Goal: Information Seeking & Learning: Learn about a topic

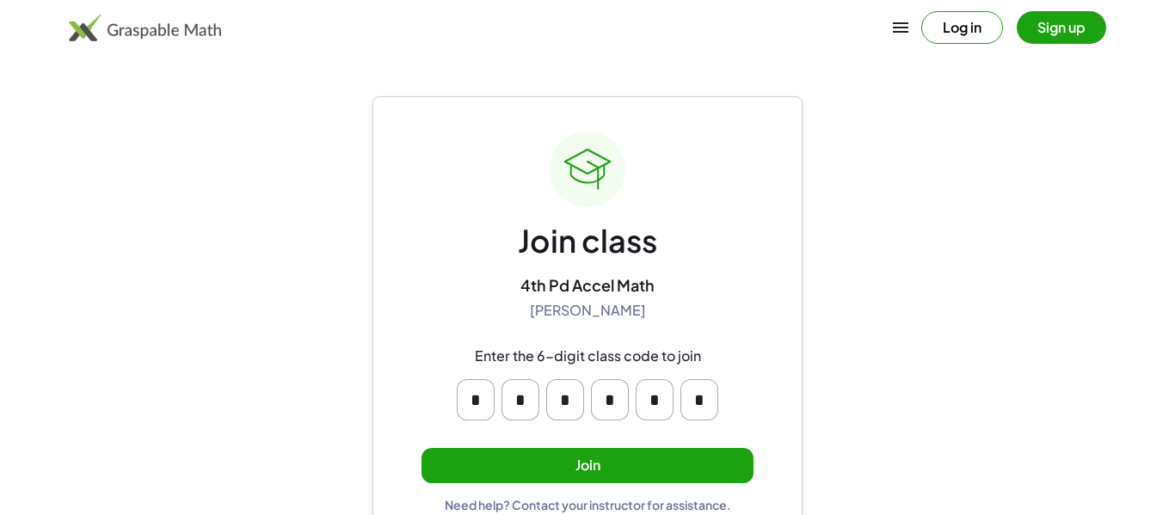
scroll to position [33, 0]
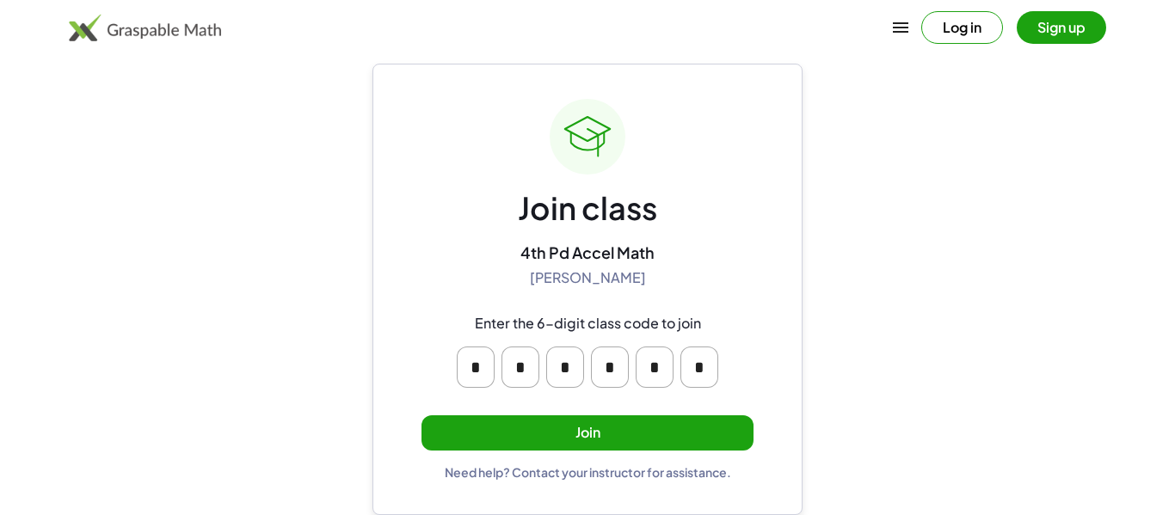
click at [656, 427] on button "Join" at bounding box center [587, 432] width 332 height 35
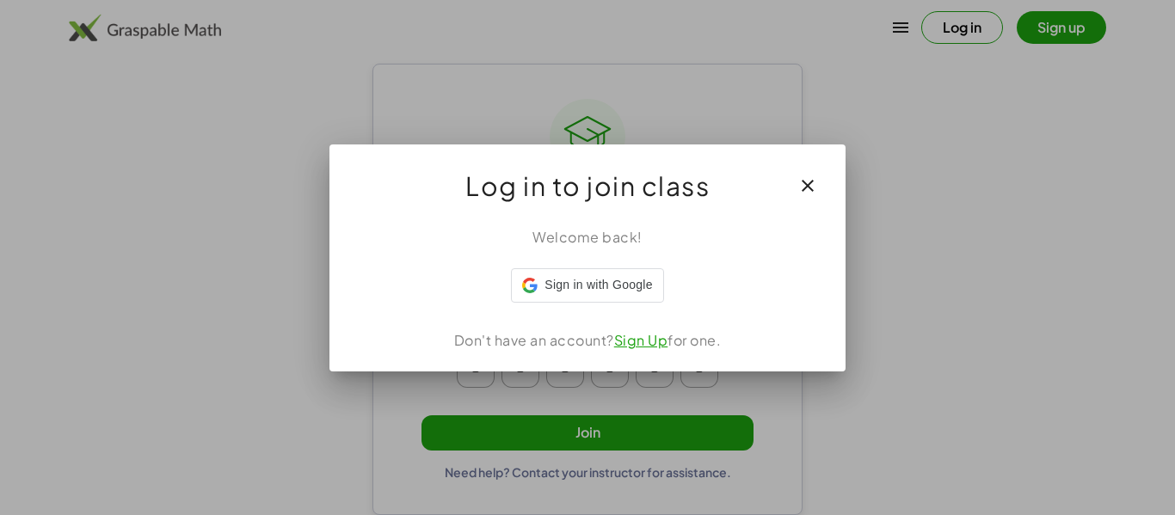
scroll to position [0, 0]
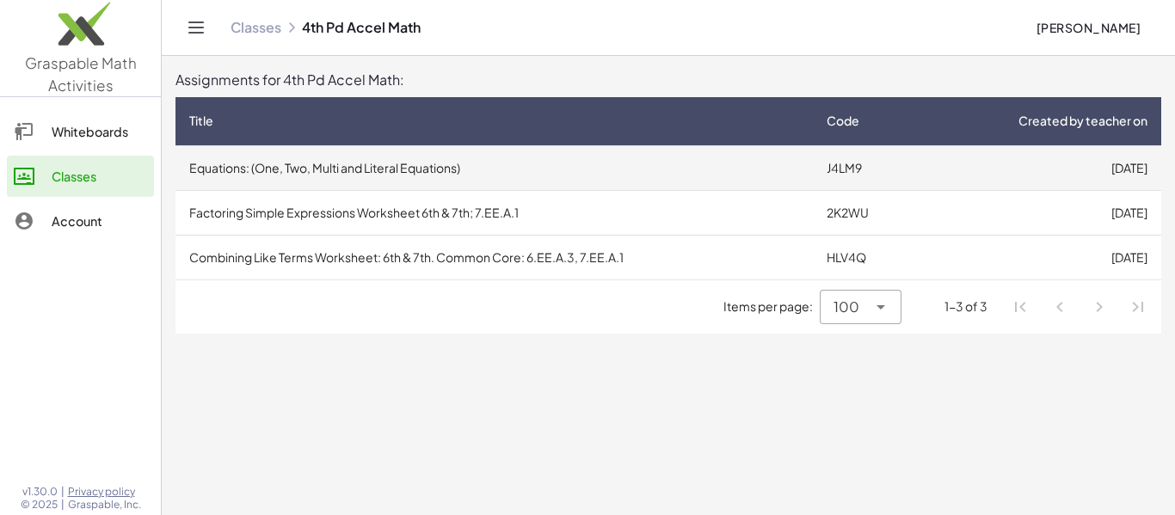
click at [794, 170] on td "Equations: (One, Two, Multi and Literal Equations)" at bounding box center [493, 167] width 637 height 45
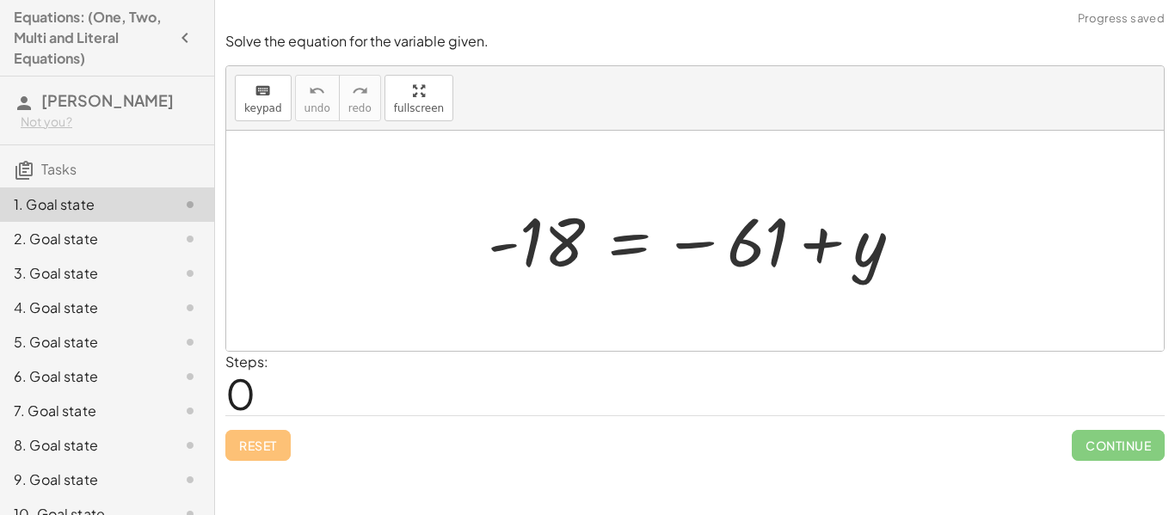
click at [725, 259] on div at bounding box center [701, 241] width 445 height 85
drag, startPoint x: 544, startPoint y: 249, endPoint x: 628, endPoint y: 282, distance: 89.6
click at [628, 282] on div at bounding box center [701, 241] width 445 height 85
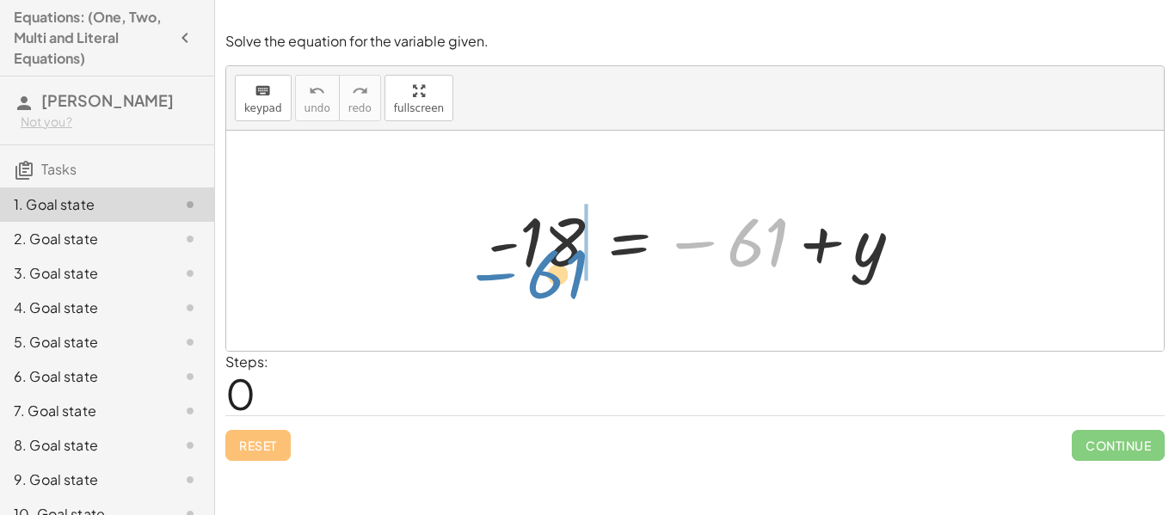
drag, startPoint x: 768, startPoint y: 242, endPoint x: 568, endPoint y: 262, distance: 201.4
click at [568, 262] on div at bounding box center [701, 241] width 445 height 85
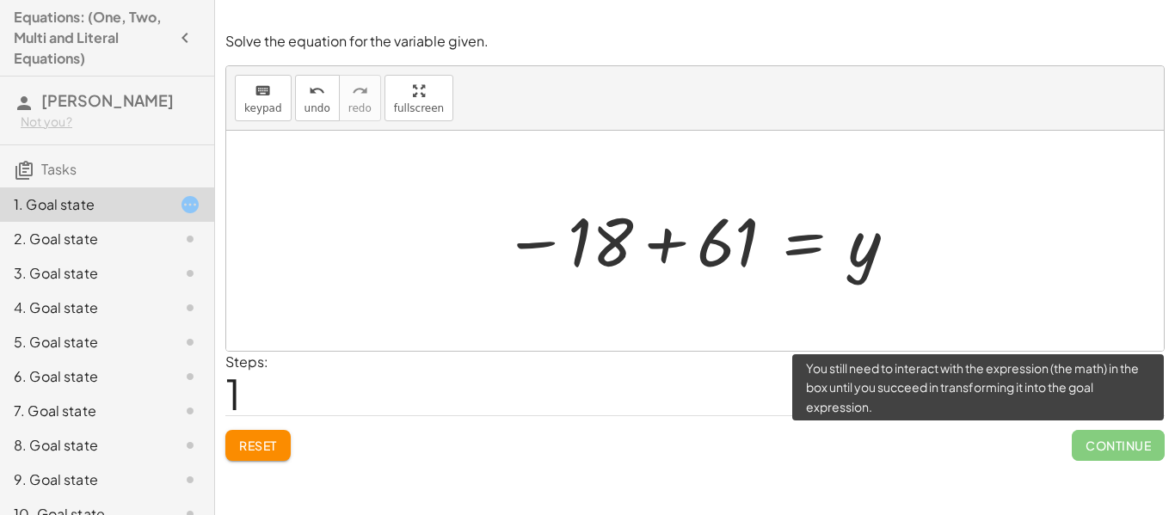
click at [1111, 448] on span "Continue" at bounding box center [1117, 445] width 93 height 31
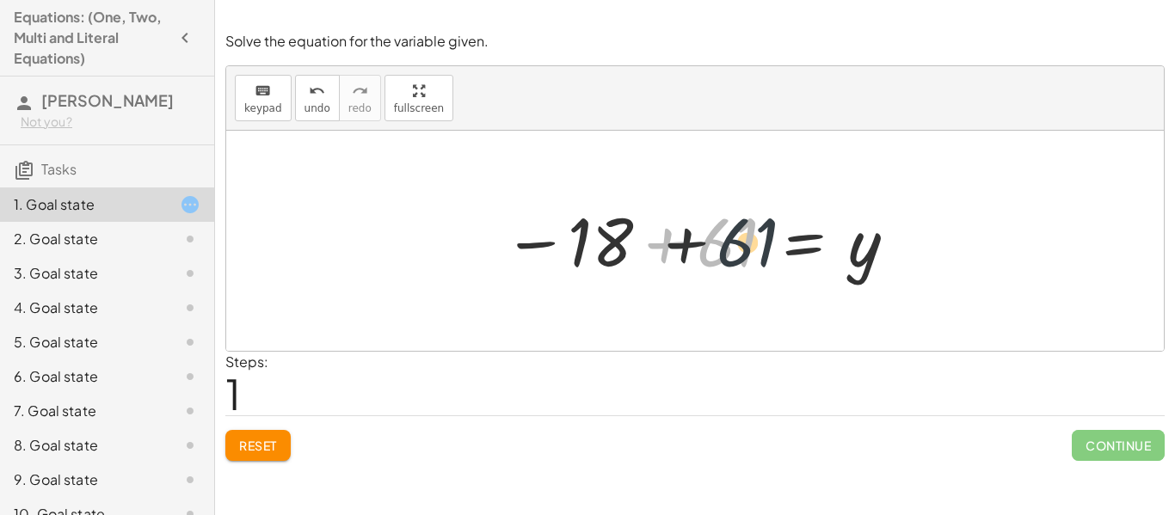
drag, startPoint x: 721, startPoint y: 231, endPoint x: 745, endPoint y: 230, distance: 23.2
click at [745, 230] on div at bounding box center [700, 241] width 413 height 85
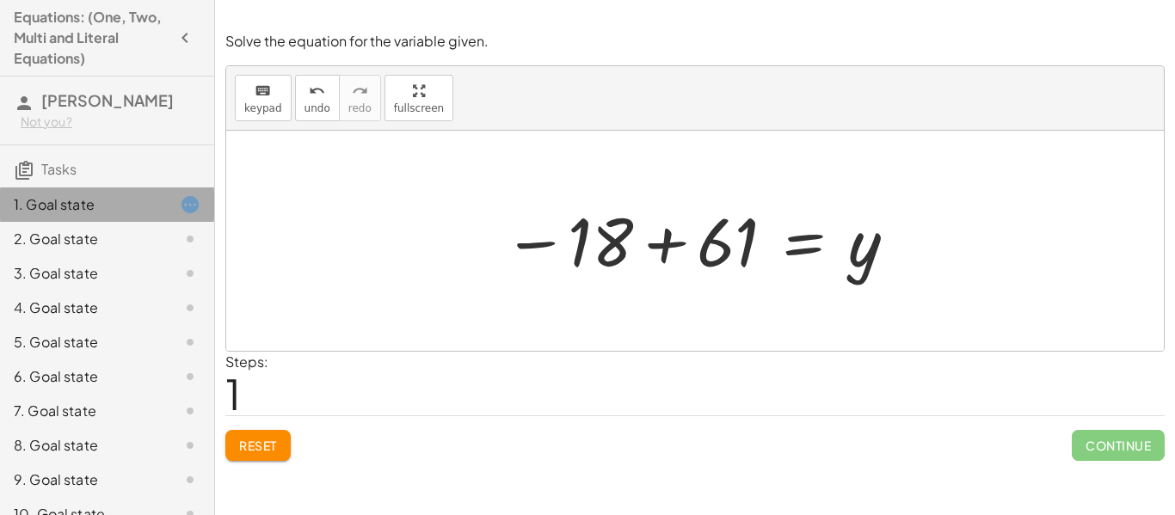
click at [192, 208] on icon at bounding box center [190, 204] width 21 height 21
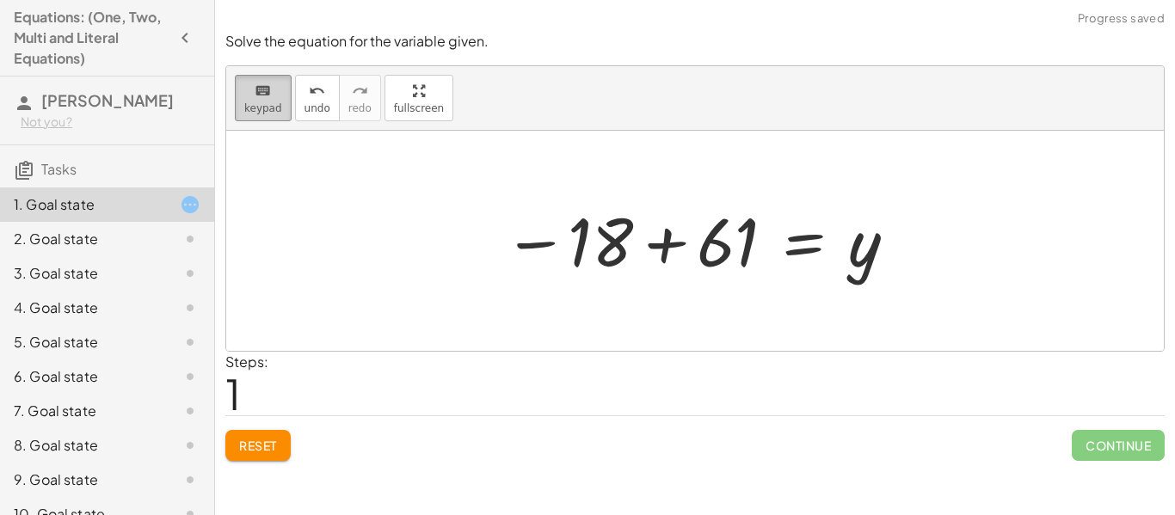
click at [255, 91] on icon "keyboard" at bounding box center [263, 91] width 16 height 21
click at [251, 103] on span "keypad" at bounding box center [263, 108] width 38 height 12
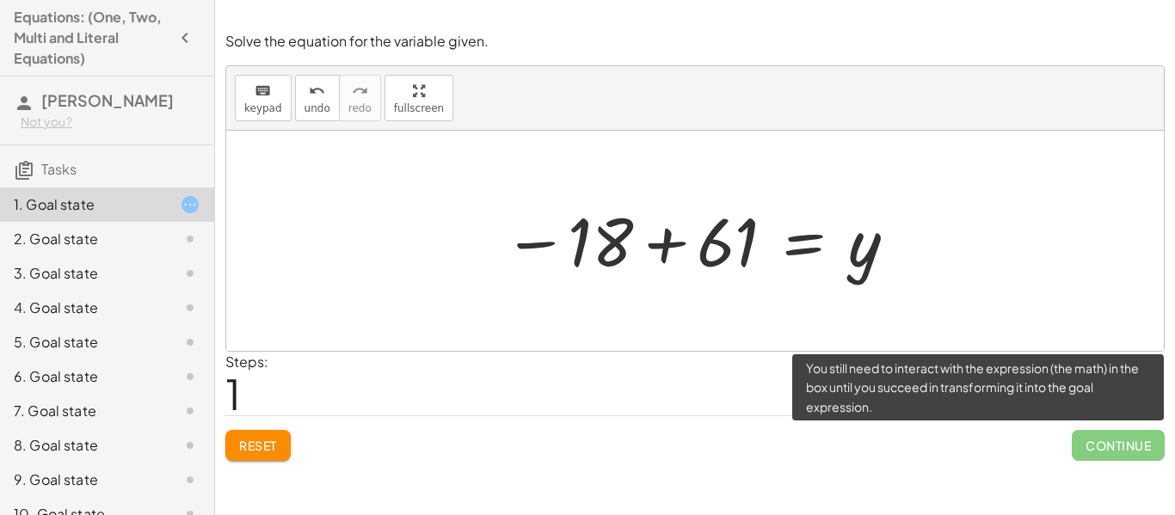
click at [1085, 437] on span "Continue" at bounding box center [1117, 445] width 93 height 31
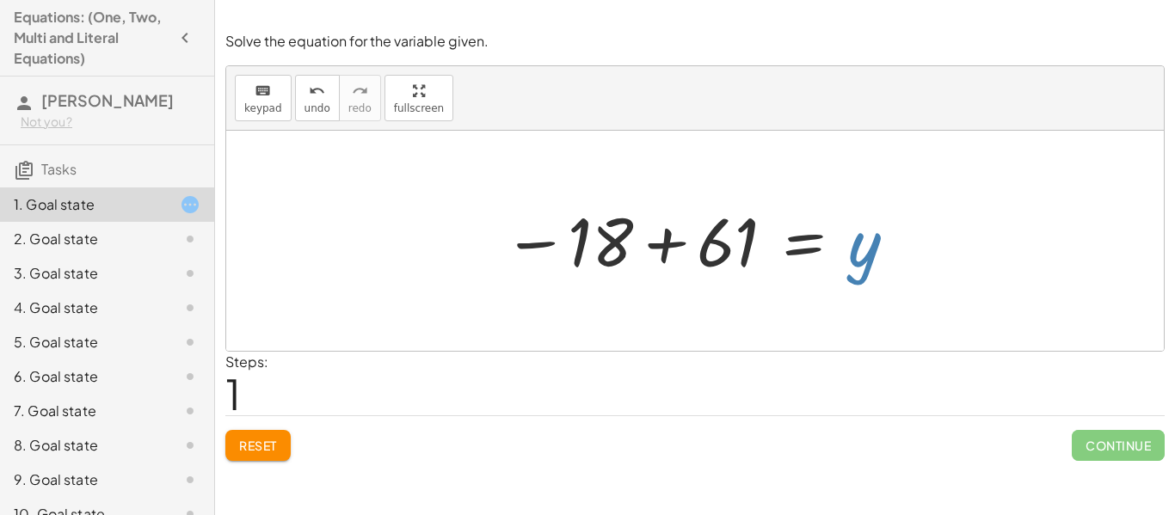
drag, startPoint x: 864, startPoint y: 259, endPoint x: 865, endPoint y: 249, distance: 9.5
click at [865, 249] on div at bounding box center [700, 241] width 413 height 85
drag, startPoint x: 484, startPoint y: 242, endPoint x: 507, endPoint y: 257, distance: 27.4
click at [507, 257] on div "- 18 = − 61 + y − 18 = 61 y +" at bounding box center [694, 241] width 434 height 94
click at [529, 248] on div at bounding box center [700, 241] width 413 height 85
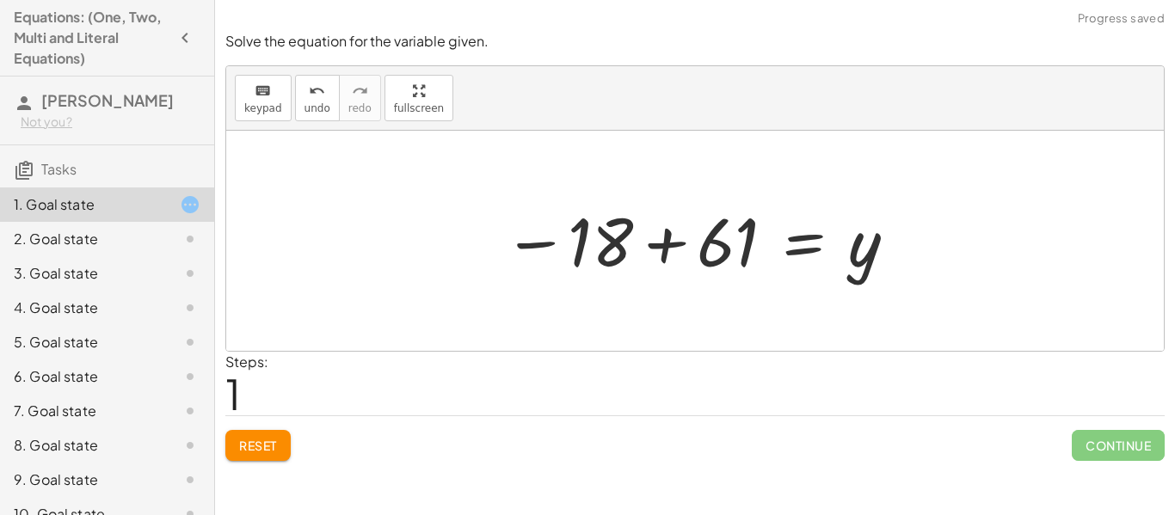
click at [236, 449] on button "Reset" at bounding box center [257, 445] width 65 height 31
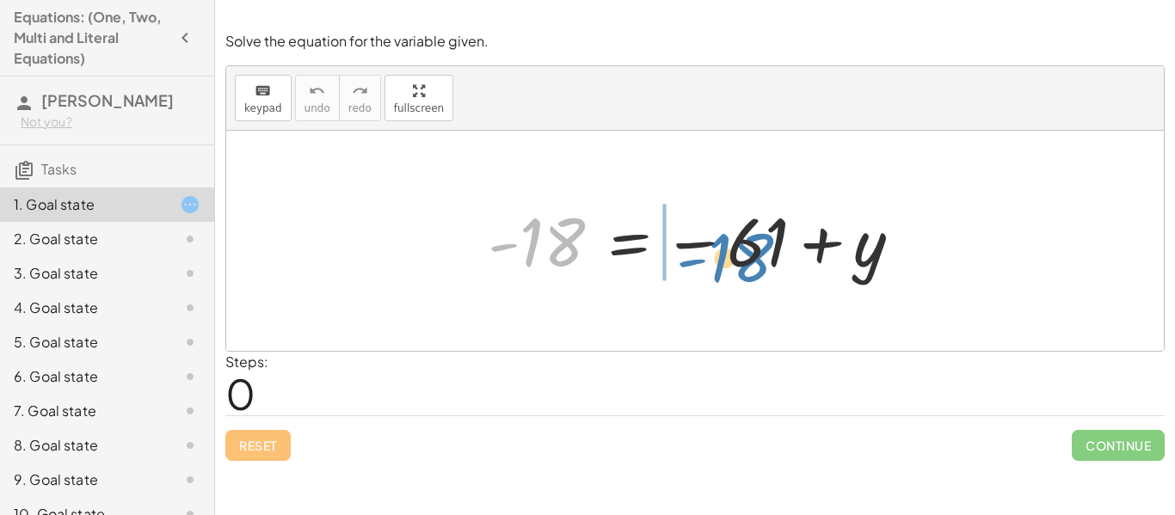
drag, startPoint x: 549, startPoint y: 248, endPoint x: 737, endPoint y: 263, distance: 189.0
click at [737, 263] on div at bounding box center [701, 241] width 445 height 85
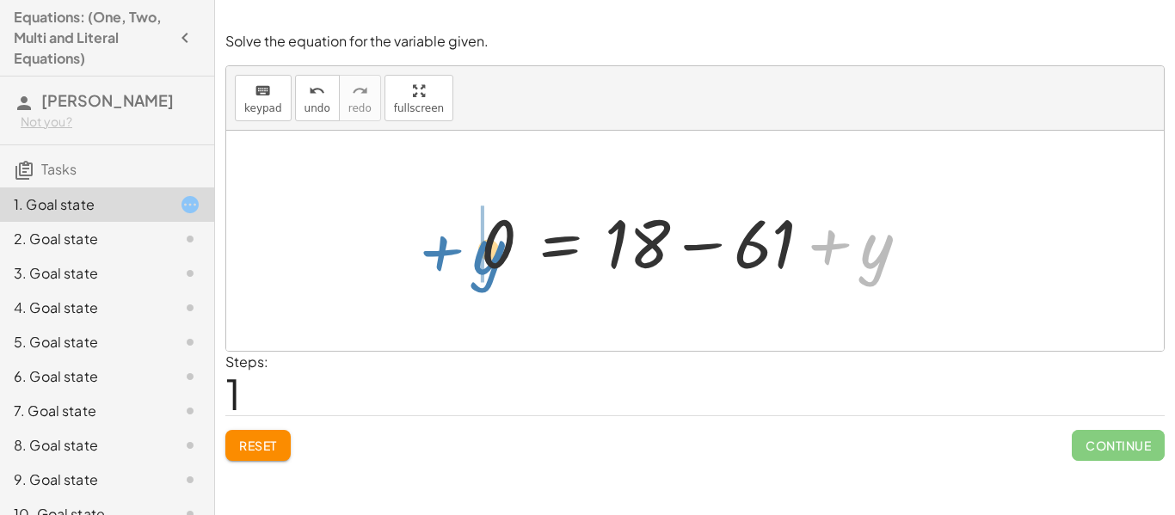
drag, startPoint x: 881, startPoint y: 256, endPoint x: 497, endPoint y: 258, distance: 383.5
click at [497, 258] on div at bounding box center [701, 241] width 459 height 89
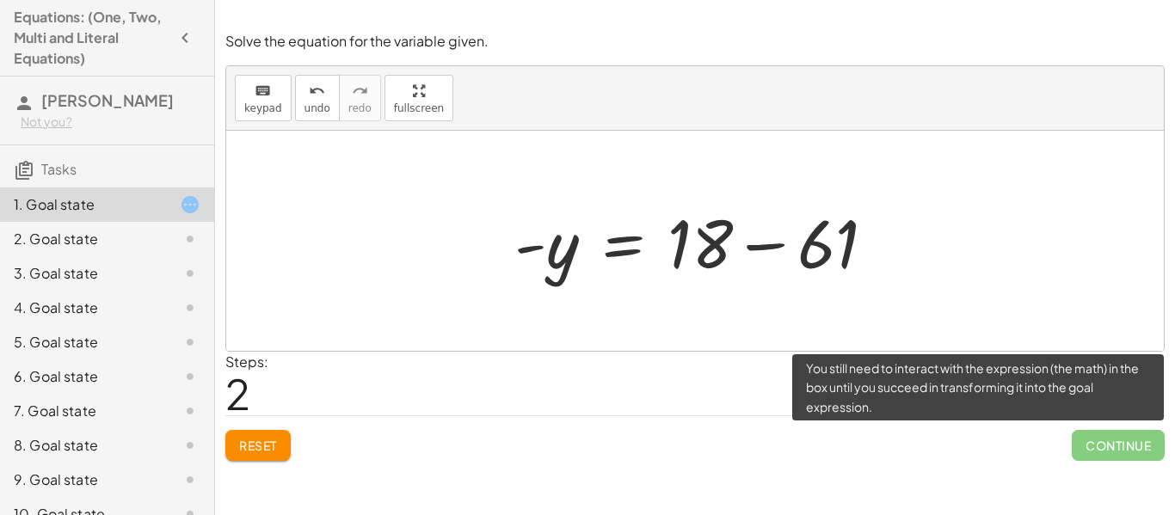
click at [1101, 425] on div "Continue" at bounding box center [1117, 438] width 93 height 45
click at [1093, 440] on span "Continue" at bounding box center [1117, 445] width 93 height 31
click at [993, 447] on div "Reset Continue" at bounding box center [694, 438] width 939 height 46
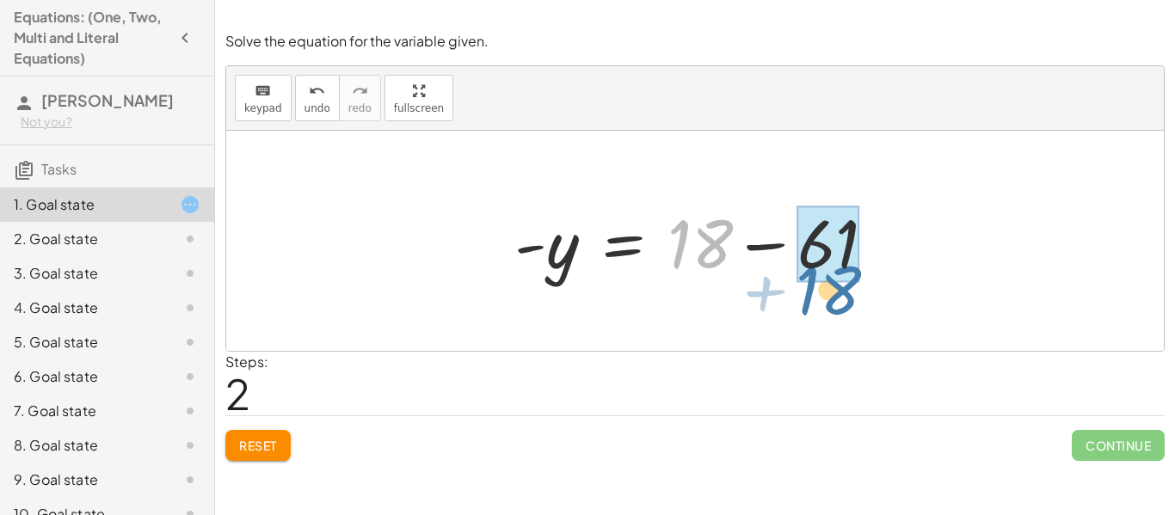
drag, startPoint x: 670, startPoint y: 239, endPoint x: 762, endPoint y: 285, distance: 102.7
click at [762, 285] on div at bounding box center [702, 241] width 392 height 89
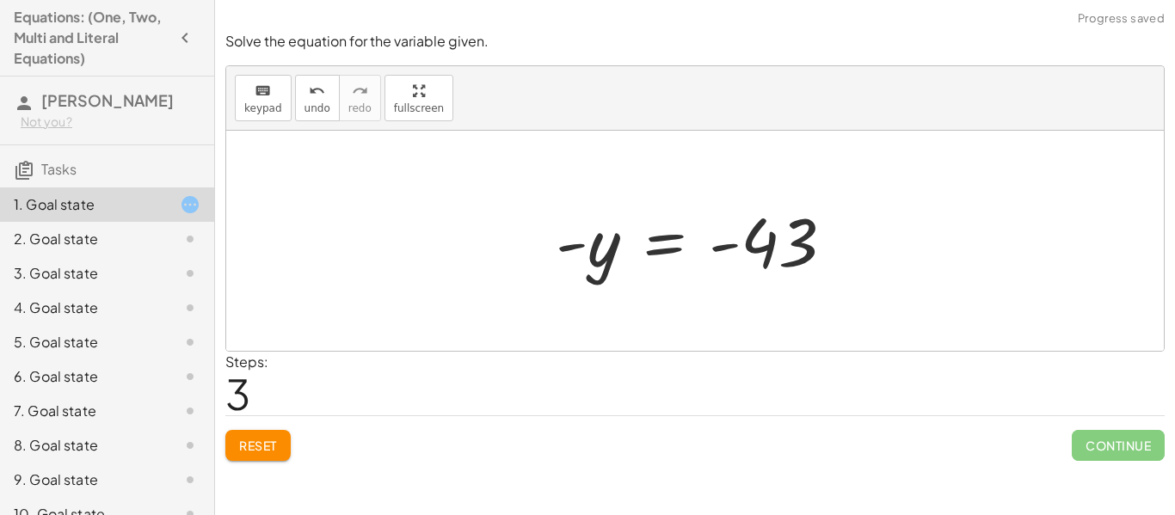
click at [240, 450] on span "Reset" at bounding box center [258, 445] width 38 height 15
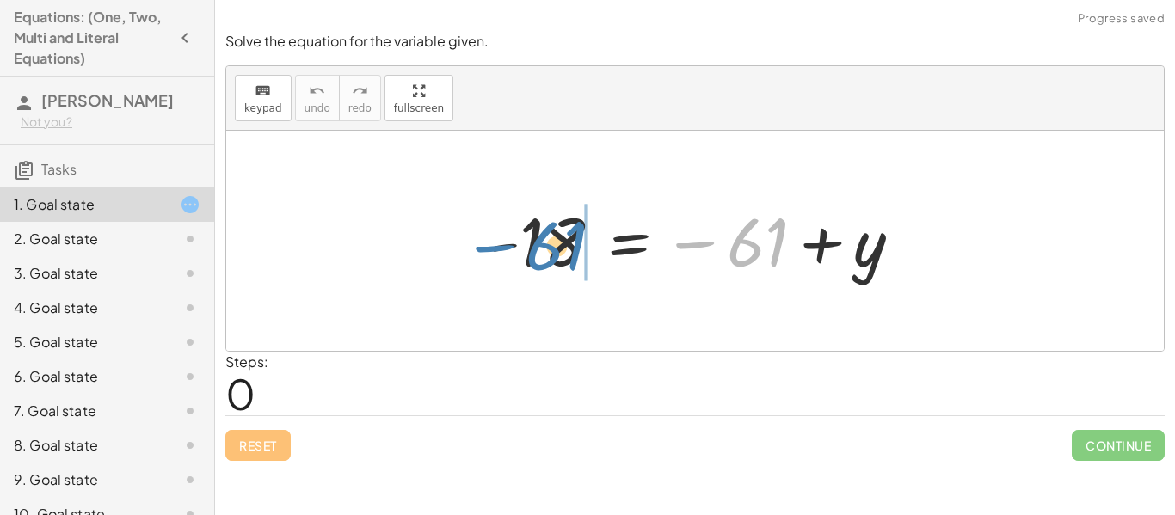
drag, startPoint x: 751, startPoint y: 237, endPoint x: 548, endPoint y: 239, distance: 202.9
click at [548, 239] on div at bounding box center [701, 241] width 445 height 85
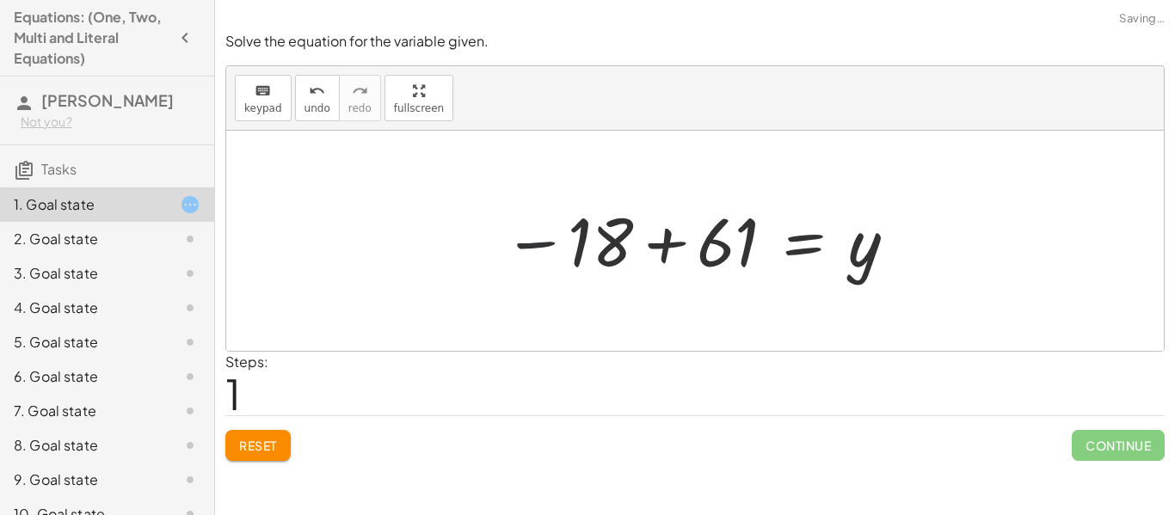
click at [543, 239] on div at bounding box center [700, 241] width 413 height 85
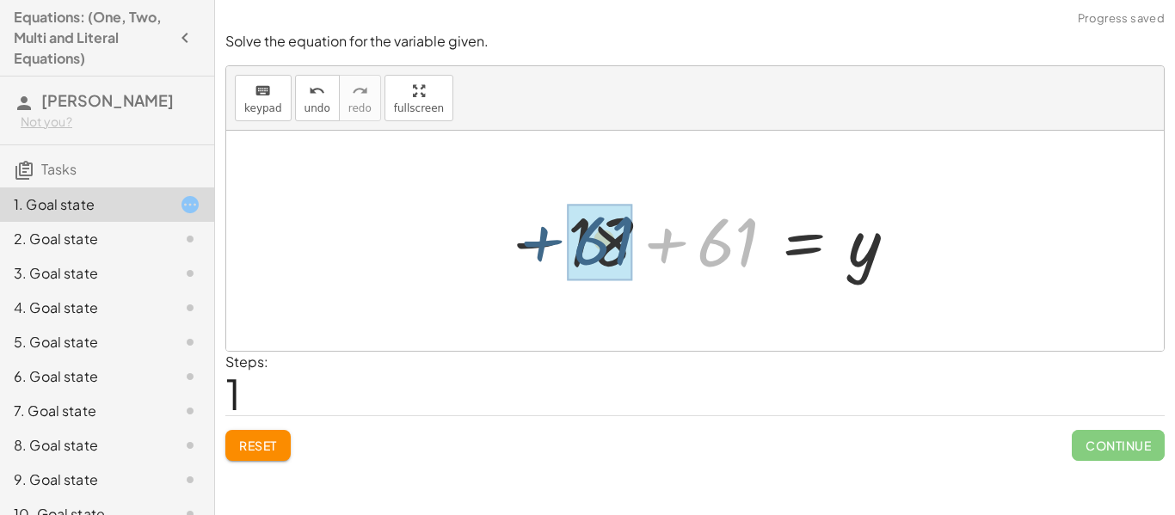
drag, startPoint x: 731, startPoint y: 230, endPoint x: 609, endPoint y: 229, distance: 122.1
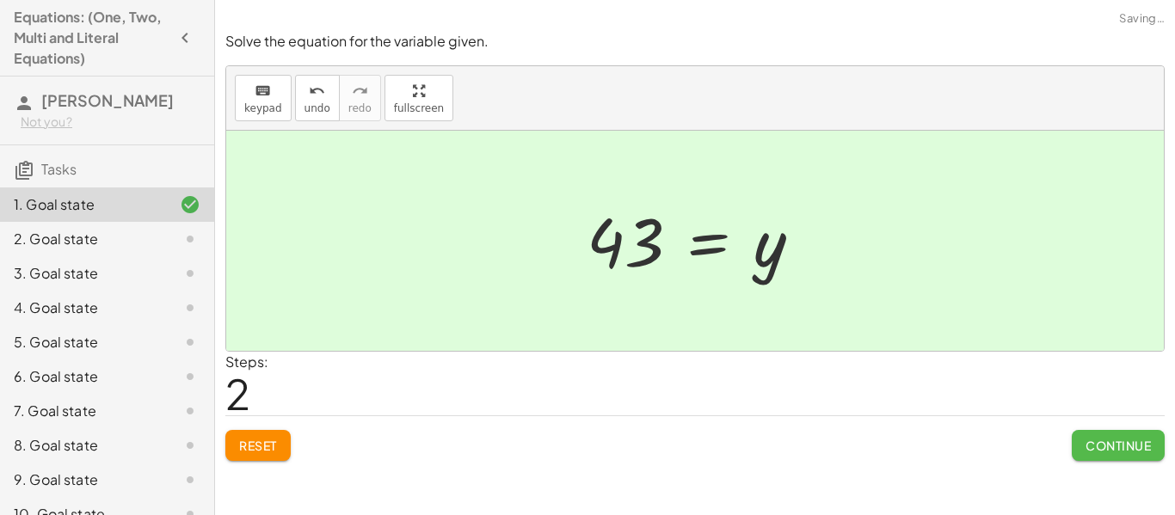
click at [1089, 457] on button "Continue" at bounding box center [1117, 445] width 93 height 31
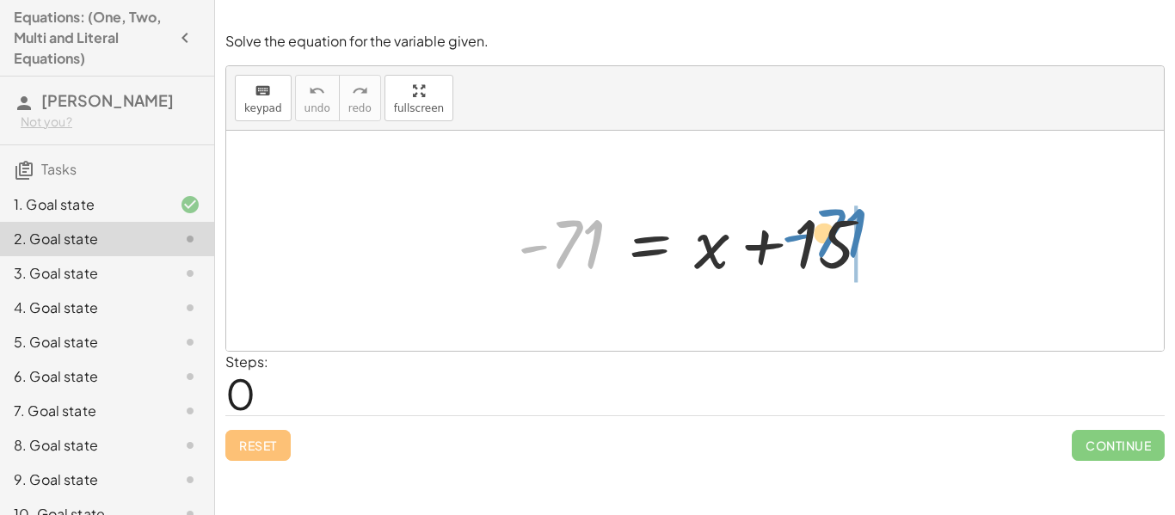
drag, startPoint x: 562, startPoint y: 235, endPoint x: 823, endPoint y: 227, distance: 260.7
click at [823, 227] on div at bounding box center [701, 241] width 384 height 89
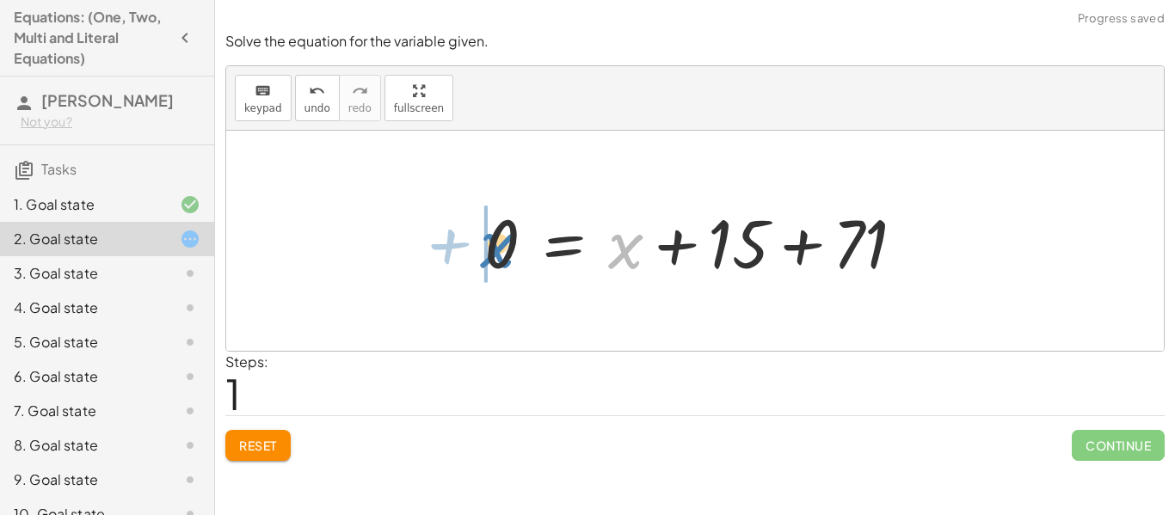
drag, startPoint x: 634, startPoint y: 249, endPoint x: 506, endPoint y: 248, distance: 127.3
click at [506, 248] on div at bounding box center [701, 241] width 451 height 89
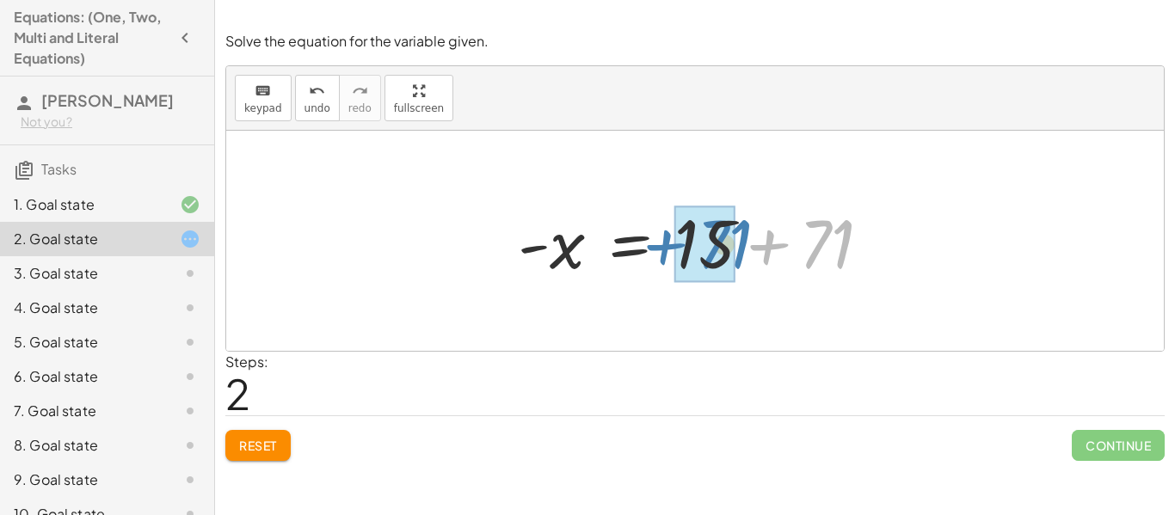
drag, startPoint x: 829, startPoint y: 255, endPoint x: 722, endPoint y: 255, distance: 106.6
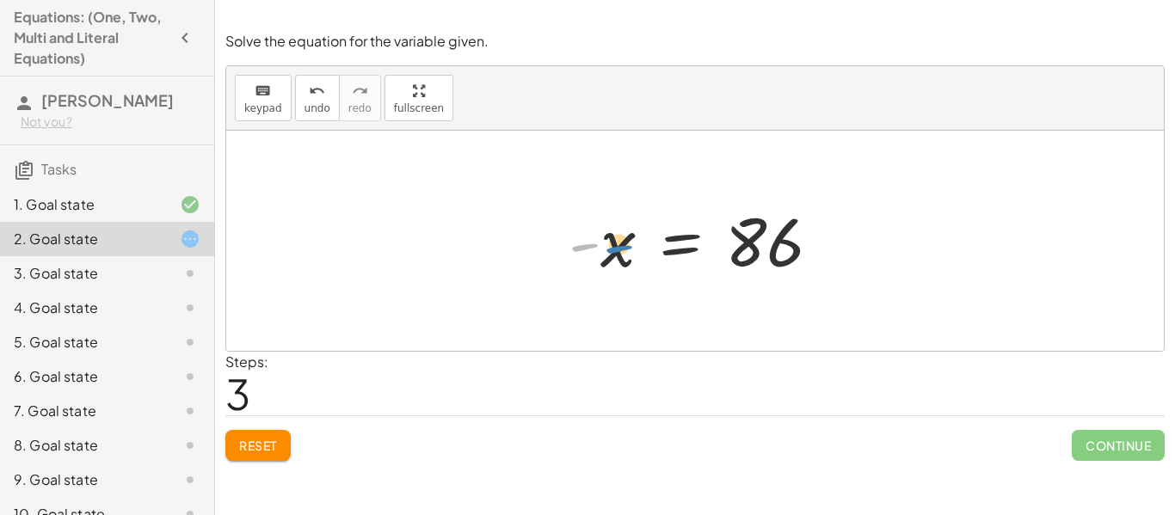
drag, startPoint x: 584, startPoint y: 244, endPoint x: 623, endPoint y: 242, distance: 39.6
click at [623, 242] on div at bounding box center [701, 241] width 283 height 85
drag, startPoint x: 580, startPoint y: 248, endPoint x: 618, endPoint y: 249, distance: 37.8
click at [618, 249] on div at bounding box center [701, 241] width 283 height 85
drag, startPoint x: 582, startPoint y: 243, endPoint x: 774, endPoint y: 247, distance: 191.8
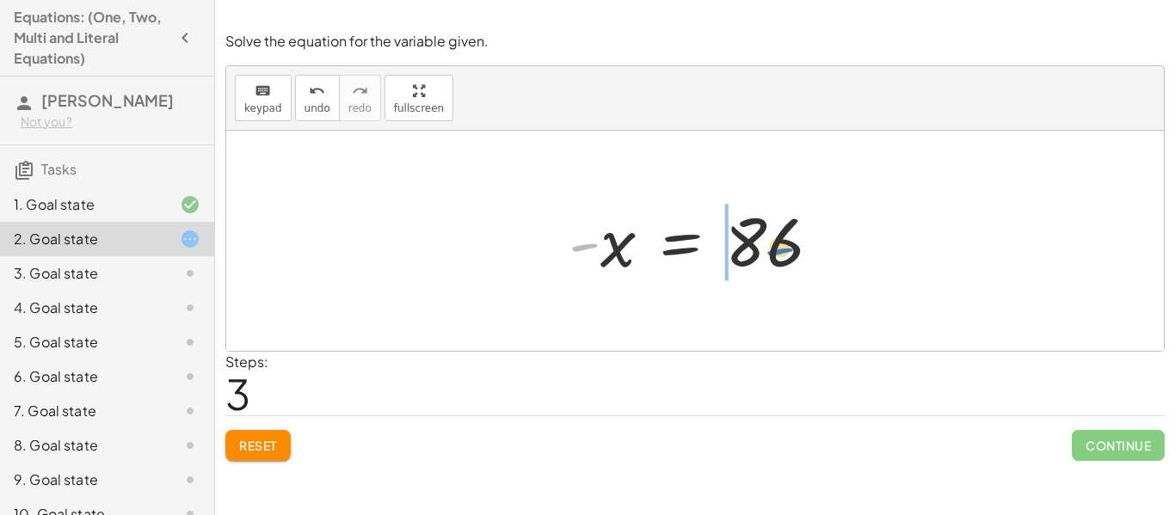
click at [774, 247] on div at bounding box center [701, 241] width 283 height 85
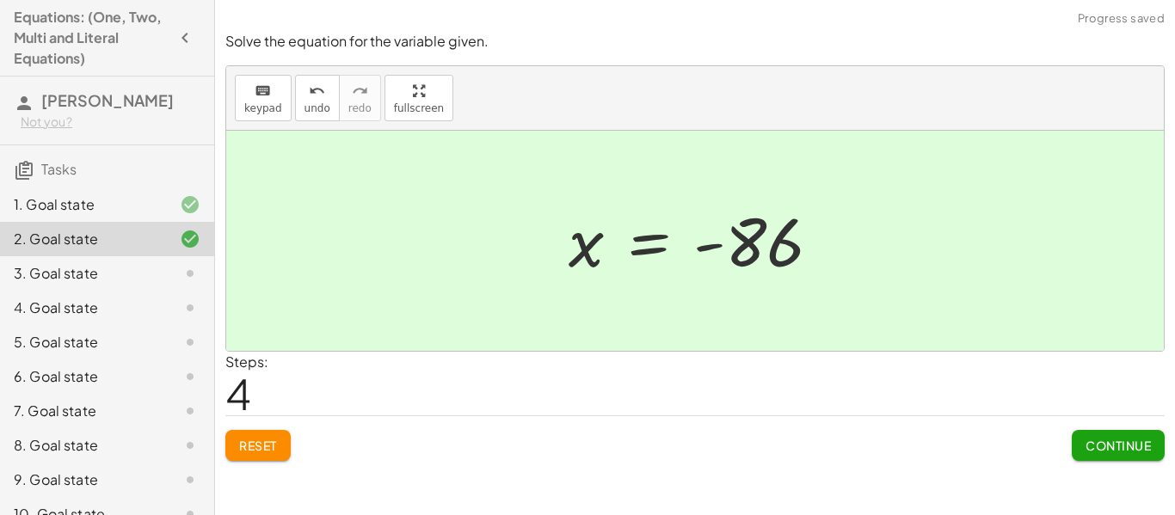
click at [1105, 449] on span "Continue" at bounding box center [1117, 445] width 65 height 15
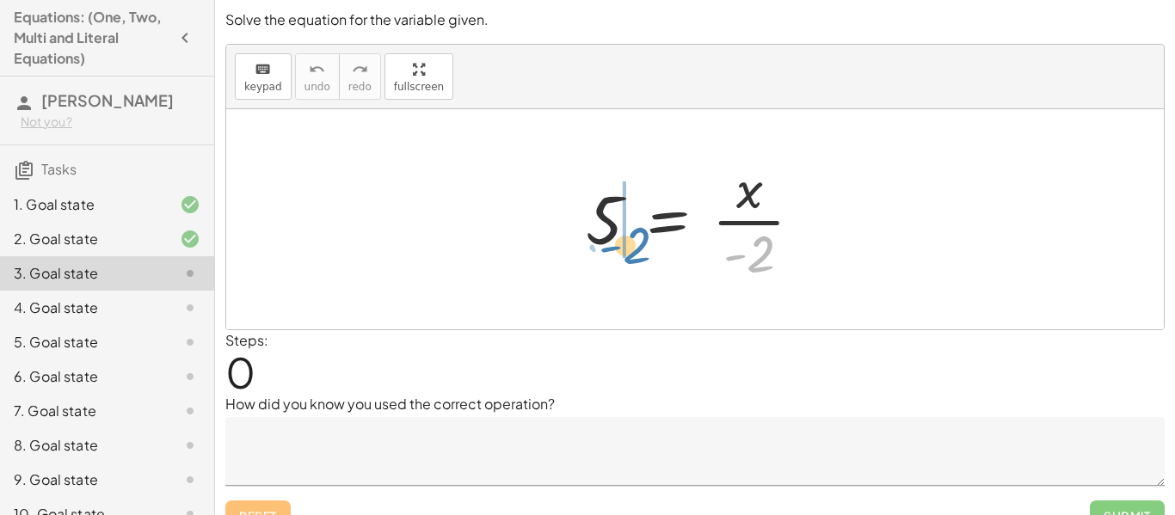
drag, startPoint x: 764, startPoint y: 257, endPoint x: 640, endPoint y: 248, distance: 125.0
click at [640, 248] on div at bounding box center [701, 219] width 248 height 132
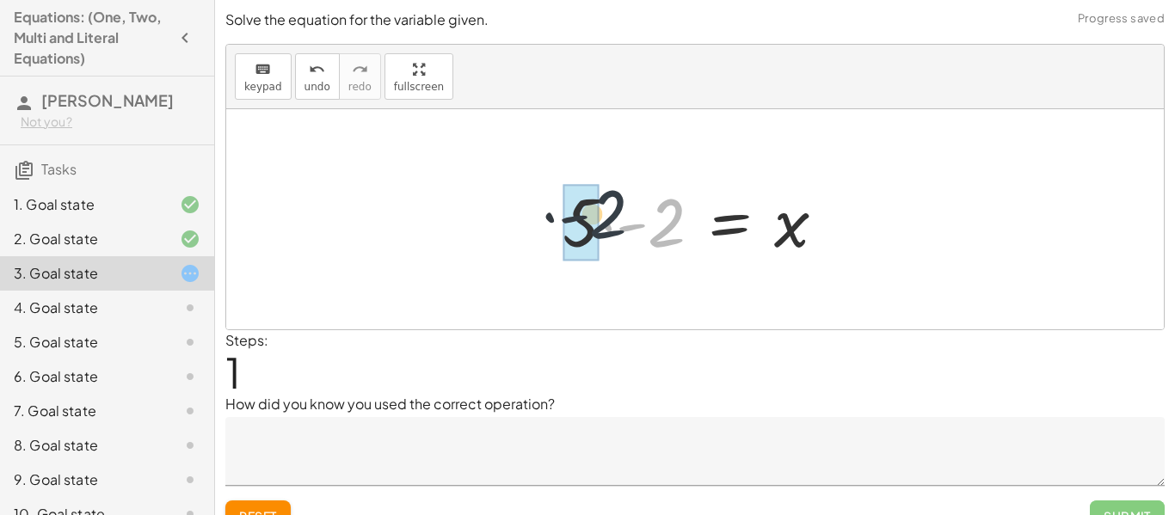
drag, startPoint x: 669, startPoint y: 228, endPoint x: 601, endPoint y: 222, distance: 68.2
click at [601, 222] on div at bounding box center [701, 219] width 295 height 89
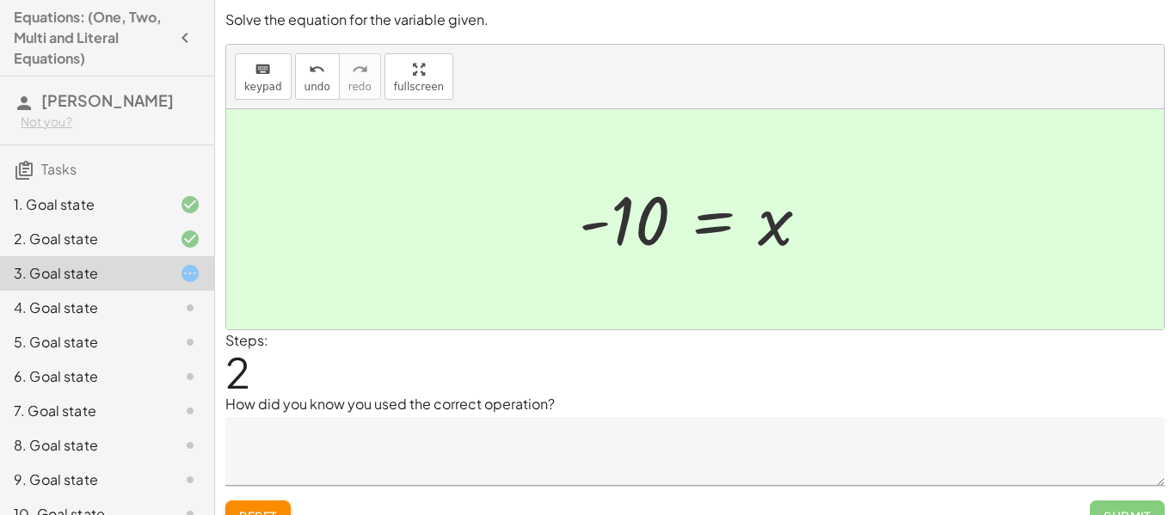
scroll to position [27, 0]
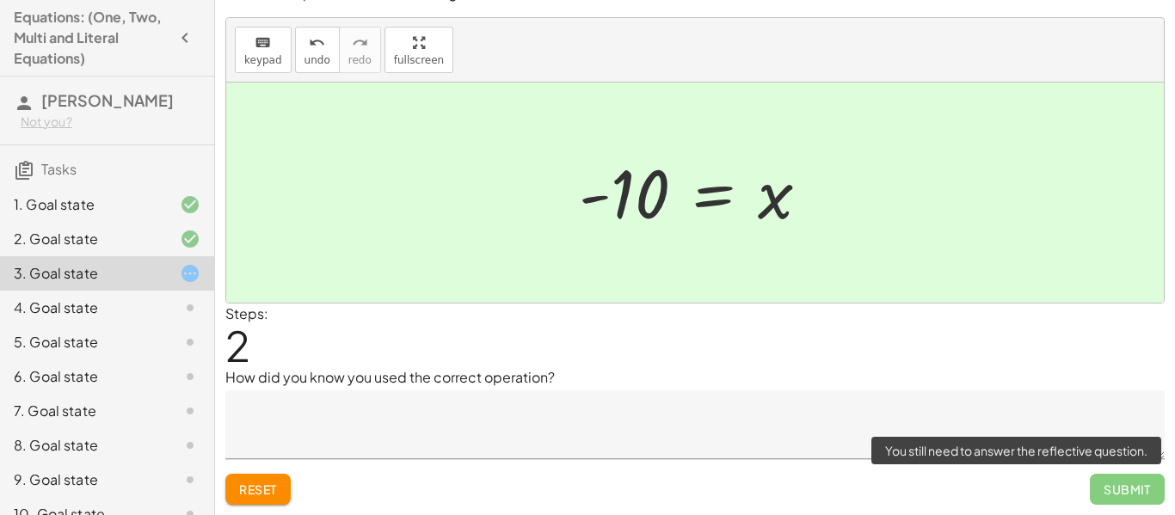
click at [1125, 493] on span "Submit" at bounding box center [1127, 489] width 75 height 31
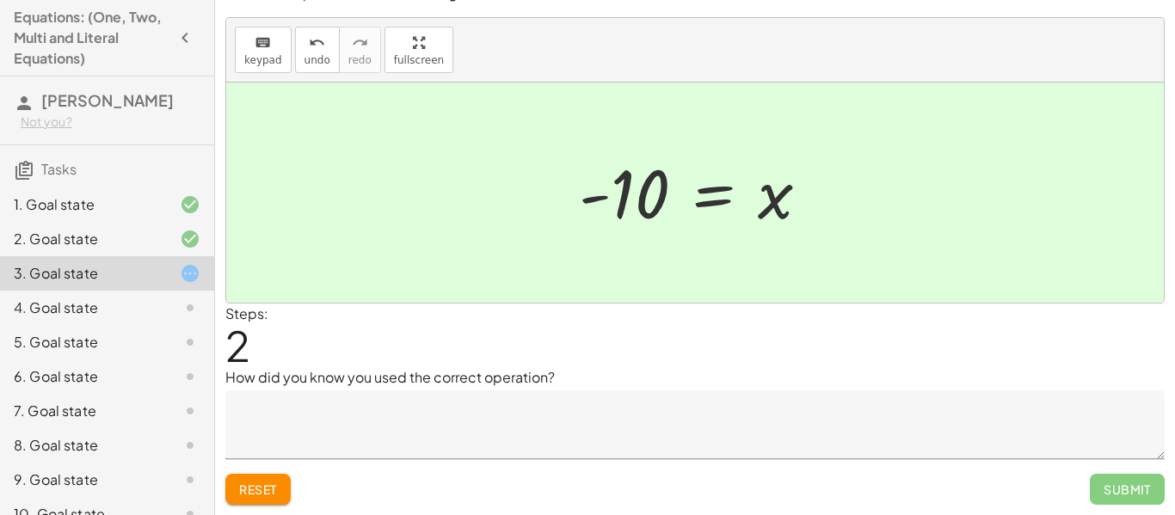
click at [493, 453] on textarea at bounding box center [694, 424] width 939 height 69
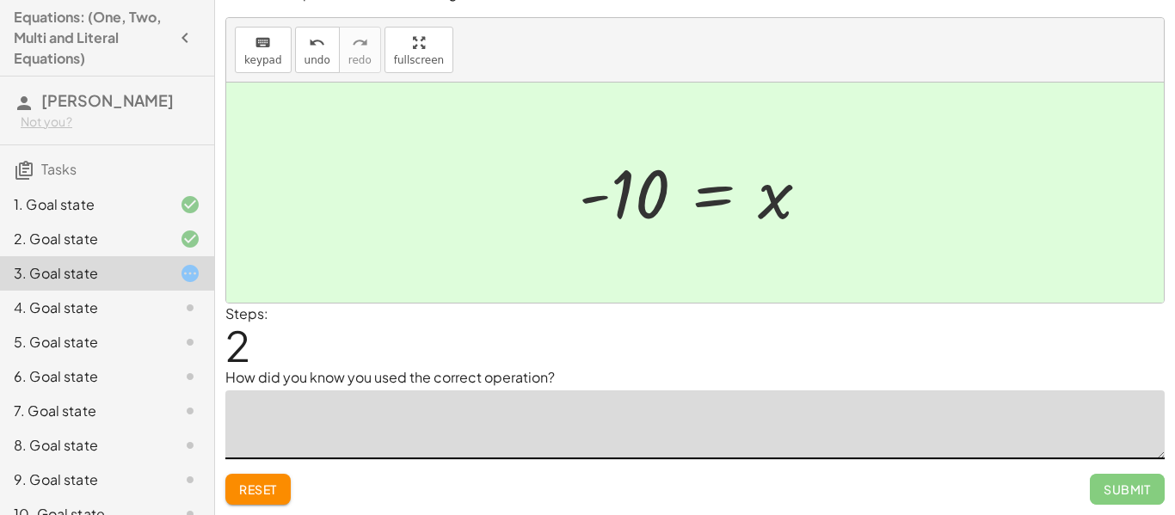
scroll to position [0, 0]
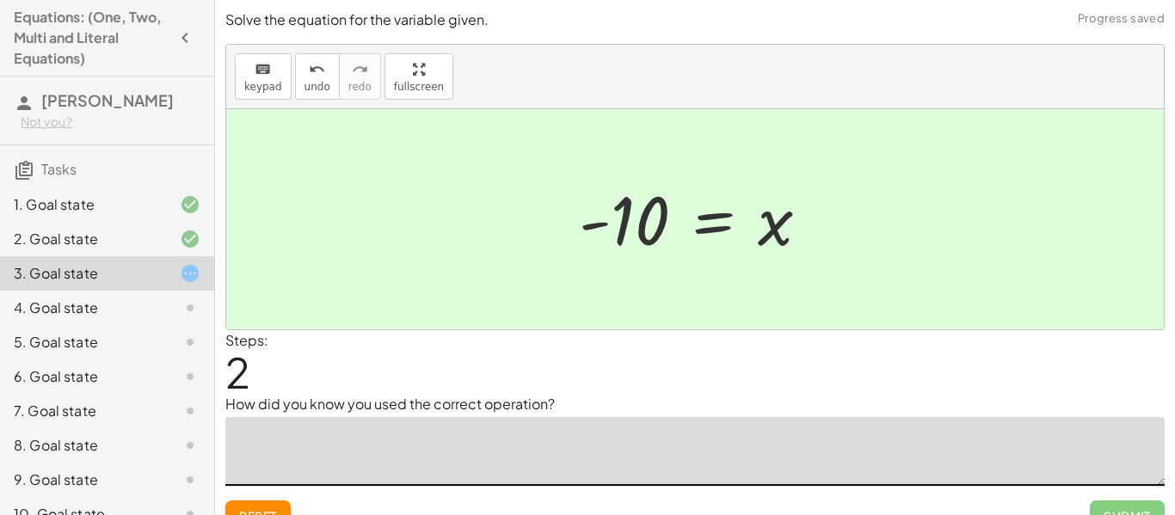
click at [599, 230] on div at bounding box center [700, 219] width 261 height 85
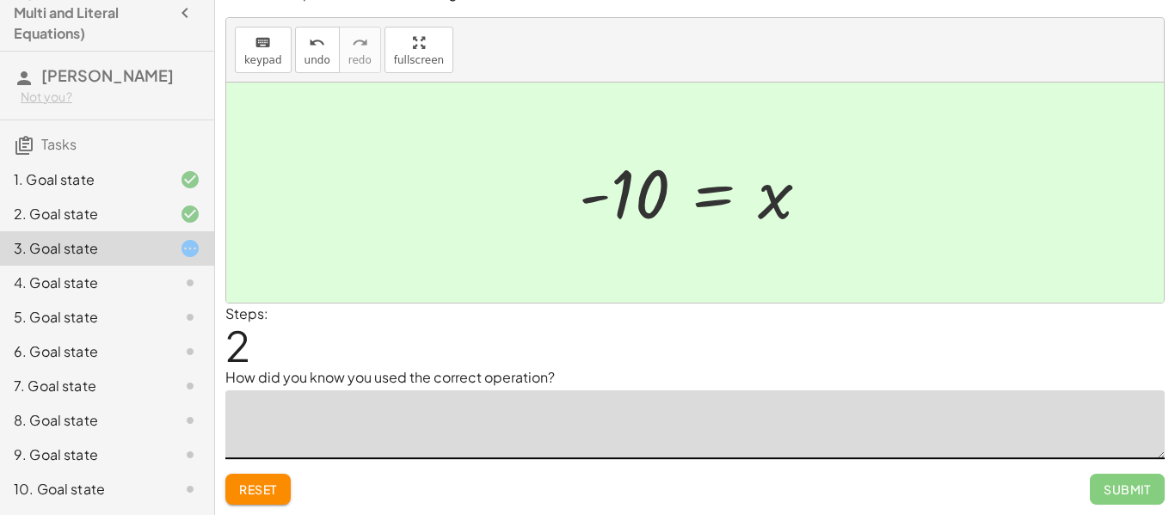
scroll to position [24, 0]
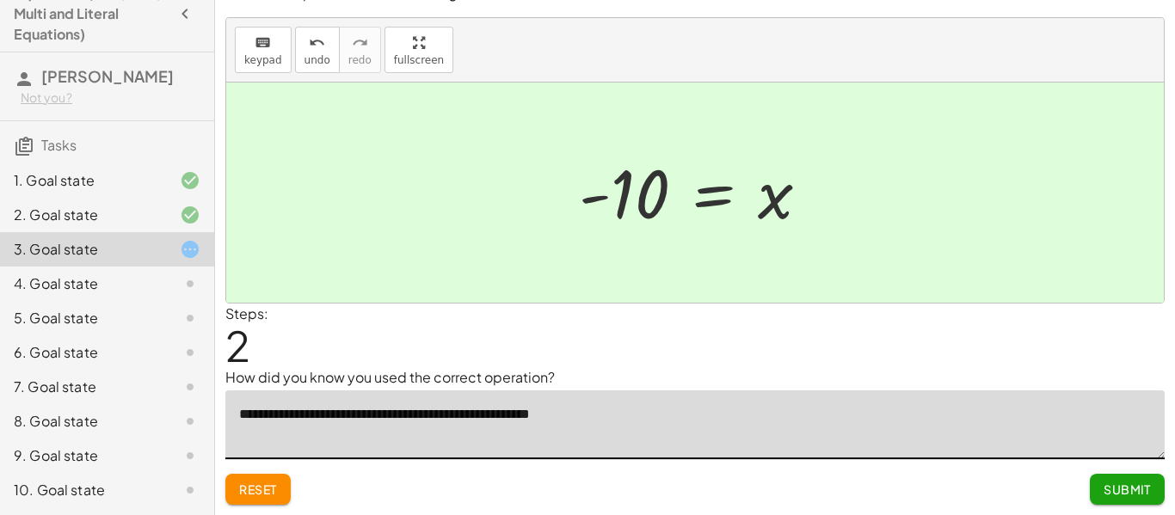
type textarea "**********"
click at [1145, 490] on span "Submit" at bounding box center [1126, 489] width 47 height 15
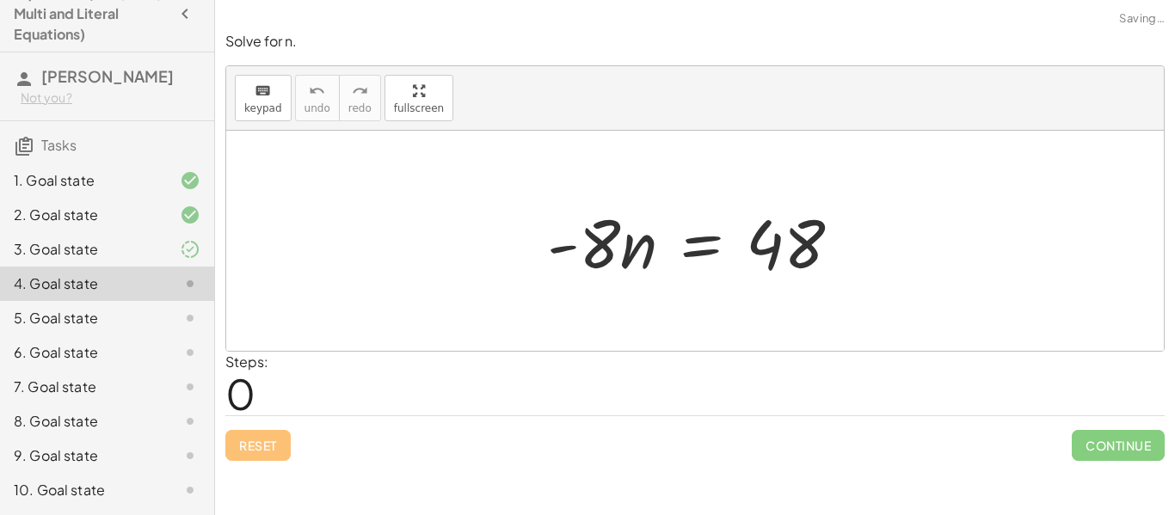
scroll to position [0, 0]
drag, startPoint x: 596, startPoint y: 248, endPoint x: 783, endPoint y: 249, distance: 186.6
click at [783, 249] on div at bounding box center [701, 241] width 326 height 89
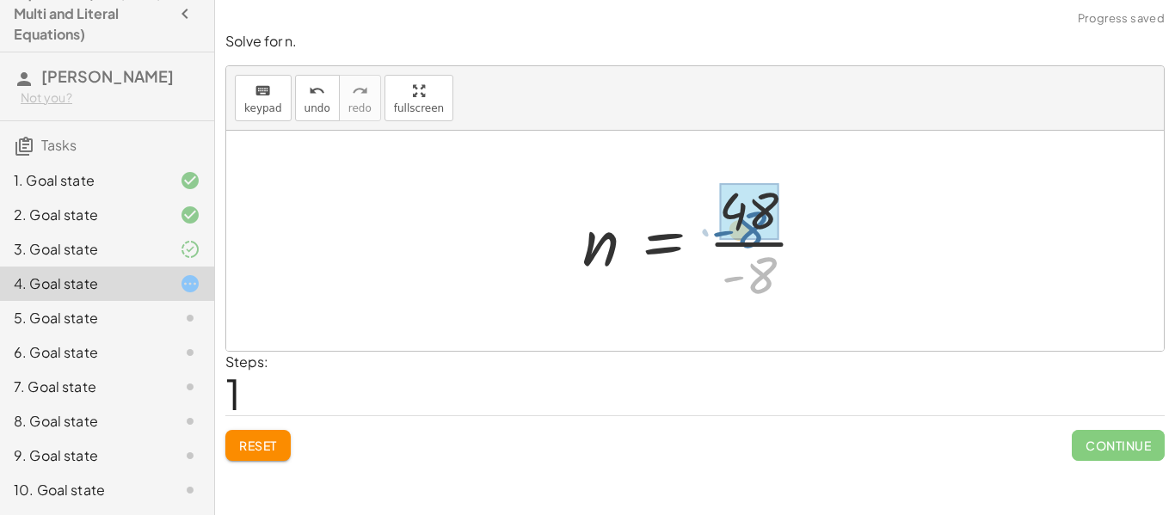
drag, startPoint x: 765, startPoint y: 281, endPoint x: 755, endPoint y: 235, distance: 47.6
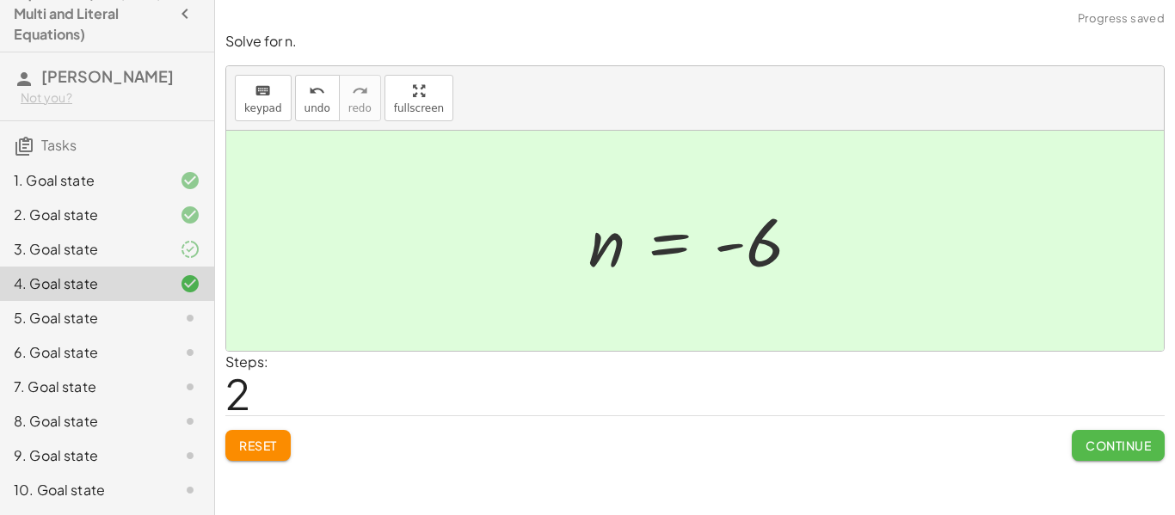
click at [1088, 439] on span "Continue" at bounding box center [1117, 445] width 65 height 15
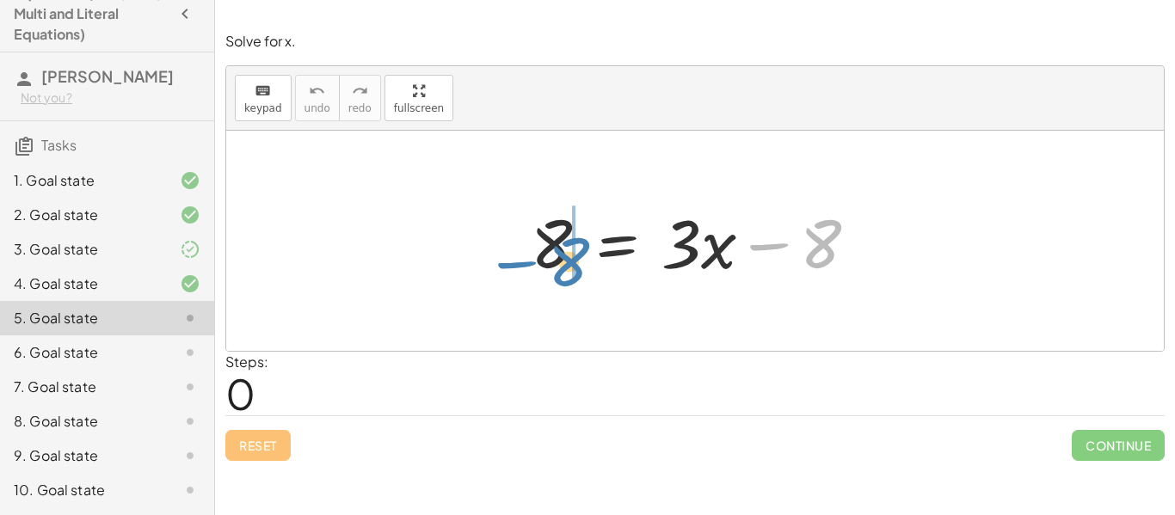
drag, startPoint x: 826, startPoint y: 239, endPoint x: 574, endPoint y: 255, distance: 252.5
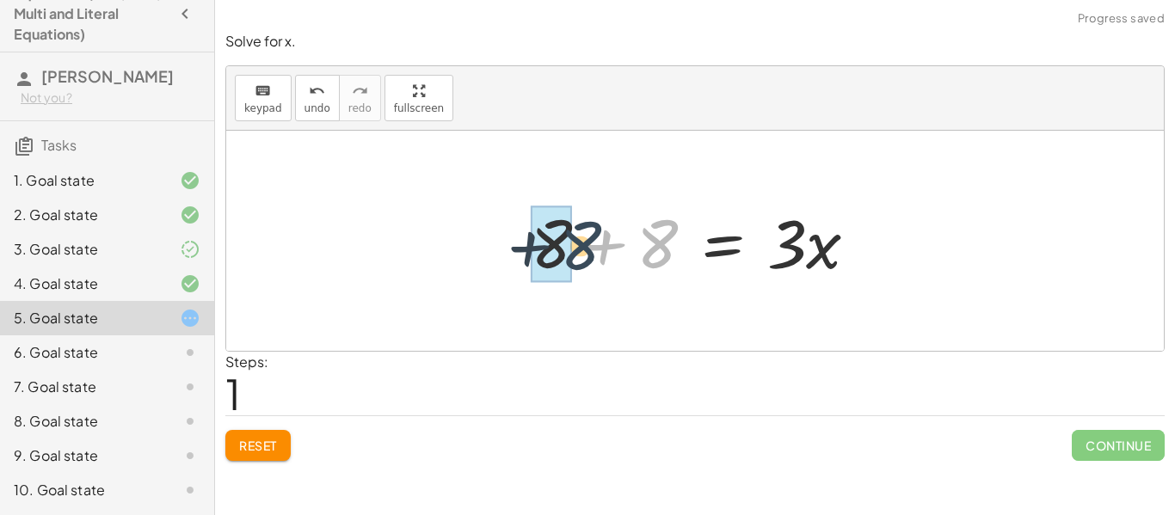
drag, startPoint x: 658, startPoint y: 245, endPoint x: 571, endPoint y: 249, distance: 86.9
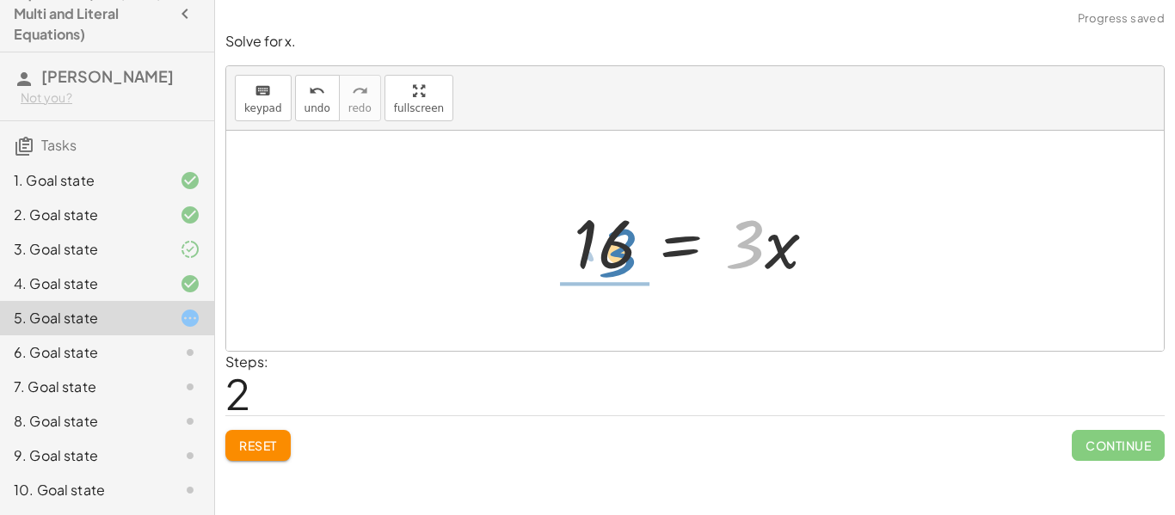
drag, startPoint x: 739, startPoint y: 255, endPoint x: 606, endPoint y: 264, distance: 132.7
click at [606, 264] on div at bounding box center [701, 241] width 273 height 89
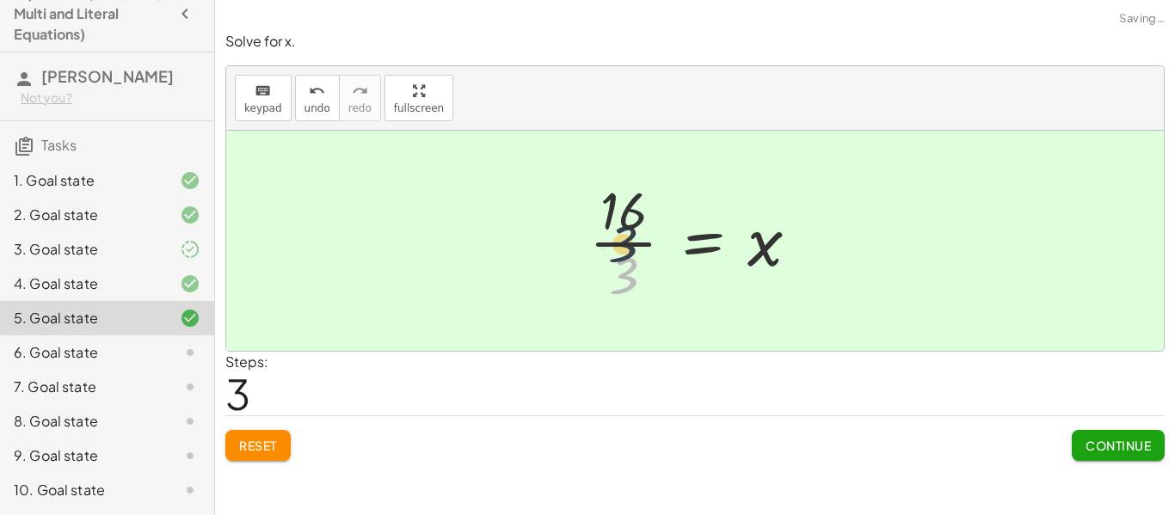
drag, startPoint x: 629, startPoint y: 279, endPoint x: 627, endPoint y: 236, distance: 43.0
click at [627, 236] on div at bounding box center [700, 241] width 241 height 132
drag, startPoint x: 626, startPoint y: 267, endPoint x: 618, endPoint y: 194, distance: 72.6
click at [618, 194] on div at bounding box center [700, 241] width 241 height 132
drag, startPoint x: 621, startPoint y: 212, endPoint x: 623, endPoint y: 263, distance: 51.6
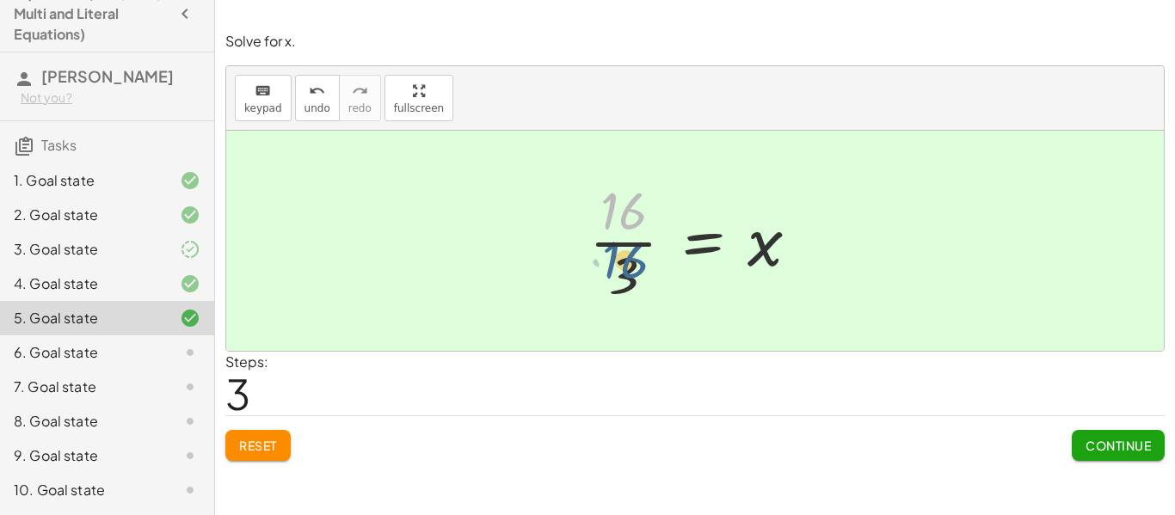
click at [623, 263] on div at bounding box center [700, 241] width 241 height 132
click at [1114, 436] on button "Continue" at bounding box center [1117, 445] width 93 height 31
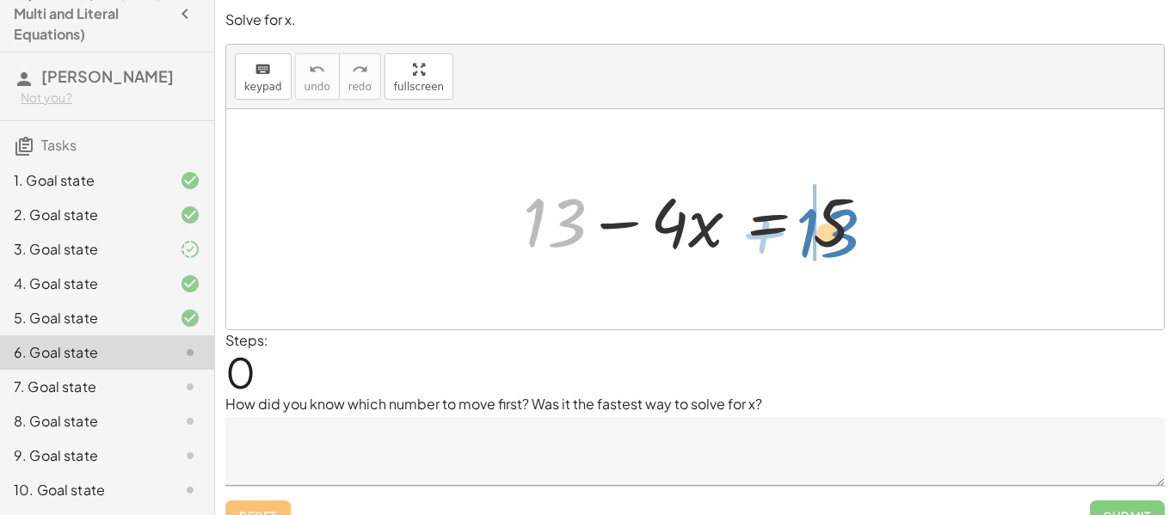
drag, startPoint x: 549, startPoint y: 219, endPoint x: 832, endPoint y: 224, distance: 283.8
click at [832, 224] on div at bounding box center [701, 219] width 374 height 89
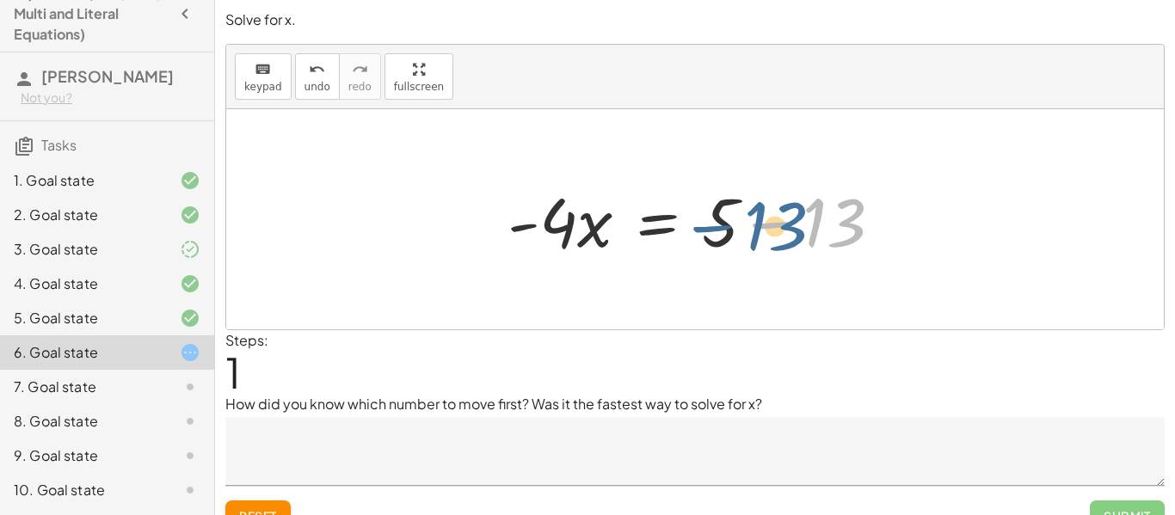
drag, startPoint x: 837, startPoint y: 220, endPoint x: 743, endPoint y: 225, distance: 93.9
click at [743, 225] on div at bounding box center [702, 219] width 406 height 89
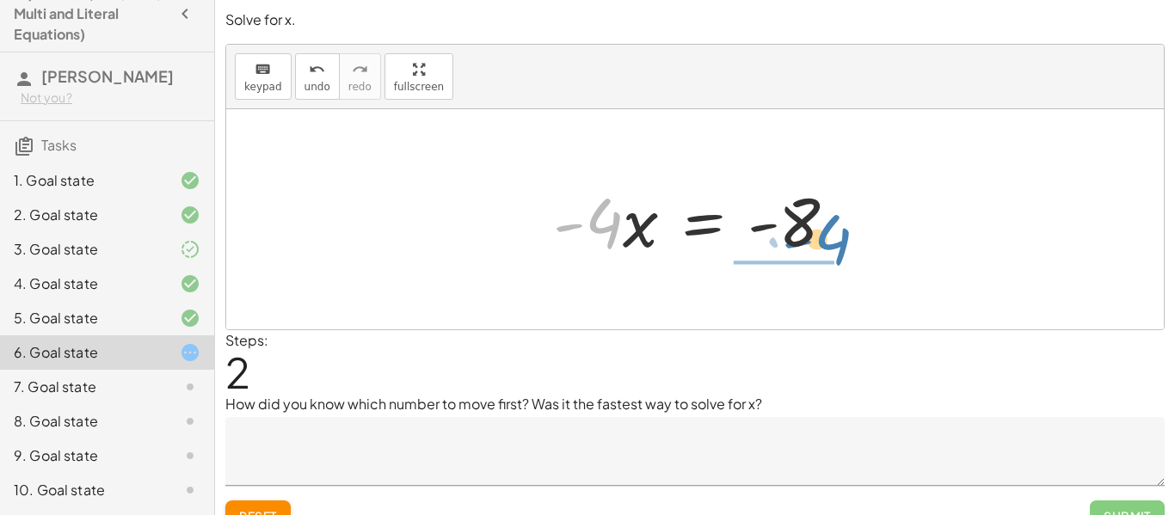
drag, startPoint x: 600, startPoint y: 226, endPoint x: 826, endPoint y: 242, distance: 225.8
click at [826, 242] on div at bounding box center [701, 219] width 315 height 89
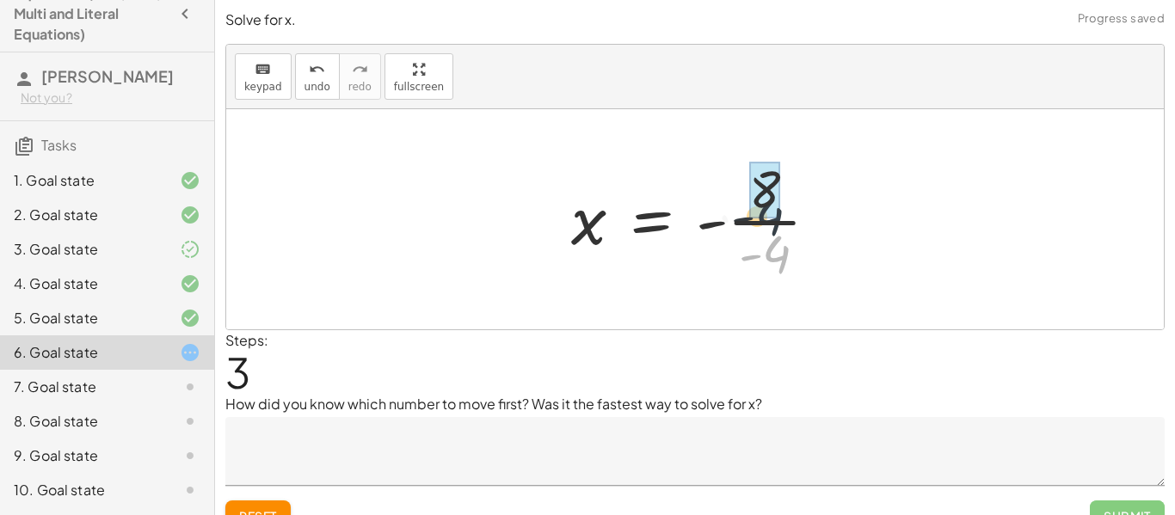
drag, startPoint x: 777, startPoint y: 261, endPoint x: 768, endPoint y: 207, distance: 54.1
click at [784, 226] on div at bounding box center [701, 219] width 273 height 85
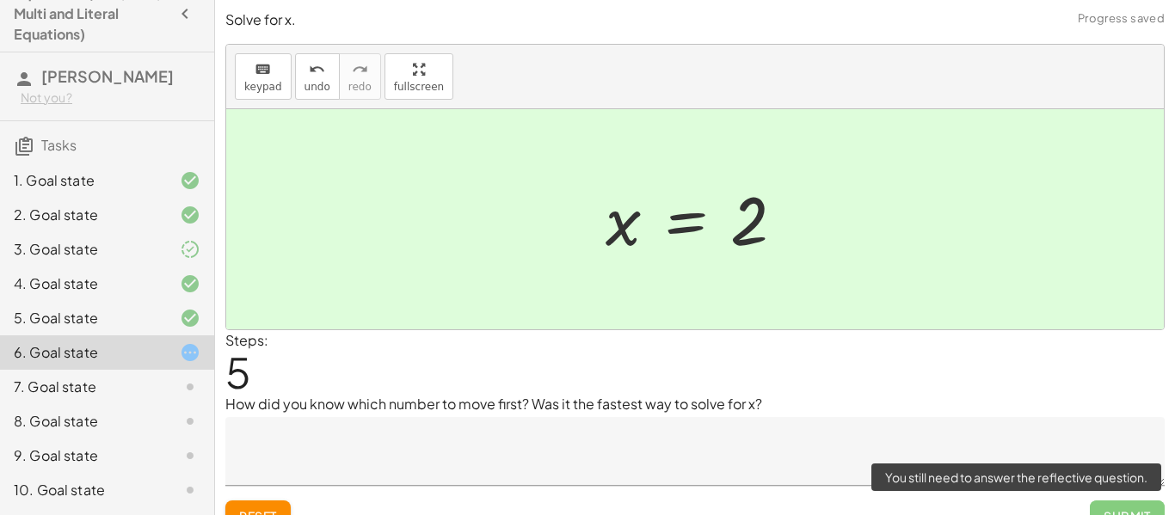
click at [1038, 488] on div "Reset Submit" at bounding box center [694, 509] width 939 height 46
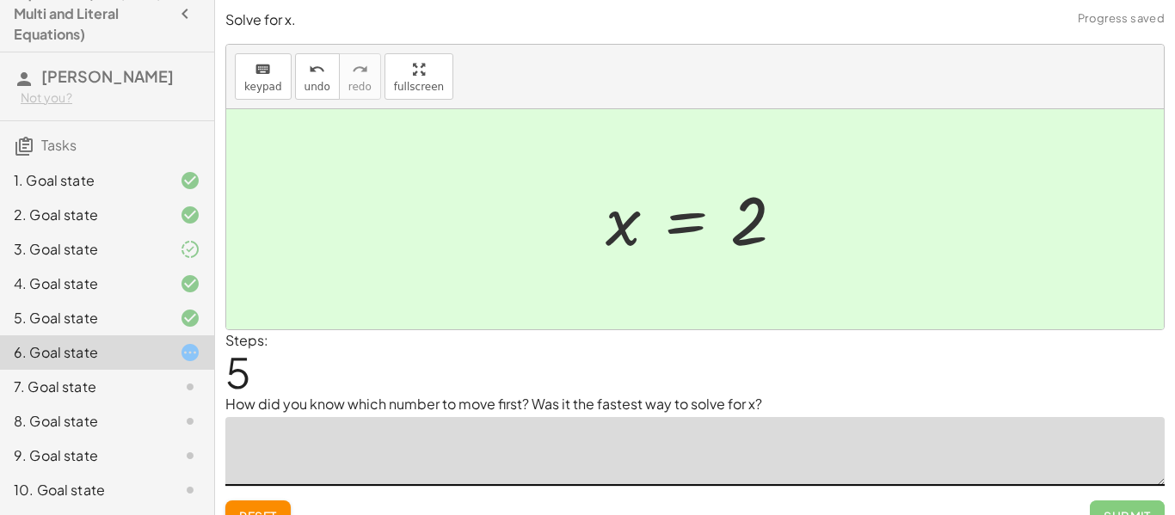
click at [649, 438] on textarea at bounding box center [694, 451] width 939 height 69
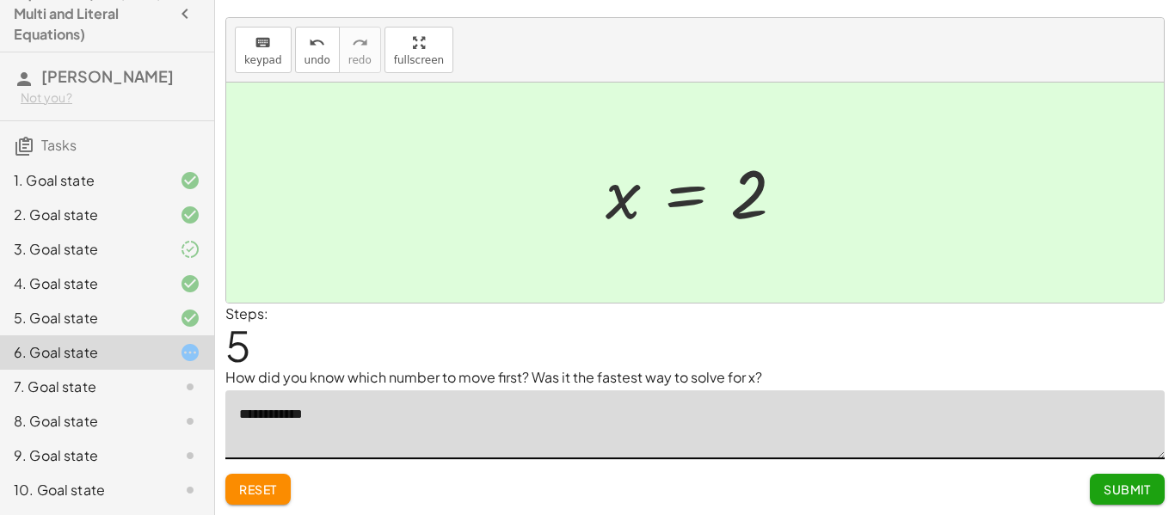
click at [247, 422] on textarea "**********" at bounding box center [694, 424] width 939 height 69
click at [347, 417] on textarea "**********" at bounding box center [694, 424] width 939 height 69
click at [241, 416] on textarea "**********" at bounding box center [694, 424] width 939 height 69
click at [390, 383] on p "How did you know which number to move first? Was it the fastest way to solve fo…" at bounding box center [694, 377] width 939 height 21
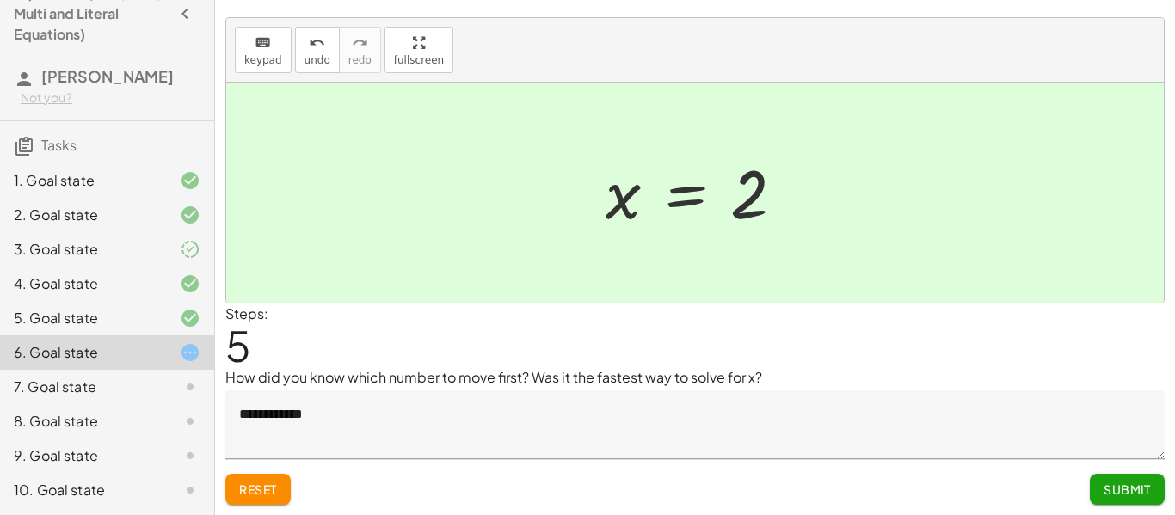
click at [243, 418] on textarea "**********" at bounding box center [694, 424] width 939 height 69
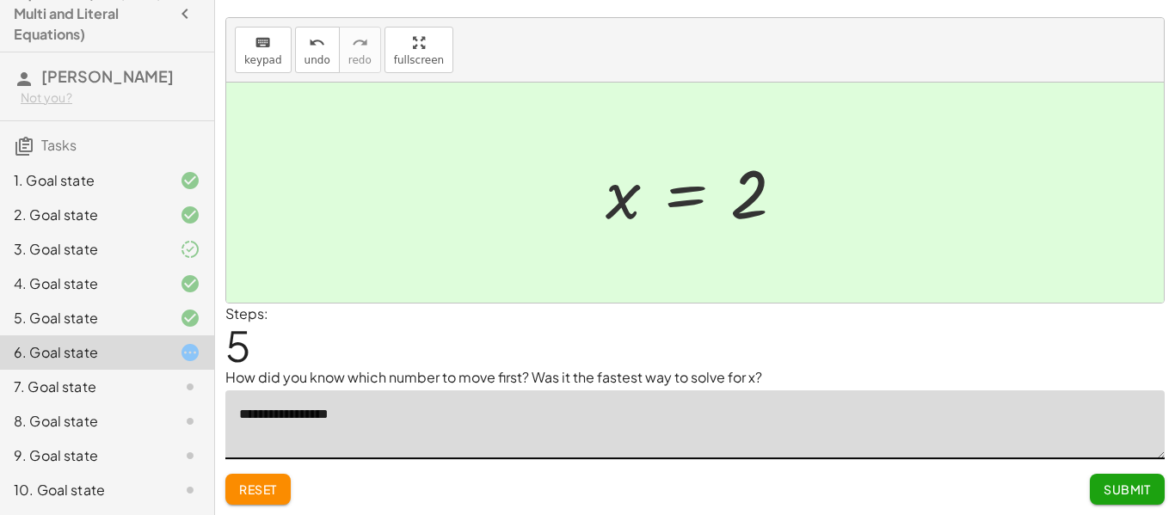
click at [245, 419] on textarea "**********" at bounding box center [694, 424] width 939 height 69
click at [373, 414] on textarea "**********" at bounding box center [694, 424] width 939 height 69
type textarea "**********"
click at [1123, 490] on span "Submit" at bounding box center [1126, 489] width 47 height 15
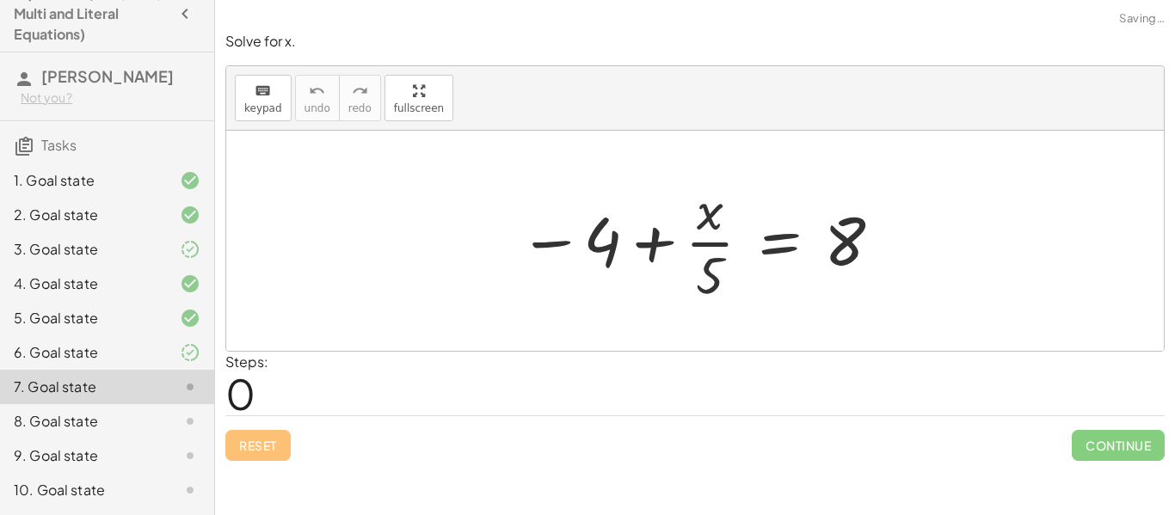
scroll to position [0, 0]
drag, startPoint x: 580, startPoint y: 242, endPoint x: 850, endPoint y: 262, distance: 269.9
click at [850, 262] on div at bounding box center [701, 241] width 383 height 132
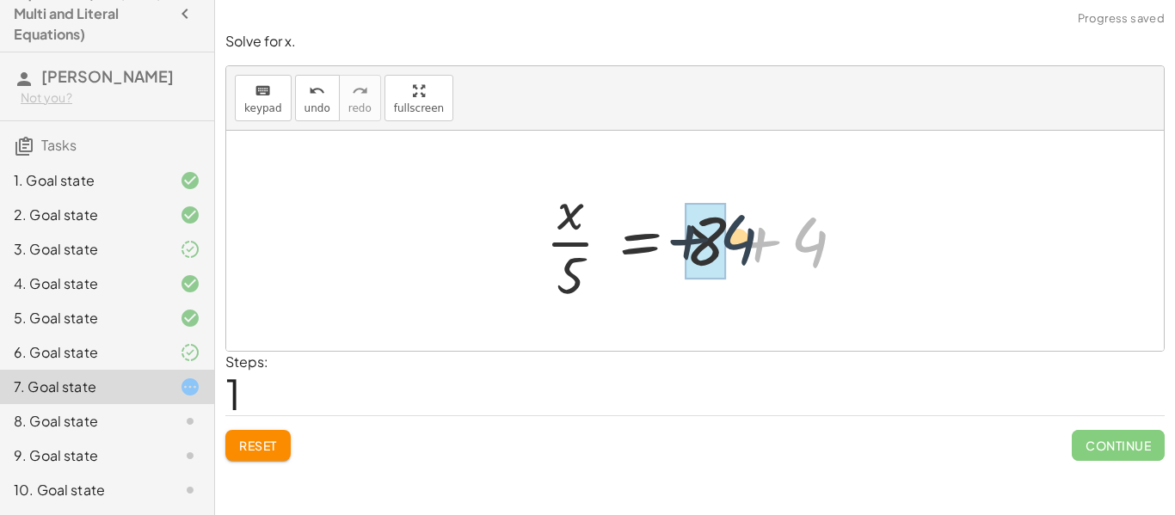
drag, startPoint x: 820, startPoint y: 235, endPoint x: 742, endPoint y: 233, distance: 77.4
click at [742, 233] on div at bounding box center [702, 241] width 330 height 132
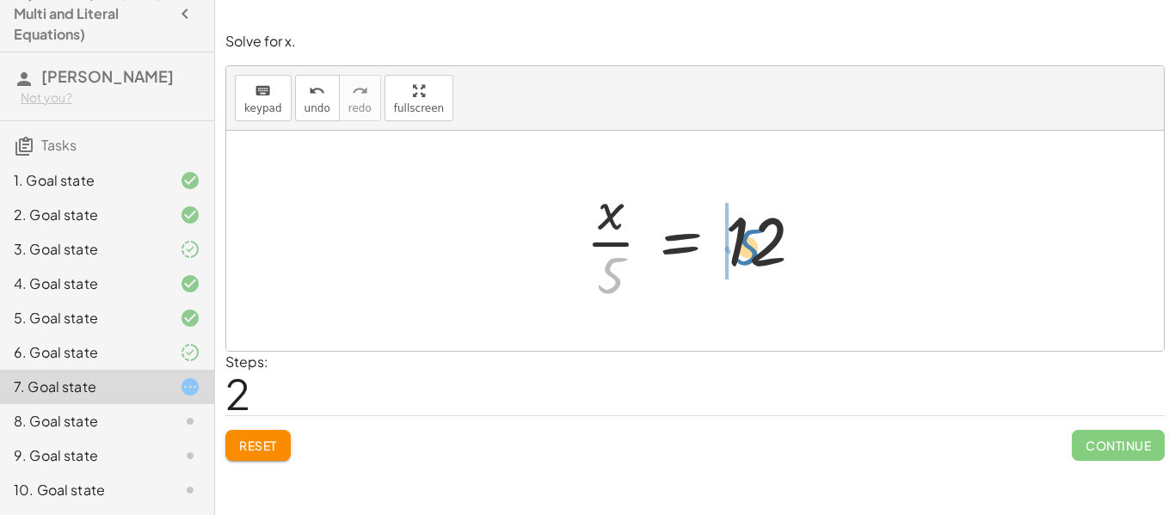
drag, startPoint x: 611, startPoint y: 270, endPoint x: 751, endPoint y: 242, distance: 143.0
click at [751, 242] on div at bounding box center [701, 241] width 249 height 132
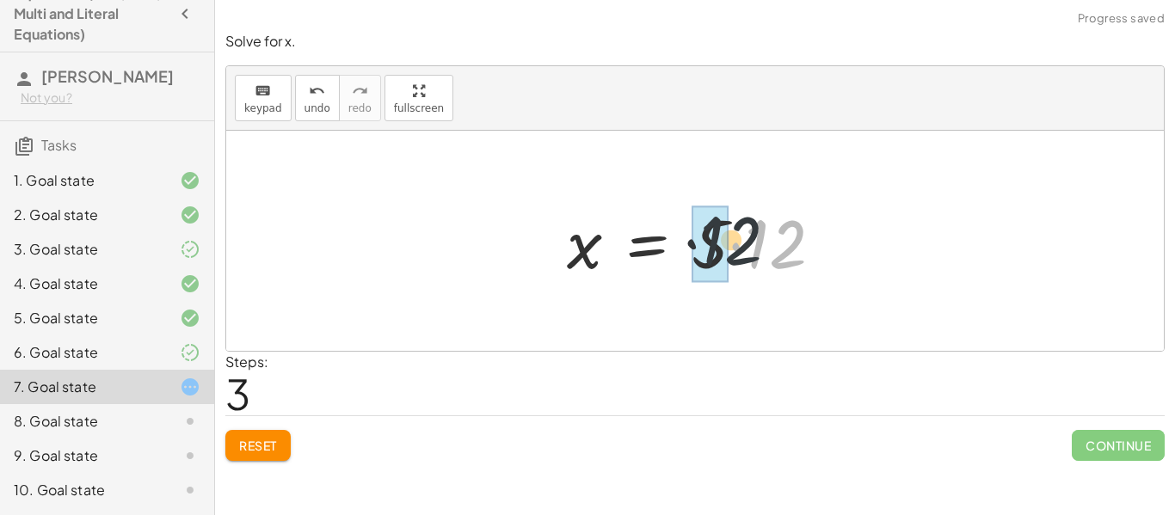
drag, startPoint x: 769, startPoint y: 257, endPoint x: 726, endPoint y: 252, distance: 43.3
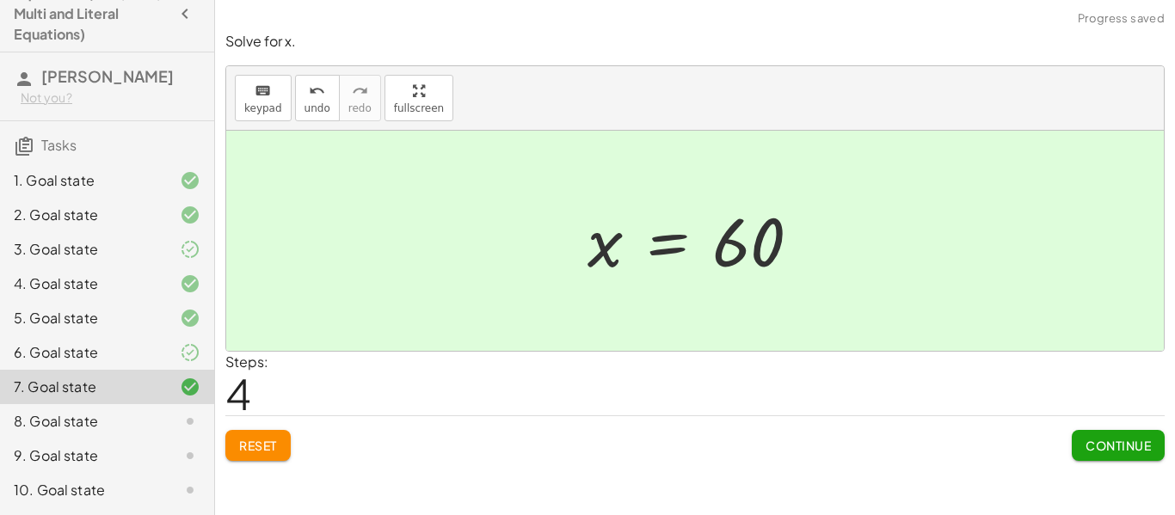
click at [1091, 450] on span "Continue" at bounding box center [1117, 445] width 65 height 15
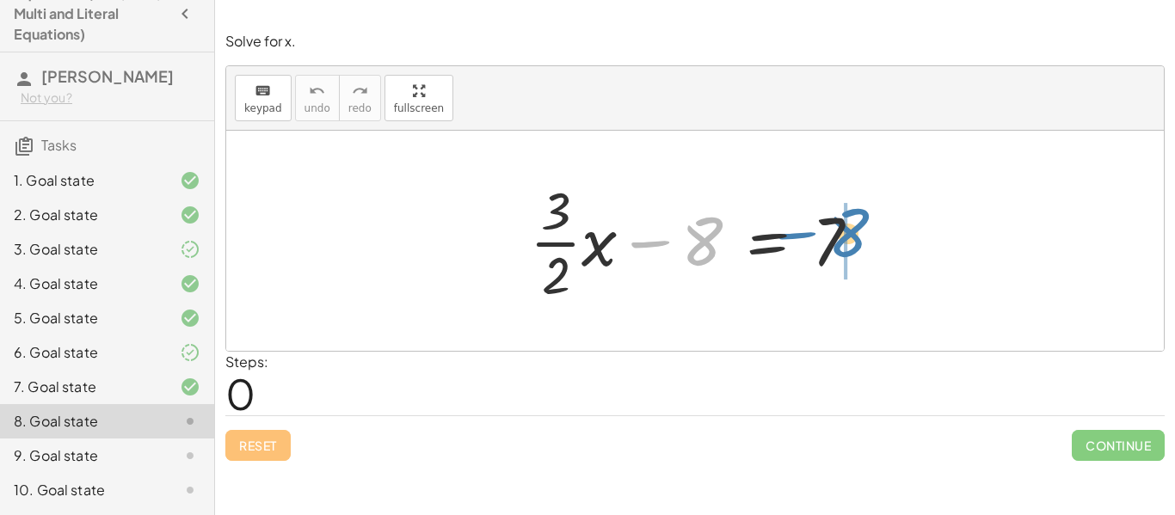
drag, startPoint x: 684, startPoint y: 236, endPoint x: 831, endPoint y: 227, distance: 147.3
click at [831, 227] on div at bounding box center [701, 241] width 361 height 132
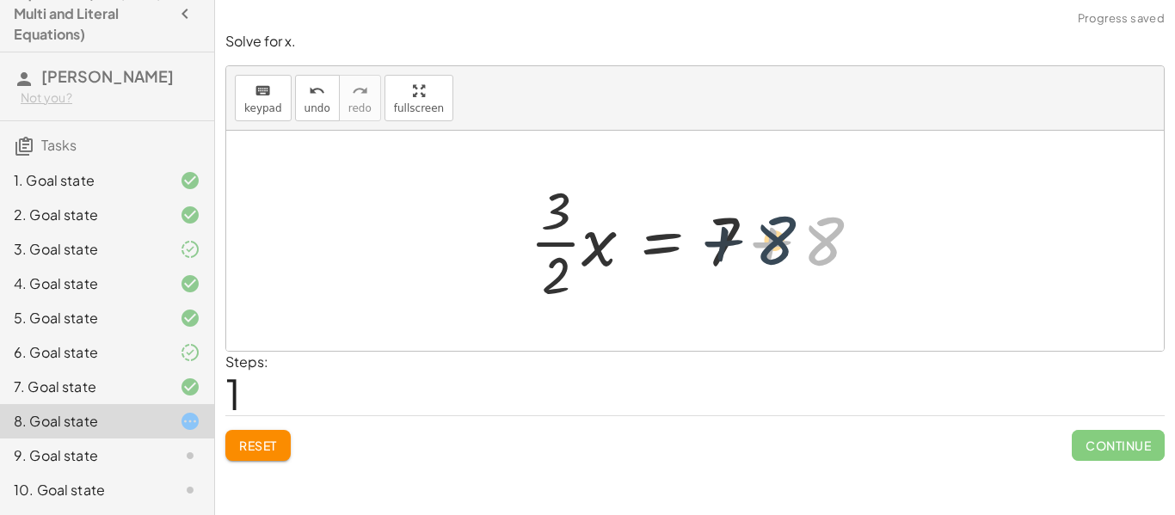
drag, startPoint x: 828, startPoint y: 244, endPoint x: 773, endPoint y: 243, distance: 55.0
click at [773, 243] on div at bounding box center [701, 241] width 361 height 132
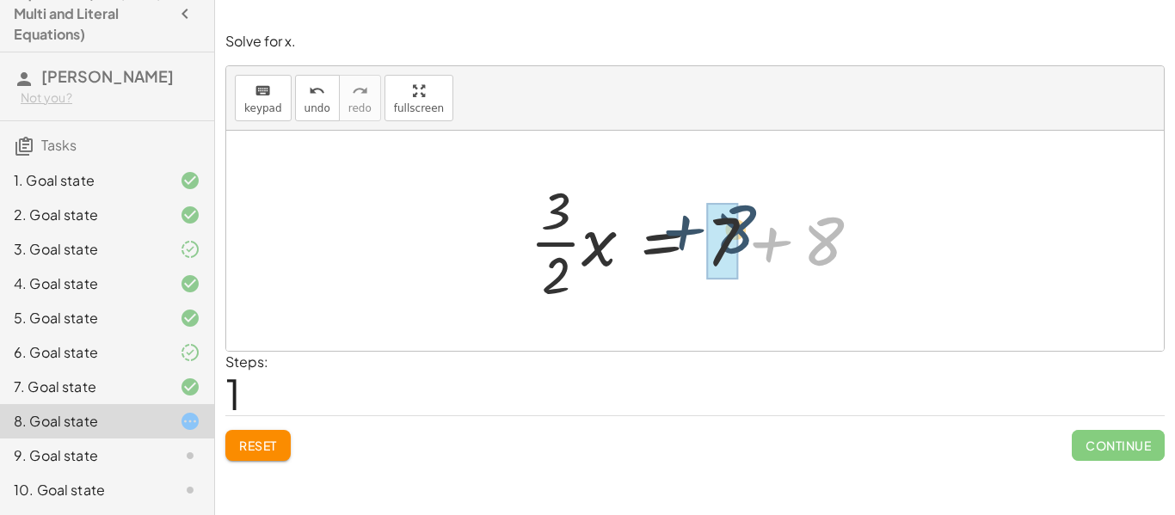
drag, startPoint x: 813, startPoint y: 243, endPoint x: 724, endPoint y: 231, distance: 89.4
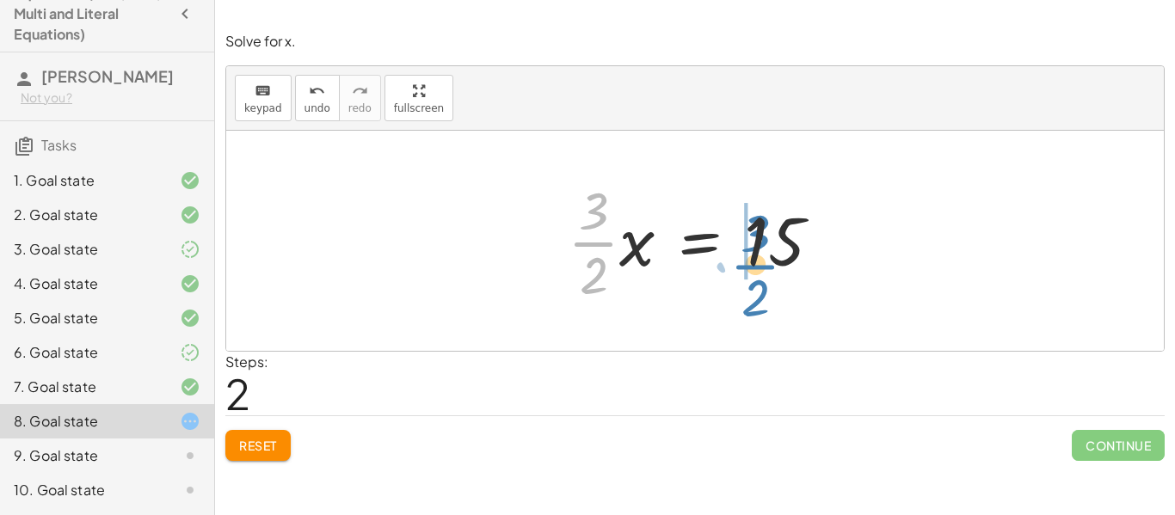
drag, startPoint x: 587, startPoint y: 243, endPoint x: 759, endPoint y: 257, distance: 172.5
click at [759, 257] on div at bounding box center [701, 241] width 285 height 132
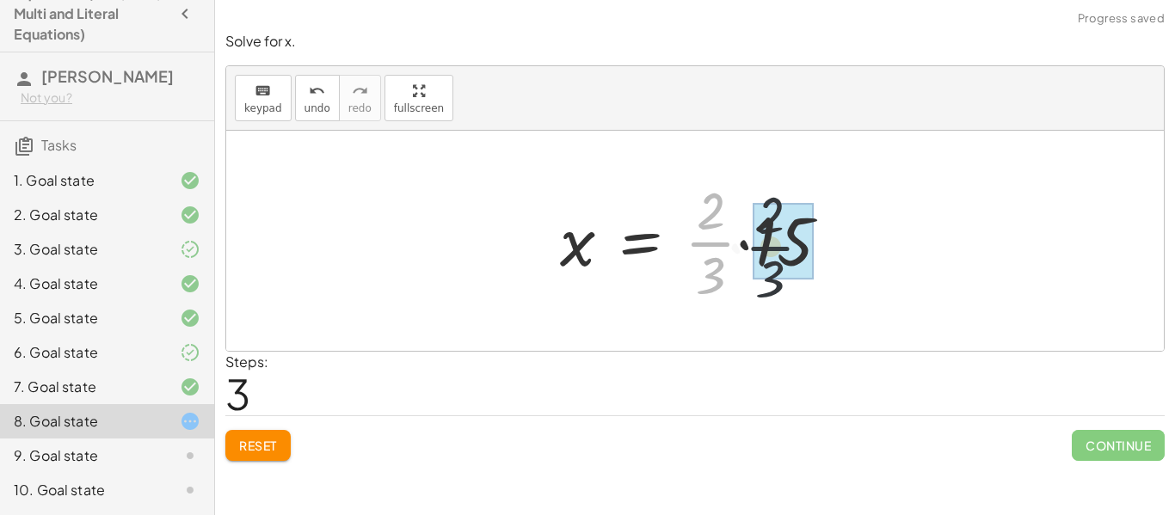
drag, startPoint x: 714, startPoint y: 239, endPoint x: 776, endPoint y: 242, distance: 62.0
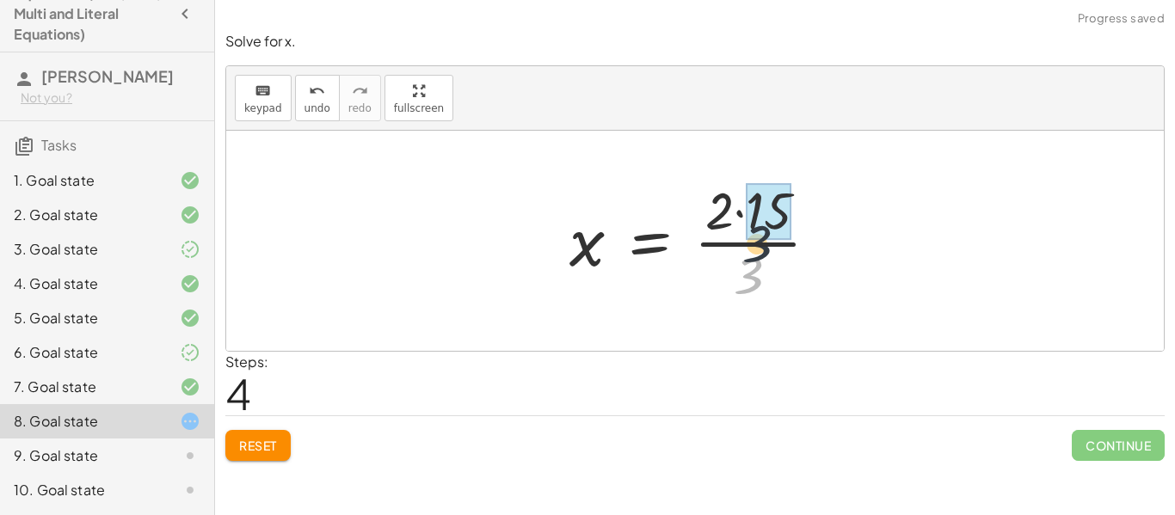
drag, startPoint x: 746, startPoint y: 279, endPoint x: 759, endPoint y: 221, distance: 59.9
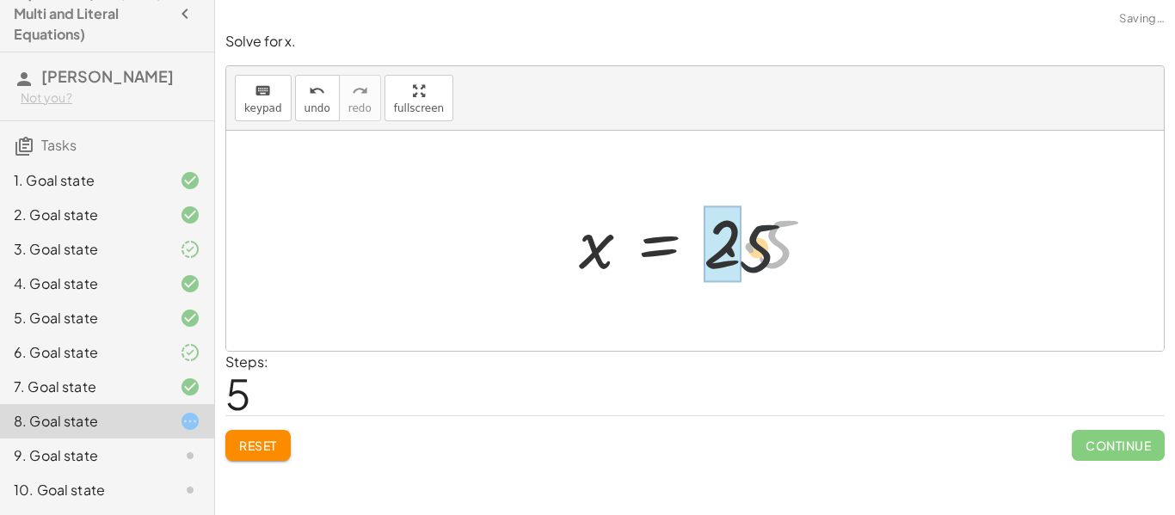
drag, startPoint x: 766, startPoint y: 232, endPoint x: 734, endPoint y: 238, distance: 33.2
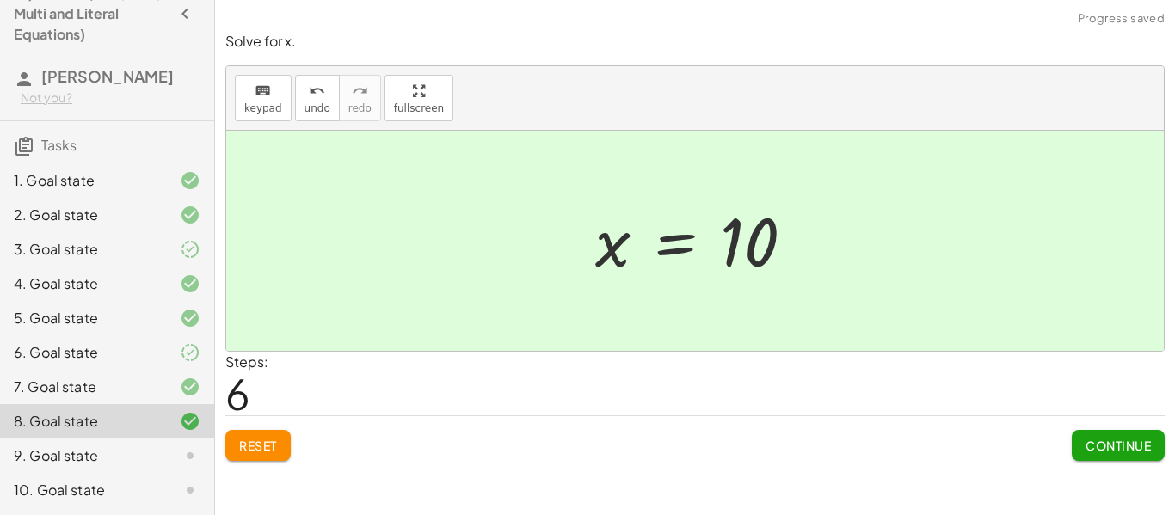
click at [1113, 454] on button "Continue" at bounding box center [1117, 445] width 93 height 31
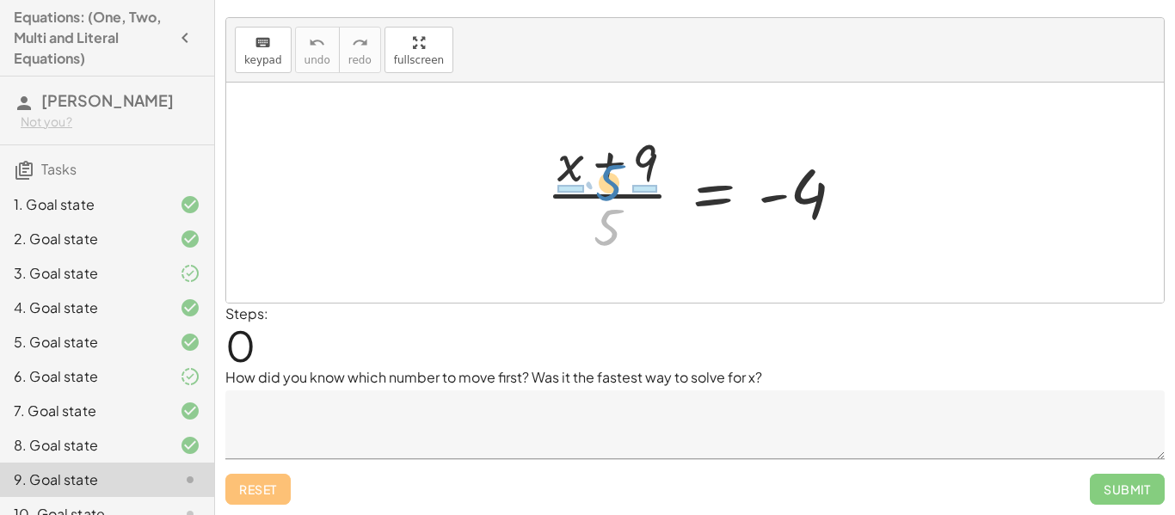
drag, startPoint x: 600, startPoint y: 230, endPoint x: 601, endPoint y: 186, distance: 44.7
click at [601, 186] on div at bounding box center [701, 192] width 328 height 132
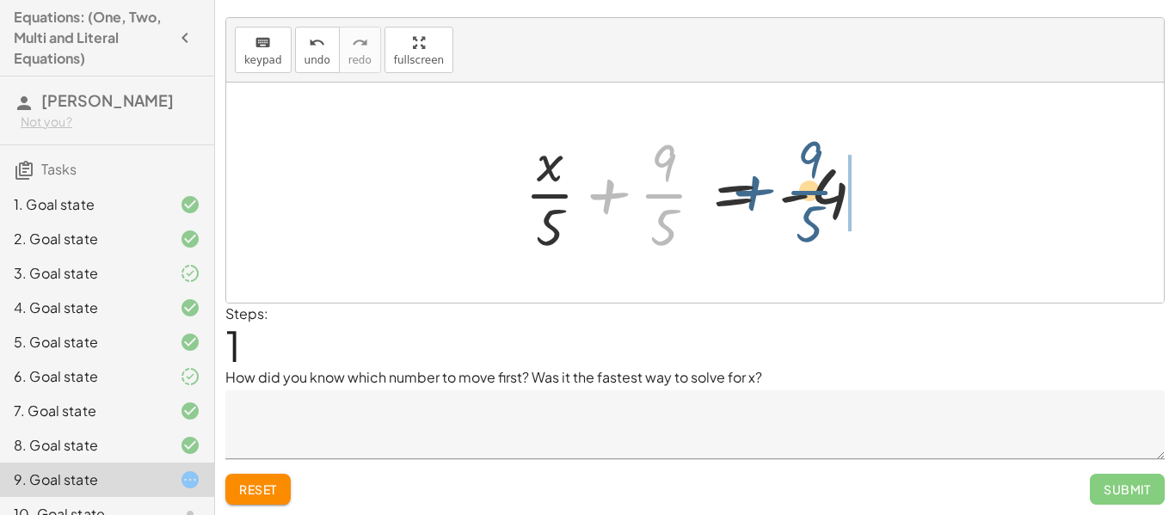
drag, startPoint x: 648, startPoint y: 193, endPoint x: 810, endPoint y: 190, distance: 161.7
click at [810, 190] on div at bounding box center [701, 192] width 371 height 132
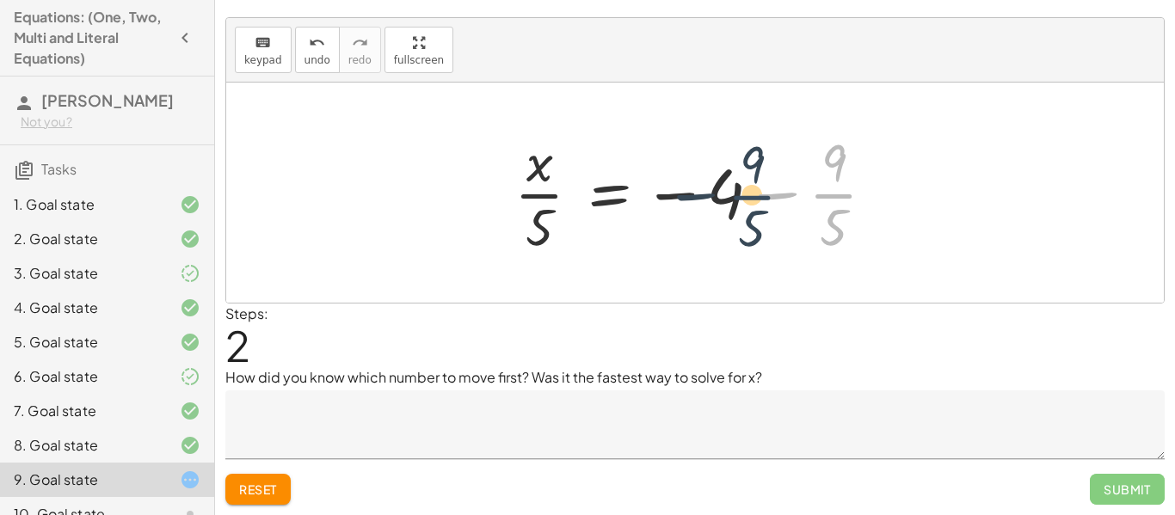
drag, startPoint x: 827, startPoint y: 199, endPoint x: 728, endPoint y: 202, distance: 99.0
click at [728, 202] on div at bounding box center [701, 192] width 391 height 132
drag, startPoint x: 820, startPoint y: 200, endPoint x: 697, endPoint y: 193, distance: 123.2
click at [697, 193] on div at bounding box center [701, 192] width 391 height 132
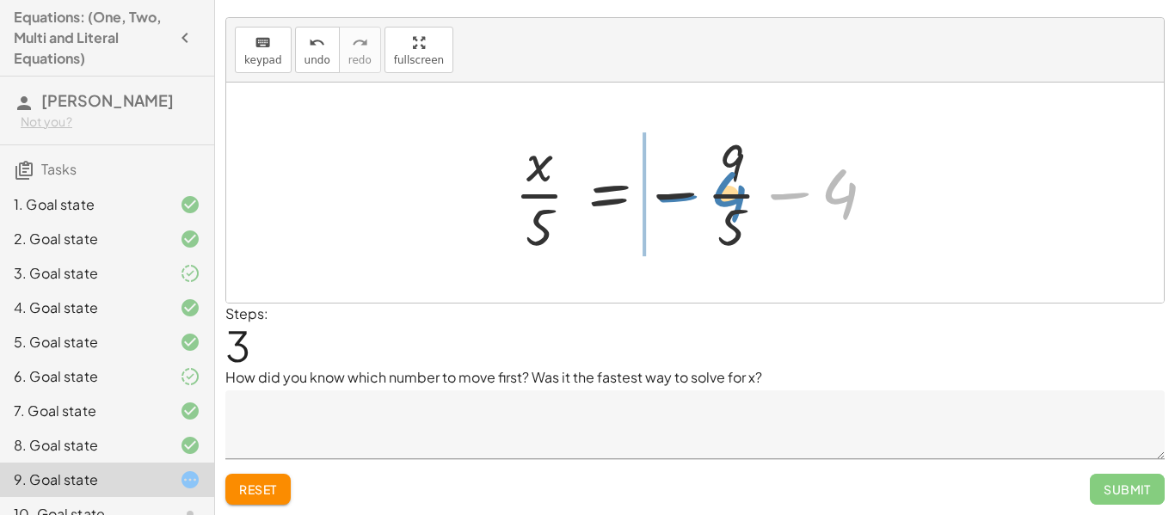
drag, startPoint x: 832, startPoint y: 187, endPoint x: 697, endPoint y: 191, distance: 135.1
click at [697, 191] on div at bounding box center [701, 192] width 391 height 132
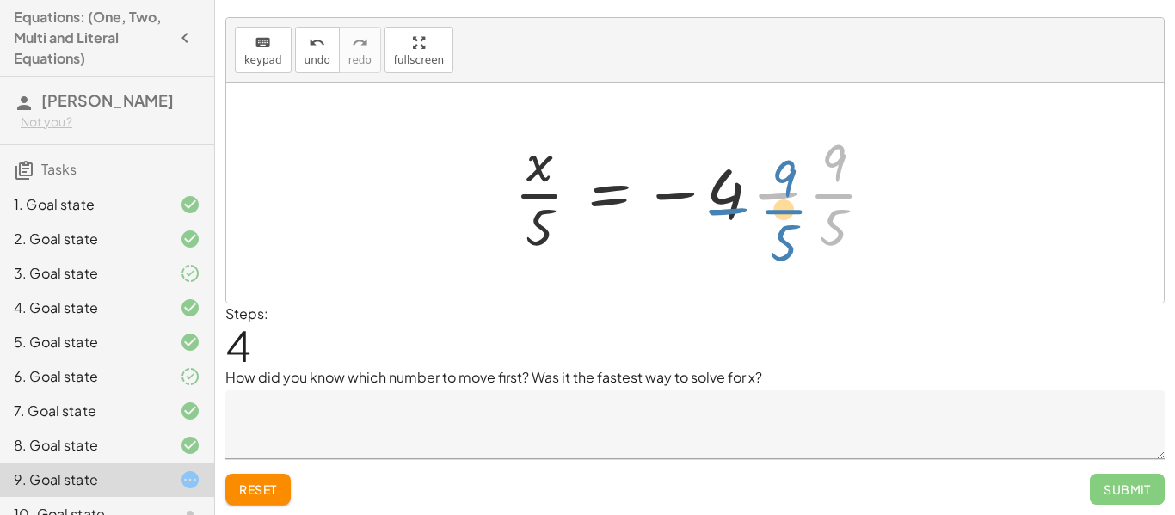
drag, startPoint x: 837, startPoint y: 191, endPoint x: 812, endPoint y: 205, distance: 28.5
click at [812, 205] on div at bounding box center [701, 192] width 391 height 132
click at [826, 193] on div at bounding box center [701, 192] width 391 height 132
drag, startPoint x: 834, startPoint y: 219, endPoint x: 832, endPoint y: 163, distance: 55.9
click at [832, 163] on div at bounding box center [701, 192] width 391 height 132
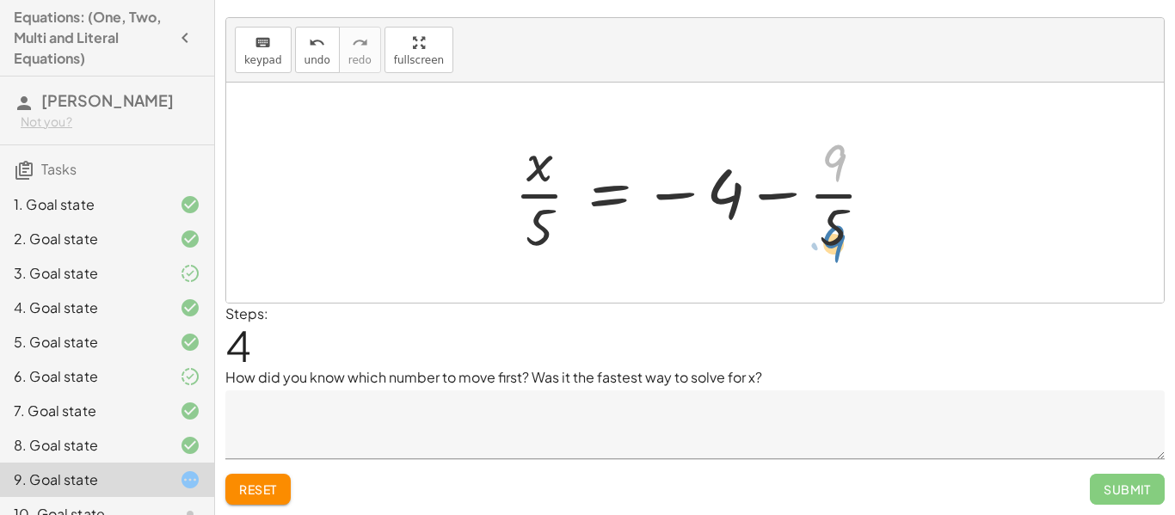
drag, startPoint x: 832, startPoint y: 147, endPoint x: 841, endPoint y: 213, distance: 66.8
click at [841, 213] on div at bounding box center [701, 192] width 391 height 132
drag, startPoint x: 838, startPoint y: 215, endPoint x: 742, endPoint y: 188, distance: 99.9
click at [742, 188] on div at bounding box center [701, 192] width 391 height 132
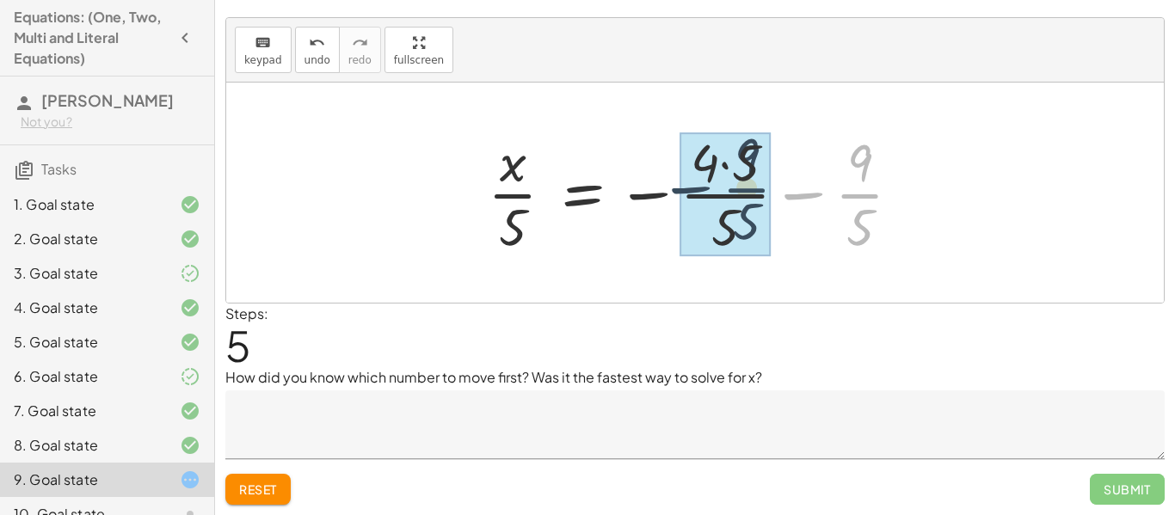
drag, startPoint x: 858, startPoint y: 197, endPoint x: 726, endPoint y: 191, distance: 132.6
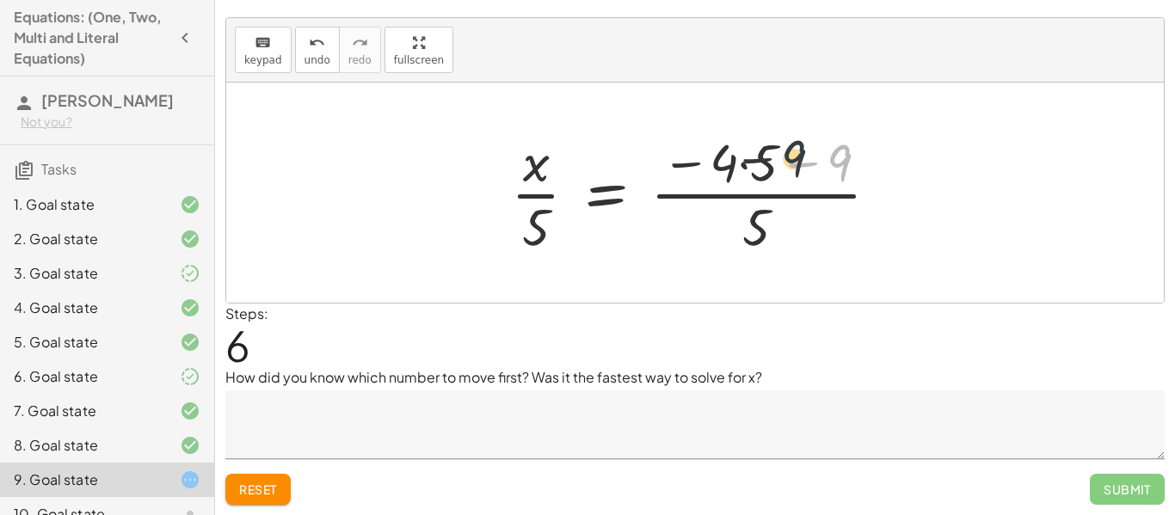
drag, startPoint x: 841, startPoint y: 159, endPoint x: 749, endPoint y: 157, distance: 92.0
click at [749, 157] on div at bounding box center [701, 192] width 399 height 132
click at [715, 160] on div at bounding box center [701, 192] width 399 height 132
drag, startPoint x: 718, startPoint y: 162, endPoint x: 758, endPoint y: 164, distance: 39.6
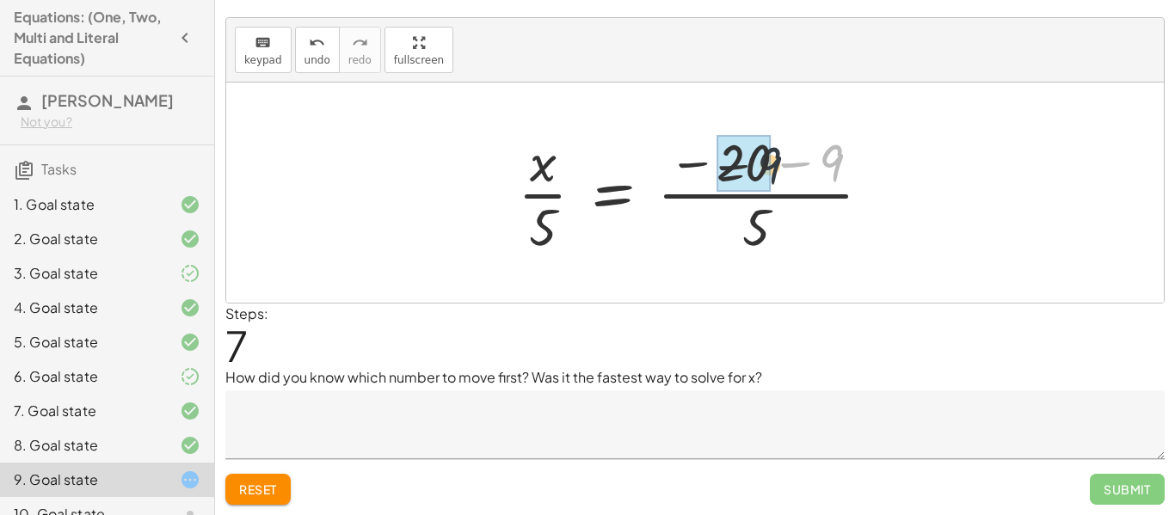
drag, startPoint x: 826, startPoint y: 157, endPoint x: 715, endPoint y: 163, distance: 111.0
click at [715, 163] on div at bounding box center [701, 192] width 384 height 132
drag, startPoint x: 806, startPoint y: 160, endPoint x: 721, endPoint y: 161, distance: 85.1
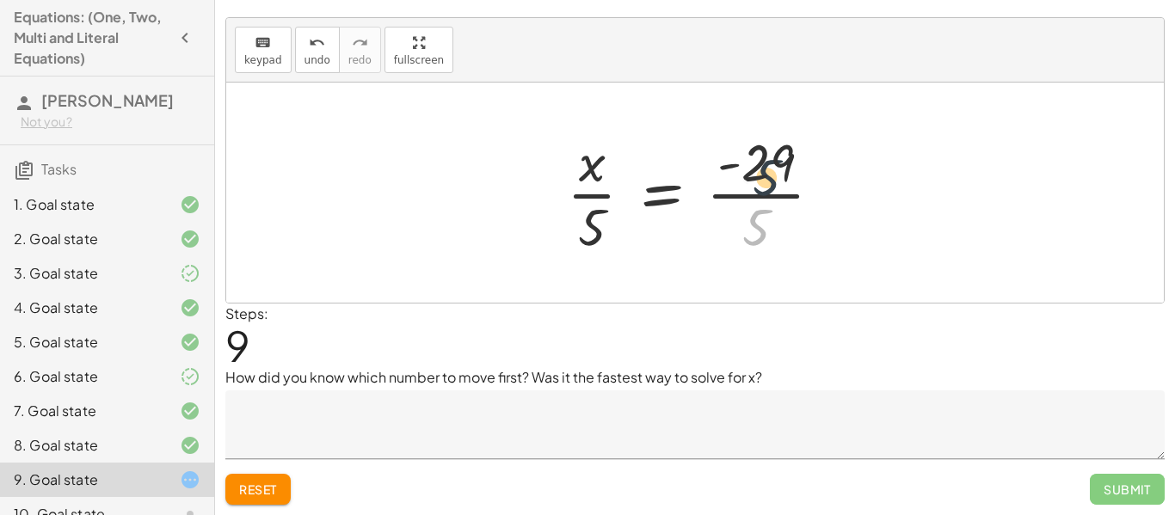
drag, startPoint x: 759, startPoint y: 218, endPoint x: 770, endPoint y: 162, distance: 57.8
click at [770, 162] on div at bounding box center [701, 192] width 286 height 132
drag, startPoint x: 588, startPoint y: 214, endPoint x: 759, endPoint y: 200, distance: 171.7
click at [759, 200] on div at bounding box center [701, 192] width 286 height 132
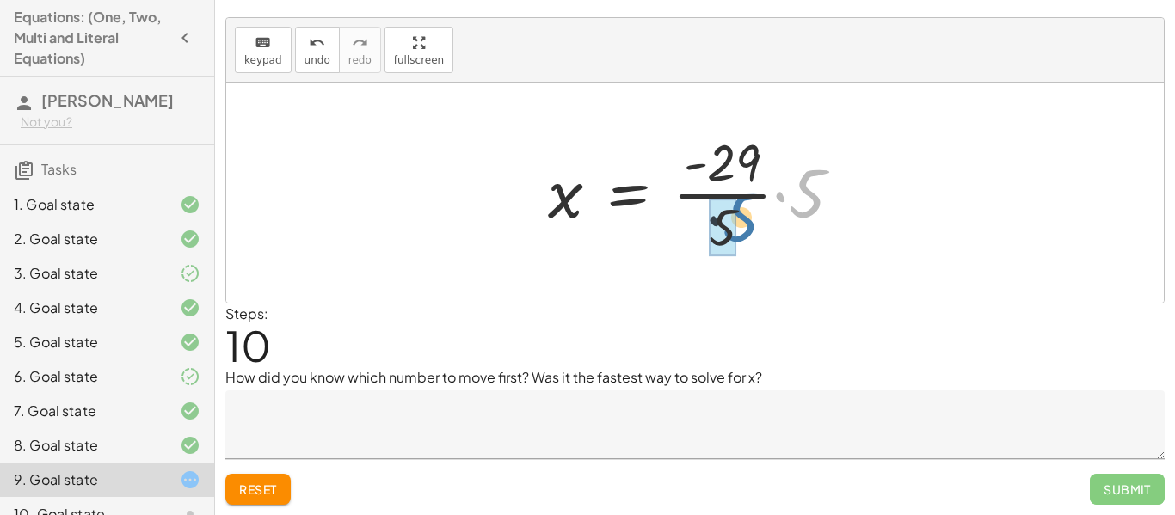
drag, startPoint x: 801, startPoint y: 203, endPoint x: 719, endPoint y: 230, distance: 86.7
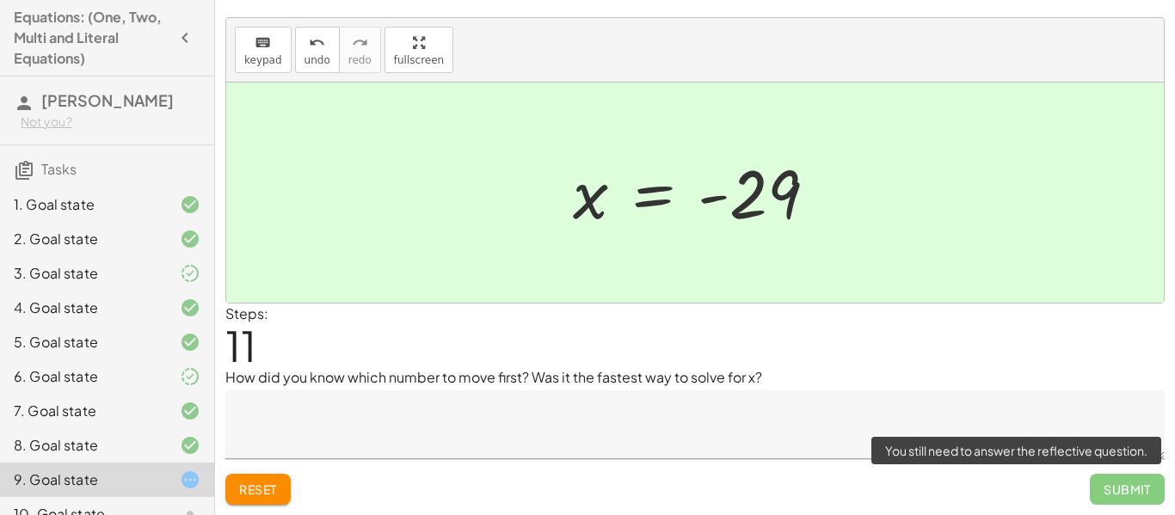
click at [1116, 483] on span "Submit" at bounding box center [1127, 489] width 75 height 31
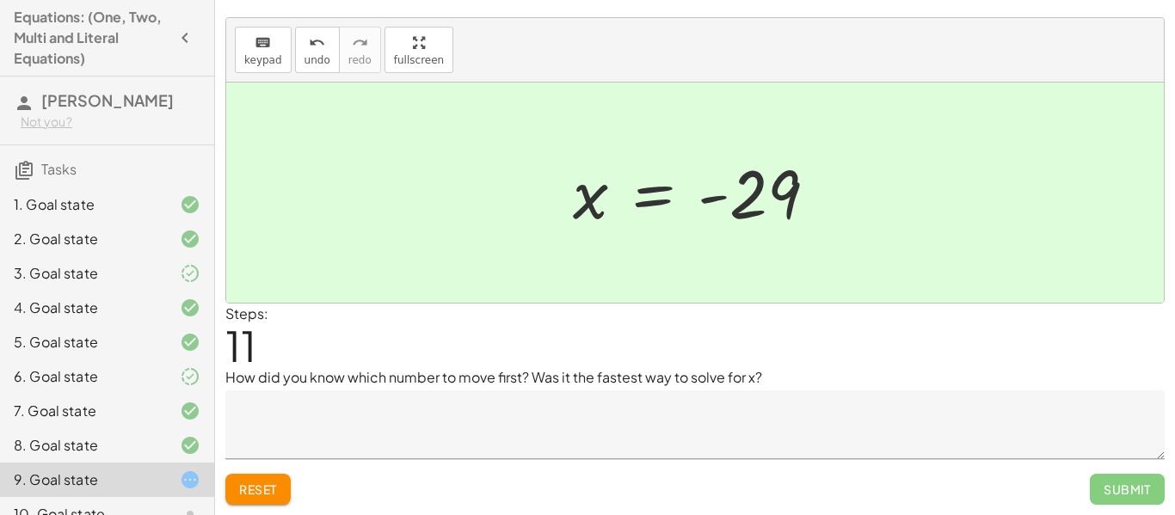
click at [545, 398] on textarea at bounding box center [694, 424] width 939 height 69
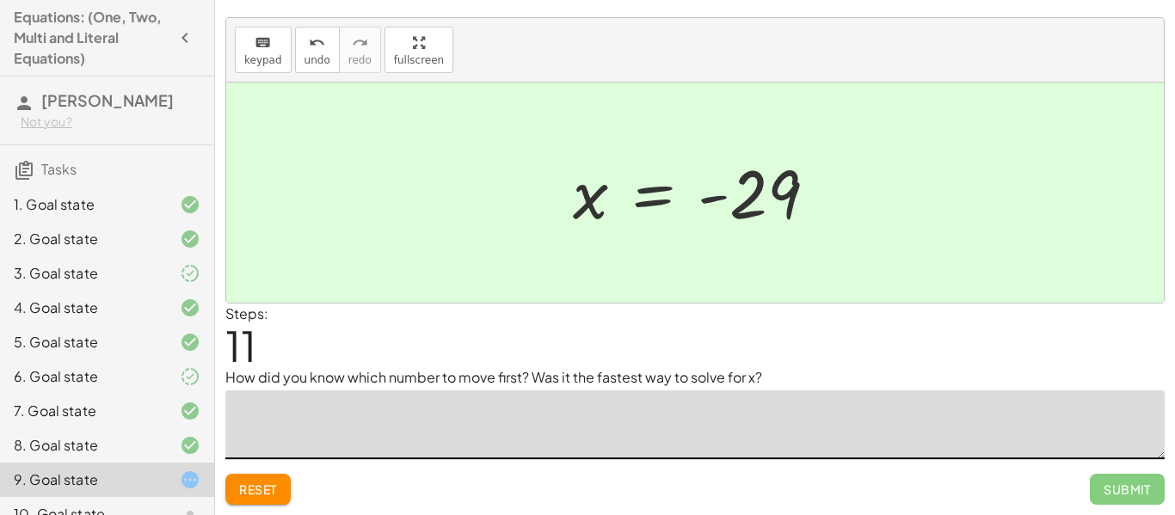
type textarea "*"
click at [289, 414] on textarea "**********" at bounding box center [694, 424] width 939 height 69
click at [408, 420] on textarea "**********" at bounding box center [694, 424] width 939 height 69
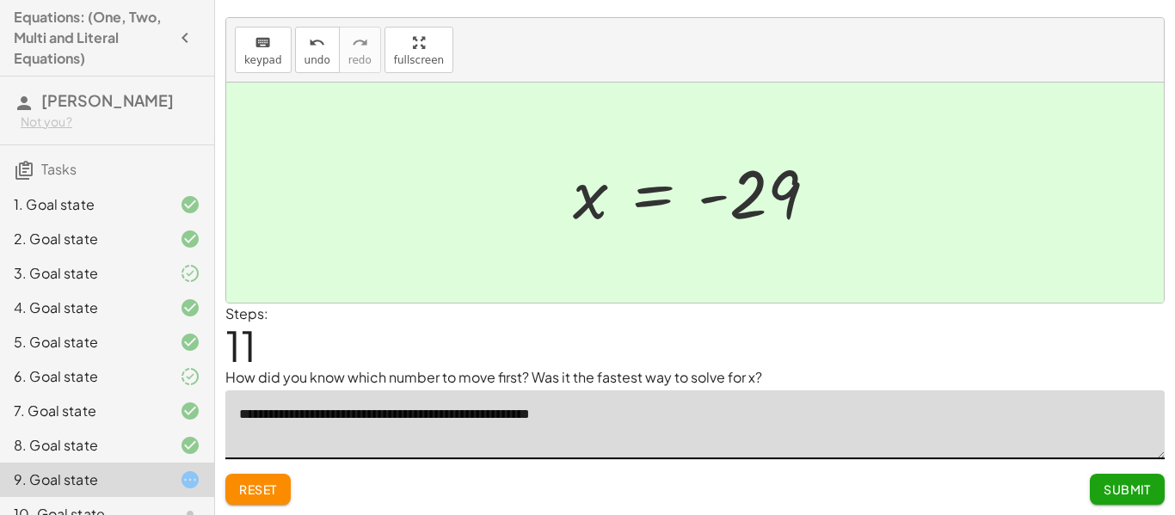
type textarea "**********"
click at [1133, 486] on span "Submit" at bounding box center [1126, 489] width 47 height 15
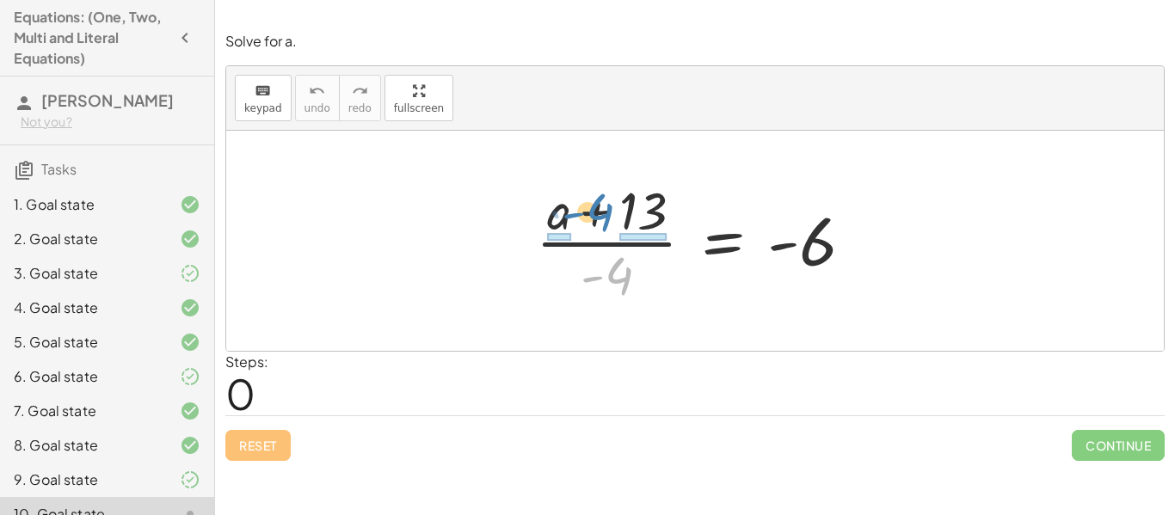
drag, startPoint x: 622, startPoint y: 270, endPoint x: 603, endPoint y: 208, distance: 64.7
click at [603, 208] on div at bounding box center [701, 241] width 348 height 132
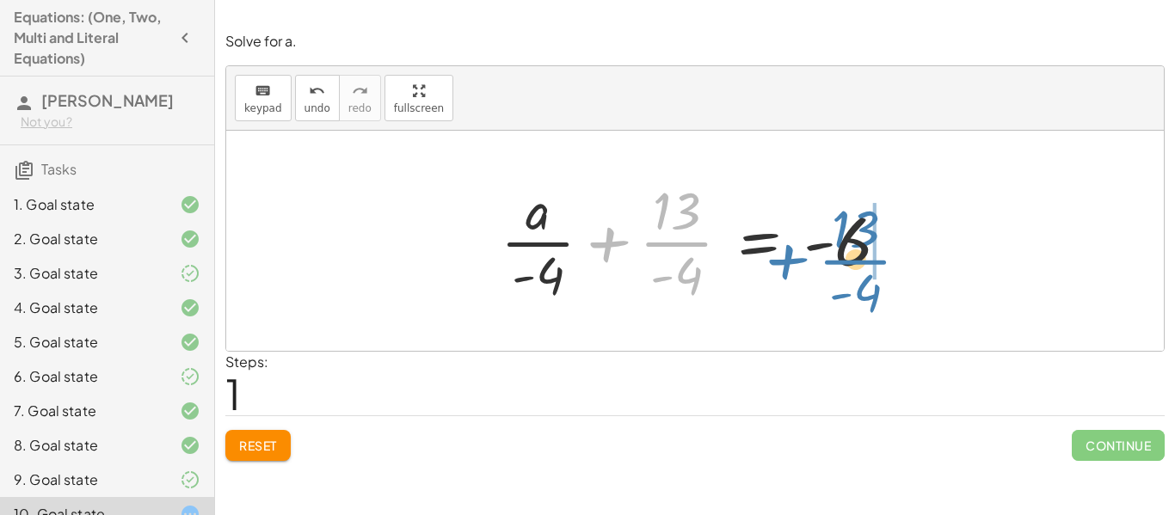
drag, startPoint x: 660, startPoint y: 242, endPoint x: 847, endPoint y: 258, distance: 187.2
click at [847, 258] on div at bounding box center [702, 241] width 420 height 132
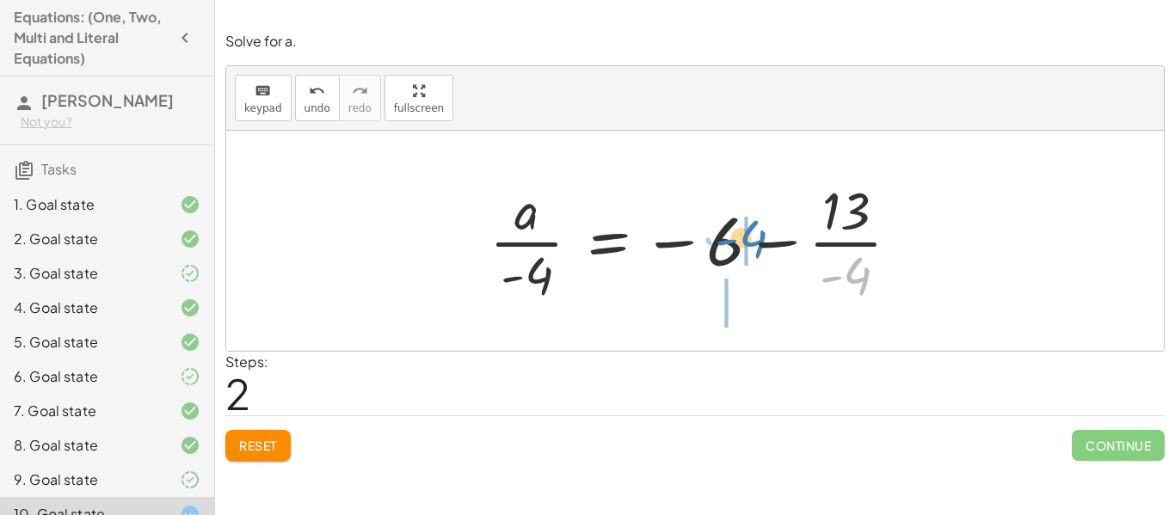
drag, startPoint x: 856, startPoint y: 274, endPoint x: 748, endPoint y: 236, distance: 114.0
click at [748, 236] on div at bounding box center [701, 241] width 441 height 132
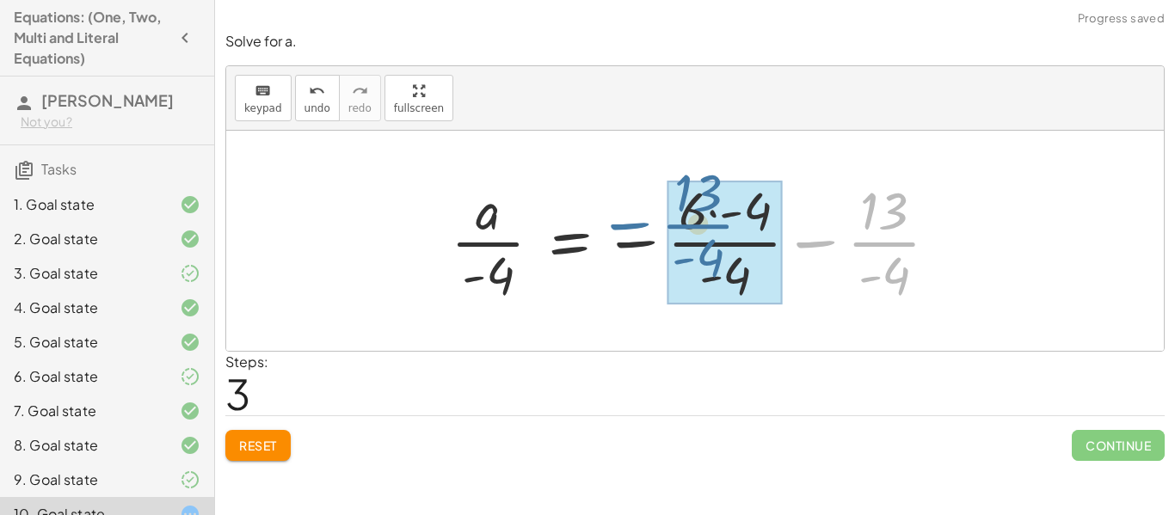
drag, startPoint x: 887, startPoint y: 247, endPoint x: 705, endPoint y: 232, distance: 182.0
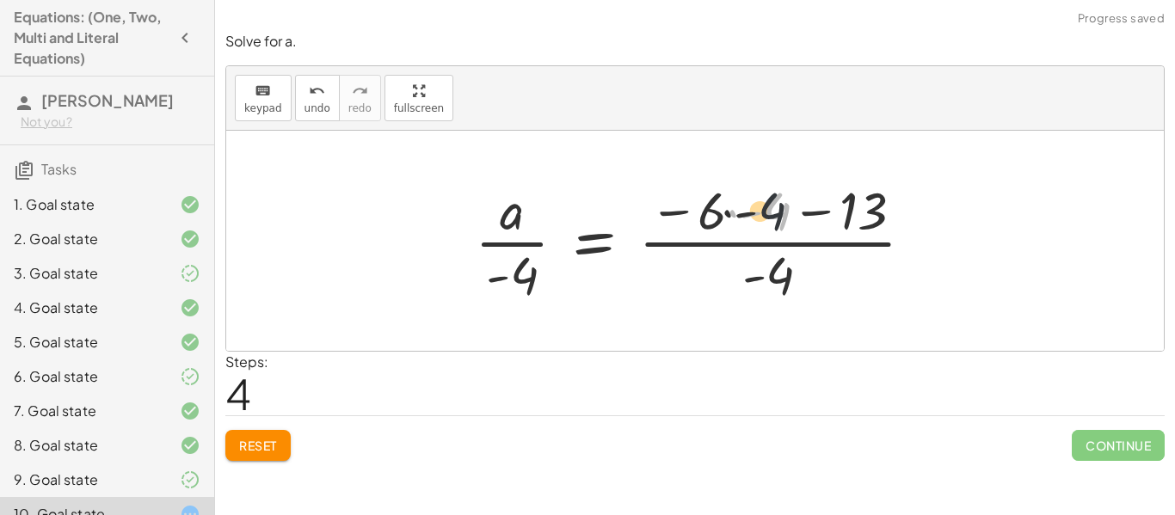
drag, startPoint x: 777, startPoint y: 218, endPoint x: 734, endPoint y: 215, distance: 43.9
click at [734, 215] on div at bounding box center [701, 241] width 470 height 132
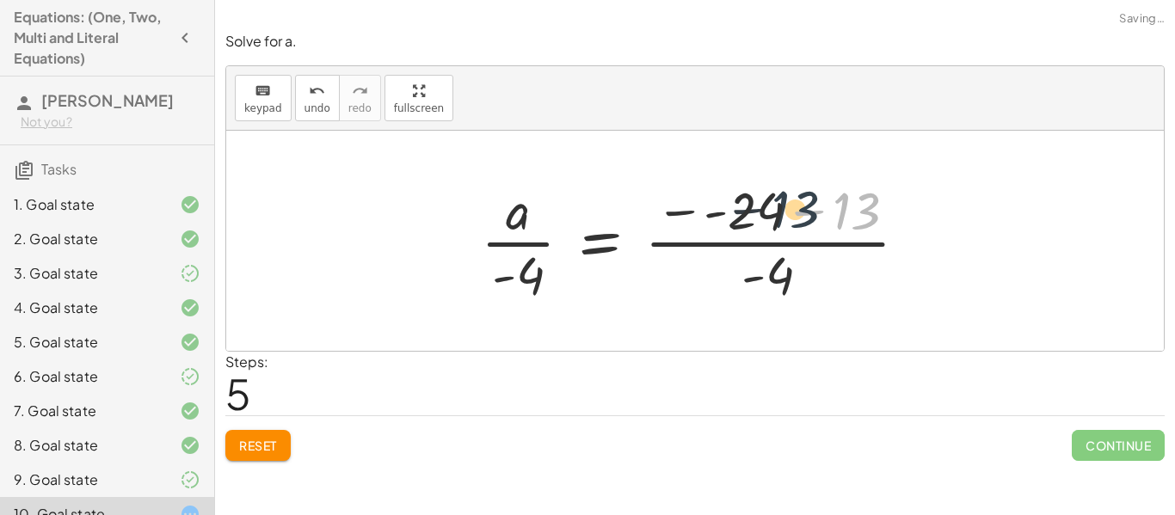
drag, startPoint x: 839, startPoint y: 211, endPoint x: 767, endPoint y: 208, distance: 72.3
click at [767, 208] on div at bounding box center [700, 241] width 457 height 132
drag, startPoint x: 849, startPoint y: 206, endPoint x: 715, endPoint y: 206, distance: 133.3
click at [715, 206] on div at bounding box center [700, 241] width 457 height 132
click at [821, 207] on div at bounding box center [700, 241] width 457 height 132
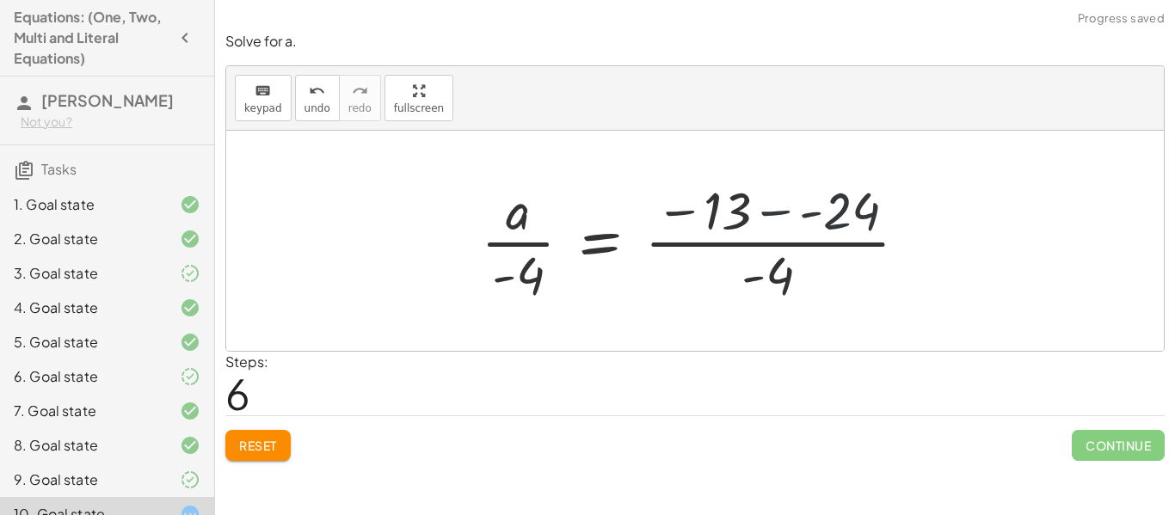
click at [813, 213] on div at bounding box center [700, 241] width 457 height 132
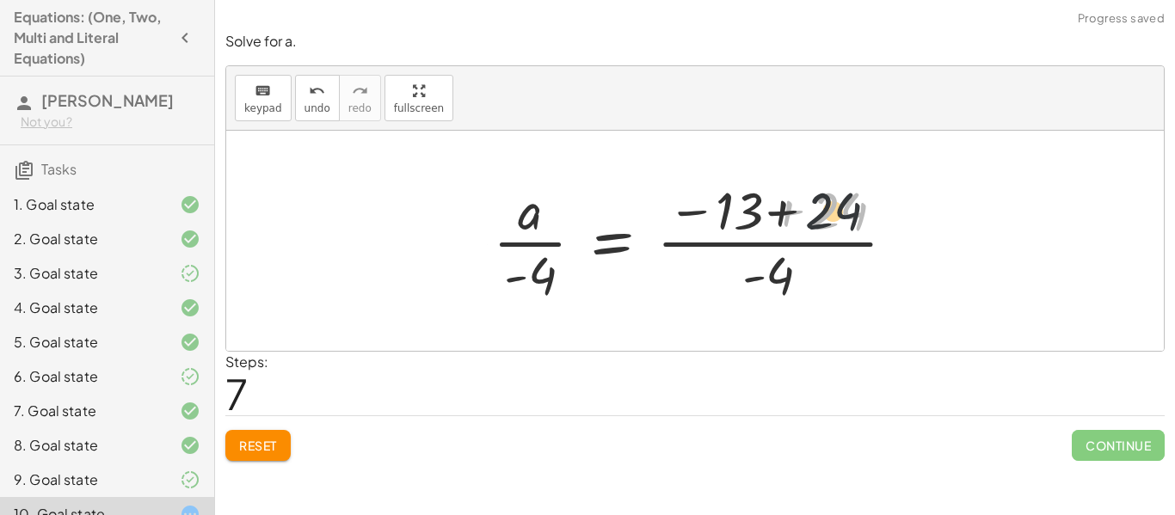
drag, startPoint x: 824, startPoint y: 214, endPoint x: 753, endPoint y: 213, distance: 70.5
click at [753, 213] on div at bounding box center [700, 241] width 433 height 132
drag, startPoint x: 842, startPoint y: 219, endPoint x: 743, endPoint y: 214, distance: 99.0
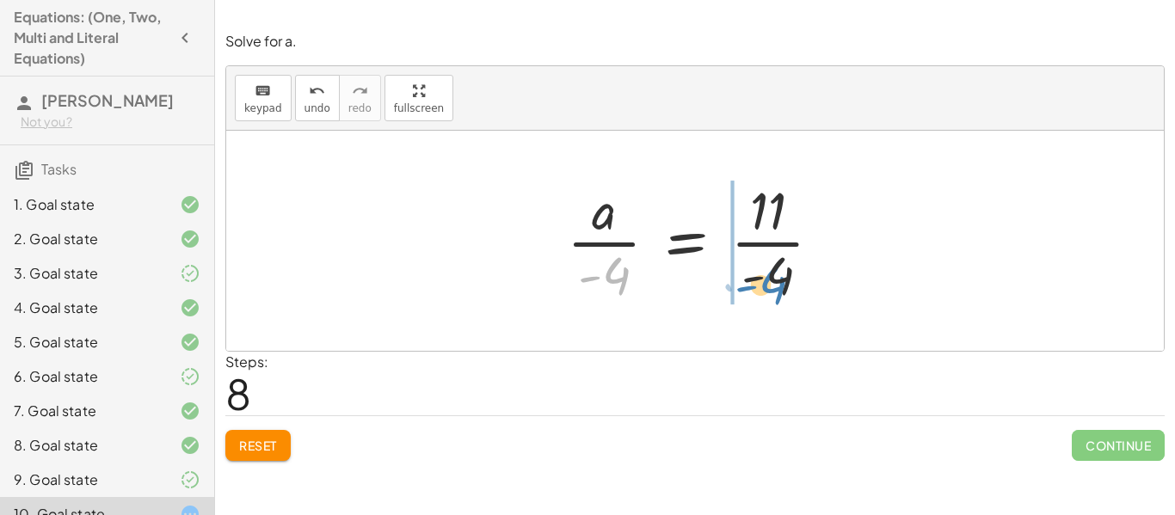
drag, startPoint x: 613, startPoint y: 275, endPoint x: 773, endPoint y: 285, distance: 160.3
click at [773, 285] on div at bounding box center [700, 241] width 285 height 132
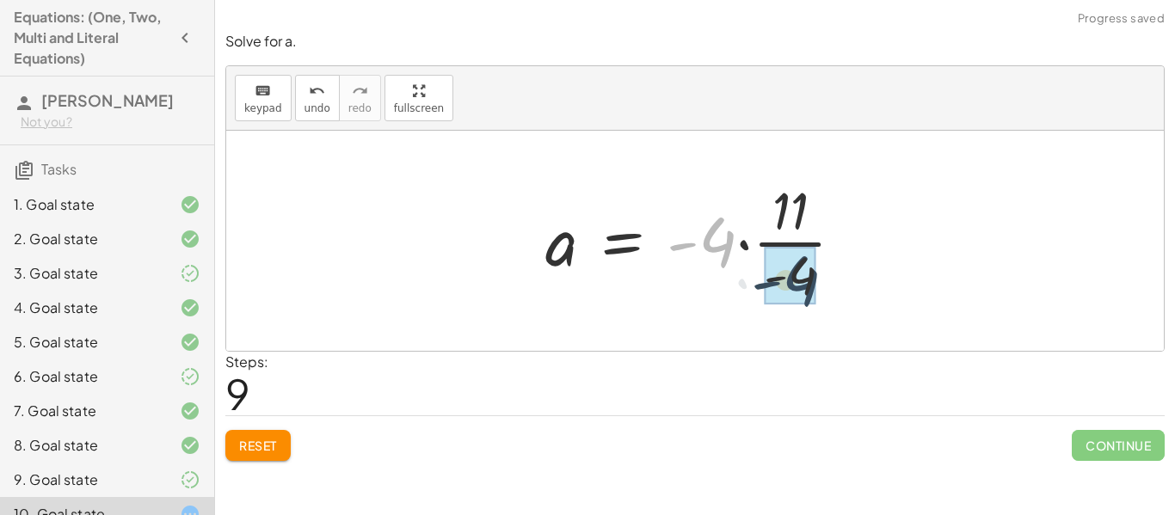
drag, startPoint x: 715, startPoint y: 239, endPoint x: 801, endPoint y: 279, distance: 95.0
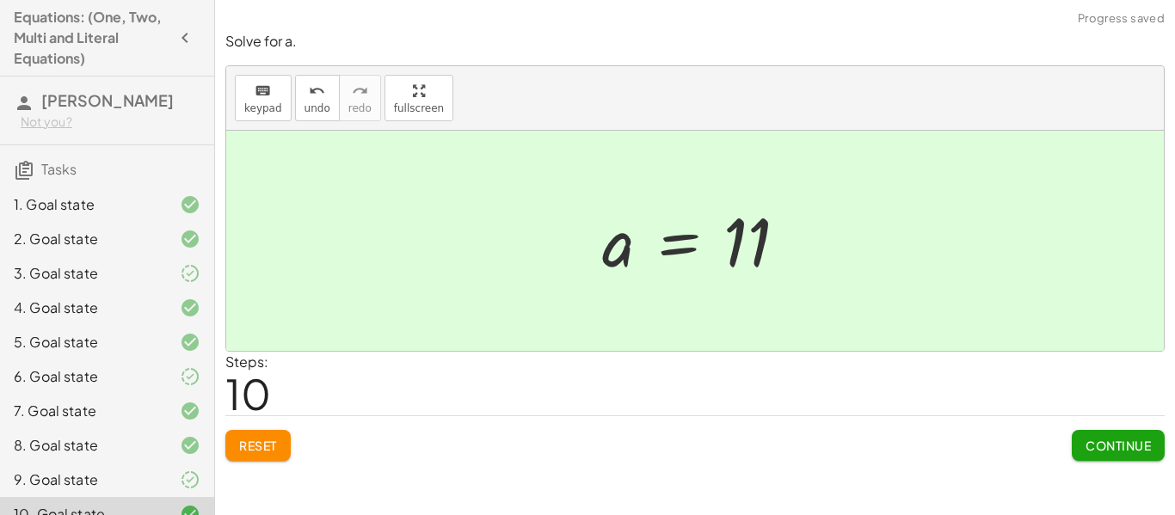
click at [1099, 445] on span "Continue" at bounding box center [1117, 445] width 65 height 15
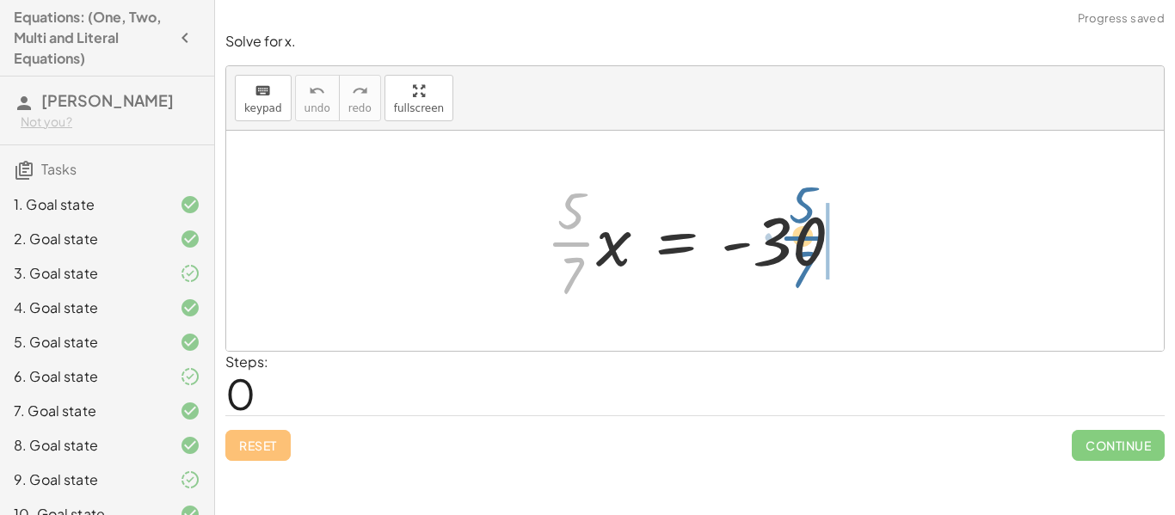
drag, startPoint x: 560, startPoint y: 244, endPoint x: 792, endPoint y: 238, distance: 232.3
click at [792, 238] on div at bounding box center [701, 241] width 328 height 132
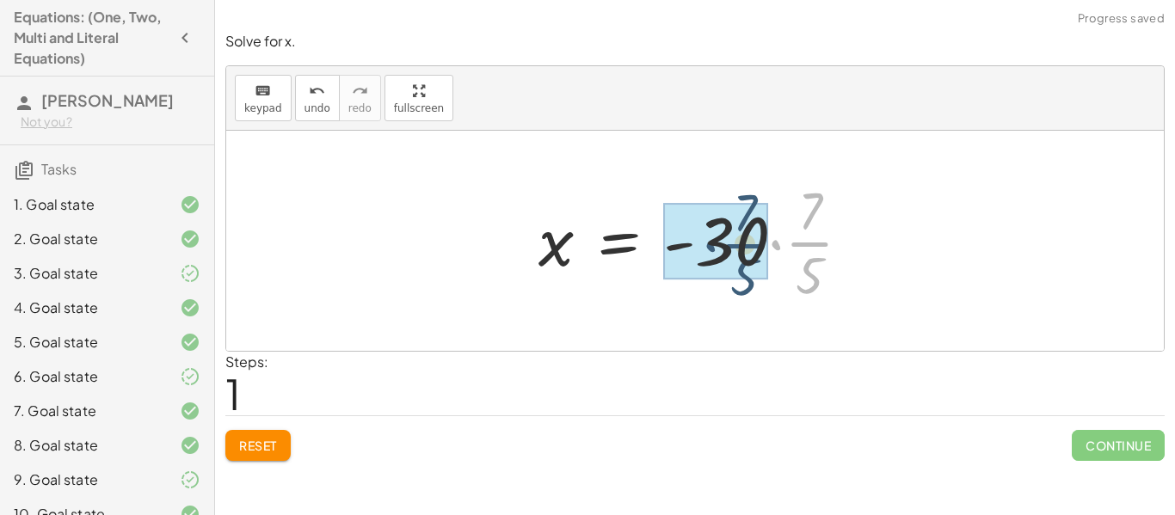
drag, startPoint x: 813, startPoint y: 245, endPoint x: 747, endPoint y: 247, distance: 65.4
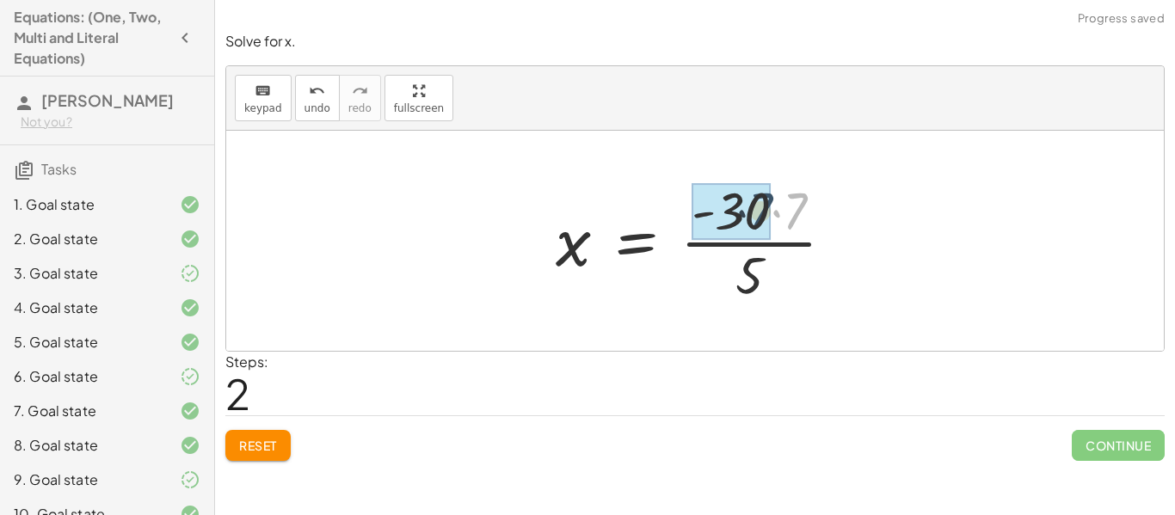
drag, startPoint x: 791, startPoint y: 212, endPoint x: 755, endPoint y: 212, distance: 36.1
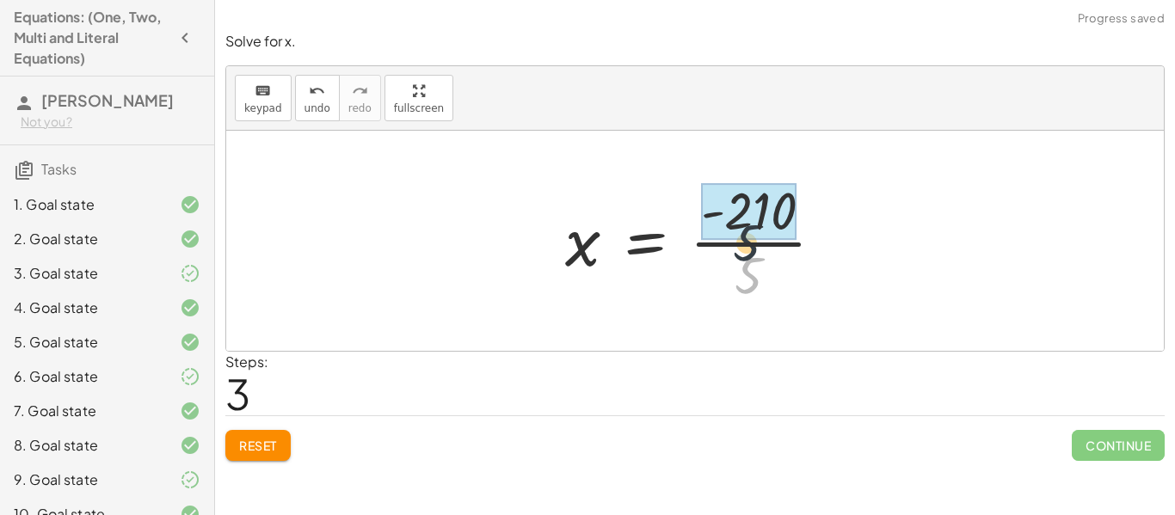
drag, startPoint x: 746, startPoint y: 268, endPoint x: 744, endPoint y: 210, distance: 58.5
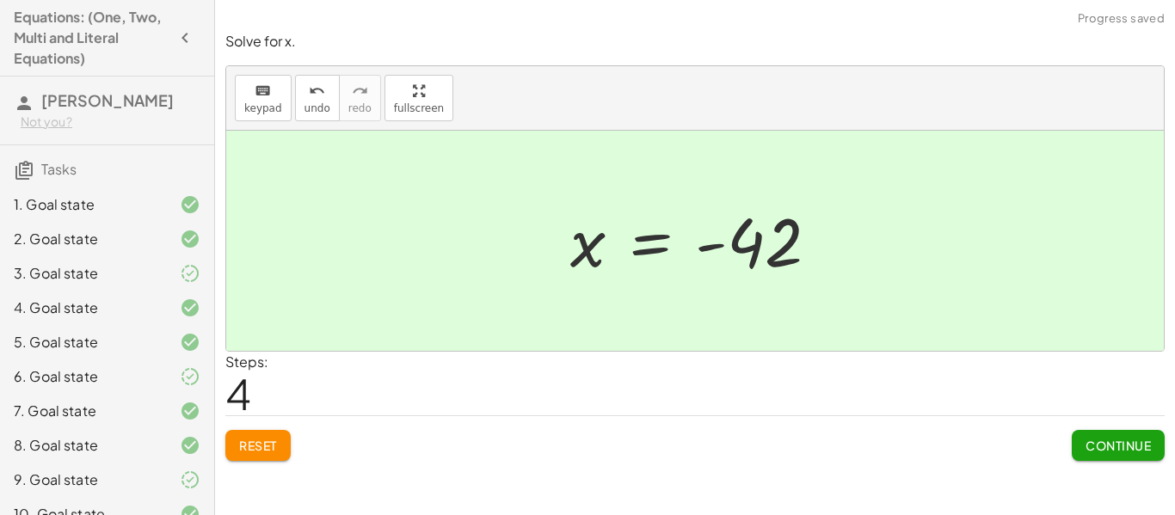
click at [1112, 443] on span "Continue" at bounding box center [1117, 445] width 65 height 15
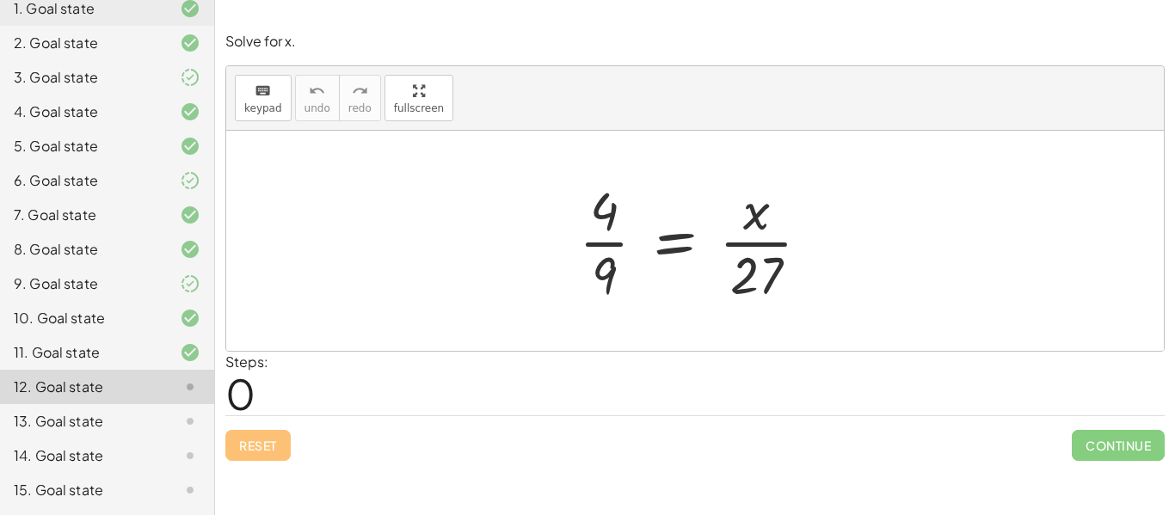
scroll to position [206, 0]
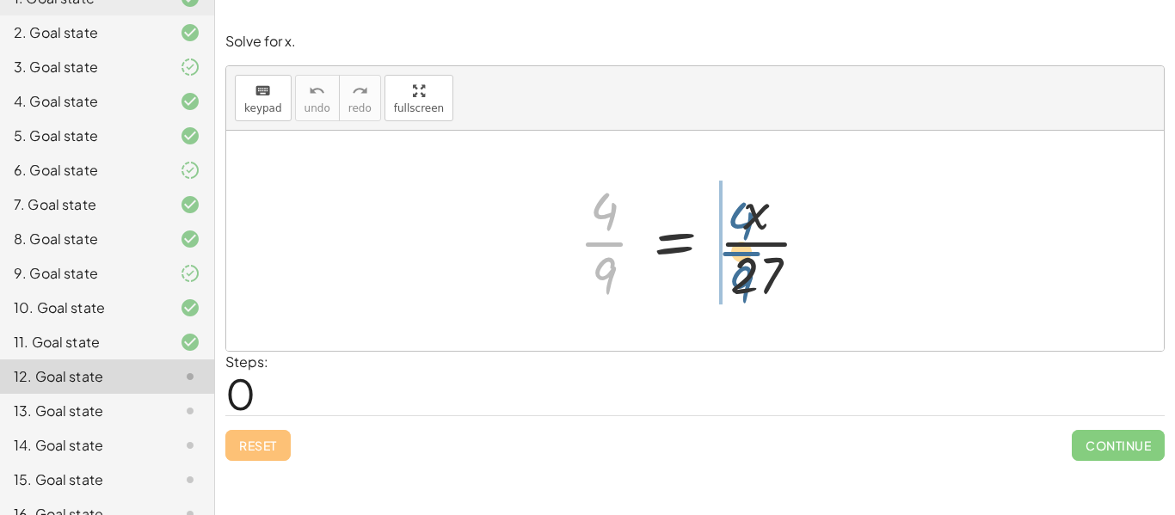
drag, startPoint x: 593, startPoint y: 254, endPoint x: 753, endPoint y: 264, distance: 160.3
click at [753, 264] on div at bounding box center [700, 241] width 261 height 132
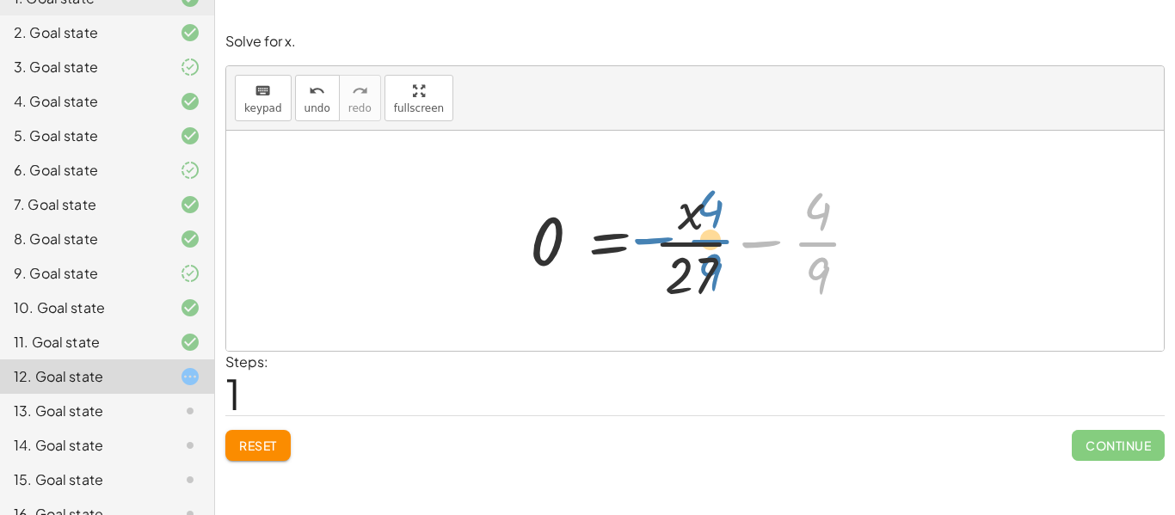
drag, startPoint x: 806, startPoint y: 246, endPoint x: 691, endPoint y: 243, distance: 115.3
click at [691, 243] on div at bounding box center [701, 241] width 360 height 132
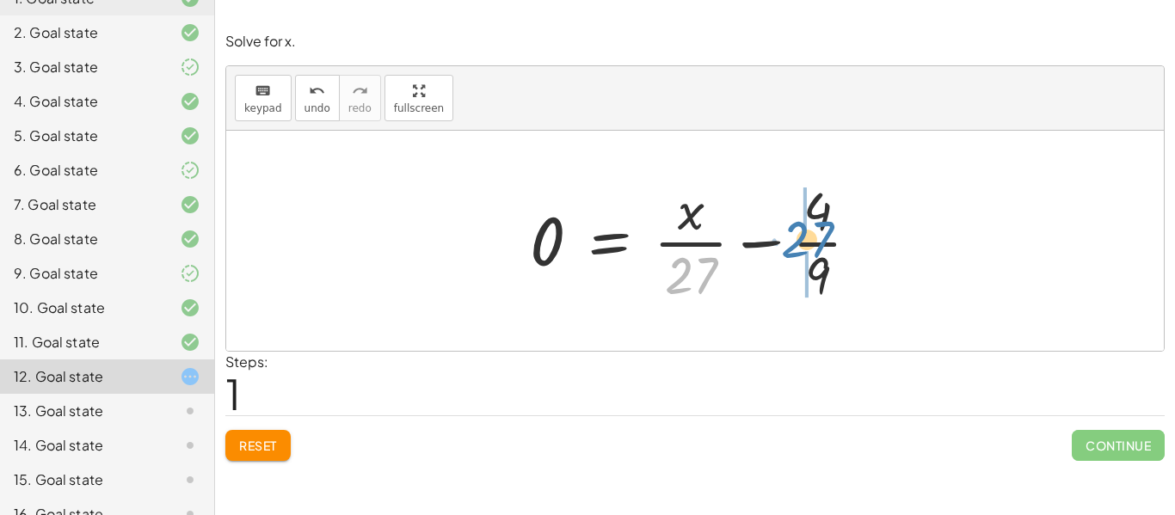
drag, startPoint x: 681, startPoint y: 267, endPoint x: 816, endPoint y: 227, distance: 140.7
click at [816, 227] on div at bounding box center [701, 241] width 360 height 132
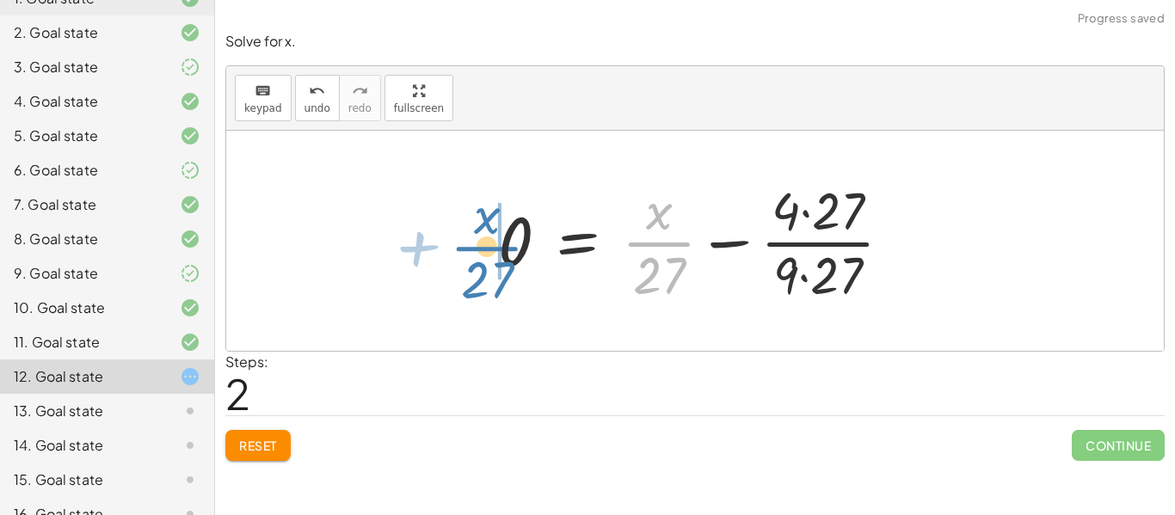
drag, startPoint x: 662, startPoint y: 236, endPoint x: 500, endPoint y: 240, distance: 161.7
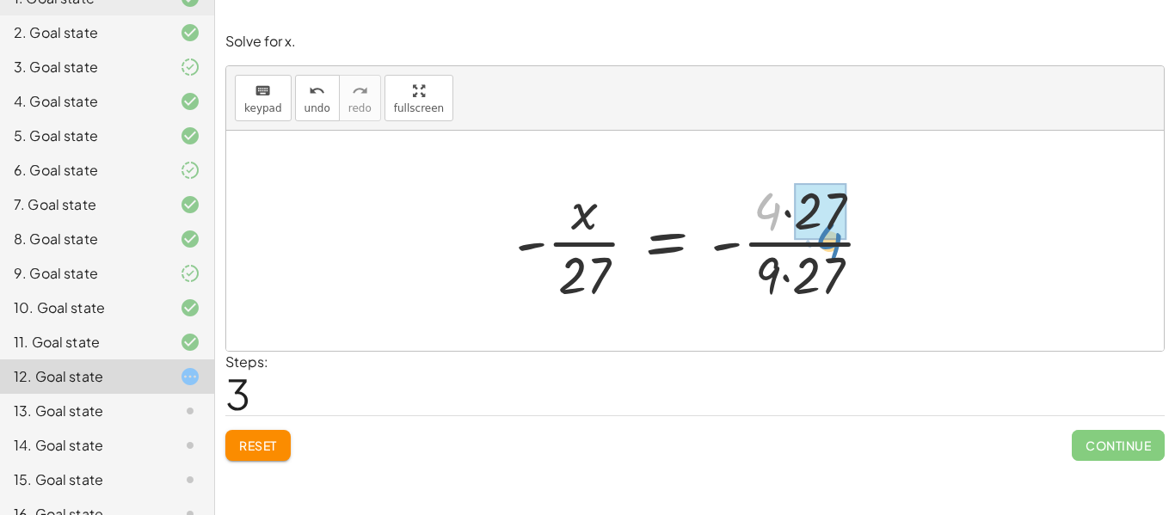
drag, startPoint x: 780, startPoint y: 217, endPoint x: 837, endPoint y: 241, distance: 61.7
click at [837, 241] on div at bounding box center [701, 241] width 390 height 132
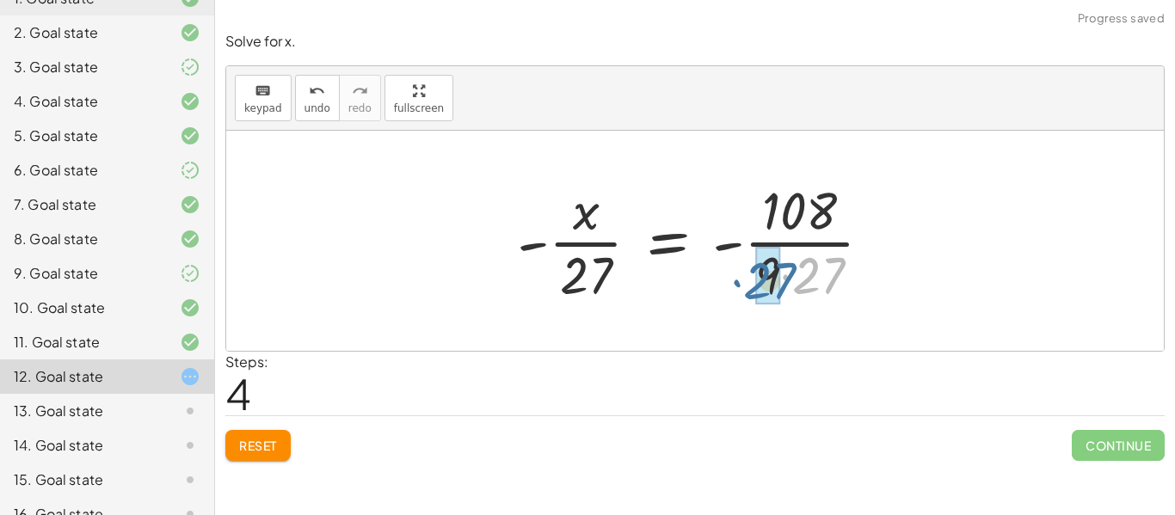
drag, startPoint x: 832, startPoint y: 271, endPoint x: 780, endPoint y: 277, distance: 51.9
click at [780, 277] on div at bounding box center [701, 241] width 386 height 132
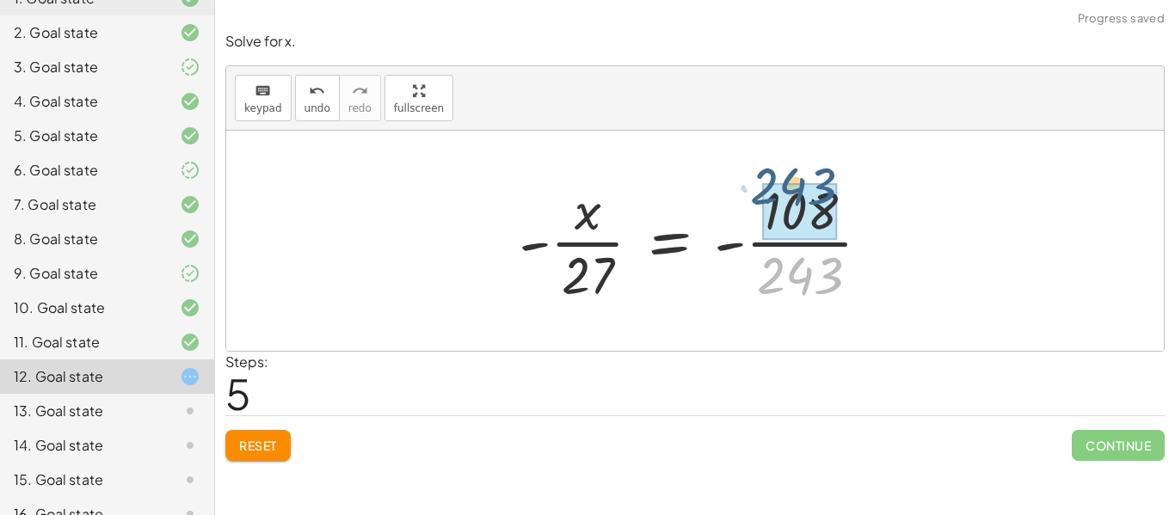
drag, startPoint x: 810, startPoint y: 285, endPoint x: 804, endPoint y: 211, distance: 74.2
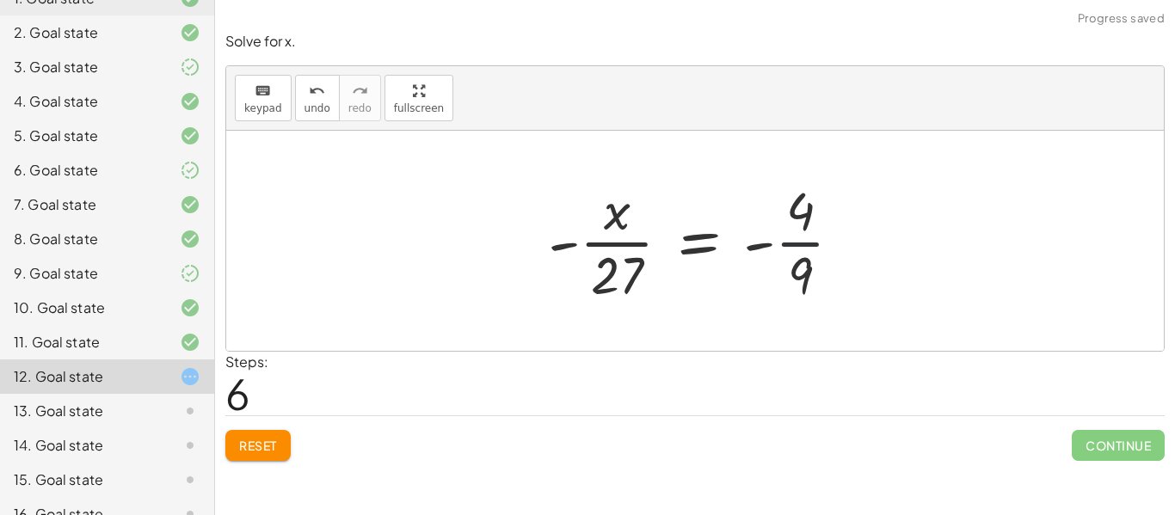
click at [802, 243] on div at bounding box center [701, 241] width 325 height 132
drag, startPoint x: 605, startPoint y: 273, endPoint x: 784, endPoint y: 242, distance: 182.4
click at [784, 242] on div at bounding box center [701, 241] width 325 height 132
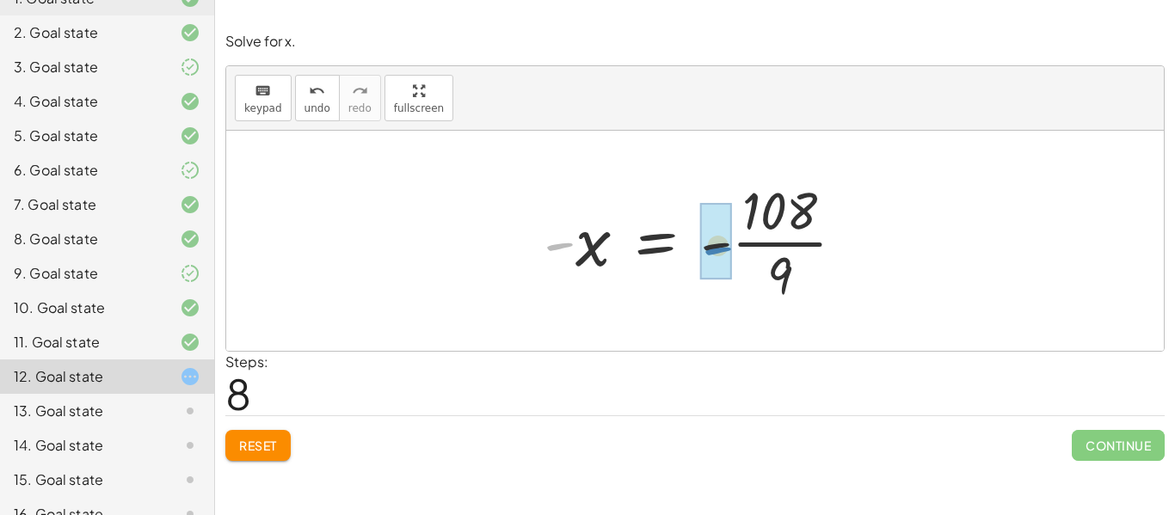
drag, startPoint x: 557, startPoint y: 242, endPoint x: 707, endPoint y: 249, distance: 149.8
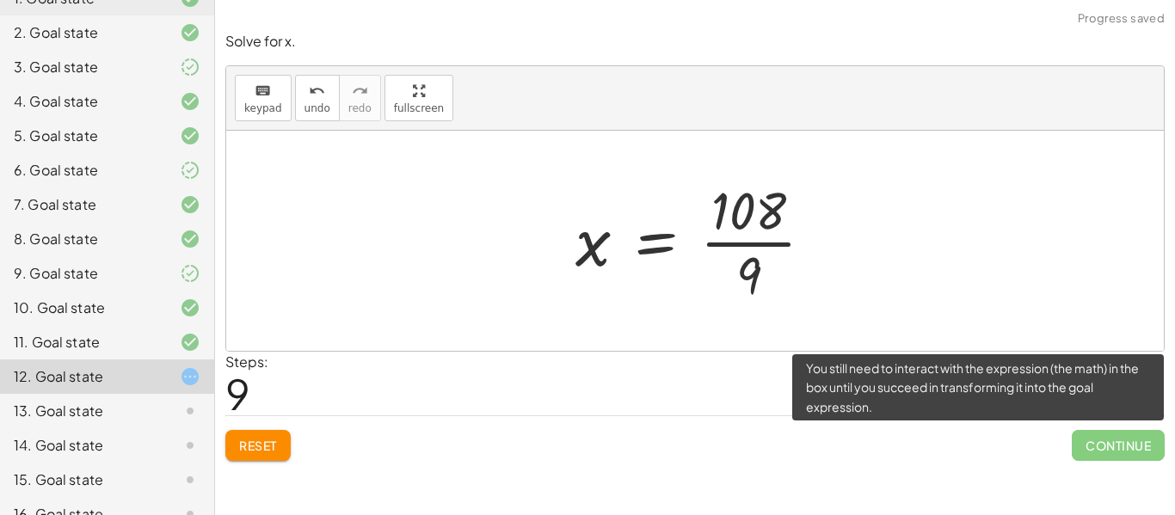
click at [1108, 458] on span "Continue" at bounding box center [1117, 445] width 93 height 31
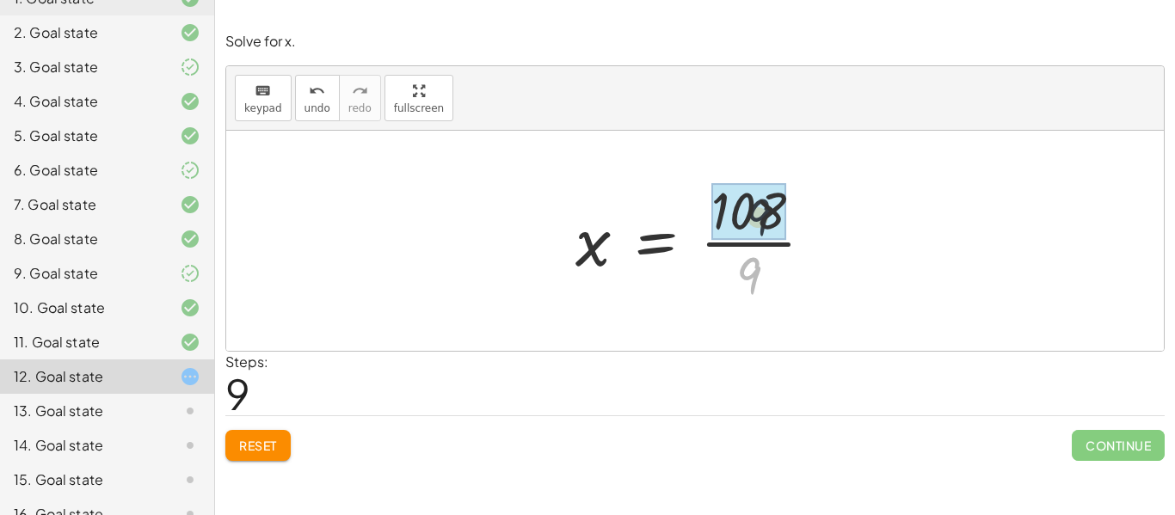
drag, startPoint x: 748, startPoint y: 272, endPoint x: 756, endPoint y: 206, distance: 65.8
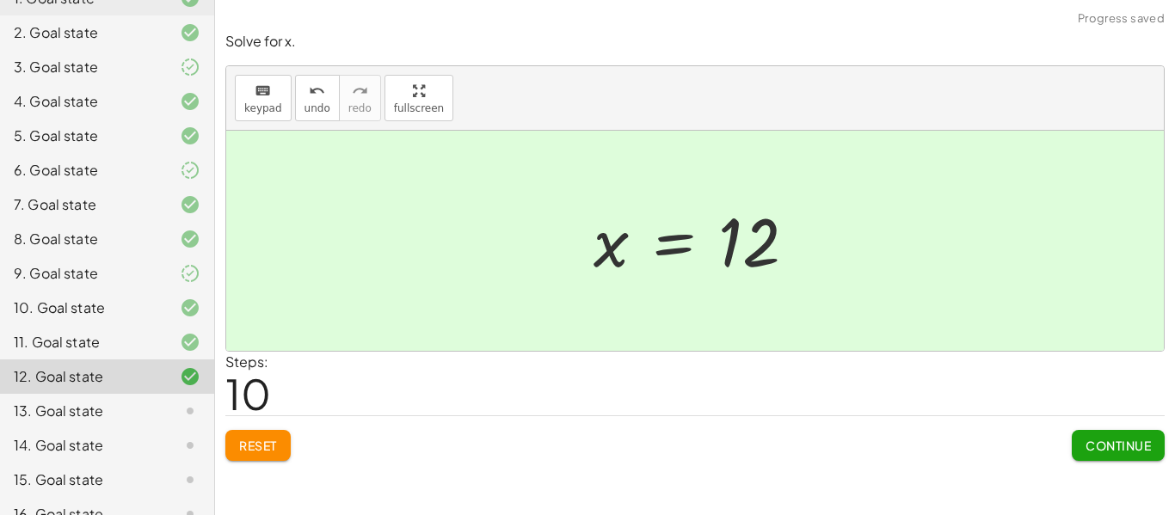
click at [1137, 435] on button "Continue" at bounding box center [1117, 445] width 93 height 31
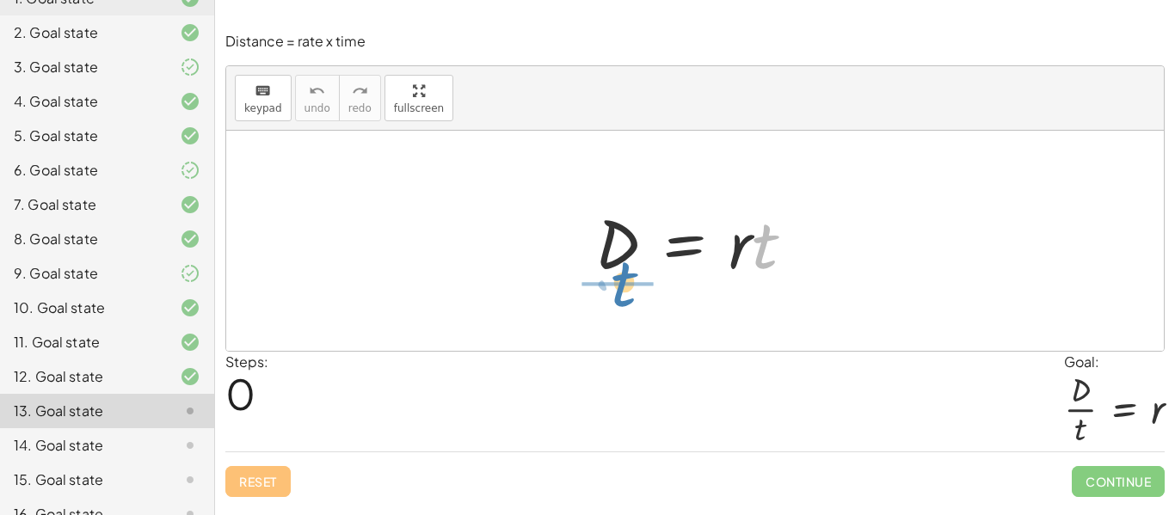
drag, startPoint x: 759, startPoint y: 254, endPoint x: 608, endPoint y: 298, distance: 157.6
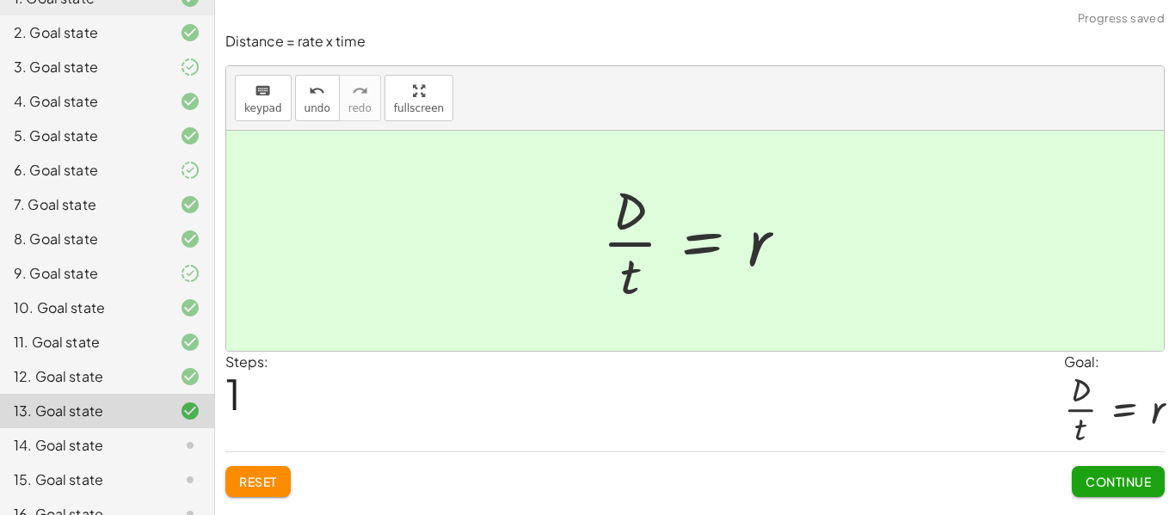
click at [1113, 485] on span "Continue" at bounding box center [1117, 481] width 65 height 15
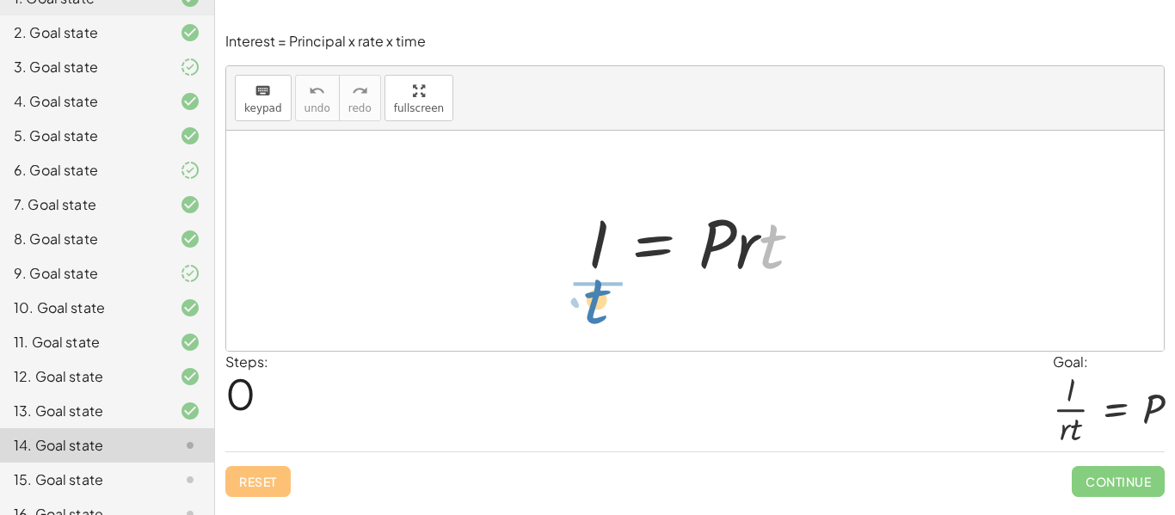
drag, startPoint x: 764, startPoint y: 252, endPoint x: 587, endPoint y: 307, distance: 185.5
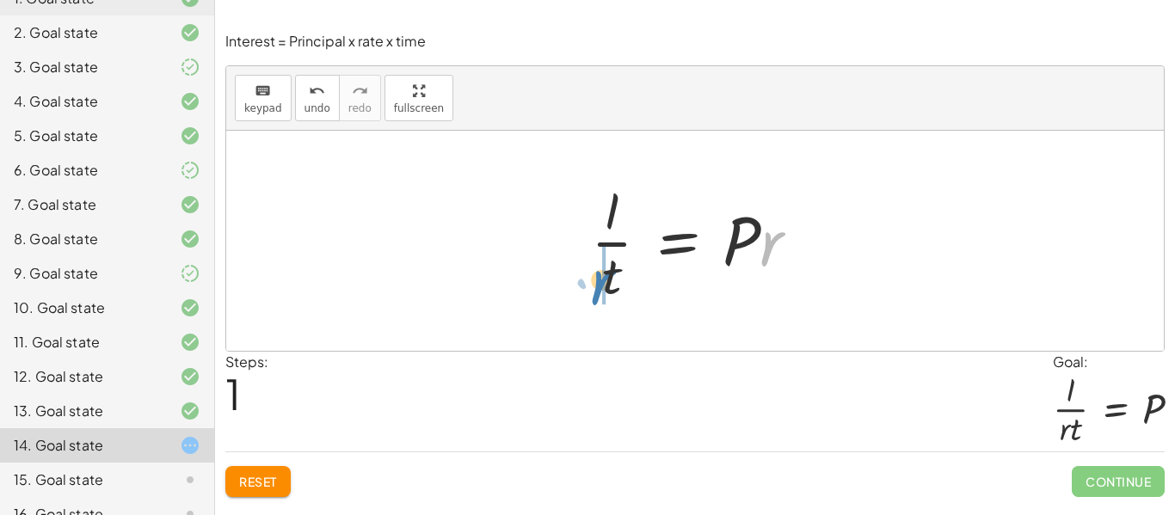
drag, startPoint x: 764, startPoint y: 255, endPoint x: 595, endPoint y: 296, distance: 173.3
click at [595, 296] on div at bounding box center [701, 241] width 239 height 132
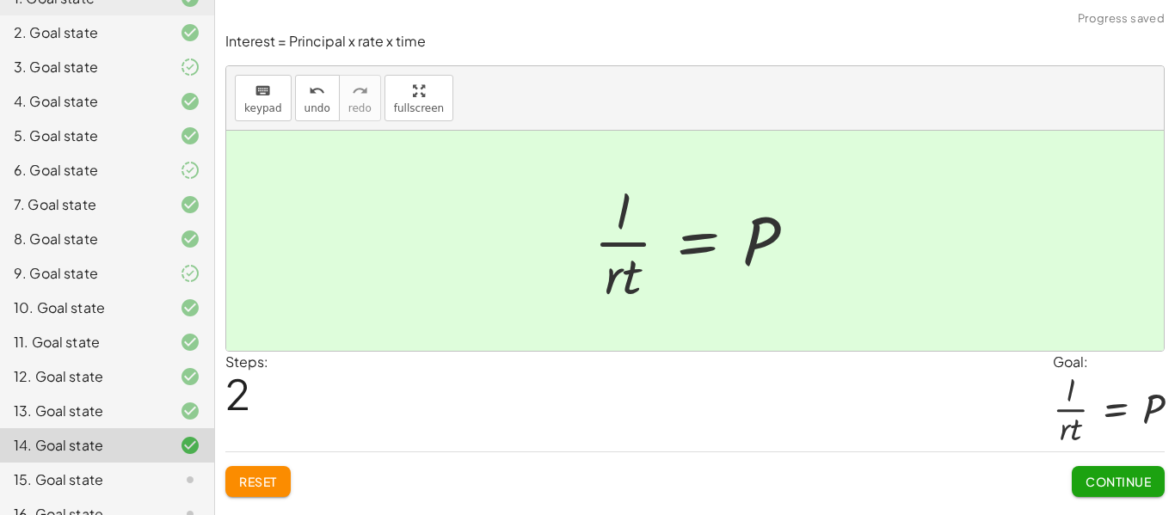
click at [1093, 482] on span "Continue" at bounding box center [1117, 481] width 65 height 15
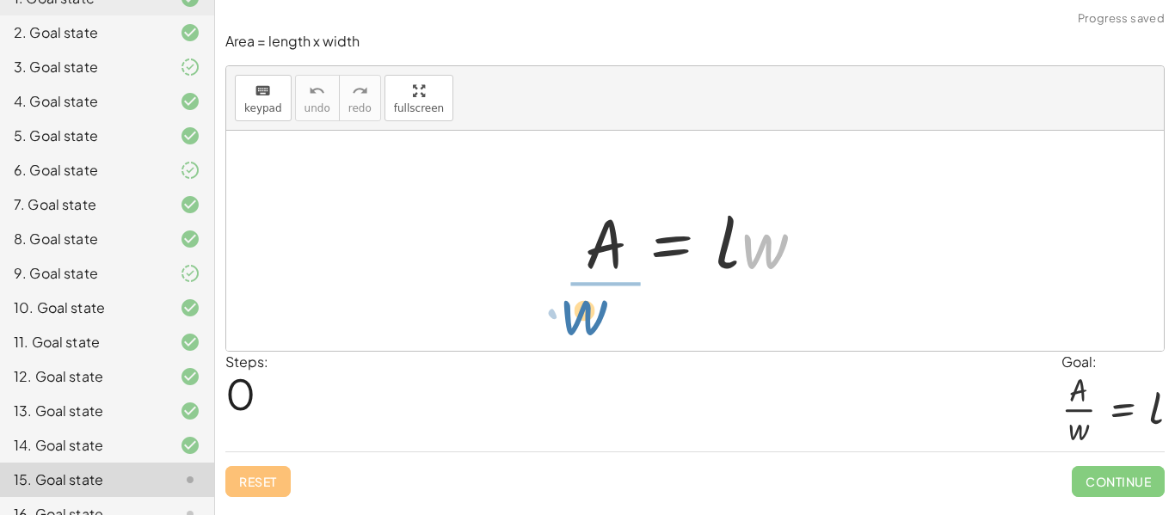
drag, startPoint x: 772, startPoint y: 244, endPoint x: 595, endPoint y: 307, distance: 187.9
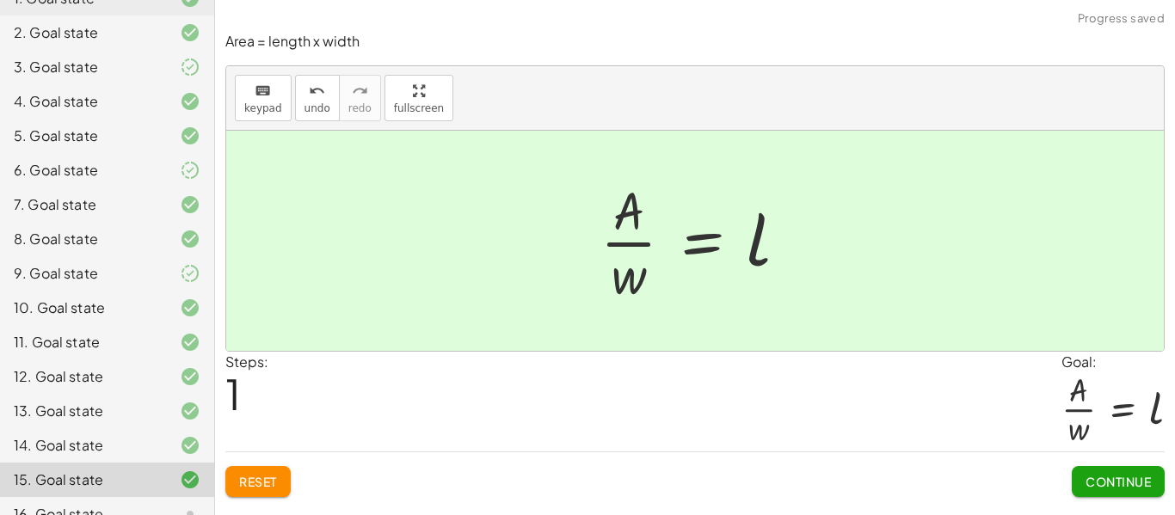
click at [1126, 484] on span "Continue" at bounding box center [1117, 481] width 65 height 15
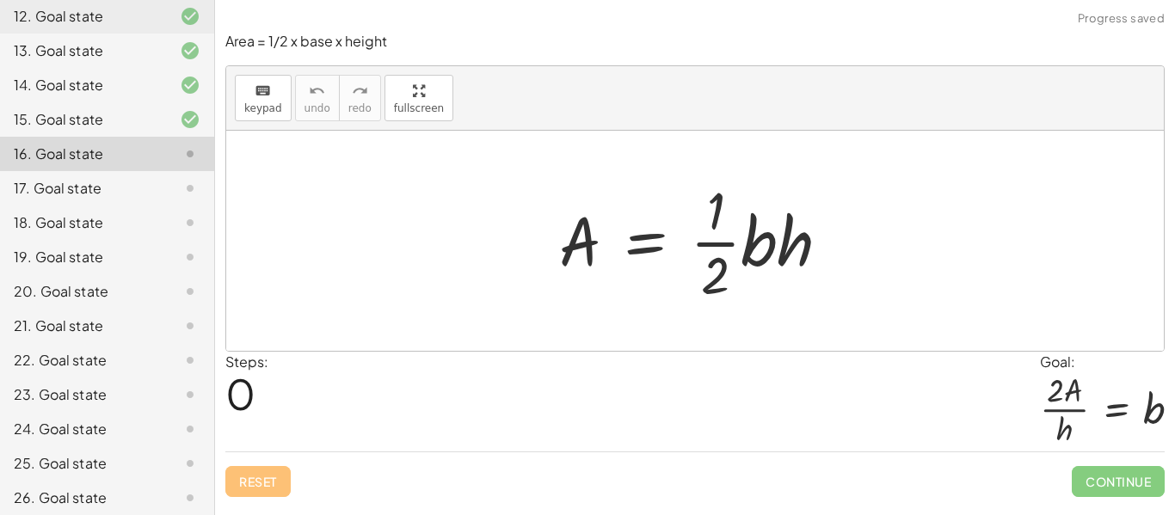
scroll to position [574, 0]
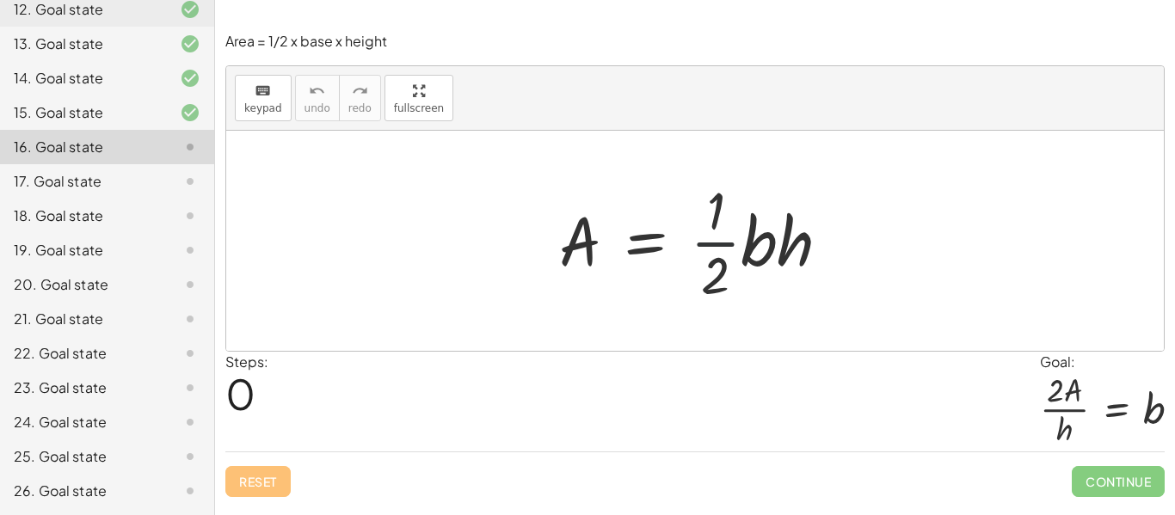
drag, startPoint x: 723, startPoint y: 252, endPoint x: 726, endPoint y: 268, distance: 16.5
click at [726, 268] on div at bounding box center [701, 241] width 302 height 132
drag, startPoint x: 720, startPoint y: 274, endPoint x: 564, endPoint y: 242, distance: 158.9
click at [564, 242] on div at bounding box center [701, 241] width 302 height 132
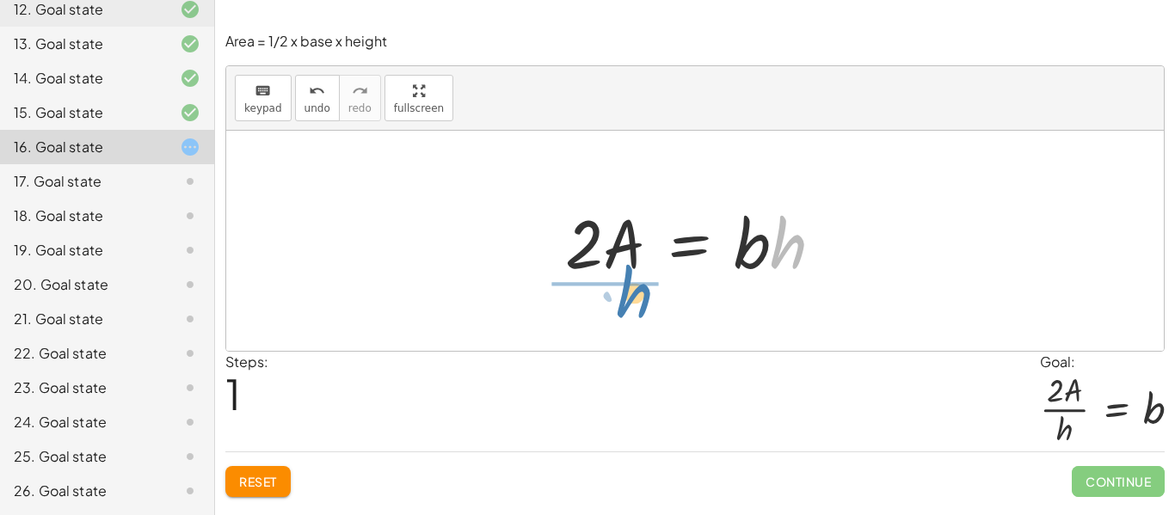
drag, startPoint x: 787, startPoint y: 249, endPoint x: 613, endPoint y: 301, distance: 181.5
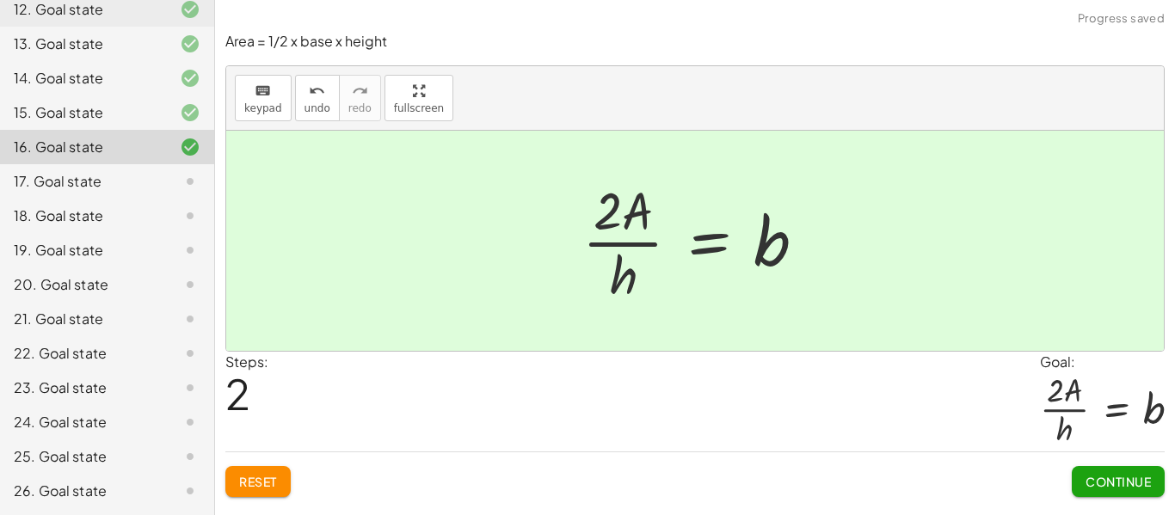
click at [1096, 470] on button "Continue" at bounding box center [1117, 481] width 93 height 31
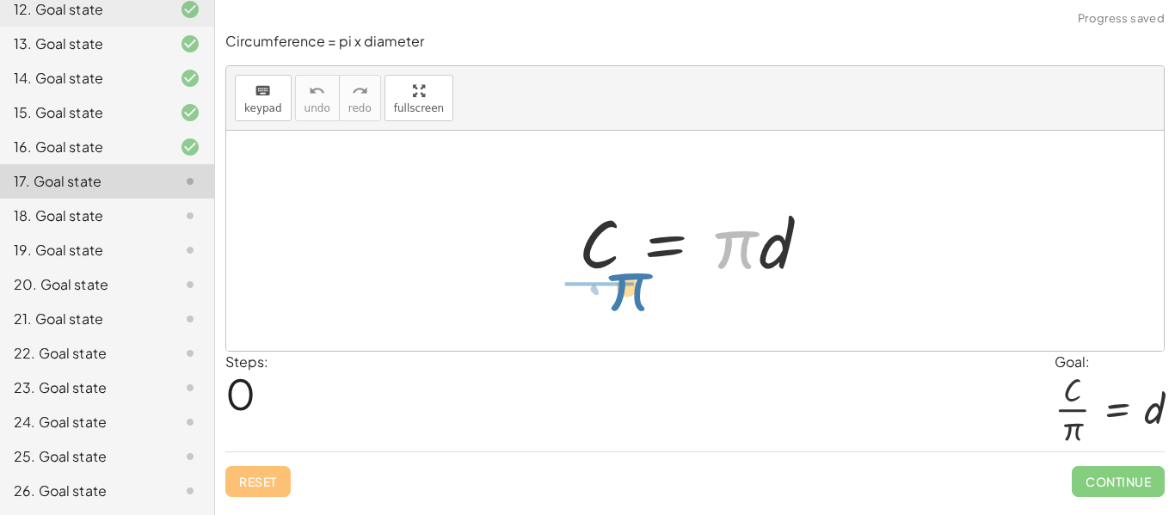
drag, startPoint x: 735, startPoint y: 262, endPoint x: 617, endPoint y: 308, distance: 126.3
click at [617, 308] on div "· π C = · π · d" at bounding box center [694, 241] width 937 height 220
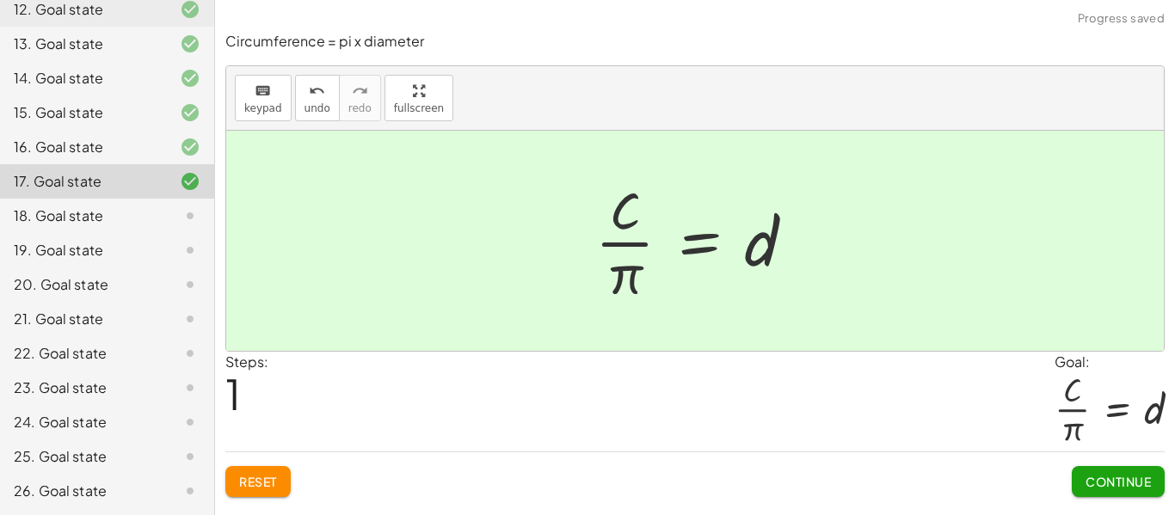
click at [1118, 488] on span "Continue" at bounding box center [1117, 481] width 65 height 15
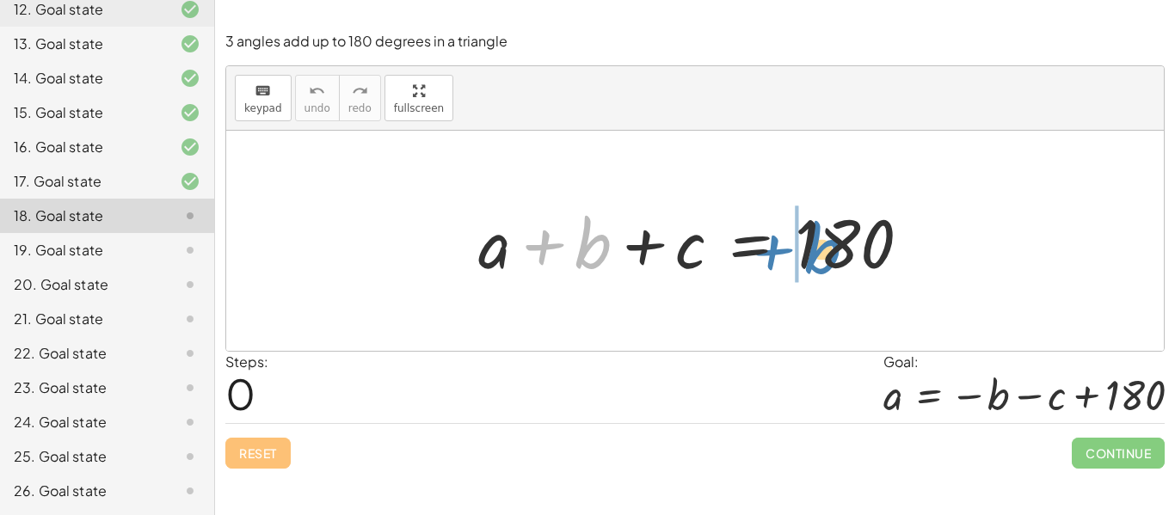
drag, startPoint x: 586, startPoint y: 249, endPoint x: 815, endPoint y: 254, distance: 229.6
click at [815, 254] on div at bounding box center [701, 241] width 463 height 89
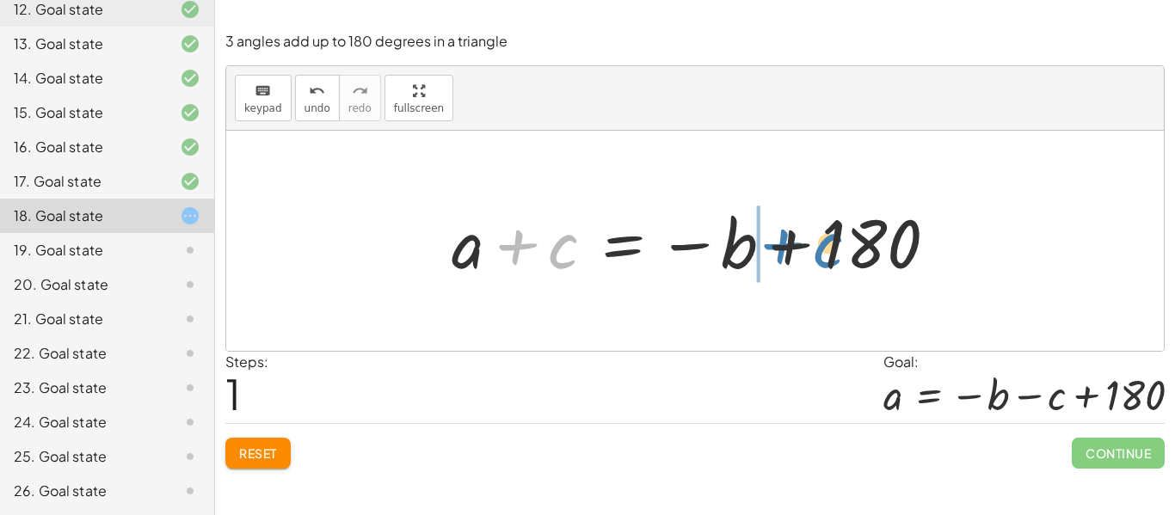
drag, startPoint x: 560, startPoint y: 259, endPoint x: 826, endPoint y: 258, distance: 266.6
click at [826, 258] on div at bounding box center [701, 241] width 516 height 89
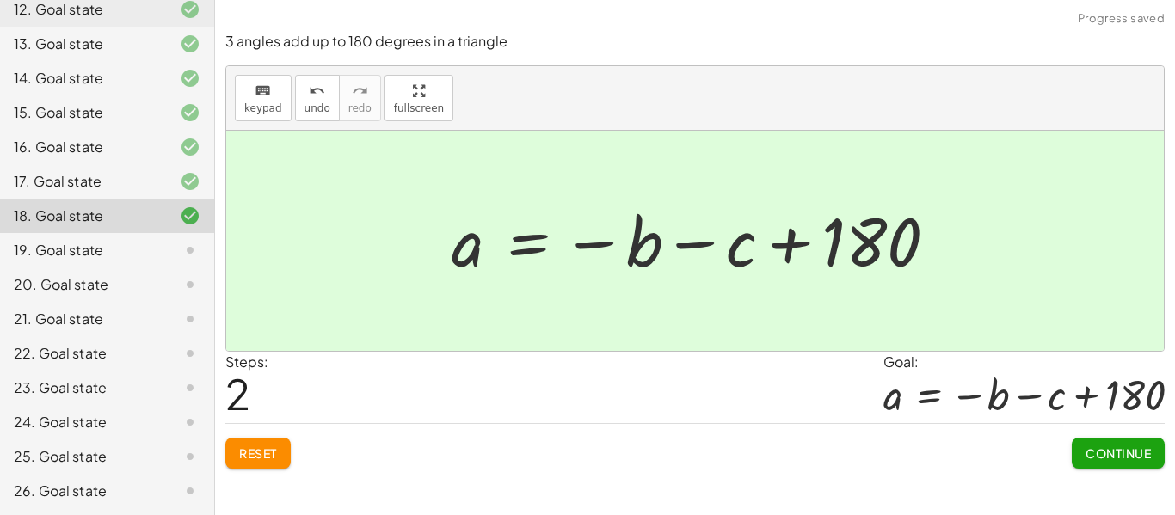
click at [1110, 459] on span "Continue" at bounding box center [1117, 452] width 65 height 15
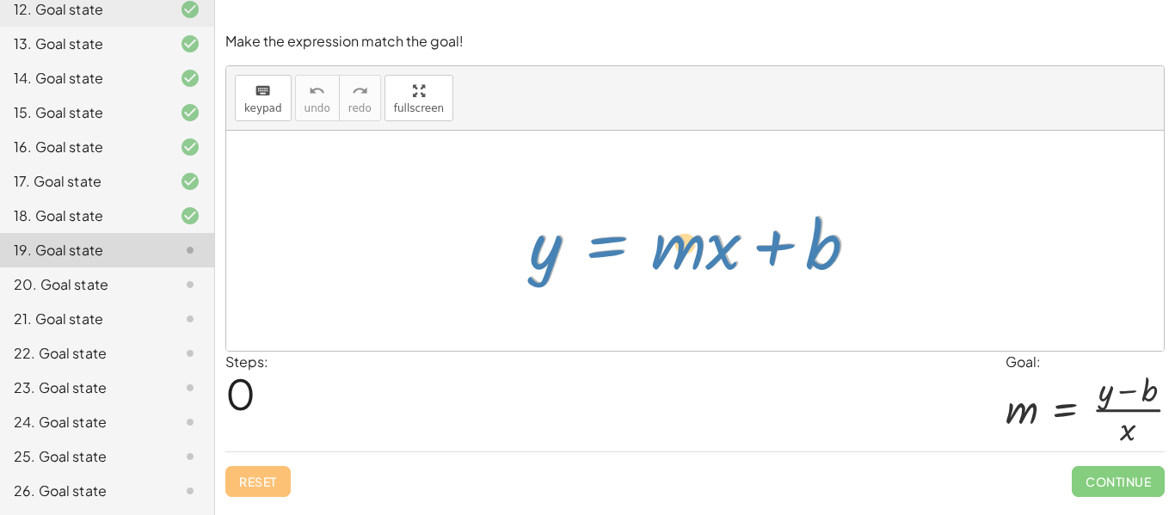
click at [595, 249] on div at bounding box center [701, 241] width 359 height 89
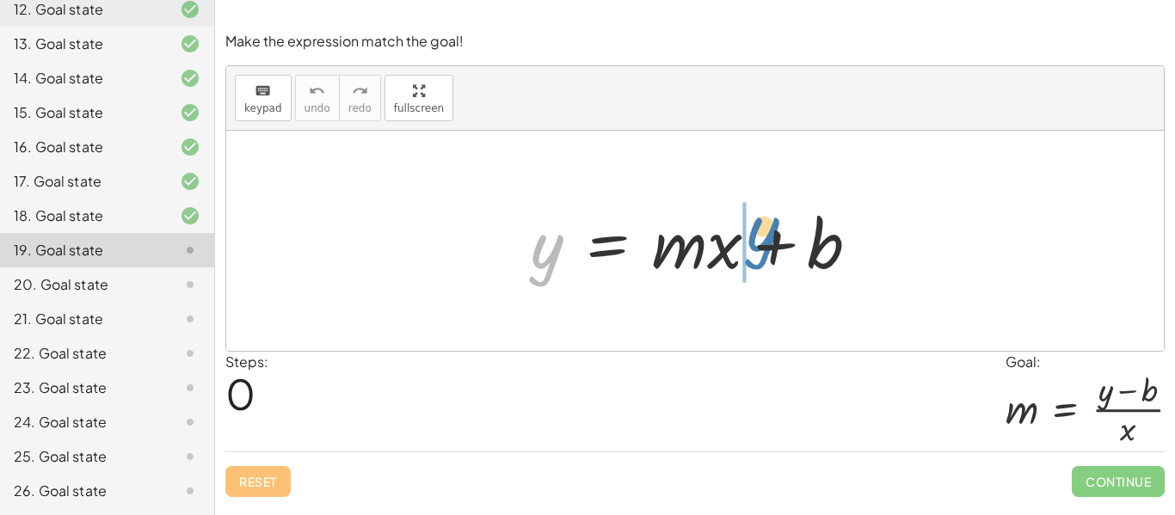
drag, startPoint x: 548, startPoint y: 262, endPoint x: 765, endPoint y: 246, distance: 218.2
click at [765, 246] on div at bounding box center [701, 241] width 359 height 89
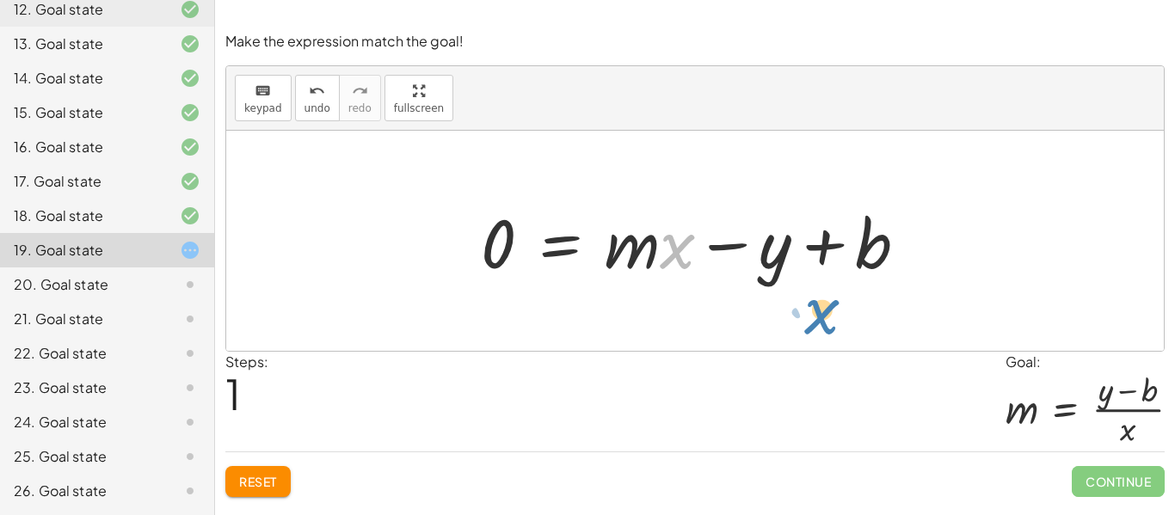
drag, startPoint x: 674, startPoint y: 251, endPoint x: 818, endPoint y: 316, distance: 157.8
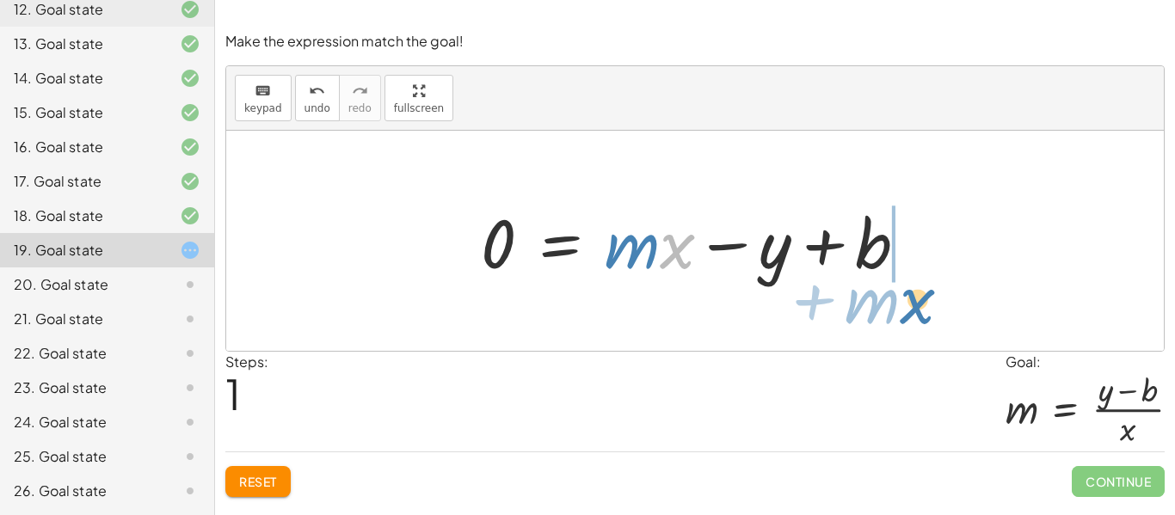
drag, startPoint x: 672, startPoint y: 253, endPoint x: 912, endPoint y: 306, distance: 245.8
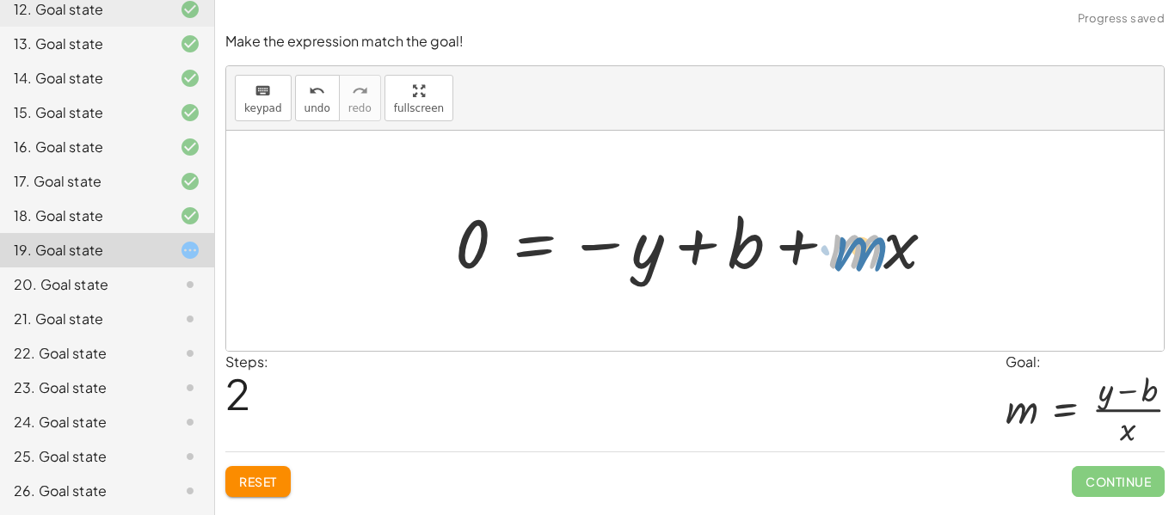
click at [877, 256] on div at bounding box center [701, 241] width 511 height 89
drag, startPoint x: 901, startPoint y: 257, endPoint x: 945, endPoint y: 270, distance: 45.7
click at [945, 270] on div at bounding box center [701, 241] width 511 height 89
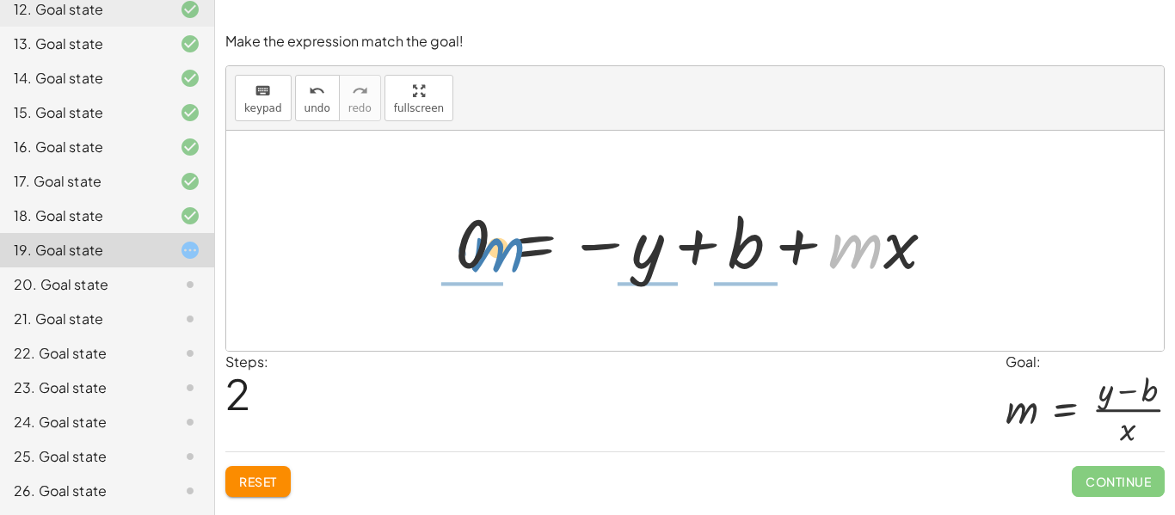
drag, startPoint x: 851, startPoint y: 251, endPoint x: 493, endPoint y: 255, distance: 358.6
click at [493, 255] on div at bounding box center [701, 241] width 511 height 89
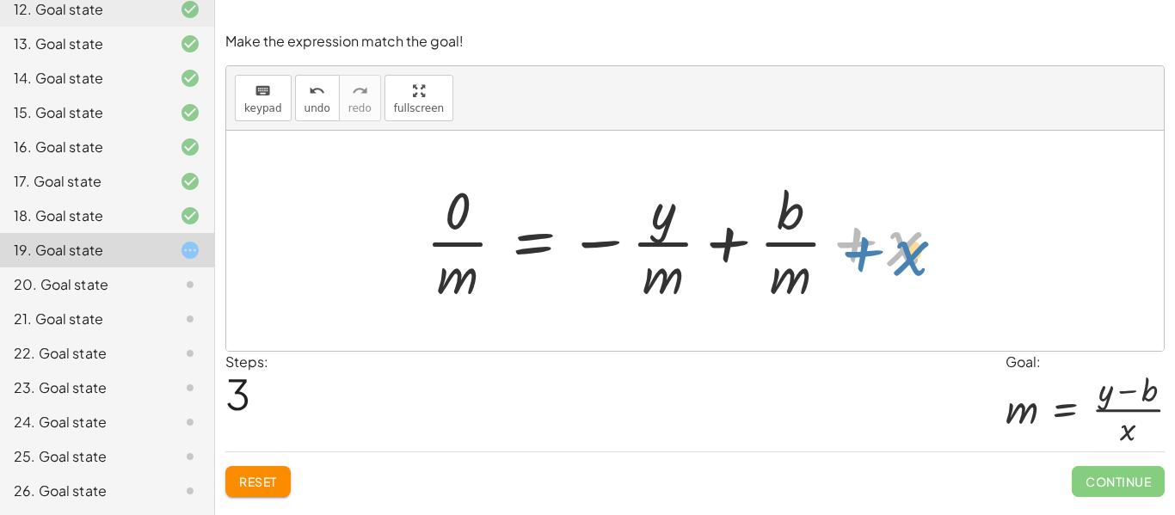
drag, startPoint x: 905, startPoint y: 249, endPoint x: 915, endPoint y: 251, distance: 9.6
click at [915, 251] on div at bounding box center [688, 241] width 543 height 132
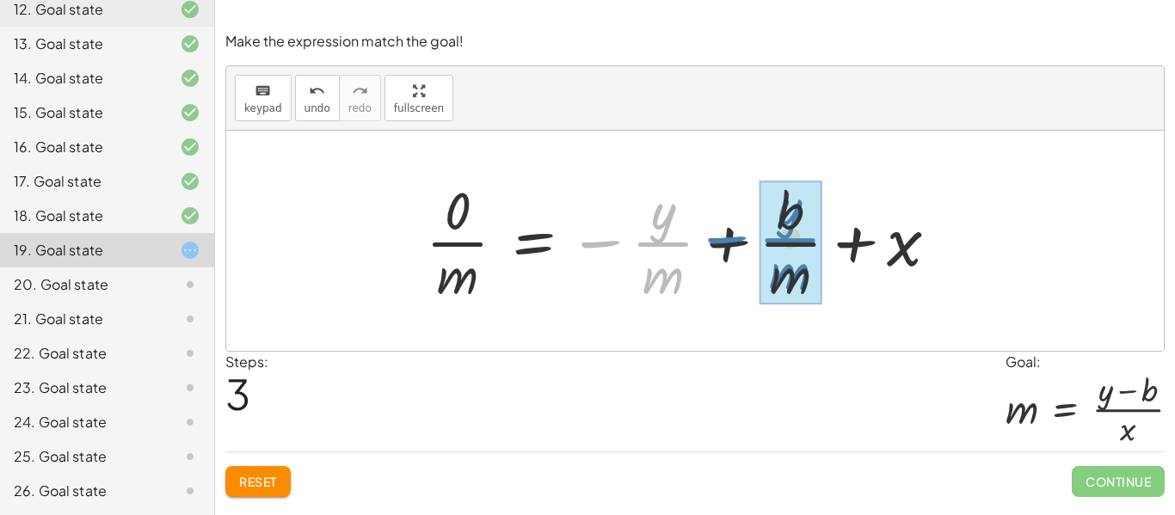
drag, startPoint x: 659, startPoint y: 230, endPoint x: 788, endPoint y: 226, distance: 129.1
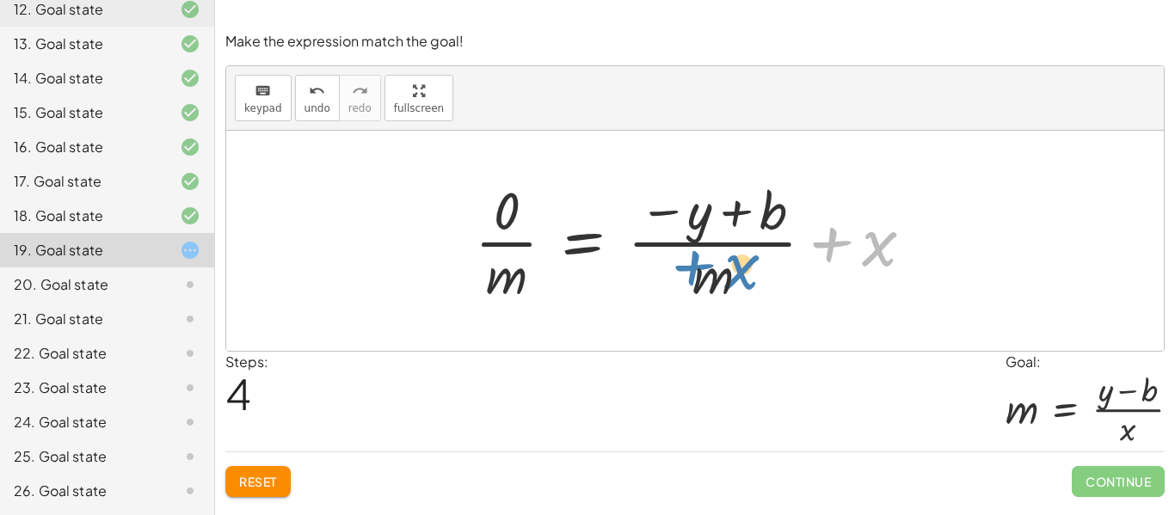
drag, startPoint x: 884, startPoint y: 245, endPoint x: 746, endPoint y: 269, distance: 140.5
click at [746, 269] on div at bounding box center [701, 241] width 470 height 132
drag, startPoint x: 881, startPoint y: 239, endPoint x: 686, endPoint y: 220, distance: 195.3
click at [686, 220] on div at bounding box center [701, 241] width 470 height 132
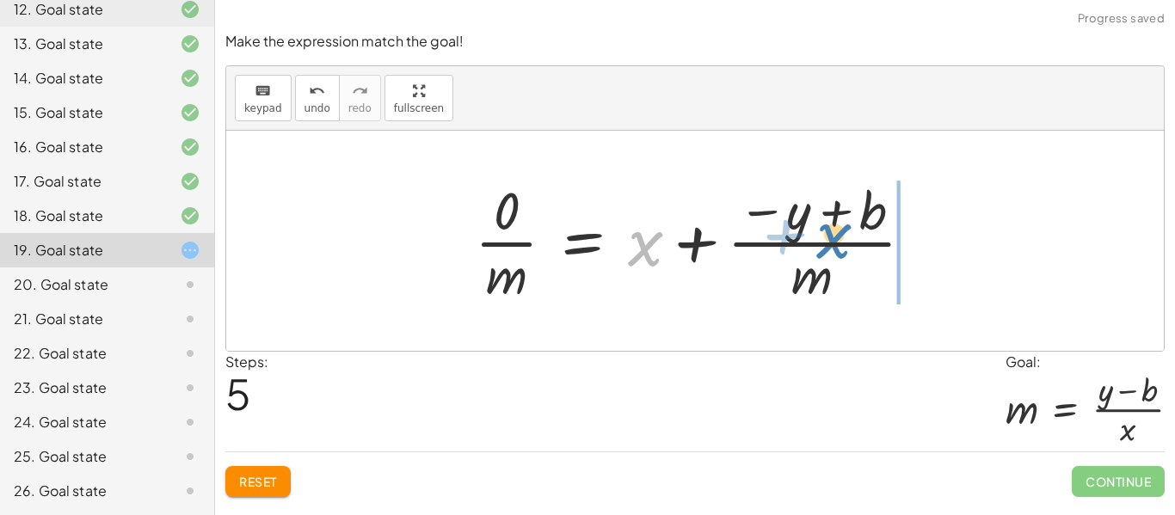
drag, startPoint x: 636, startPoint y: 249, endPoint x: 826, endPoint y: 230, distance: 190.2
click at [826, 230] on div at bounding box center [701, 241] width 470 height 132
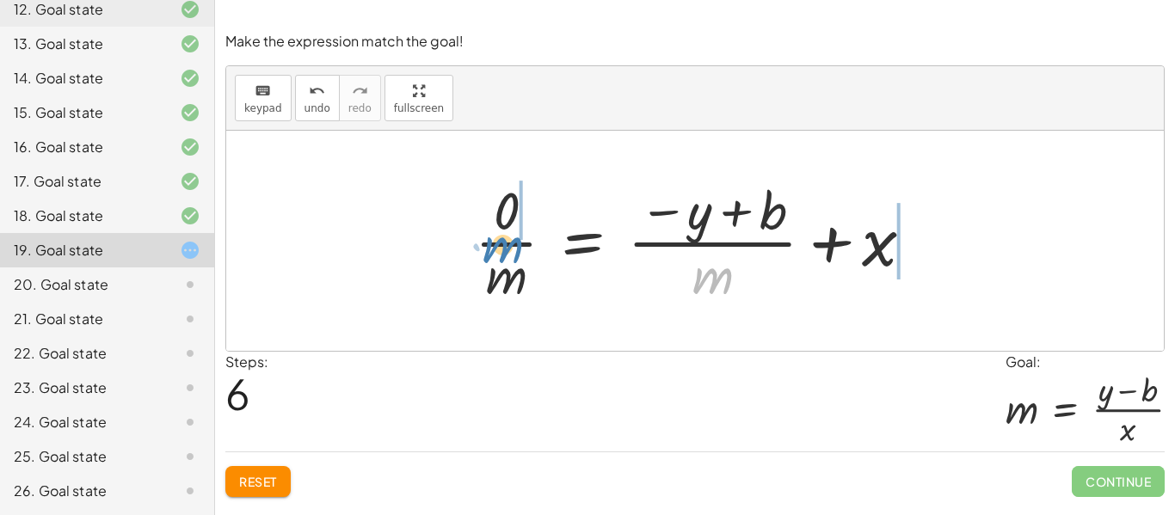
drag, startPoint x: 708, startPoint y: 278, endPoint x: 505, endPoint y: 251, distance: 204.7
click at [505, 251] on div at bounding box center [701, 241] width 470 height 132
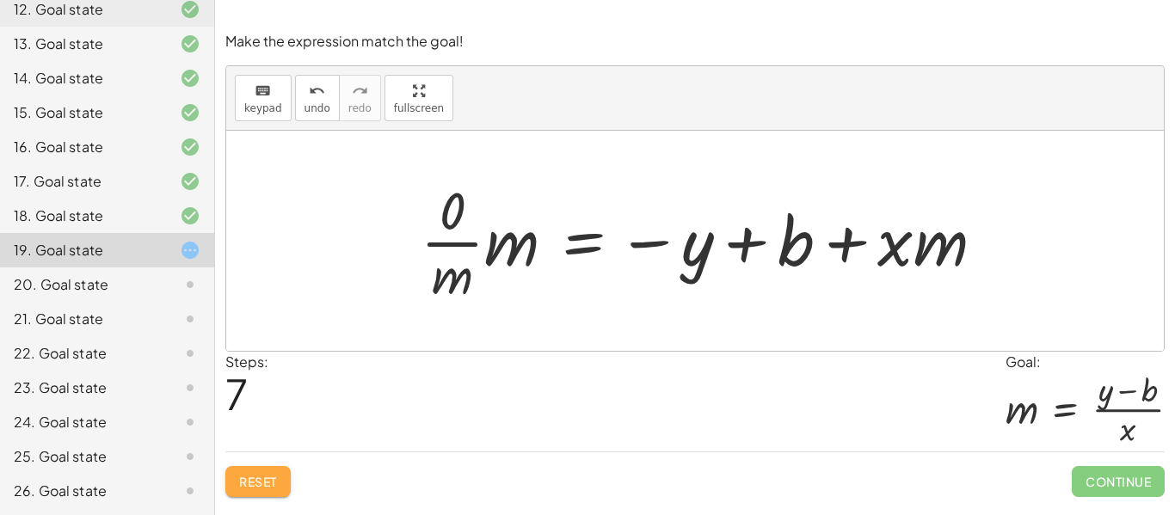
click at [270, 492] on button "Reset" at bounding box center [257, 481] width 65 height 31
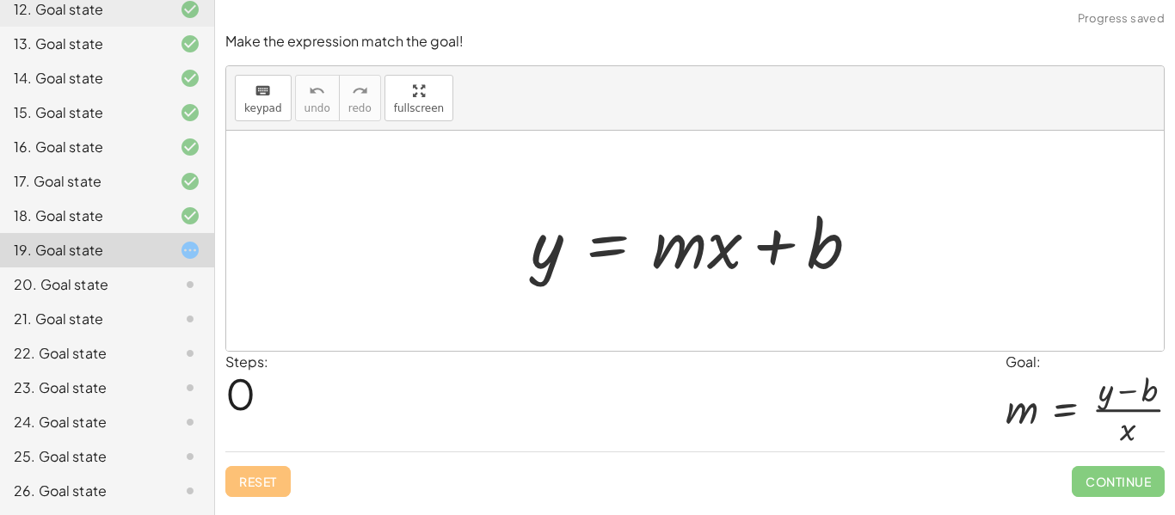
click at [258, 480] on div "Reset Continue" at bounding box center [694, 474] width 939 height 46
drag, startPoint x: 680, startPoint y: 246, endPoint x: 523, endPoint y: 242, distance: 157.4
click at [523, 242] on div at bounding box center [701, 241] width 359 height 89
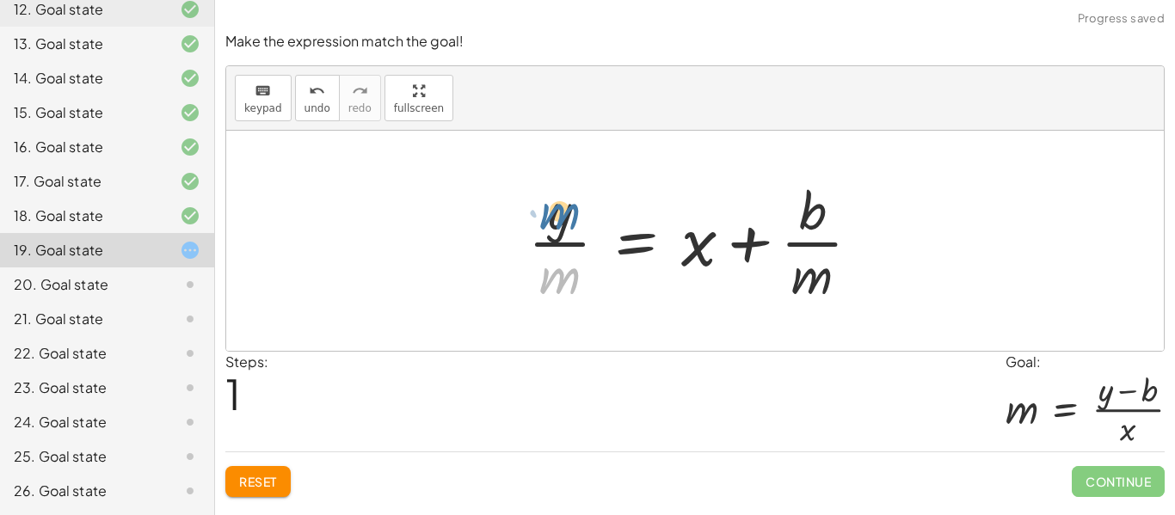
drag, startPoint x: 573, startPoint y: 274, endPoint x: 573, endPoint y: 207, distance: 67.1
click at [573, 207] on div at bounding box center [700, 241] width 363 height 132
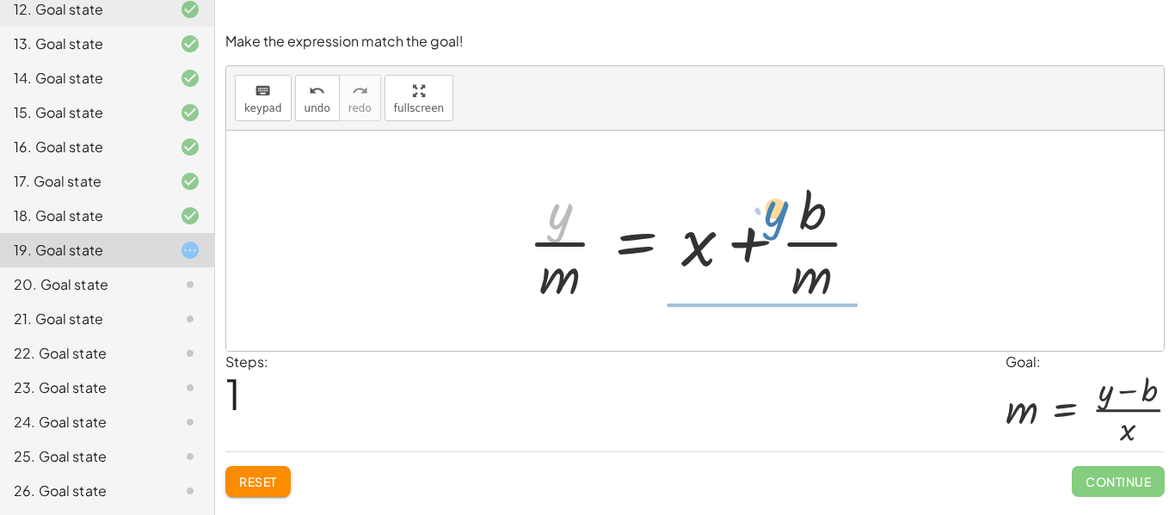
drag, startPoint x: 559, startPoint y: 218, endPoint x: 775, endPoint y: 215, distance: 215.9
click at [775, 215] on div at bounding box center [700, 241] width 363 height 132
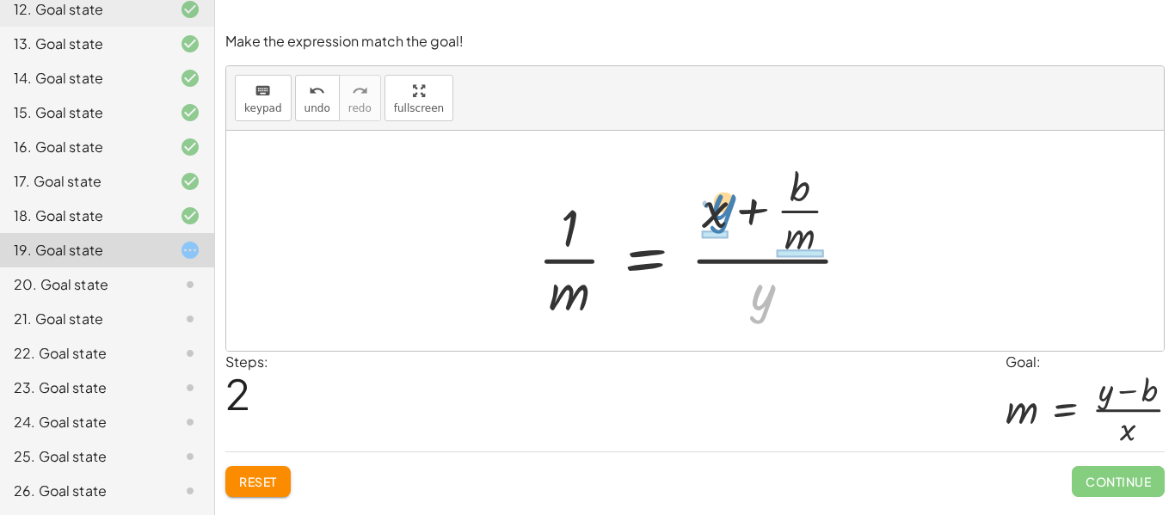
drag, startPoint x: 757, startPoint y: 301, endPoint x: 716, endPoint y: 211, distance: 98.9
click at [716, 211] on div at bounding box center [701, 241] width 345 height 166
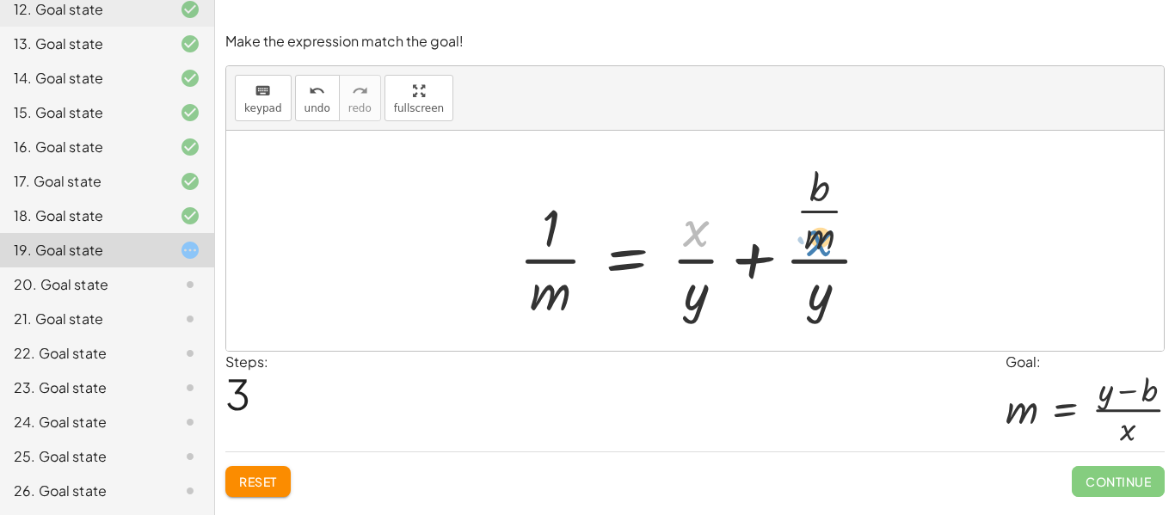
drag, startPoint x: 699, startPoint y: 231, endPoint x: 825, endPoint y: 231, distance: 125.5
click at [825, 231] on div at bounding box center [701, 241] width 383 height 166
drag, startPoint x: 696, startPoint y: 299, endPoint x: 827, endPoint y: 293, distance: 131.7
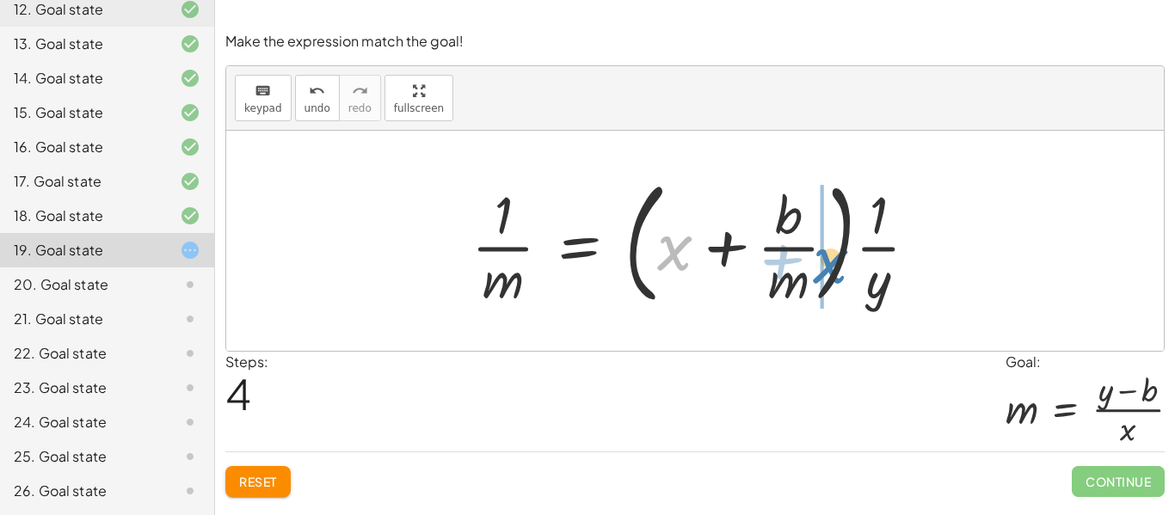
drag, startPoint x: 667, startPoint y: 247, endPoint x: 827, endPoint y: 261, distance: 160.5
click at [827, 261] on div at bounding box center [701, 240] width 477 height 143
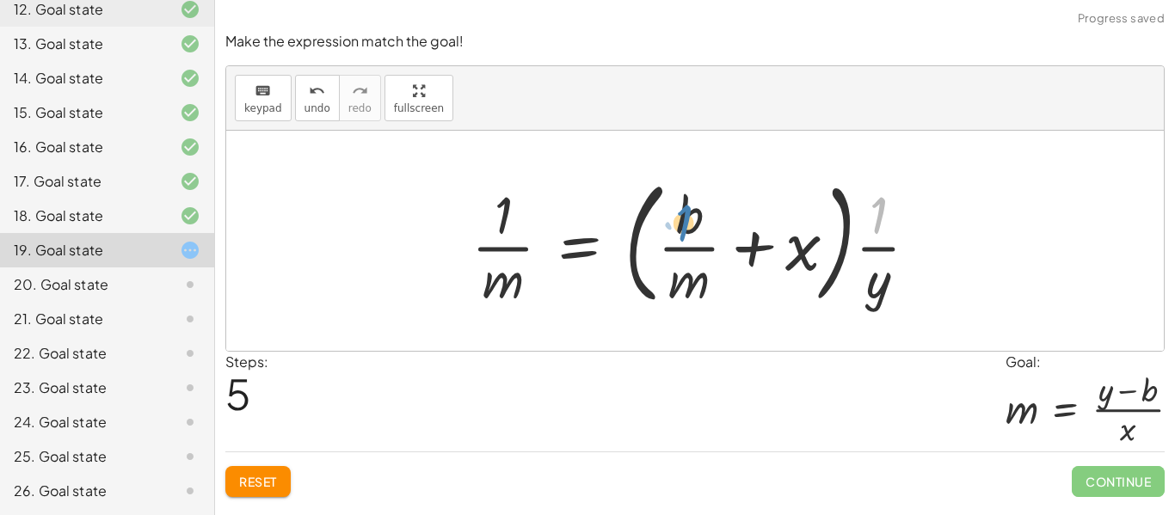
drag, startPoint x: 880, startPoint y: 224, endPoint x: 683, endPoint y: 229, distance: 197.0
click at [683, 229] on div at bounding box center [701, 240] width 477 height 143
drag, startPoint x: 881, startPoint y: 217, endPoint x: 735, endPoint y: 272, distance: 155.4
click at [735, 272] on div at bounding box center [701, 240] width 477 height 143
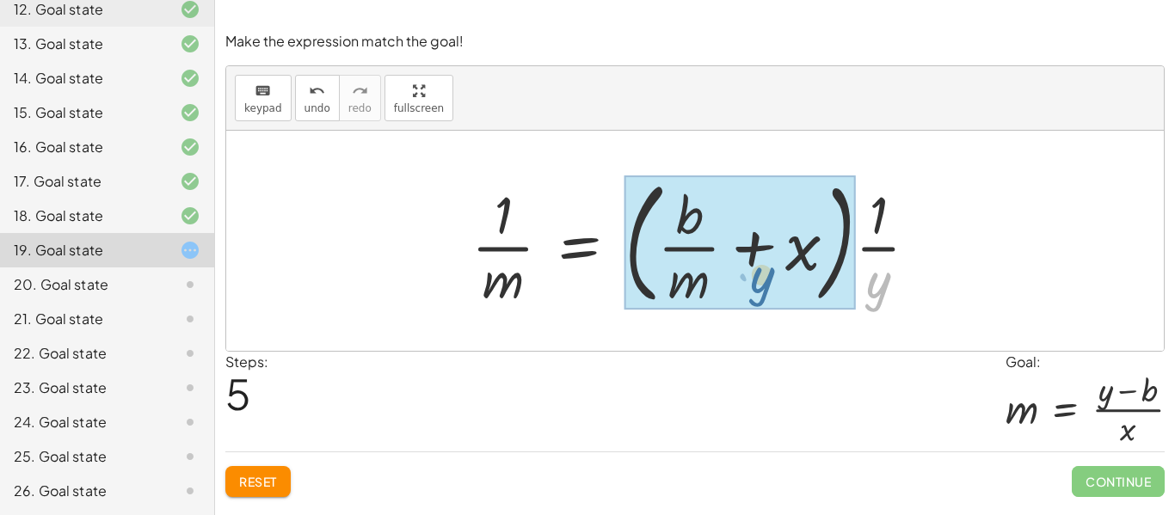
drag, startPoint x: 878, startPoint y: 287, endPoint x: 752, endPoint y: 269, distance: 126.8
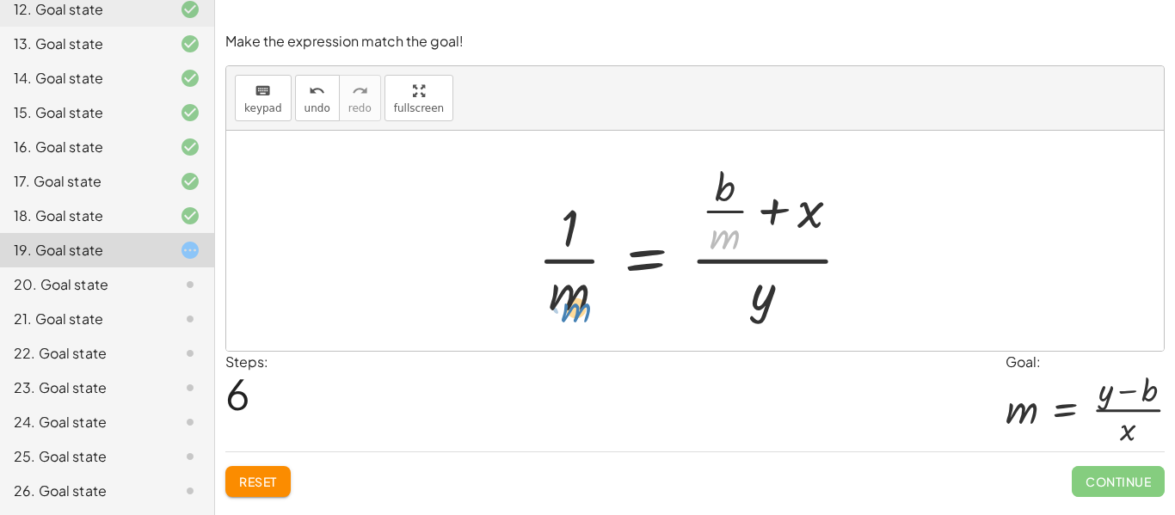
drag, startPoint x: 727, startPoint y: 236, endPoint x: 580, endPoint y: 302, distance: 160.9
click at [580, 302] on div at bounding box center [701, 241] width 345 height 166
drag, startPoint x: 716, startPoint y: 243, endPoint x: 246, endPoint y: 324, distance: 477.3
click at [246, 324] on div "y = + · m · x + b · y · m = + x + · b · m · 1 · m = · ( + x + · b · m ) · y · 1…" at bounding box center [694, 241] width 937 height 220
drag, startPoint x: 810, startPoint y: 213, endPoint x: 756, endPoint y: 308, distance: 109.0
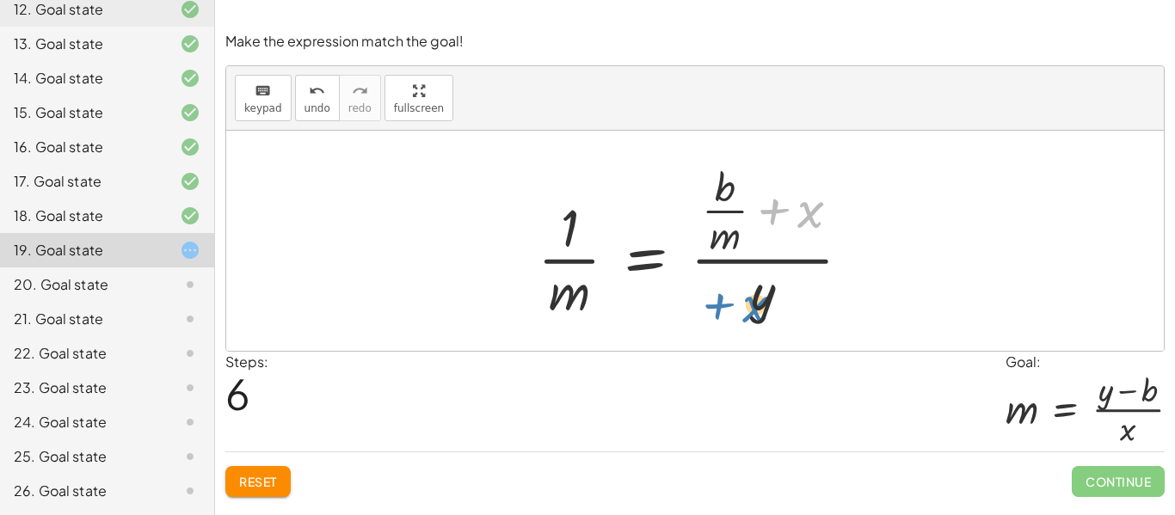
click at [756, 308] on div at bounding box center [701, 241] width 345 height 166
drag, startPoint x: 756, startPoint y: 316, endPoint x: 803, endPoint y: 230, distance: 97.4
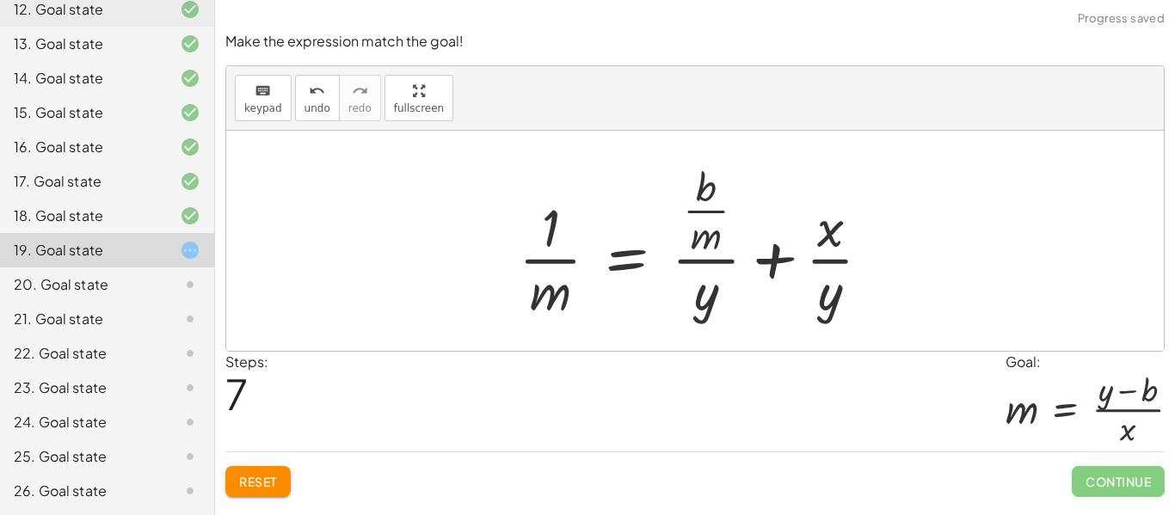
drag, startPoint x: 824, startPoint y: 231, endPoint x: 607, endPoint y: 368, distance: 256.2
click at [0, 0] on div "Make the expression match the goal! keyboard keypad undo undo redo redo fullscr…" at bounding box center [0, 0] width 0 height 0
click at [263, 472] on button "Reset" at bounding box center [257, 481] width 65 height 31
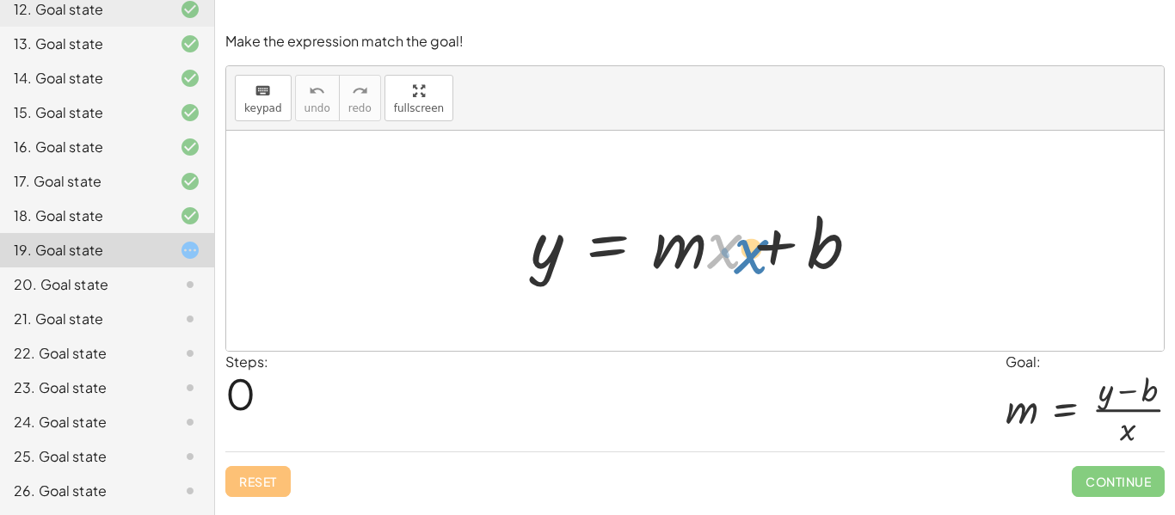
drag, startPoint x: 730, startPoint y: 249, endPoint x: 756, endPoint y: 254, distance: 26.2
click at [756, 254] on div at bounding box center [701, 241] width 359 height 89
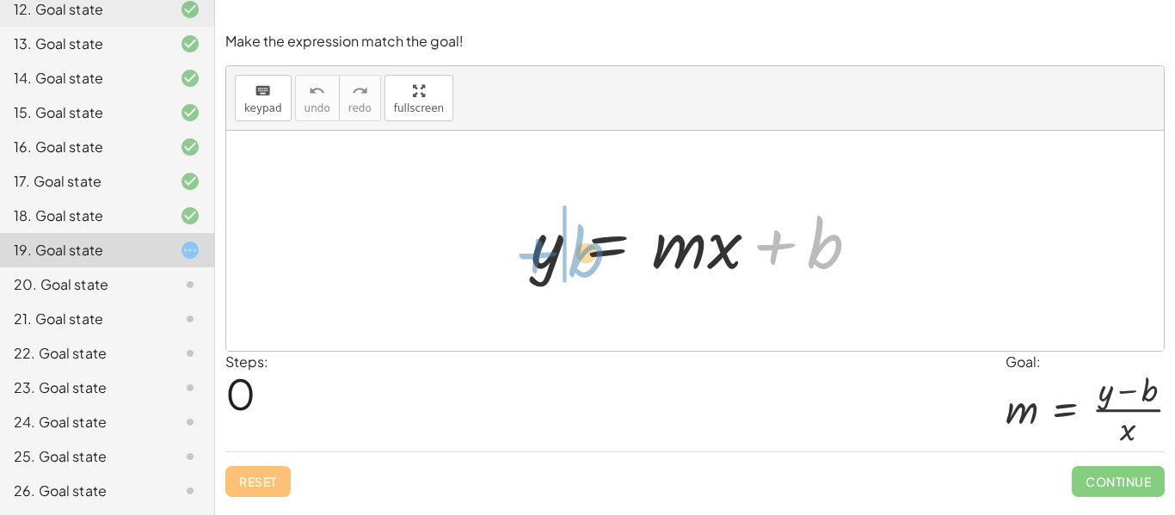
drag, startPoint x: 819, startPoint y: 257, endPoint x: 578, endPoint y: 266, distance: 240.9
click at [578, 266] on div at bounding box center [701, 241] width 359 height 89
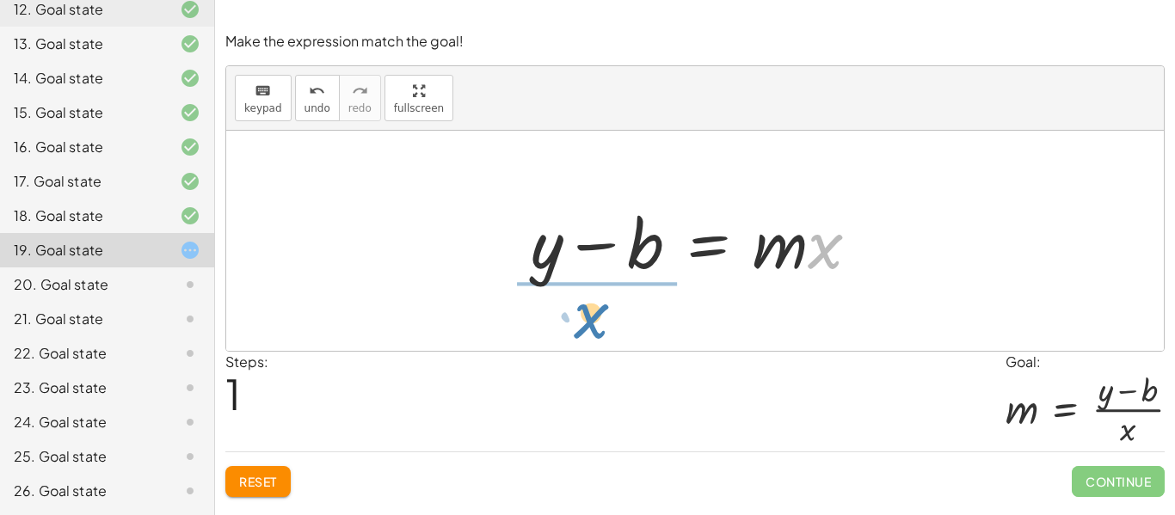
drag, startPoint x: 821, startPoint y: 255, endPoint x: 583, endPoint y: 327, distance: 248.9
click at [583, 327] on div "y = + · m · x + b · x y = · m · x b + −" at bounding box center [694, 241] width 937 height 220
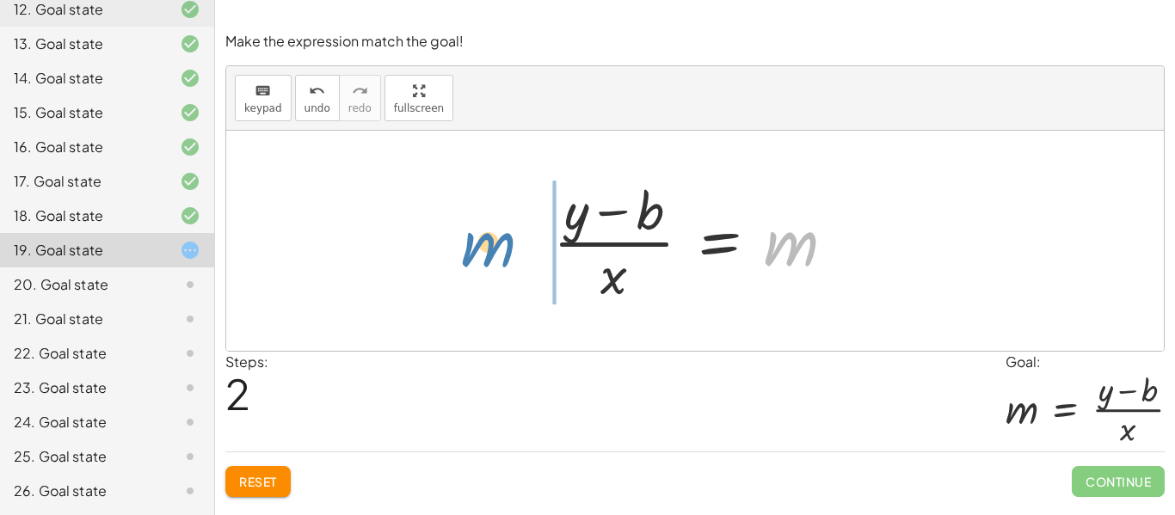
drag, startPoint x: 801, startPoint y: 255, endPoint x: 498, endPoint y: 255, distance: 303.6
click at [498, 255] on div "y = + · m · x + b + y − b = · m · x m y = m · x b + − · ( )" at bounding box center [694, 241] width 937 height 220
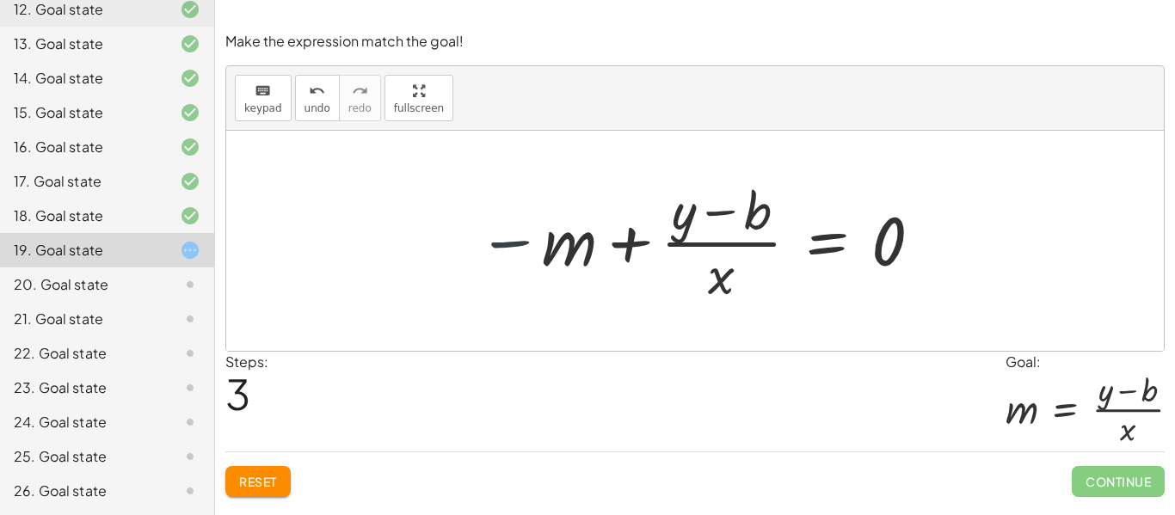
drag, startPoint x: 502, startPoint y: 243, endPoint x: 512, endPoint y: 267, distance: 25.1
click at [512, 267] on div at bounding box center [701, 241] width 464 height 132
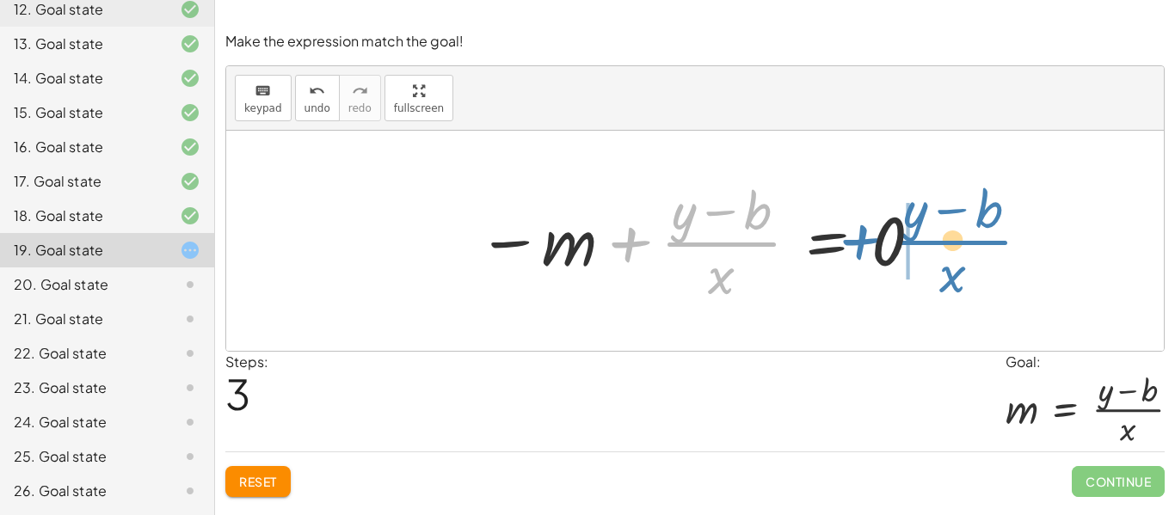
drag, startPoint x: 724, startPoint y: 241, endPoint x: 958, endPoint y: 239, distance: 233.9
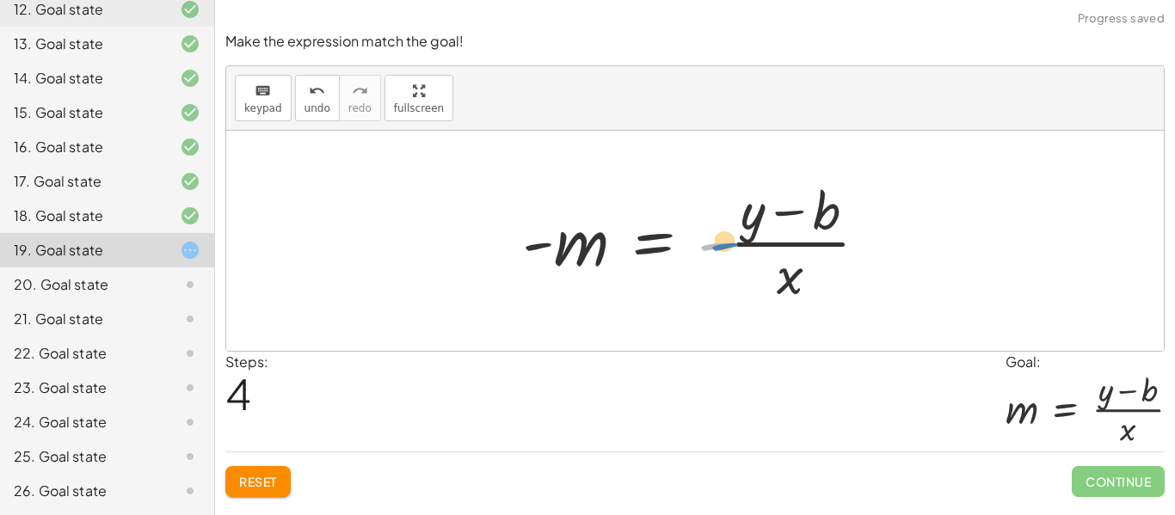
click at [720, 246] on div at bounding box center [701, 241] width 377 height 132
drag, startPoint x: 537, startPoint y: 241, endPoint x: 718, endPoint y: 246, distance: 181.5
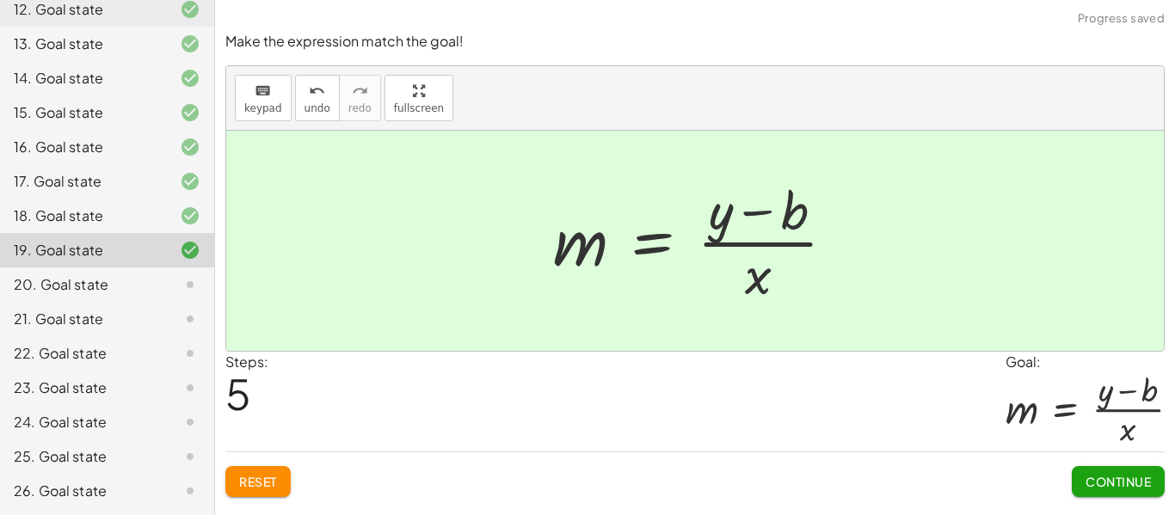
click at [1114, 470] on button "Continue" at bounding box center [1117, 481] width 93 height 31
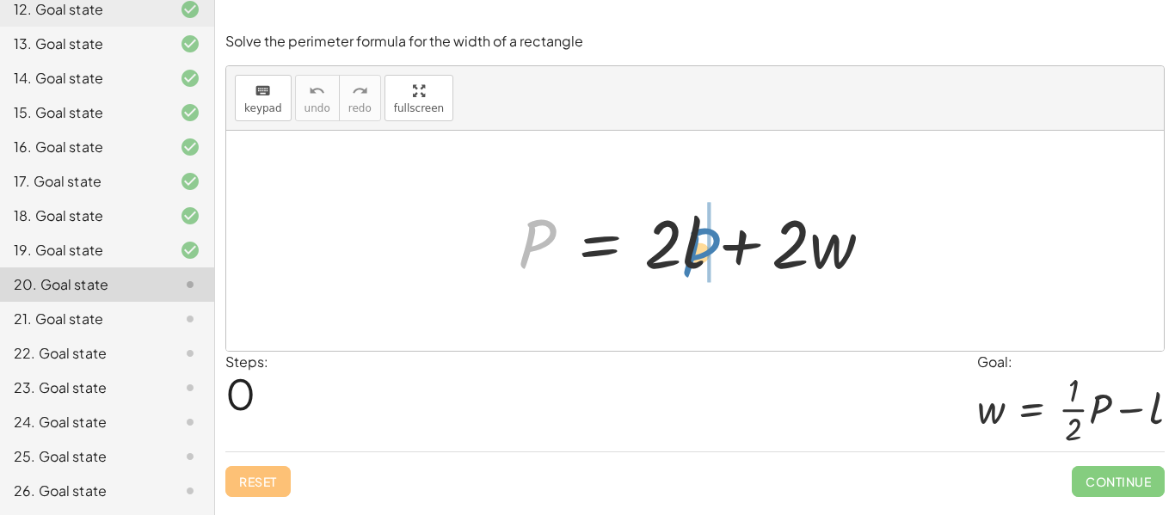
drag, startPoint x: 527, startPoint y: 242, endPoint x: 690, endPoint y: 250, distance: 162.8
click at [690, 250] on div at bounding box center [701, 241] width 385 height 89
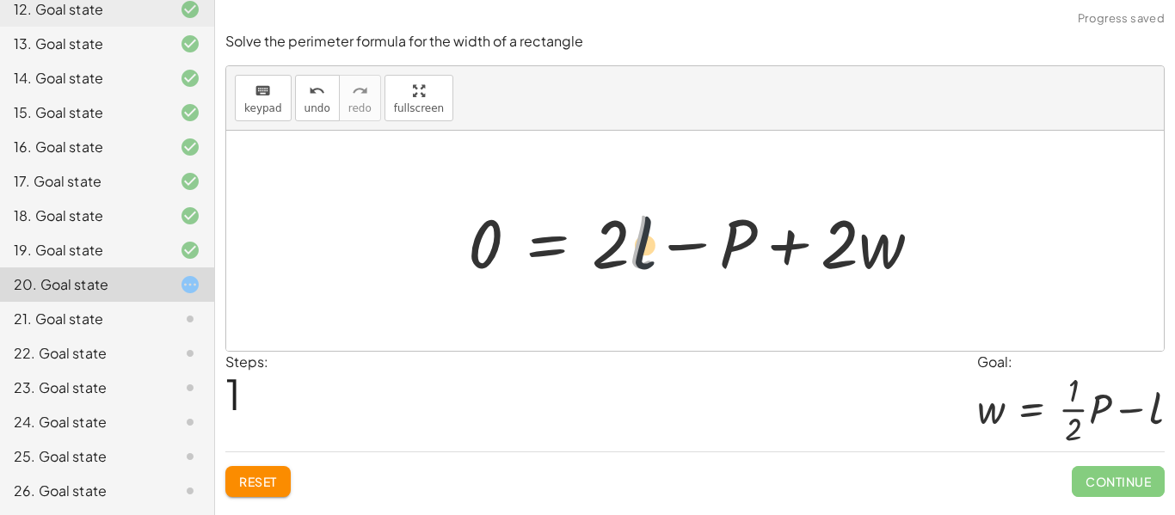
drag, startPoint x: 684, startPoint y: 242, endPoint x: 697, endPoint y: 246, distance: 13.3
click at [697, 246] on div at bounding box center [700, 241] width 483 height 89
drag, startPoint x: 635, startPoint y: 244, endPoint x: 644, endPoint y: 252, distance: 12.2
click at [644, 252] on div at bounding box center [700, 241] width 483 height 89
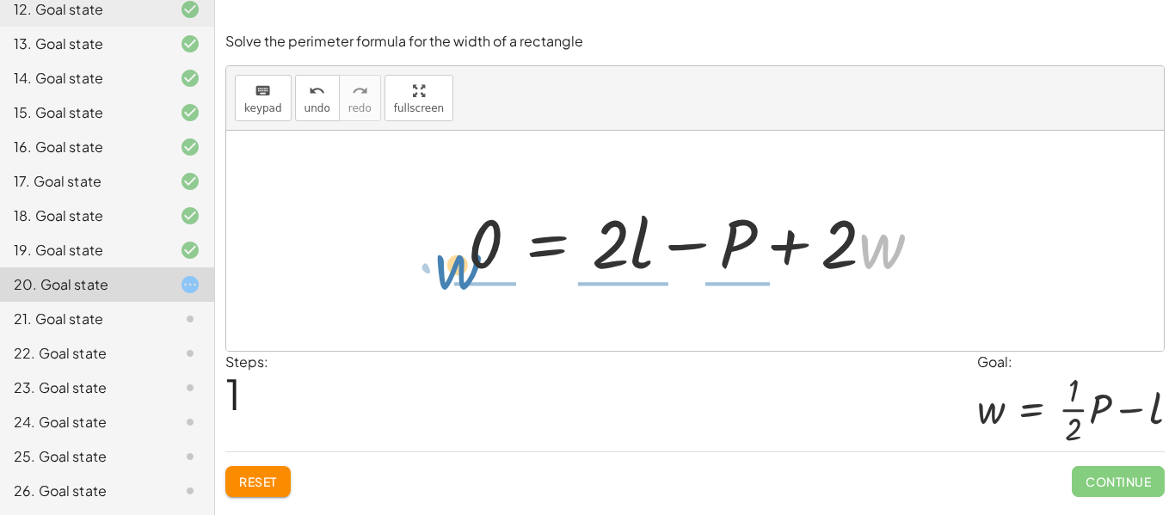
drag, startPoint x: 872, startPoint y: 250, endPoint x: 455, endPoint y: 265, distance: 417.3
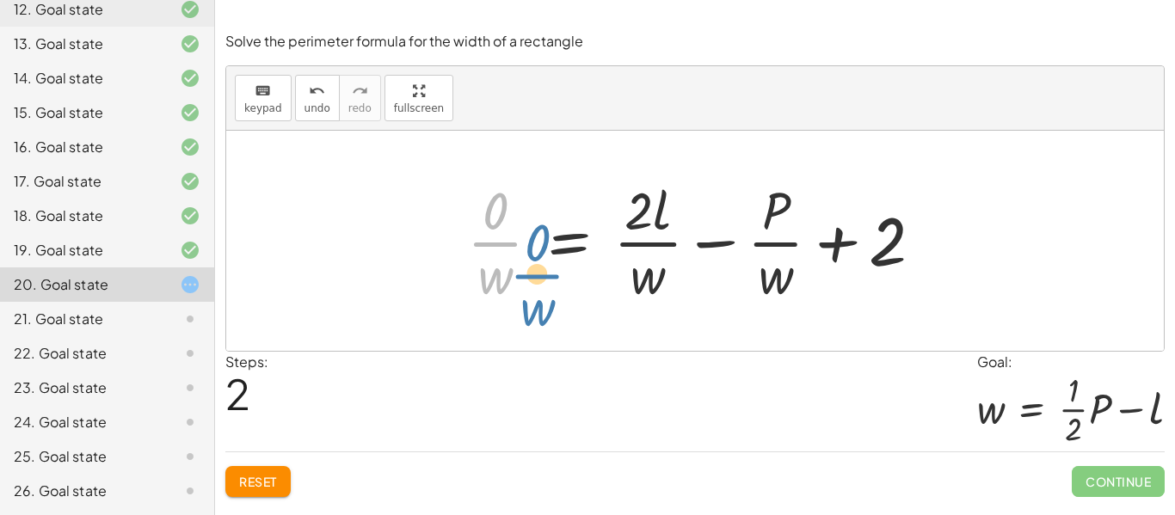
drag, startPoint x: 482, startPoint y: 236, endPoint x: 517, endPoint y: 261, distance: 42.0
click at [517, 261] on div at bounding box center [701, 241] width 487 height 132
click at [260, 492] on button "Reset" at bounding box center [257, 481] width 65 height 31
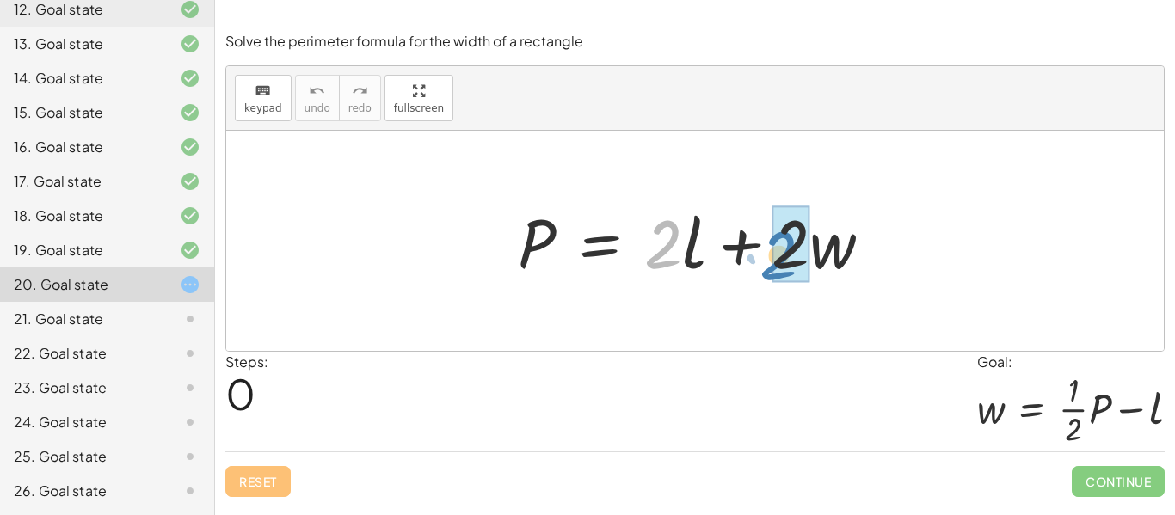
drag, startPoint x: 657, startPoint y: 251, endPoint x: 772, endPoint y: 263, distance: 115.9
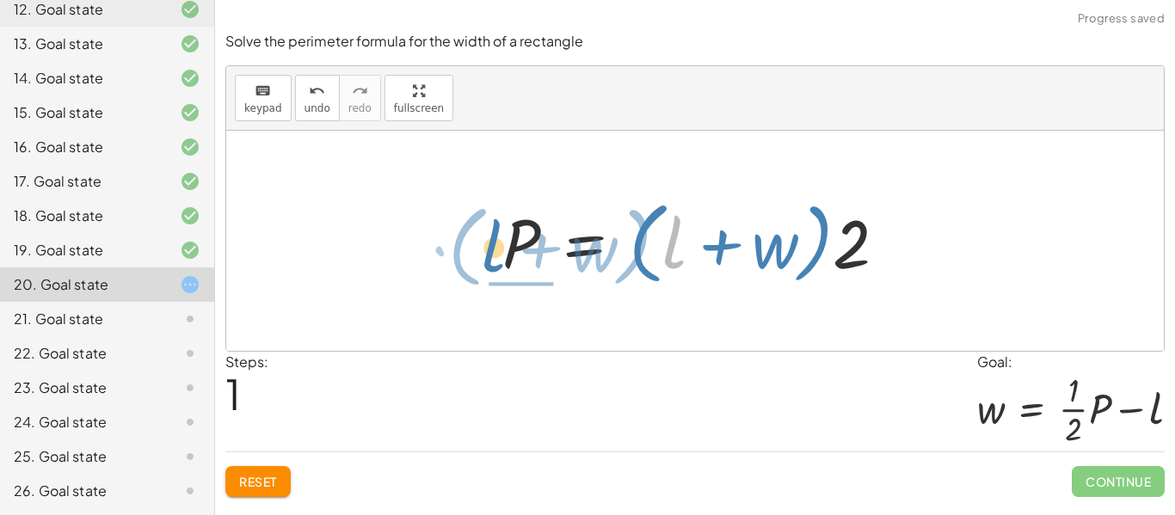
drag, startPoint x: 674, startPoint y: 239, endPoint x: 494, endPoint y: 242, distance: 180.6
click at [494, 242] on div at bounding box center [701, 241] width 415 height 99
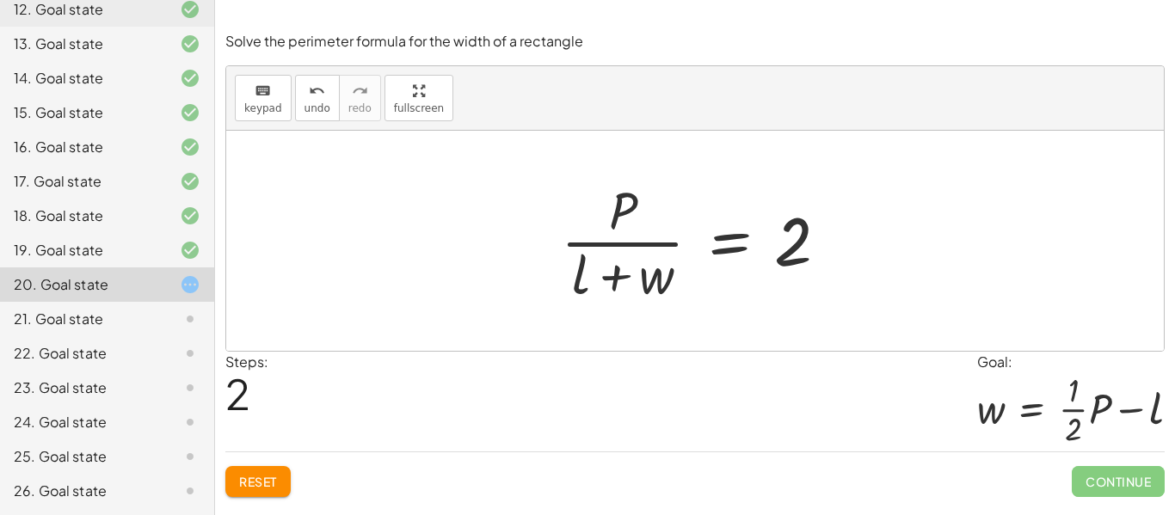
click at [266, 486] on span "Reset" at bounding box center [258, 481] width 38 height 15
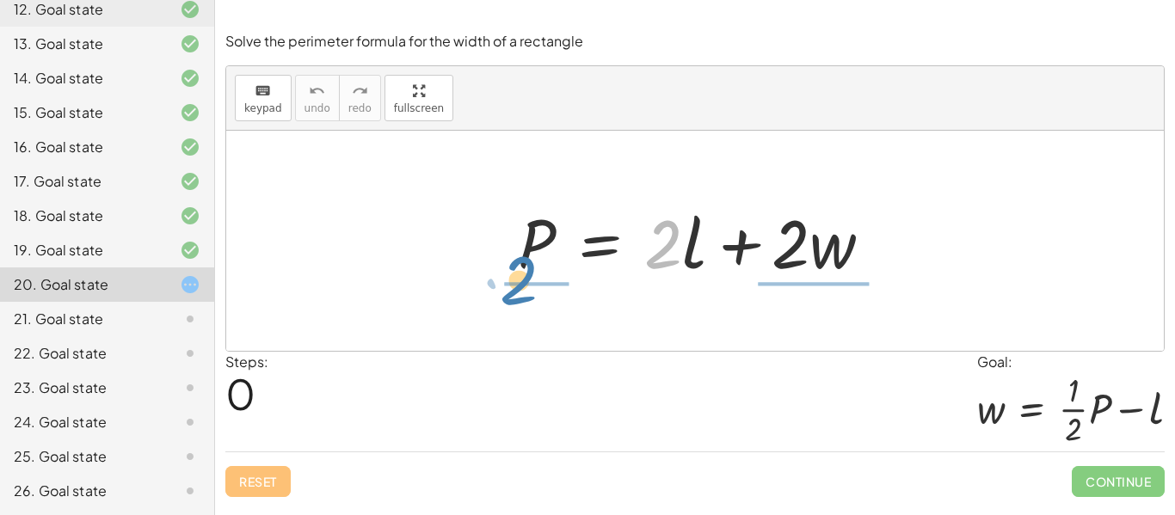
drag, startPoint x: 669, startPoint y: 259, endPoint x: 525, endPoint y: 295, distance: 148.9
click at [525, 295] on div "· 2 P = + · 2 · l + · 2 · w" at bounding box center [694, 241] width 937 height 220
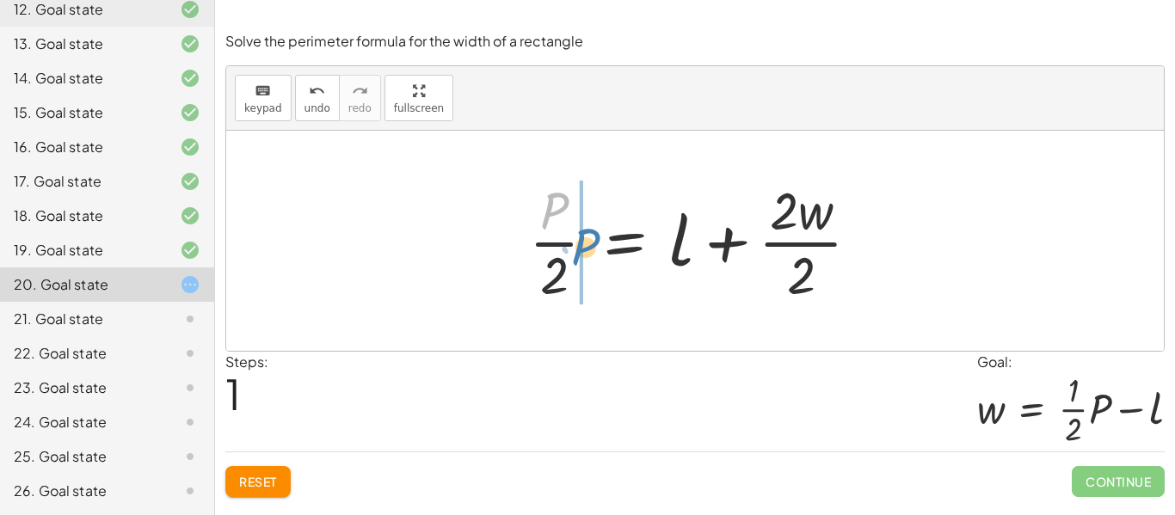
drag, startPoint x: 545, startPoint y: 209, endPoint x: 576, endPoint y: 245, distance: 47.6
click at [576, 245] on div at bounding box center [701, 241] width 362 height 132
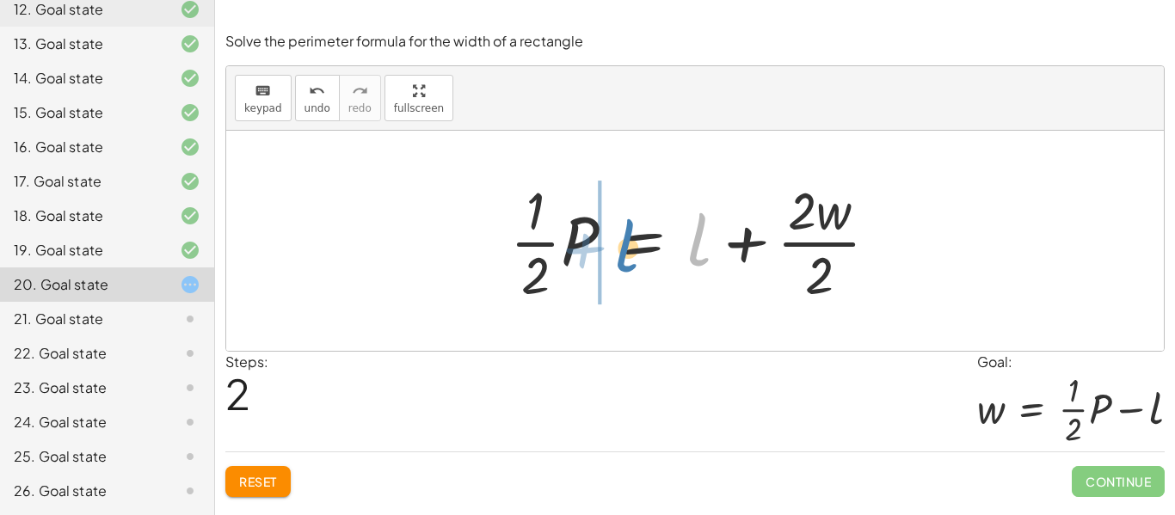
drag, startPoint x: 700, startPoint y: 237, endPoint x: 627, endPoint y: 244, distance: 73.4
click at [627, 244] on div at bounding box center [700, 241] width 399 height 132
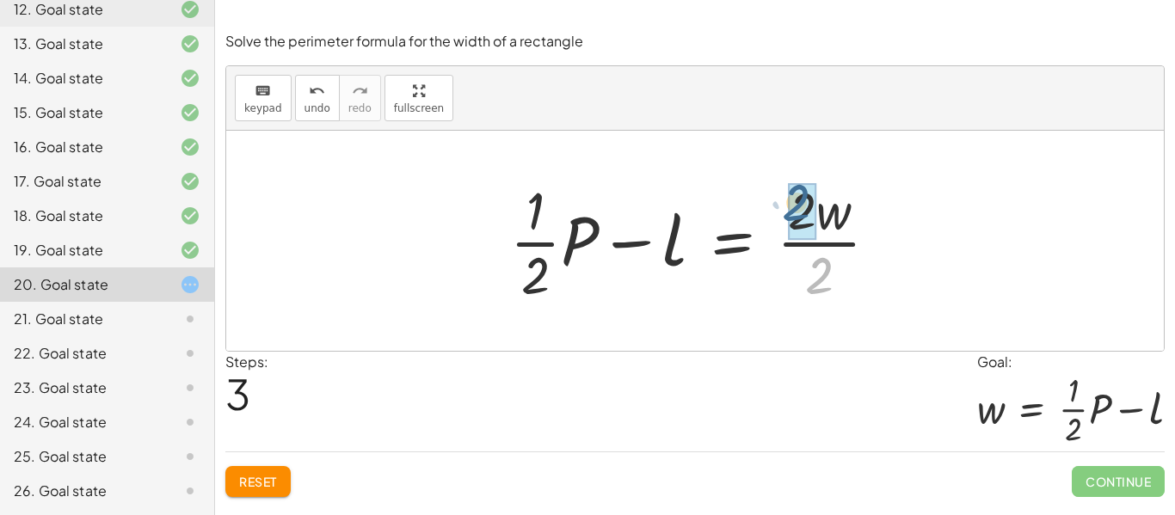
drag, startPoint x: 819, startPoint y: 269, endPoint x: 795, endPoint y: 198, distance: 75.1
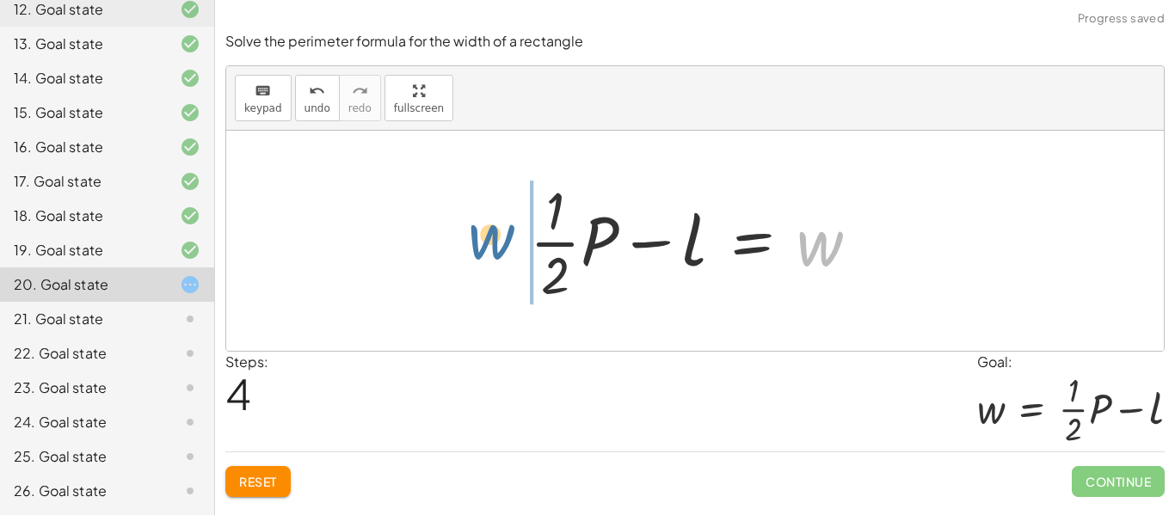
drag, startPoint x: 828, startPoint y: 241, endPoint x: 499, endPoint y: 234, distance: 329.4
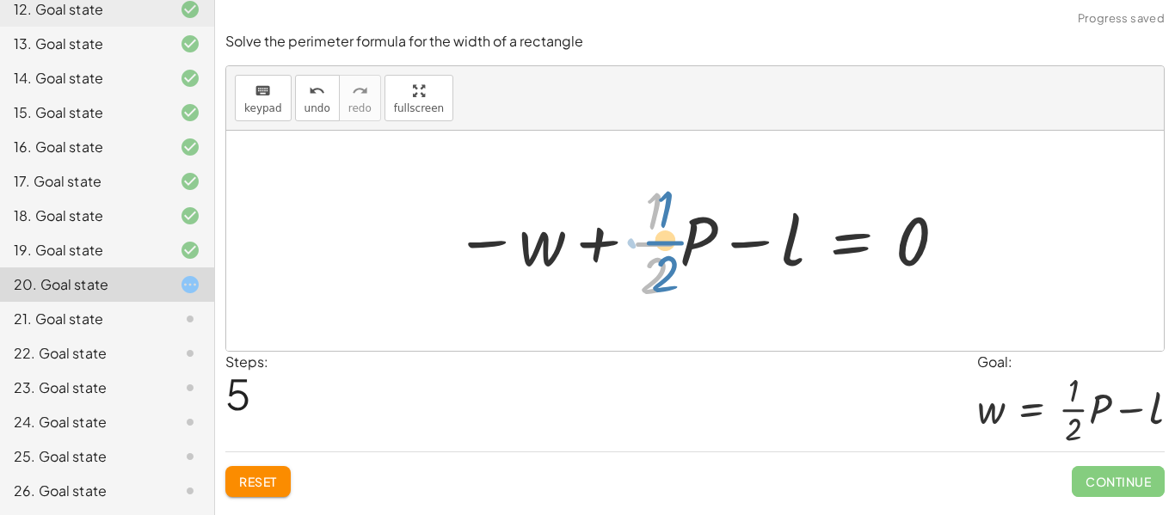
click at [637, 237] on div at bounding box center [701, 241] width 512 height 132
click at [700, 233] on div at bounding box center [701, 241] width 512 height 132
click at [682, 239] on div at bounding box center [701, 241] width 512 height 132
click at [245, 485] on span "Reset" at bounding box center [258, 481] width 38 height 15
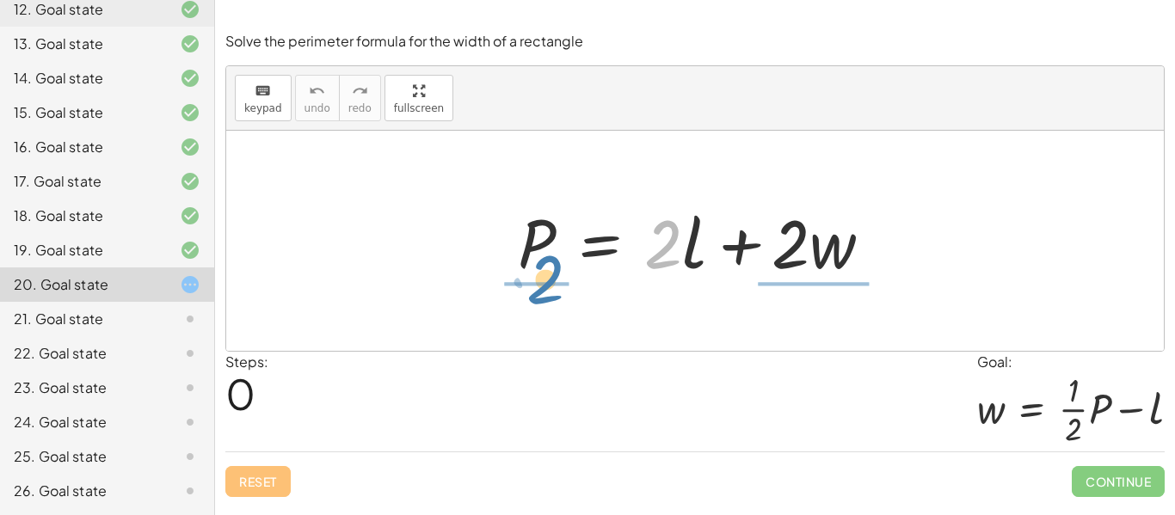
drag, startPoint x: 661, startPoint y: 255, endPoint x: 539, endPoint y: 293, distance: 127.8
click at [539, 293] on div "· 2 P = + · 2 · l + · 2 · w" at bounding box center [694, 241] width 937 height 220
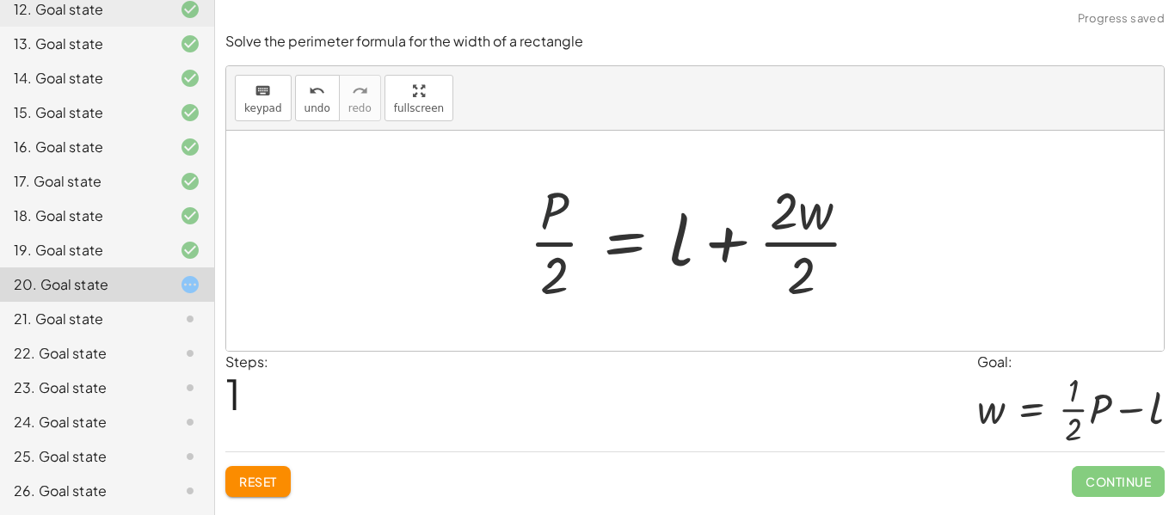
click at [527, 207] on div at bounding box center [701, 241] width 362 height 132
drag, startPoint x: 546, startPoint y: 208, endPoint x: 591, endPoint y: 240, distance: 54.9
click at [591, 240] on div at bounding box center [701, 241] width 362 height 132
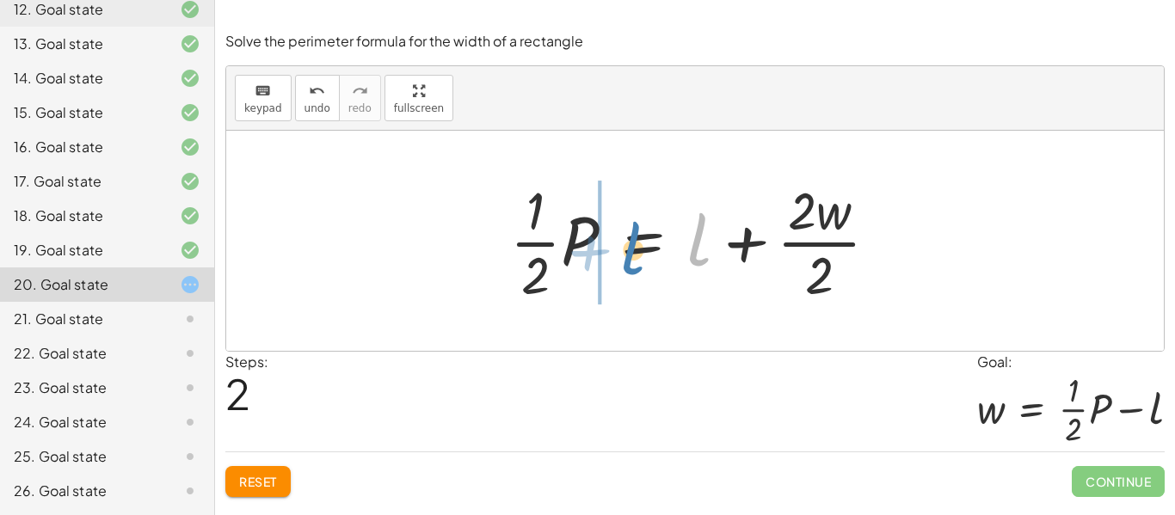
drag, startPoint x: 706, startPoint y: 237, endPoint x: 642, endPoint y: 245, distance: 65.0
click at [642, 245] on div at bounding box center [700, 241] width 399 height 132
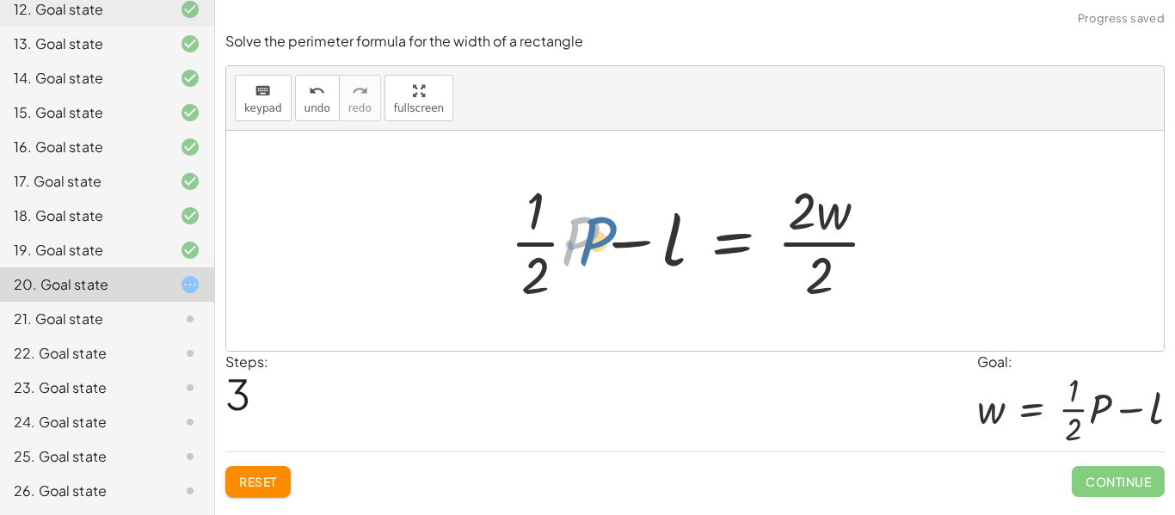
click at [568, 243] on div at bounding box center [700, 241] width 399 height 132
click at [537, 266] on div at bounding box center [700, 241] width 399 height 132
click at [635, 242] on div at bounding box center [700, 241] width 399 height 132
click at [678, 237] on div at bounding box center [700, 241] width 399 height 132
drag, startPoint x: 819, startPoint y: 271, endPoint x: 802, endPoint y: 209, distance: 64.0
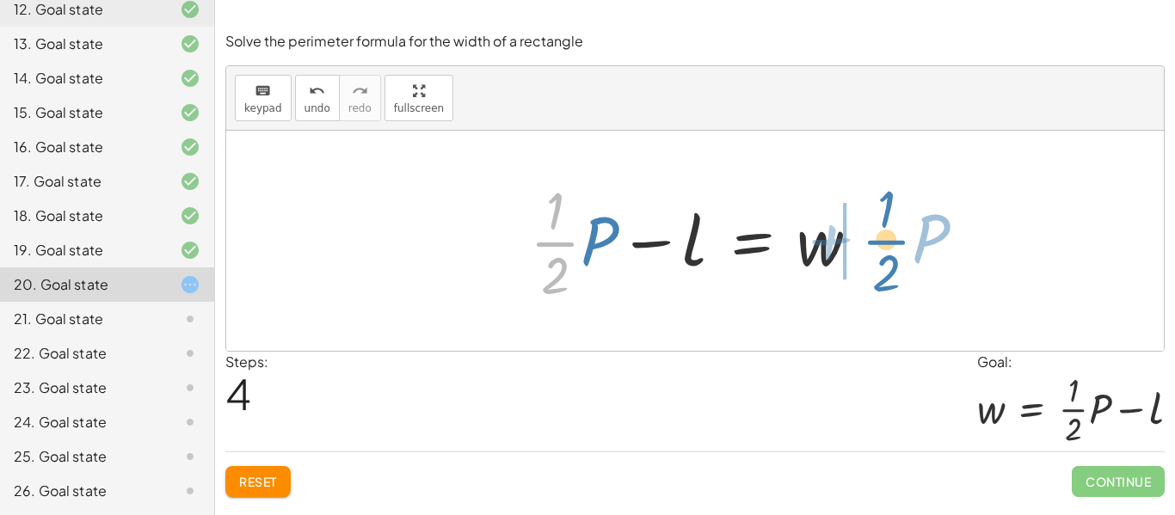
drag, startPoint x: 561, startPoint y: 239, endPoint x: 892, endPoint y: 238, distance: 331.1
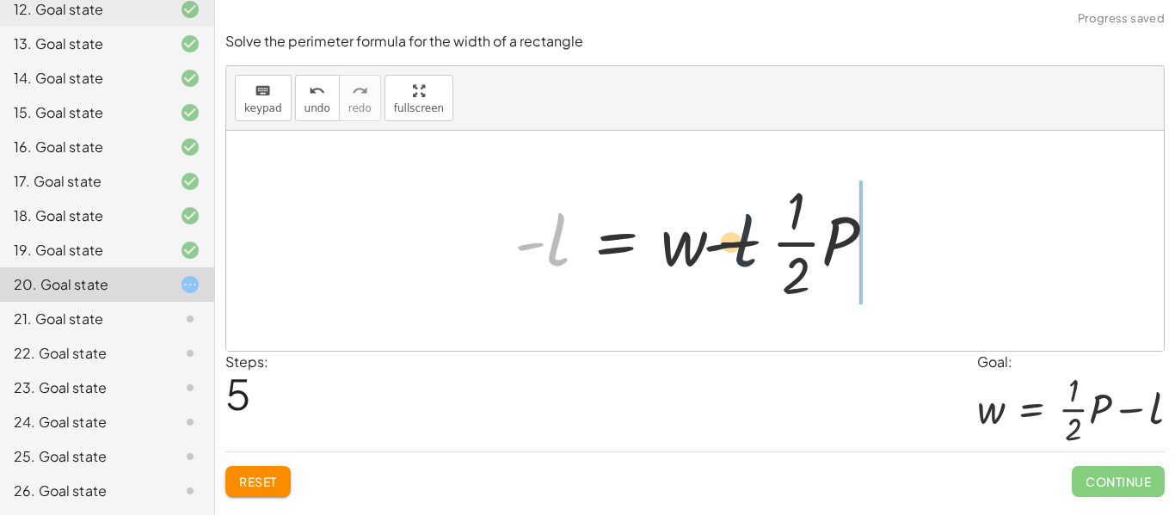
drag, startPoint x: 555, startPoint y: 248, endPoint x: 856, endPoint y: 252, distance: 301.0
click at [856, 252] on div at bounding box center [702, 241] width 392 height 132
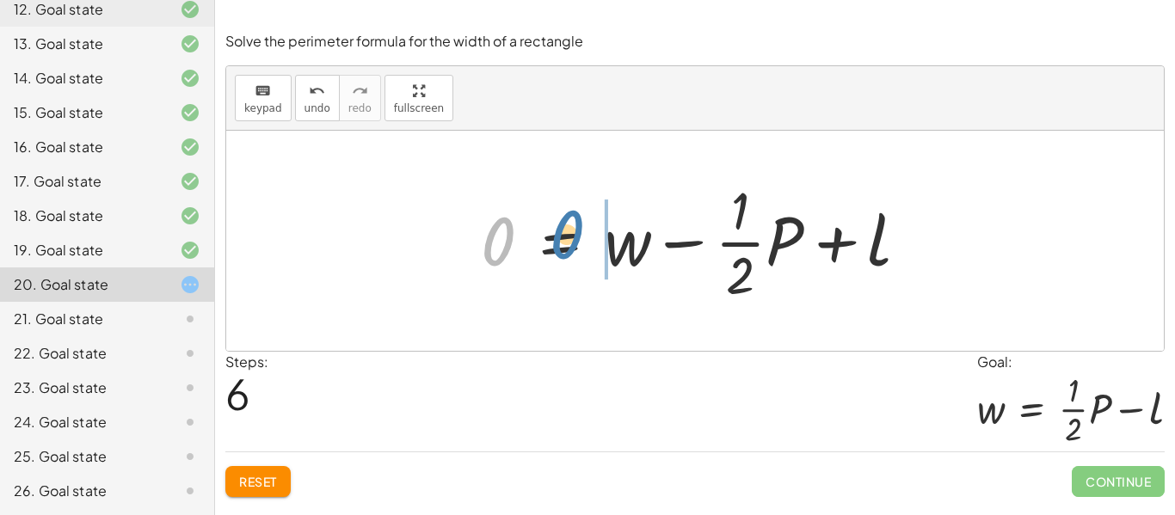
drag, startPoint x: 504, startPoint y: 243, endPoint x: 578, endPoint y: 240, distance: 74.0
click at [578, 240] on div at bounding box center [701, 241] width 459 height 132
click at [243, 482] on span "Reset" at bounding box center [258, 481] width 38 height 15
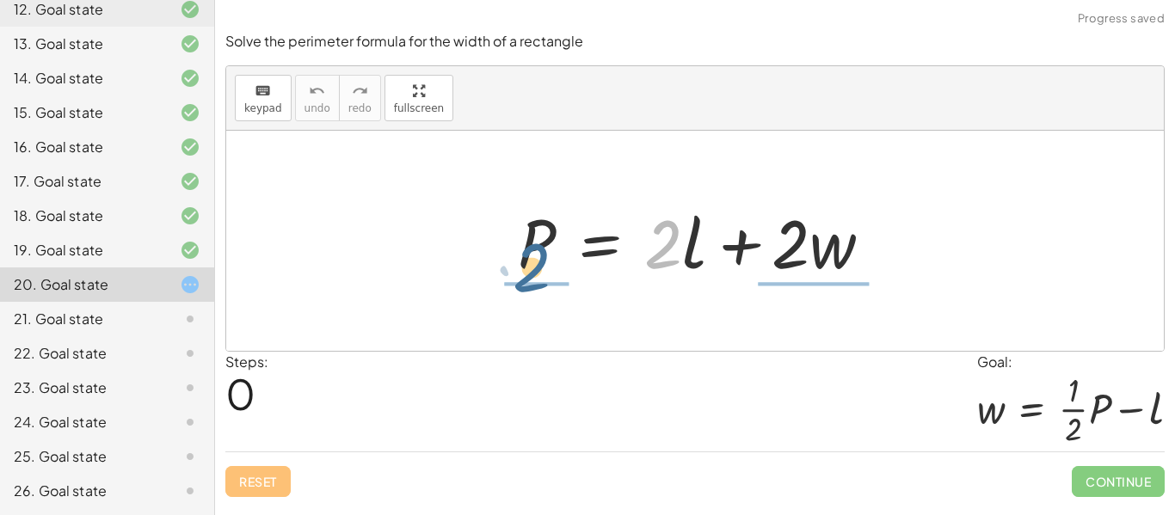
drag, startPoint x: 666, startPoint y: 239, endPoint x: 538, endPoint y: 261, distance: 129.9
click at [538, 261] on div at bounding box center [701, 241] width 385 height 89
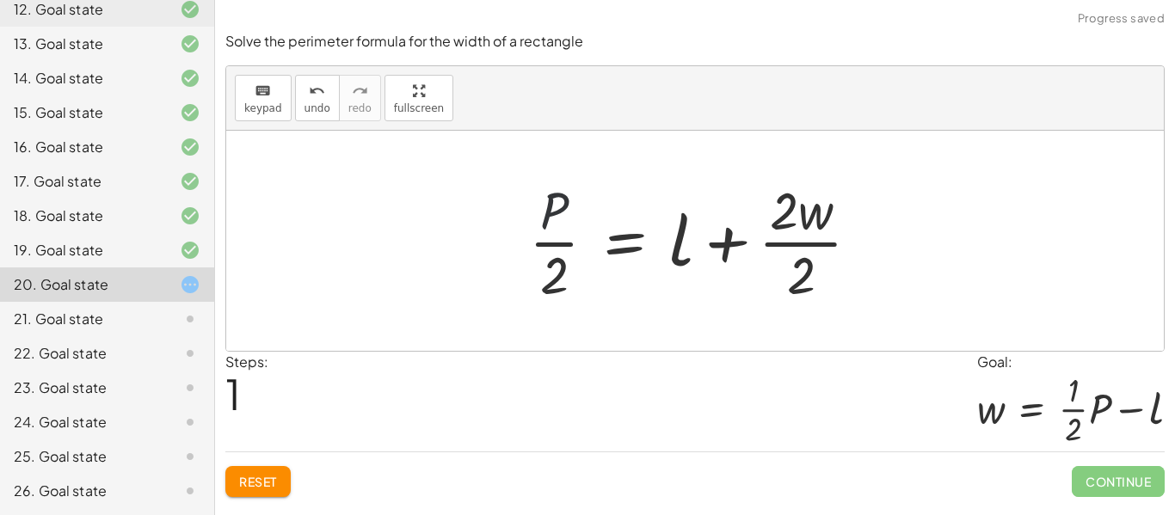
click at [536, 213] on div at bounding box center [701, 241] width 362 height 132
drag, startPoint x: 550, startPoint y: 213, endPoint x: 591, endPoint y: 239, distance: 47.9
click at [591, 239] on div at bounding box center [701, 241] width 362 height 132
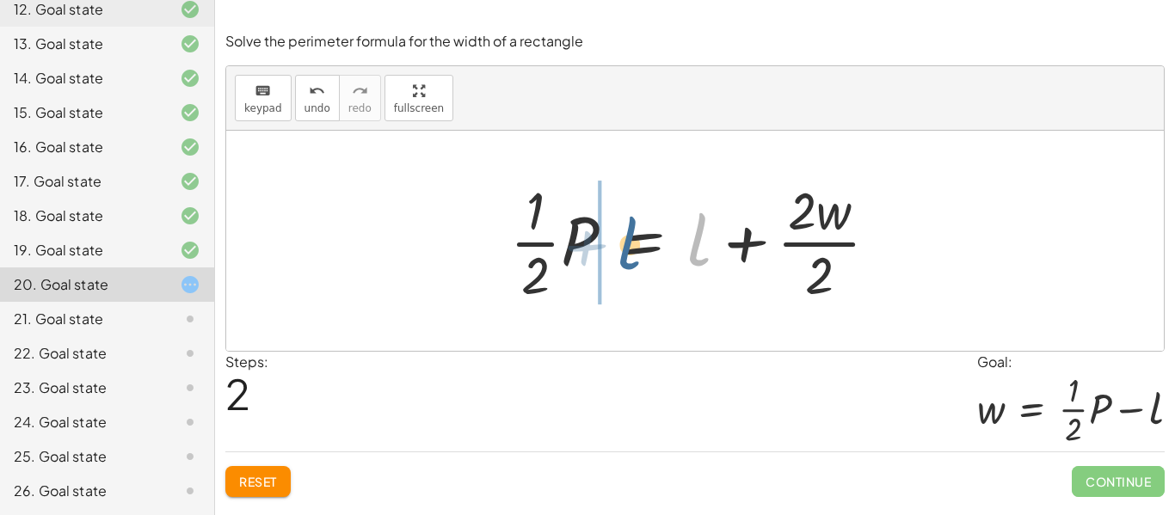
drag, startPoint x: 692, startPoint y: 242, endPoint x: 617, endPoint y: 243, distance: 75.7
click at [617, 243] on div at bounding box center [700, 241] width 399 height 132
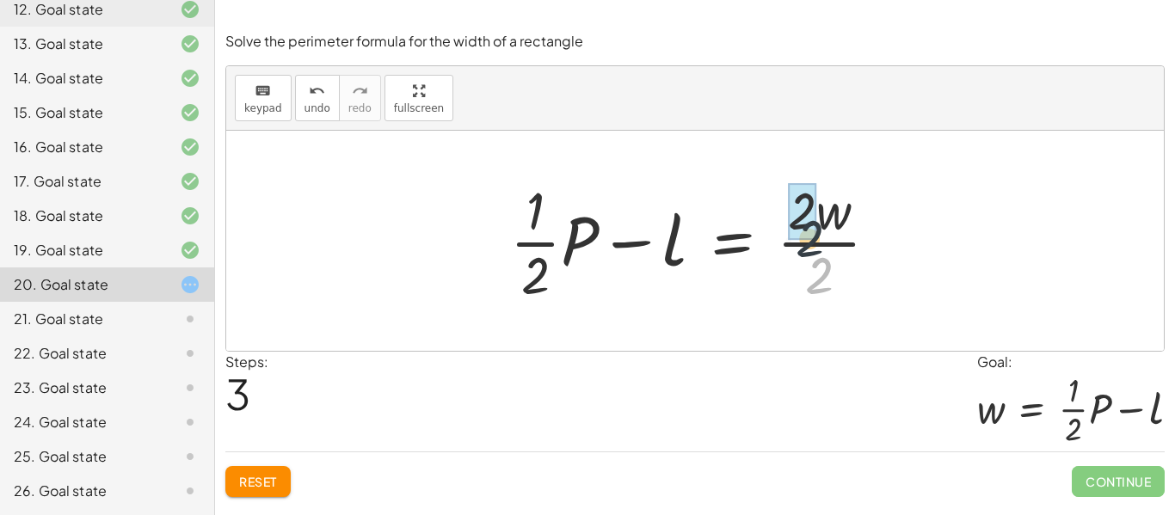
drag, startPoint x: 821, startPoint y: 272, endPoint x: 809, endPoint y: 220, distance: 53.0
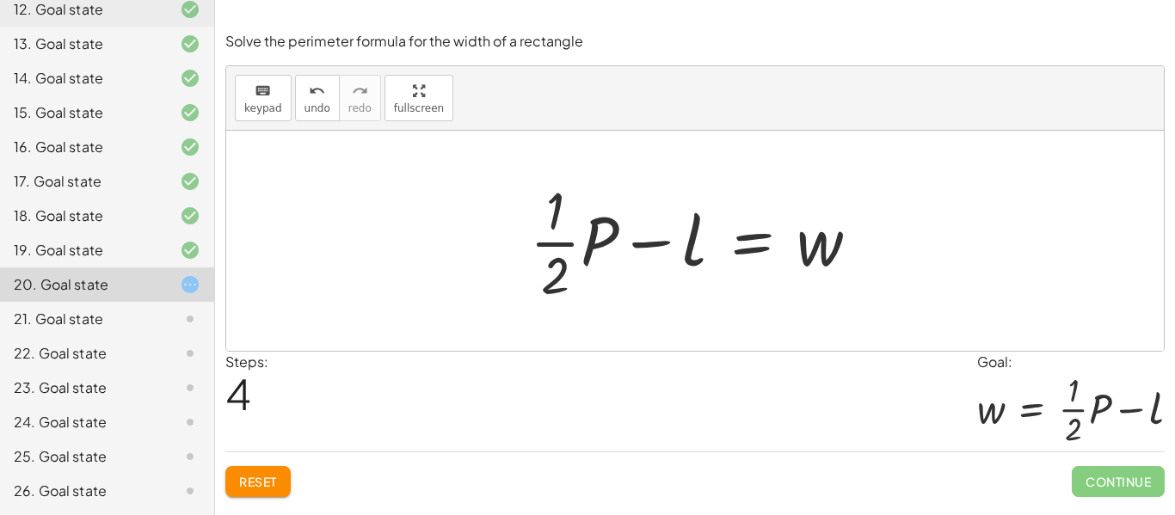
click at [259, 475] on span "Reset" at bounding box center [258, 481] width 38 height 15
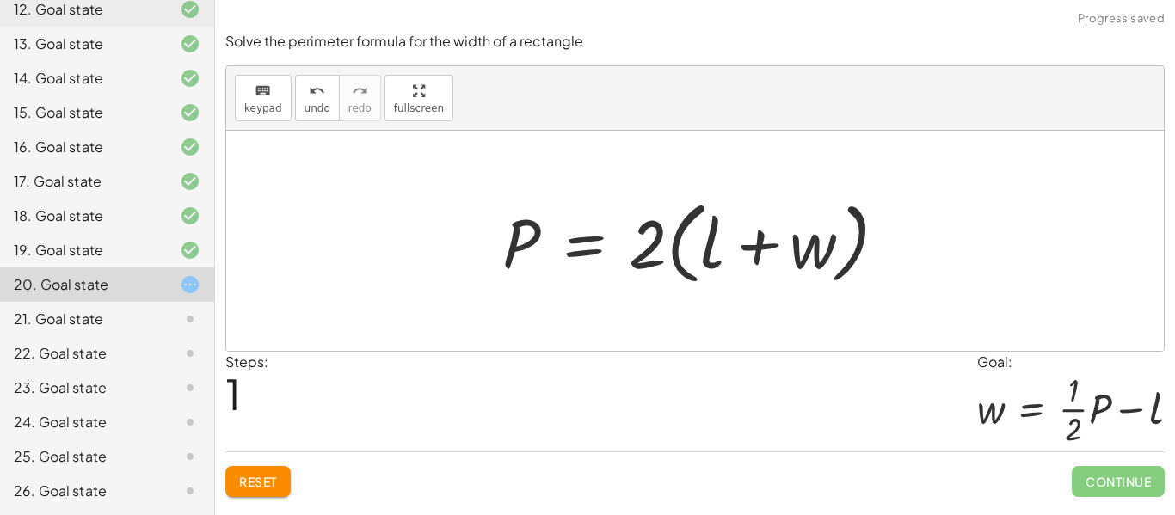
click at [265, 470] on button "Reset" at bounding box center [257, 481] width 65 height 31
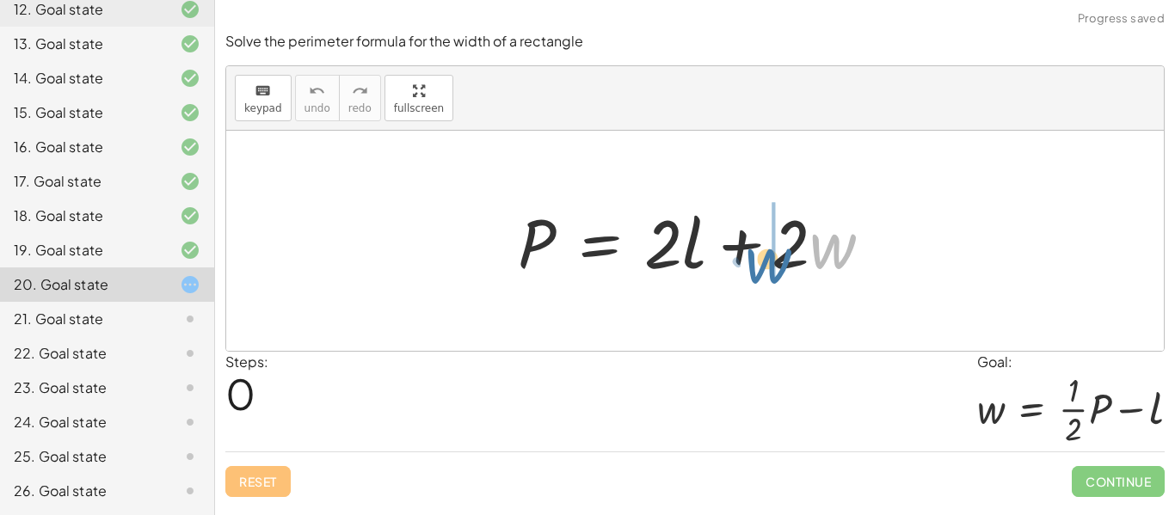
drag, startPoint x: 838, startPoint y: 249, endPoint x: 807, endPoint y: 256, distance: 30.9
click at [807, 256] on div at bounding box center [701, 241] width 385 height 89
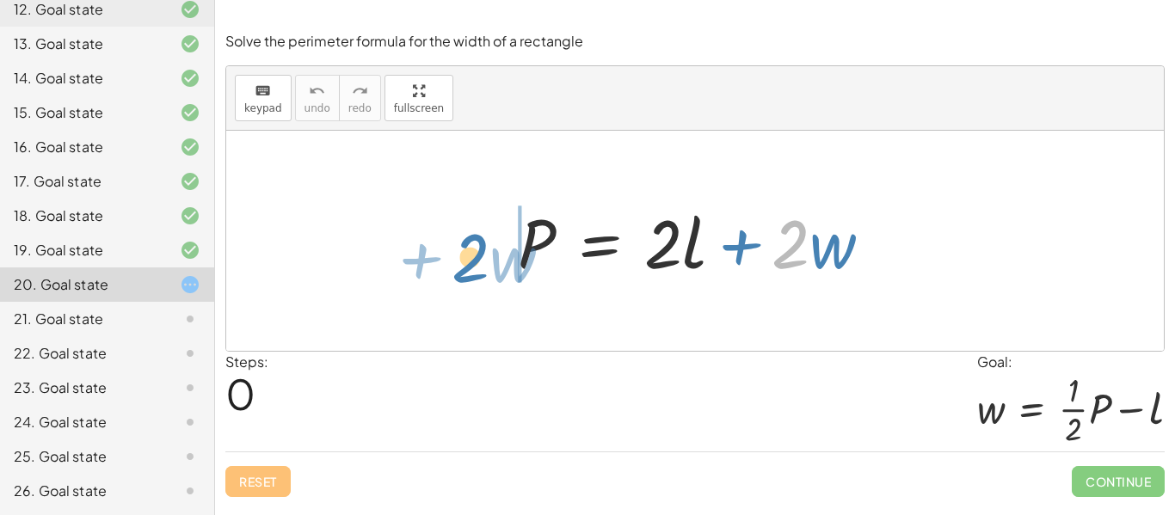
drag, startPoint x: 798, startPoint y: 246, endPoint x: 477, endPoint y: 262, distance: 321.2
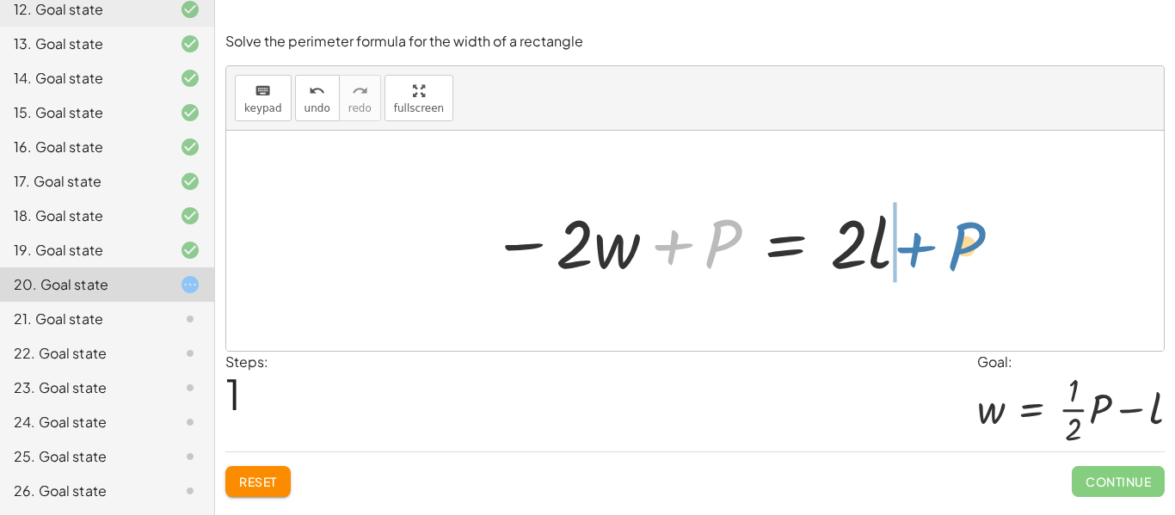
drag, startPoint x: 719, startPoint y: 241, endPoint x: 957, endPoint y: 241, distance: 238.2
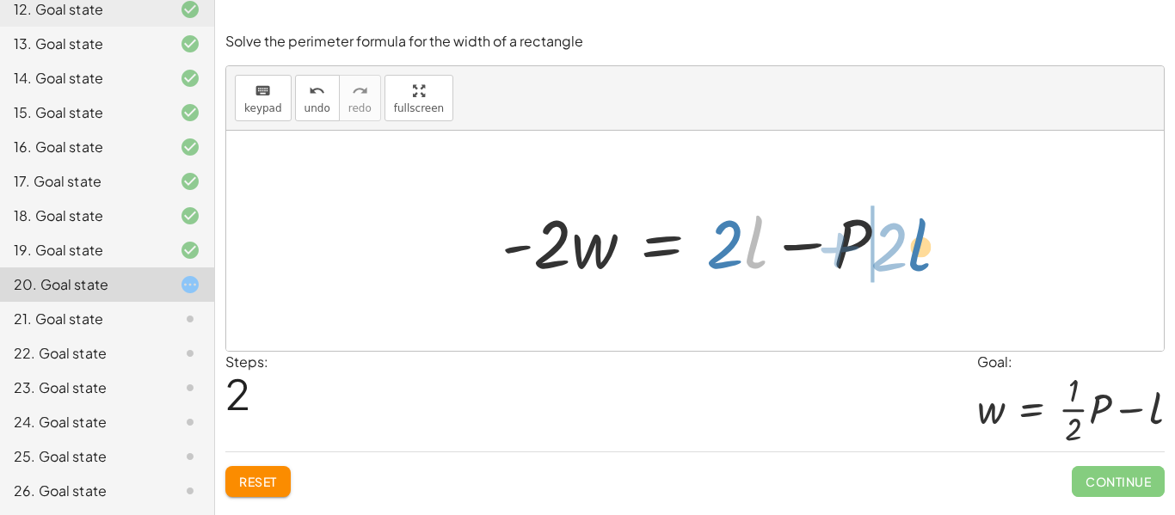
drag, startPoint x: 752, startPoint y: 243, endPoint x: 915, endPoint y: 246, distance: 163.4
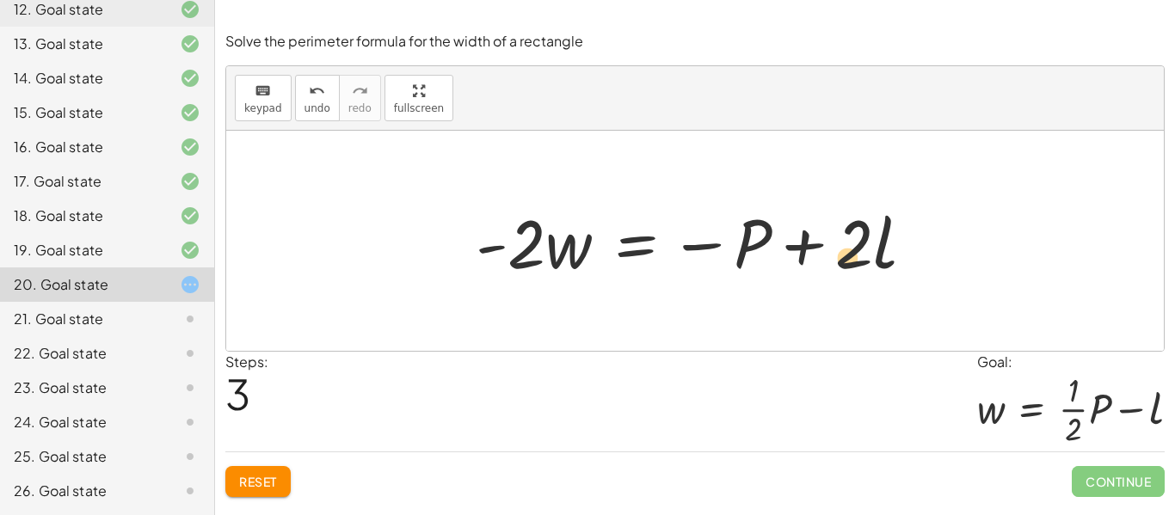
drag, startPoint x: 849, startPoint y: 248, endPoint x: 844, endPoint y: 261, distance: 14.7
click at [844, 261] on div at bounding box center [702, 241] width 470 height 89
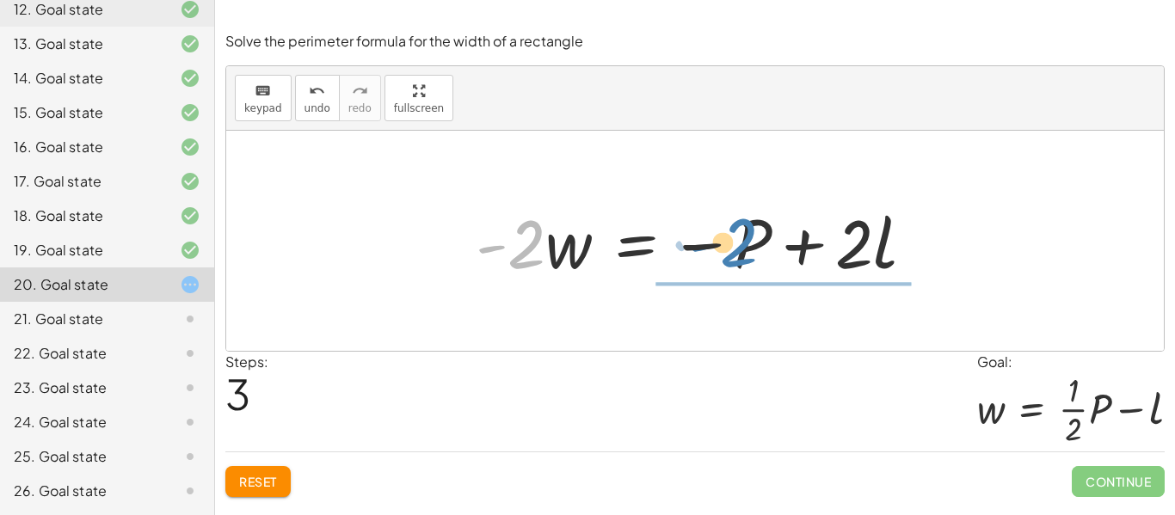
drag, startPoint x: 519, startPoint y: 255, endPoint x: 730, endPoint y: 254, distance: 211.5
click at [730, 254] on div at bounding box center [702, 241] width 470 height 89
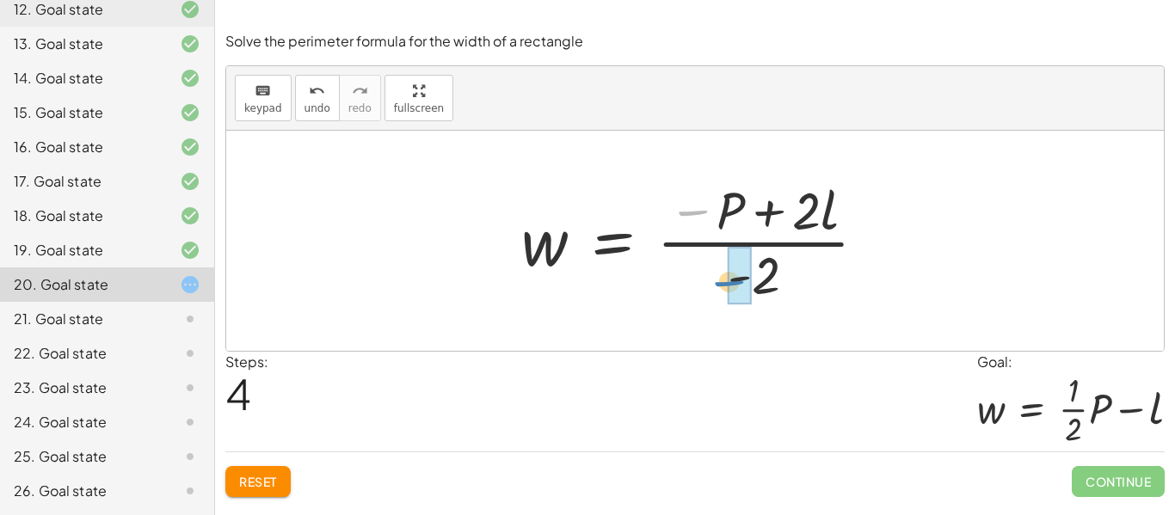
drag, startPoint x: 715, startPoint y: 209, endPoint x: 755, endPoint y: 279, distance: 80.9
click at [755, 279] on div at bounding box center [701, 241] width 377 height 132
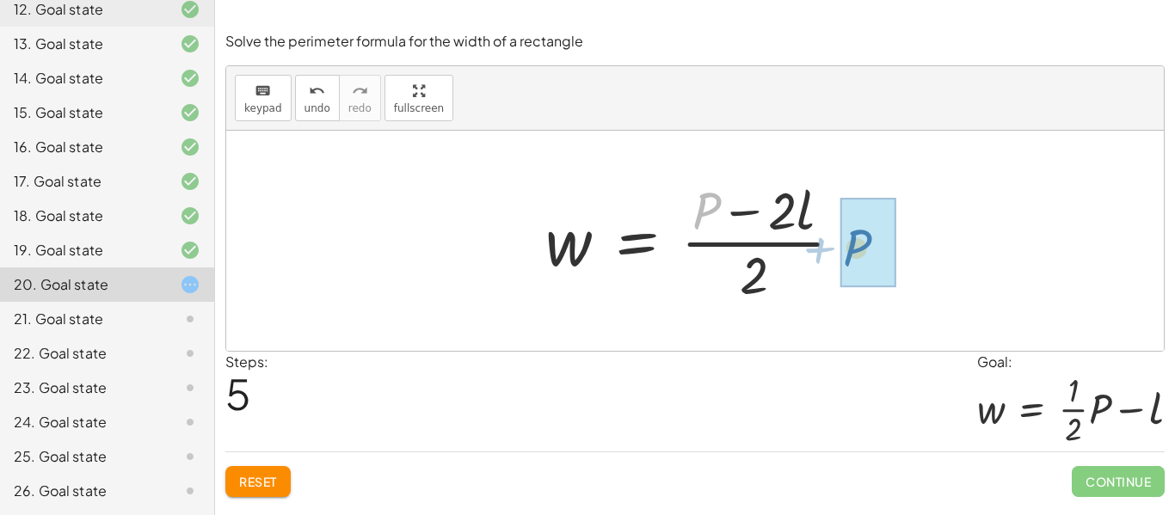
drag, startPoint x: 705, startPoint y: 205, endPoint x: 855, endPoint y: 241, distance: 153.9
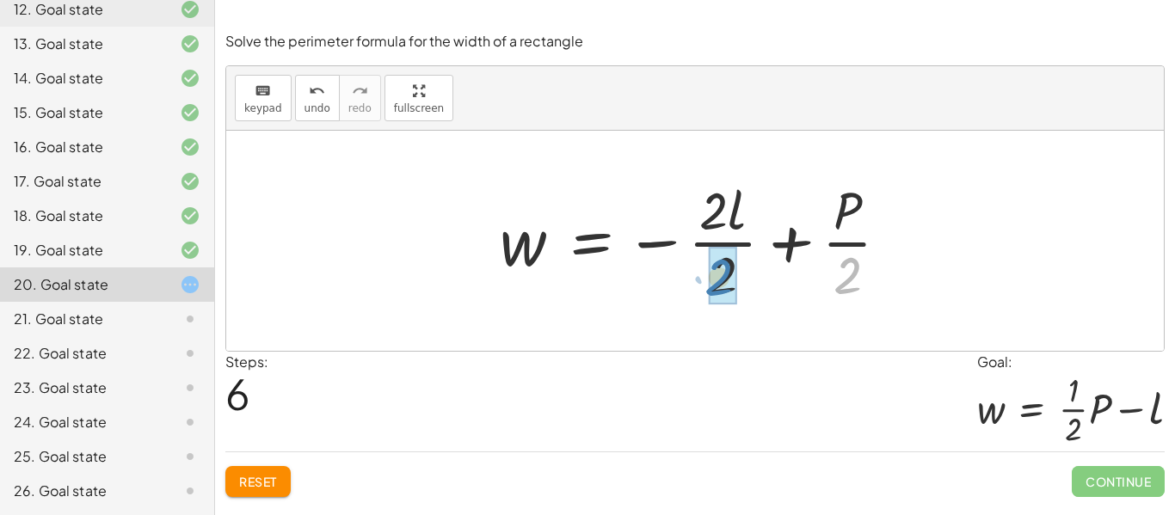
drag, startPoint x: 851, startPoint y: 271, endPoint x: 723, endPoint y: 273, distance: 128.1
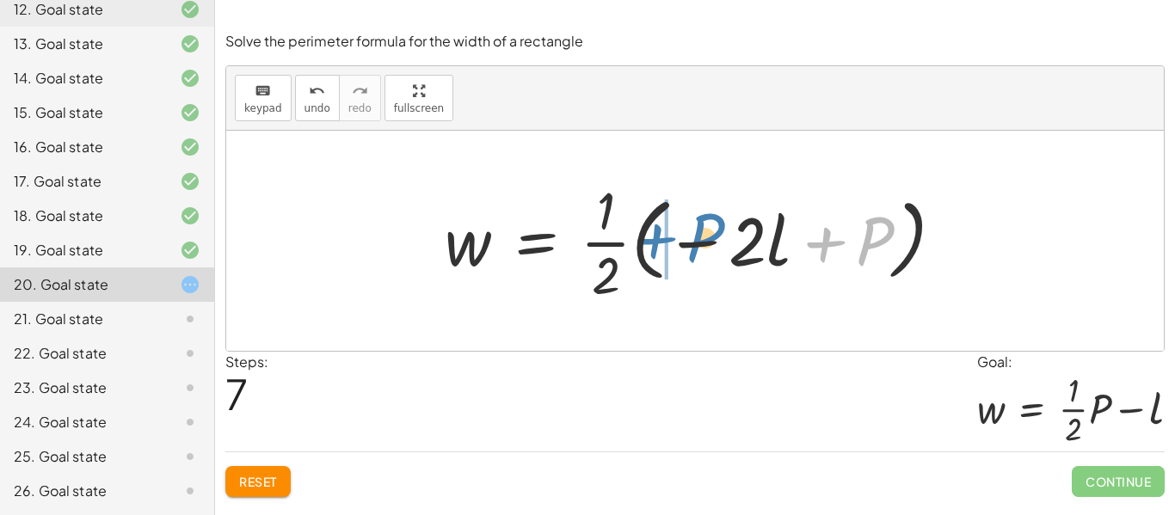
drag, startPoint x: 872, startPoint y: 239, endPoint x: 703, endPoint y: 237, distance: 169.4
click at [703, 237] on div at bounding box center [701, 241] width 531 height 132
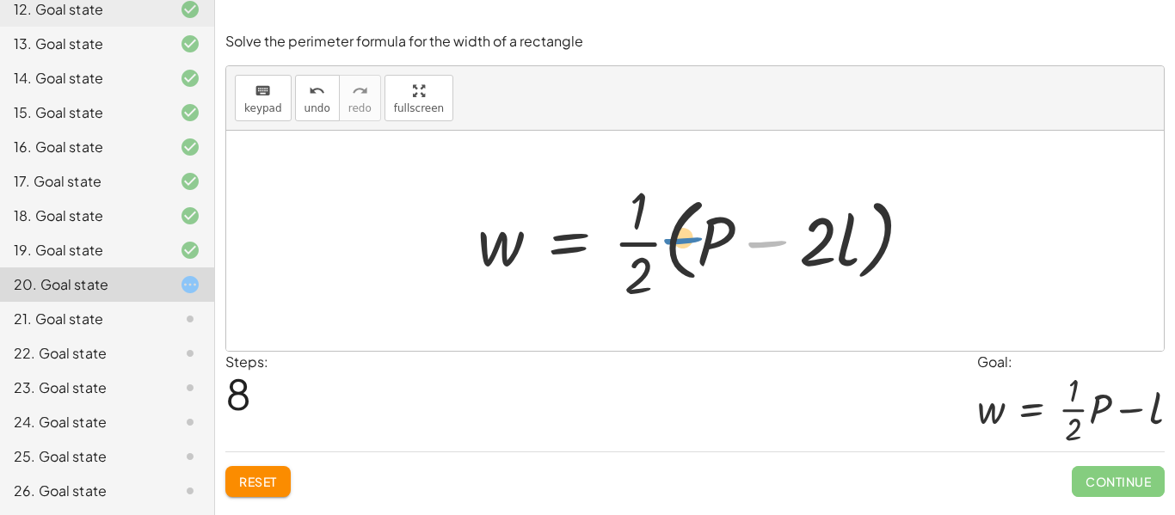
drag, startPoint x: 769, startPoint y: 246, endPoint x: 671, endPoint y: 239, distance: 98.3
click at [671, 239] on div at bounding box center [702, 241] width 466 height 132
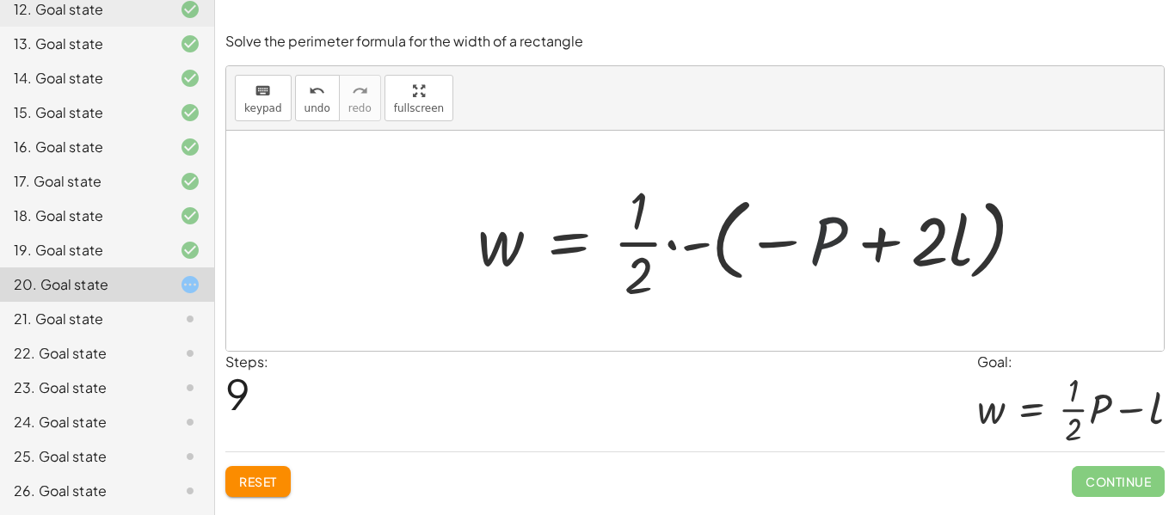
drag, startPoint x: 820, startPoint y: 236, endPoint x: 764, endPoint y: 249, distance: 57.4
click at [764, 249] on div at bounding box center [758, 241] width 578 height 132
drag, startPoint x: 931, startPoint y: 234, endPoint x: 541, endPoint y: 527, distance: 488.3
click at [541, 514] on html "Equations: (One, Two, Multi and Literal Equations) [PERSON_NAME] Not you? Tasks…" at bounding box center [587, 257] width 1175 height 515
drag, startPoint x: 924, startPoint y: 255, endPoint x: 727, endPoint y: 281, distance: 197.9
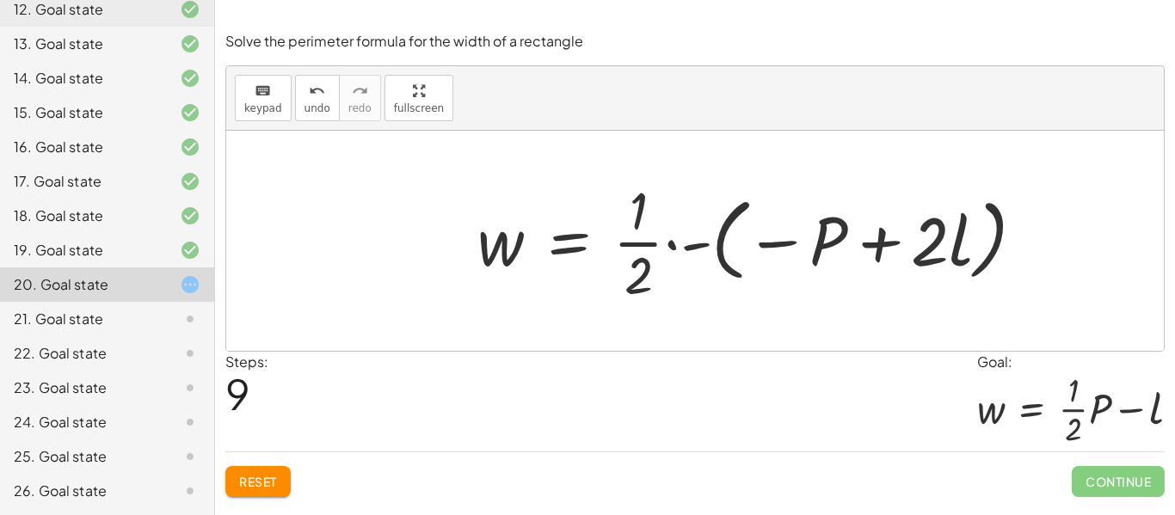
click at [727, 281] on div at bounding box center [758, 241] width 578 height 132
drag, startPoint x: 922, startPoint y: 253, endPoint x: 728, endPoint y: 249, distance: 193.5
click at [728, 249] on div at bounding box center [758, 241] width 578 height 132
click at [263, 480] on span "Reset" at bounding box center [258, 481] width 38 height 15
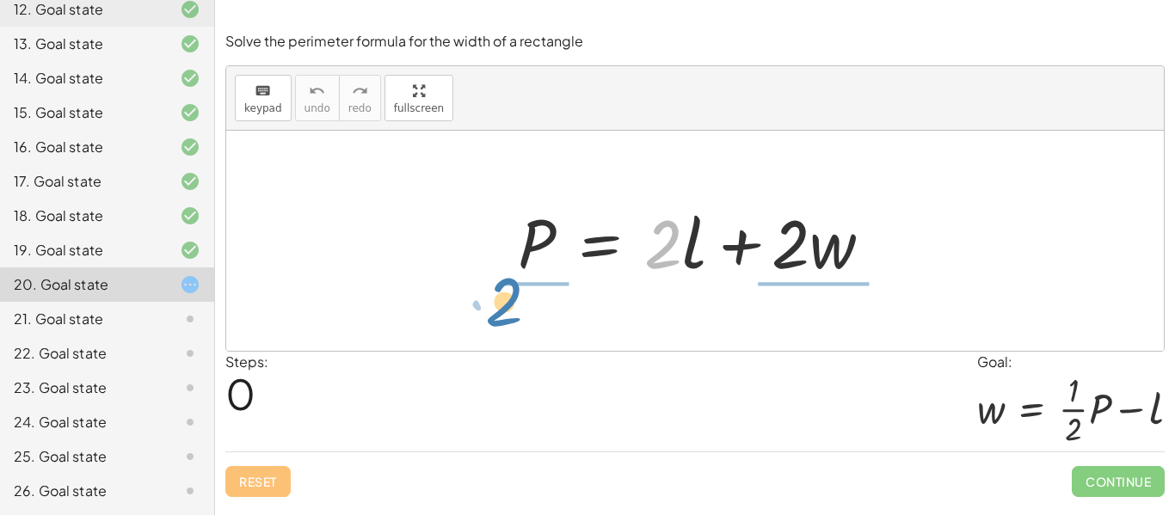
drag, startPoint x: 666, startPoint y: 239, endPoint x: 506, endPoint y: 296, distance: 170.5
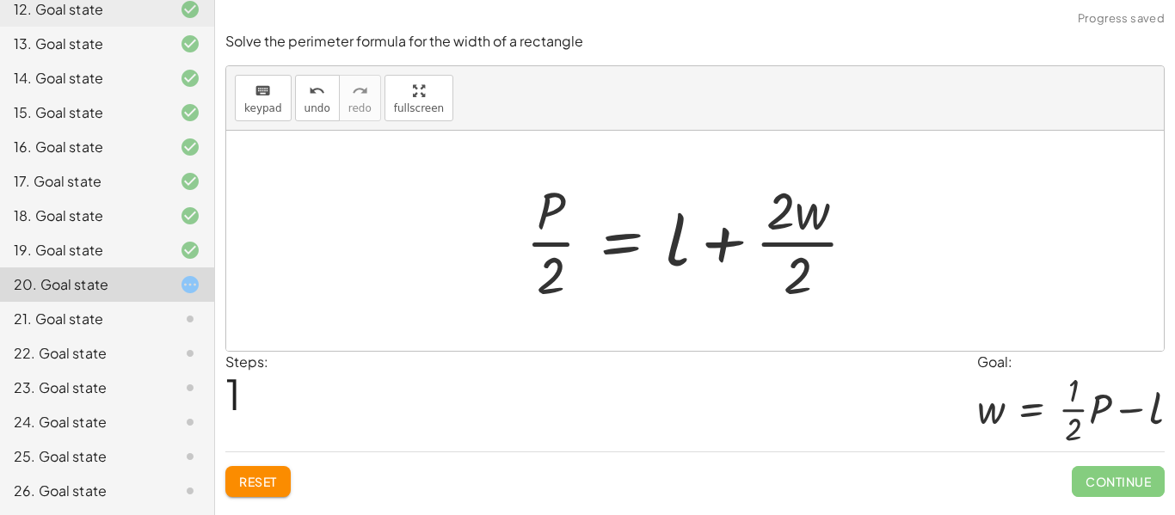
click at [582, 230] on div at bounding box center [698, 241] width 362 height 132
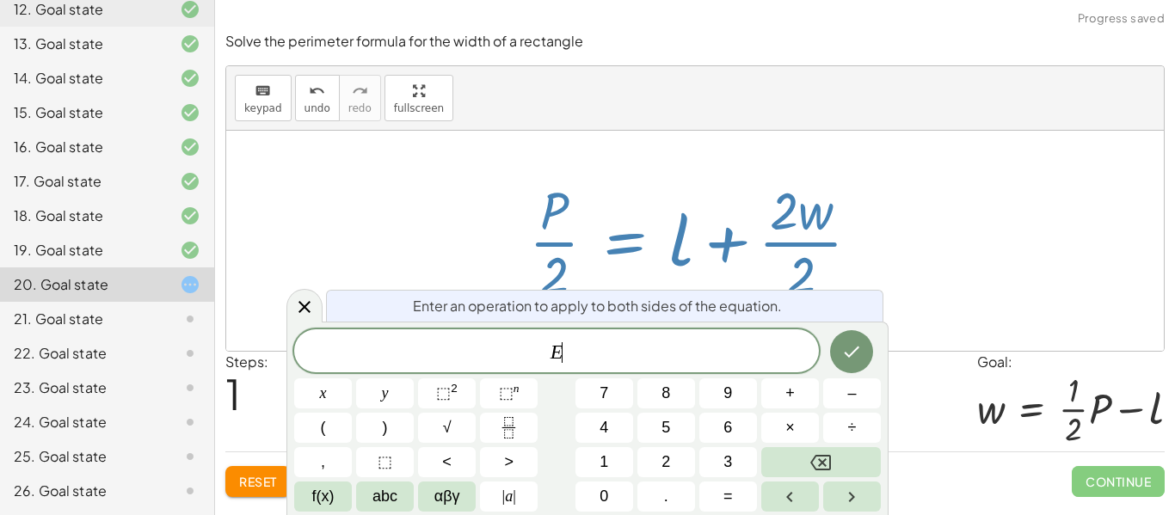
scroll to position [1, 0]
click at [365, 222] on div at bounding box center [694, 241] width 937 height 220
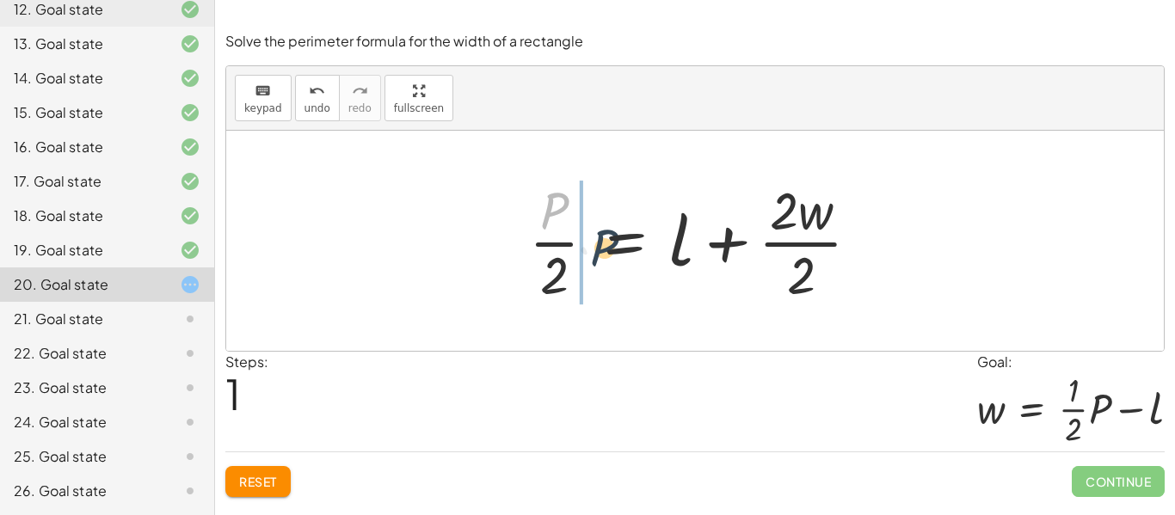
drag, startPoint x: 555, startPoint y: 197, endPoint x: 599, endPoint y: 232, distance: 56.9
click at [599, 232] on div at bounding box center [701, 241] width 362 height 132
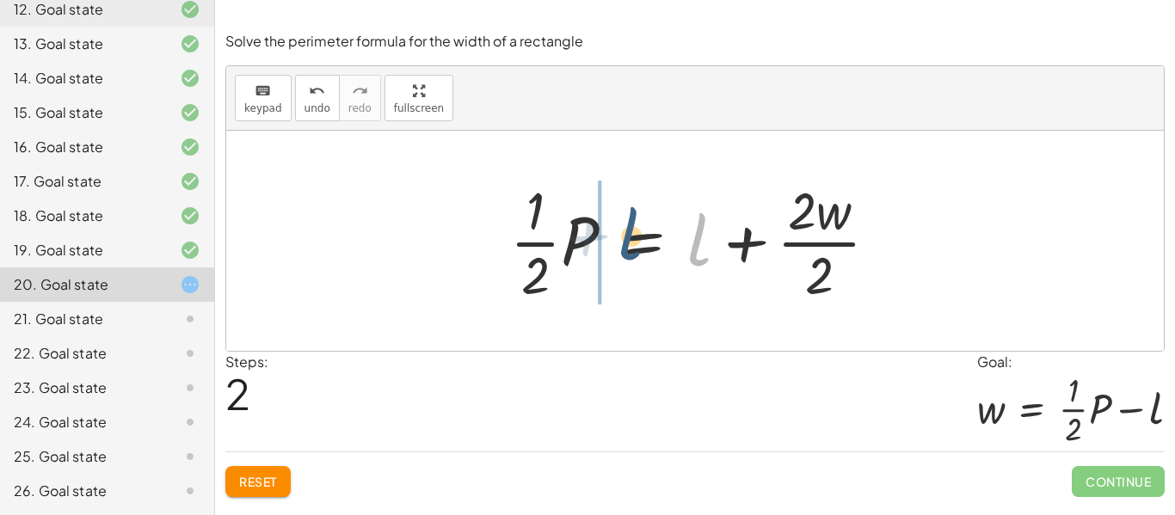
drag, startPoint x: 693, startPoint y: 241, endPoint x: 620, endPoint y: 237, distance: 73.2
click at [620, 237] on div at bounding box center [700, 241] width 399 height 132
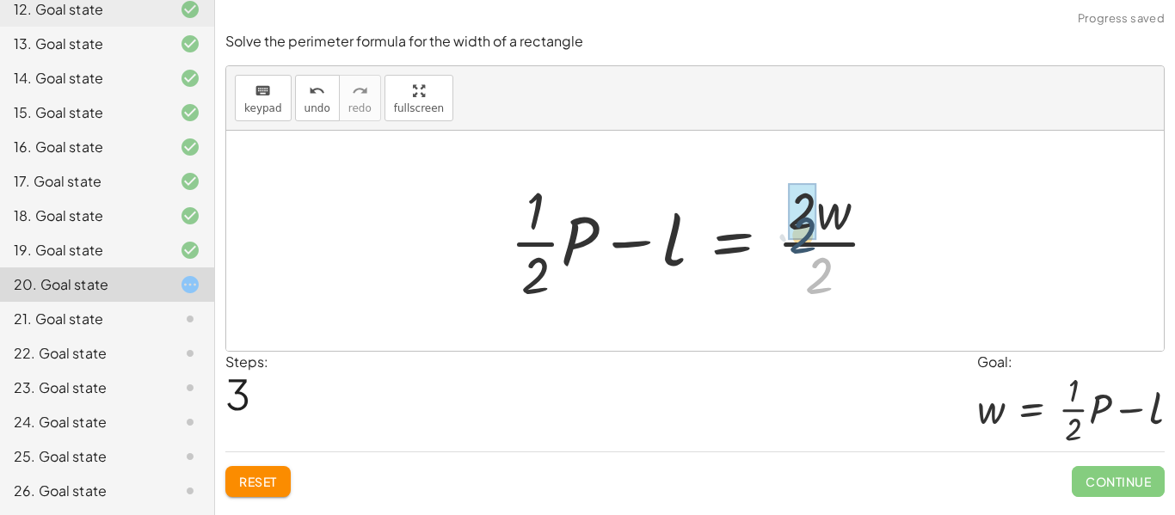
drag, startPoint x: 823, startPoint y: 274, endPoint x: 806, endPoint y: 233, distance: 44.7
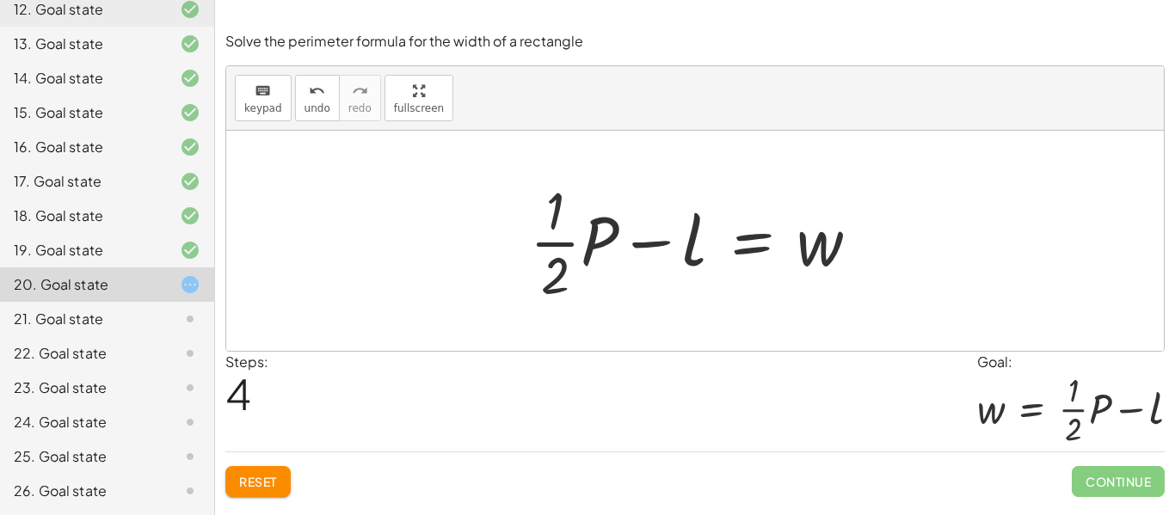
click at [271, 474] on span "Reset" at bounding box center [258, 481] width 38 height 15
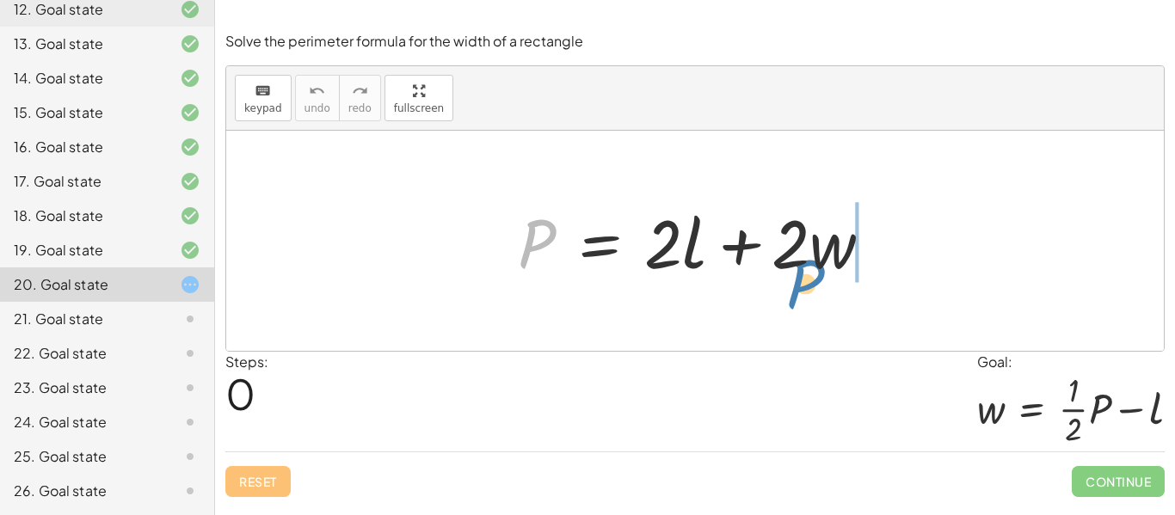
drag, startPoint x: 535, startPoint y: 247, endPoint x: 808, endPoint y: 288, distance: 276.6
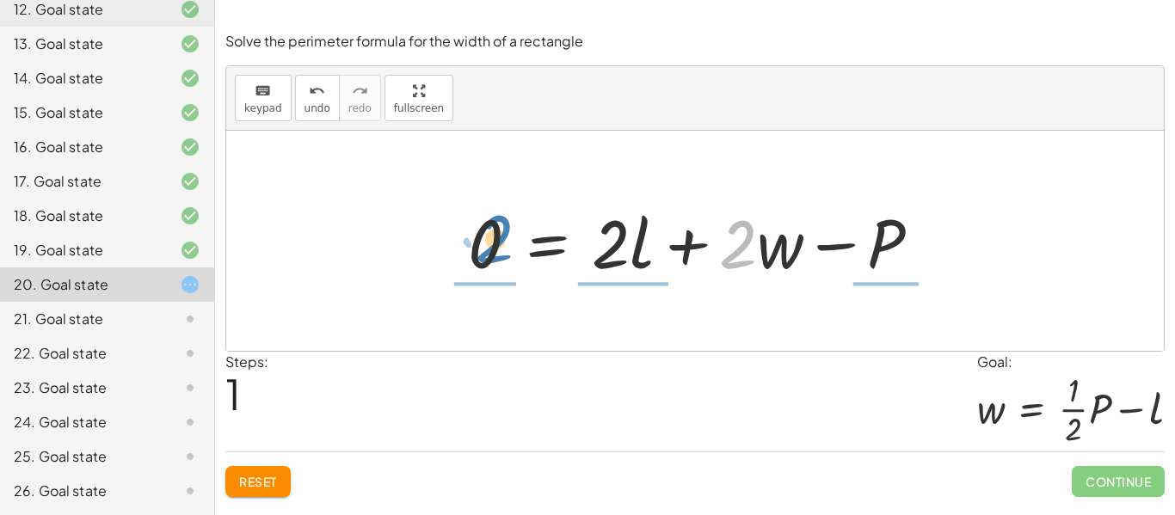
drag, startPoint x: 738, startPoint y: 249, endPoint x: 494, endPoint y: 244, distance: 243.4
click at [494, 244] on div at bounding box center [700, 241] width 483 height 89
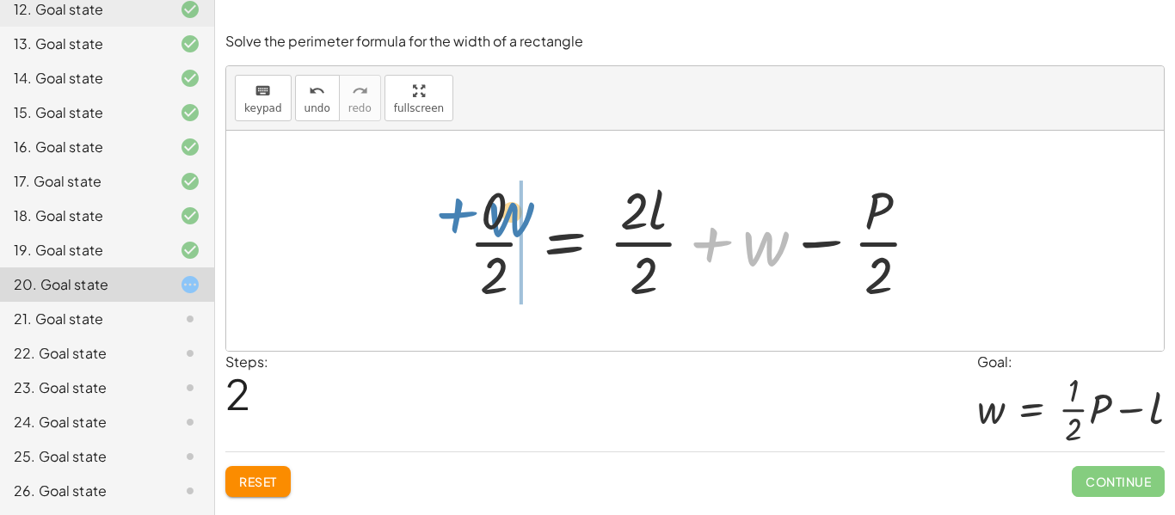
drag, startPoint x: 765, startPoint y: 245, endPoint x: 511, endPoint y: 216, distance: 256.2
click at [511, 216] on div at bounding box center [701, 241] width 482 height 132
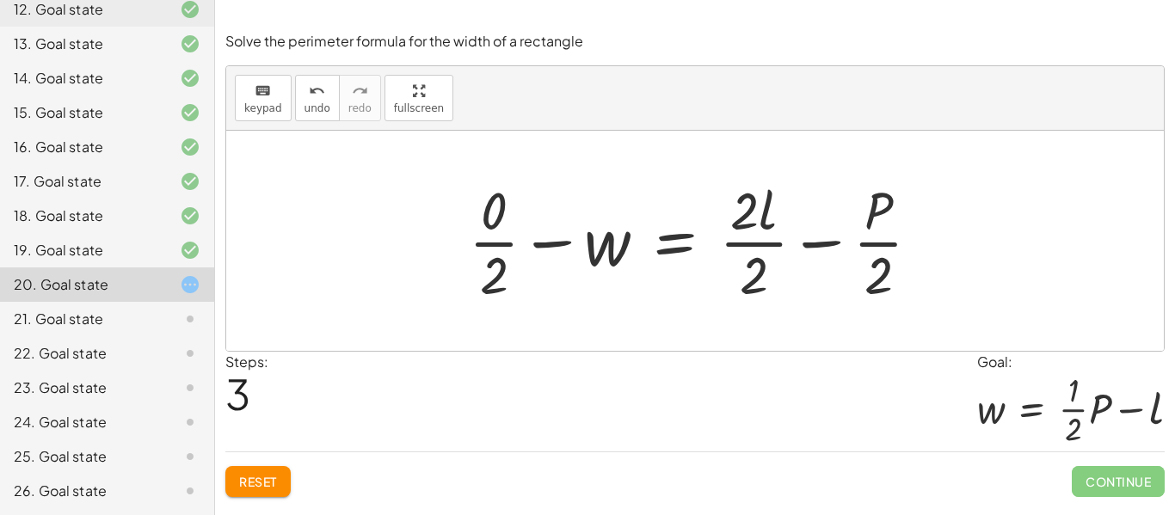
click at [256, 488] on span "Reset" at bounding box center [258, 481] width 38 height 15
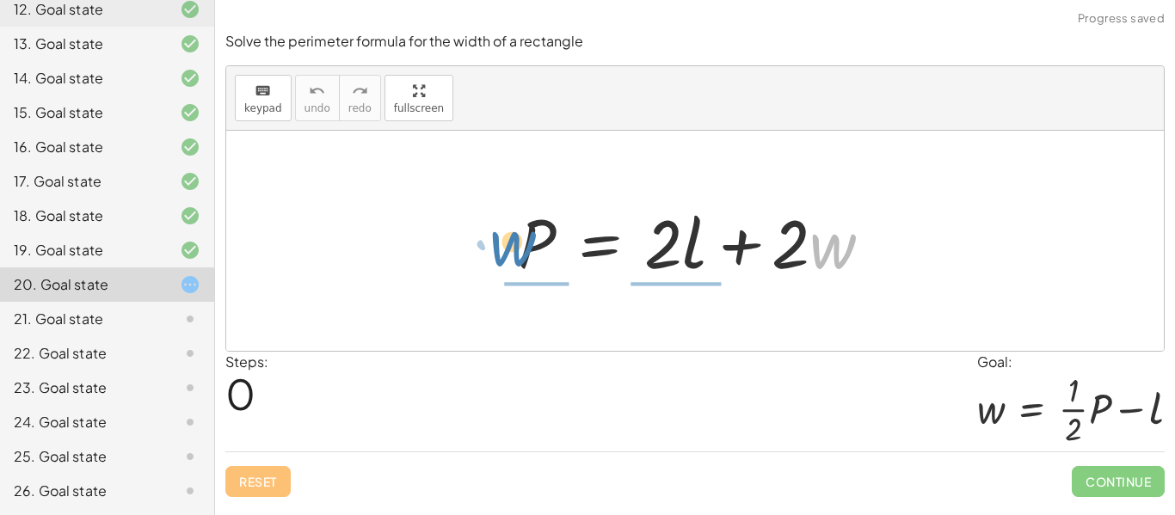
drag, startPoint x: 838, startPoint y: 256, endPoint x: 519, endPoint y: 254, distance: 319.9
click at [519, 254] on div at bounding box center [701, 241] width 385 height 89
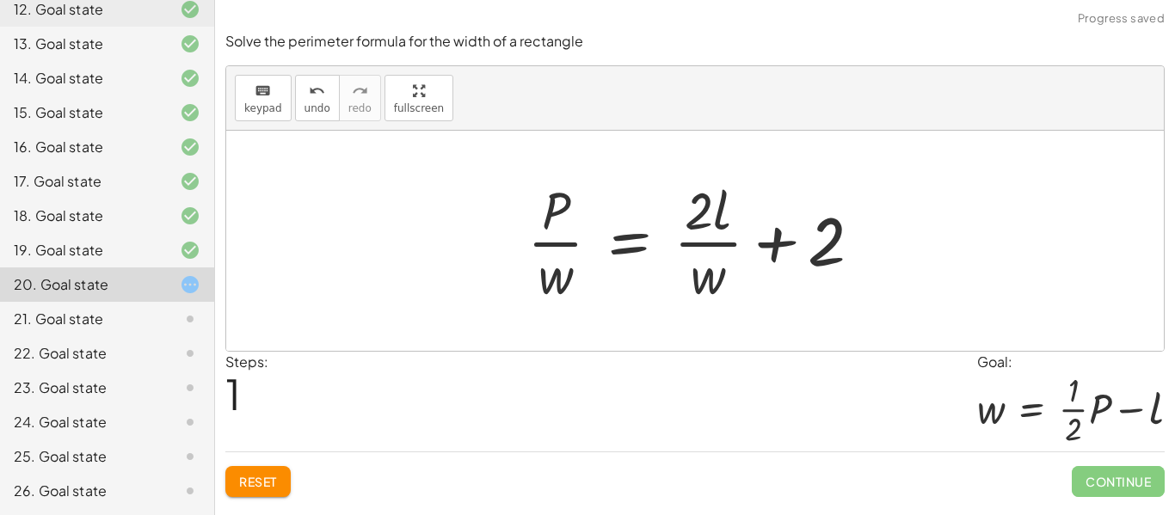
click at [237, 488] on button "Reset" at bounding box center [257, 481] width 65 height 31
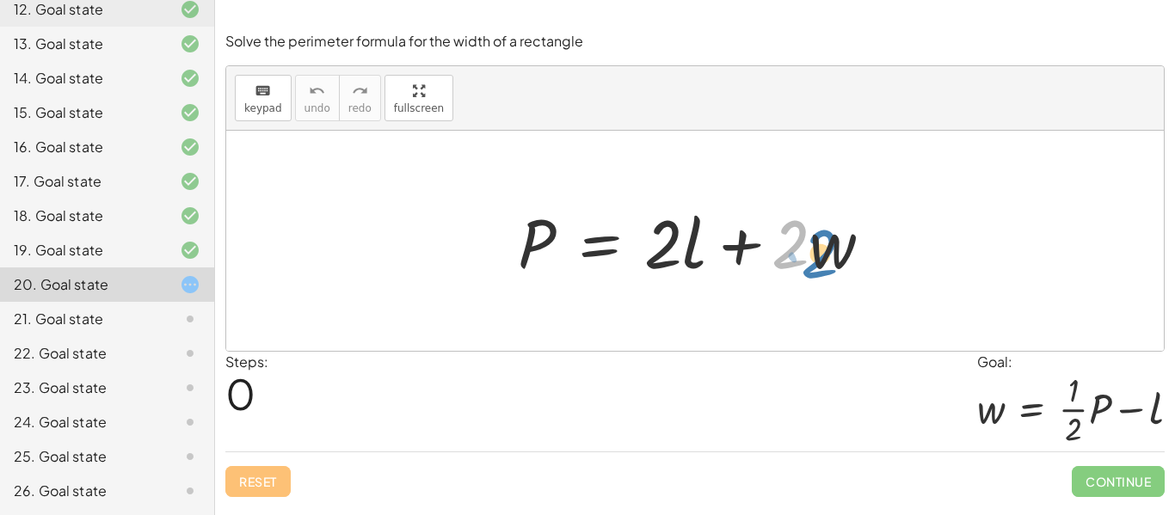
drag, startPoint x: 794, startPoint y: 253, endPoint x: 823, endPoint y: 262, distance: 30.7
click at [823, 262] on div at bounding box center [701, 241] width 385 height 89
drag, startPoint x: 829, startPoint y: 255, endPoint x: 809, endPoint y: 260, distance: 20.4
click at [809, 260] on div at bounding box center [701, 241] width 385 height 89
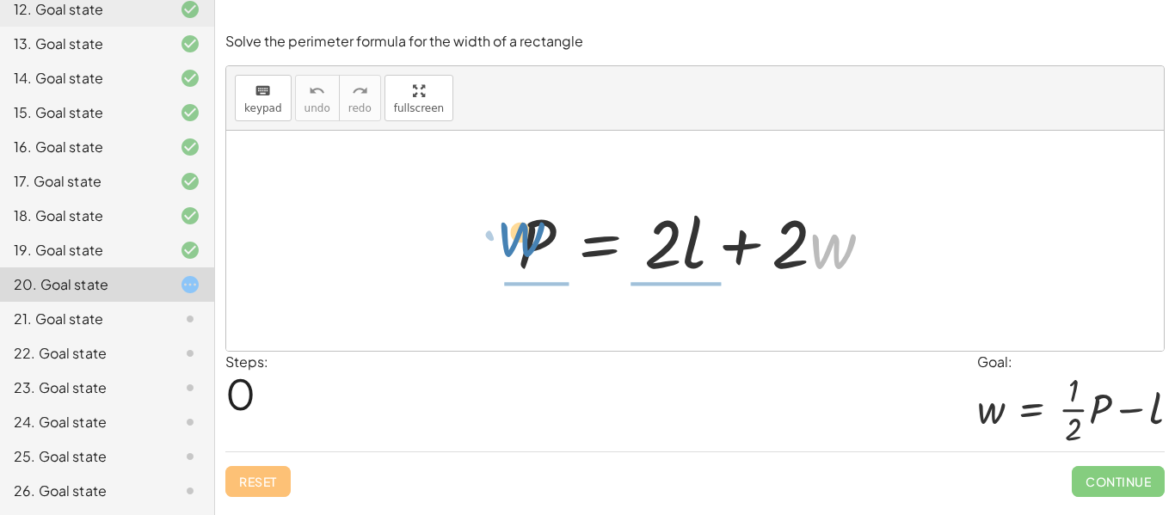
drag, startPoint x: 810, startPoint y: 249, endPoint x: 496, endPoint y: 238, distance: 314.1
click at [496, 238] on div "· w + · 2 P = + · 2 · l + · 2 · w" at bounding box center [695, 241] width 407 height 97
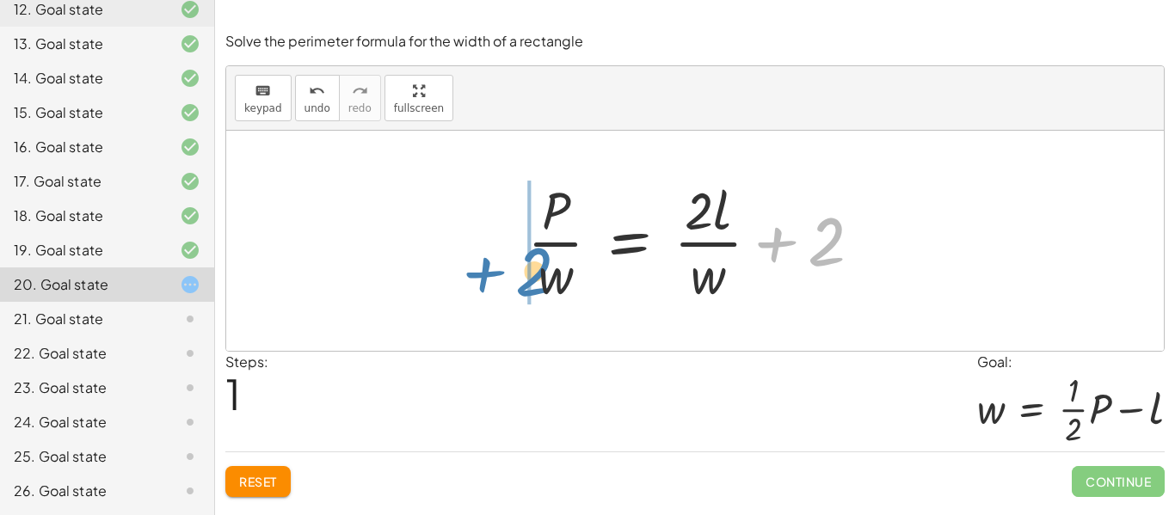
drag, startPoint x: 848, startPoint y: 238, endPoint x: 556, endPoint y: 269, distance: 294.0
click at [556, 269] on div at bounding box center [701, 241] width 365 height 132
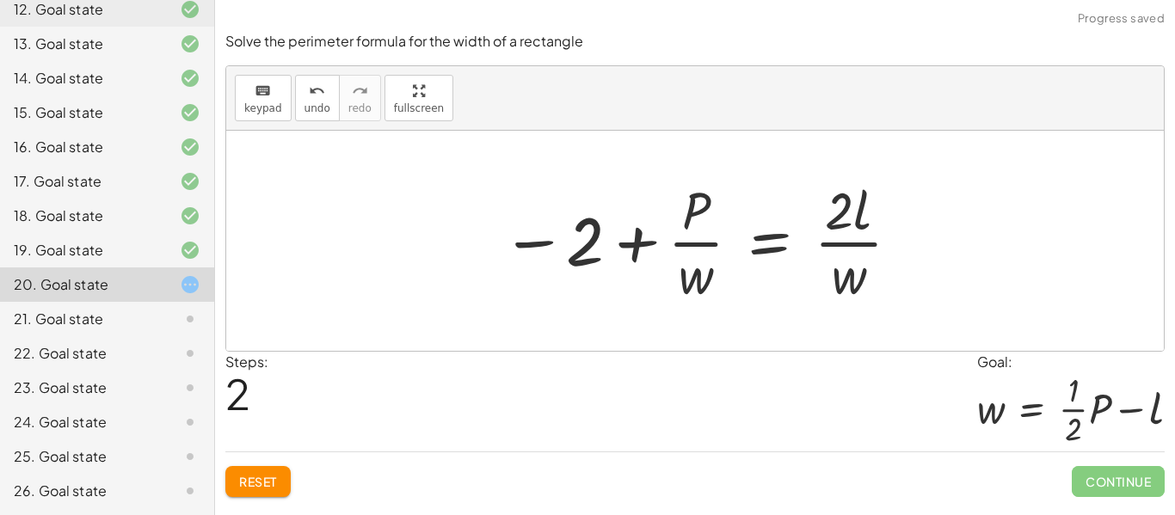
click at [273, 488] on span "Reset" at bounding box center [258, 481] width 38 height 15
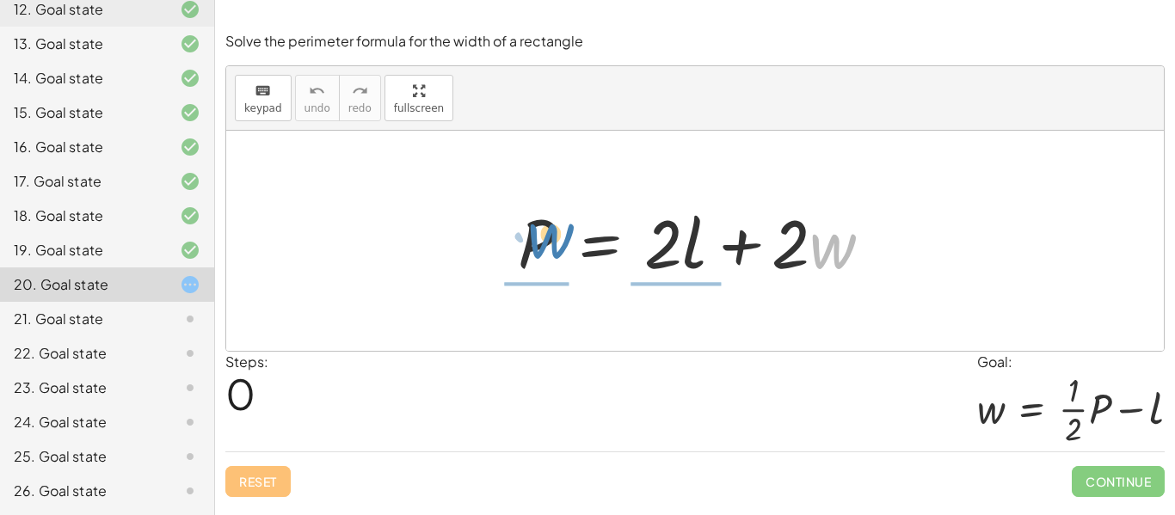
drag, startPoint x: 836, startPoint y: 250, endPoint x: 554, endPoint y: 240, distance: 282.2
click at [554, 240] on div at bounding box center [701, 241] width 385 height 89
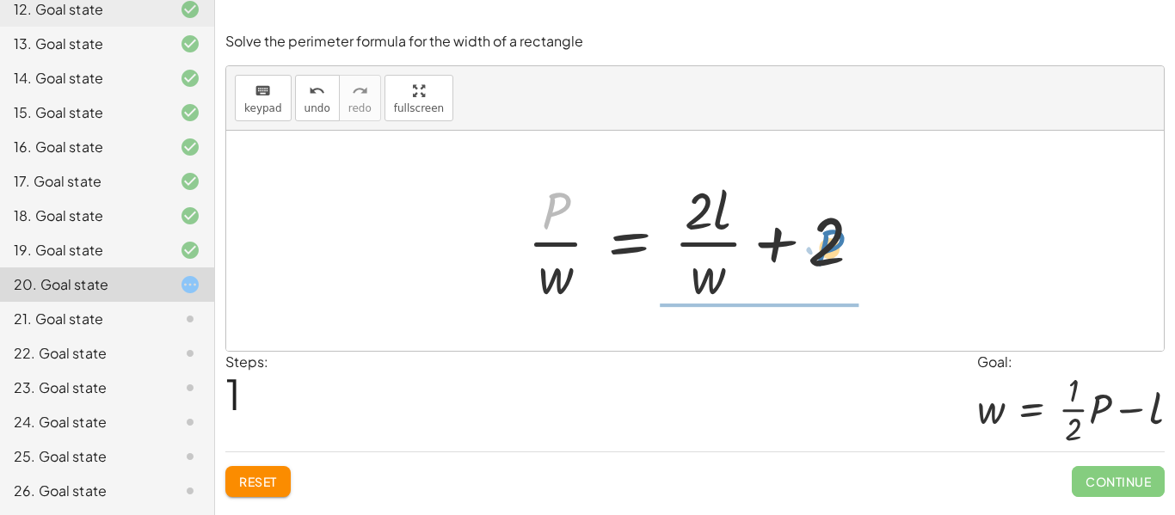
drag, startPoint x: 551, startPoint y: 214, endPoint x: 820, endPoint y: 259, distance: 272.8
click at [820, 259] on div at bounding box center [701, 241] width 365 height 132
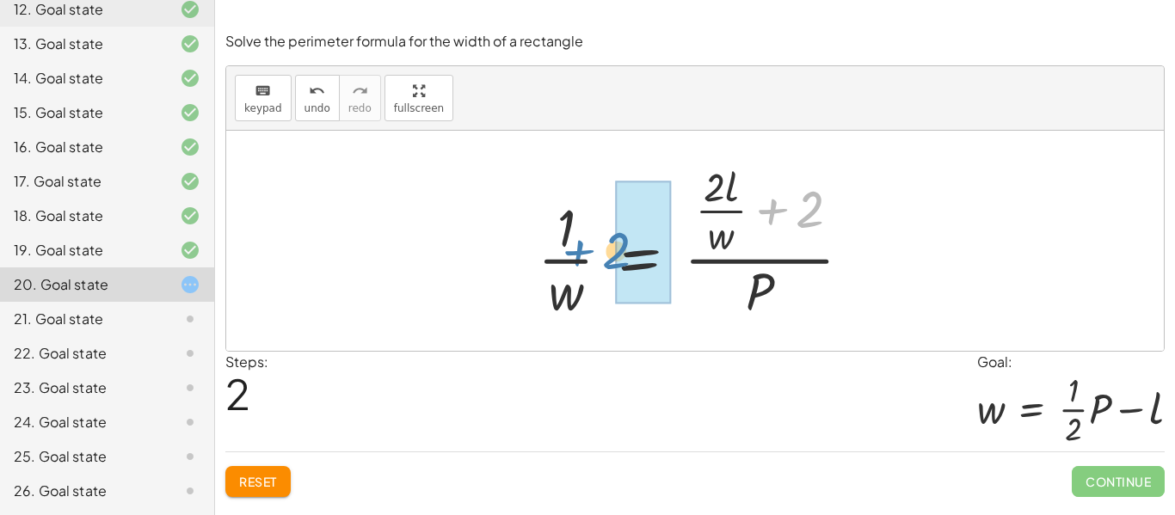
drag, startPoint x: 812, startPoint y: 207, endPoint x: 618, endPoint y: 249, distance: 197.8
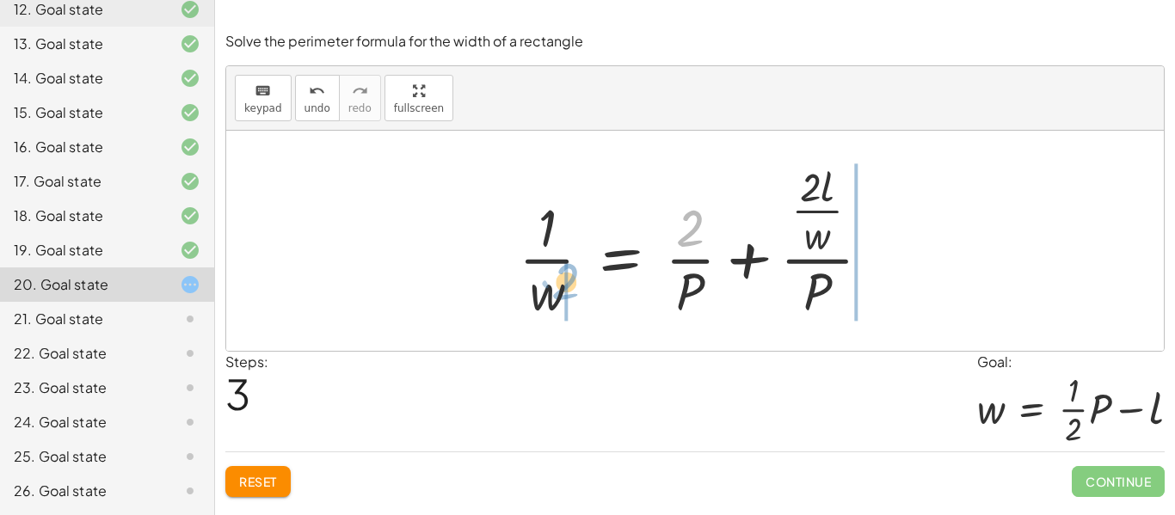
drag, startPoint x: 691, startPoint y: 225, endPoint x: 567, endPoint y: 279, distance: 135.9
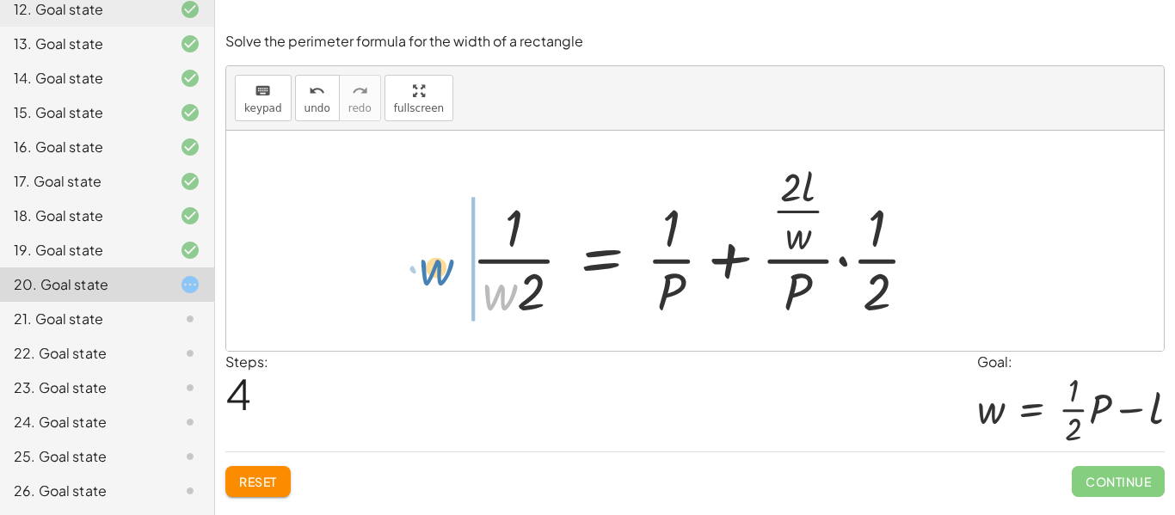
drag, startPoint x: 499, startPoint y: 298, endPoint x: 437, endPoint y: 273, distance: 66.7
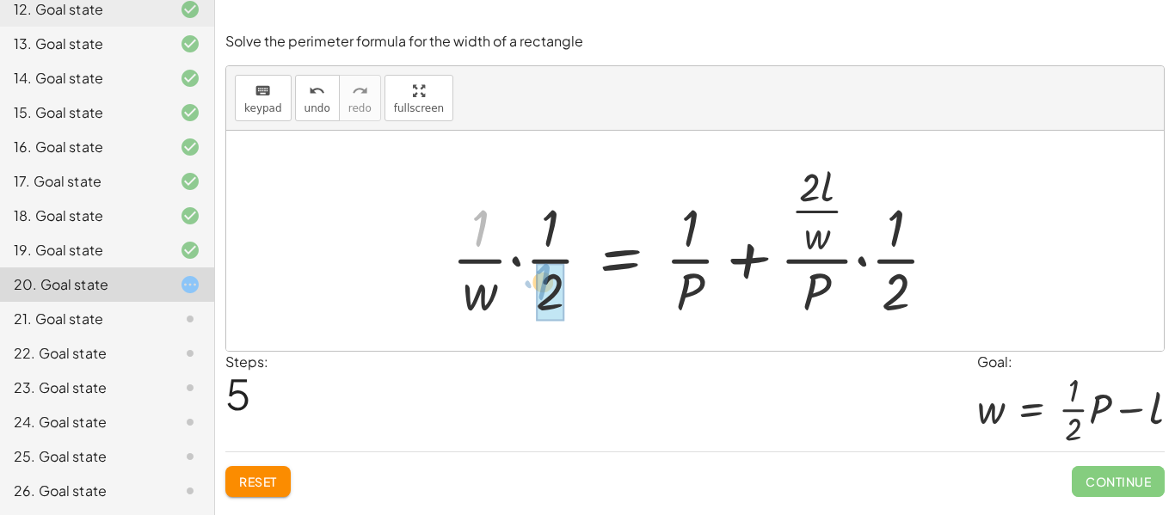
drag, startPoint x: 481, startPoint y: 234, endPoint x: 548, endPoint y: 293, distance: 89.6
click at [233, 462] on div "Reset Continue" at bounding box center [694, 474] width 939 height 46
click at [251, 476] on span "Reset" at bounding box center [258, 481] width 38 height 15
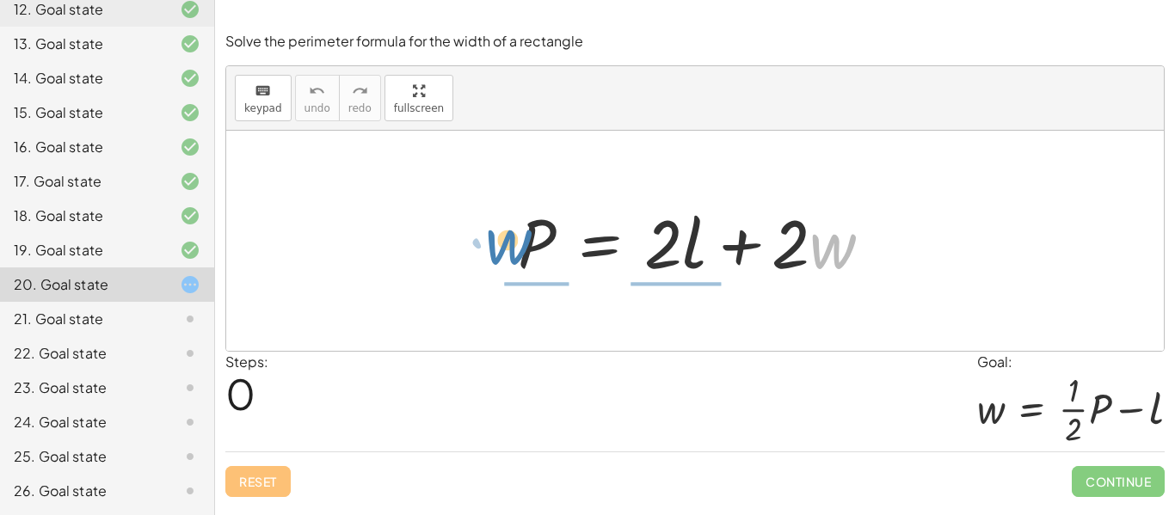
drag, startPoint x: 830, startPoint y: 244, endPoint x: 506, endPoint y: 240, distance: 324.2
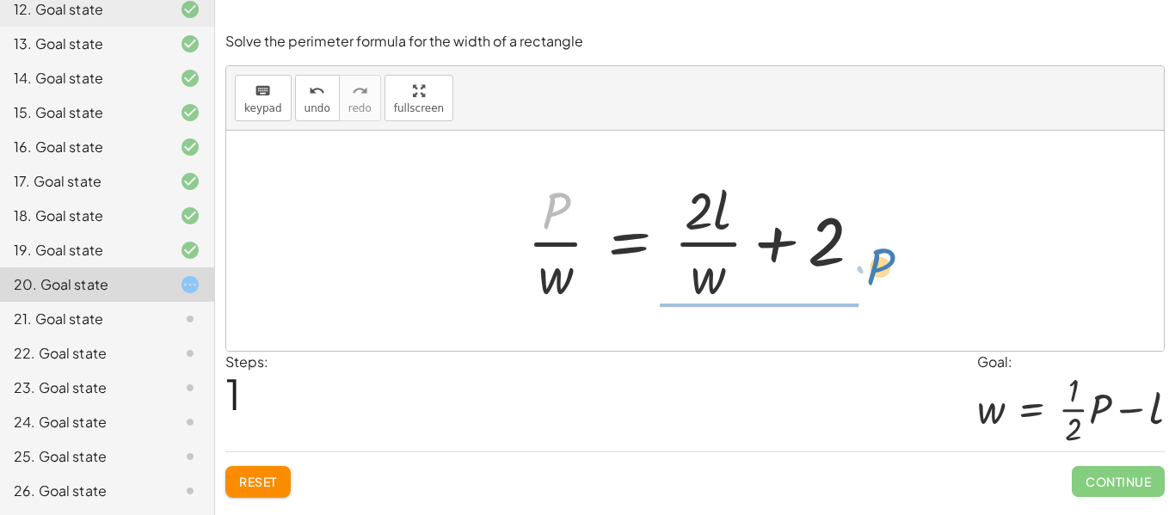
drag, startPoint x: 566, startPoint y: 206, endPoint x: 891, endPoint y: 260, distance: 329.5
click at [891, 260] on div "P = + · 2 · l + · 2 · w · P P = + · 2 · l + 2 · · w · w" at bounding box center [694, 241] width 937 height 220
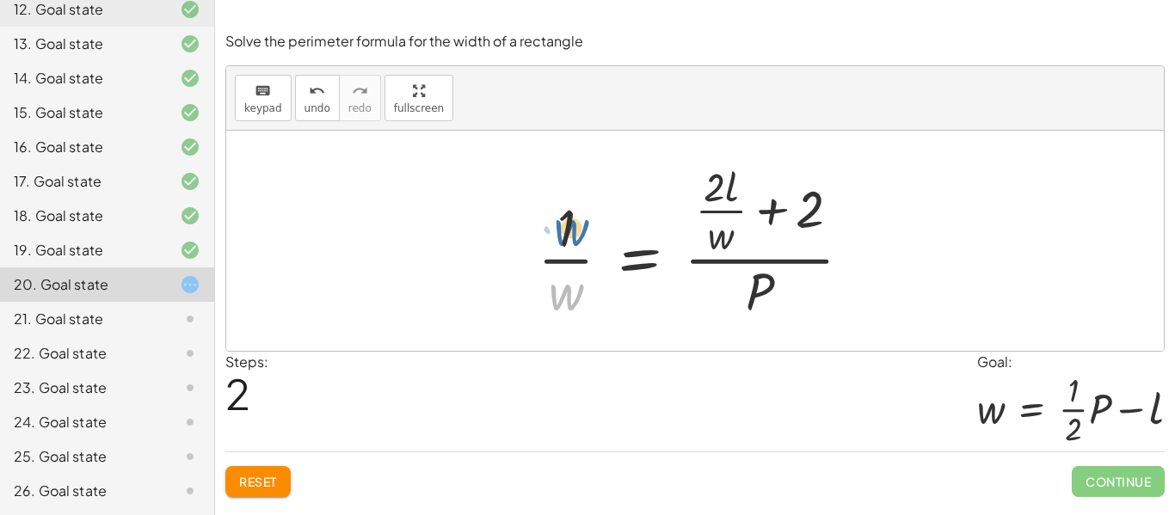
drag, startPoint x: 576, startPoint y: 298, endPoint x: 581, endPoint y: 232, distance: 66.4
click at [581, 232] on div at bounding box center [701, 241] width 345 height 166
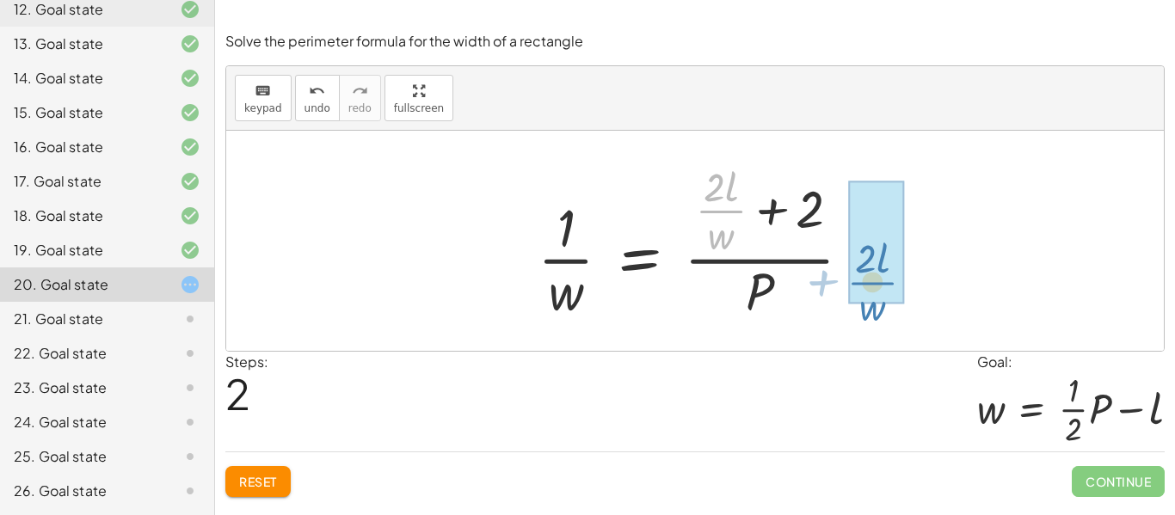
drag, startPoint x: 725, startPoint y: 208, endPoint x: 876, endPoint y: 279, distance: 167.3
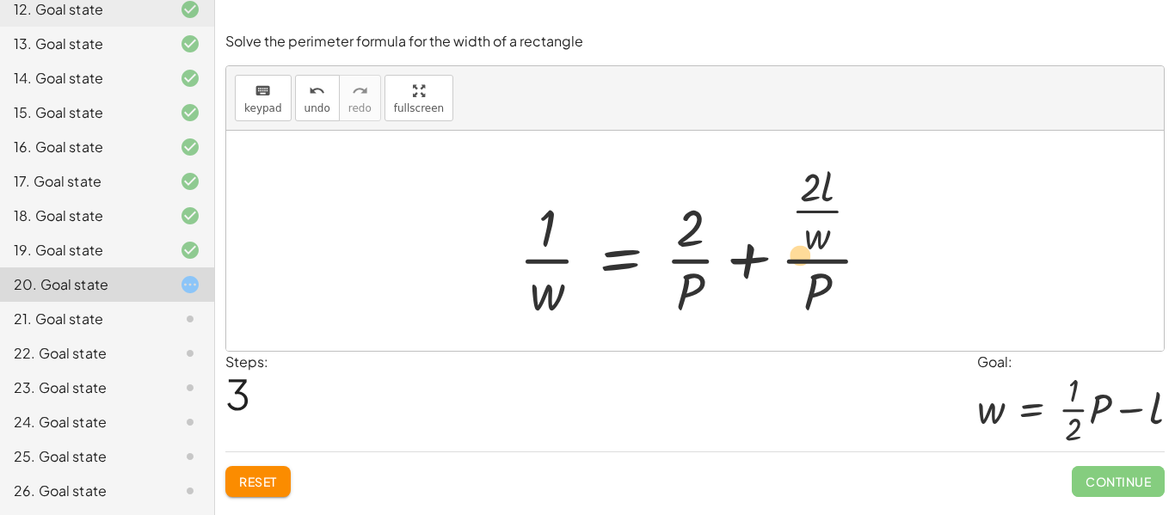
drag, startPoint x: 822, startPoint y: 240, endPoint x: 807, endPoint y: 259, distance: 23.9
click at [807, 259] on div at bounding box center [701, 241] width 383 height 166
drag, startPoint x: 820, startPoint y: 239, endPoint x: 553, endPoint y: 292, distance: 271.9
click at [553, 292] on div at bounding box center [701, 241] width 383 height 166
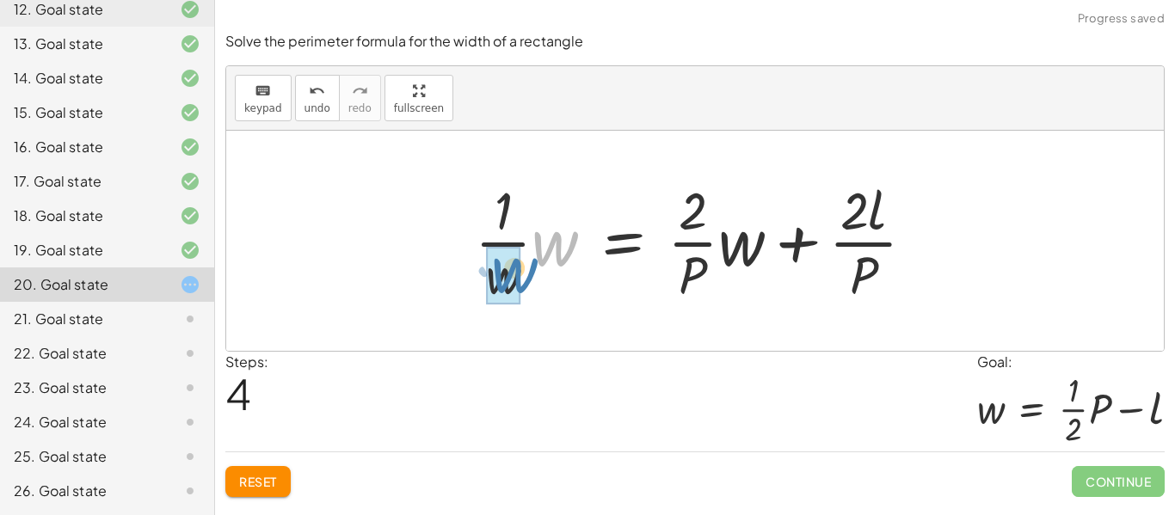
drag, startPoint x: 554, startPoint y: 245, endPoint x: 513, endPoint y: 273, distance: 49.6
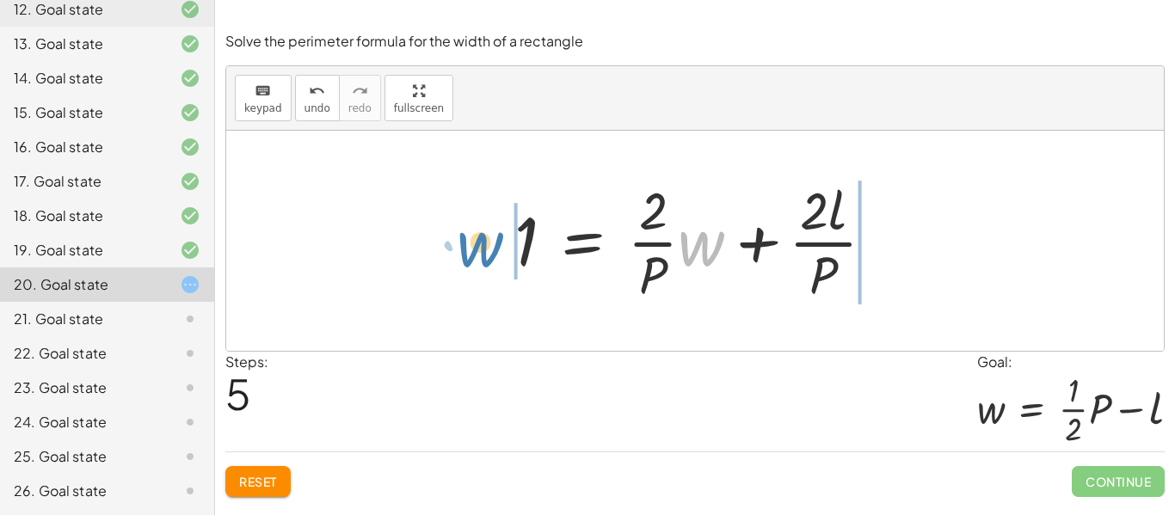
drag, startPoint x: 711, startPoint y: 243, endPoint x: 490, endPoint y: 245, distance: 221.0
click at [490, 245] on div "P = + · 2 · l + · 2 · w · P · w = + · 2 · l · w + 2 · 1 · w = · ( + · 2 · l · w…" at bounding box center [694, 240] width 413 height 141
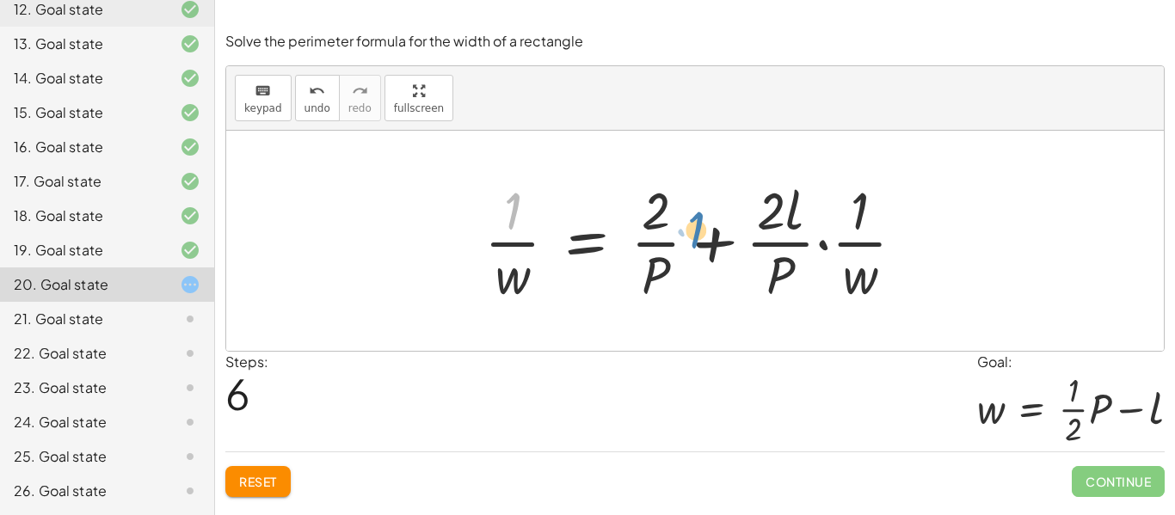
drag, startPoint x: 512, startPoint y: 212, endPoint x: 695, endPoint y: 232, distance: 184.2
click at [695, 232] on div at bounding box center [701, 241] width 451 height 132
drag, startPoint x: 501, startPoint y: 201, endPoint x: 848, endPoint y: 205, distance: 346.6
click at [848, 205] on div at bounding box center [701, 241] width 451 height 132
click at [242, 490] on button "Reset" at bounding box center [257, 481] width 65 height 31
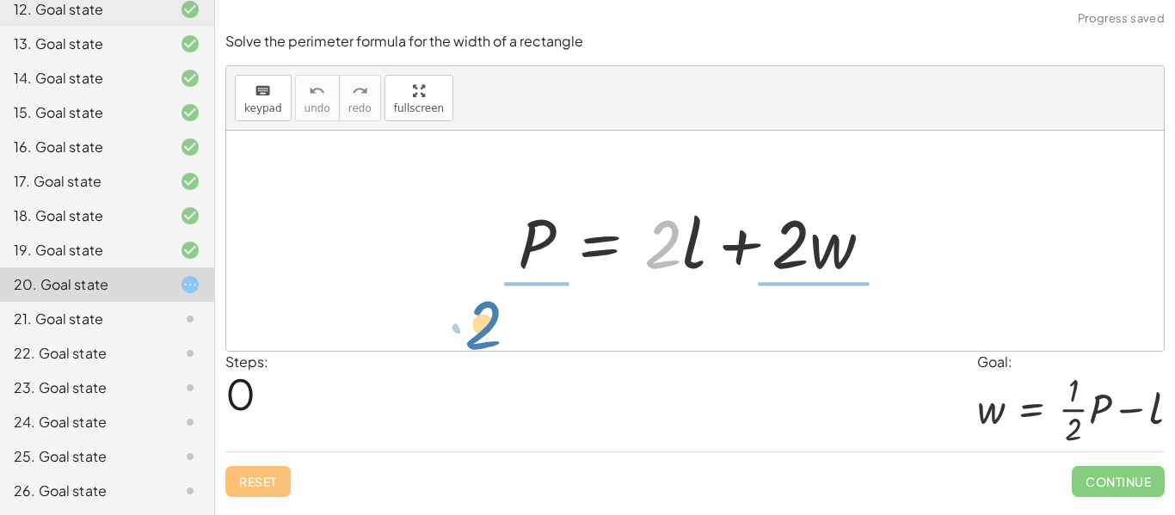
drag, startPoint x: 669, startPoint y: 245, endPoint x: 523, endPoint y: 316, distance: 162.3
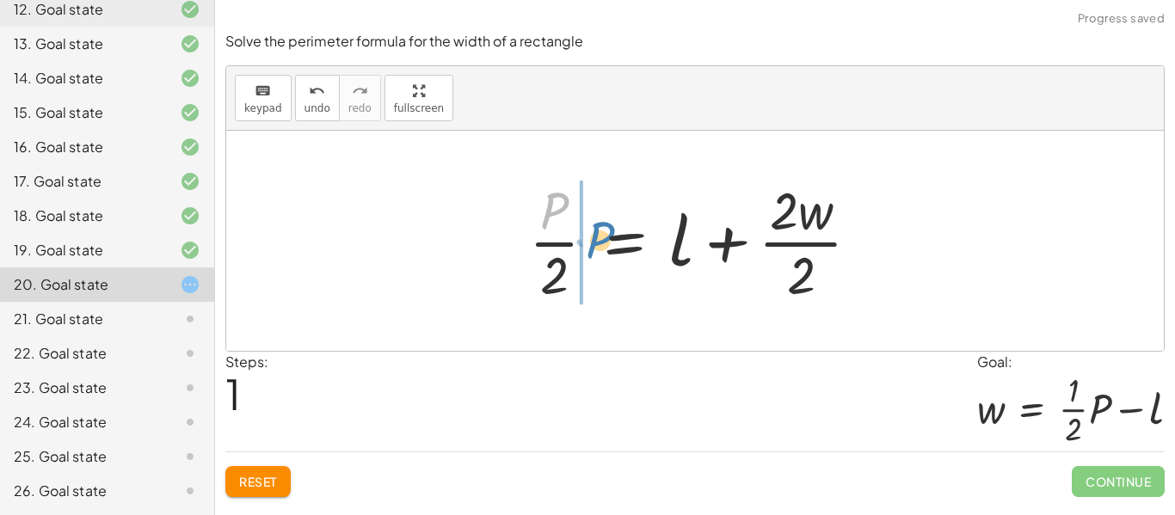
drag, startPoint x: 534, startPoint y: 211, endPoint x: 580, endPoint y: 242, distance: 55.1
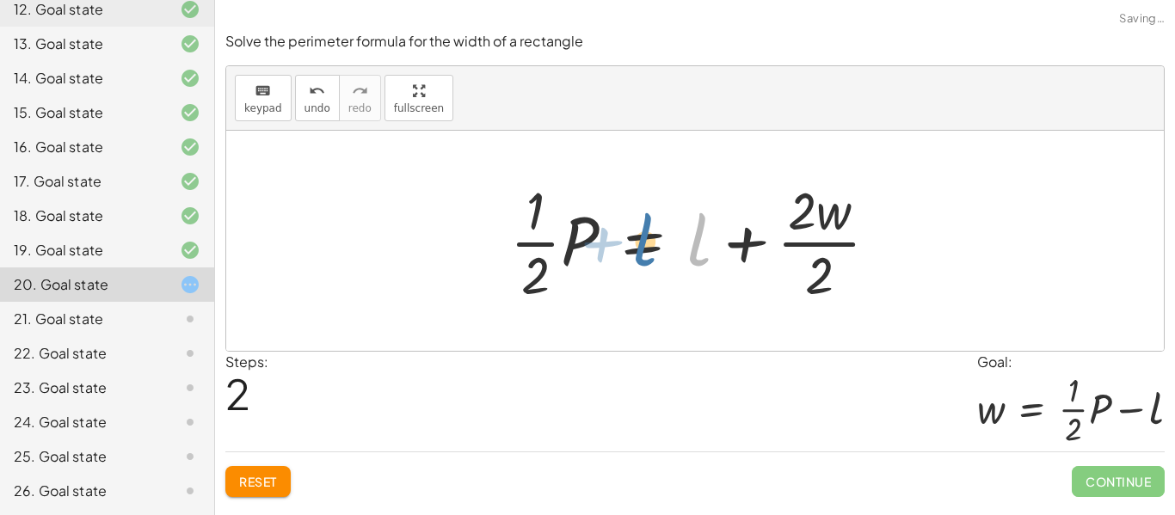
drag, startPoint x: 684, startPoint y: 234, endPoint x: 627, endPoint y: 234, distance: 56.8
click at [627, 234] on div at bounding box center [700, 241] width 399 height 132
drag, startPoint x: 706, startPoint y: 235, endPoint x: 697, endPoint y: 236, distance: 9.6
click at [697, 236] on div at bounding box center [700, 241] width 399 height 132
drag, startPoint x: 697, startPoint y: 236, endPoint x: 621, endPoint y: 236, distance: 75.7
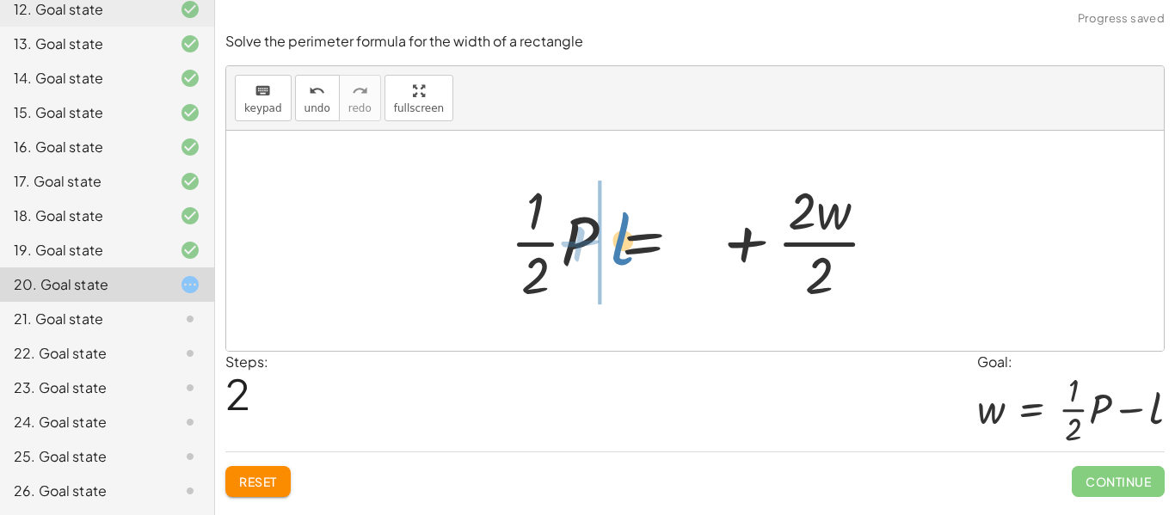
click at [621, 236] on div at bounding box center [700, 241] width 399 height 132
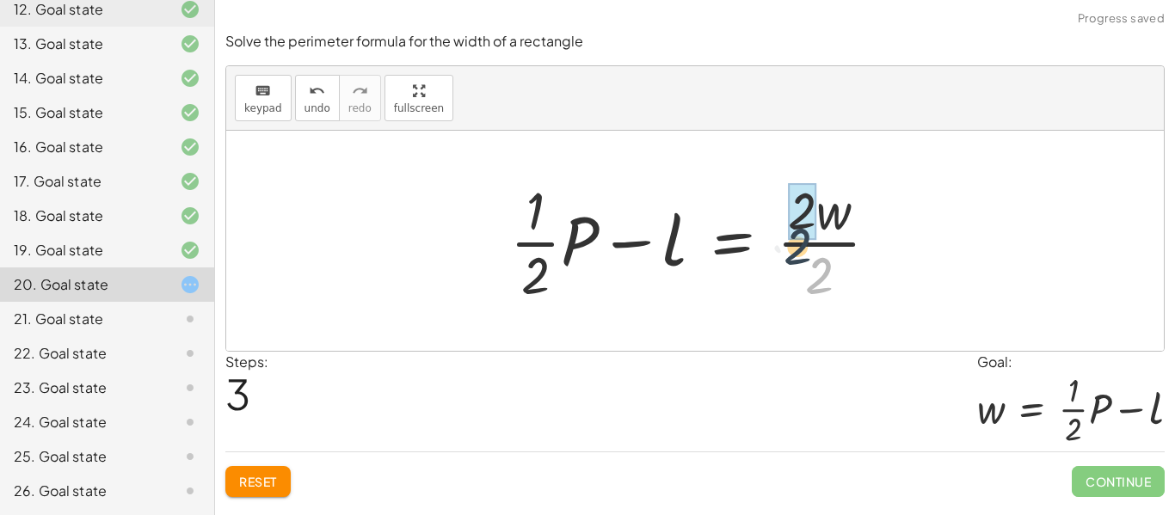
drag, startPoint x: 821, startPoint y: 265, endPoint x: 803, endPoint y: 222, distance: 46.6
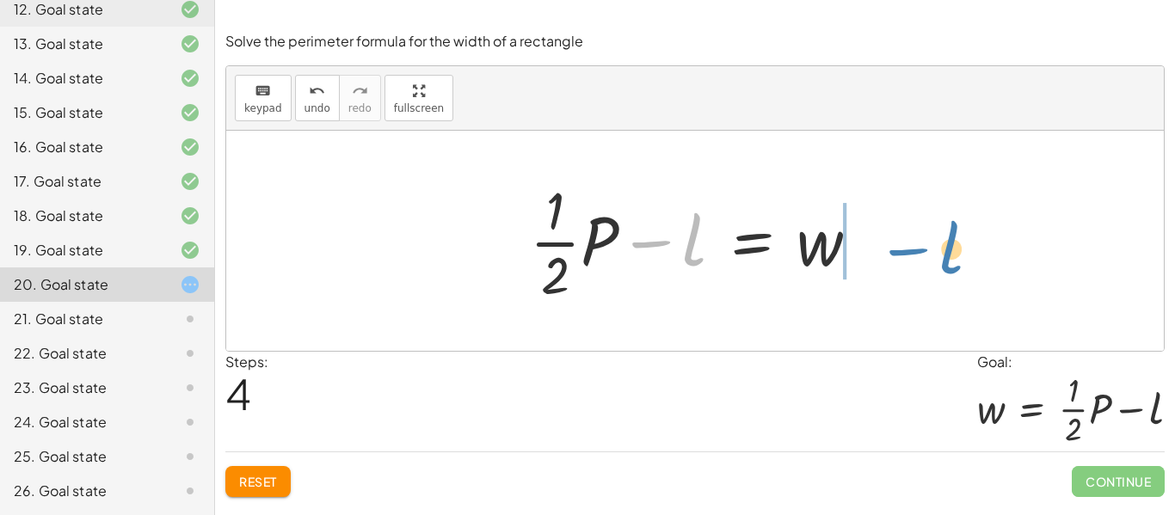
drag, startPoint x: 668, startPoint y: 245, endPoint x: 925, endPoint y: 253, distance: 257.2
click at [925, 253] on div "P = + · 2 · l + · 2 · w · P · 2 = + l + · 2 · w · 2 · · 1 · 2 · P = + l + · 2 ·…" at bounding box center [694, 241] width 937 height 220
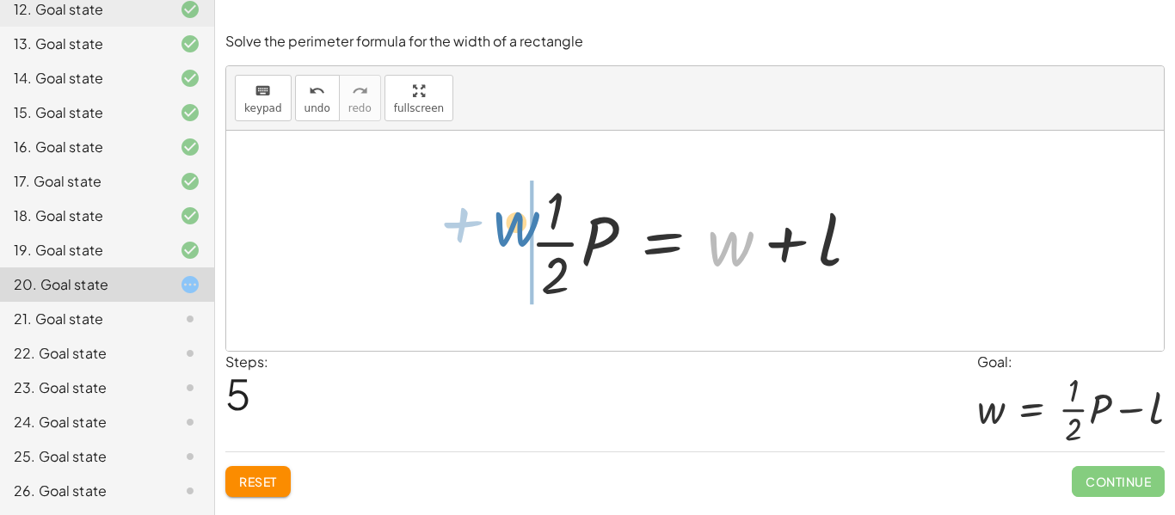
drag, startPoint x: 712, startPoint y: 246, endPoint x: 498, endPoint y: 227, distance: 215.0
click at [498, 227] on div "P = + · 2 · l + · 2 · w · P · 2 = + l + · 2 · w · 2 · · 1 · 2 · P = + l + · 2 ·…" at bounding box center [694, 241] width 937 height 220
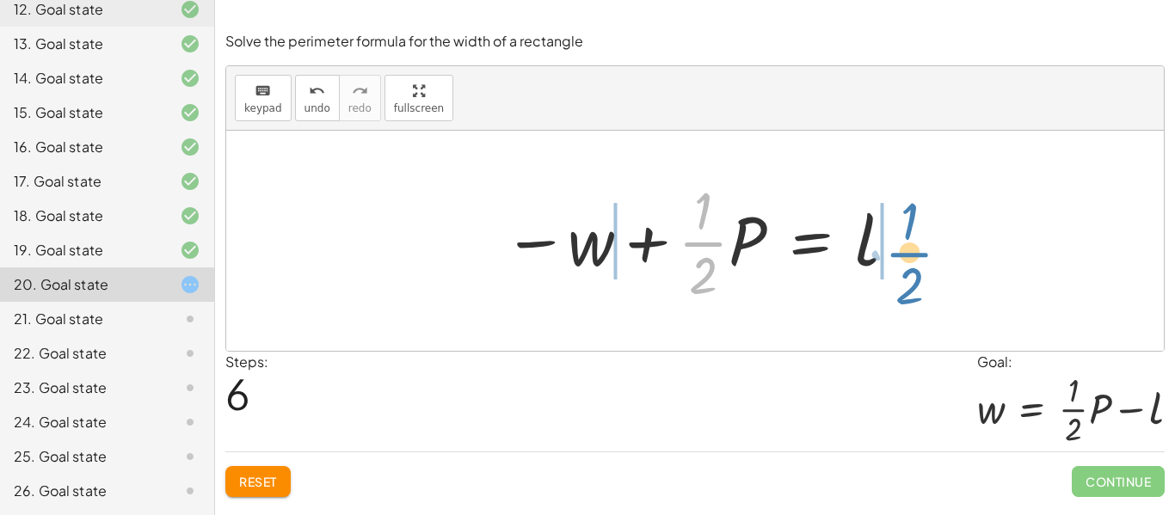
drag, startPoint x: 702, startPoint y: 239, endPoint x: 909, endPoint y: 249, distance: 207.5
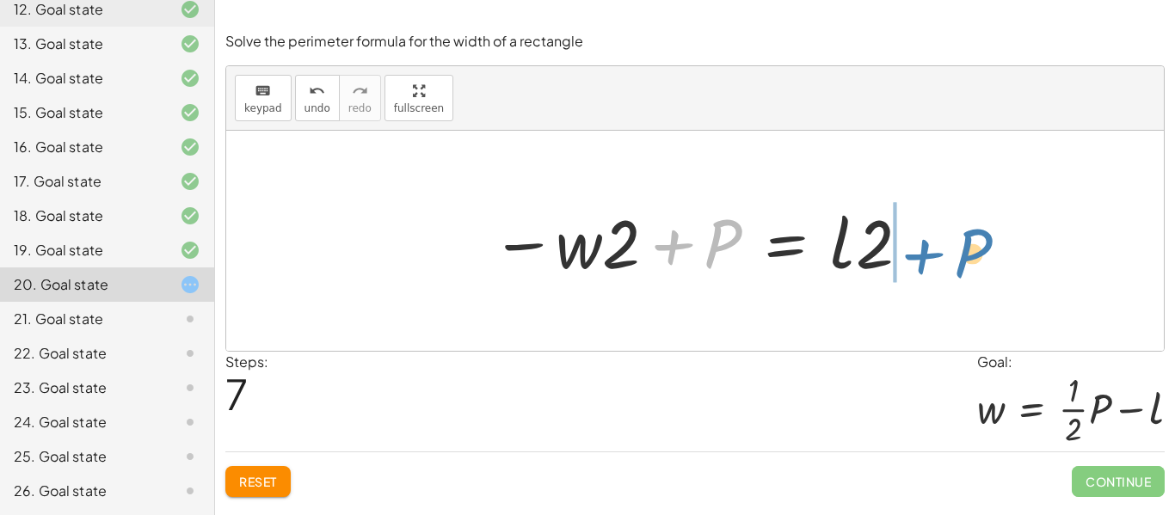
drag, startPoint x: 697, startPoint y: 255, endPoint x: 947, endPoint y: 264, distance: 250.4
click at [947, 264] on div "P = + · 2 · l + · 2 · w · P · 2 = + l + · 2 · w · 2 · · 1 · 2 · P = + l + · 2 ·…" at bounding box center [694, 241] width 937 height 220
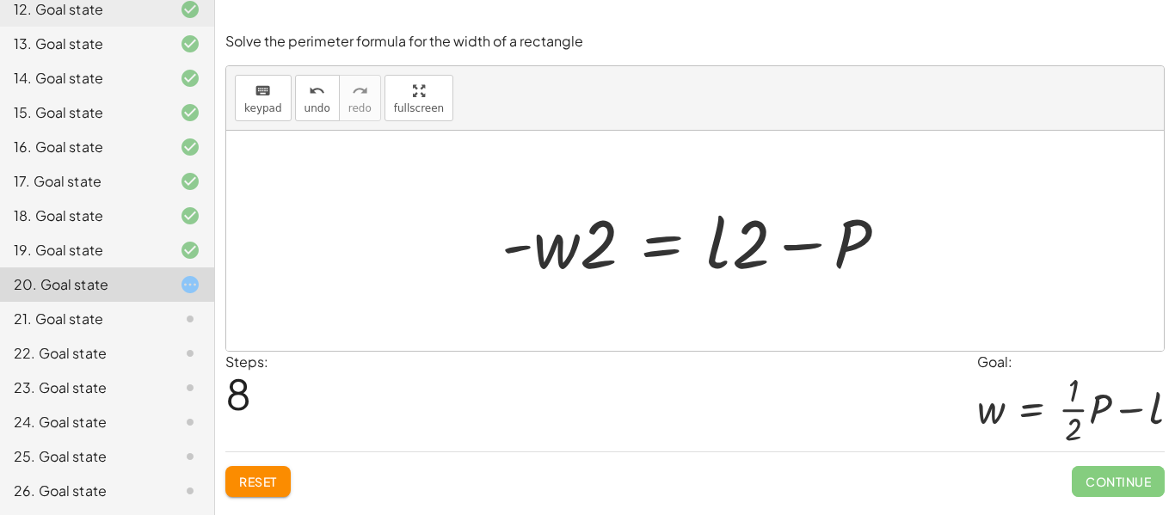
click at [253, 471] on button "Reset" at bounding box center [257, 481] width 65 height 31
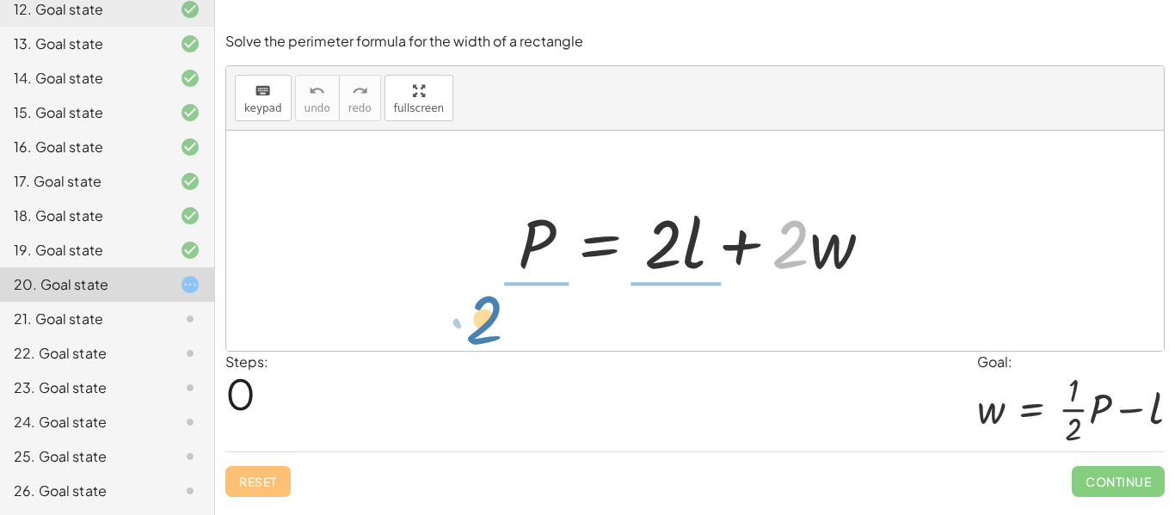
drag, startPoint x: 798, startPoint y: 237, endPoint x: 509, endPoint y: 309, distance: 297.6
click at [509, 309] on div "· 2 + · w P = + · 2 · l + · 2 · w" at bounding box center [694, 241] width 937 height 220
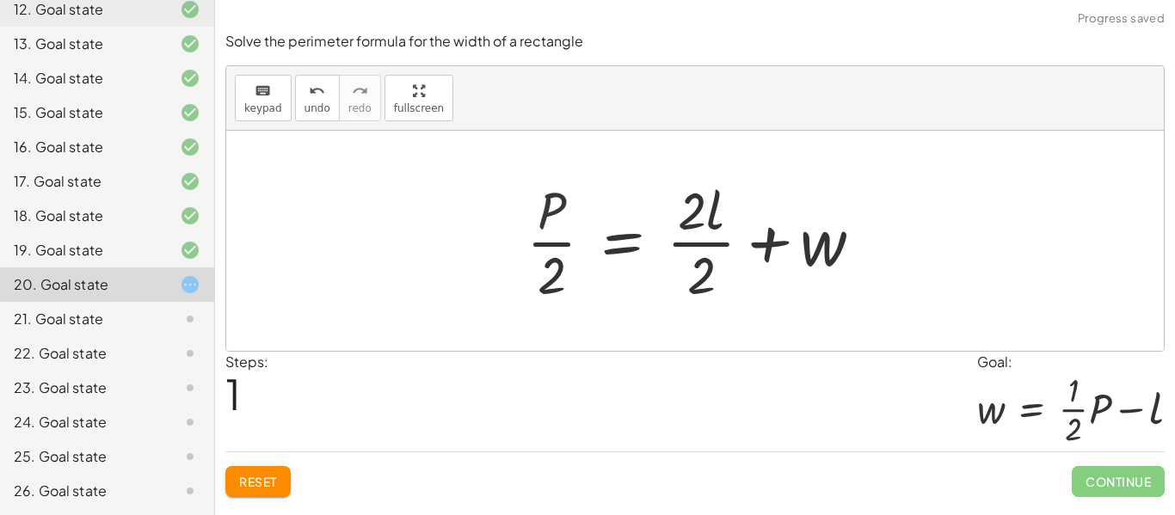
click at [529, 211] on div at bounding box center [701, 241] width 367 height 132
drag, startPoint x: 549, startPoint y: 207, endPoint x: 584, endPoint y: 241, distance: 48.7
click at [584, 241] on div at bounding box center [701, 241] width 367 height 132
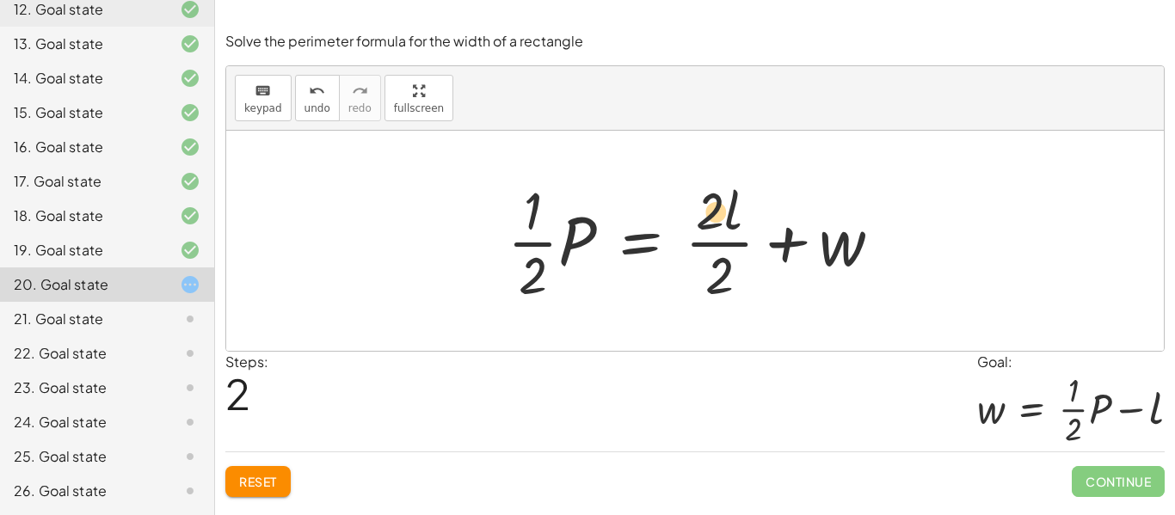
click at [722, 192] on div at bounding box center [701, 241] width 405 height 132
drag, startPoint x: 732, startPoint y: 205, endPoint x: 604, endPoint y: 244, distance: 134.1
click at [604, 244] on div at bounding box center [701, 241] width 405 height 132
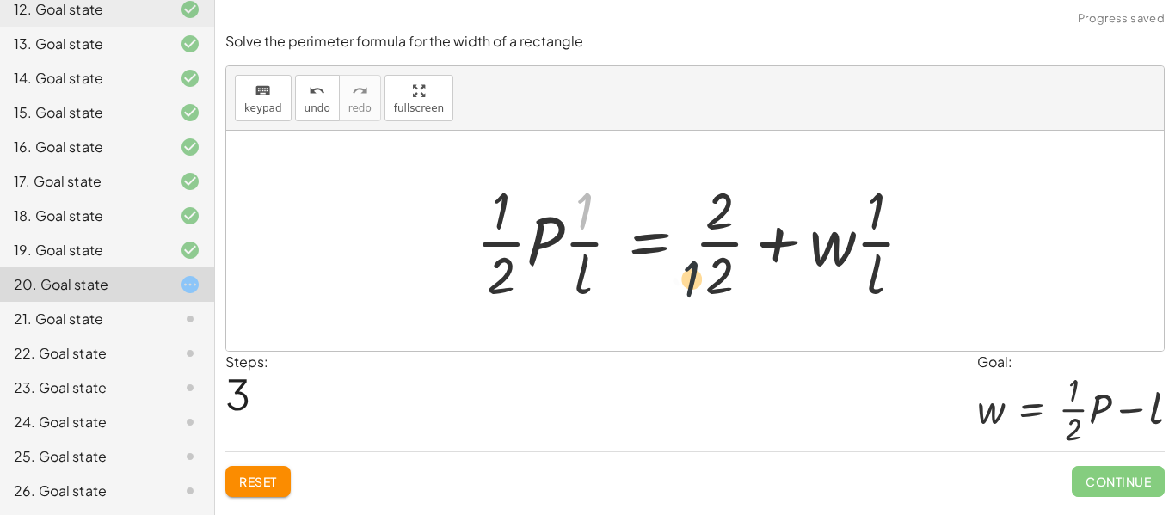
drag, startPoint x: 586, startPoint y: 202, endPoint x: 732, endPoint y: 295, distance: 173.2
click at [732, 295] on div at bounding box center [701, 241] width 468 height 132
click at [255, 482] on span "Reset" at bounding box center [258, 481] width 38 height 15
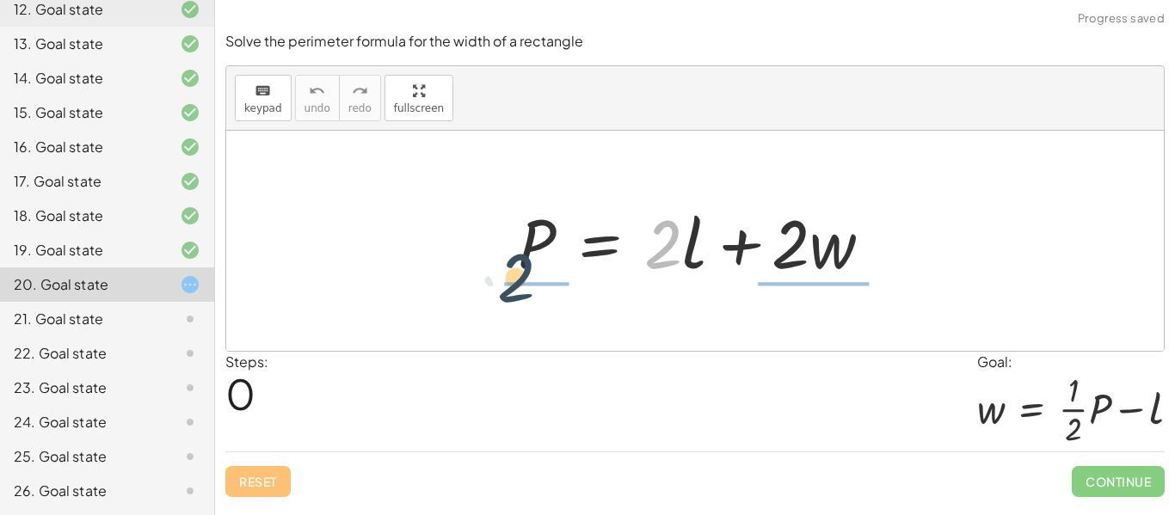
drag, startPoint x: 666, startPoint y: 251, endPoint x: 512, endPoint y: 292, distance: 160.0
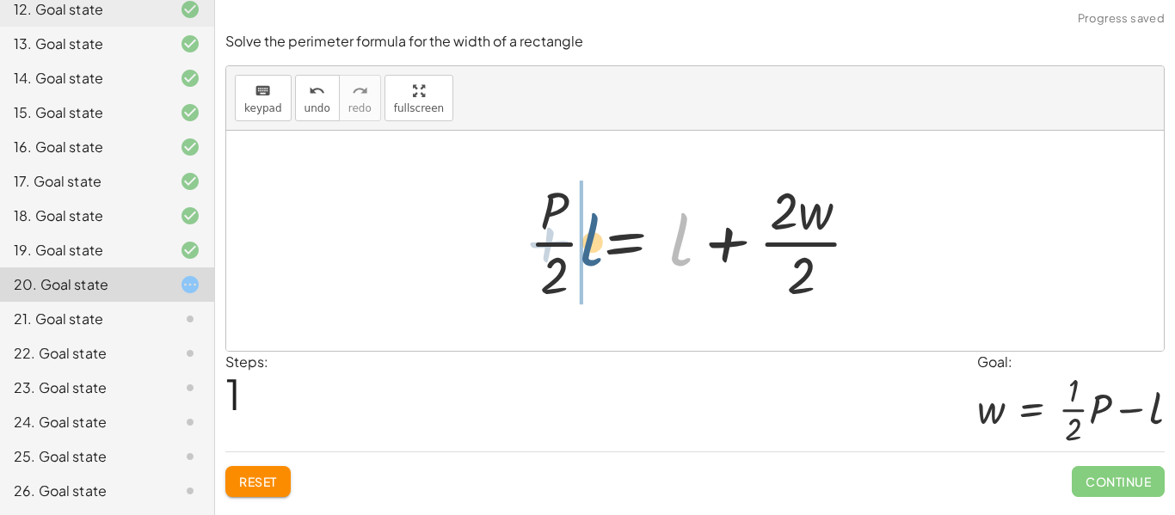
drag, startPoint x: 685, startPoint y: 250, endPoint x: 596, endPoint y: 252, distance: 89.4
click at [596, 252] on div at bounding box center [701, 241] width 362 height 132
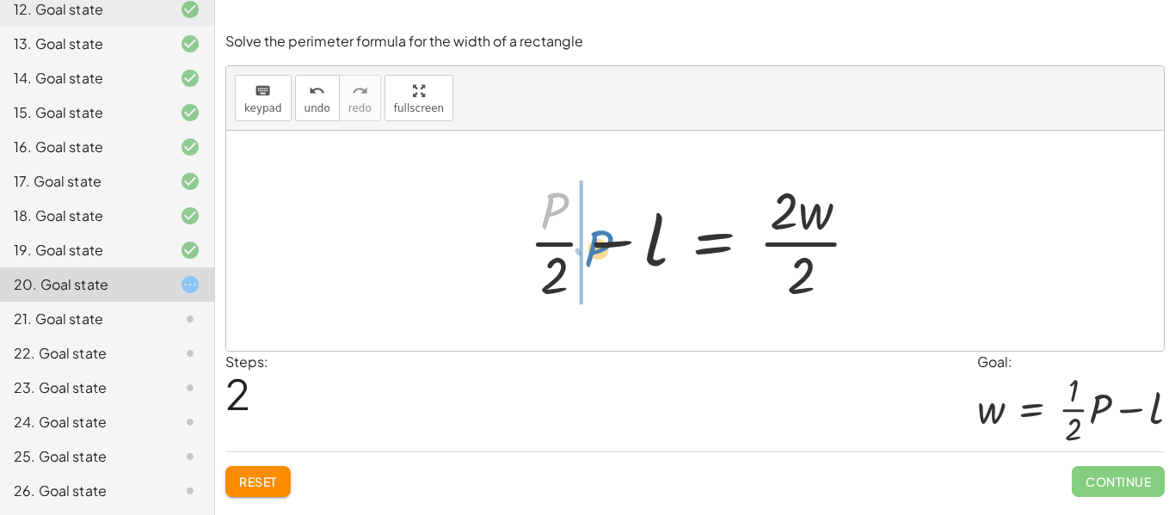
drag, startPoint x: 543, startPoint y: 214, endPoint x: 584, endPoint y: 251, distance: 55.4
click at [584, 251] on div at bounding box center [701, 241] width 362 height 132
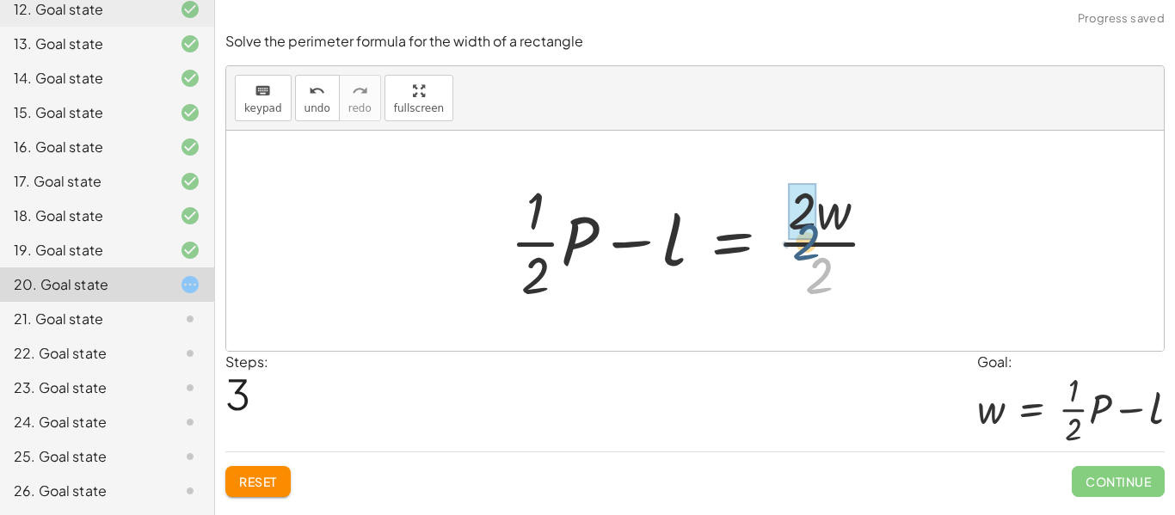
drag, startPoint x: 815, startPoint y: 277, endPoint x: 800, endPoint y: 239, distance: 40.9
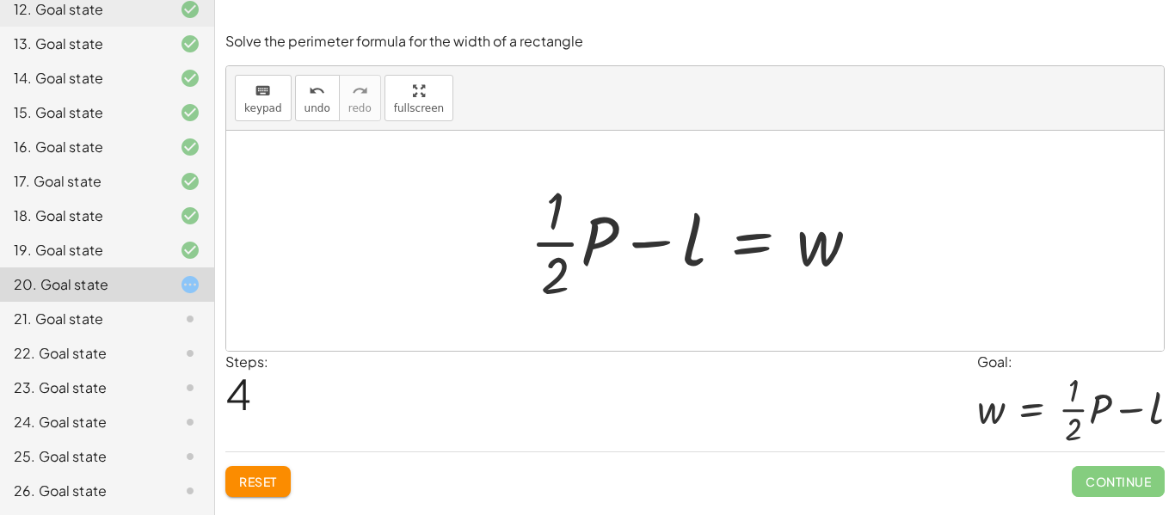
click at [800, 239] on div at bounding box center [701, 241] width 360 height 132
drag, startPoint x: 815, startPoint y: 243, endPoint x: 731, endPoint y: 243, distance: 84.3
click at [731, 243] on div at bounding box center [701, 241] width 360 height 132
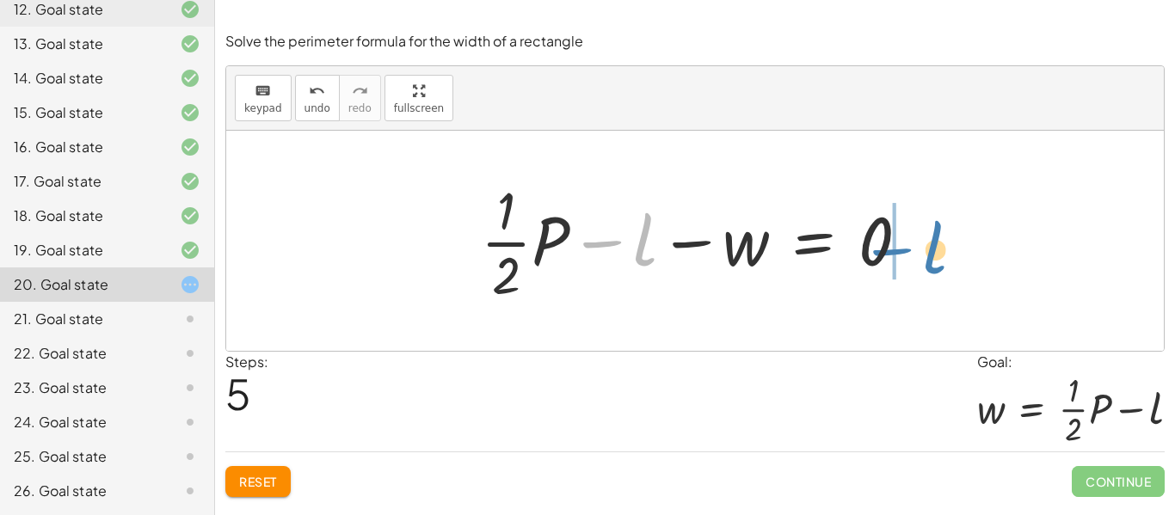
drag, startPoint x: 639, startPoint y: 248, endPoint x: 929, endPoint y: 256, distance: 289.9
click at [929, 256] on div at bounding box center [701, 241] width 459 height 132
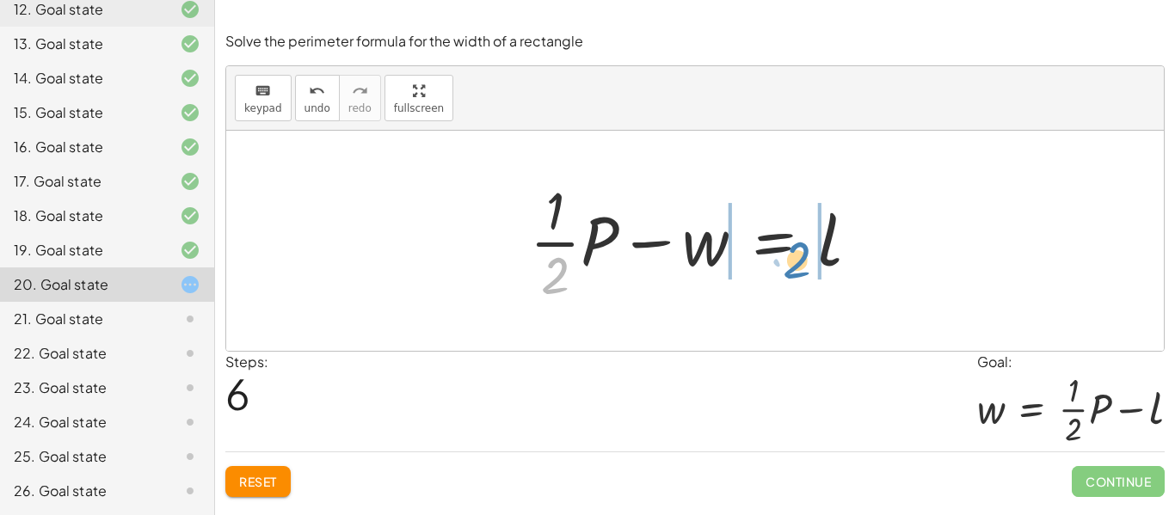
drag, startPoint x: 560, startPoint y: 265, endPoint x: 801, endPoint y: 249, distance: 242.1
click at [801, 249] on div at bounding box center [701, 241] width 360 height 132
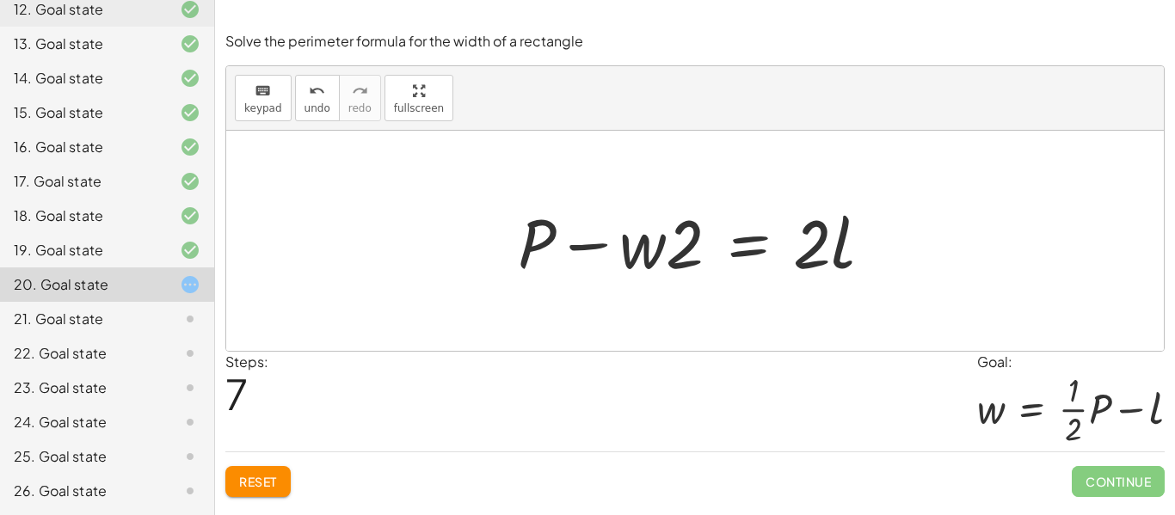
click at [254, 482] on span "Reset" at bounding box center [258, 481] width 38 height 15
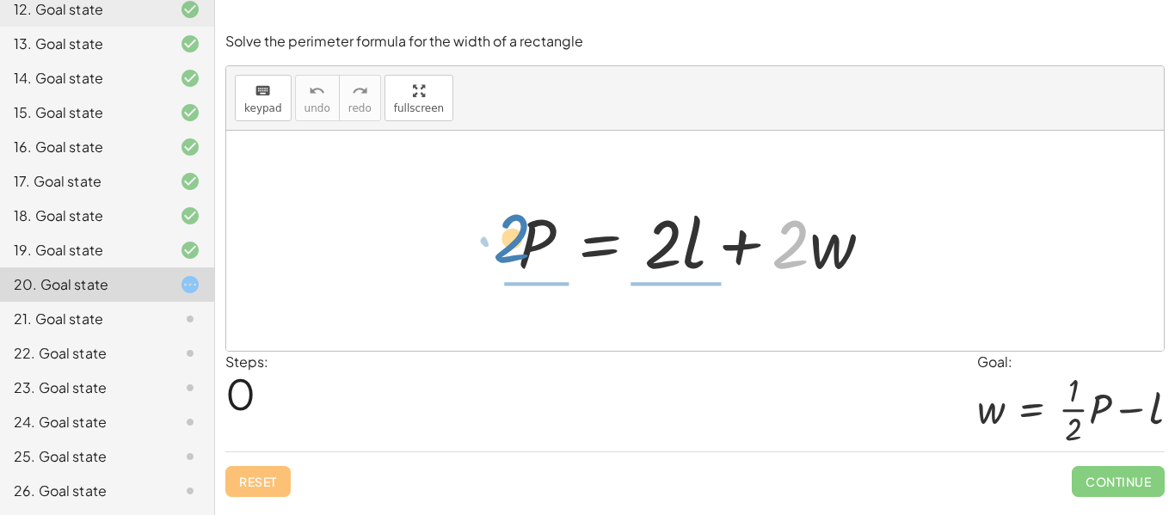
drag, startPoint x: 808, startPoint y: 261, endPoint x: 530, endPoint y: 255, distance: 278.7
click at [530, 255] on div at bounding box center [701, 241] width 385 height 89
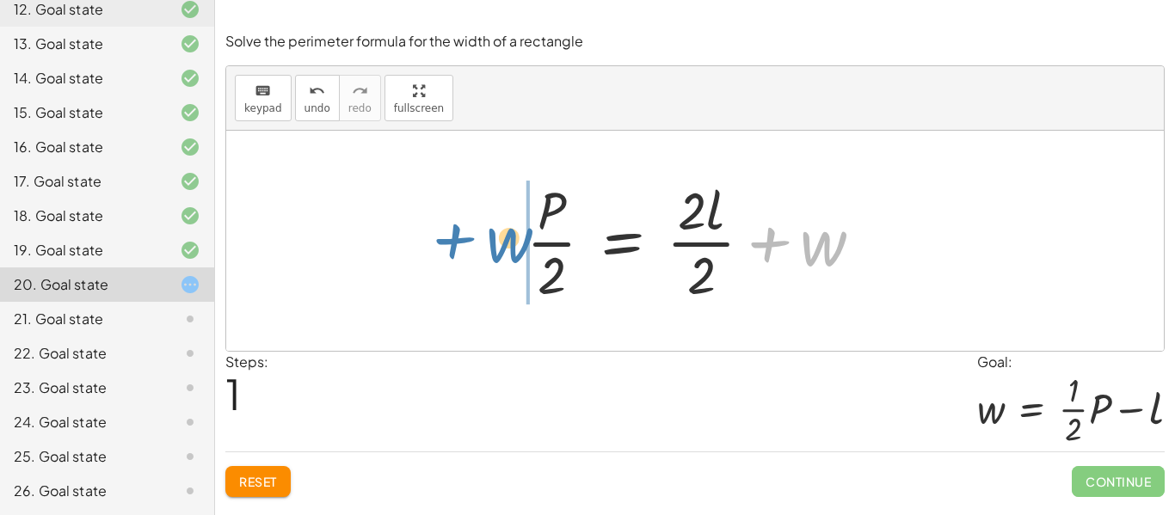
drag, startPoint x: 815, startPoint y: 254, endPoint x: 500, endPoint y: 250, distance: 314.8
click at [500, 250] on div "P = + · 2 · l + · 2 · w + w P = + · 2 · l + w · · 2 · 2" at bounding box center [694, 240] width 389 height 141
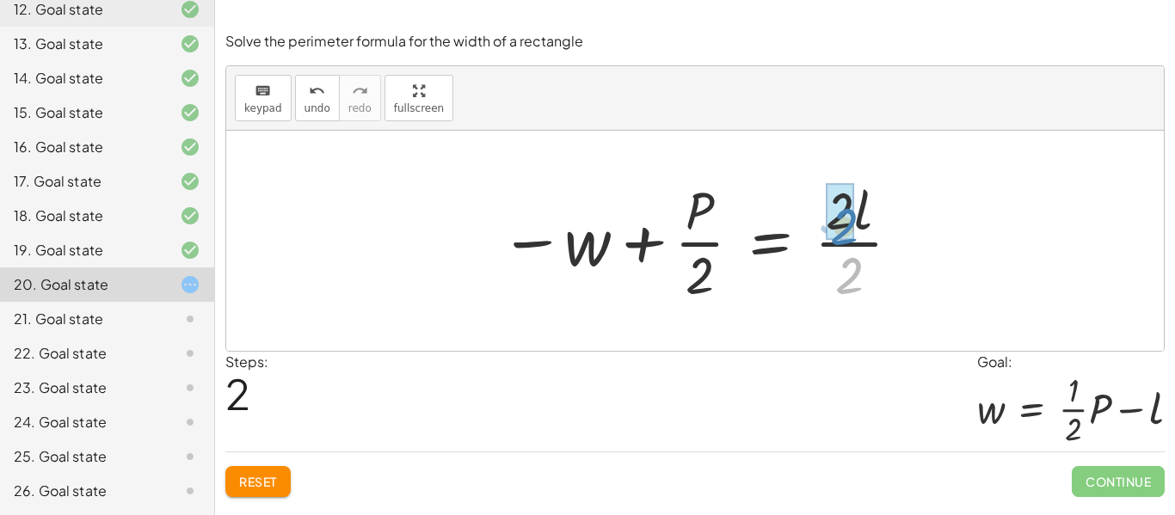
drag, startPoint x: 854, startPoint y: 275, endPoint x: 849, endPoint y: 224, distance: 51.0
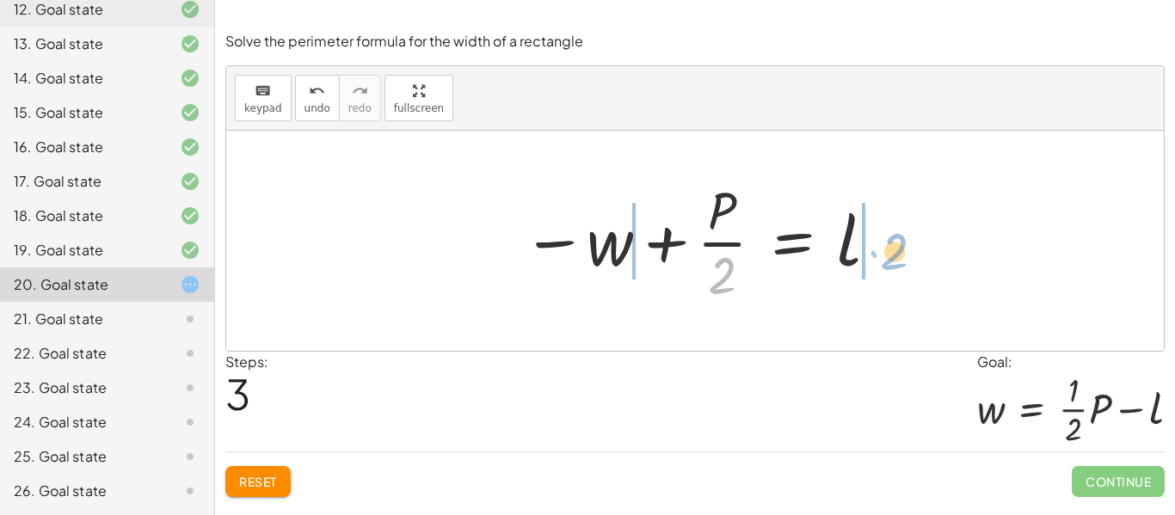
drag, startPoint x: 721, startPoint y: 294, endPoint x: 894, endPoint y: 270, distance: 174.5
click at [894, 270] on div "P = + · 2 · l + · 2 · w · P · 2 = + · 2 · l · 2 + w − w + · P · 2 = · 2 · l · 2…" at bounding box center [694, 241] width 937 height 220
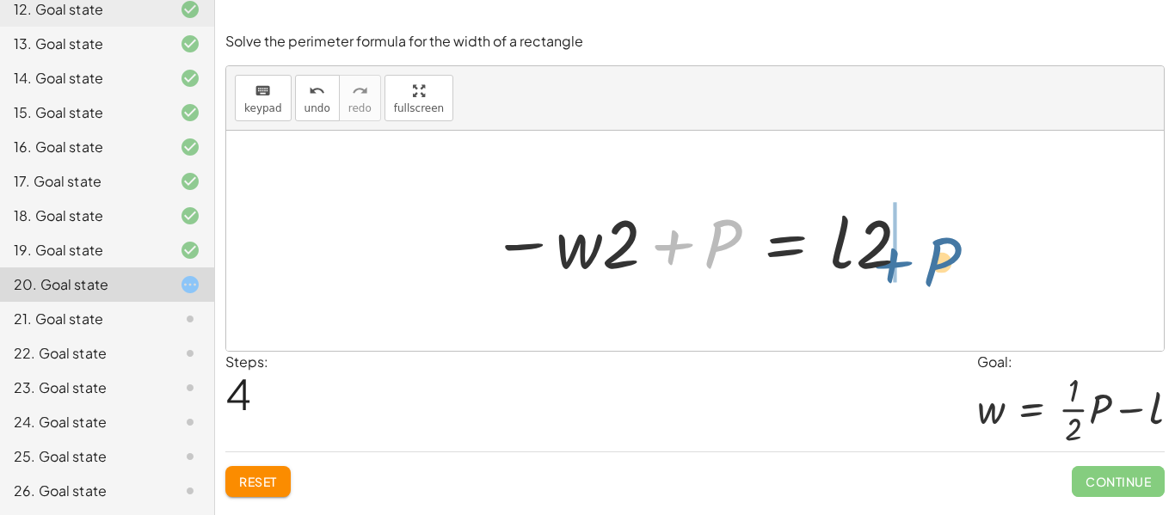
drag, startPoint x: 703, startPoint y: 240, endPoint x: 924, endPoint y: 255, distance: 221.5
click at [924, 255] on div "P = + · 2 · l + · 2 · w · P · 2 = + · 2 · l · 2 + w − w + · P · 2 = · 2 · l · 2…" at bounding box center [694, 241] width 459 height 97
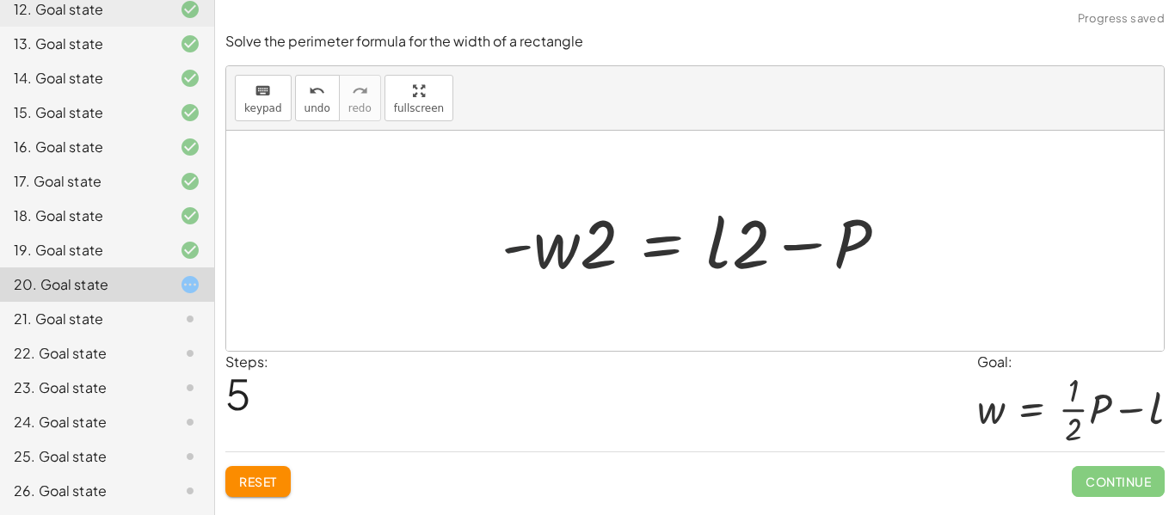
click at [522, 247] on div at bounding box center [701, 241] width 417 height 89
drag, startPoint x: 600, startPoint y: 260, endPoint x: 822, endPoint y: 322, distance: 230.6
click at [822, 322] on div "P = + · 2 · l + · 2 · w · P · 2 = + · 2 · l · 2 + w − w + · P · 2 = · 2 · l · 2…" at bounding box center [694, 241] width 937 height 220
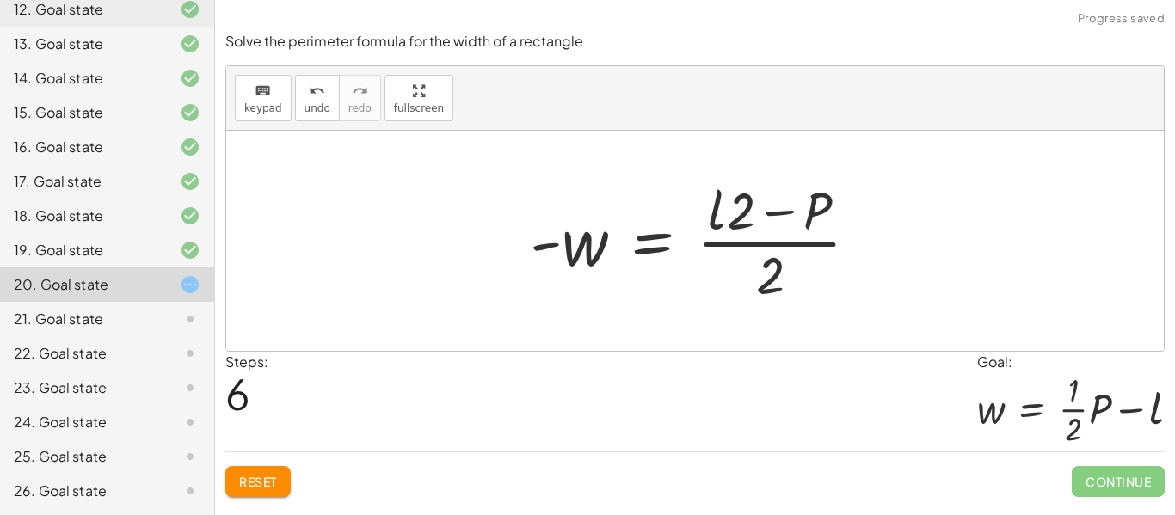
click at [769, 264] on div at bounding box center [701, 241] width 360 height 132
click at [757, 231] on div at bounding box center [701, 241] width 360 height 132
click at [747, 220] on div at bounding box center [701, 241] width 360 height 132
drag, startPoint x: 796, startPoint y: 224, endPoint x: 896, endPoint y: 244, distance: 101.7
click at [896, 244] on div "P = + · 2 · l + · 2 · w · P · 2 = + · 2 · l · 2 + w − w + · P · 2 = · 2 · l · 2…" at bounding box center [694, 241] width 937 height 220
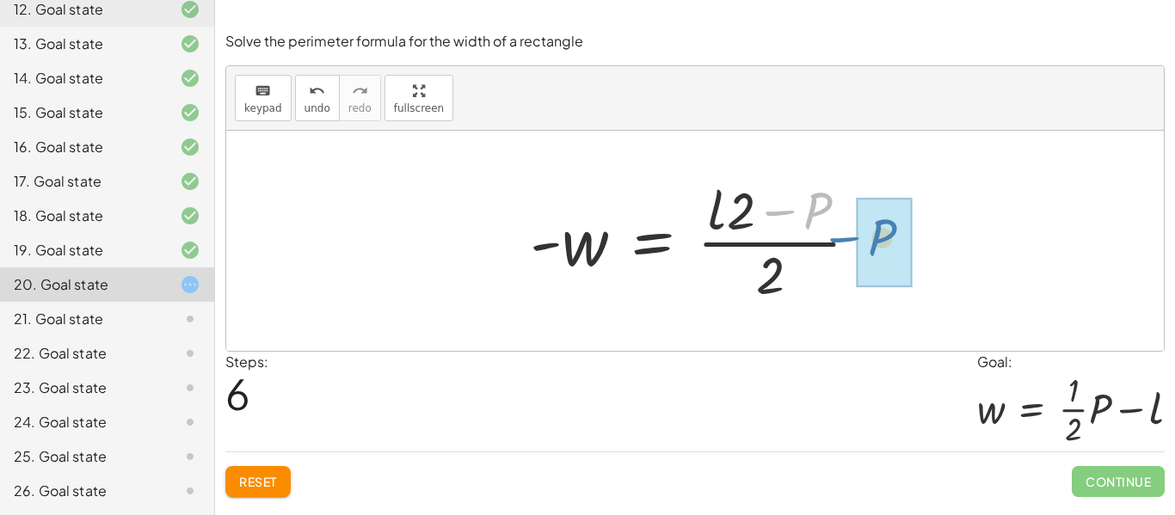
drag, startPoint x: 830, startPoint y: 208, endPoint x: 894, endPoint y: 235, distance: 69.8
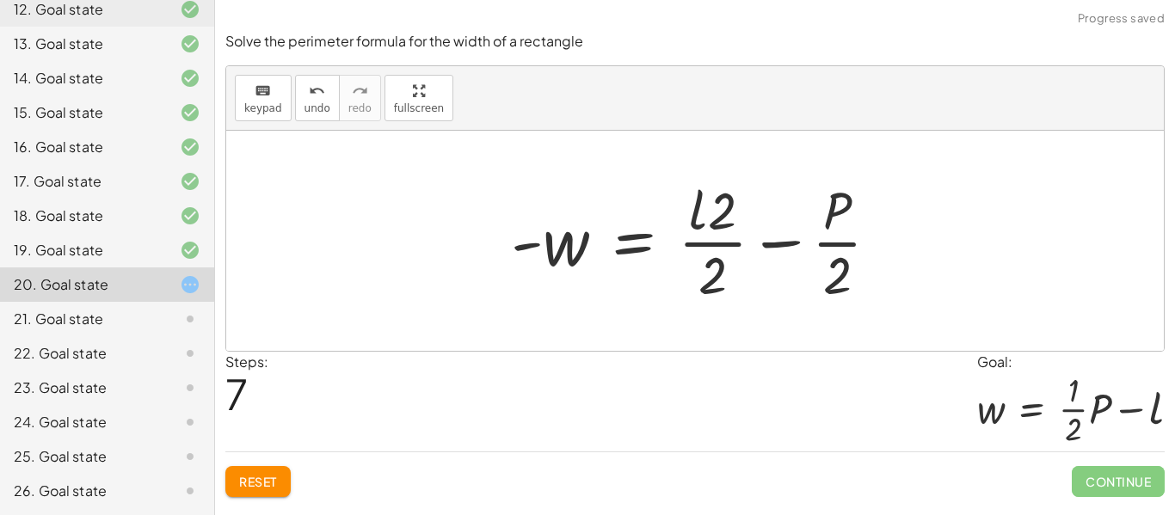
click at [721, 273] on div at bounding box center [701, 241] width 399 height 132
click at [727, 235] on div at bounding box center [701, 241] width 399 height 132
click at [728, 214] on div at bounding box center [701, 241] width 399 height 132
click at [715, 273] on div at bounding box center [701, 241] width 399 height 132
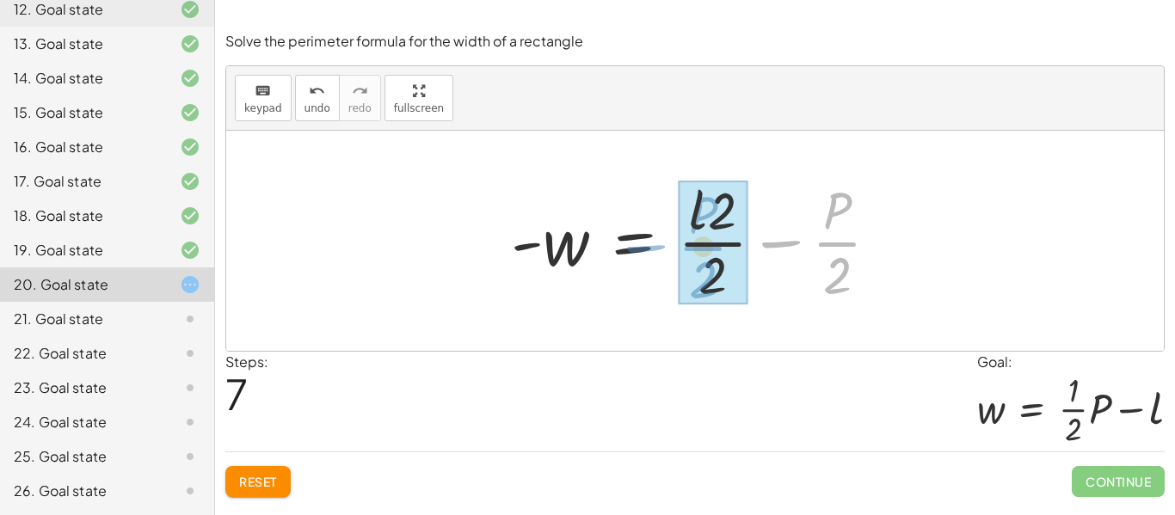
drag, startPoint x: 771, startPoint y: 241, endPoint x: 637, endPoint y: 243, distance: 134.2
click at [637, 243] on div at bounding box center [701, 241] width 399 height 132
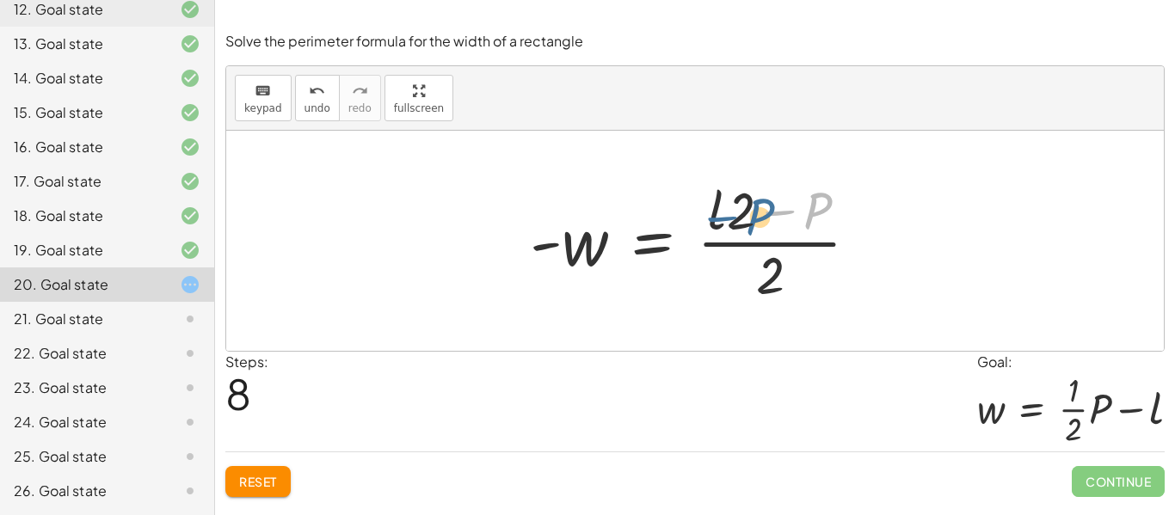
drag, startPoint x: 781, startPoint y: 212, endPoint x: 427, endPoint y: 192, distance: 354.9
click at [427, 192] on div "P = + · 2 · l + · 2 · w · P · 2 = + · 2 · l · 2 + w − w + · P · 2 = · 2 · l · 2…" at bounding box center [694, 241] width 937 height 220
click at [427, 192] on div at bounding box center [694, 241] width 937 height 220
click at [739, 230] on div at bounding box center [701, 241] width 360 height 132
drag, startPoint x: 775, startPoint y: 217, endPoint x: 720, endPoint y: 219, distance: 55.1
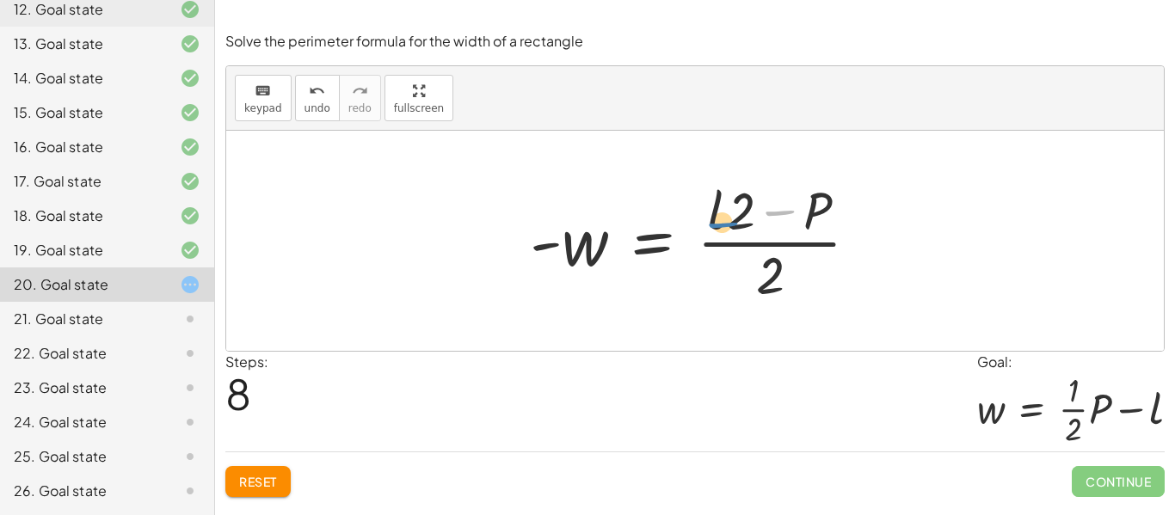
click at [720, 219] on div at bounding box center [701, 241] width 360 height 132
drag, startPoint x: 775, startPoint y: 217, endPoint x: 685, endPoint y: 236, distance: 91.4
click at [685, 236] on div at bounding box center [701, 241] width 360 height 132
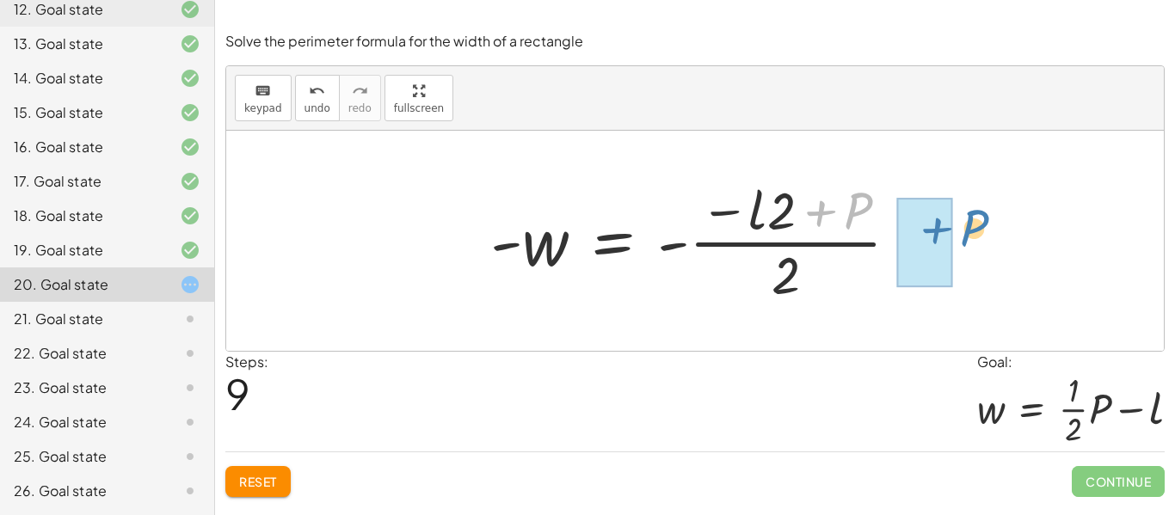
drag, startPoint x: 845, startPoint y: 224, endPoint x: 961, endPoint y: 242, distance: 117.4
click at [961, 242] on div "P = + · 2 · l + · 2 · w · P · 2 = + · 2 · l · 2 + w − w + · P · 2 = · 2 · l · 2…" at bounding box center [694, 241] width 937 height 220
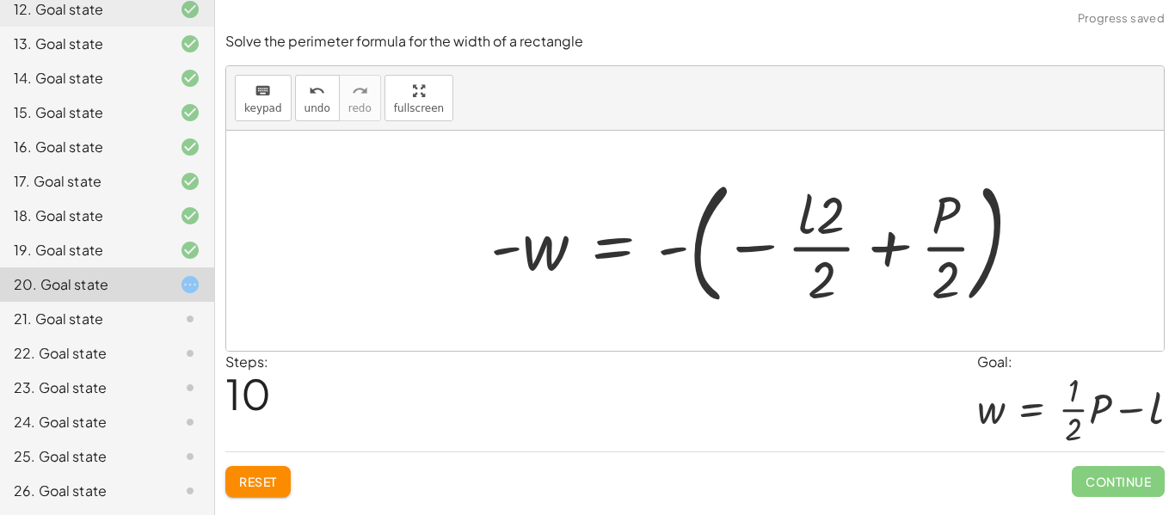
click at [834, 283] on div at bounding box center [763, 240] width 562 height 143
click at [822, 280] on div at bounding box center [763, 240] width 562 height 143
click at [830, 241] on div at bounding box center [763, 240] width 562 height 143
click at [832, 230] on div at bounding box center [763, 240] width 562 height 143
drag, startPoint x: 514, startPoint y: 256, endPoint x: 469, endPoint y: 243, distance: 47.4
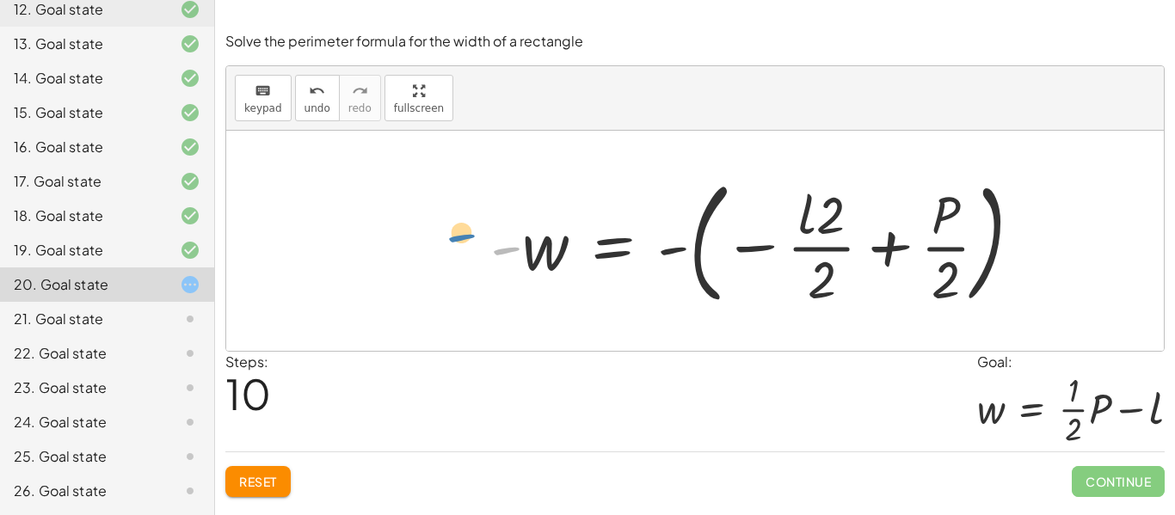
click at [469, 243] on div "P = + · 2 · l + · 2 · w · P · 2 = + · 2 · l · 2 + w − w + · P · 2 = · 2 · l · 2…" at bounding box center [756, 240] width 584 height 151
drag, startPoint x: 682, startPoint y: 248, endPoint x: 504, endPoint y: 255, distance: 178.2
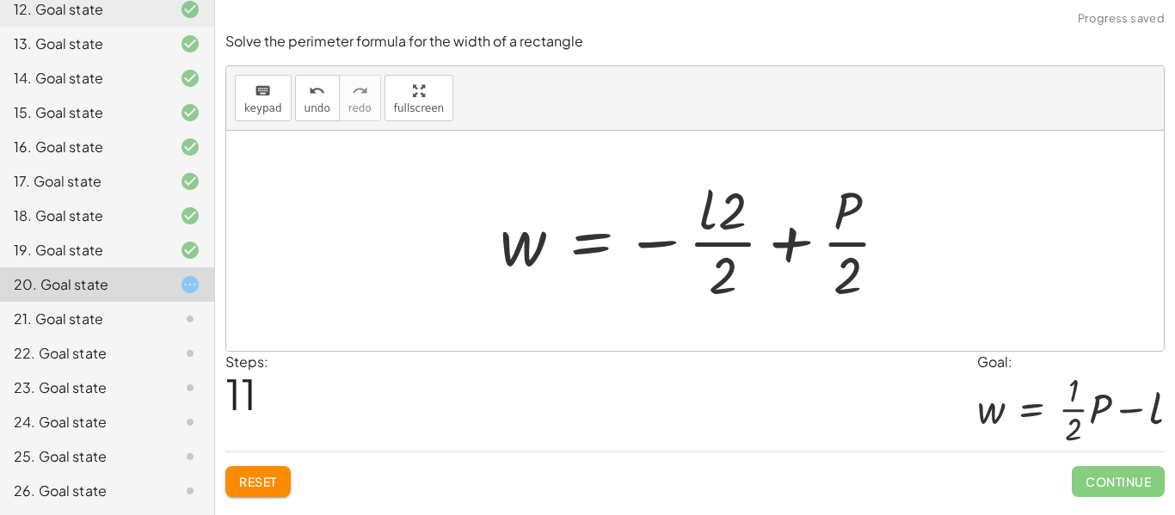
click at [730, 283] on div at bounding box center [701, 241] width 420 height 132
click at [737, 233] on div at bounding box center [701, 241] width 420 height 132
click at [739, 222] on div at bounding box center [701, 241] width 420 height 132
click at [729, 284] on div at bounding box center [701, 241] width 420 height 132
click at [749, 181] on div at bounding box center [701, 241] width 420 height 132
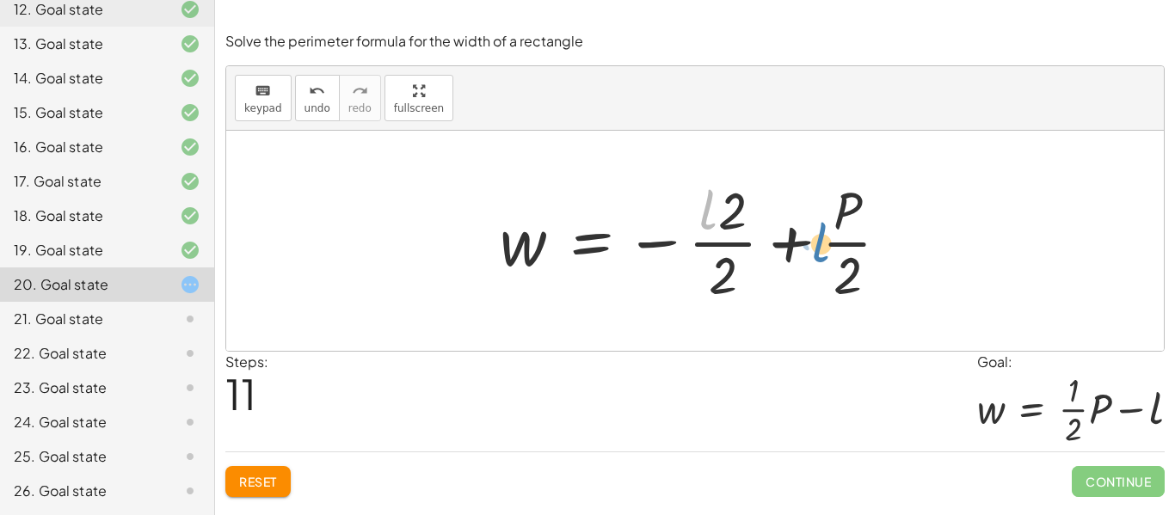
drag, startPoint x: 704, startPoint y: 210, endPoint x: 817, endPoint y: 242, distance: 117.3
click at [817, 242] on div at bounding box center [701, 241] width 420 height 132
drag, startPoint x: 704, startPoint y: 200, endPoint x: 769, endPoint y: 224, distance: 69.1
click at [769, 224] on div at bounding box center [701, 241] width 420 height 132
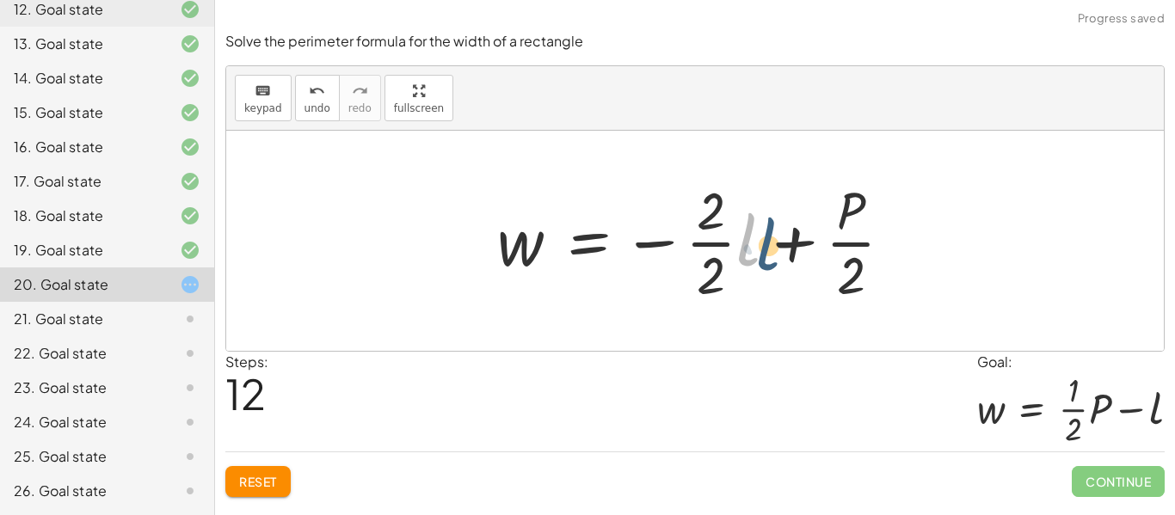
drag, startPoint x: 746, startPoint y: 241, endPoint x: 762, endPoint y: 244, distance: 15.9
click at [762, 244] on div at bounding box center [701, 241] width 427 height 132
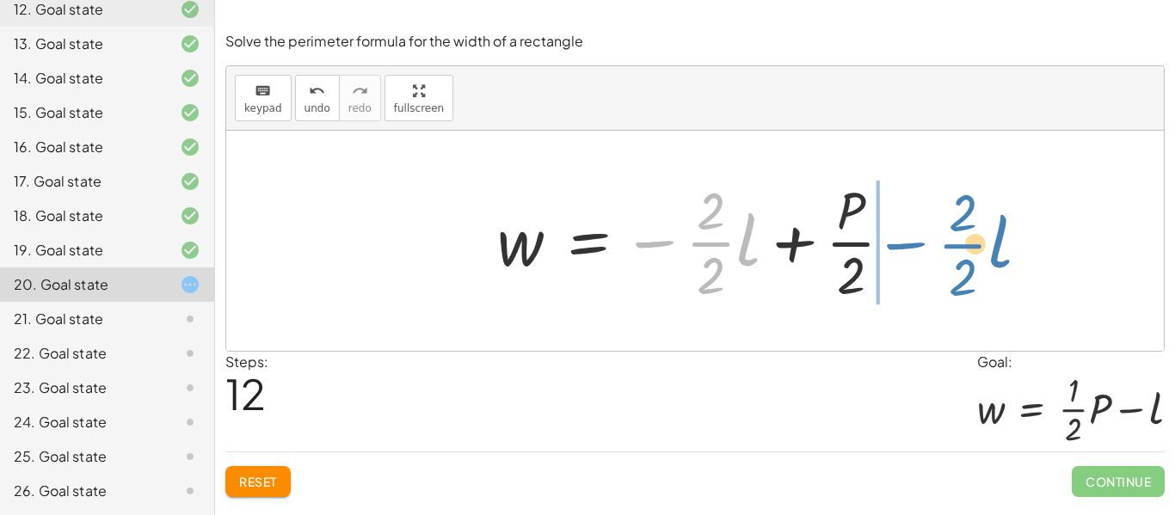
drag, startPoint x: 662, startPoint y: 242, endPoint x: 915, endPoint y: 242, distance: 252.8
click at [915, 242] on div "P = + · 2 · l + · 2 · w · P · 2 = + · 2 · l · 2 + w − w + · P · 2 = · 2 · l · 2…" at bounding box center [695, 240] width 448 height 141
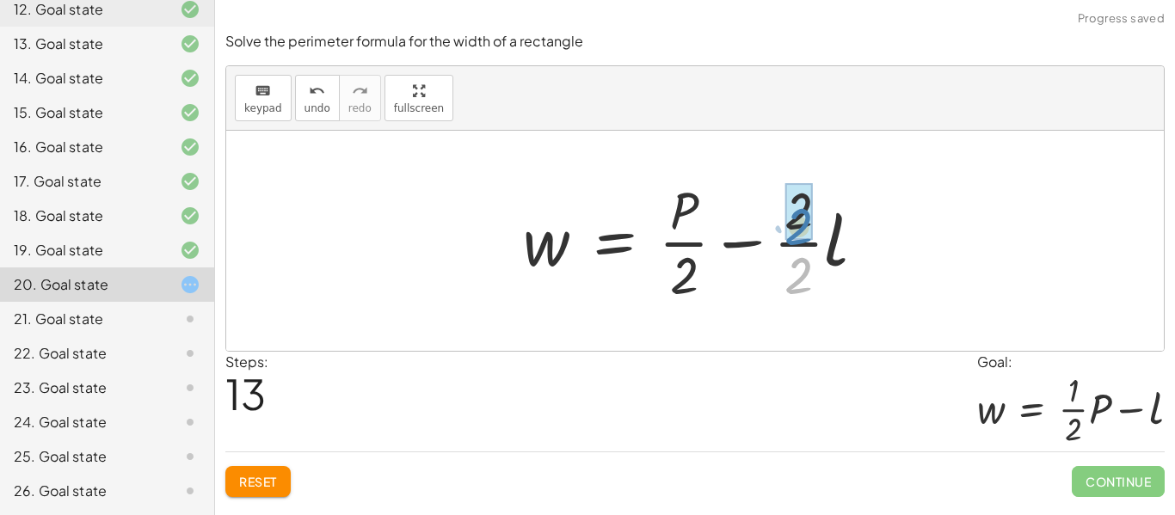
drag, startPoint x: 798, startPoint y: 277, endPoint x: 798, endPoint y: 226, distance: 50.7
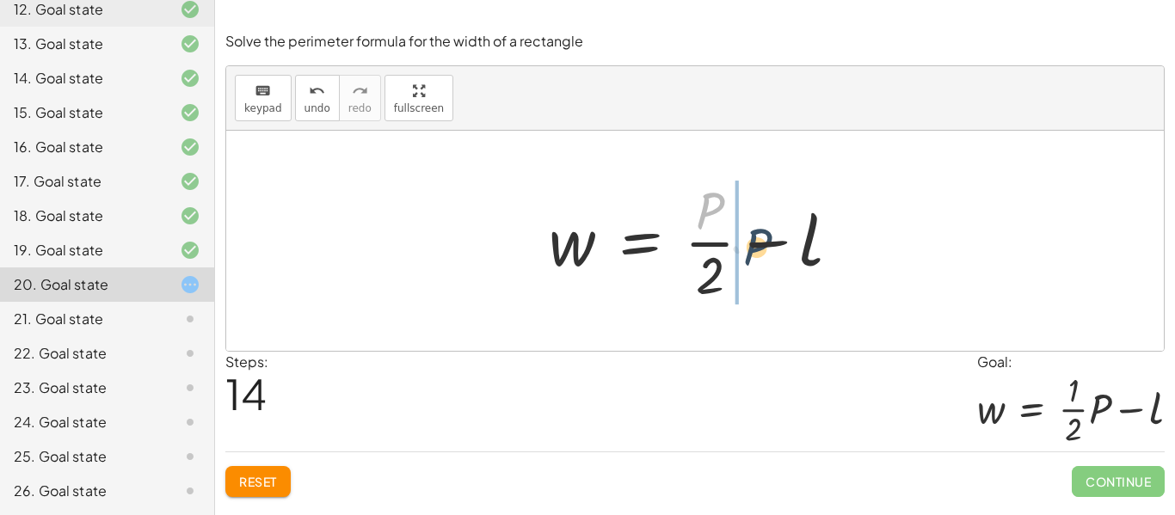
drag, startPoint x: 703, startPoint y: 213, endPoint x: 741, endPoint y: 252, distance: 54.7
click at [741, 252] on div at bounding box center [701, 241] width 322 height 132
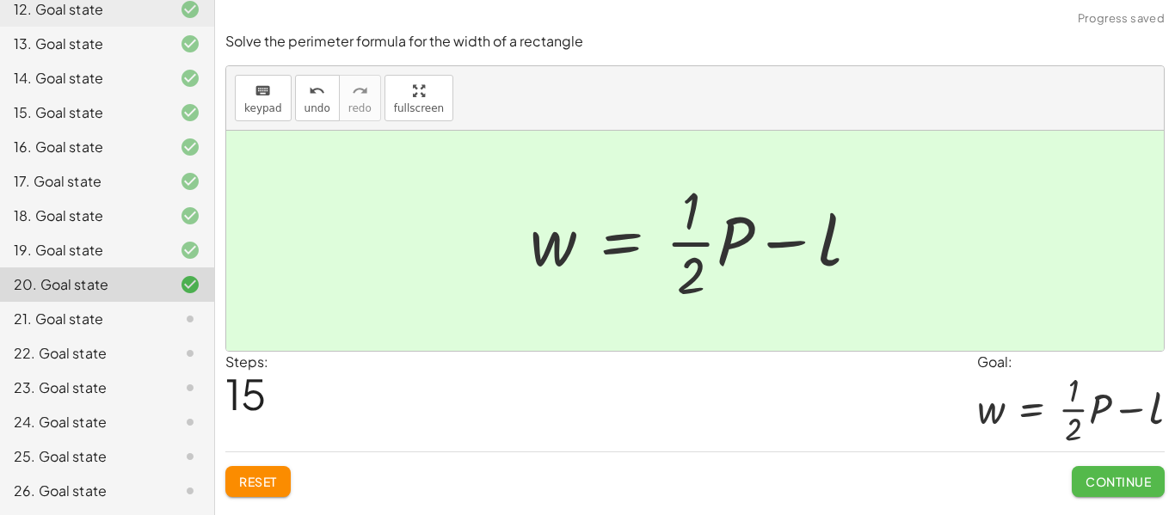
click at [1128, 485] on span "Continue" at bounding box center [1117, 481] width 65 height 15
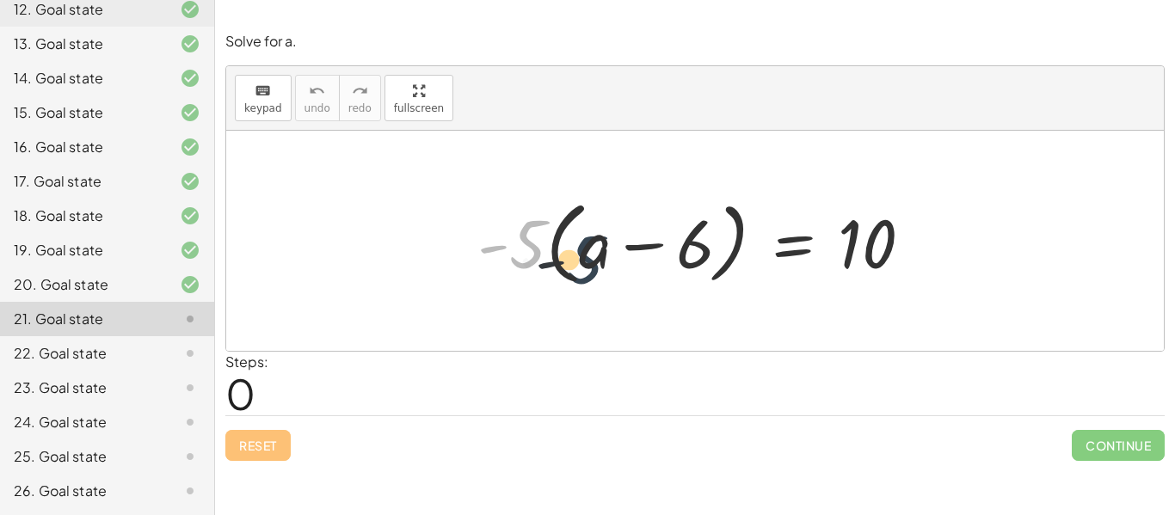
drag, startPoint x: 526, startPoint y: 242, endPoint x: 592, endPoint y: 259, distance: 68.2
click at [592, 259] on div at bounding box center [702, 241] width 466 height 99
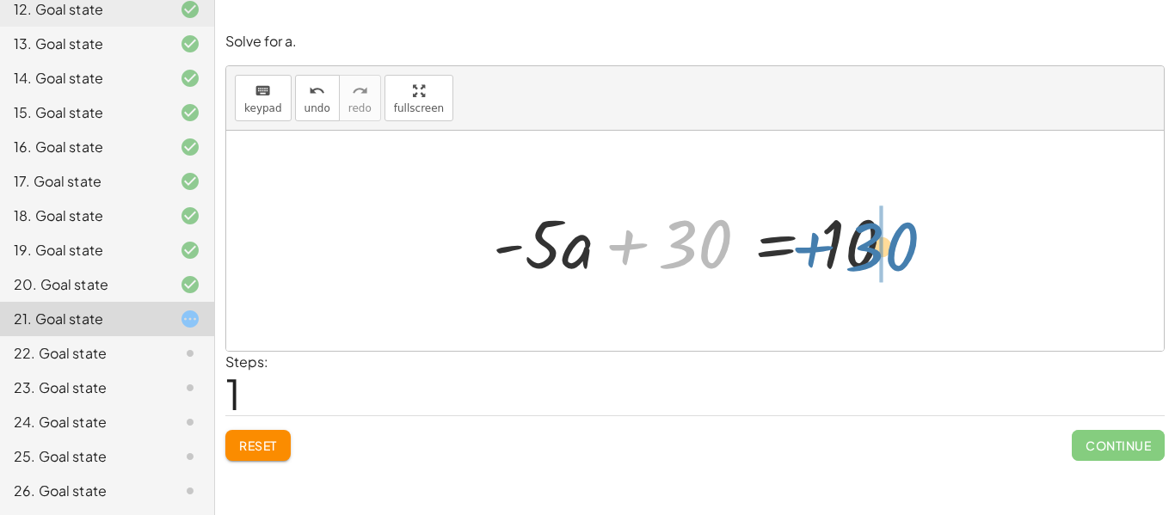
drag, startPoint x: 694, startPoint y: 247, endPoint x: 886, endPoint y: 249, distance: 191.8
click at [886, 249] on div at bounding box center [700, 241] width 433 height 89
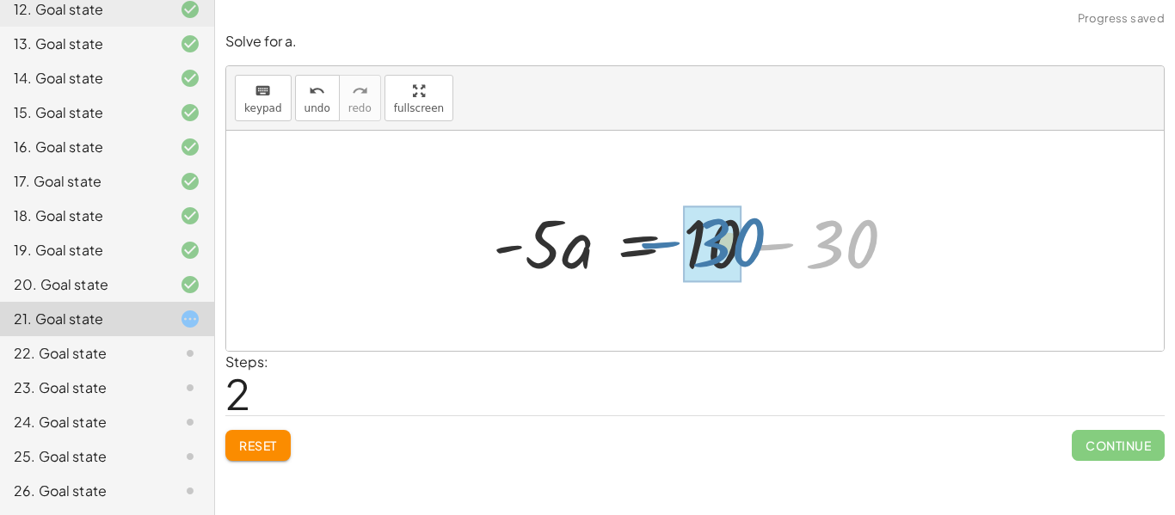
drag, startPoint x: 861, startPoint y: 247, endPoint x: 743, endPoint y: 245, distance: 117.8
click at [743, 245] on div at bounding box center [700, 241] width 433 height 89
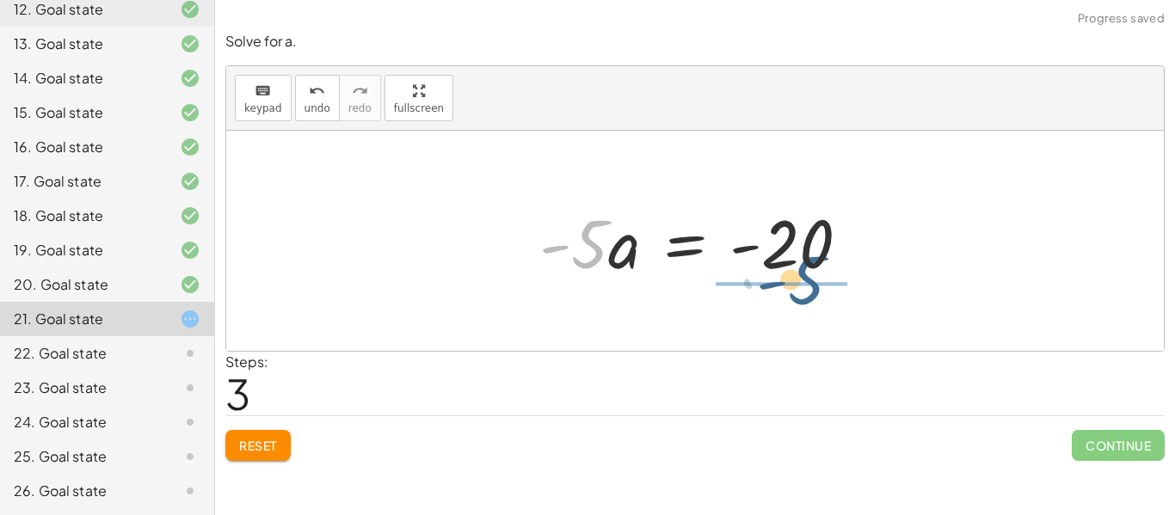
drag, startPoint x: 585, startPoint y: 249, endPoint x: 809, endPoint y: 273, distance: 225.6
click at [809, 273] on div at bounding box center [701, 241] width 341 height 89
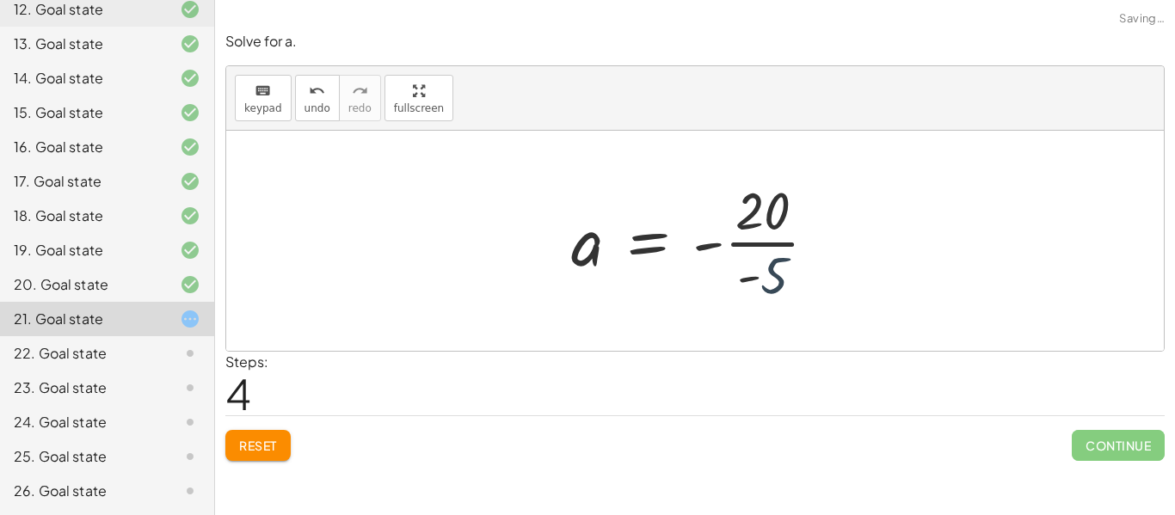
click at [803, 273] on div at bounding box center [700, 241] width 277 height 132
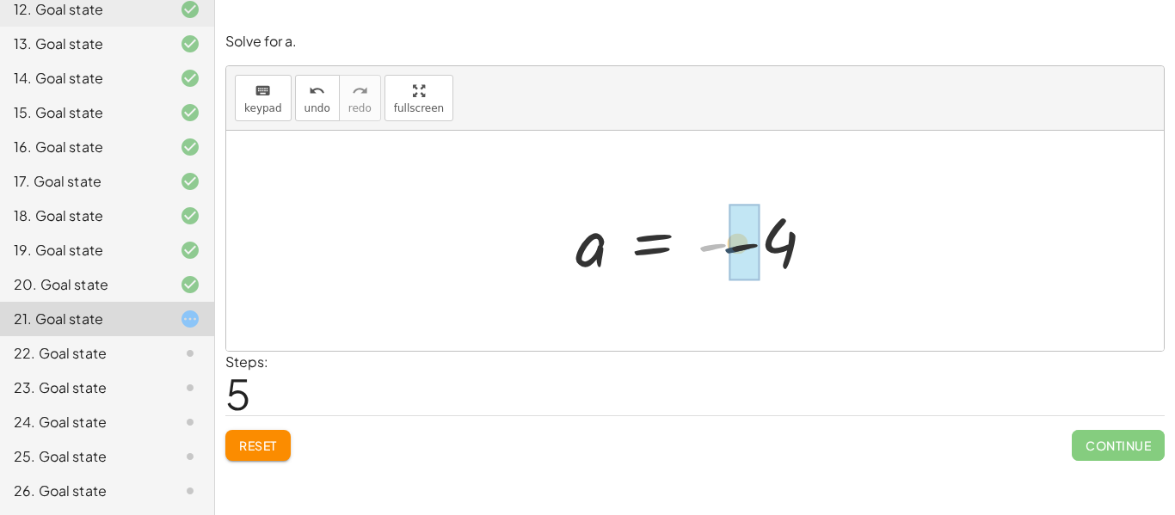
drag, startPoint x: 715, startPoint y: 247, endPoint x: 744, endPoint y: 249, distance: 28.4
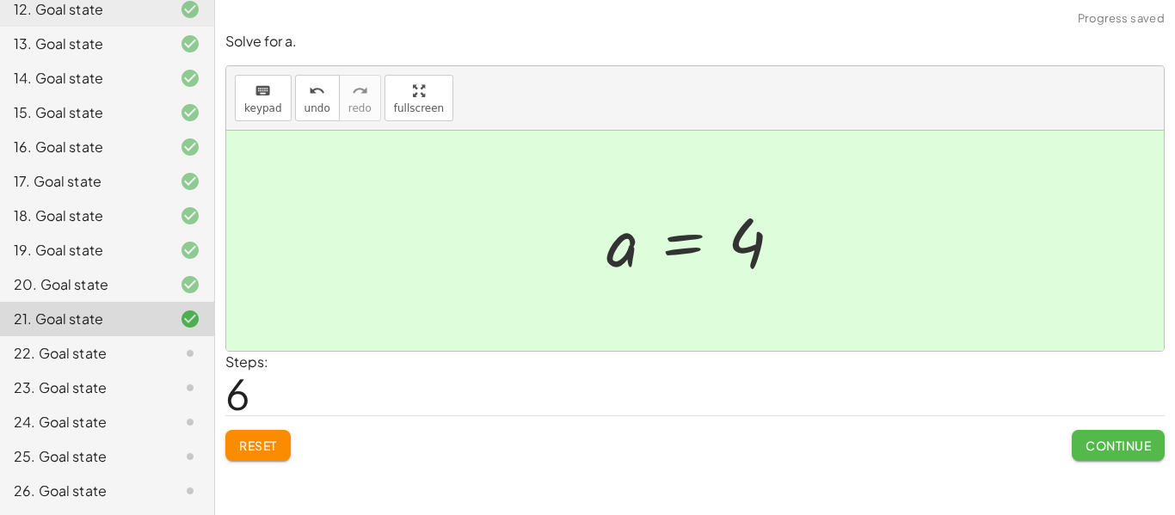
click at [1097, 438] on span "Continue" at bounding box center [1117, 445] width 65 height 15
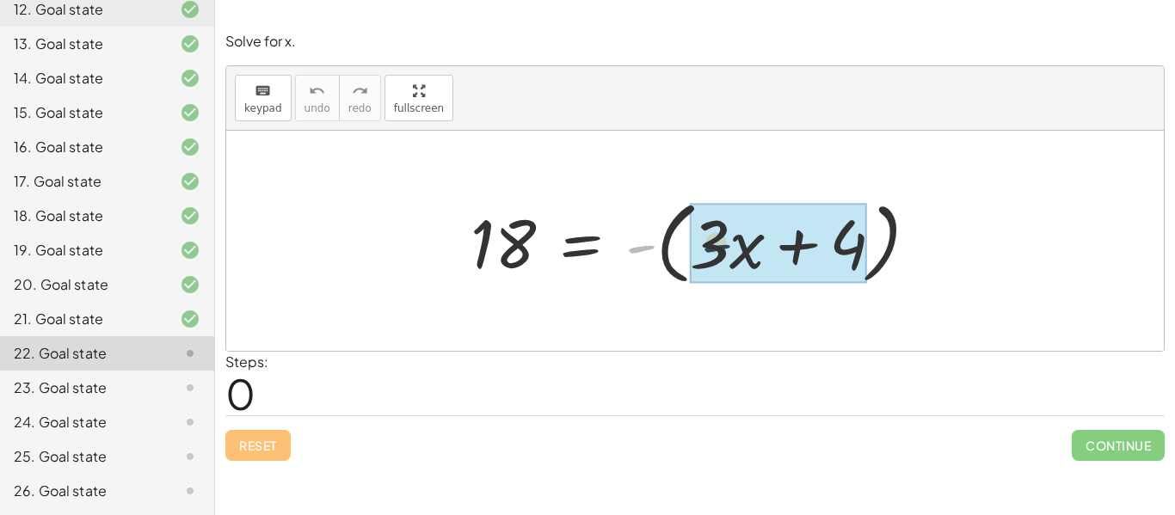
drag, startPoint x: 641, startPoint y: 248, endPoint x: 731, endPoint y: 246, distance: 90.3
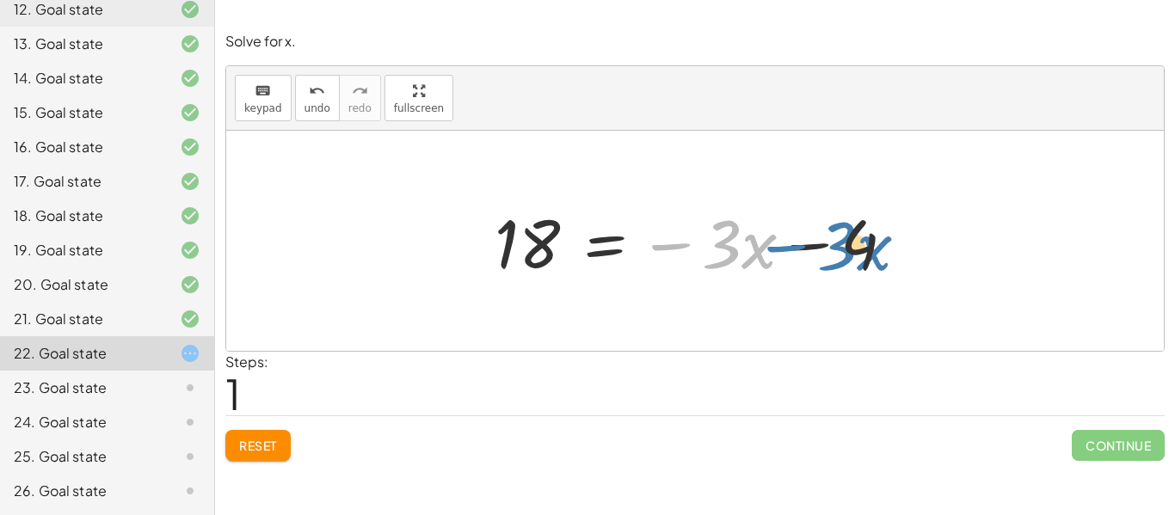
drag, startPoint x: 675, startPoint y: 244, endPoint x: 790, endPoint y: 246, distance: 115.2
click at [790, 246] on div at bounding box center [702, 241] width 432 height 89
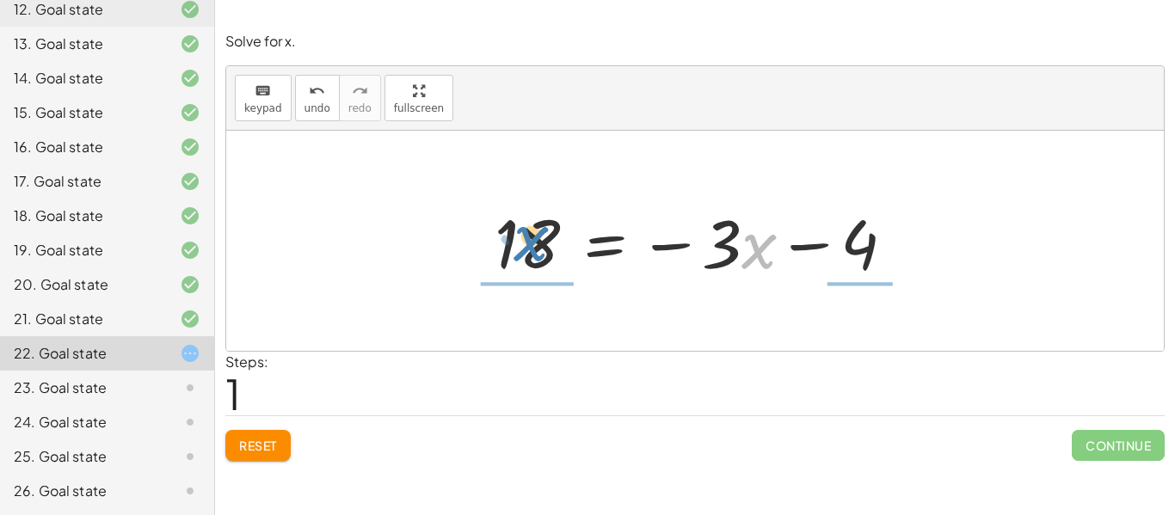
drag, startPoint x: 743, startPoint y: 255, endPoint x: 498, endPoint y: 249, distance: 245.2
click at [498, 249] on div at bounding box center [702, 241] width 432 height 89
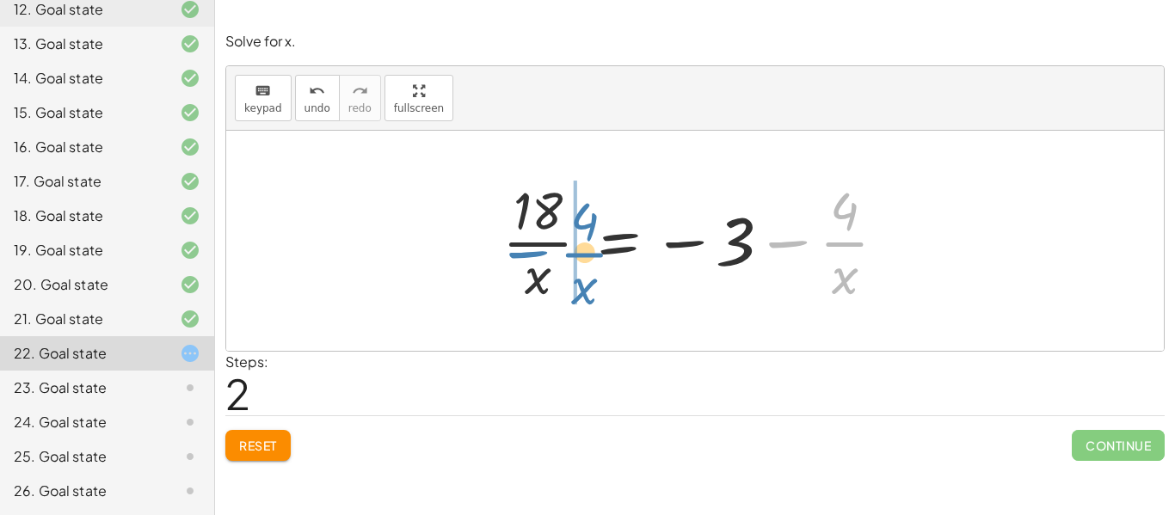
drag, startPoint x: 849, startPoint y: 238, endPoint x: 587, endPoint y: 245, distance: 261.5
click at [587, 245] on div at bounding box center [701, 241] width 414 height 132
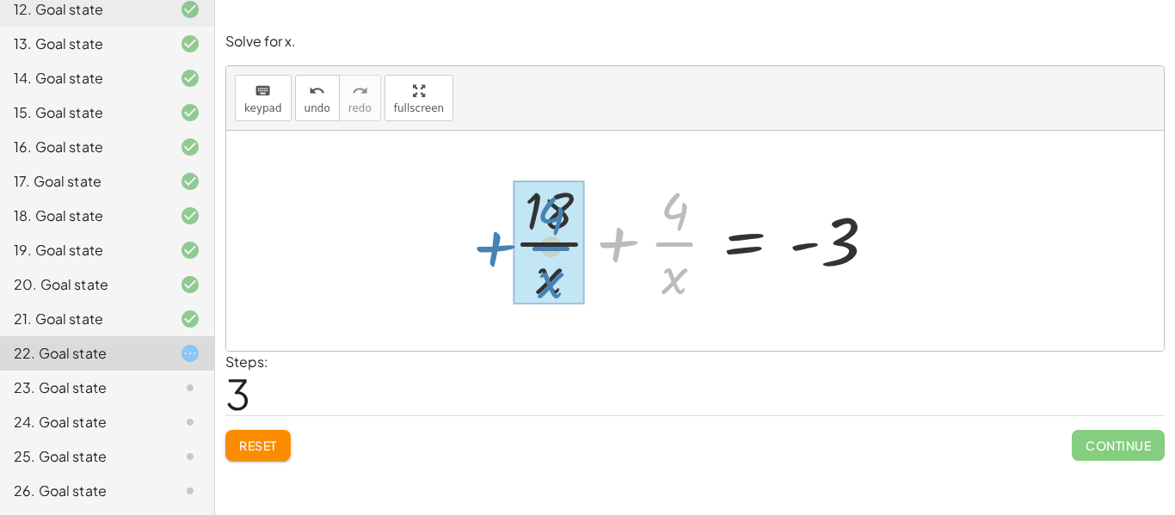
drag, startPoint x: 683, startPoint y: 241, endPoint x: 561, endPoint y: 245, distance: 122.2
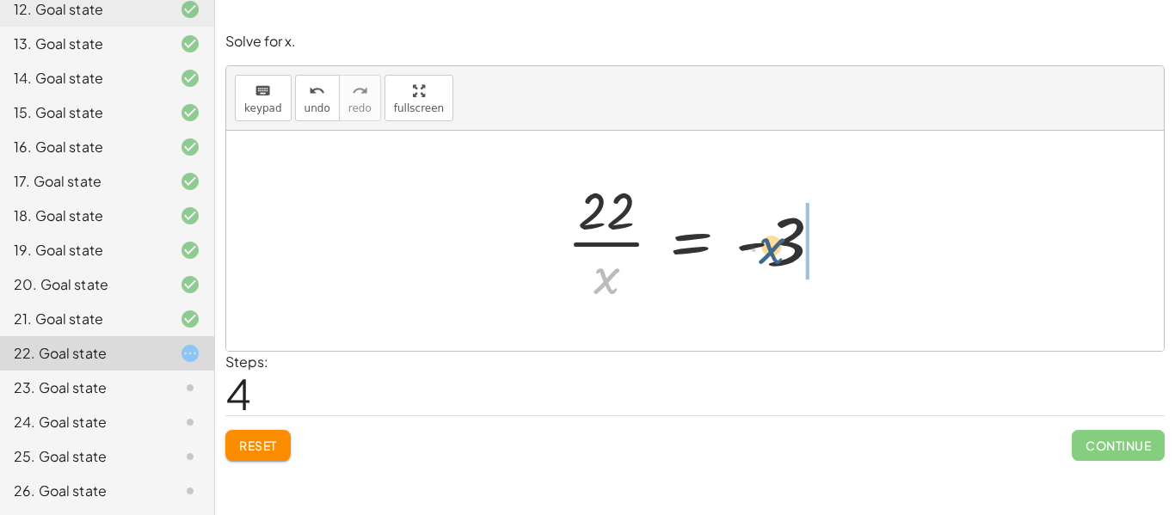
drag, startPoint x: 599, startPoint y: 284, endPoint x: 776, endPoint y: 249, distance: 180.6
click at [776, 249] on div at bounding box center [701, 241] width 286 height 132
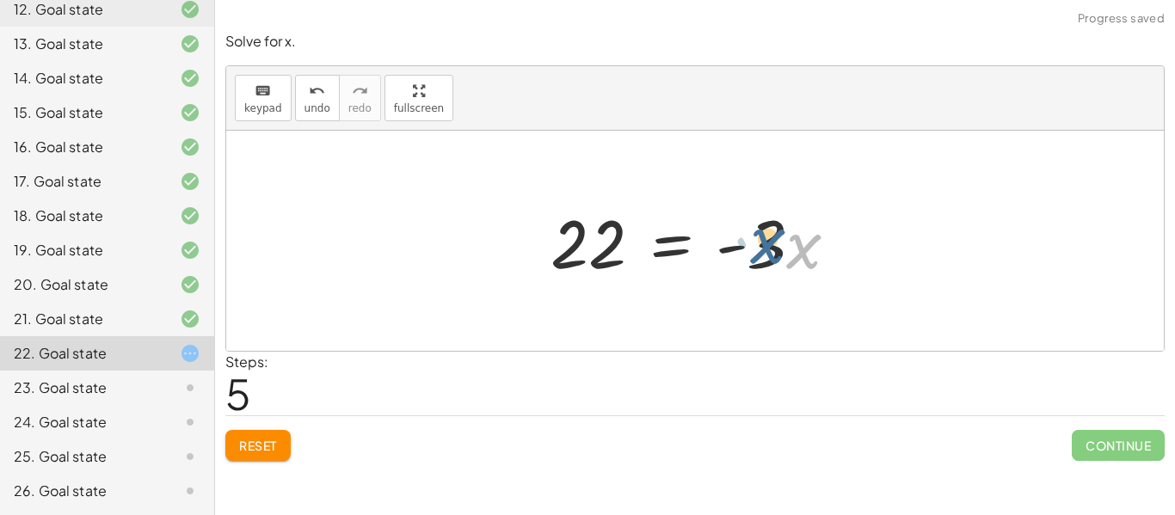
drag, startPoint x: 806, startPoint y: 250, endPoint x: 766, endPoint y: 245, distance: 39.9
click at [766, 245] on div at bounding box center [701, 241] width 318 height 89
drag, startPoint x: 801, startPoint y: 244, endPoint x: 826, endPoint y: 262, distance: 31.5
click at [826, 262] on div at bounding box center [701, 241] width 318 height 89
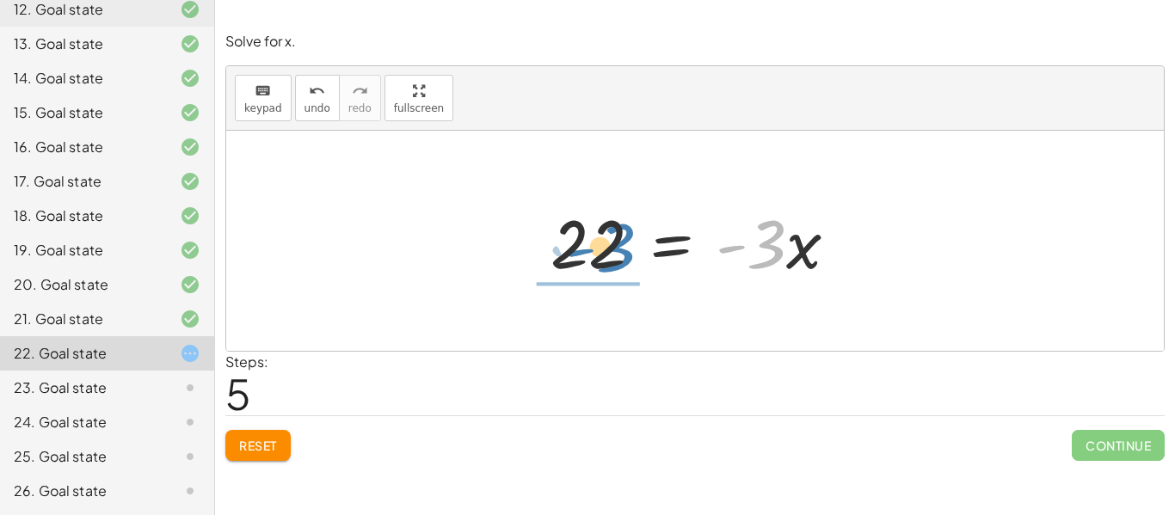
drag, startPoint x: 768, startPoint y: 241, endPoint x: 611, endPoint y: 238, distance: 156.5
click at [611, 238] on div at bounding box center [701, 241] width 318 height 89
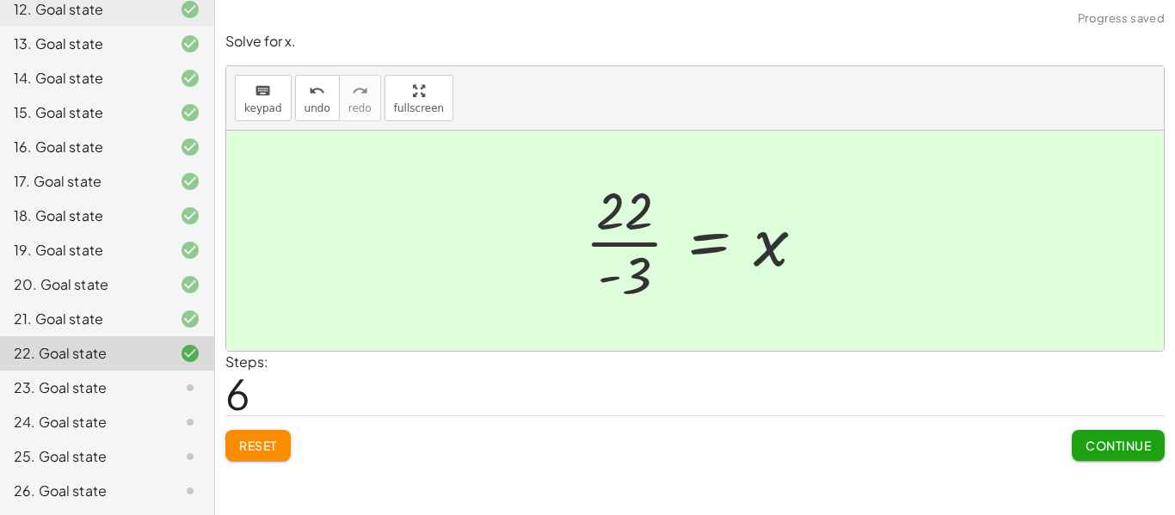
click at [1111, 450] on span "Continue" at bounding box center [1117, 445] width 65 height 15
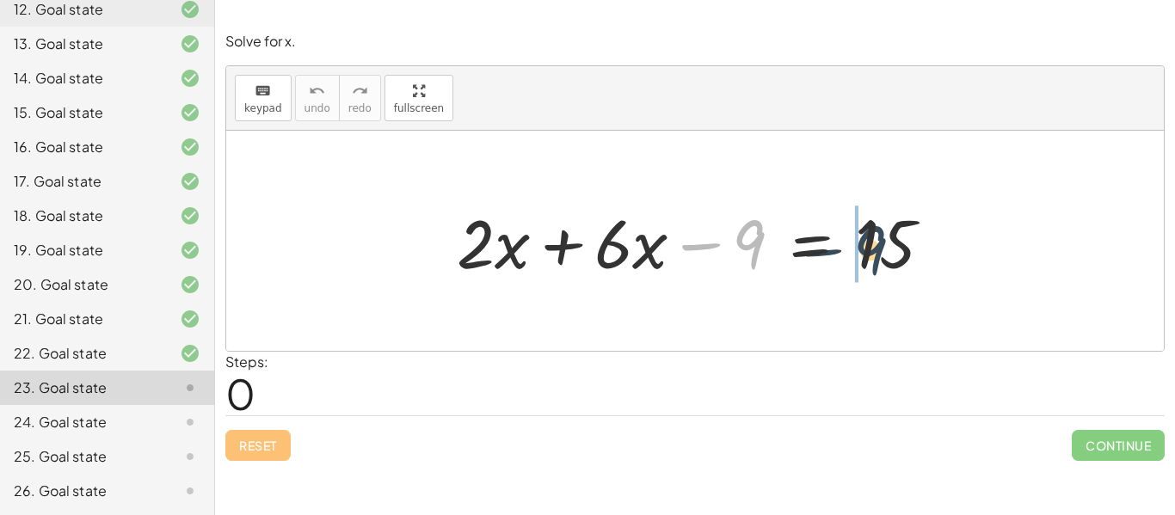
drag, startPoint x: 753, startPoint y: 247, endPoint x: 893, endPoint y: 250, distance: 140.2
click at [893, 250] on div at bounding box center [701, 241] width 506 height 89
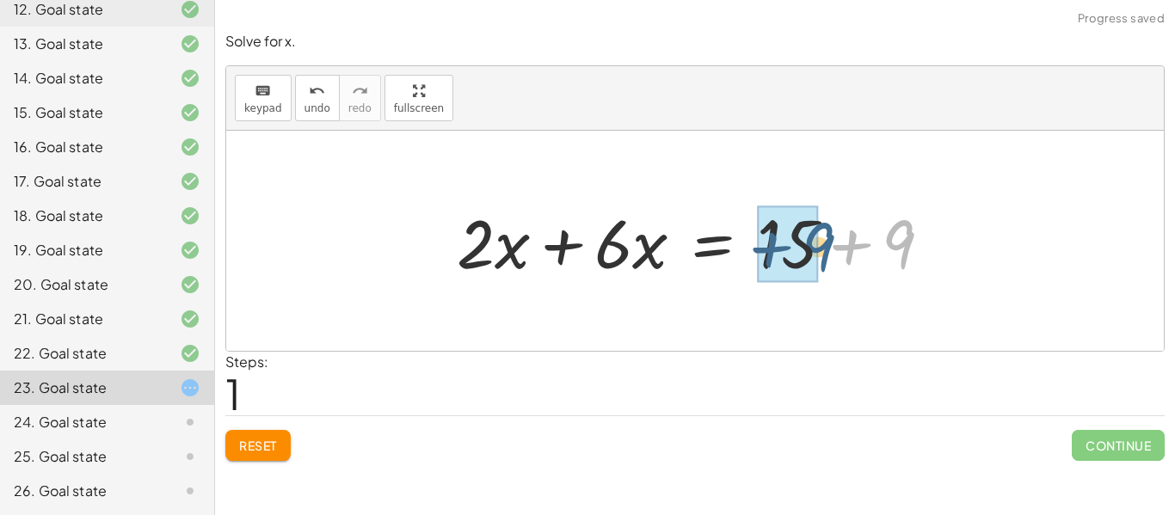
drag, startPoint x: 908, startPoint y: 241, endPoint x: 818, endPoint y: 242, distance: 90.3
click at [818, 242] on div at bounding box center [701, 241] width 506 height 89
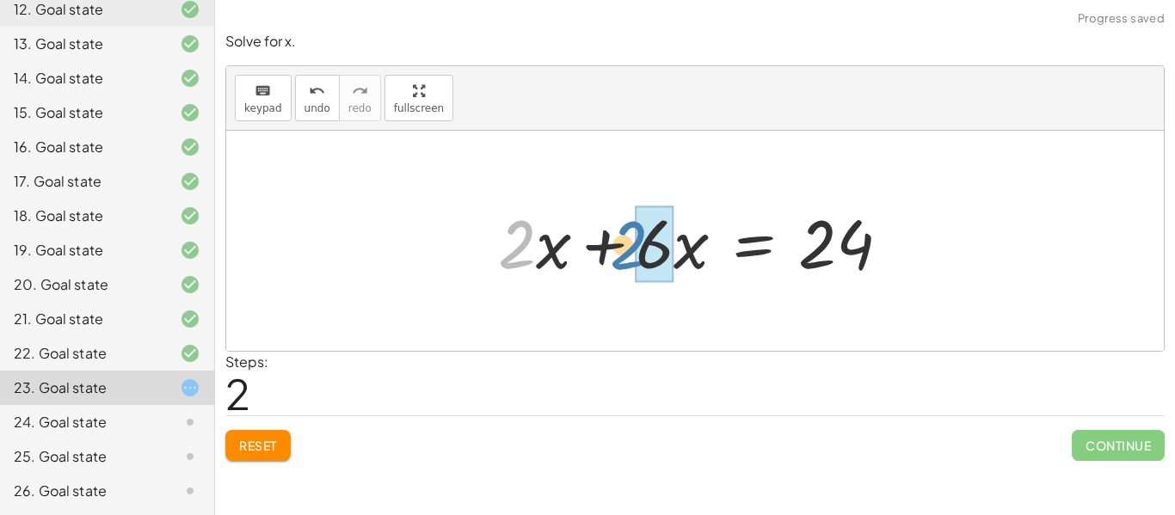
drag, startPoint x: 526, startPoint y: 251, endPoint x: 650, endPoint y: 253, distance: 123.8
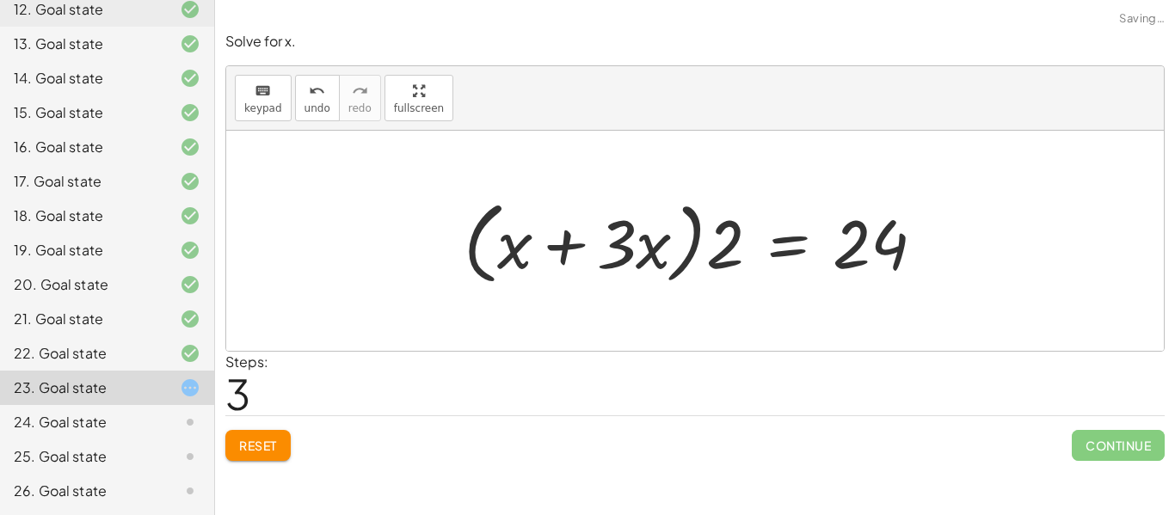
click at [262, 446] on span "Reset" at bounding box center [258, 445] width 38 height 15
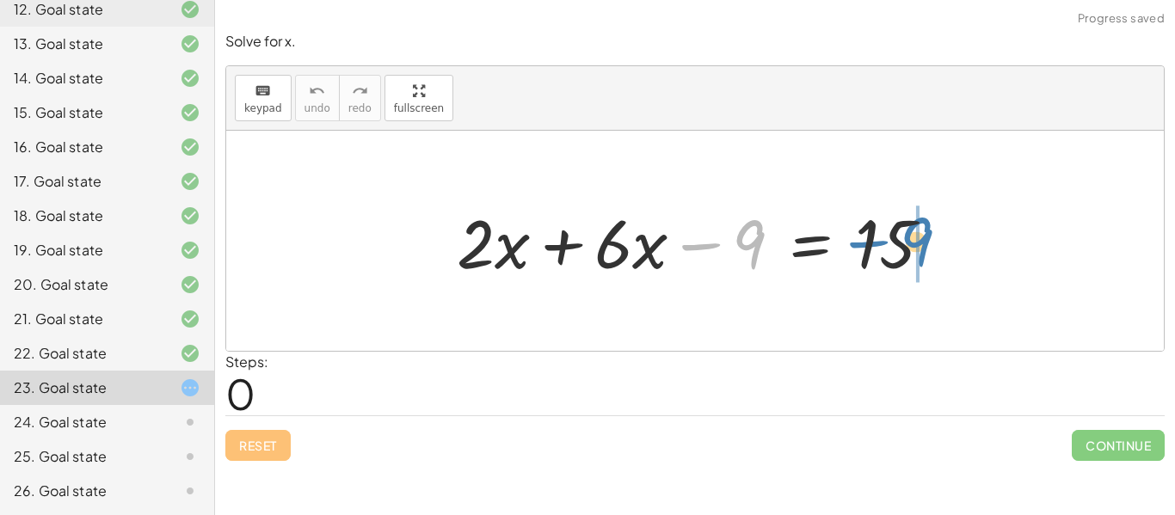
drag, startPoint x: 754, startPoint y: 244, endPoint x: 921, endPoint y: 242, distance: 166.8
click at [921, 242] on div at bounding box center [701, 241] width 506 height 89
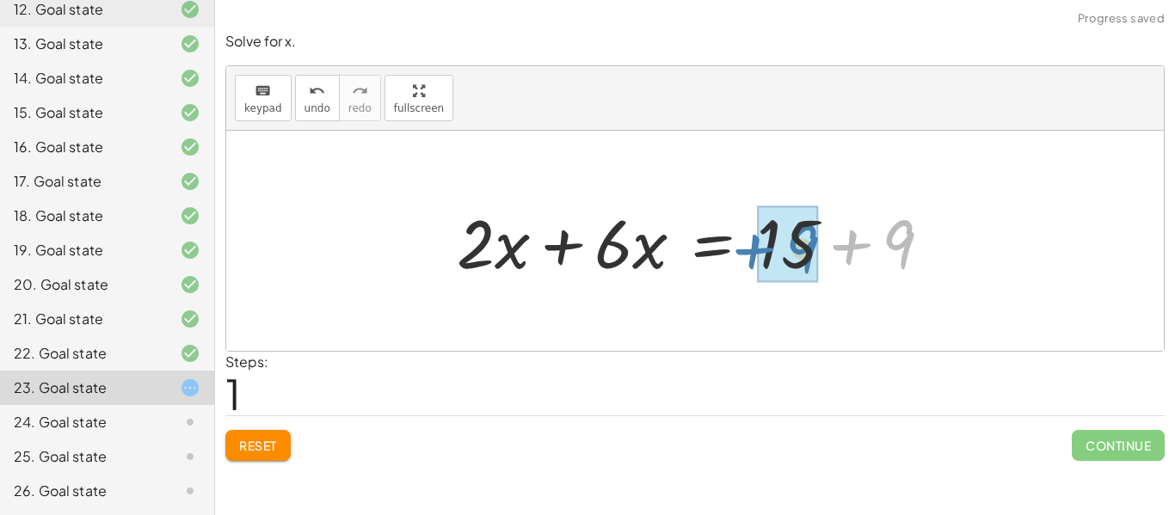
drag, startPoint x: 902, startPoint y: 242, endPoint x: 803, endPoint y: 246, distance: 99.0
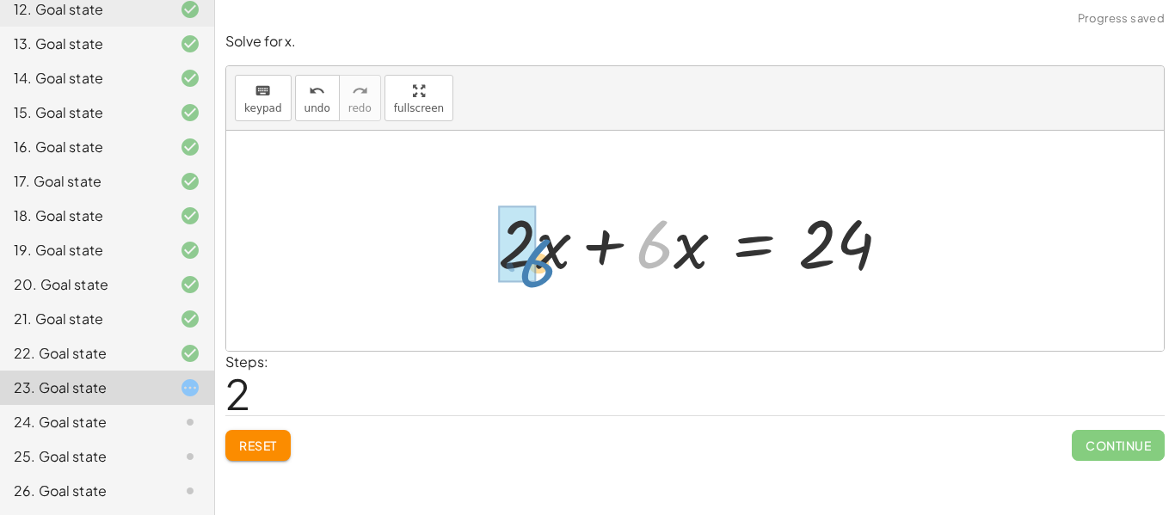
drag, startPoint x: 672, startPoint y: 243, endPoint x: 549, endPoint y: 255, distance: 123.6
click at [549, 255] on div at bounding box center [700, 241] width 423 height 89
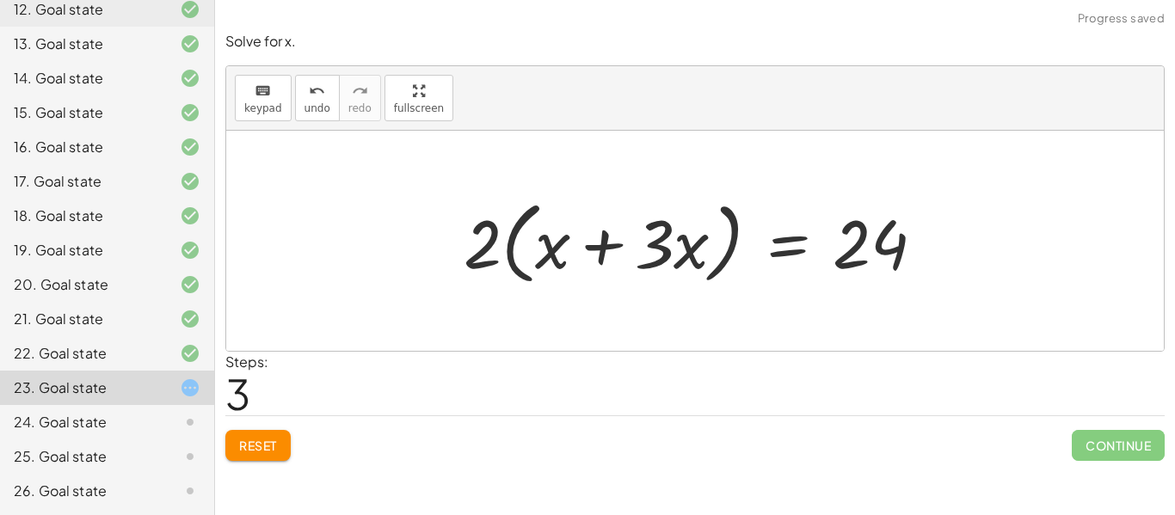
click at [243, 450] on span "Reset" at bounding box center [258, 445] width 38 height 15
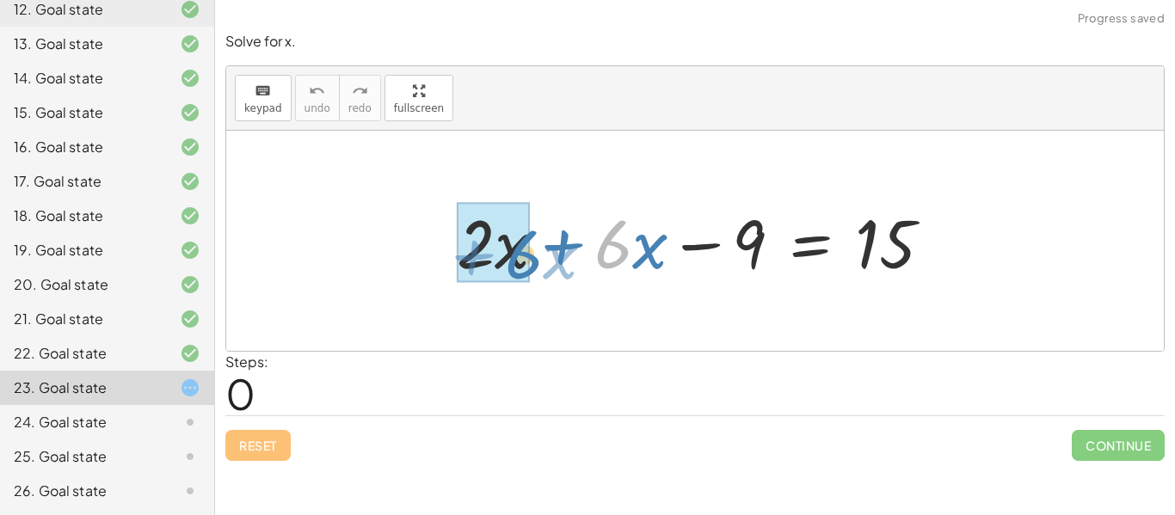
drag, startPoint x: 620, startPoint y: 255, endPoint x: 531, endPoint y: 266, distance: 90.0
click at [531, 266] on div at bounding box center [701, 241] width 506 height 89
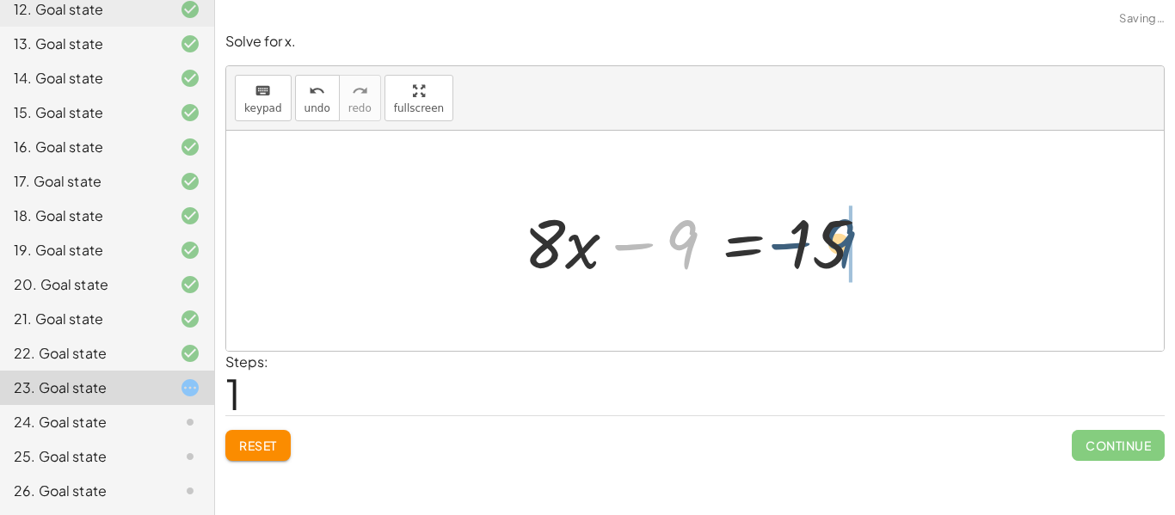
drag, startPoint x: 685, startPoint y: 241, endPoint x: 841, endPoint y: 240, distance: 155.6
click at [841, 240] on div at bounding box center [700, 241] width 371 height 89
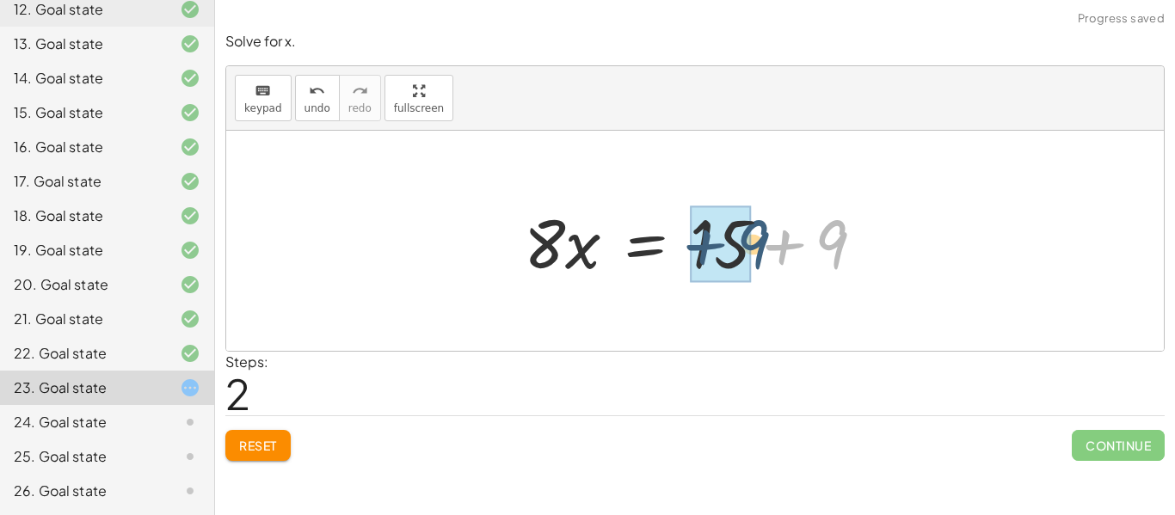
drag, startPoint x: 839, startPoint y: 241, endPoint x: 748, endPoint y: 241, distance: 91.2
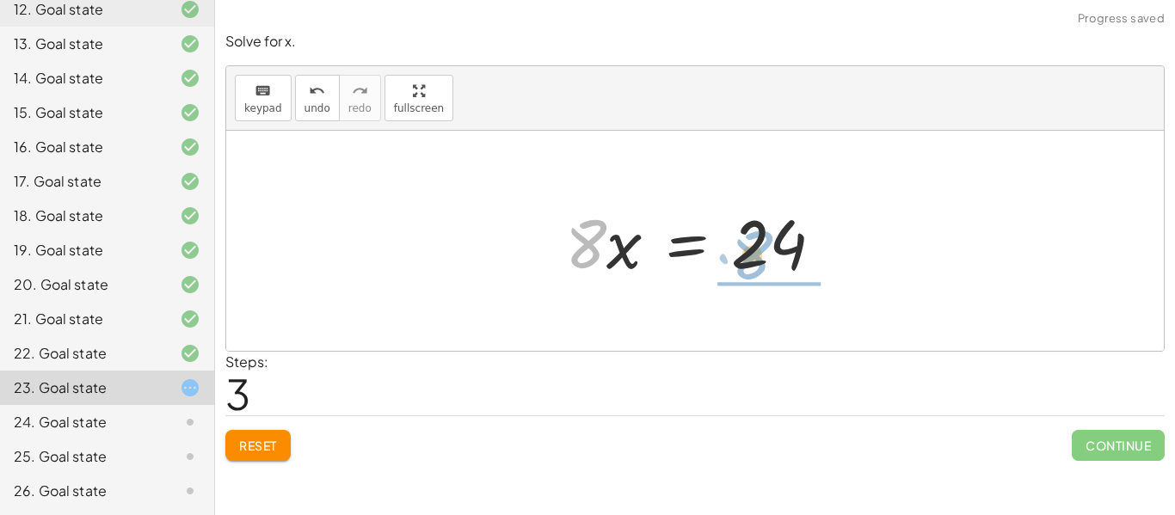
drag, startPoint x: 585, startPoint y: 256, endPoint x: 760, endPoint y: 266, distance: 175.7
click at [760, 266] on div at bounding box center [700, 241] width 289 height 89
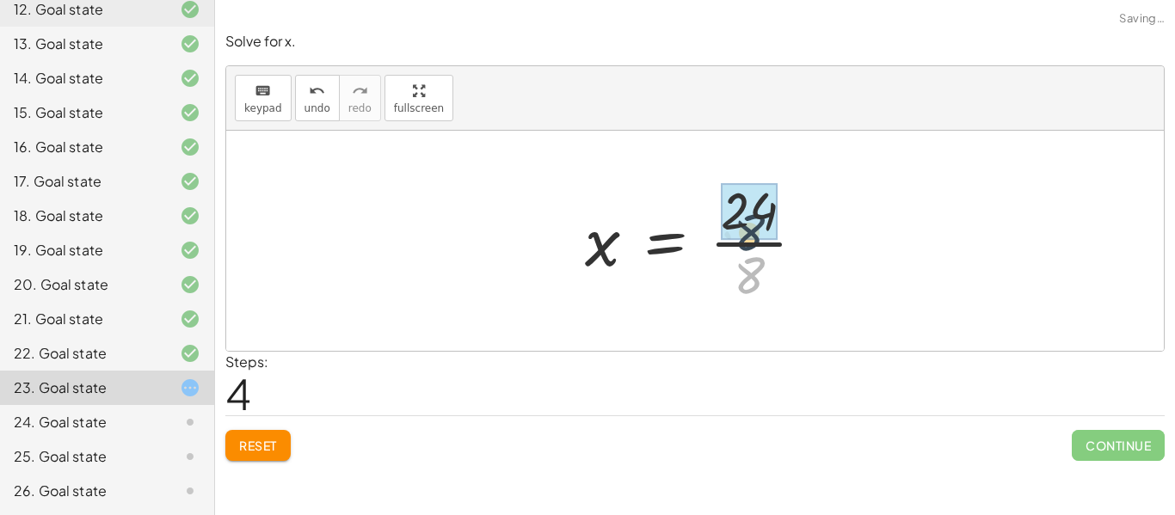
drag, startPoint x: 752, startPoint y: 268, endPoint x: 752, endPoint y: 223, distance: 45.6
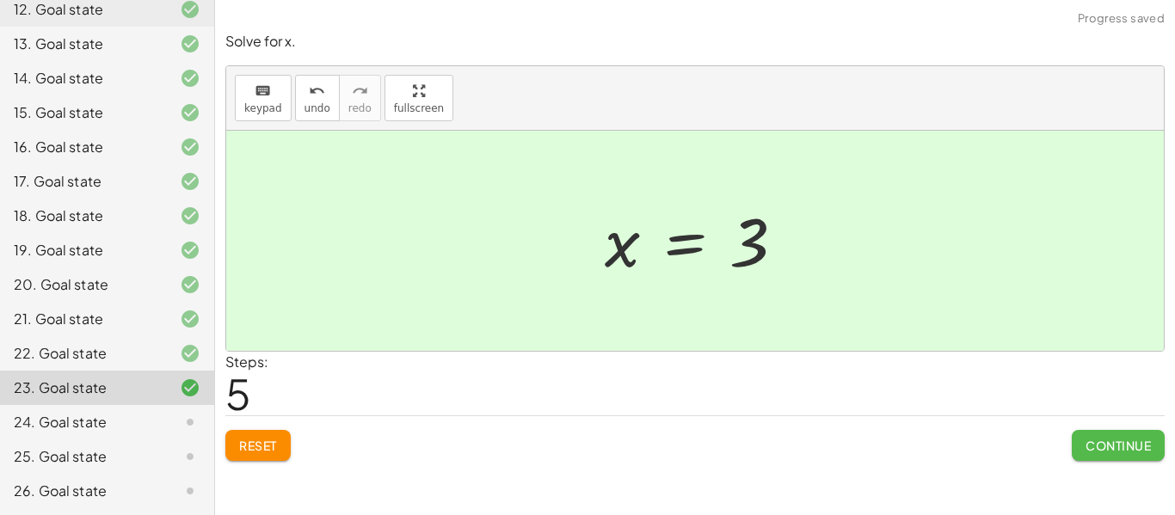
click at [1095, 440] on span "Continue" at bounding box center [1117, 445] width 65 height 15
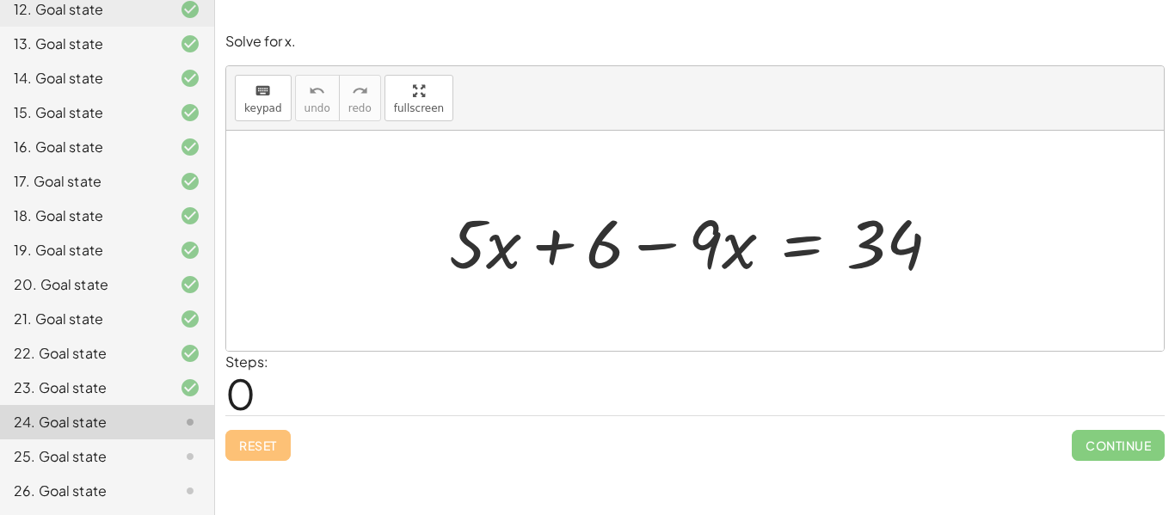
click at [721, 247] on div at bounding box center [701, 241] width 522 height 89
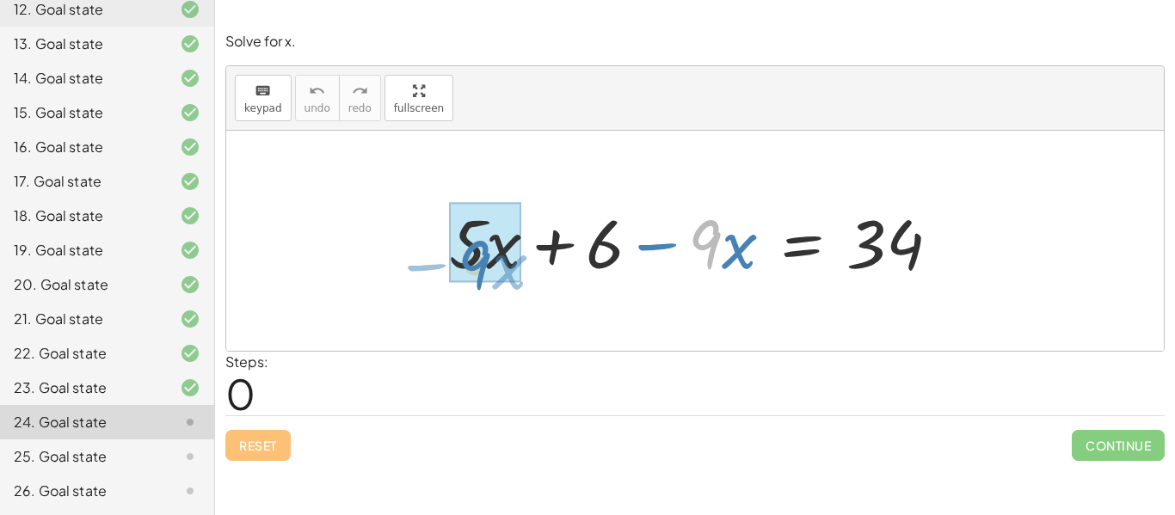
drag, startPoint x: 721, startPoint y: 247, endPoint x: 491, endPoint y: 267, distance: 230.4
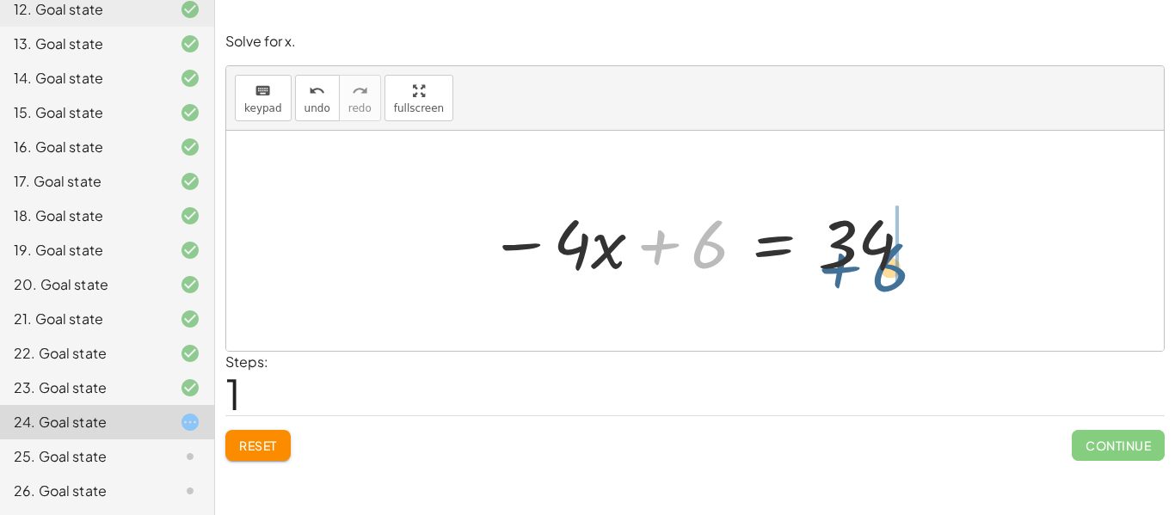
drag, startPoint x: 699, startPoint y: 255, endPoint x: 881, endPoint y: 279, distance: 183.8
click at [881, 279] on div at bounding box center [701, 241] width 442 height 89
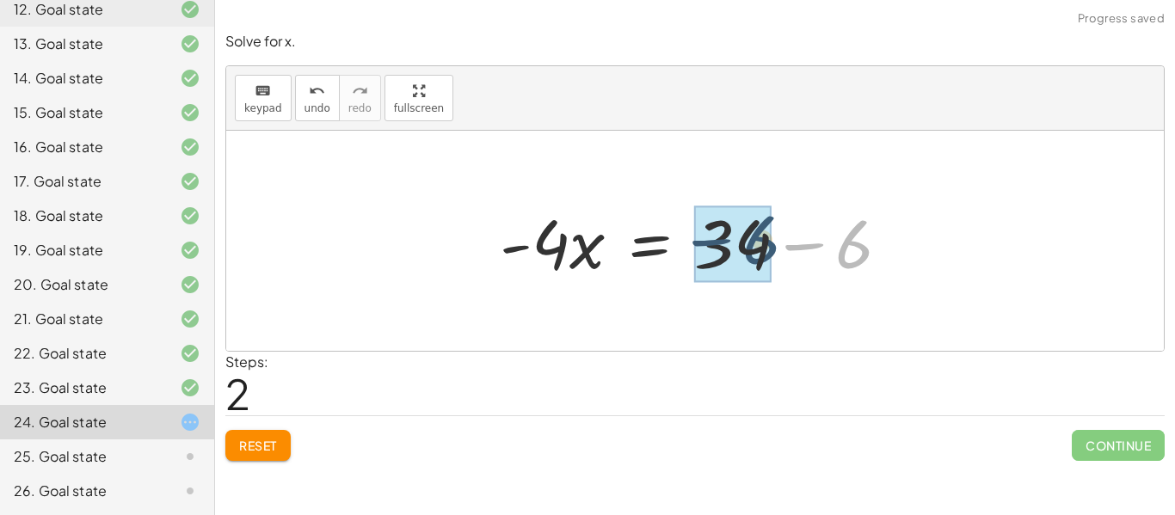
drag, startPoint x: 863, startPoint y: 255, endPoint x: 763, endPoint y: 251, distance: 100.7
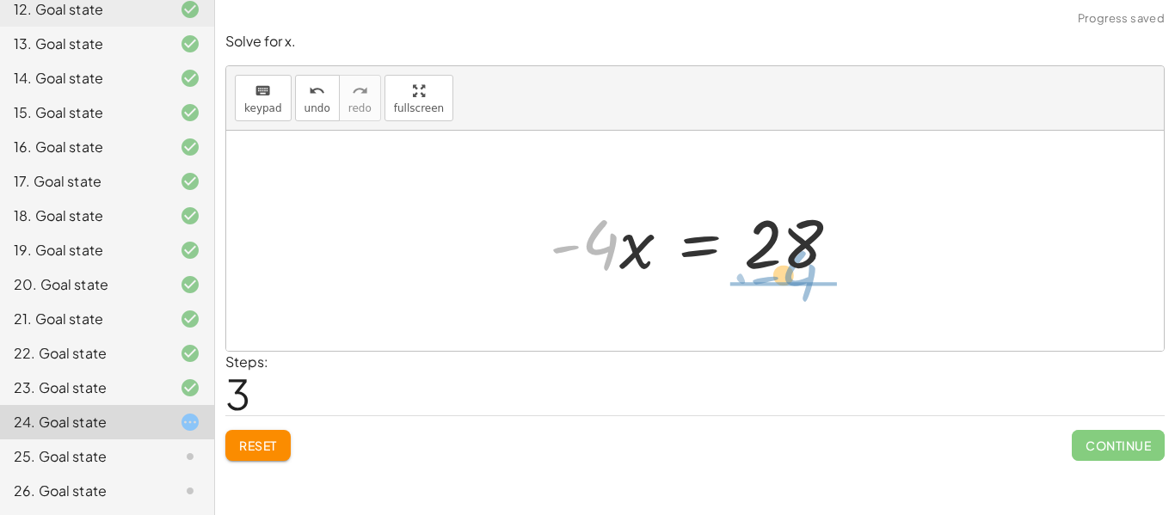
drag, startPoint x: 592, startPoint y: 249, endPoint x: 790, endPoint y: 286, distance: 201.2
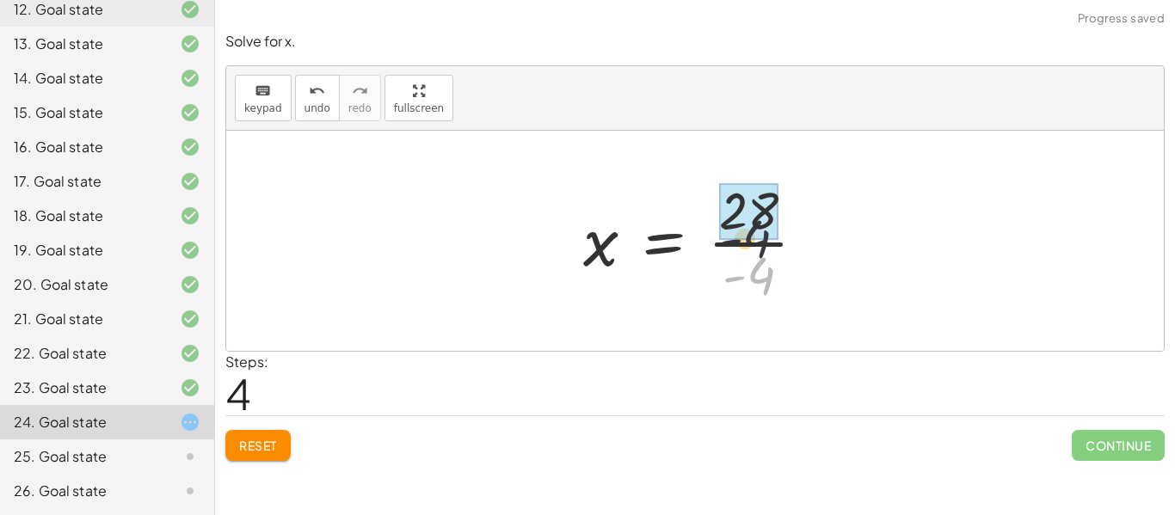
drag, startPoint x: 794, startPoint y: 273, endPoint x: 784, endPoint y: 228, distance: 45.7
click at [784, 228] on div at bounding box center [701, 241] width 254 height 132
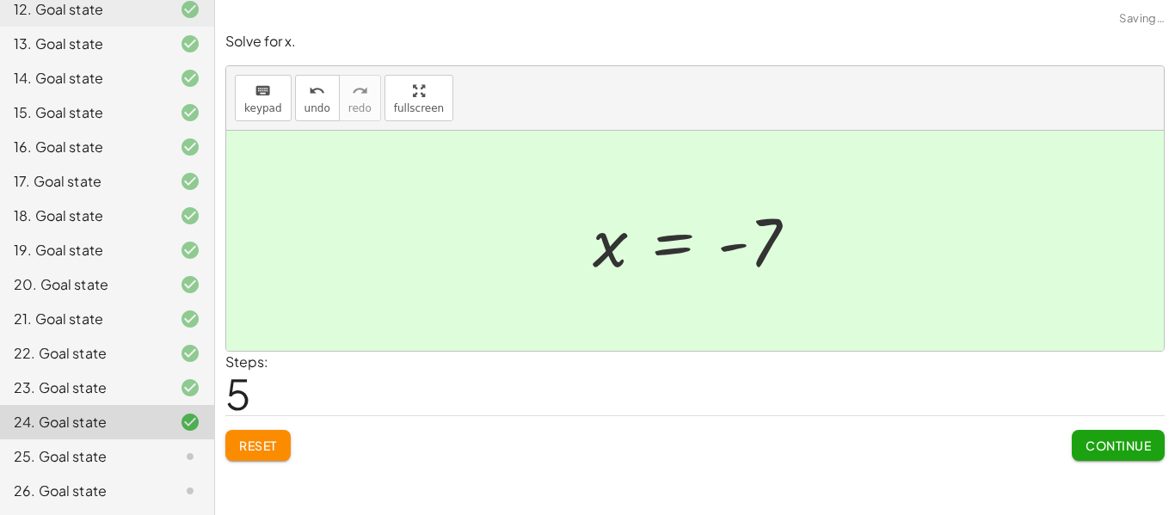
click at [1096, 437] on button "Continue" at bounding box center [1117, 445] width 93 height 31
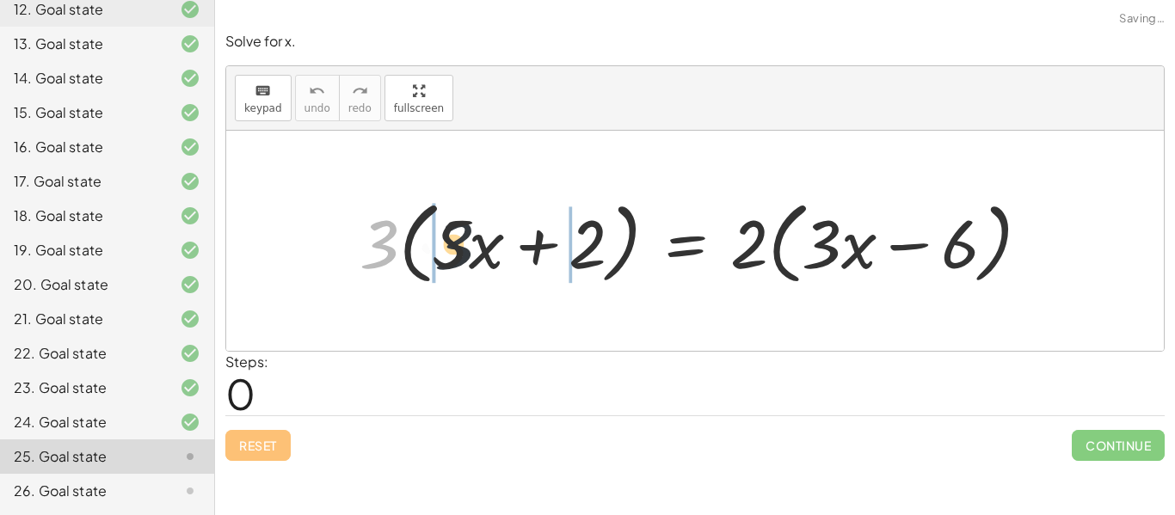
drag, startPoint x: 377, startPoint y: 242, endPoint x: 524, endPoint y: 231, distance: 147.5
click at [524, 231] on div at bounding box center [701, 241] width 701 height 99
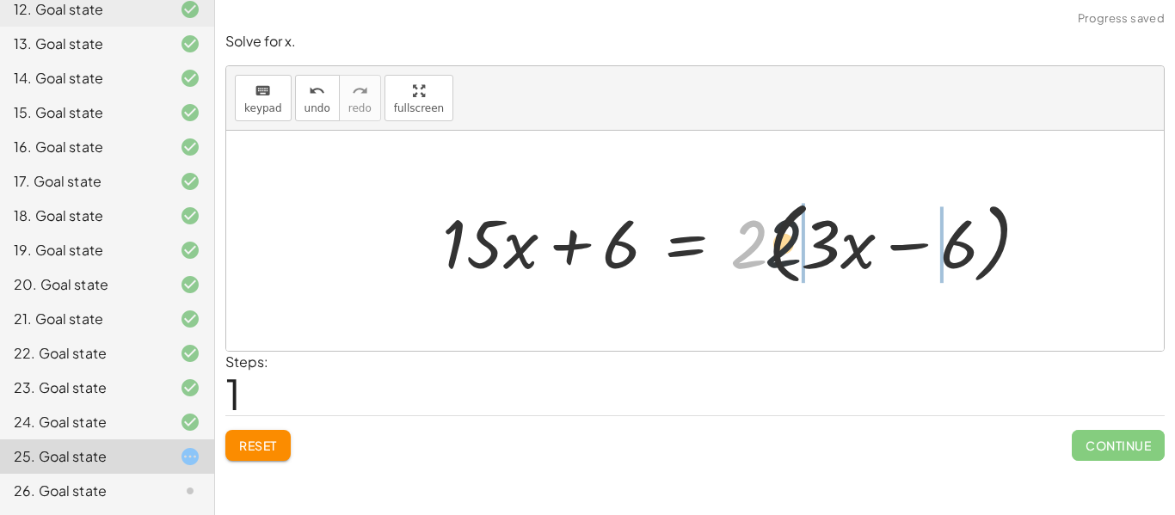
drag, startPoint x: 737, startPoint y: 250, endPoint x: 844, endPoint y: 250, distance: 107.5
click at [844, 250] on div at bounding box center [742, 241] width 618 height 99
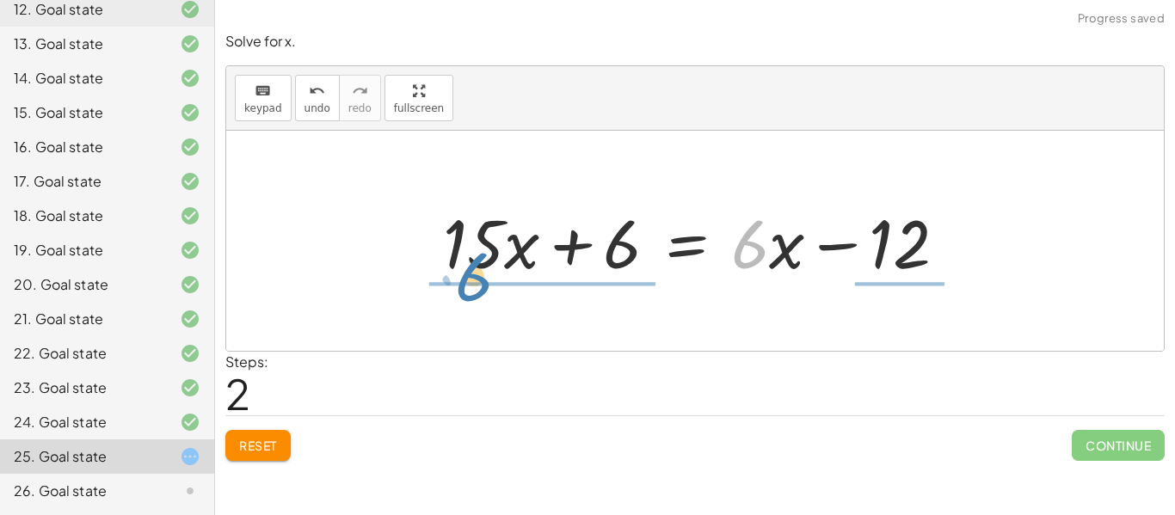
drag, startPoint x: 769, startPoint y: 249, endPoint x: 494, endPoint y: 280, distance: 276.9
click at [494, 280] on div at bounding box center [701, 241] width 535 height 89
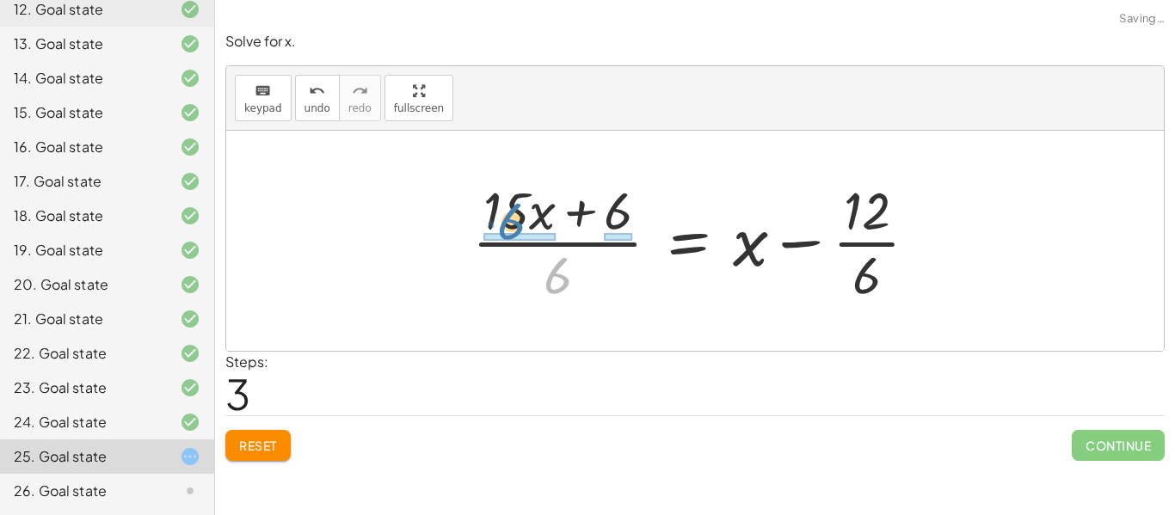
drag, startPoint x: 558, startPoint y: 279, endPoint x: 513, endPoint y: 228, distance: 67.6
click at [513, 228] on div at bounding box center [701, 241] width 476 height 132
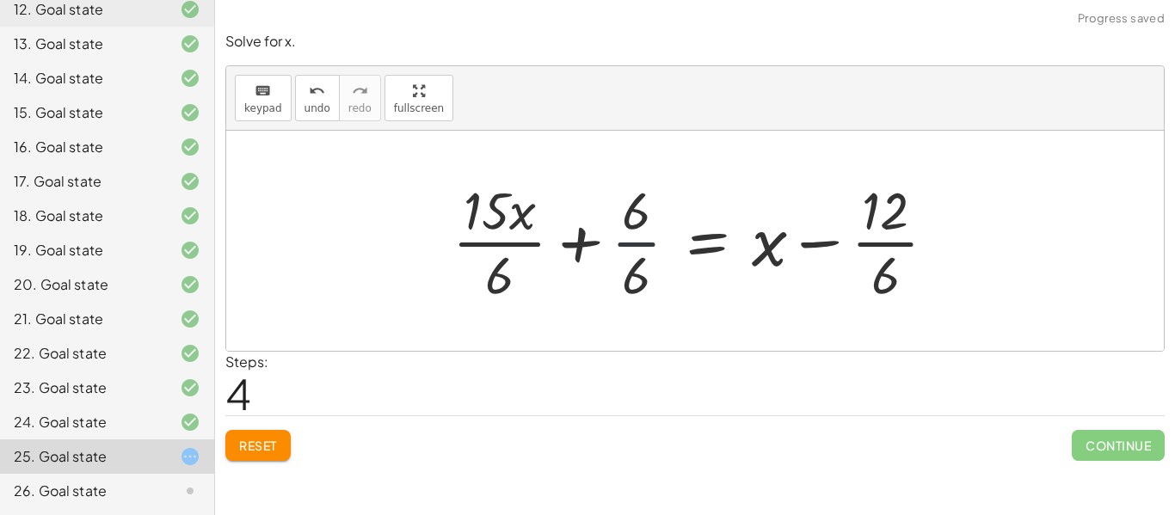
drag, startPoint x: 635, startPoint y: 259, endPoint x: 633, endPoint y: 242, distance: 16.4
click at [633, 242] on div at bounding box center [701, 241] width 514 height 132
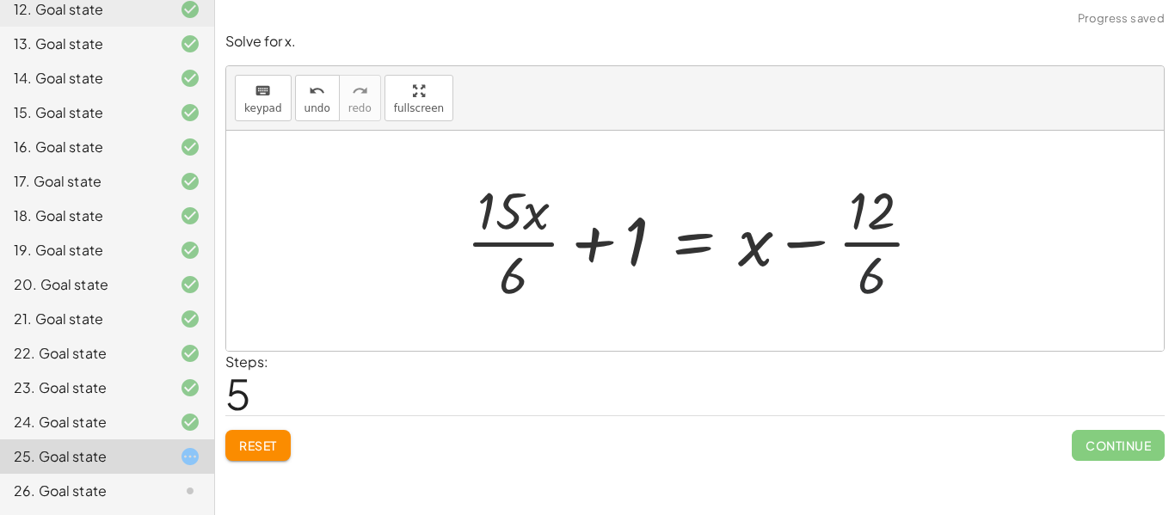
click at [875, 273] on div at bounding box center [700, 241] width 487 height 132
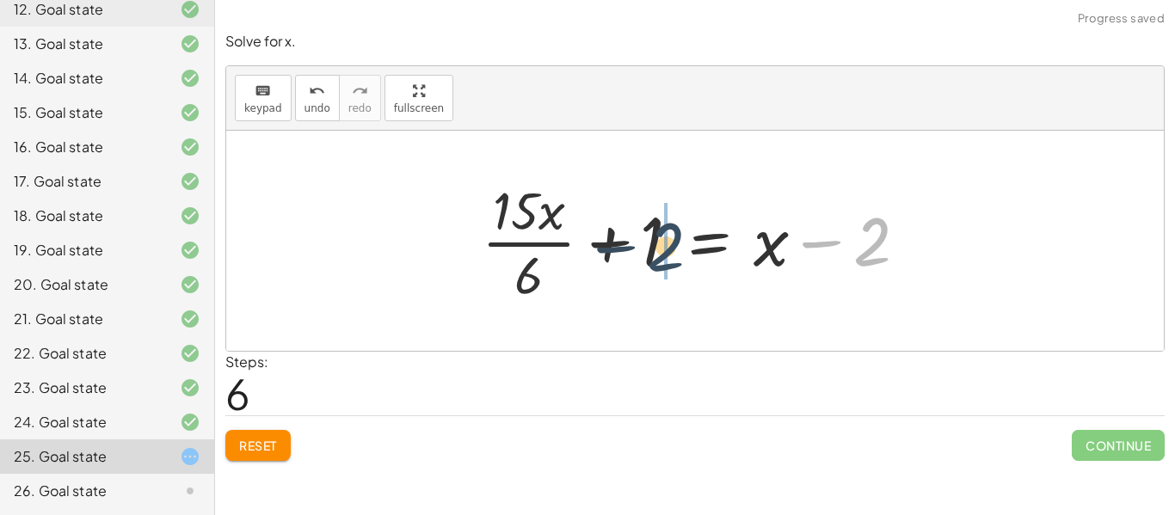
drag, startPoint x: 873, startPoint y: 253, endPoint x: 643, endPoint y: 262, distance: 229.8
click at [643, 262] on div at bounding box center [701, 241] width 457 height 132
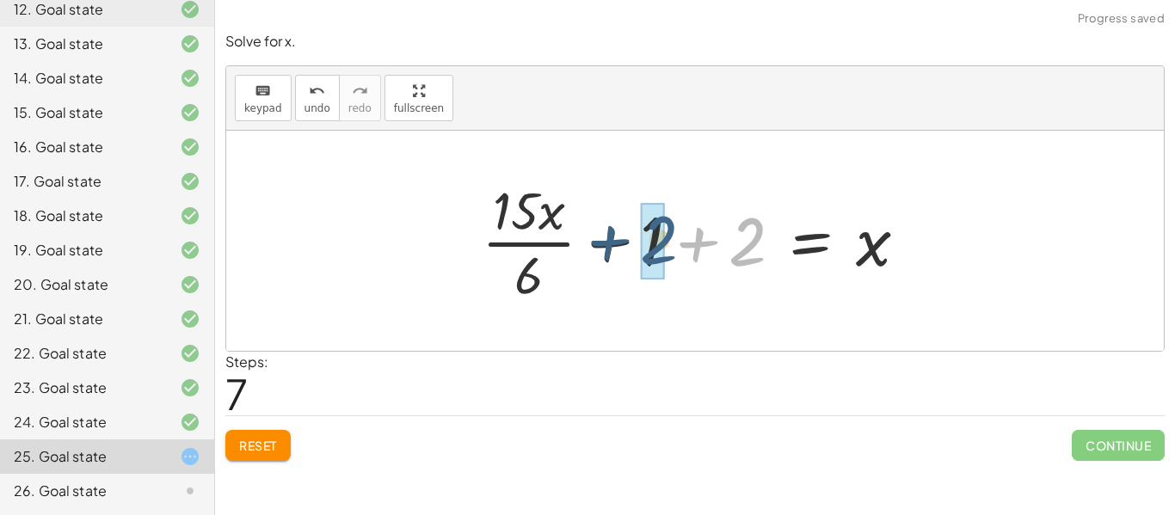
drag, startPoint x: 739, startPoint y: 245, endPoint x: 644, endPoint y: 245, distance: 94.6
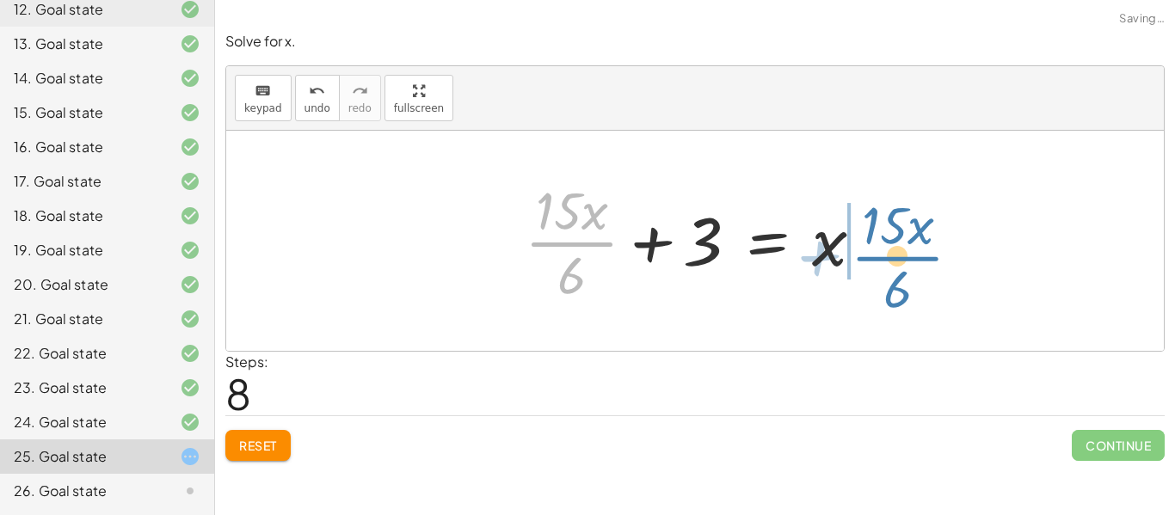
drag, startPoint x: 575, startPoint y: 239, endPoint x: 900, endPoint y: 254, distance: 325.4
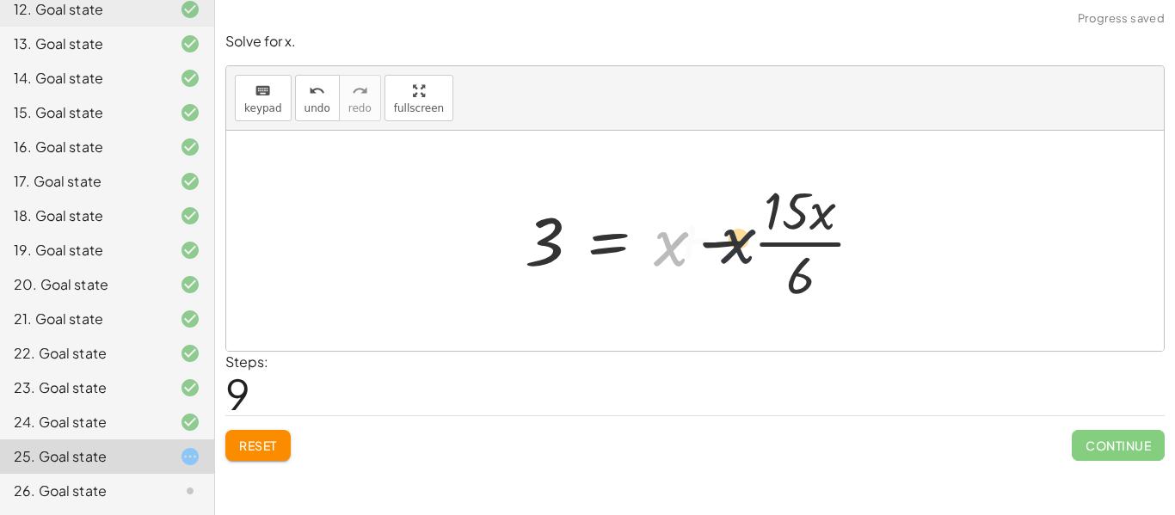
drag, startPoint x: 663, startPoint y: 244, endPoint x: 768, endPoint y: 241, distance: 105.0
click at [768, 241] on div at bounding box center [701, 241] width 370 height 132
drag, startPoint x: 669, startPoint y: 250, endPoint x: 826, endPoint y: 224, distance: 158.8
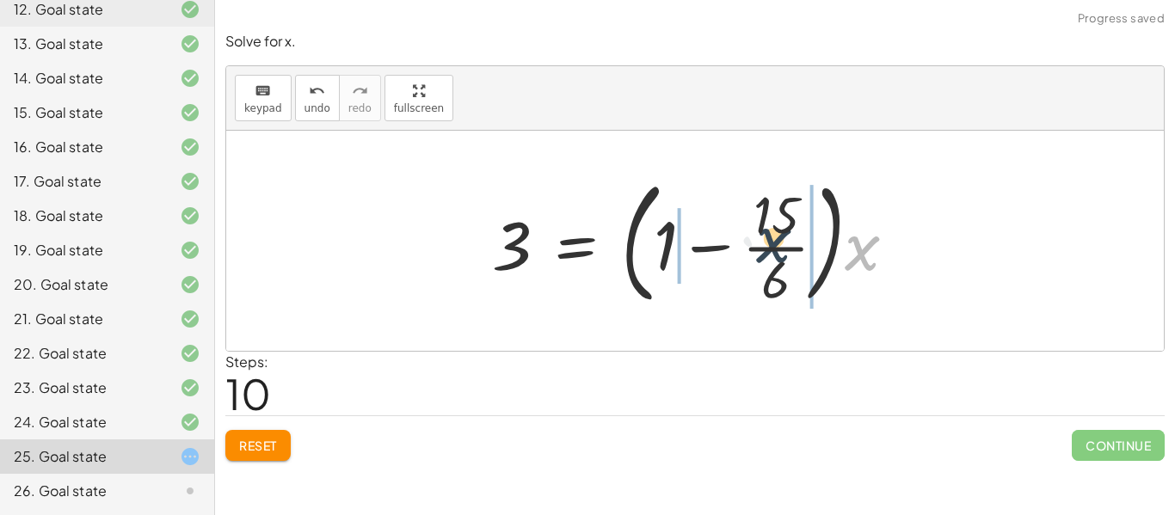
drag, startPoint x: 867, startPoint y: 258, endPoint x: 774, endPoint y: 254, distance: 93.0
click at [774, 254] on div at bounding box center [700, 240] width 435 height 143
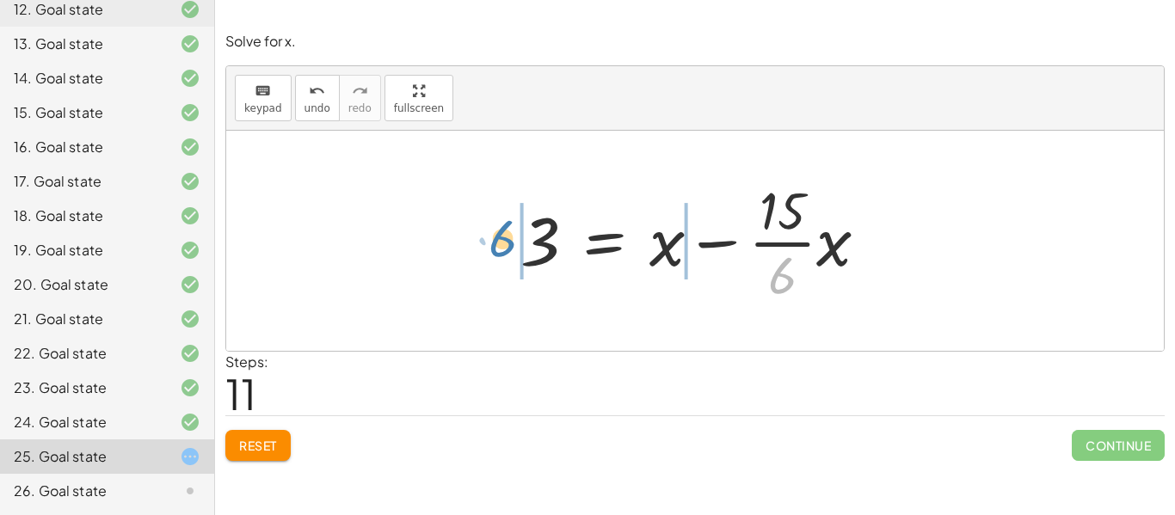
drag, startPoint x: 776, startPoint y: 273, endPoint x: 489, endPoint y: 237, distance: 288.6
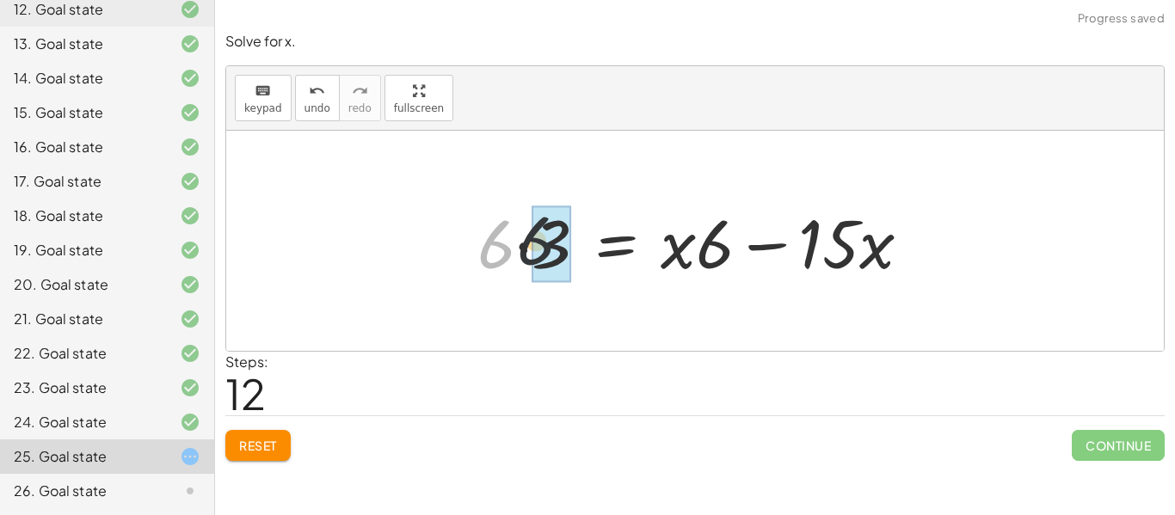
drag, startPoint x: 494, startPoint y: 243, endPoint x: 539, endPoint y: 240, distance: 44.8
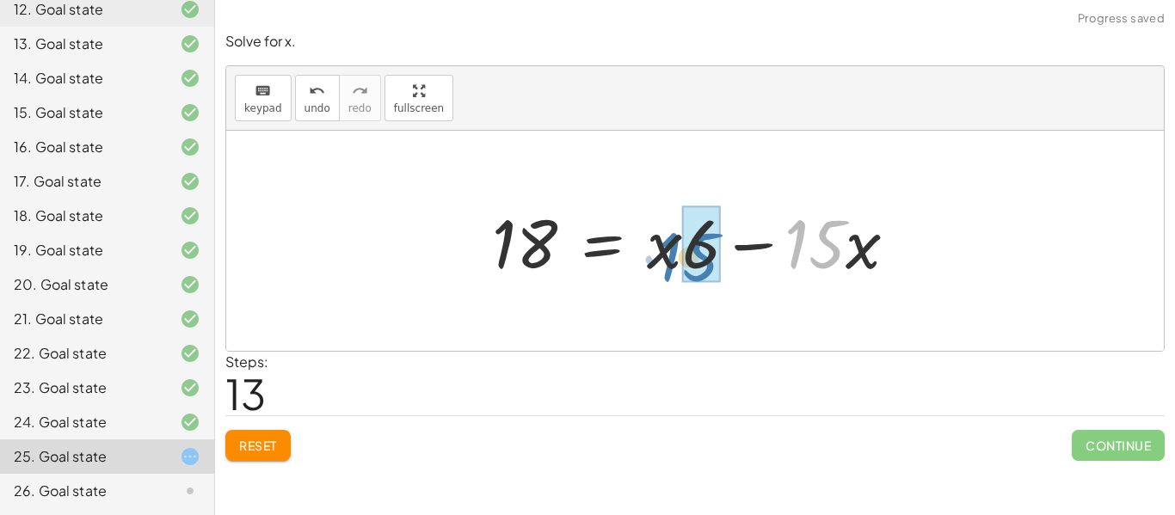
drag, startPoint x: 832, startPoint y: 246, endPoint x: 708, endPoint y: 259, distance: 125.4
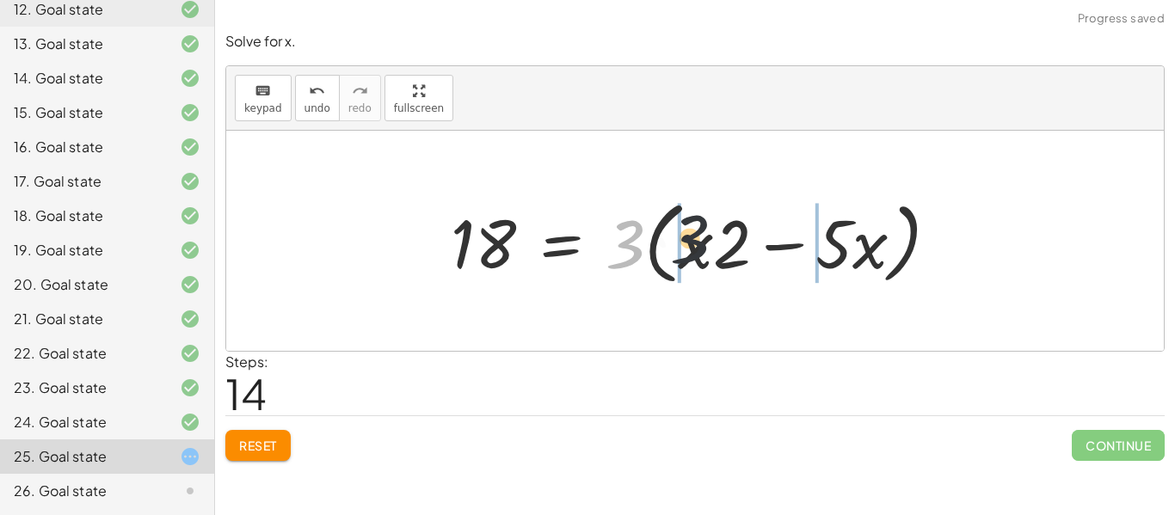
drag, startPoint x: 628, startPoint y: 243, endPoint x: 711, endPoint y: 234, distance: 83.9
click at [711, 234] on div at bounding box center [701, 241] width 519 height 99
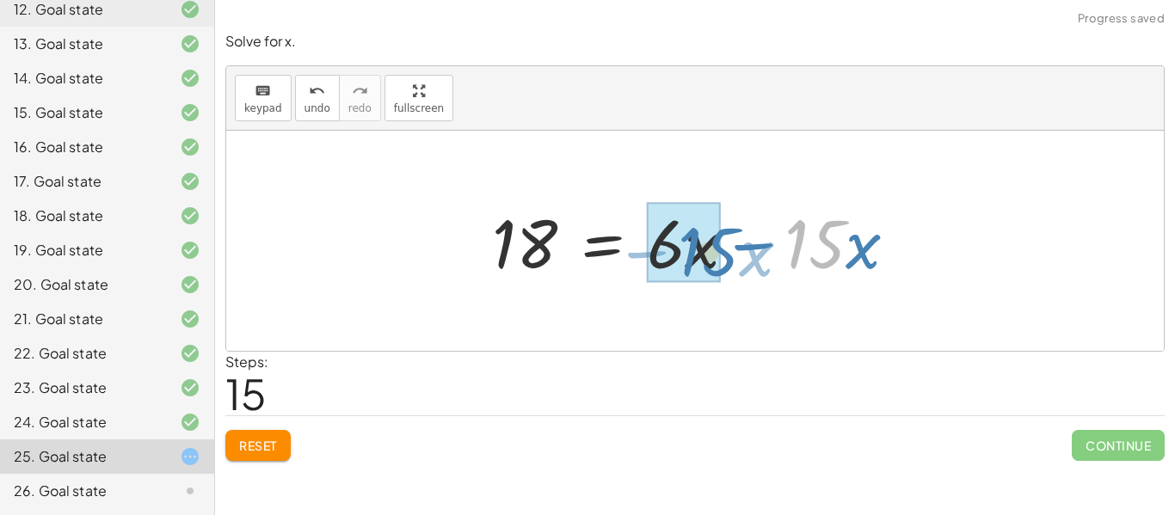
drag, startPoint x: 807, startPoint y: 242, endPoint x: 701, endPoint y: 249, distance: 106.9
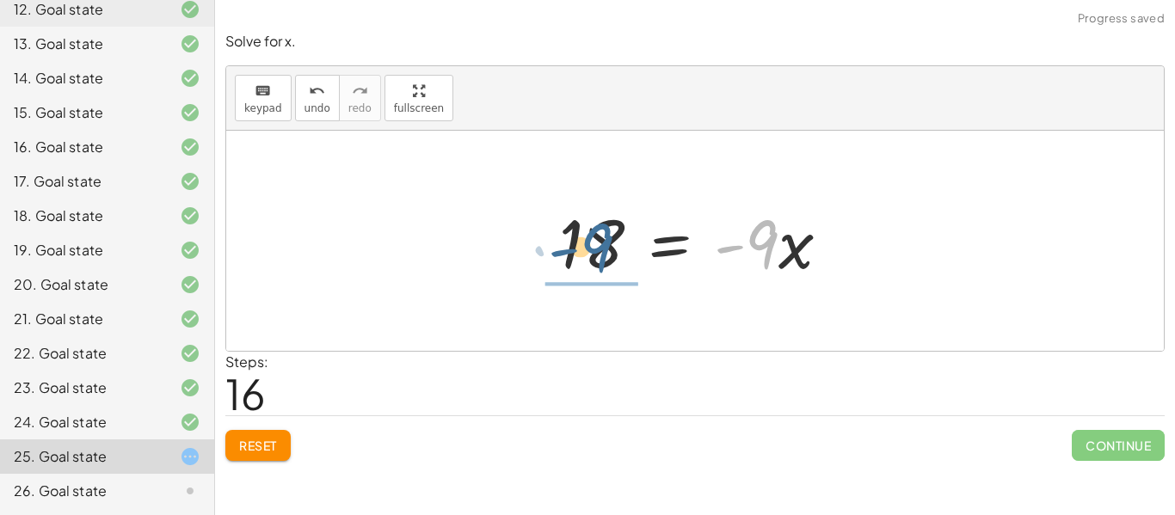
drag, startPoint x: 764, startPoint y: 247, endPoint x: 594, endPoint y: 250, distance: 170.3
click at [594, 250] on div at bounding box center [701, 241] width 303 height 89
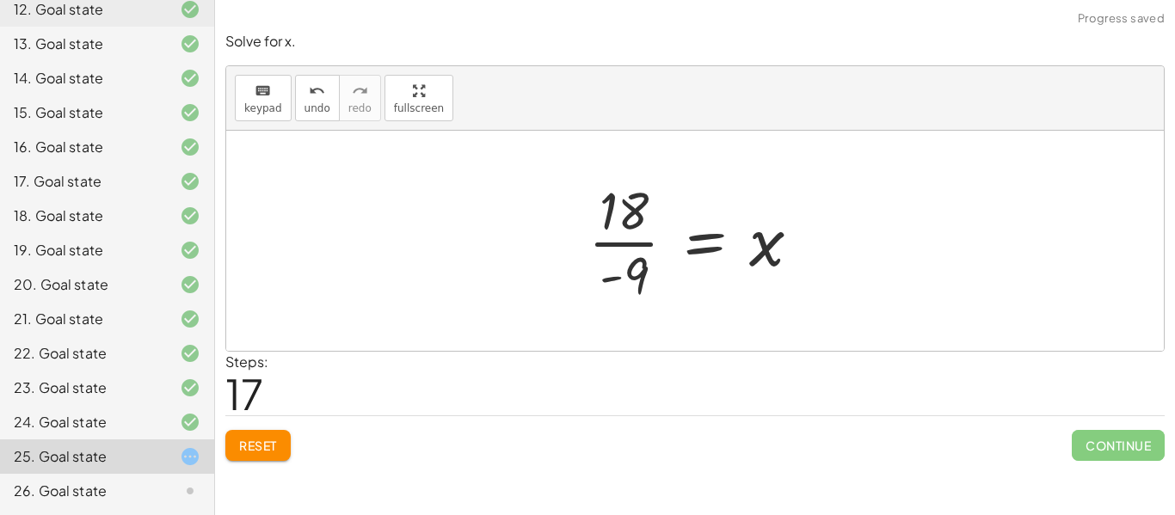
click at [624, 247] on div at bounding box center [701, 241] width 243 height 132
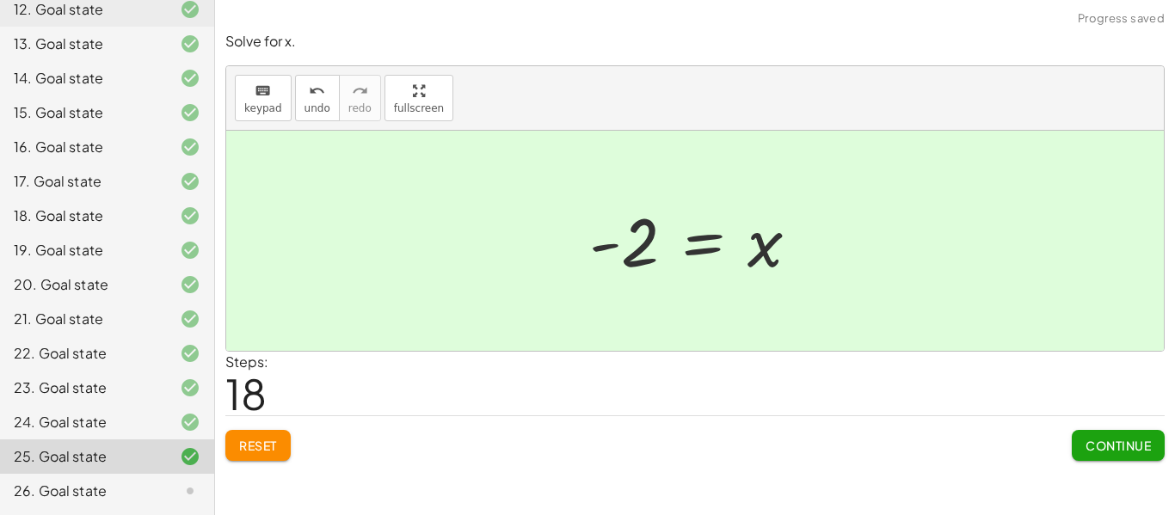
click at [1111, 436] on button "Continue" at bounding box center [1117, 445] width 93 height 31
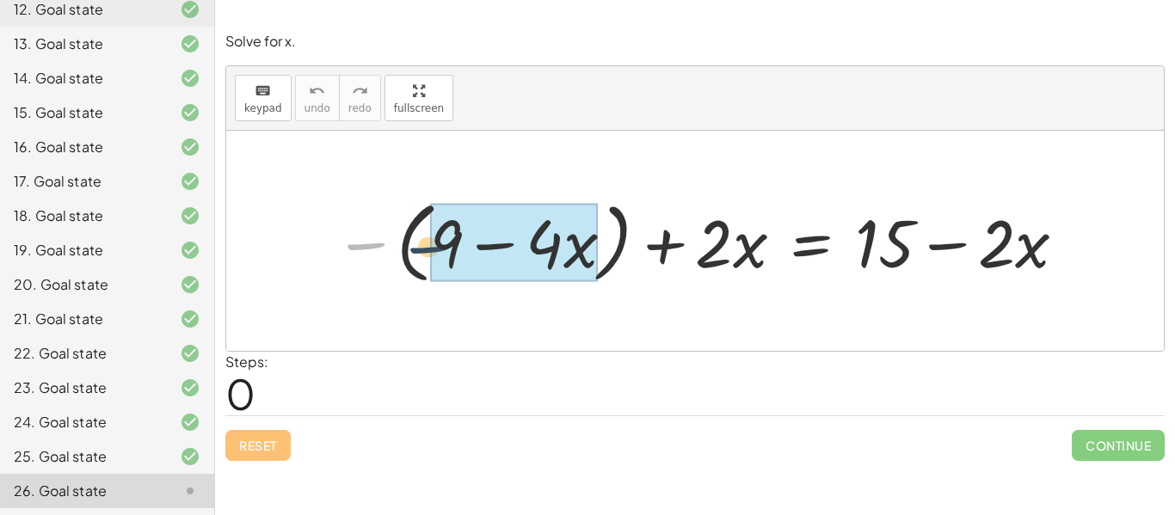
drag, startPoint x: 370, startPoint y: 247, endPoint x: 474, endPoint y: 256, distance: 104.5
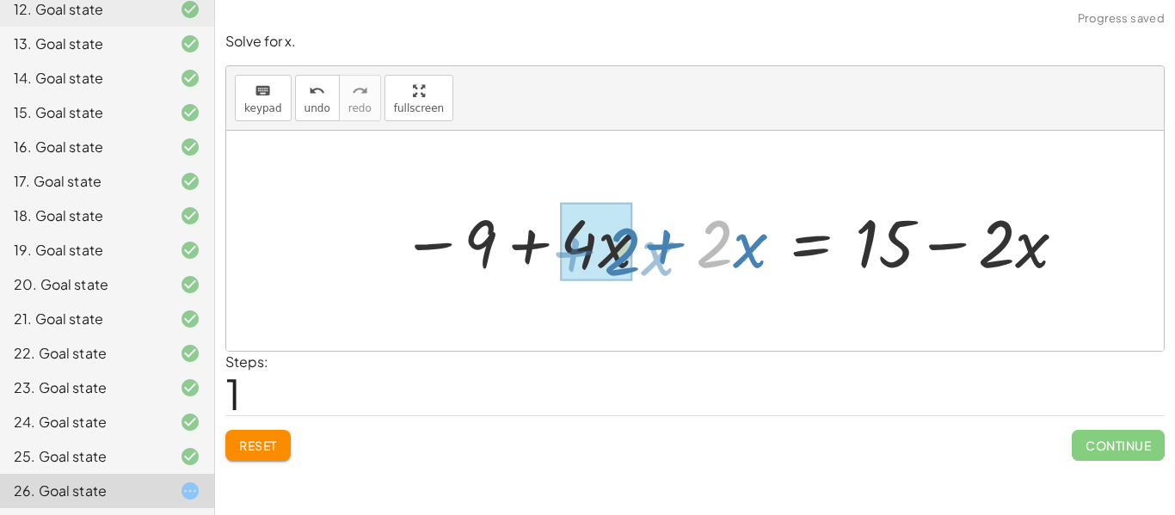
drag, startPoint x: 712, startPoint y: 247, endPoint x: 622, endPoint y: 255, distance: 90.6
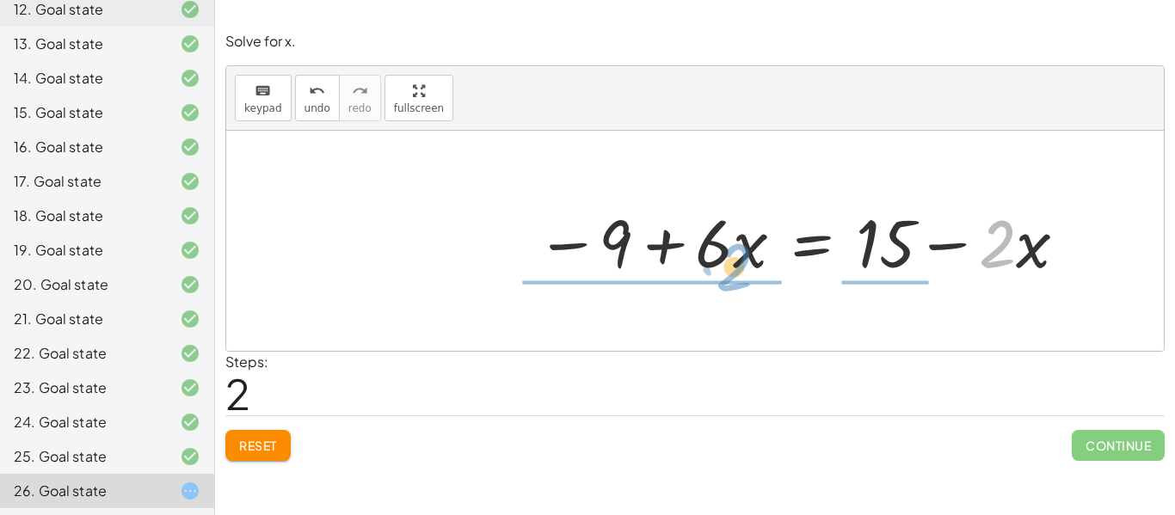
drag, startPoint x: 998, startPoint y: 239, endPoint x: 735, endPoint y: 261, distance: 264.1
click at [735, 261] on div at bounding box center [802, 240] width 550 height 87
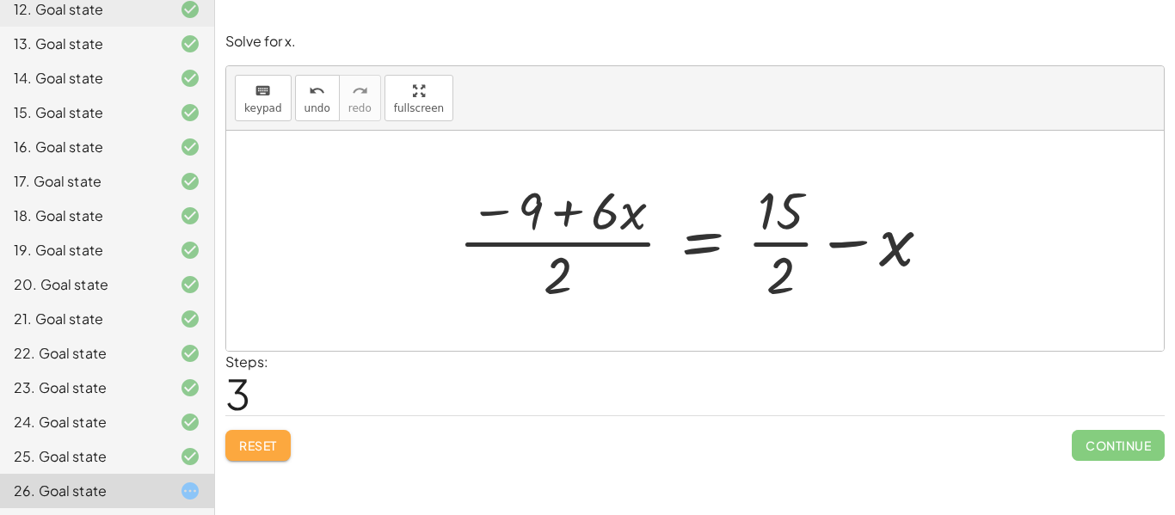
click at [255, 455] on button "Reset" at bounding box center [257, 445] width 65 height 31
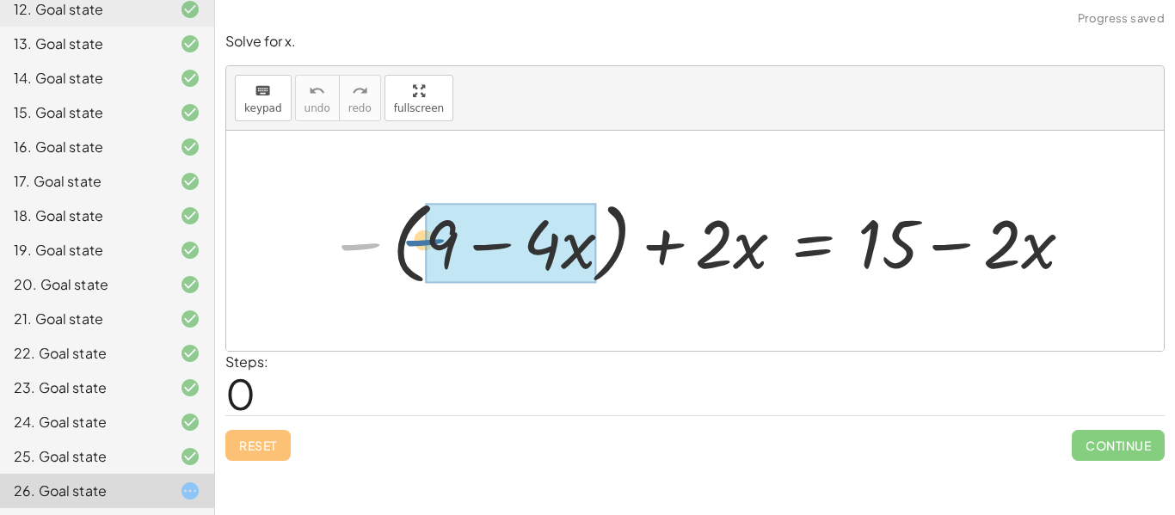
drag, startPoint x: 357, startPoint y: 252, endPoint x: 458, endPoint y: 252, distance: 101.5
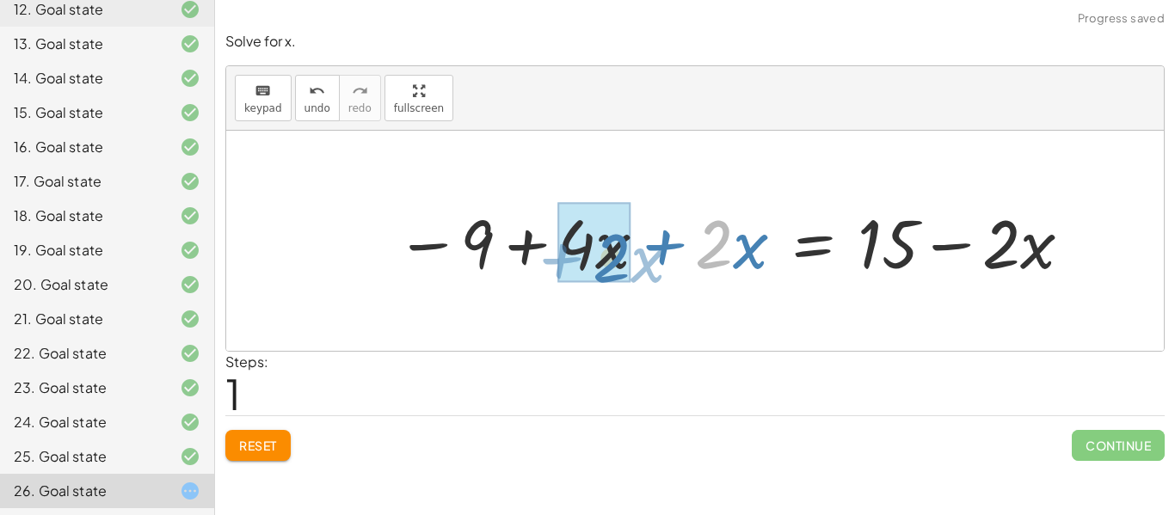
drag, startPoint x: 716, startPoint y: 243, endPoint x: 613, endPoint y: 257, distance: 104.1
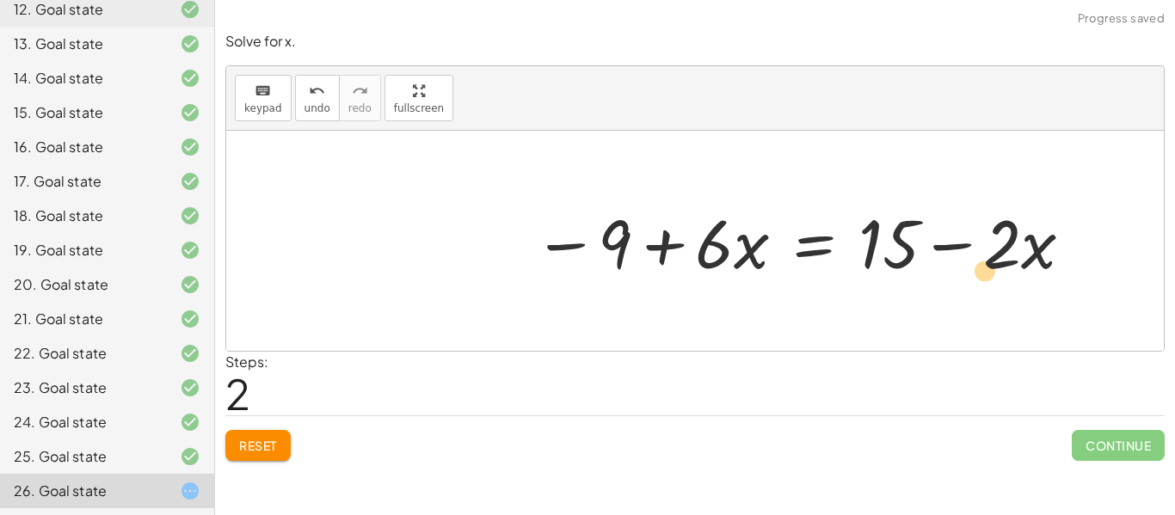
drag, startPoint x: 1011, startPoint y: 251, endPoint x: 997, endPoint y: 270, distance: 23.9
click at [997, 270] on div at bounding box center [804, 241] width 559 height 89
drag, startPoint x: 1010, startPoint y: 226, endPoint x: 1026, endPoint y: 236, distance: 18.9
click at [1026, 236] on div at bounding box center [804, 241] width 559 height 89
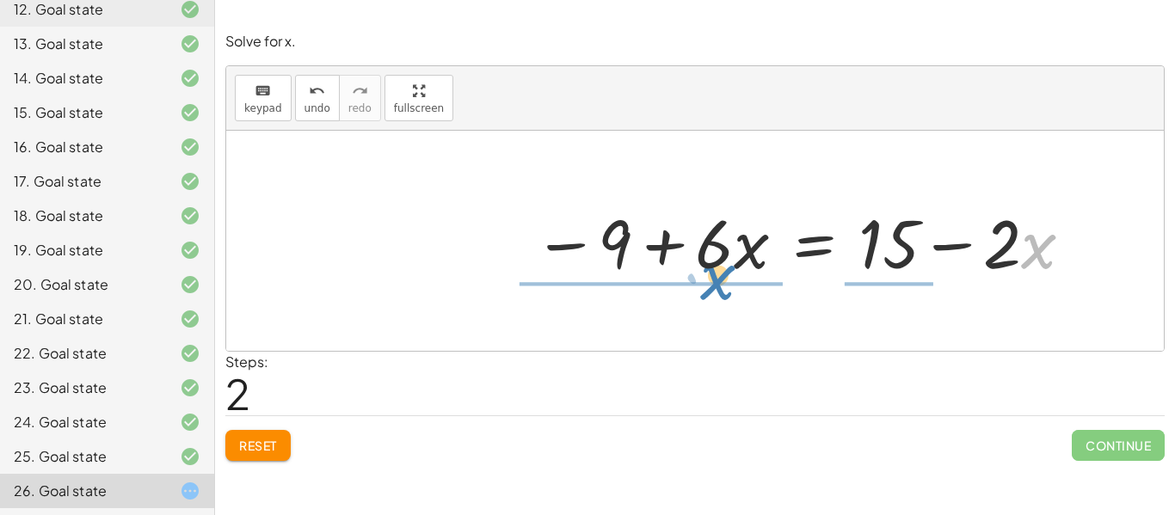
drag, startPoint x: 1036, startPoint y: 245, endPoint x: 706, endPoint y: 278, distance: 331.8
click at [706, 278] on div at bounding box center [804, 241] width 559 height 89
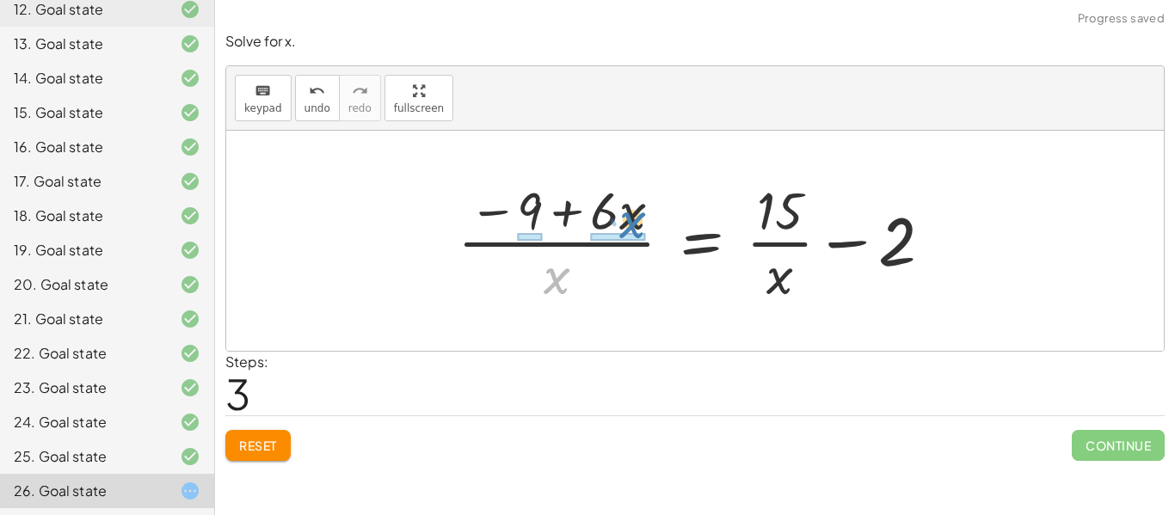
drag, startPoint x: 553, startPoint y: 279, endPoint x: 622, endPoint y: 225, distance: 87.6
click at [622, 225] on div at bounding box center [702, 241] width 506 height 132
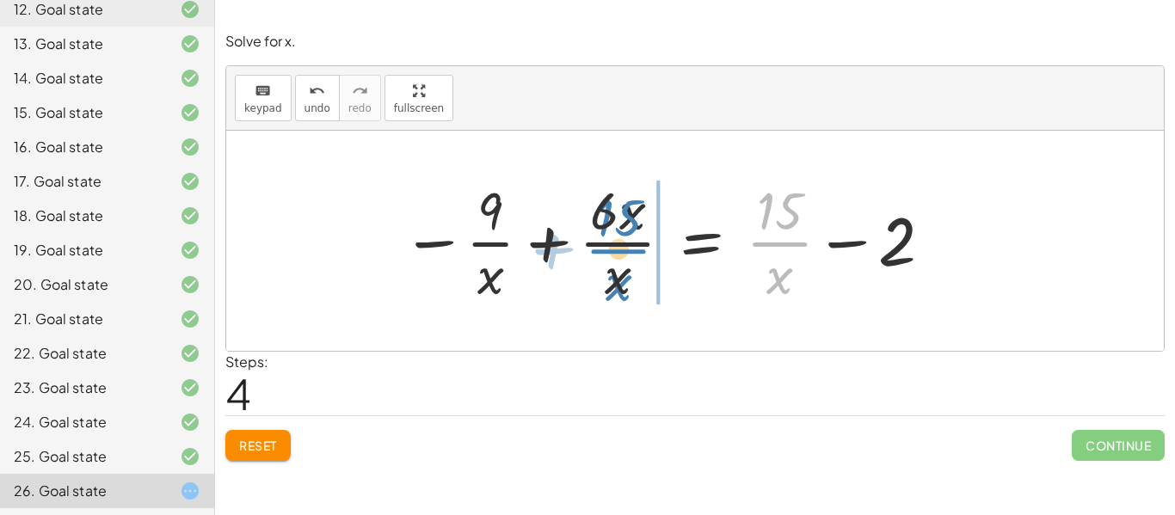
drag, startPoint x: 789, startPoint y: 242, endPoint x: 628, endPoint y: 249, distance: 161.0
click at [628, 249] on div at bounding box center [667, 241] width 549 height 132
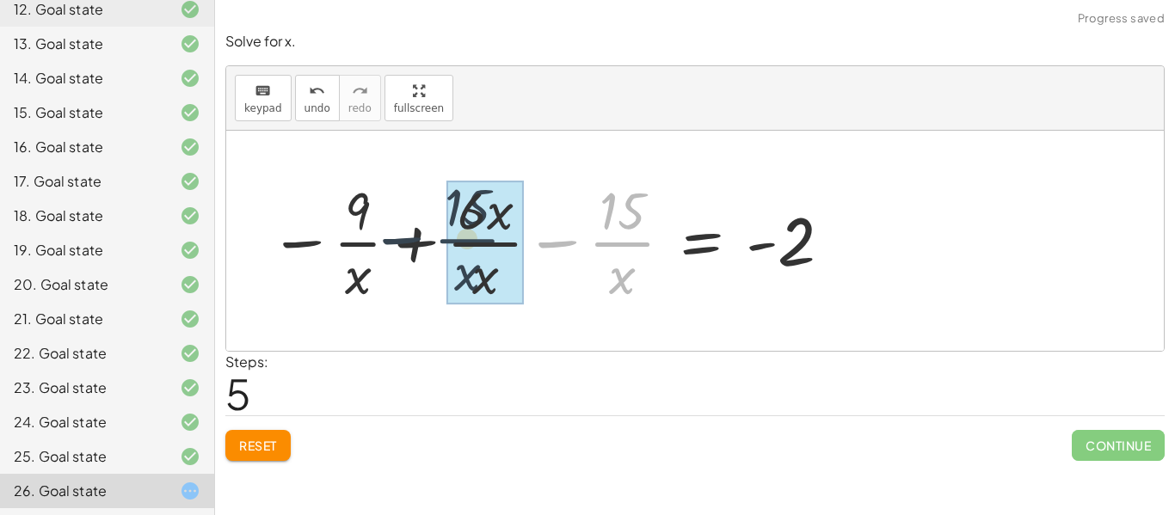
drag, startPoint x: 629, startPoint y: 235, endPoint x: 475, endPoint y: 230, distance: 154.8
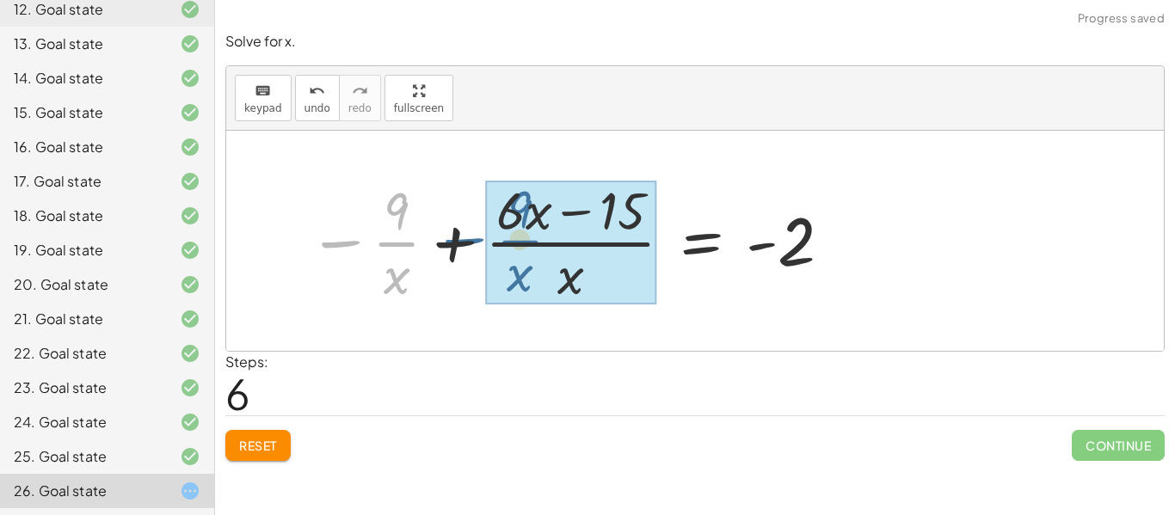
drag, startPoint x: 400, startPoint y: 242, endPoint x: 541, endPoint y: 236, distance: 141.1
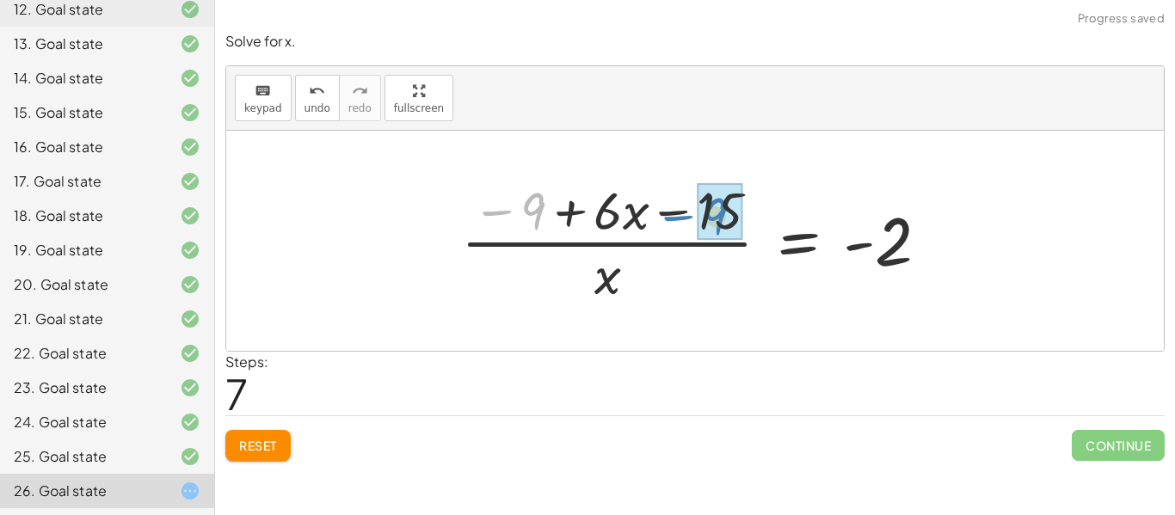
drag, startPoint x: 540, startPoint y: 207, endPoint x: 722, endPoint y: 212, distance: 182.4
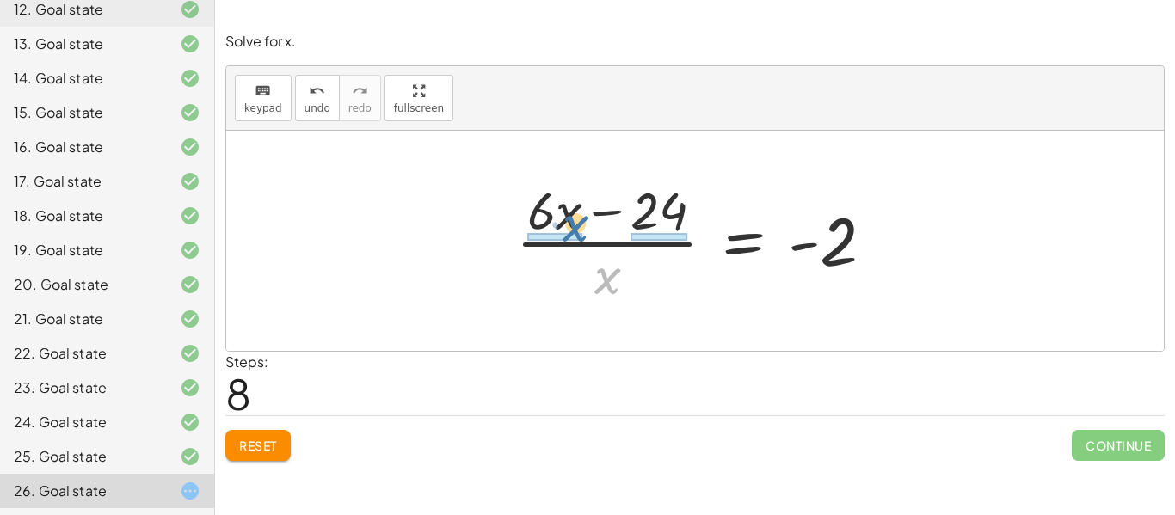
drag, startPoint x: 611, startPoint y: 286, endPoint x: 578, endPoint y: 235, distance: 61.1
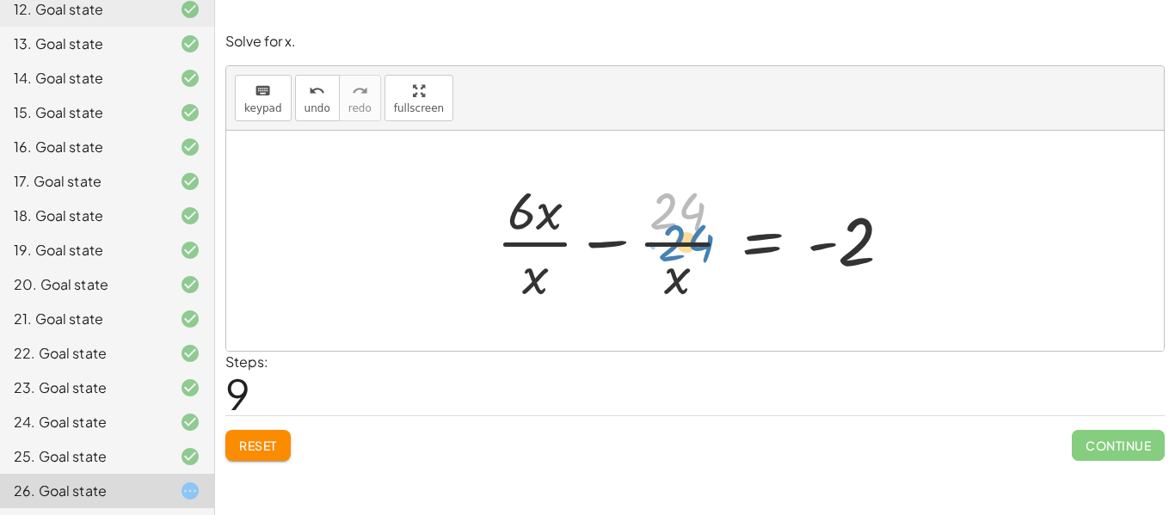
drag, startPoint x: 667, startPoint y: 207, endPoint x: 671, endPoint y: 219, distance: 12.5
click at [671, 219] on div at bounding box center [701, 241] width 427 height 132
drag, startPoint x: 866, startPoint y: 251, endPoint x: 890, endPoint y: 249, distance: 24.2
click at [890, 249] on div at bounding box center [701, 241] width 427 height 132
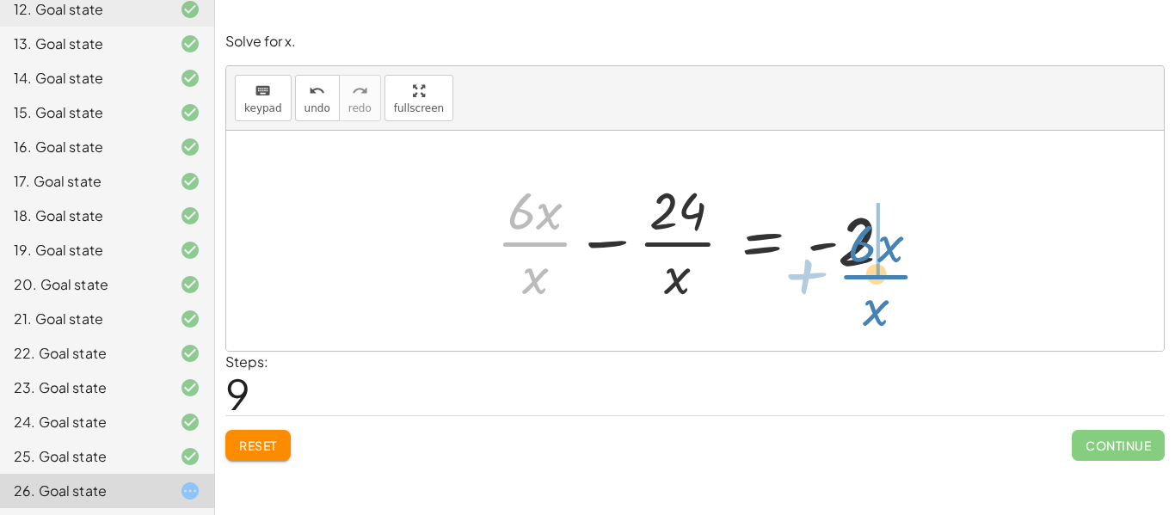
drag, startPoint x: 530, startPoint y: 245, endPoint x: 884, endPoint y: 247, distance: 354.3
click at [884, 247] on div at bounding box center [701, 241] width 427 height 132
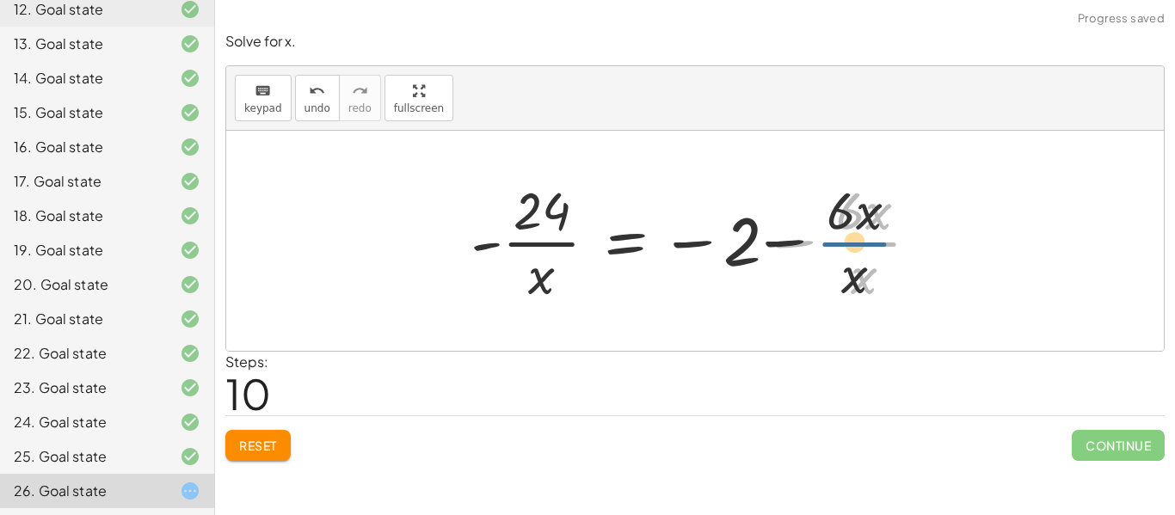
drag, startPoint x: 869, startPoint y: 247, endPoint x: 823, endPoint y: 251, distance: 46.6
click at [823, 251] on div at bounding box center [702, 241] width 480 height 132
drag, startPoint x: 802, startPoint y: 244, endPoint x: 780, endPoint y: 246, distance: 22.4
click at [780, 246] on div at bounding box center [702, 241] width 480 height 132
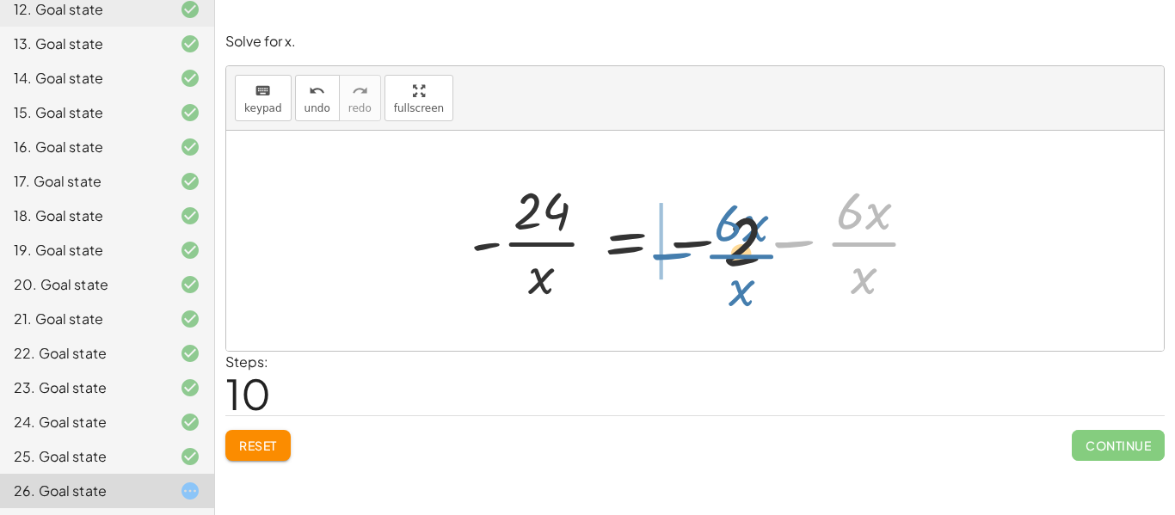
drag, startPoint x: 870, startPoint y: 240, endPoint x: 747, endPoint y: 253, distance: 123.6
click at [747, 253] on div at bounding box center [702, 241] width 480 height 132
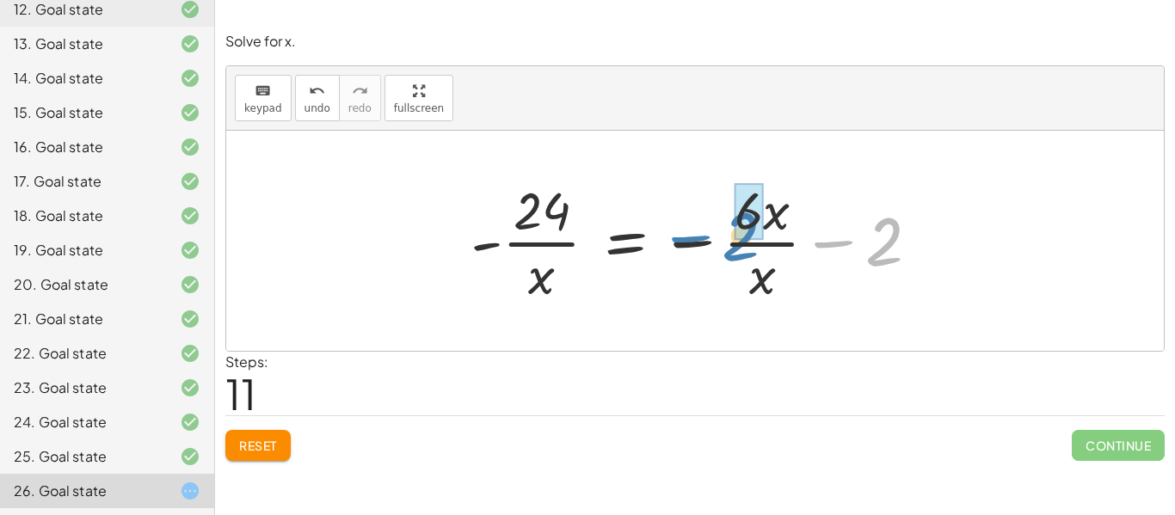
drag, startPoint x: 875, startPoint y: 242, endPoint x: 732, endPoint y: 232, distance: 143.1
click at [732, 232] on div at bounding box center [702, 241] width 480 height 132
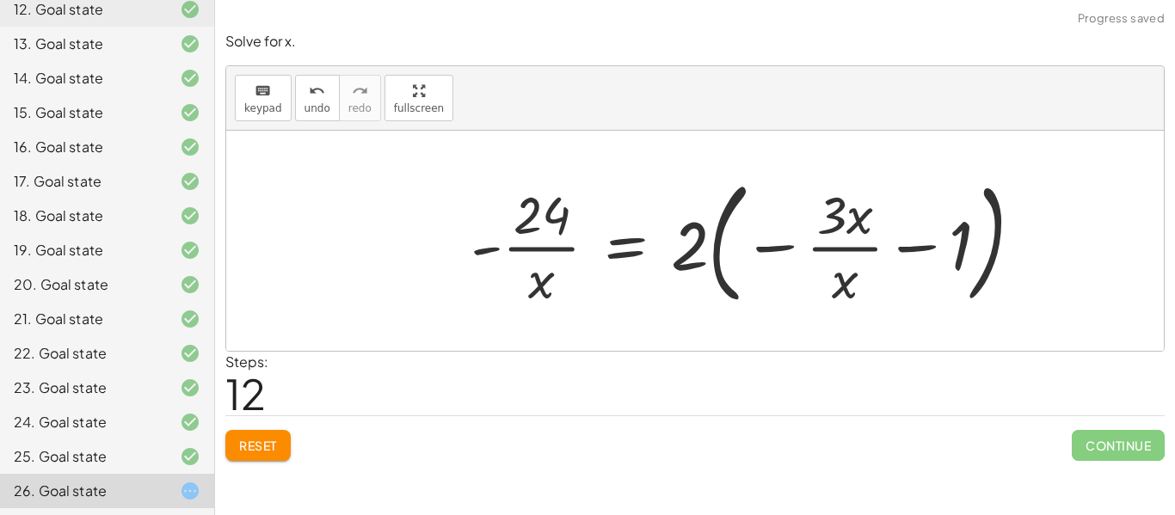
drag, startPoint x: 954, startPoint y: 240, endPoint x: 348, endPoint y: 298, distance: 608.1
click at [348, 298] on div "− ( + 9 − · 4 · x ) + · 2 · x = + 15 − · 2 · x − 9 + · 4 · x + · 2 · x = + 15 −…" at bounding box center [694, 241] width 937 height 220
click at [263, 442] on span "Reset" at bounding box center [258, 445] width 38 height 15
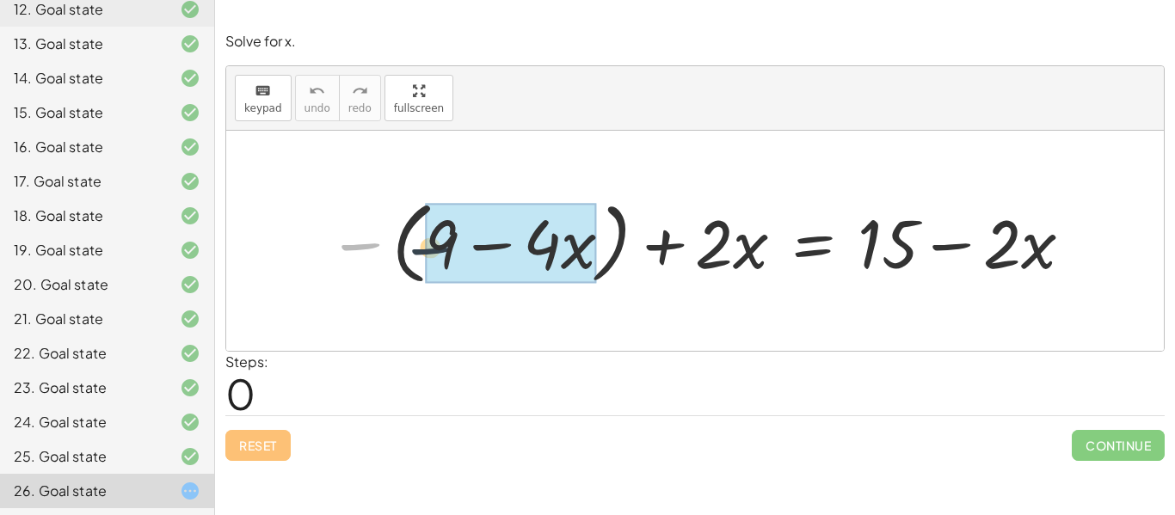
drag, startPoint x: 357, startPoint y: 255, endPoint x: 476, endPoint y: 264, distance: 119.0
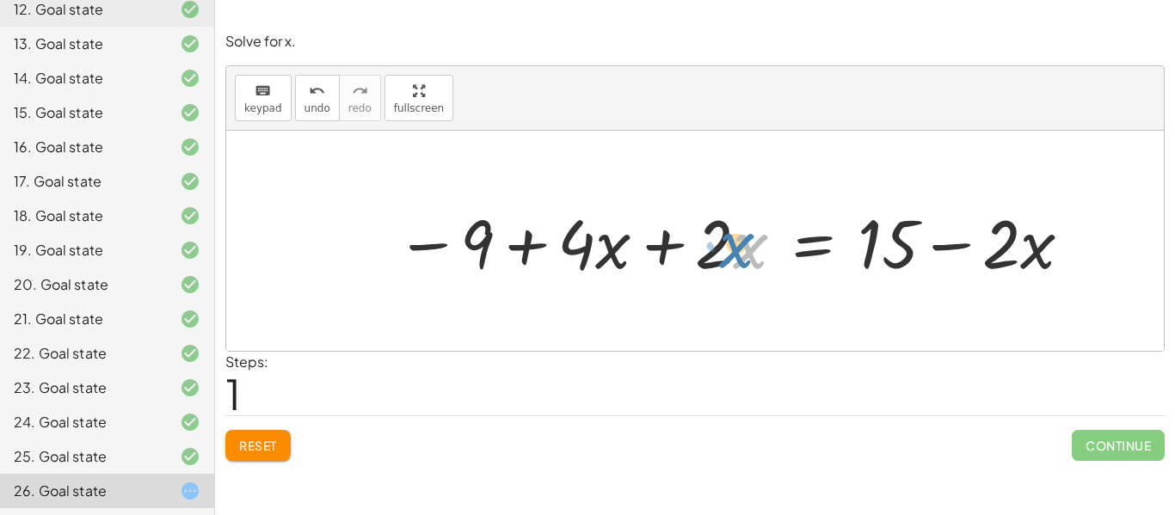
click at [739, 245] on div at bounding box center [735, 241] width 696 height 89
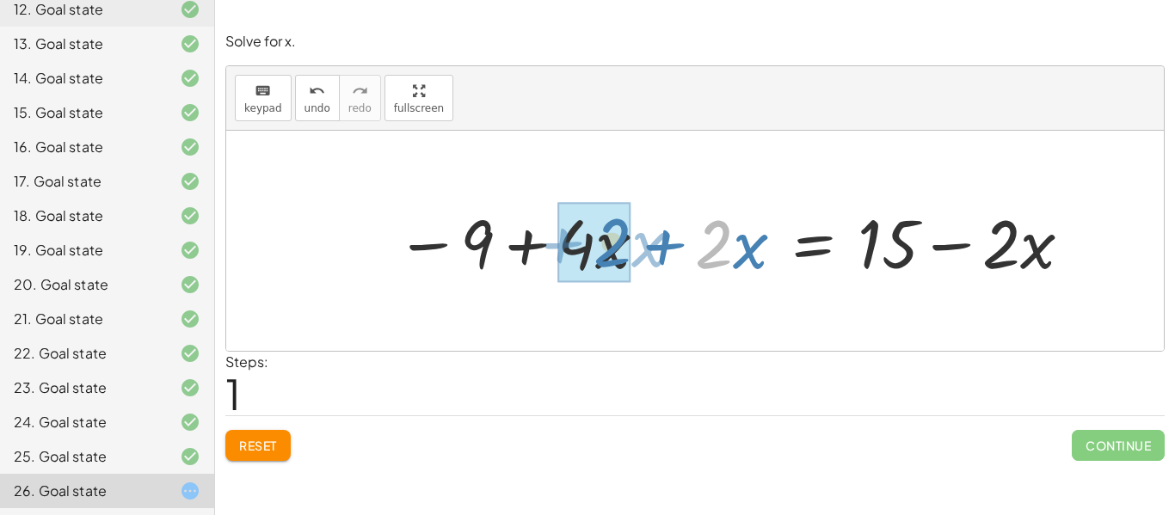
drag, startPoint x: 715, startPoint y: 242, endPoint x: 599, endPoint y: 246, distance: 115.3
click at [599, 246] on div at bounding box center [735, 241] width 696 height 89
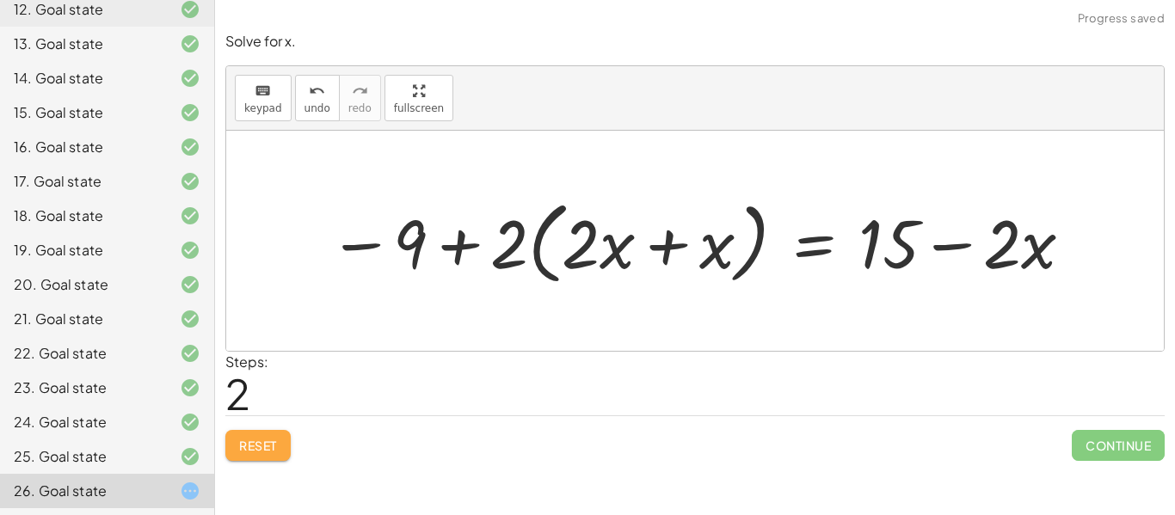
click at [245, 452] on span "Reset" at bounding box center [258, 445] width 38 height 15
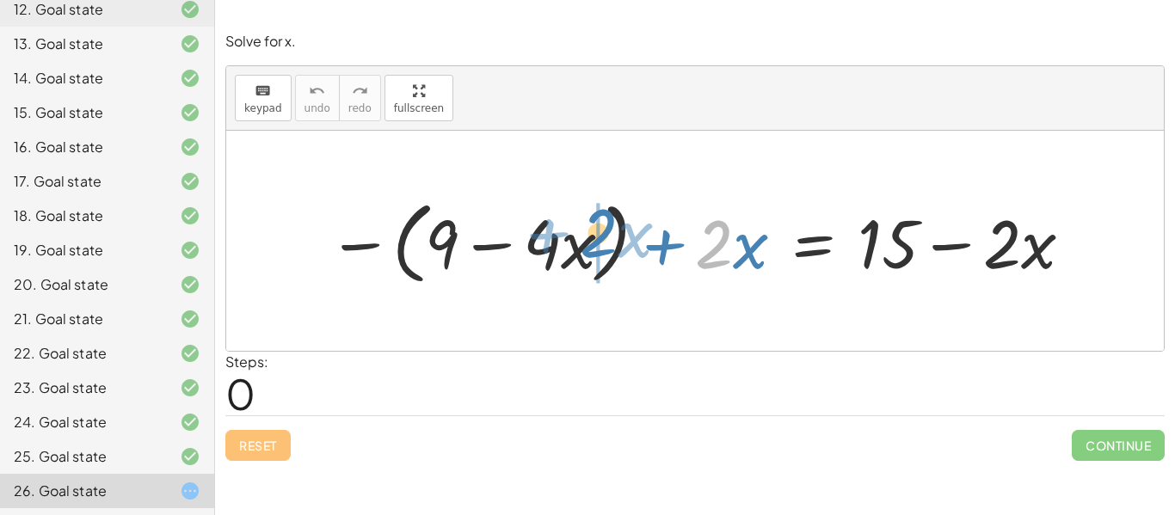
drag, startPoint x: 713, startPoint y: 259, endPoint x: 598, endPoint y: 249, distance: 115.6
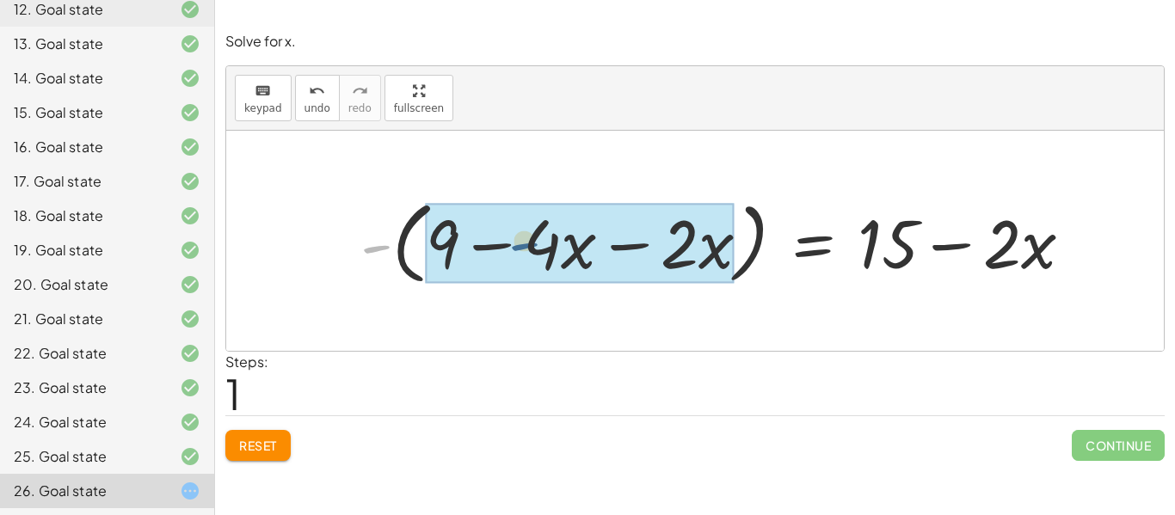
drag, startPoint x: 373, startPoint y: 248, endPoint x: 561, endPoint y: 244, distance: 187.5
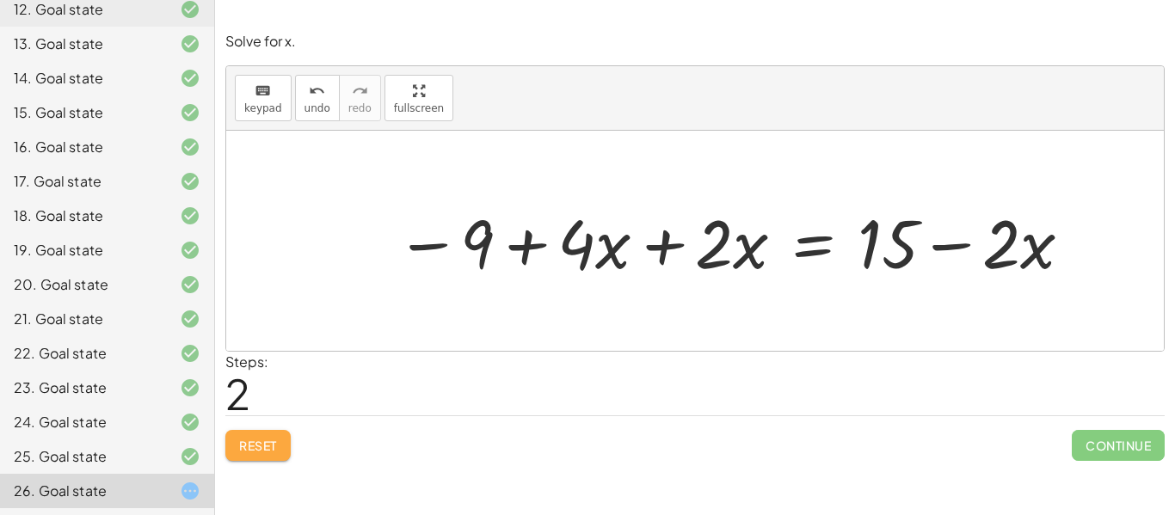
click at [272, 434] on button "Reset" at bounding box center [257, 445] width 65 height 31
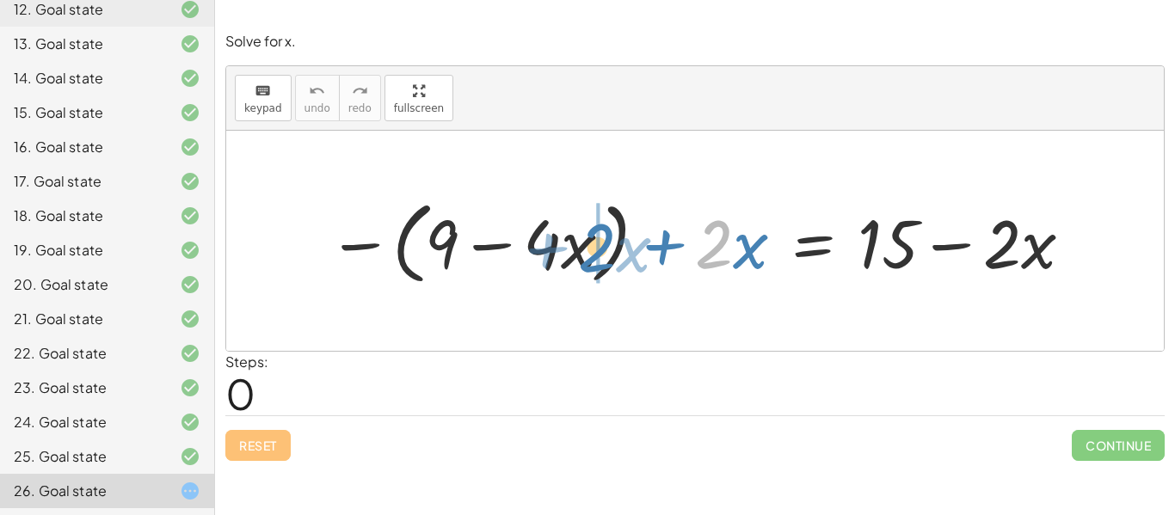
drag, startPoint x: 715, startPoint y: 249, endPoint x: 601, endPoint y: 250, distance: 113.5
click at [601, 250] on div at bounding box center [701, 241] width 764 height 99
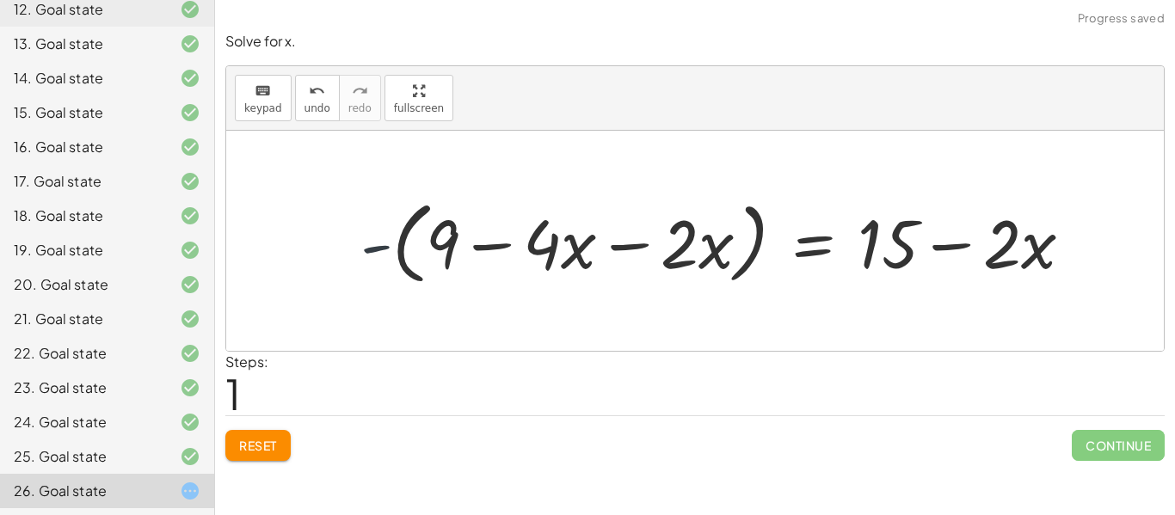
click at [371, 249] on div at bounding box center [723, 241] width 743 height 99
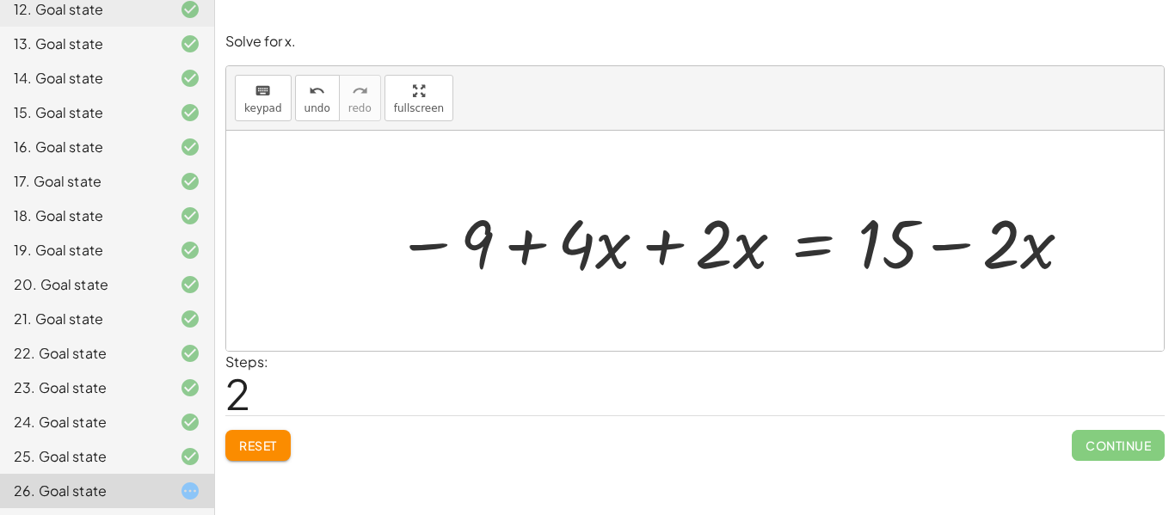
click at [719, 243] on div at bounding box center [735, 241] width 696 height 89
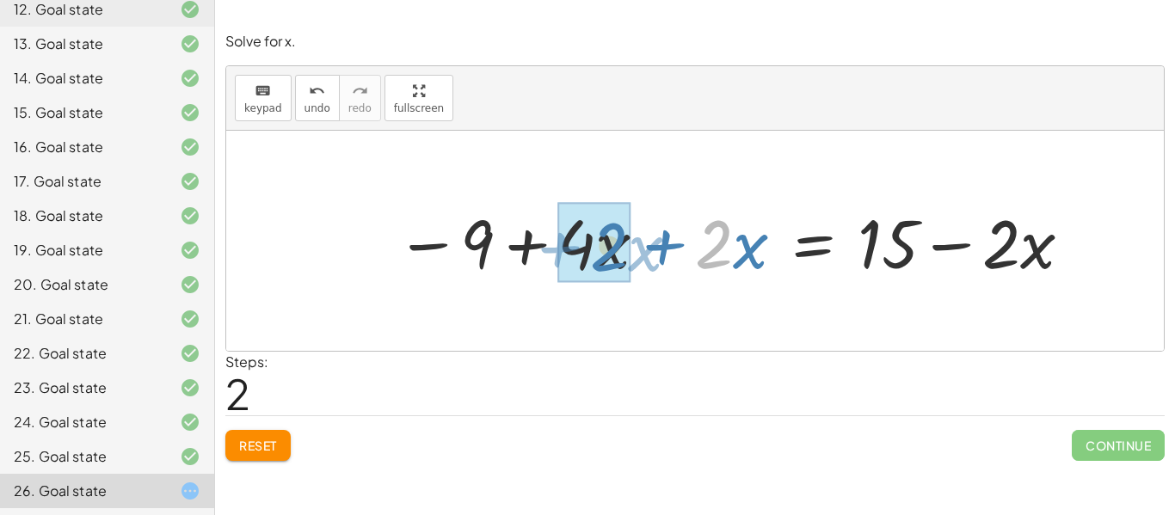
drag, startPoint x: 719, startPoint y: 243, endPoint x: 617, endPoint y: 247, distance: 101.5
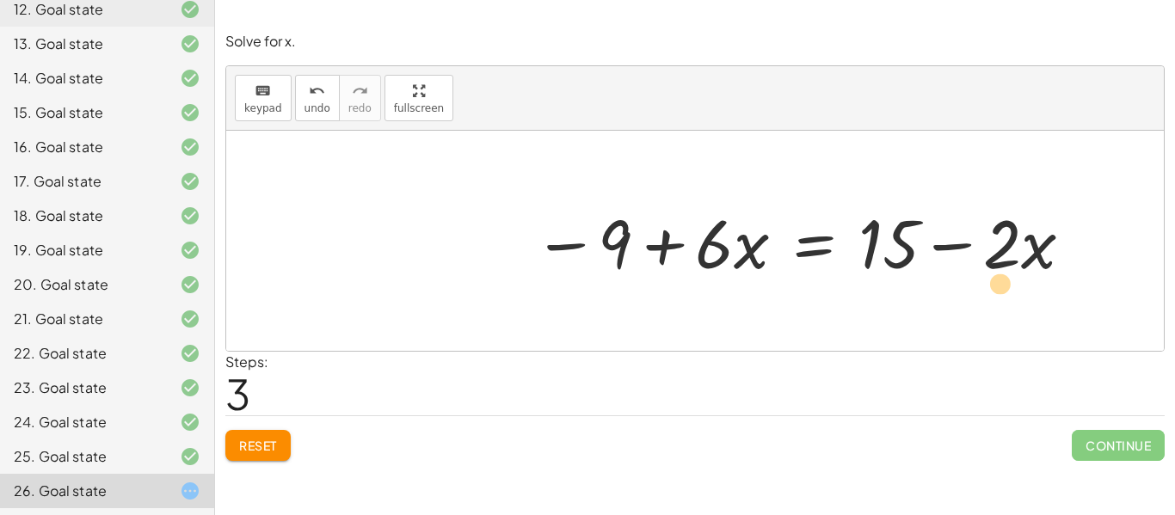
drag, startPoint x: 1004, startPoint y: 239, endPoint x: 1003, endPoint y: 276, distance: 37.0
click at [1003, 276] on div at bounding box center [804, 241] width 559 height 89
drag, startPoint x: 617, startPoint y: 246, endPoint x: 924, endPoint y: 256, distance: 306.3
click at [924, 256] on div at bounding box center [804, 241] width 559 height 89
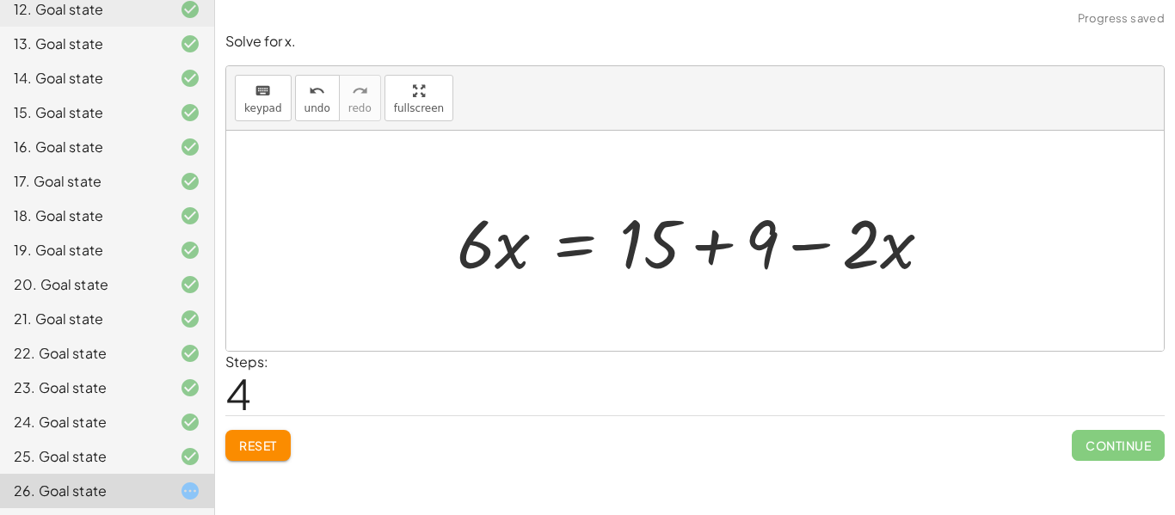
click at [1009, 245] on div at bounding box center [694, 241] width 937 height 220
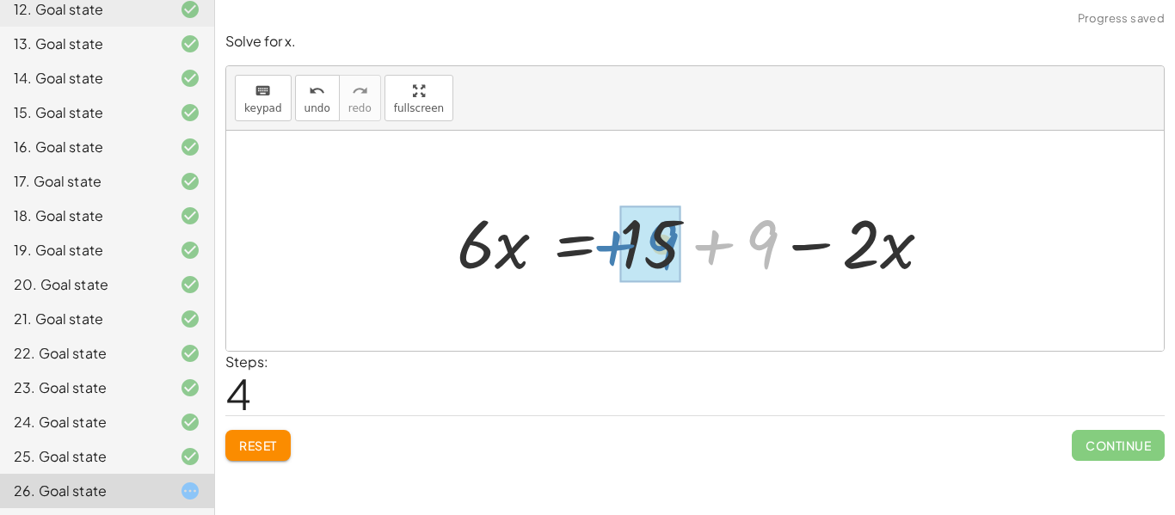
drag, startPoint x: 764, startPoint y: 248, endPoint x: 659, endPoint y: 249, distance: 105.8
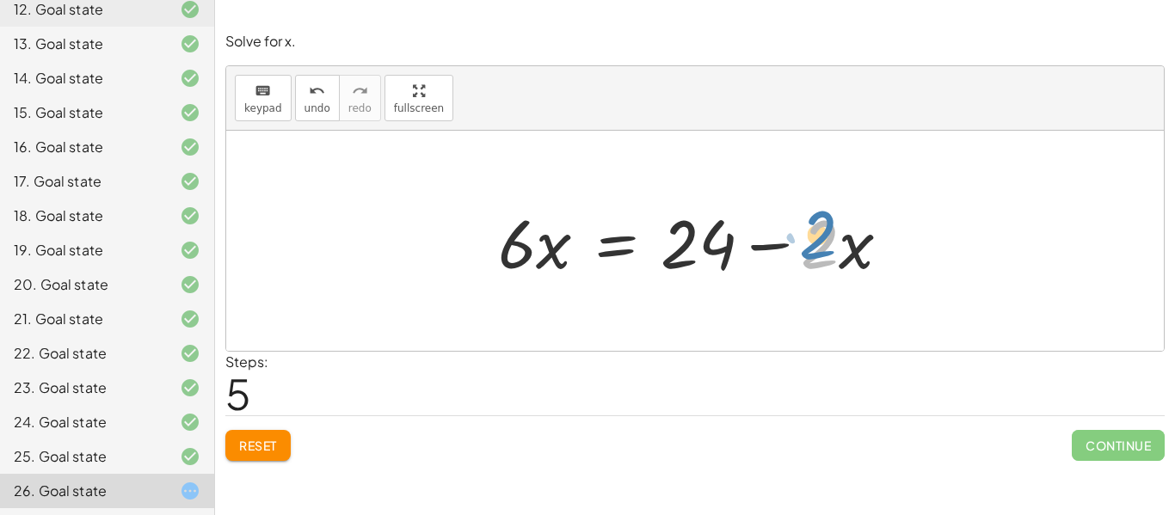
click at [816, 247] on div at bounding box center [700, 241] width 423 height 89
drag, startPoint x: 854, startPoint y: 248, endPoint x: 537, endPoint y: 256, distance: 317.4
click at [537, 256] on div at bounding box center [700, 241] width 423 height 89
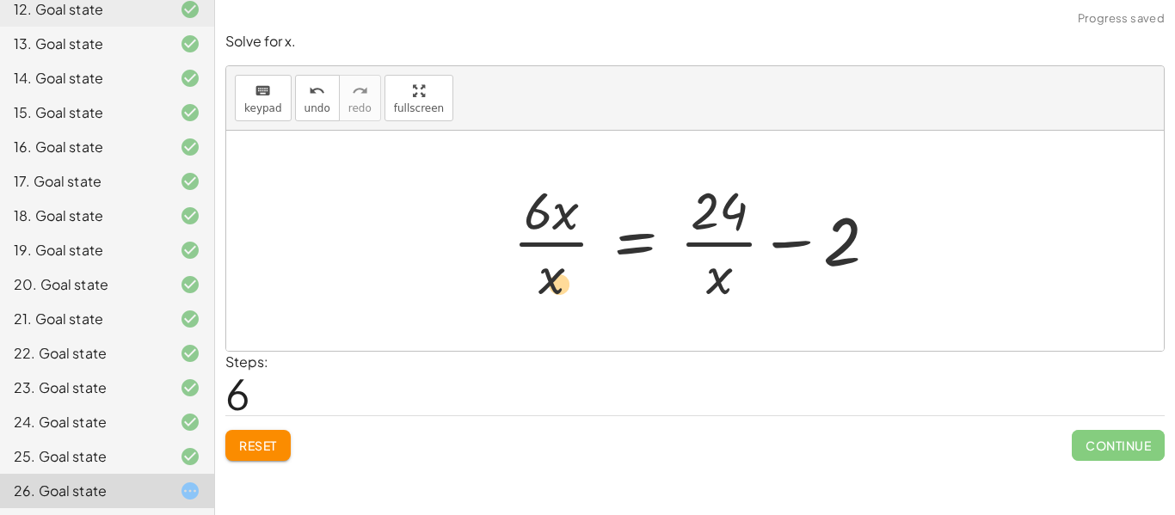
drag, startPoint x: 547, startPoint y: 276, endPoint x: 554, endPoint y: 285, distance: 11.7
click at [554, 285] on div at bounding box center [702, 241] width 396 height 132
drag, startPoint x: 546, startPoint y: 285, endPoint x: 563, endPoint y: 226, distance: 61.0
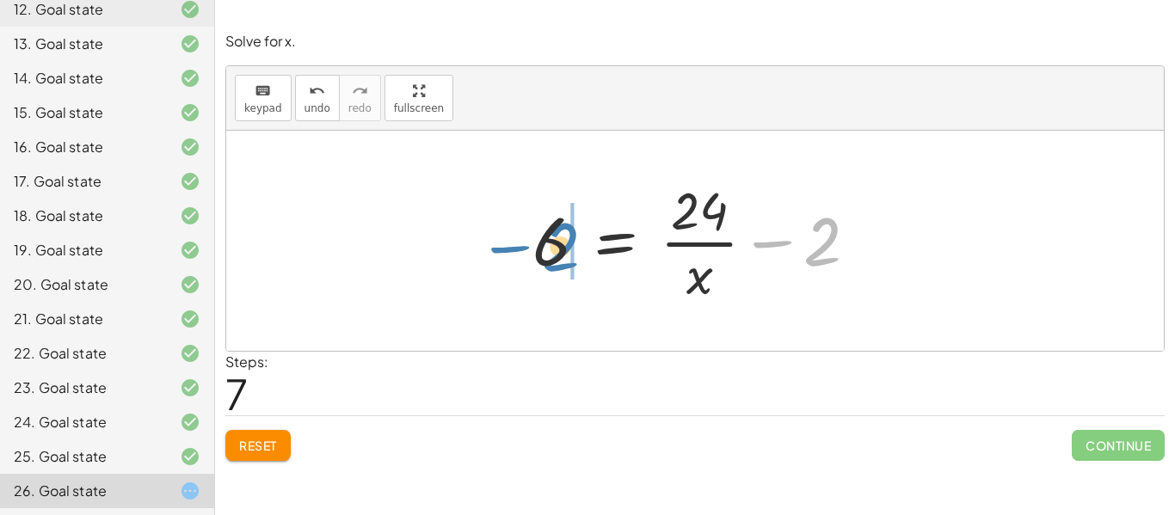
drag, startPoint x: 823, startPoint y: 242, endPoint x: 563, endPoint y: 247, distance: 259.7
click at [563, 247] on div at bounding box center [702, 241] width 356 height 132
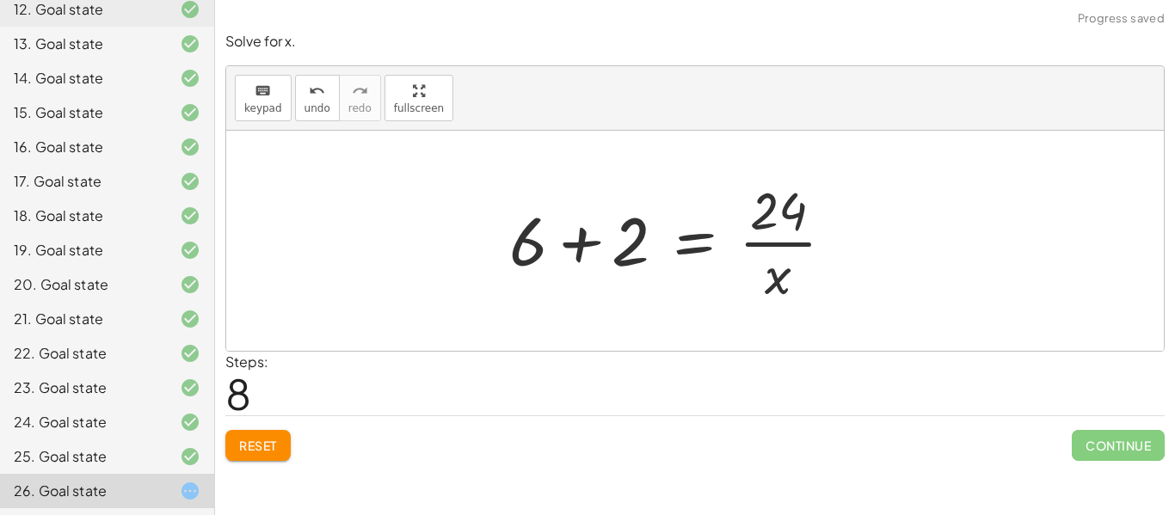
click at [562, 247] on div at bounding box center [678, 241] width 356 height 132
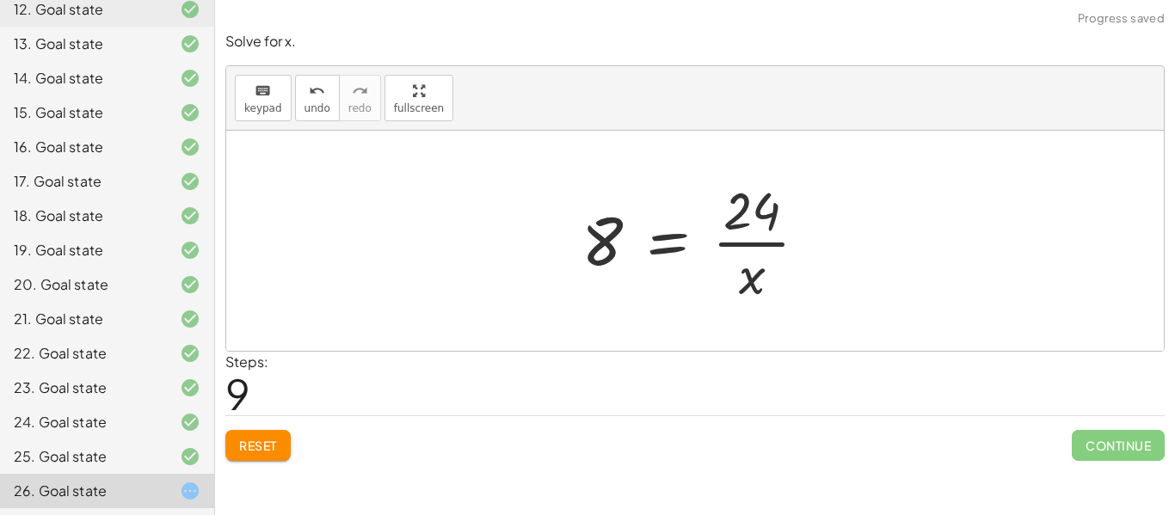
click at [747, 214] on div at bounding box center [701, 241] width 257 height 132
drag, startPoint x: 732, startPoint y: 218, endPoint x: 584, endPoint y: 256, distance: 152.9
click at [584, 256] on div at bounding box center [701, 241] width 257 height 132
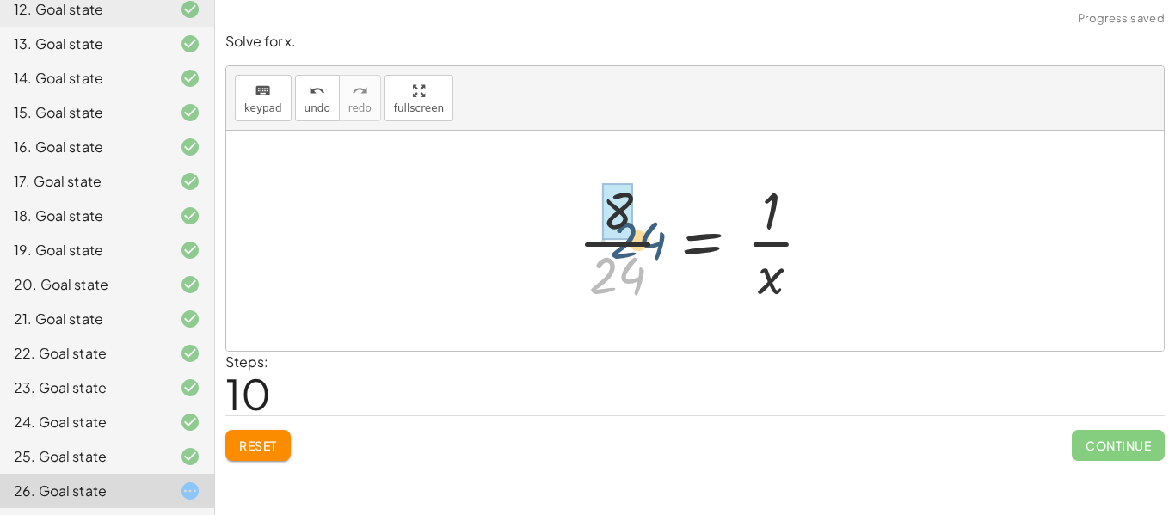
drag, startPoint x: 583, startPoint y: 271, endPoint x: 596, endPoint y: 228, distance: 44.9
click at [596, 228] on div at bounding box center [701, 241] width 265 height 132
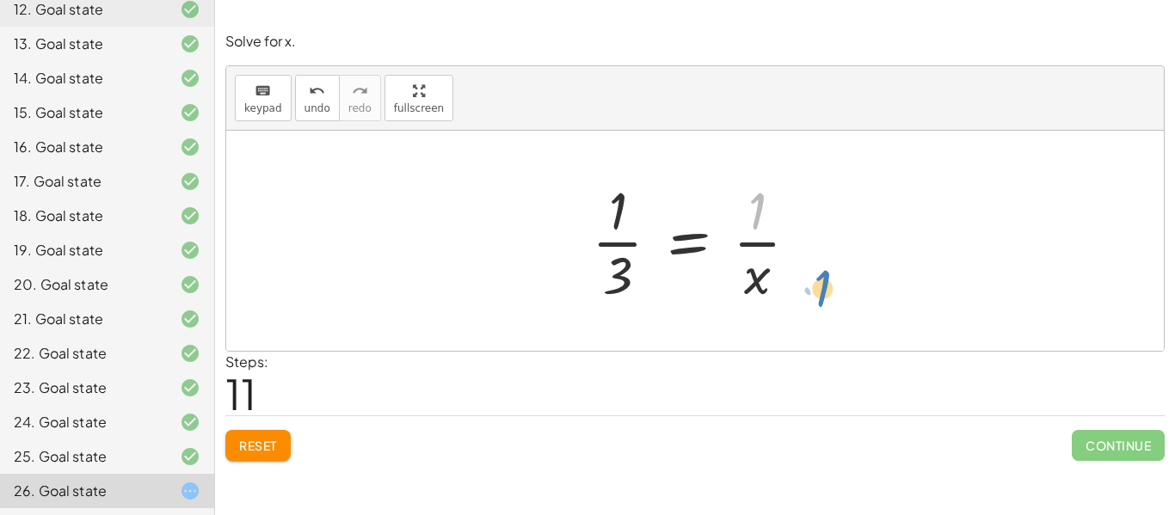
drag, startPoint x: 753, startPoint y: 210, endPoint x: 801, endPoint y: 287, distance: 91.2
click at [801, 287] on div at bounding box center [701, 241] width 237 height 132
drag, startPoint x: 759, startPoint y: 285, endPoint x: 599, endPoint y: 252, distance: 164.3
click at [599, 252] on div at bounding box center [701, 241] width 237 height 132
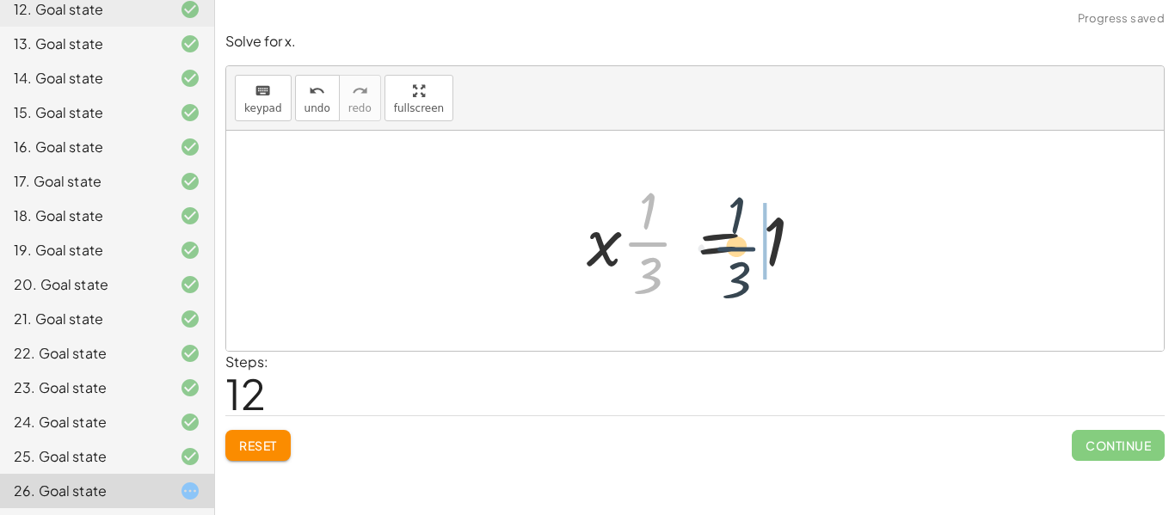
drag, startPoint x: 647, startPoint y: 247, endPoint x: 757, endPoint y: 250, distance: 110.1
click at [757, 250] on div at bounding box center [702, 241] width 248 height 132
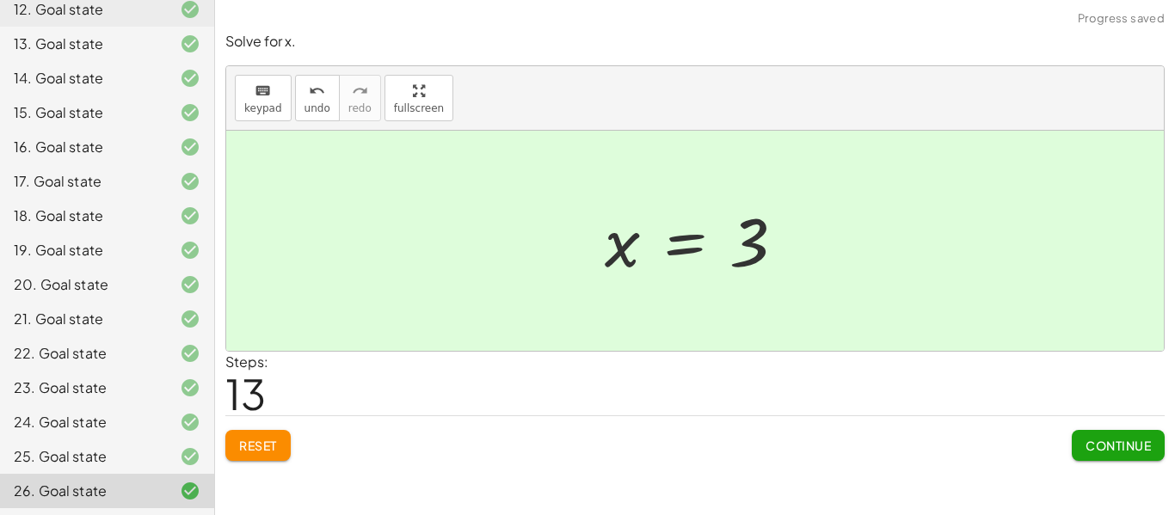
click at [1099, 441] on span "Continue" at bounding box center [1117, 445] width 65 height 15
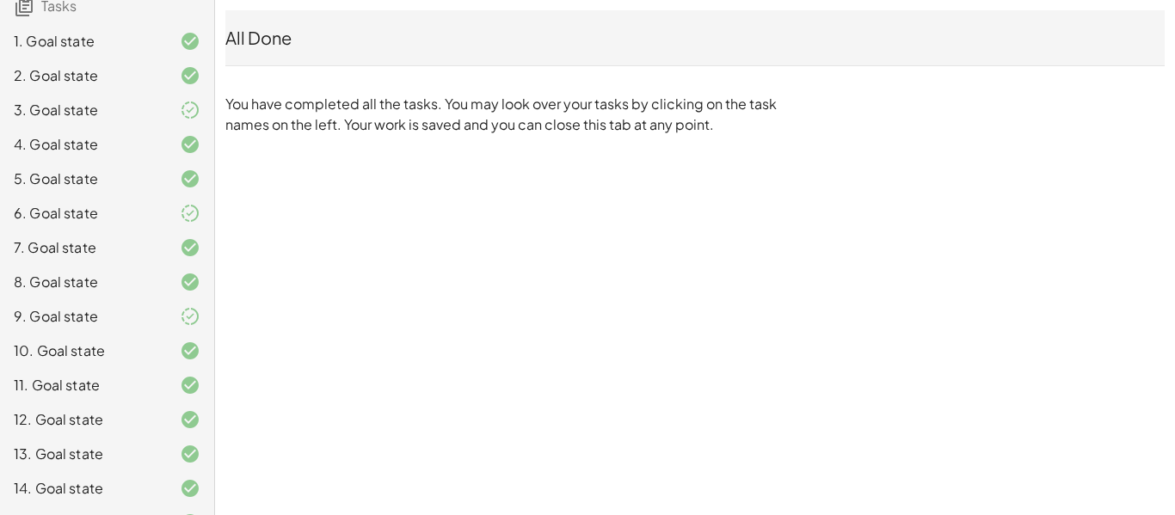
scroll to position [0, 0]
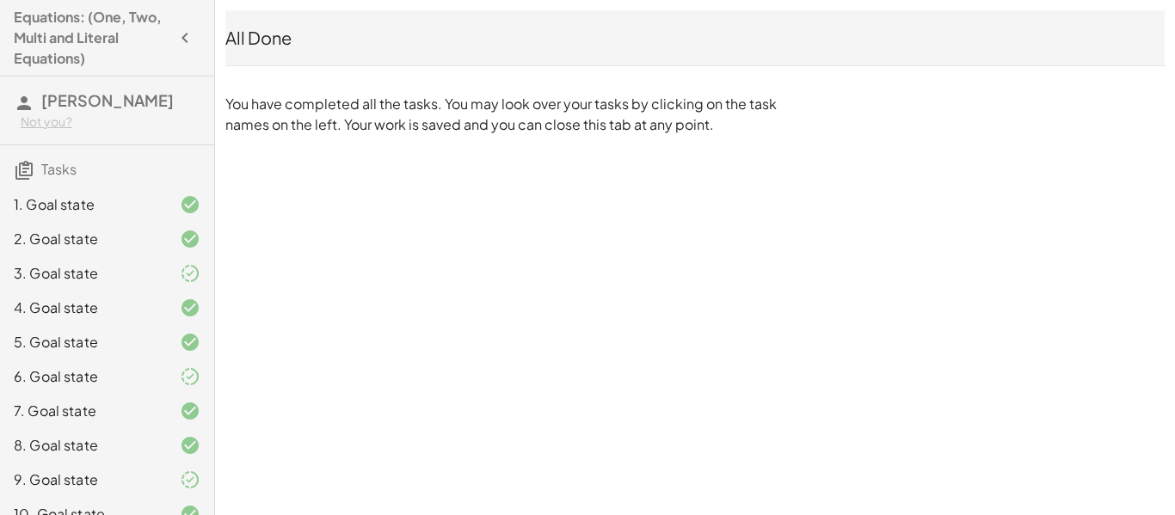
click at [61, 36] on h4 "Equations: (One, Two, Multi and Literal Equations)" at bounding box center [92, 38] width 156 height 62
click at [62, 98] on span "[PERSON_NAME]" at bounding box center [107, 100] width 132 height 20
click at [49, 172] on span "Tasks" at bounding box center [58, 169] width 35 height 18
click at [182, 35] on icon "button" at bounding box center [185, 38] width 21 height 21
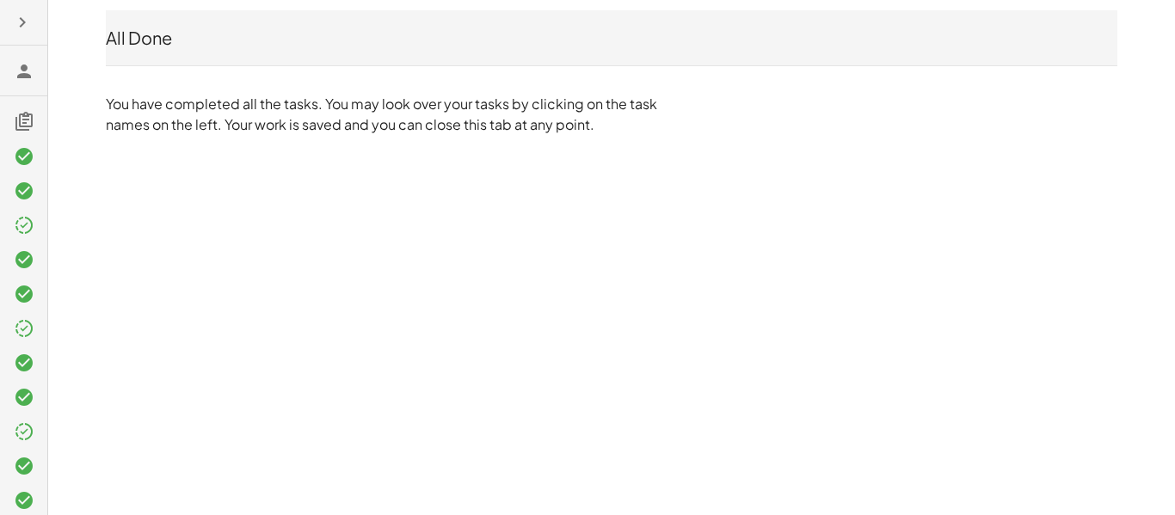
click at [21, 21] on icon "button" at bounding box center [22, 22] width 21 height 21
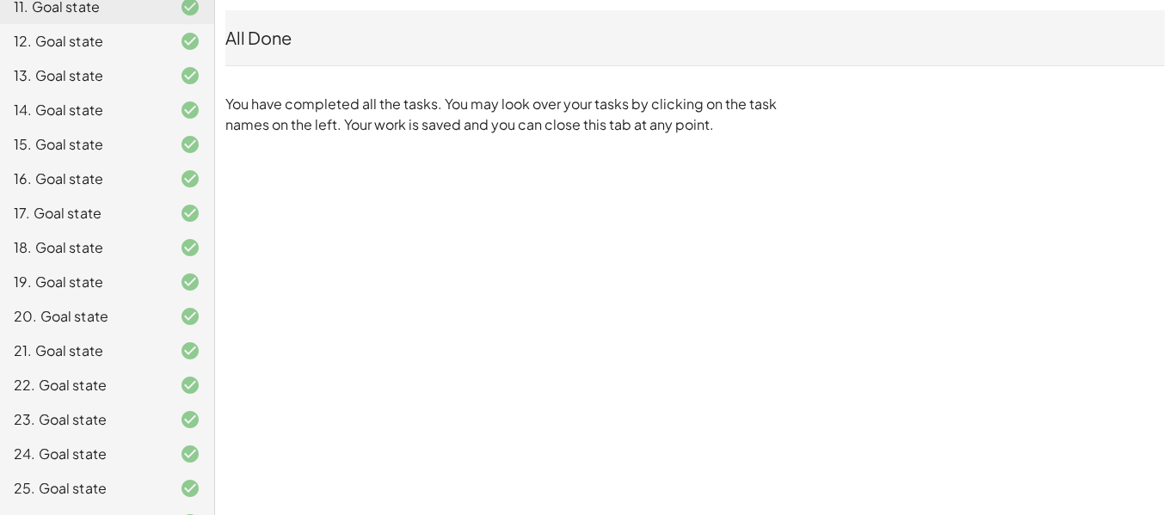
scroll to position [574, 0]
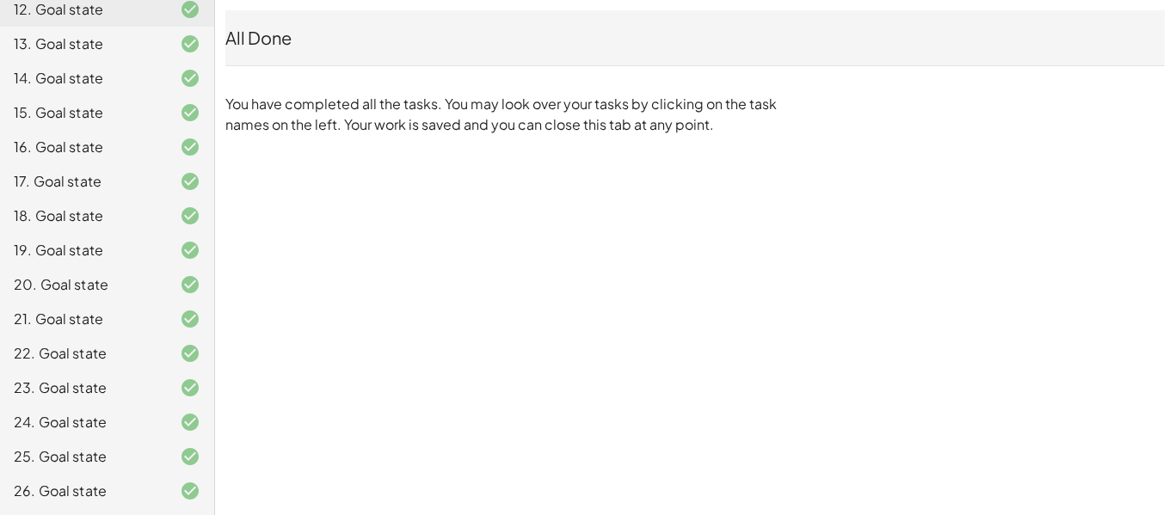
click at [161, 267] on div "18. Goal state" at bounding box center [107, 284] width 214 height 34
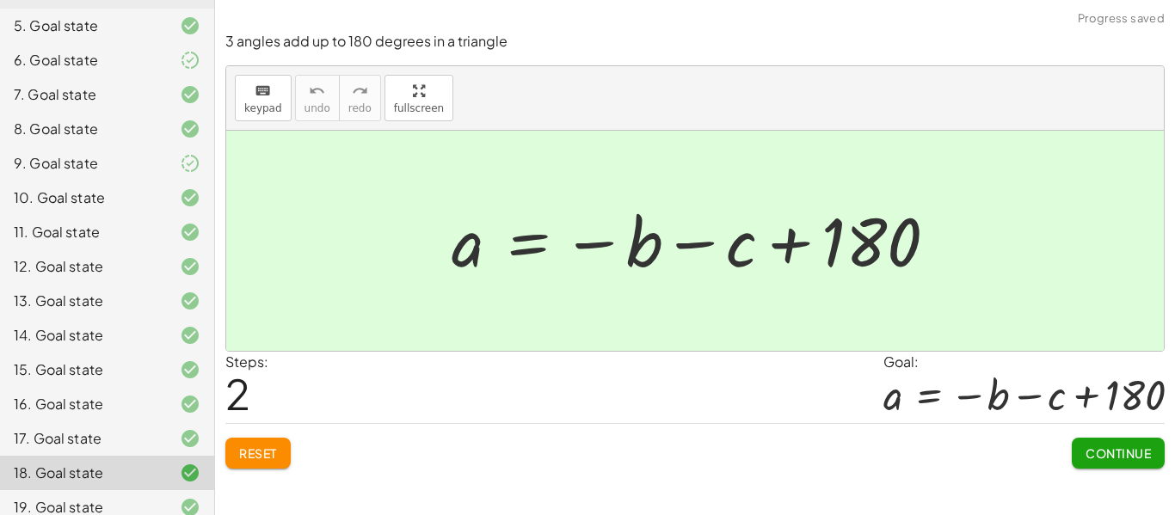
scroll to position [0, 0]
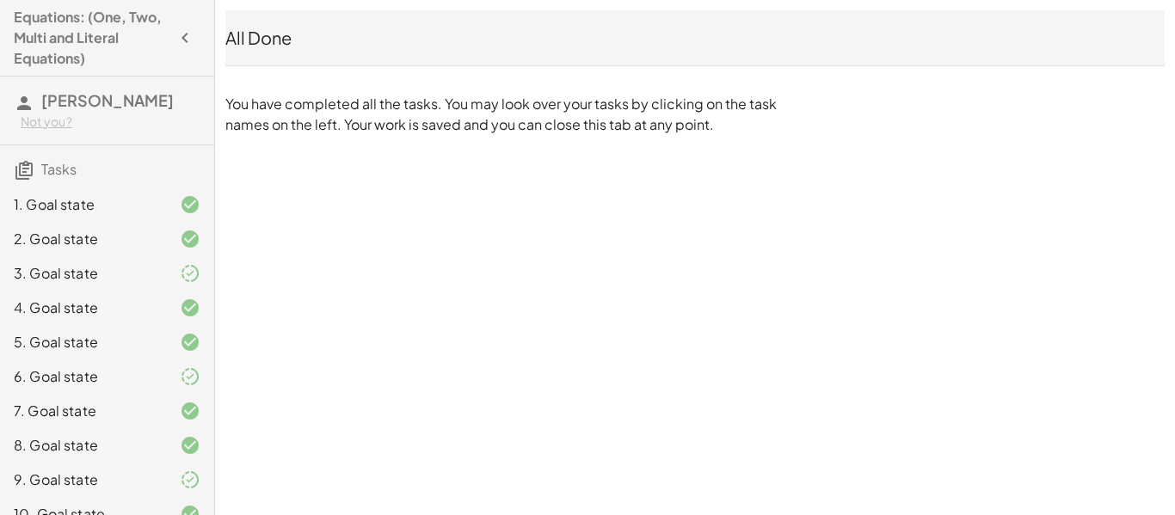
scroll to position [574, 0]
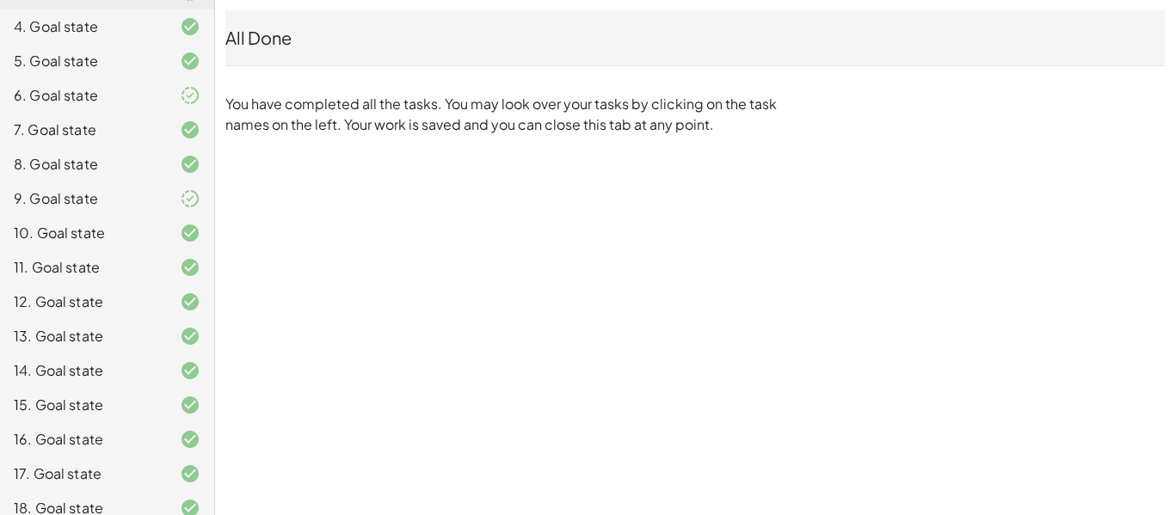
scroll to position [574, 0]
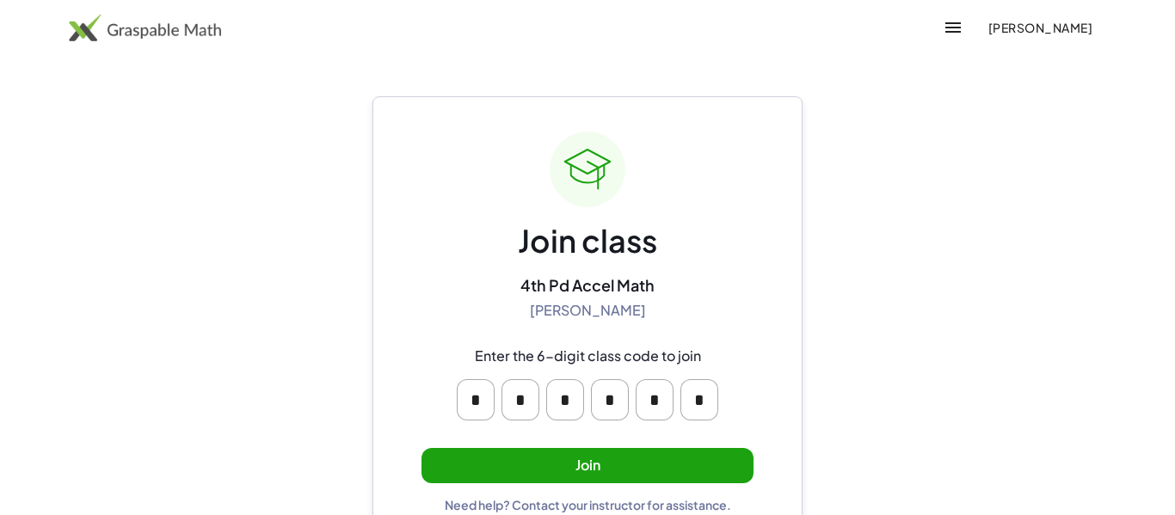
click at [620, 474] on button "Join" at bounding box center [587, 465] width 332 height 35
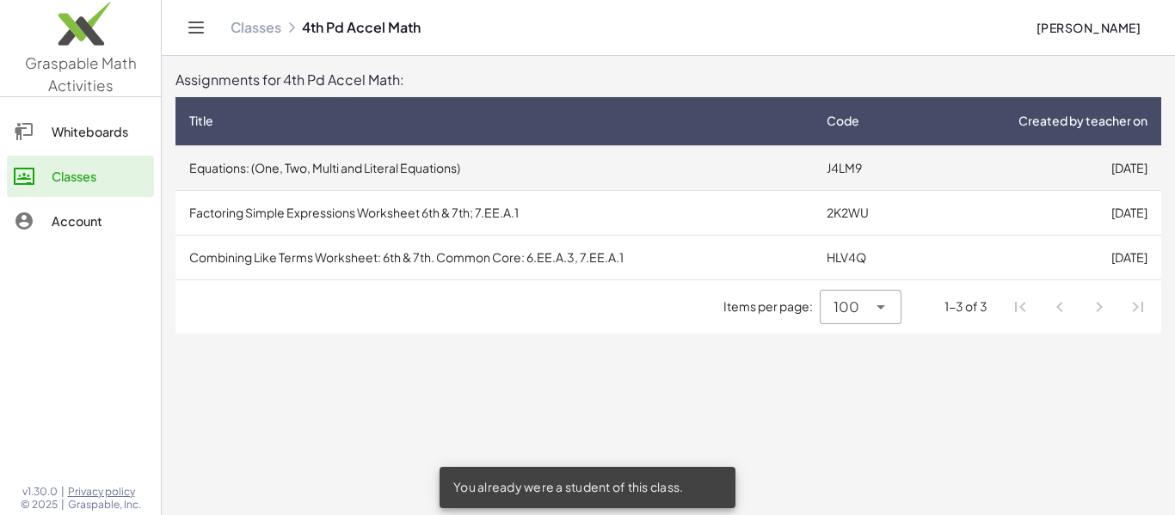
click at [454, 163] on td "Equations: (One, Two, Multi and Literal Equations)" at bounding box center [493, 167] width 637 height 45
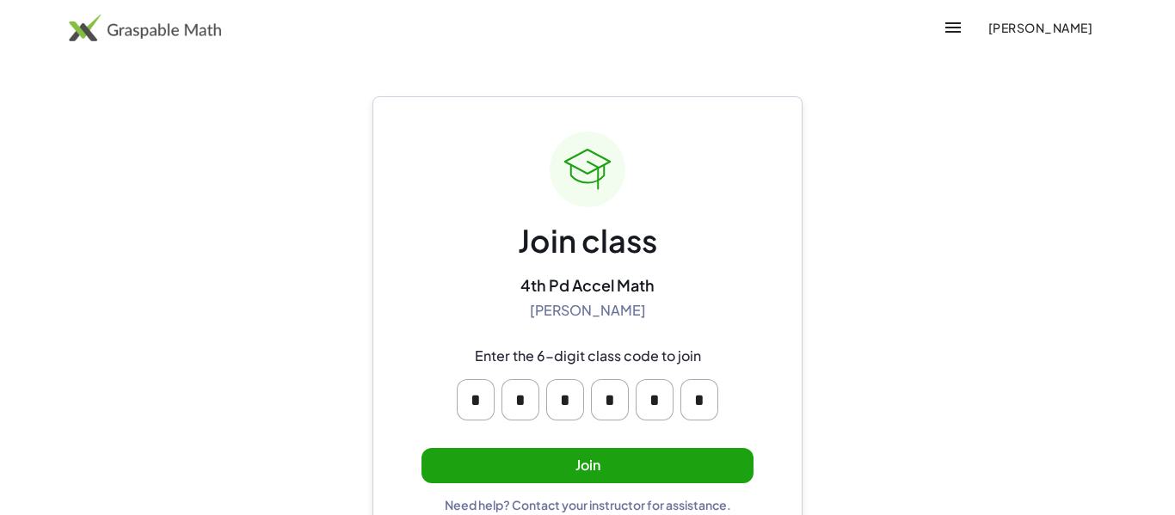
click at [641, 476] on button "Join" at bounding box center [587, 465] width 332 height 35
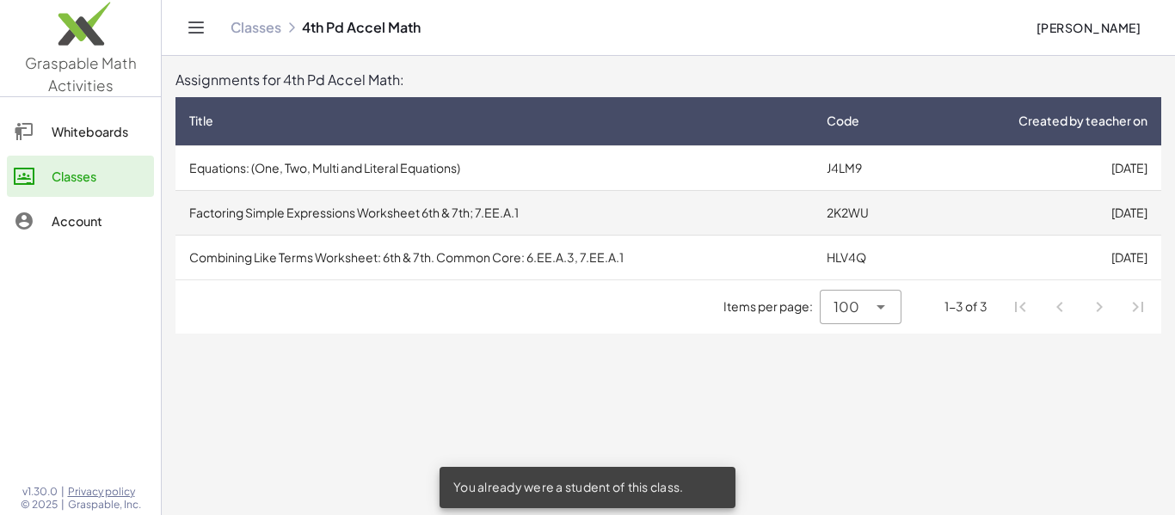
click at [580, 212] on td "Factoring Simple Expressions Worksheet 6th & 7th; 7.EE.A.1" at bounding box center [493, 212] width 637 height 45
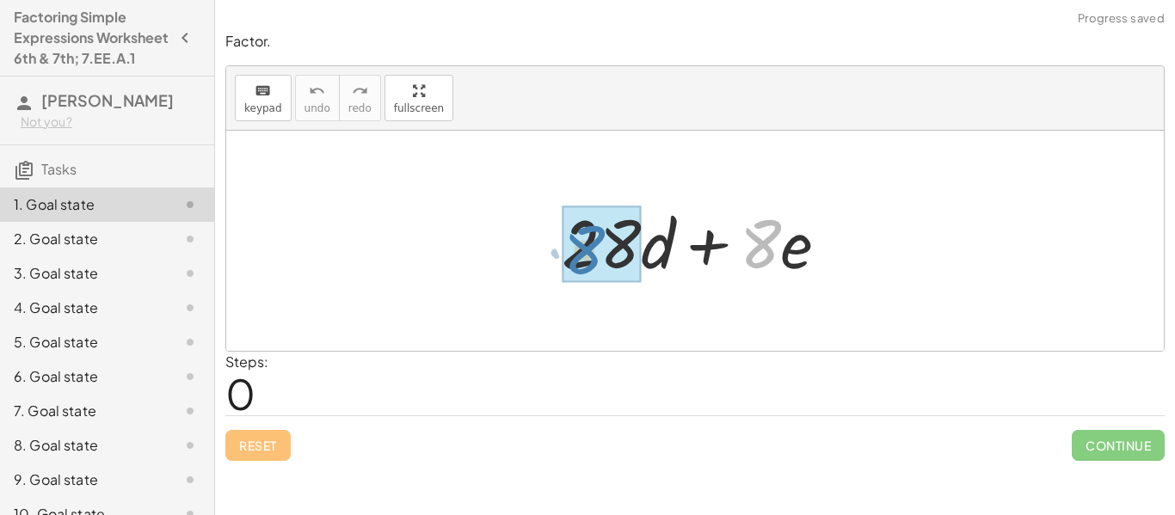
drag, startPoint x: 760, startPoint y: 240, endPoint x: 590, endPoint y: 243, distance: 170.3
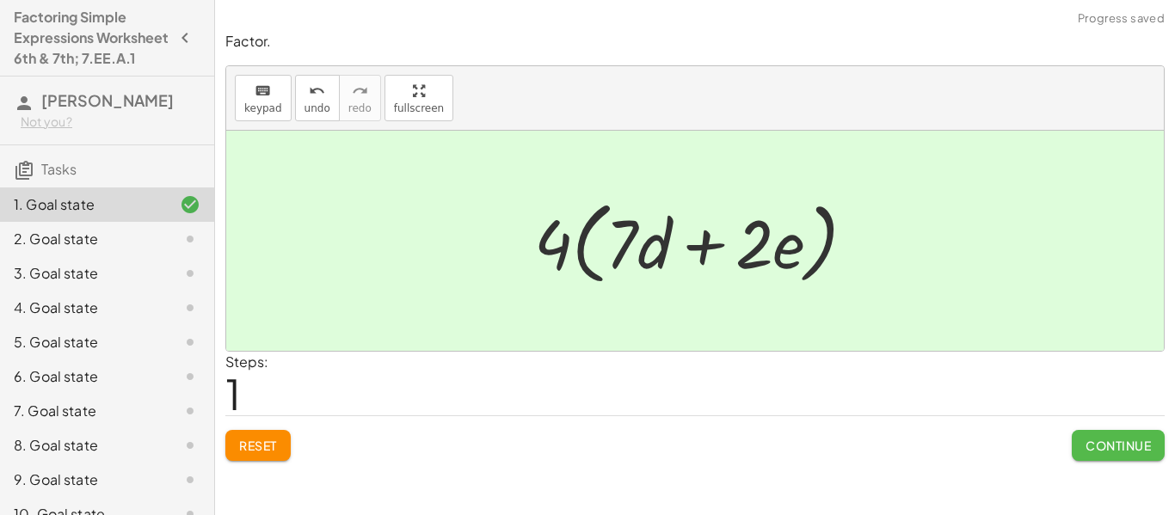
click at [1108, 445] on span "Continue" at bounding box center [1117, 445] width 65 height 15
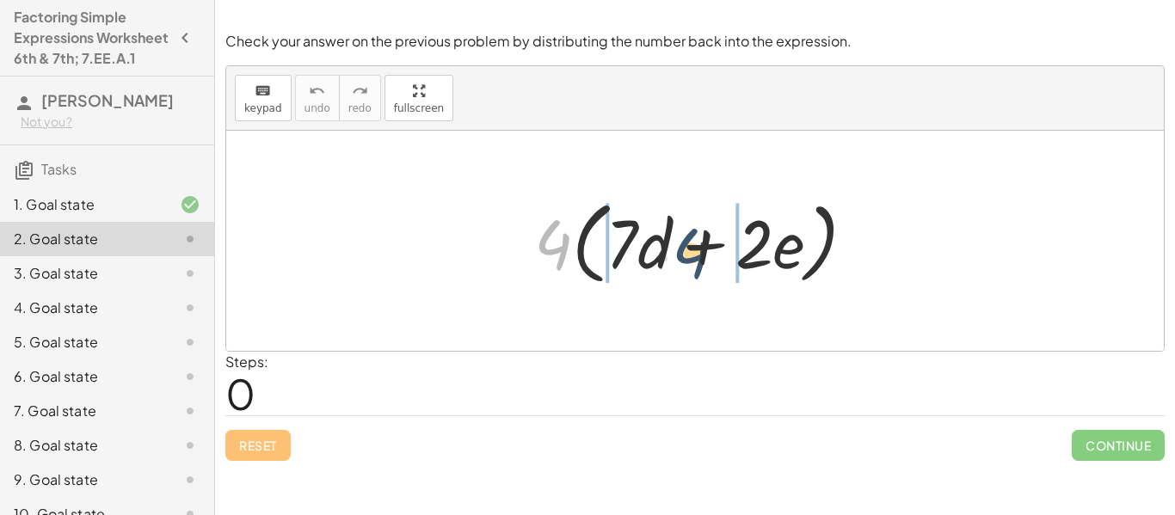
drag, startPoint x: 552, startPoint y: 241, endPoint x: 693, endPoint y: 250, distance: 141.3
click at [693, 250] on div at bounding box center [701, 241] width 353 height 99
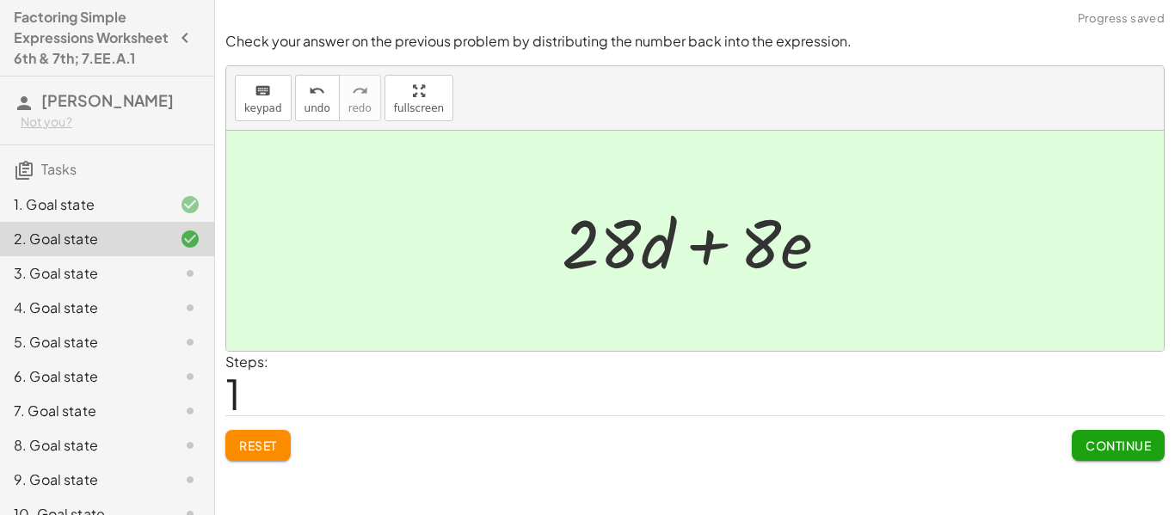
click at [1118, 444] on span "Continue" at bounding box center [1117, 445] width 65 height 15
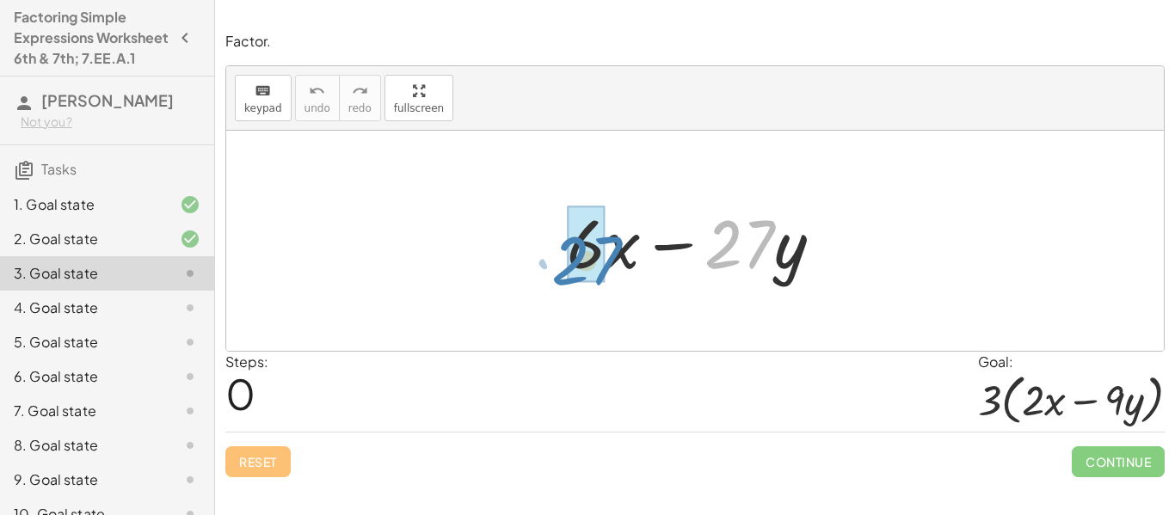
drag, startPoint x: 725, startPoint y: 244, endPoint x: 571, endPoint y: 258, distance: 154.5
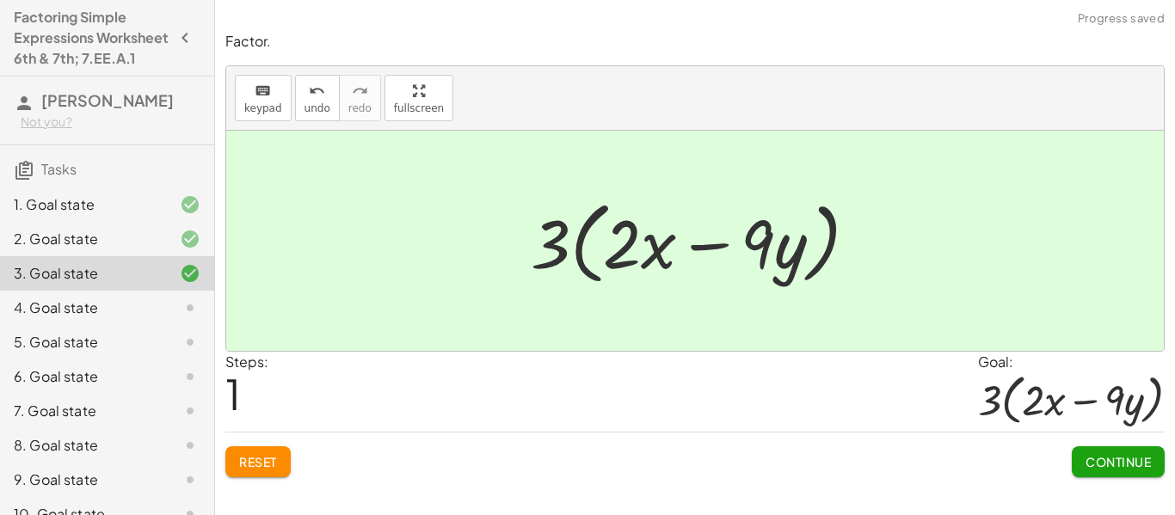
click at [1135, 466] on span "Continue" at bounding box center [1117, 461] width 65 height 15
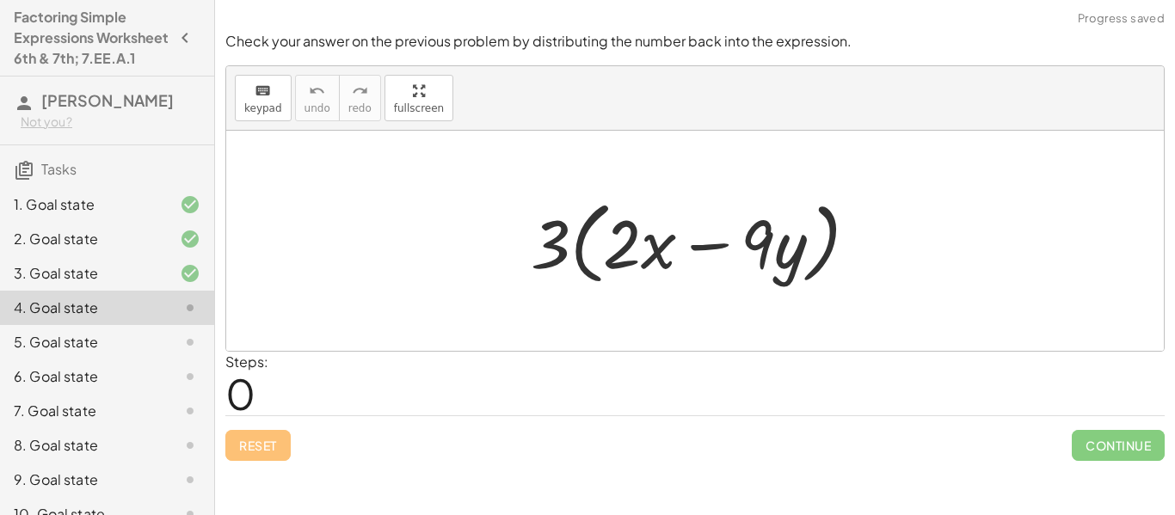
click at [1005, 414] on div "Steps: 0" at bounding box center [694, 384] width 939 height 64
drag, startPoint x: 550, startPoint y: 245, endPoint x: 697, endPoint y: 248, distance: 147.1
click at [697, 248] on div at bounding box center [701, 241] width 358 height 99
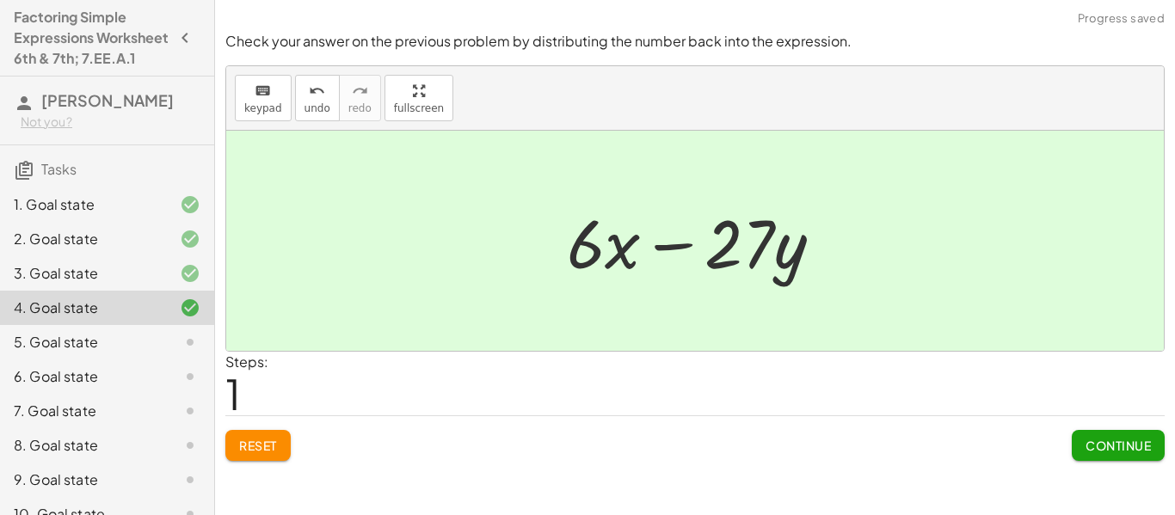
click at [1096, 438] on span "Continue" at bounding box center [1117, 445] width 65 height 15
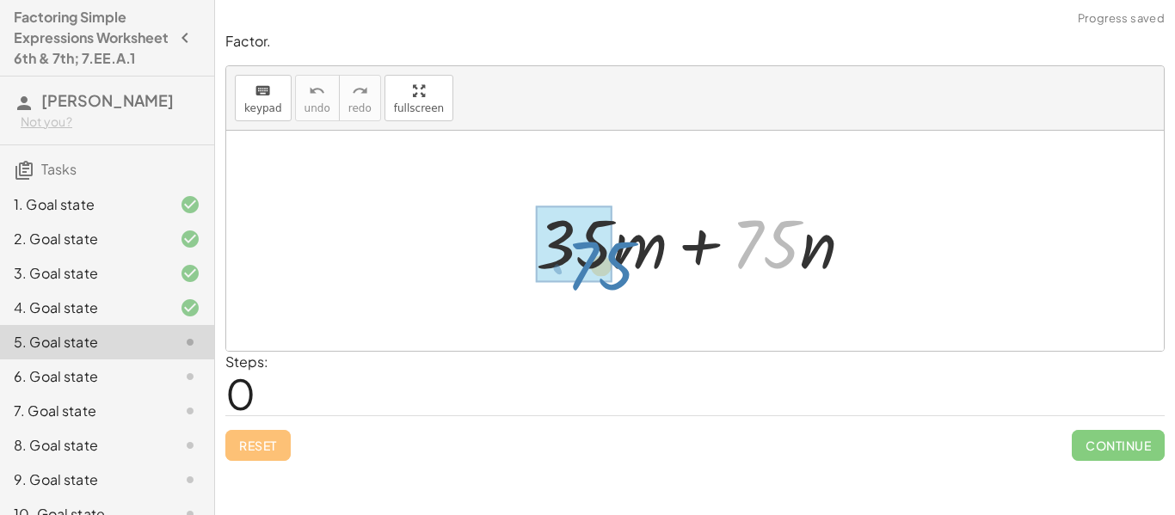
drag, startPoint x: 757, startPoint y: 237, endPoint x: 592, endPoint y: 258, distance: 165.5
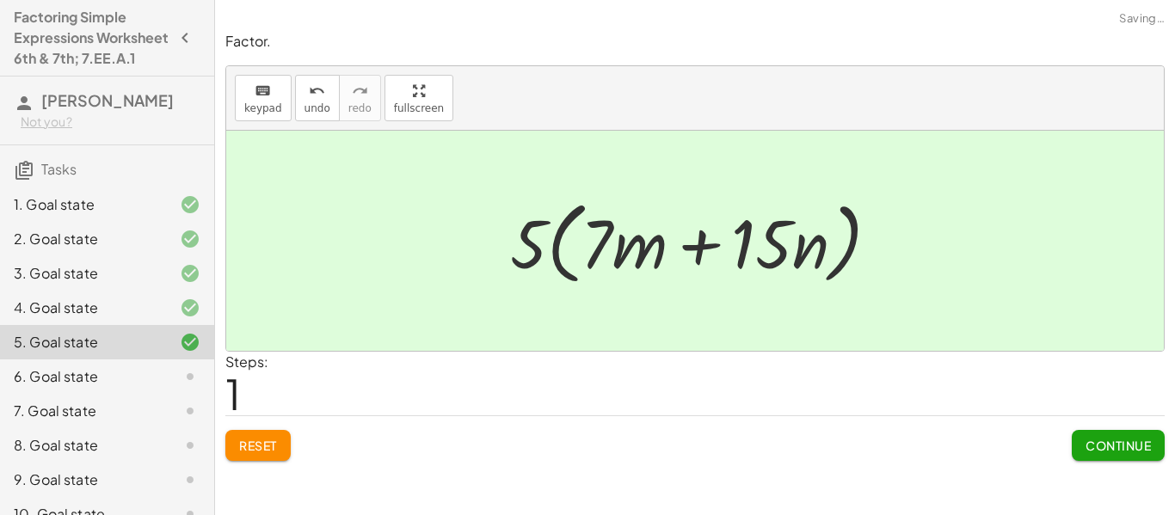
click at [1099, 440] on span "Continue" at bounding box center [1117, 445] width 65 height 15
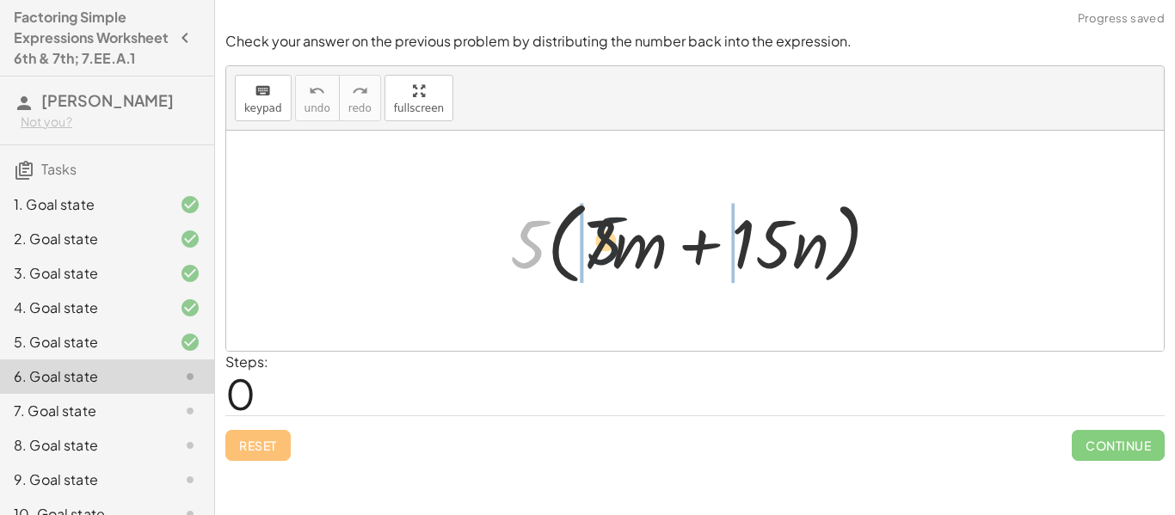
drag, startPoint x: 530, startPoint y: 249, endPoint x: 642, endPoint y: 242, distance: 112.0
click at [642, 242] on div at bounding box center [701, 241] width 401 height 99
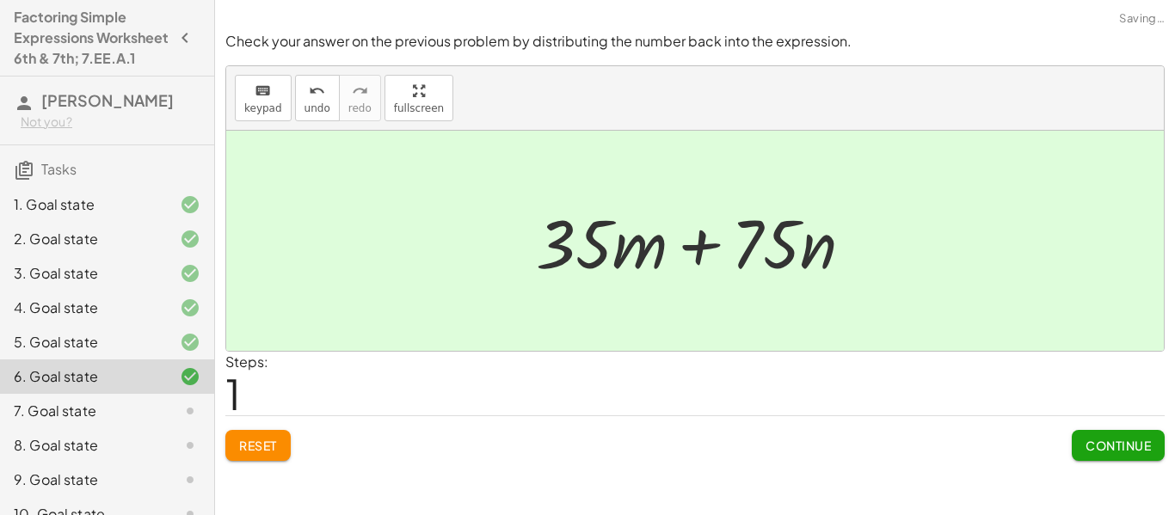
click at [1112, 438] on span "Continue" at bounding box center [1117, 445] width 65 height 15
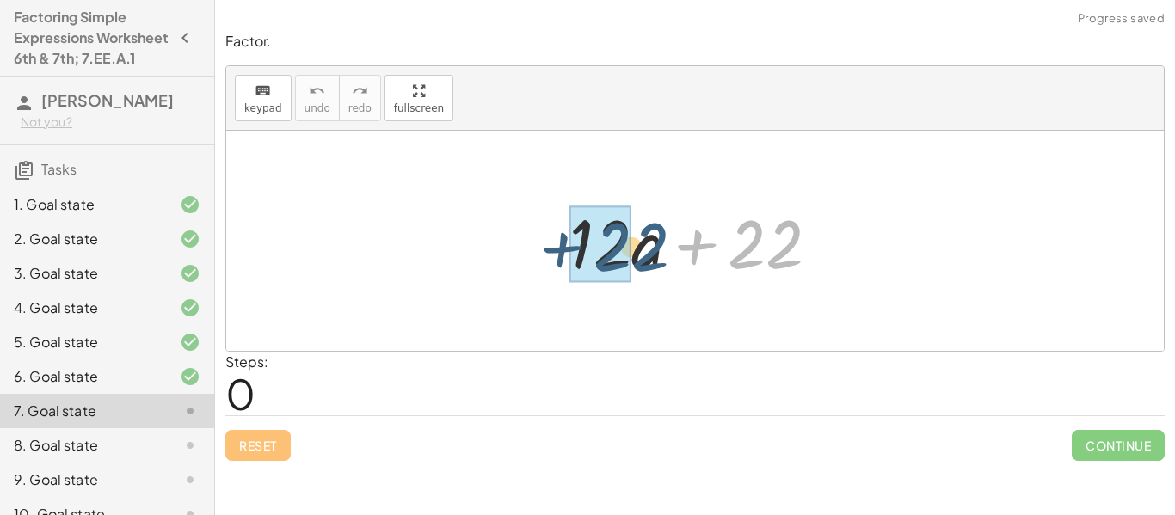
drag, startPoint x: 756, startPoint y: 242, endPoint x: 611, endPoint y: 251, distance: 145.6
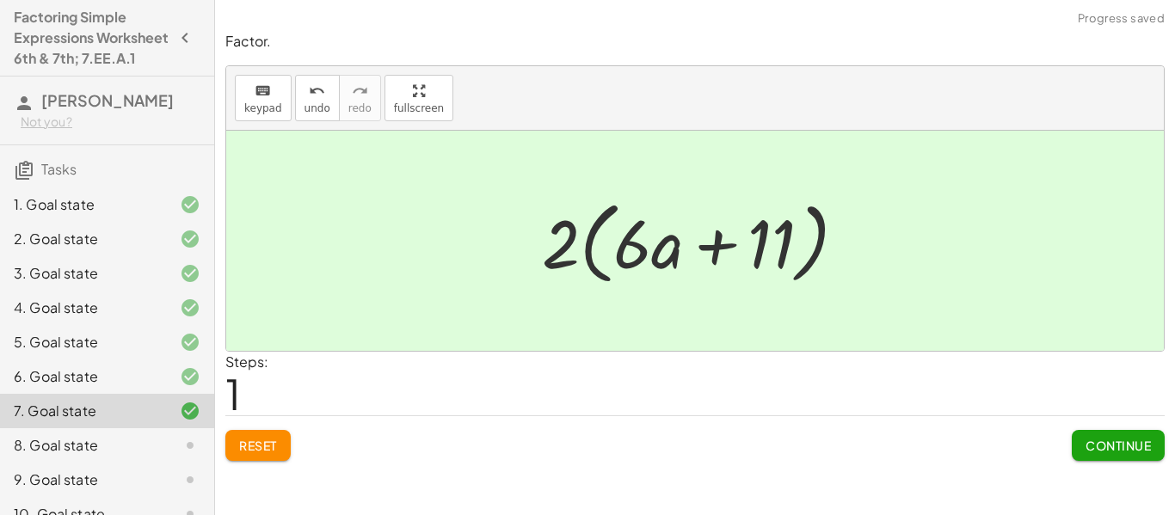
click at [1115, 444] on span "Continue" at bounding box center [1117, 445] width 65 height 15
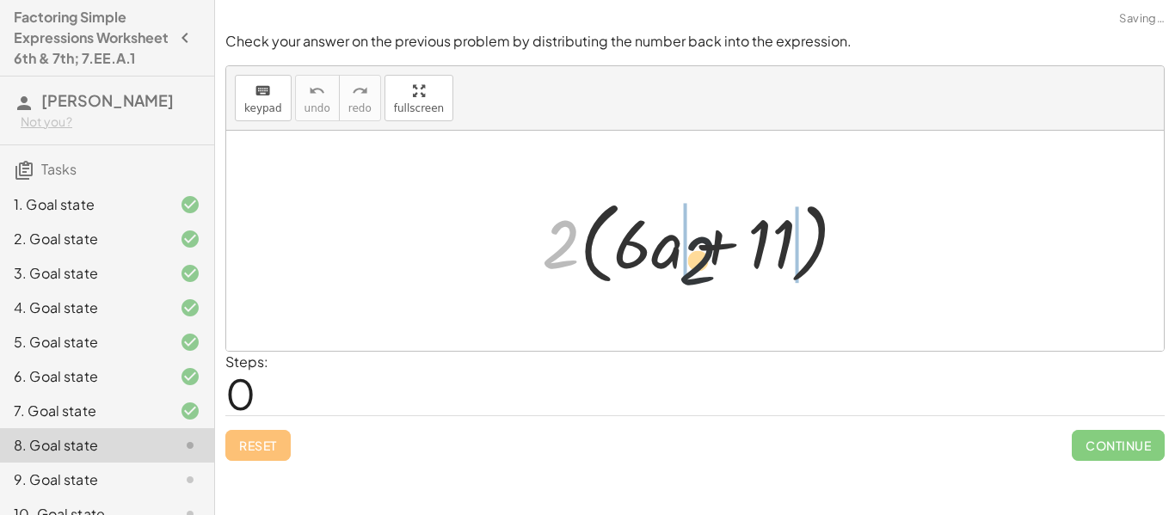
drag, startPoint x: 556, startPoint y: 236, endPoint x: 770, endPoint y: 261, distance: 215.5
click at [770, 261] on div at bounding box center [700, 241] width 335 height 99
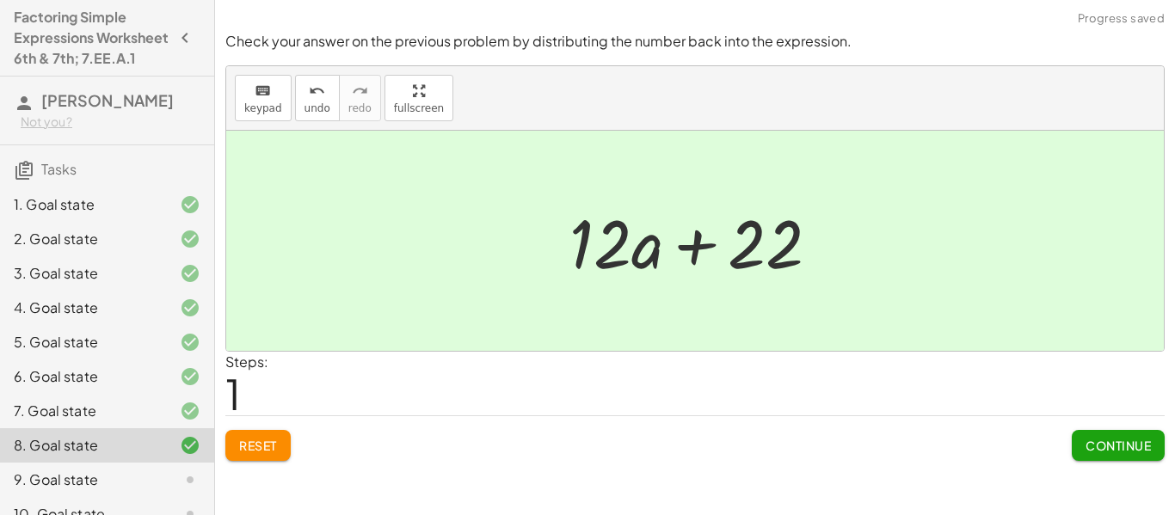
click at [0, 0] on div "Check your answer on the previous problem by distributing the number back into …" at bounding box center [0, 0] width 0 height 0
click at [1139, 447] on span "Continue" at bounding box center [1117, 445] width 65 height 15
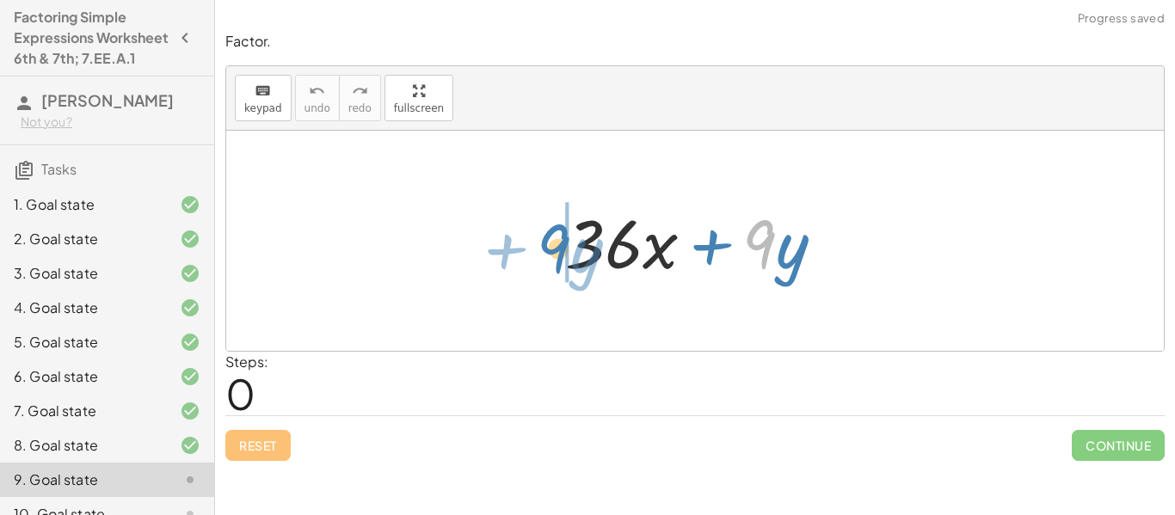
drag, startPoint x: 752, startPoint y: 240, endPoint x: 543, endPoint y: 244, distance: 209.0
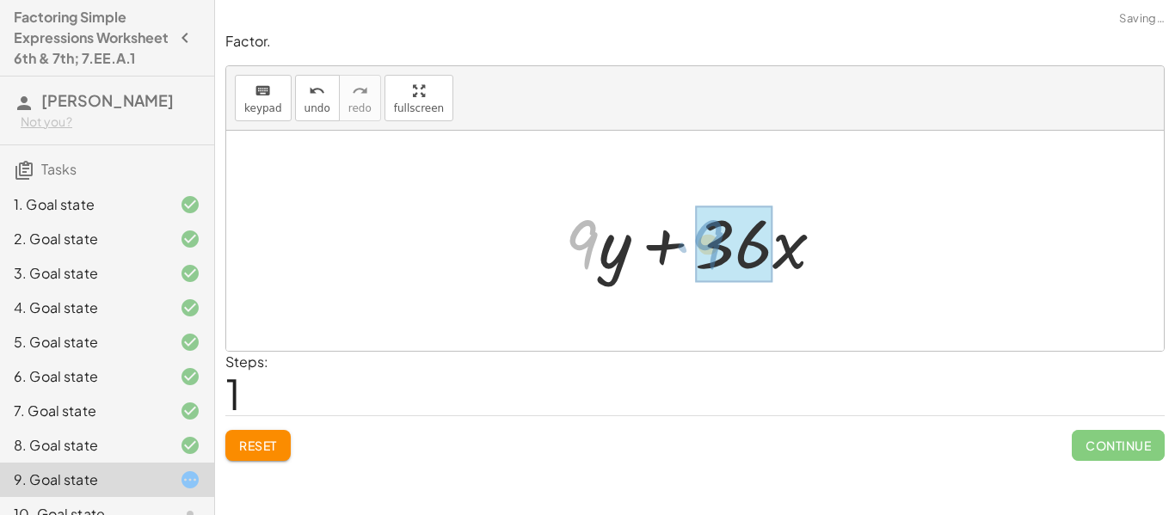
drag, startPoint x: 588, startPoint y: 238, endPoint x: 716, endPoint y: 238, distance: 128.1
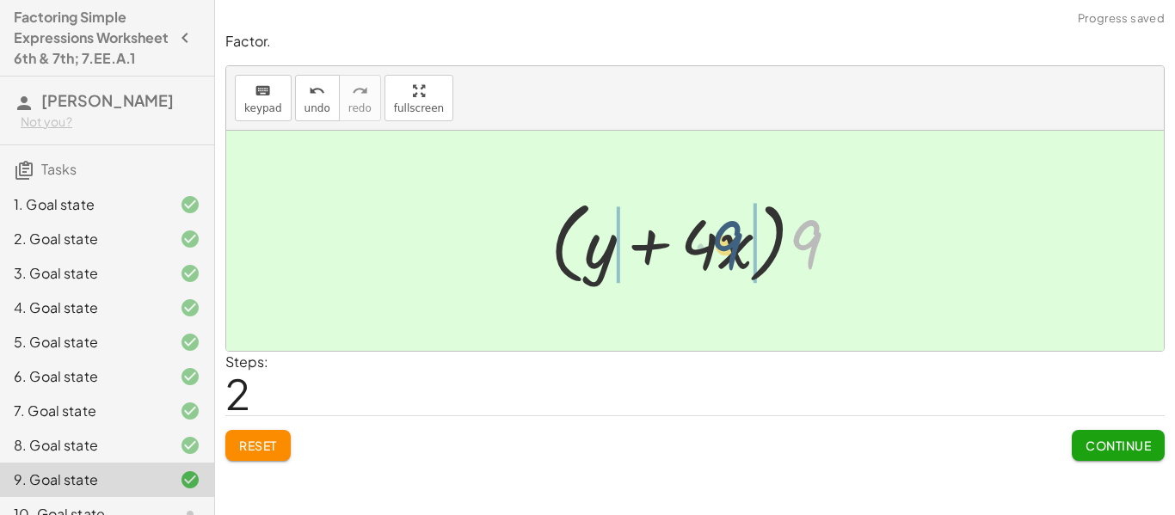
drag, startPoint x: 815, startPoint y: 244, endPoint x: 729, endPoint y: 245, distance: 86.0
click at [729, 245] on div at bounding box center [701, 241] width 319 height 99
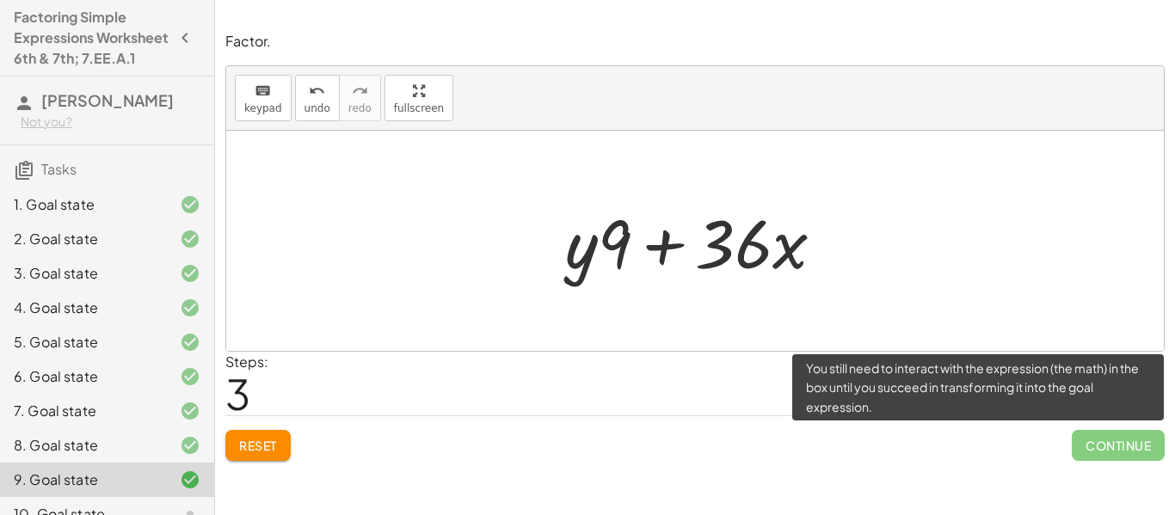
click at [1122, 442] on span "Continue" at bounding box center [1117, 445] width 93 height 31
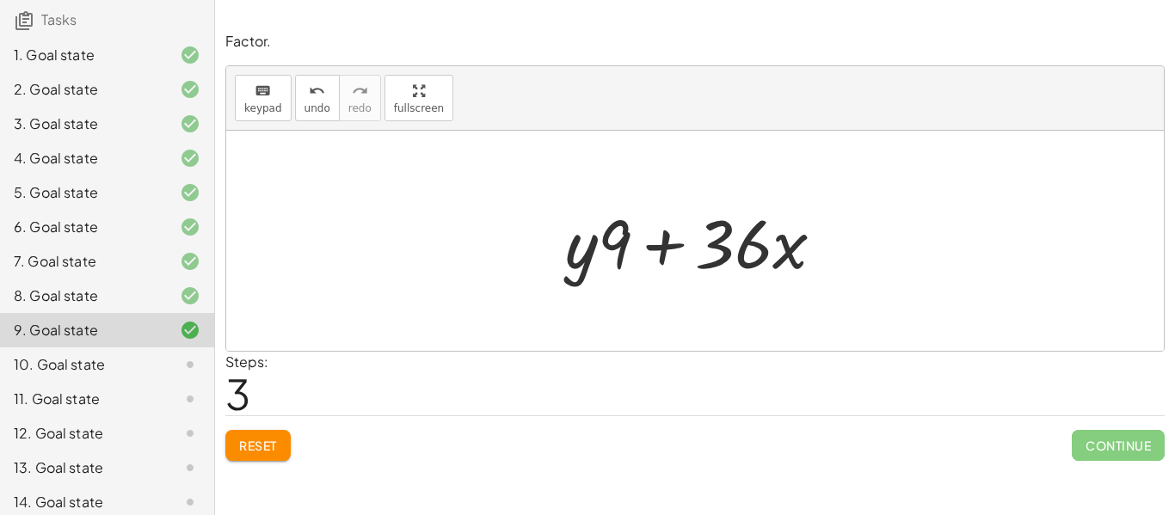
scroll to position [162, 0]
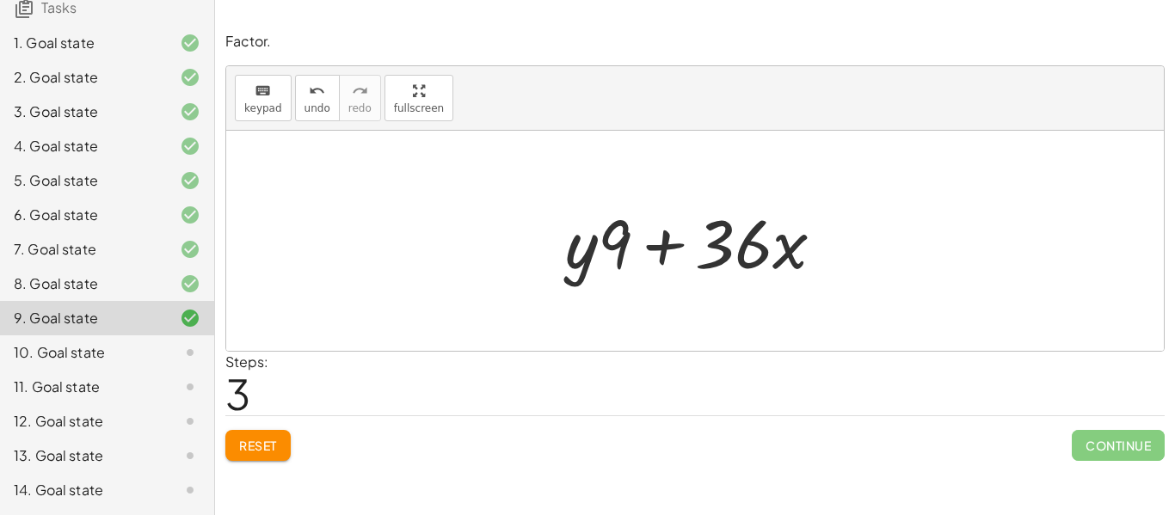
click at [240, 442] on span "Reset" at bounding box center [258, 445] width 38 height 15
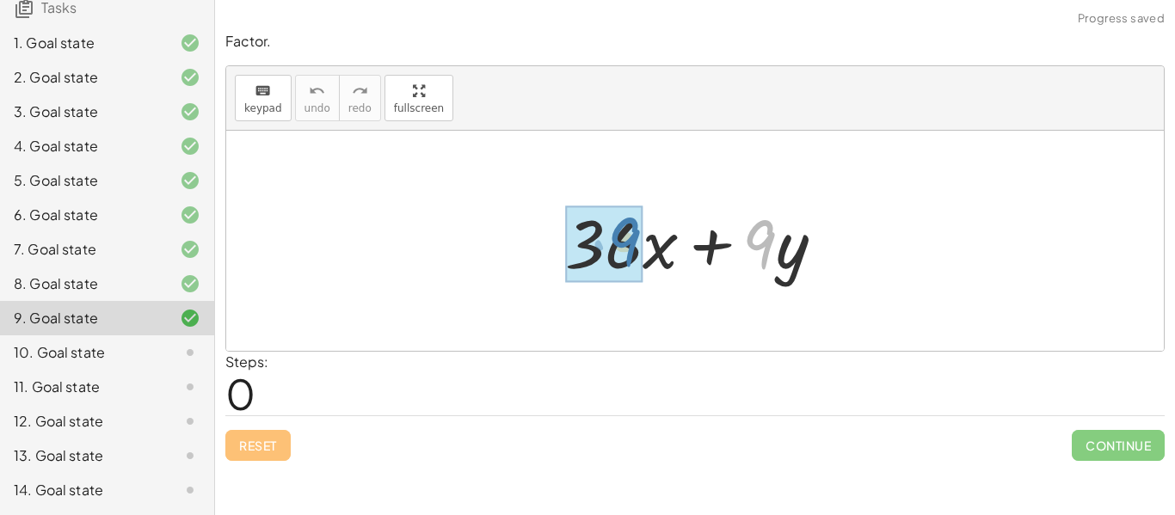
drag, startPoint x: 760, startPoint y: 227, endPoint x: 616, endPoint y: 224, distance: 144.5
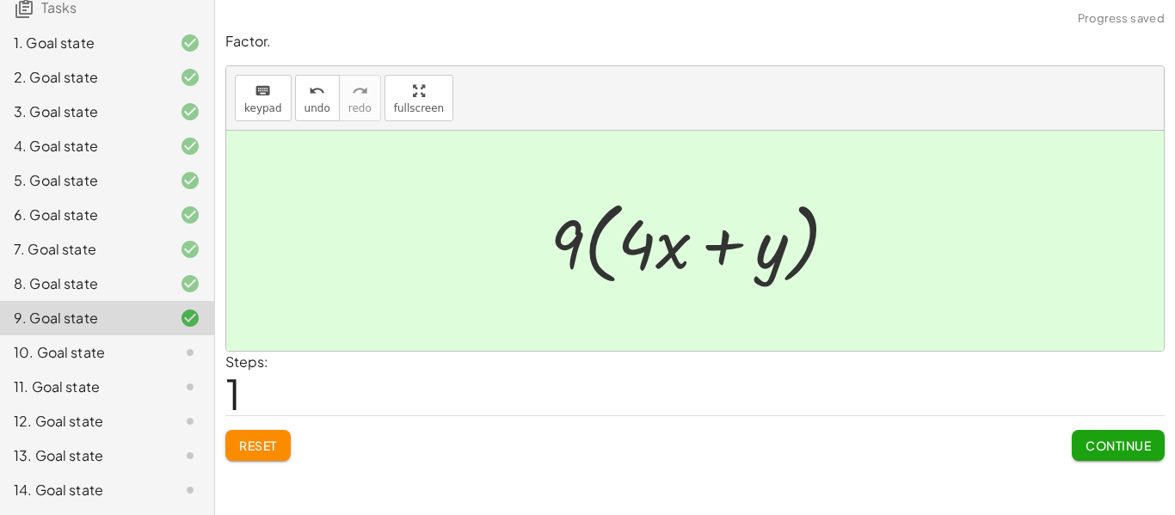
click at [1120, 452] on span "Continue" at bounding box center [1117, 445] width 65 height 15
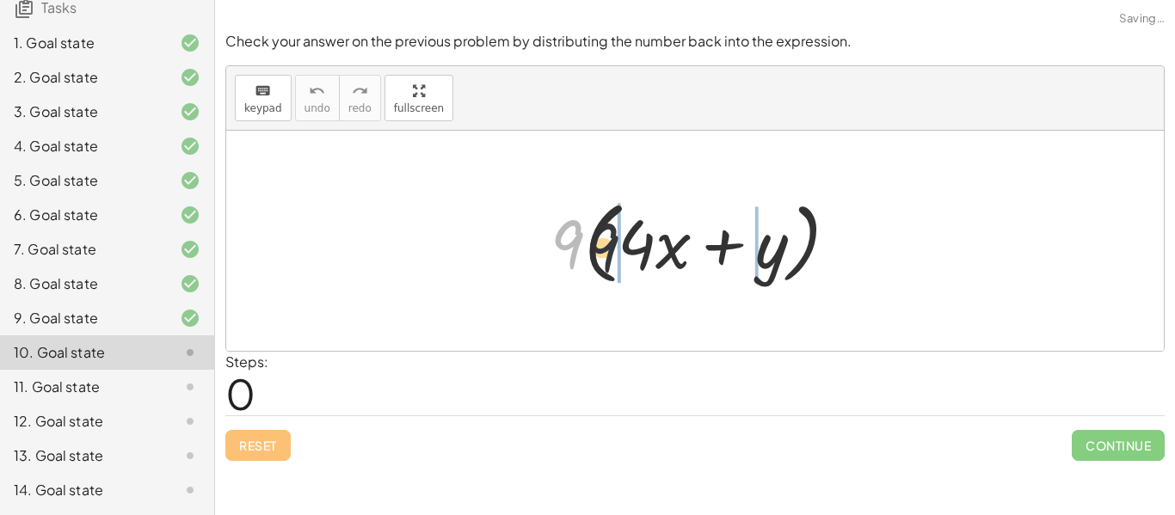
drag, startPoint x: 571, startPoint y: 234, endPoint x: 676, endPoint y: 241, distance: 105.1
click at [676, 241] on div at bounding box center [701, 241] width 319 height 99
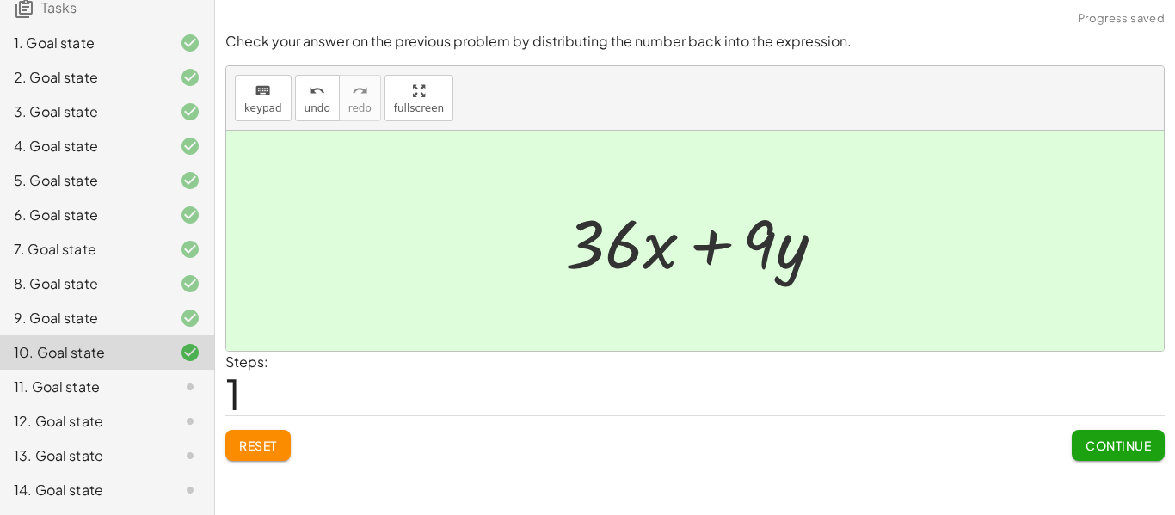
click at [1102, 447] on span "Continue" at bounding box center [1117, 445] width 65 height 15
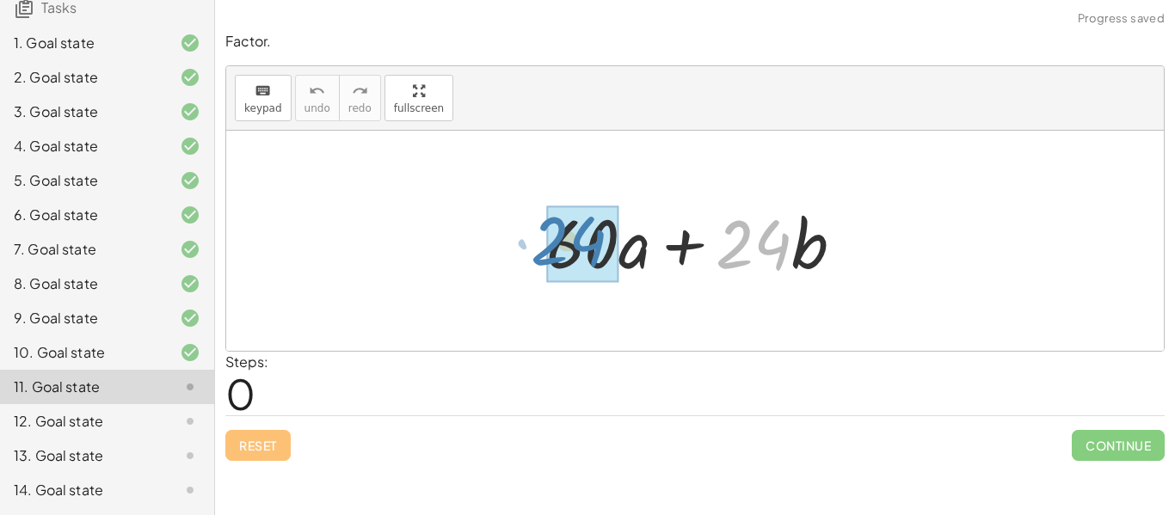
drag, startPoint x: 755, startPoint y: 248, endPoint x: 580, endPoint y: 244, distance: 174.6
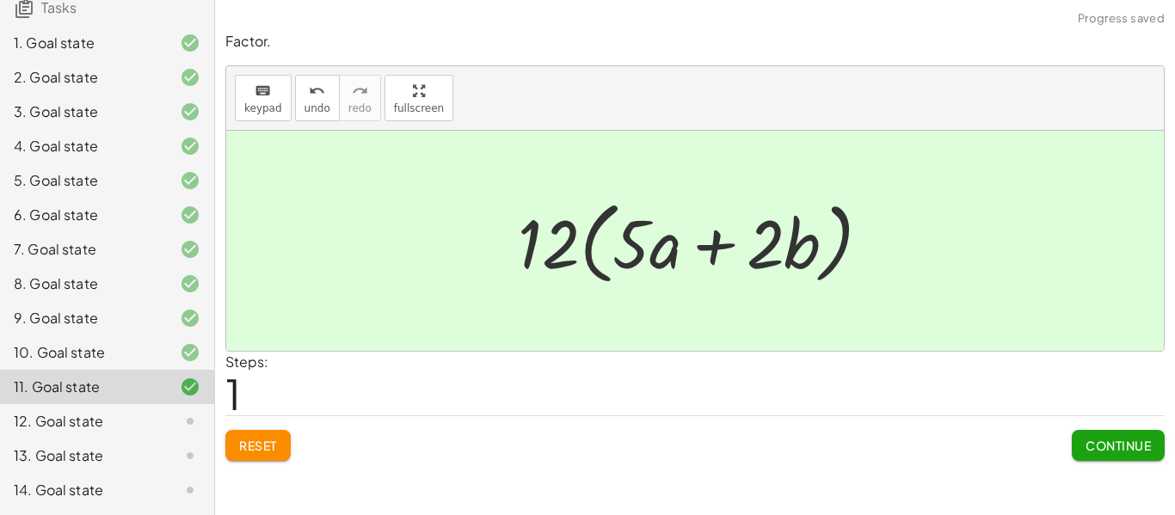
click at [1104, 438] on span "Continue" at bounding box center [1117, 445] width 65 height 15
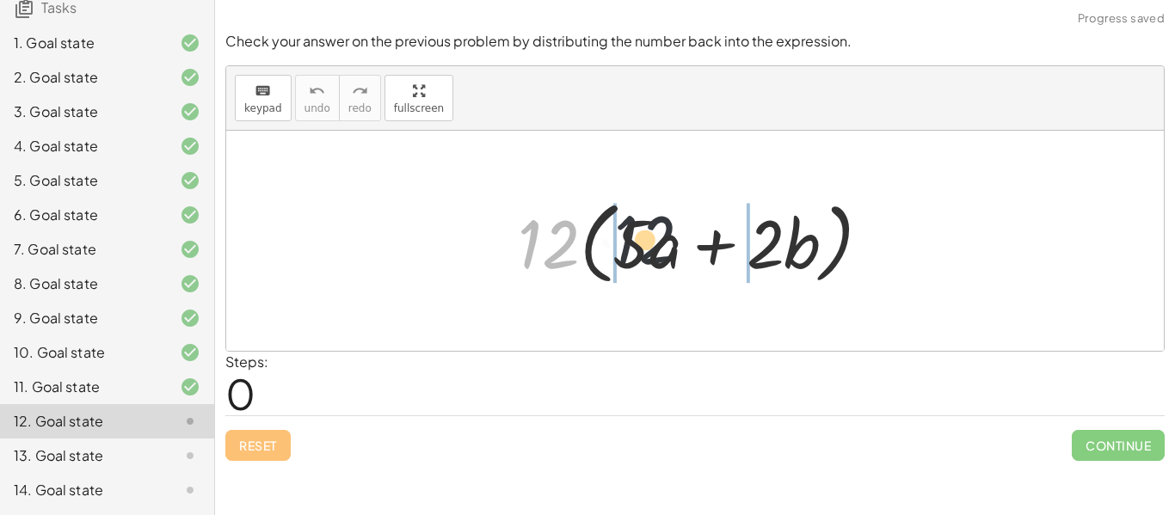
drag, startPoint x: 550, startPoint y: 251, endPoint x: 680, endPoint y: 249, distance: 129.9
click at [680, 249] on div at bounding box center [701, 241] width 384 height 99
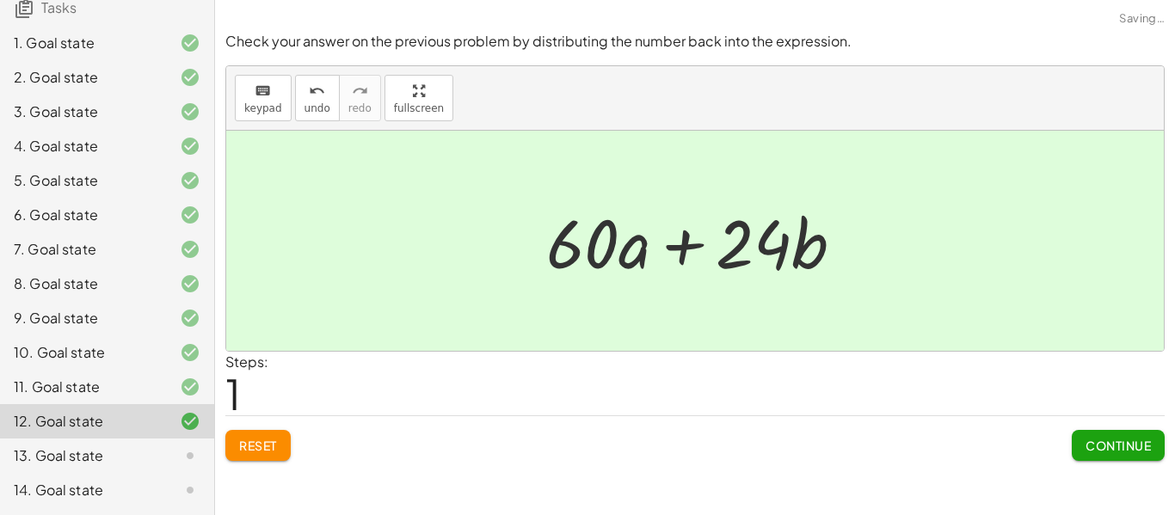
click at [1145, 447] on span "Continue" at bounding box center [1117, 445] width 65 height 15
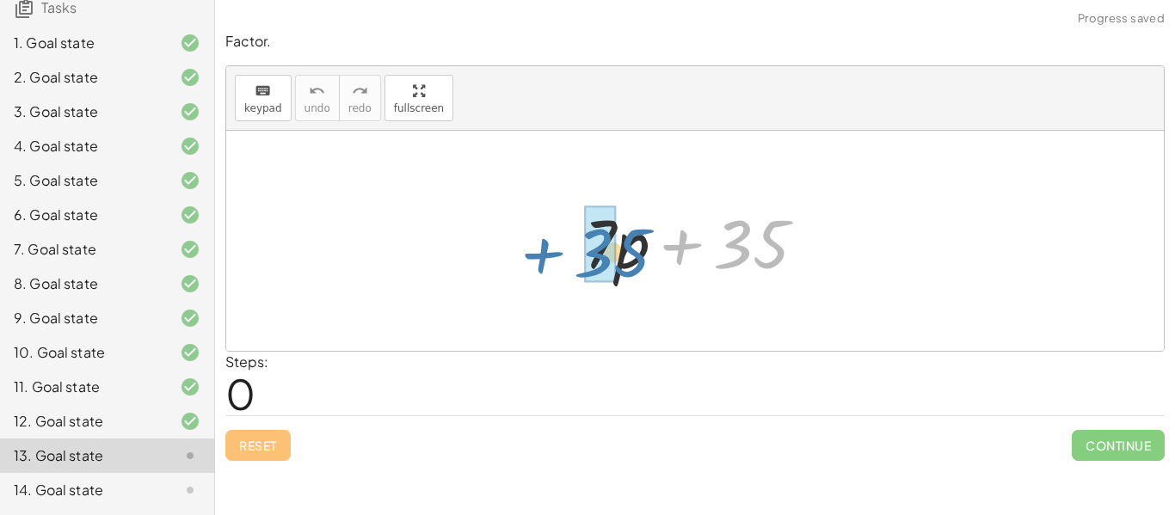
drag, startPoint x: 758, startPoint y: 223, endPoint x: 610, endPoint y: 228, distance: 148.0
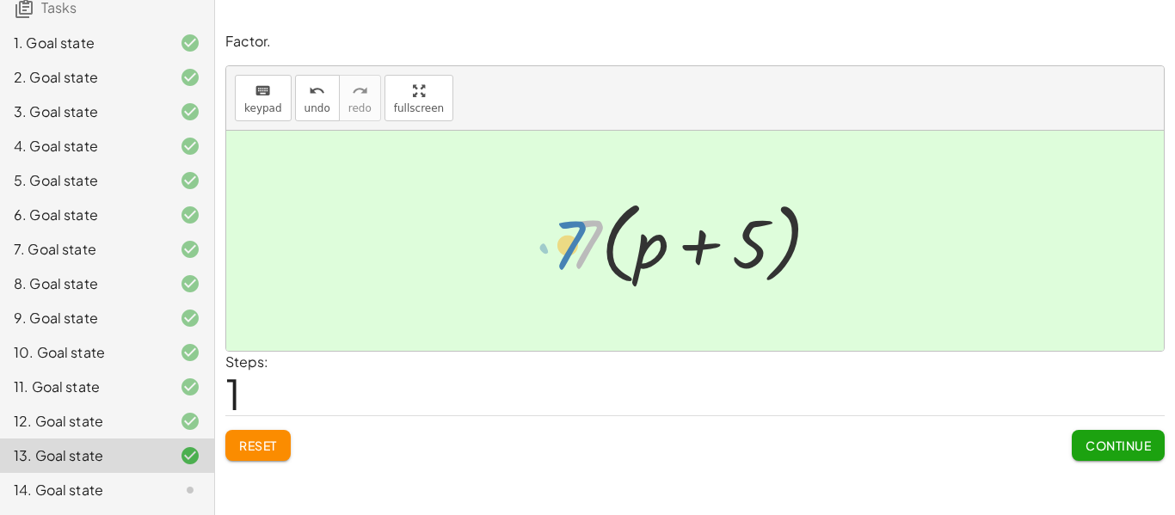
drag, startPoint x: 586, startPoint y: 234, endPoint x: 573, endPoint y: 235, distance: 13.8
click at [573, 235] on div at bounding box center [701, 241] width 281 height 99
click at [1107, 433] on button "Continue" at bounding box center [1117, 445] width 93 height 31
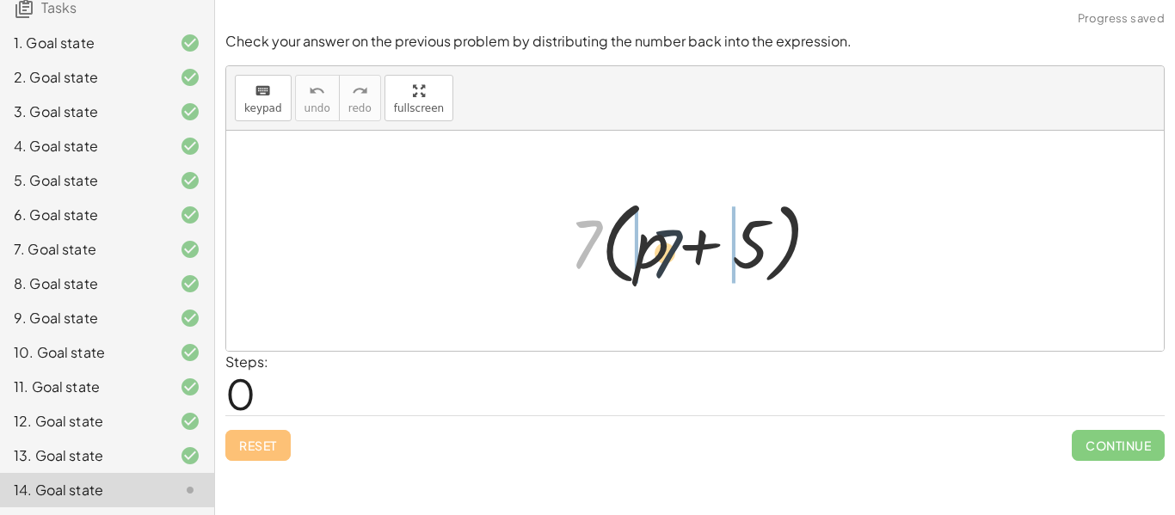
drag, startPoint x: 586, startPoint y: 242, endPoint x: 676, endPoint y: 250, distance: 89.8
click at [676, 250] on div at bounding box center [701, 241] width 281 height 99
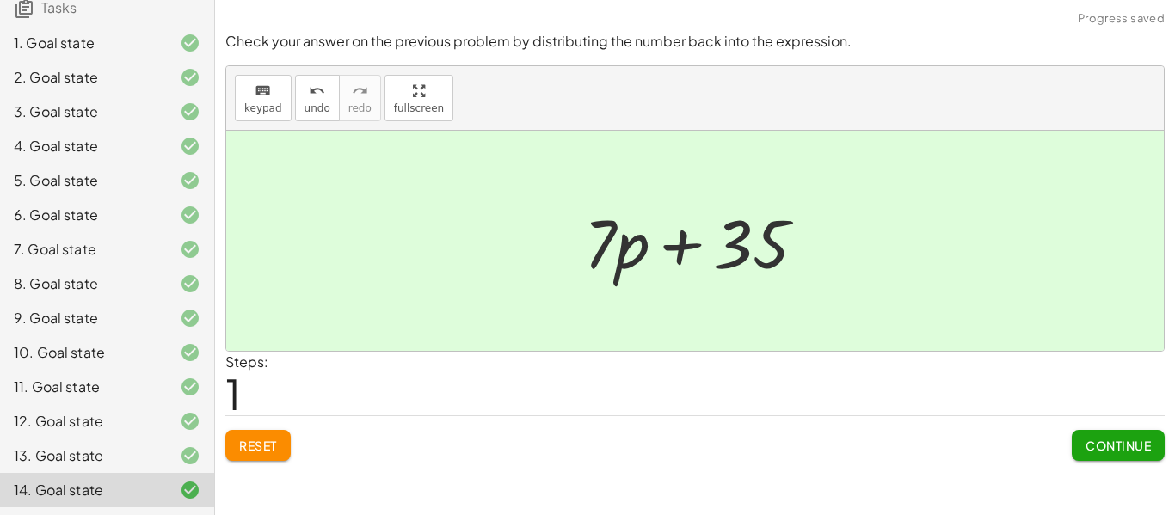
click at [1133, 454] on button "Continue" at bounding box center [1117, 445] width 93 height 31
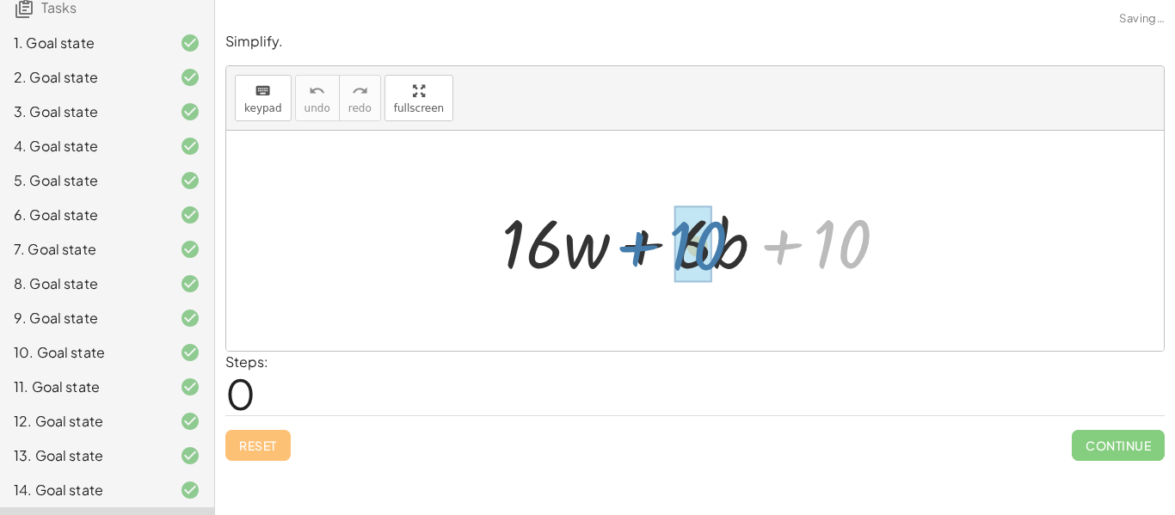
drag, startPoint x: 833, startPoint y: 244, endPoint x: 685, endPoint y: 246, distance: 147.9
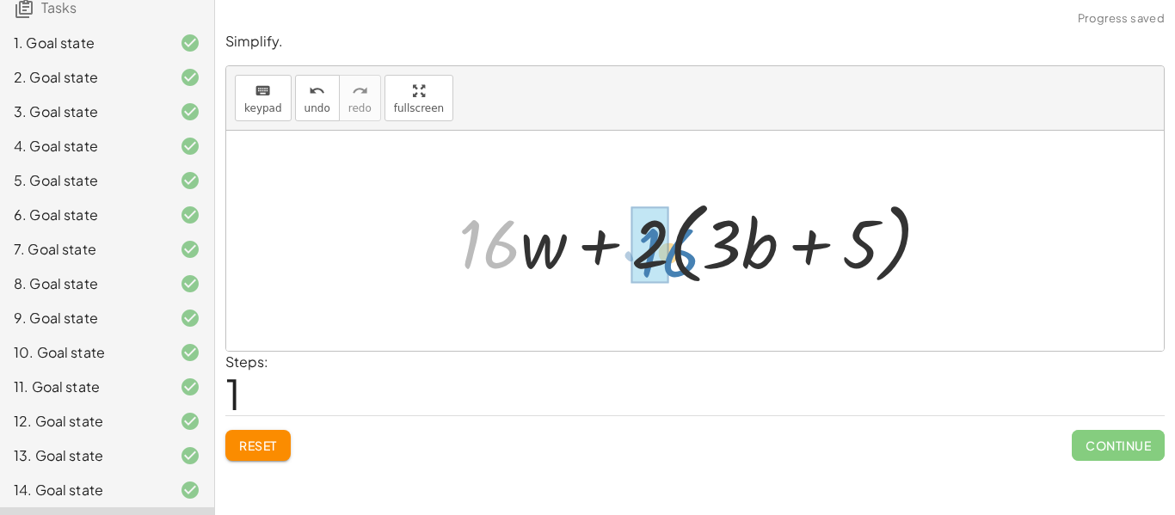
drag, startPoint x: 488, startPoint y: 242, endPoint x: 664, endPoint y: 251, distance: 176.5
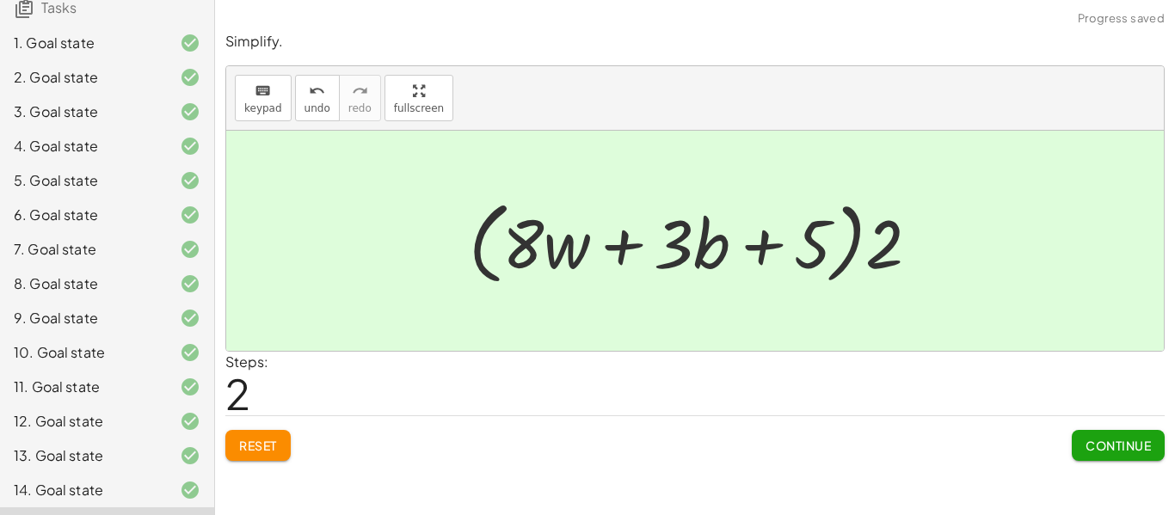
click at [1112, 441] on span "Continue" at bounding box center [1117, 445] width 65 height 15
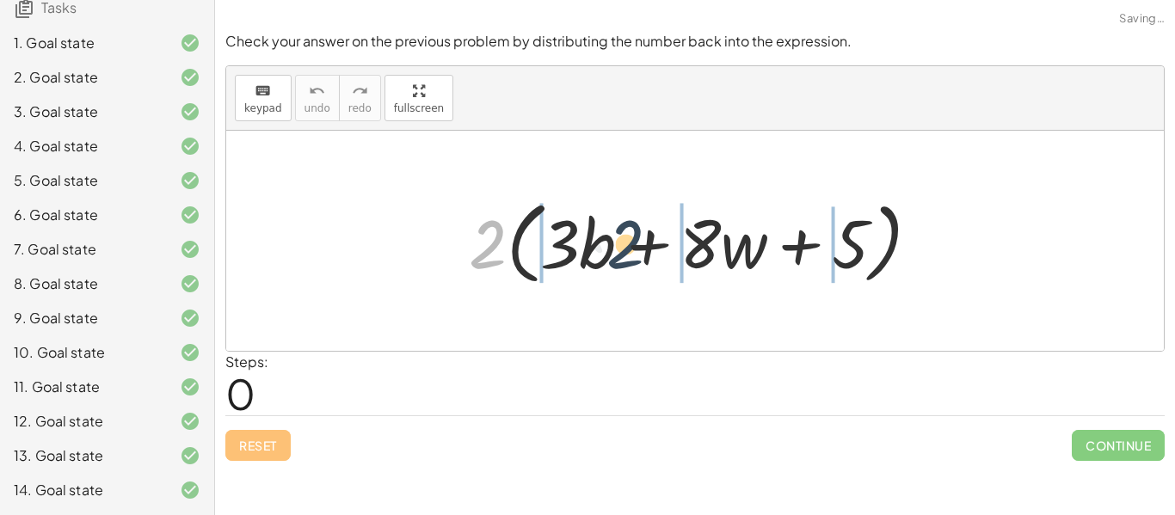
drag, startPoint x: 492, startPoint y: 248, endPoint x: 636, endPoint y: 247, distance: 144.5
click at [636, 247] on div at bounding box center [701, 241] width 482 height 99
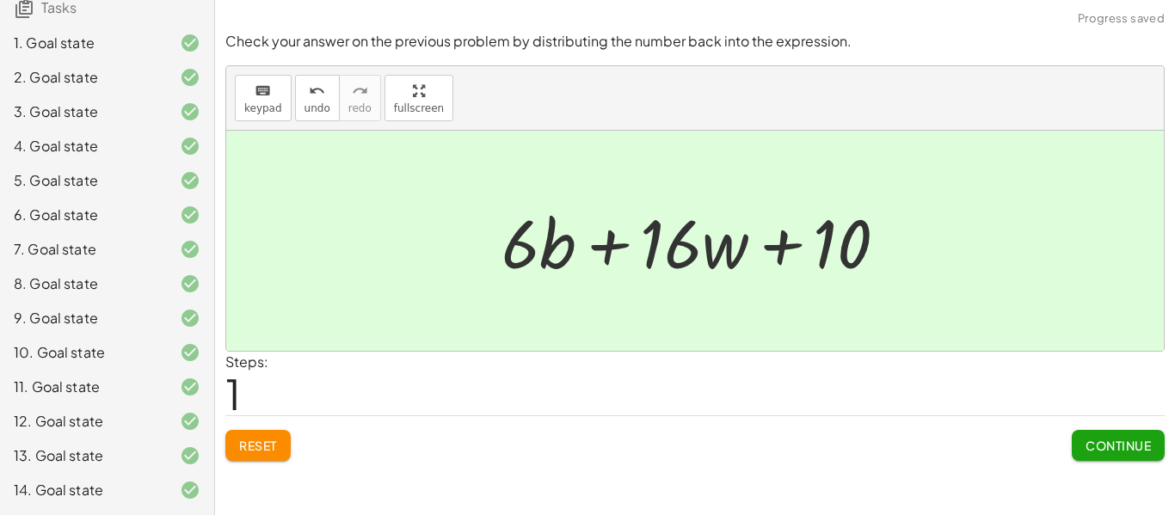
click at [1117, 439] on span "Continue" at bounding box center [1117, 445] width 65 height 15
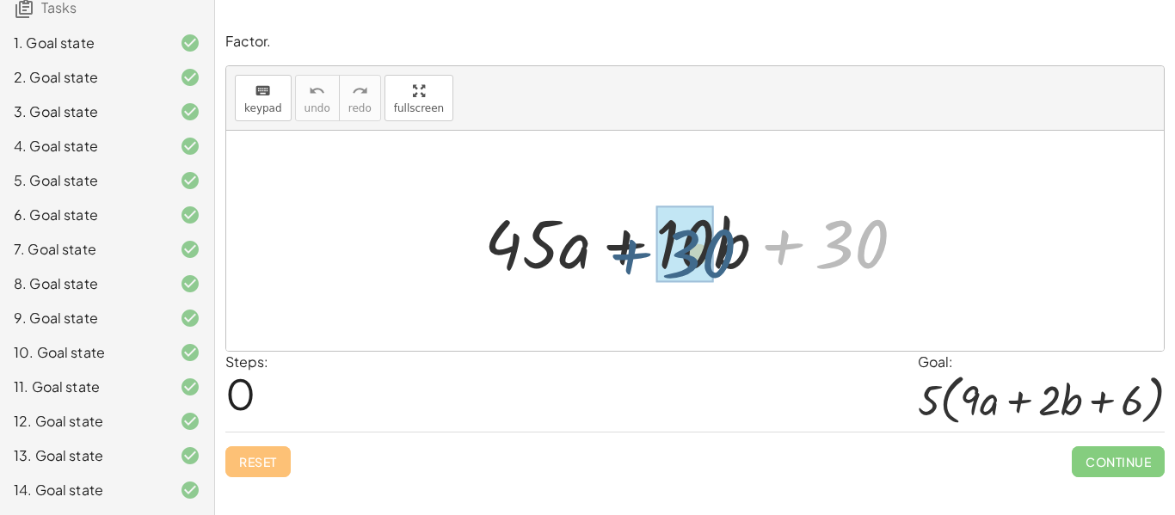
drag, startPoint x: 869, startPoint y: 241, endPoint x: 714, endPoint y: 250, distance: 155.9
click at [714, 250] on div at bounding box center [701, 241] width 451 height 89
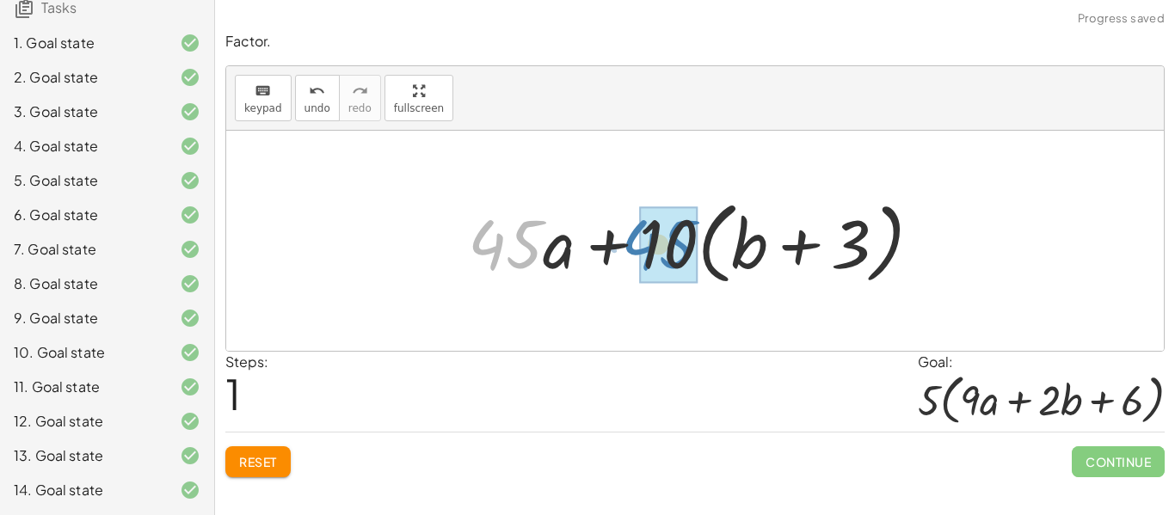
drag, startPoint x: 497, startPoint y: 244, endPoint x: 650, endPoint y: 244, distance: 153.1
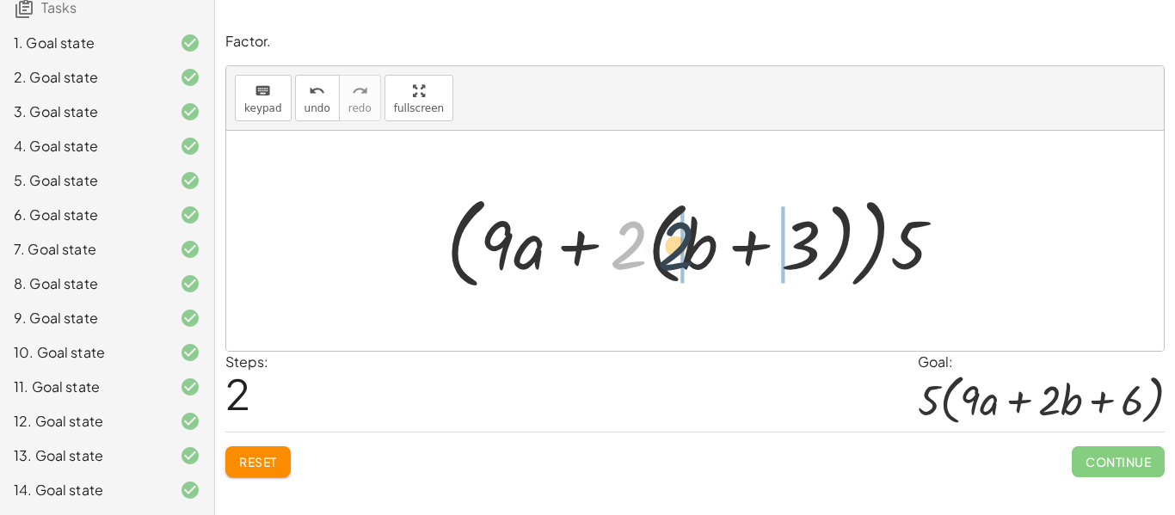
drag, startPoint x: 623, startPoint y: 240, endPoint x: 713, endPoint y: 242, distance: 90.3
click at [713, 242] on div at bounding box center [702, 241] width 528 height 109
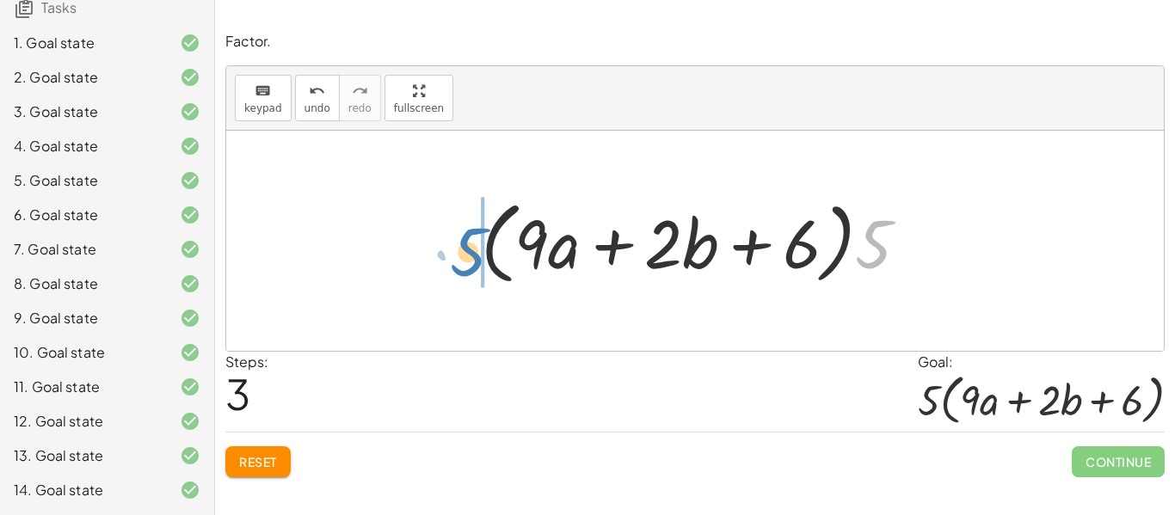
drag, startPoint x: 880, startPoint y: 239, endPoint x: 473, endPoint y: 245, distance: 406.8
click at [473, 245] on div at bounding box center [701, 241] width 458 height 99
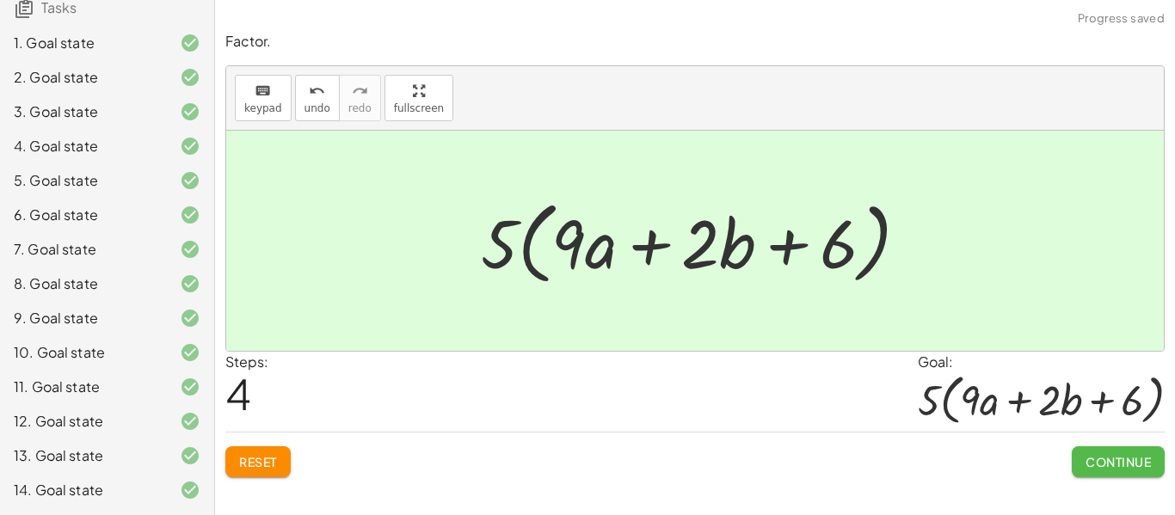
click at [1122, 466] on span "Continue" at bounding box center [1117, 461] width 65 height 15
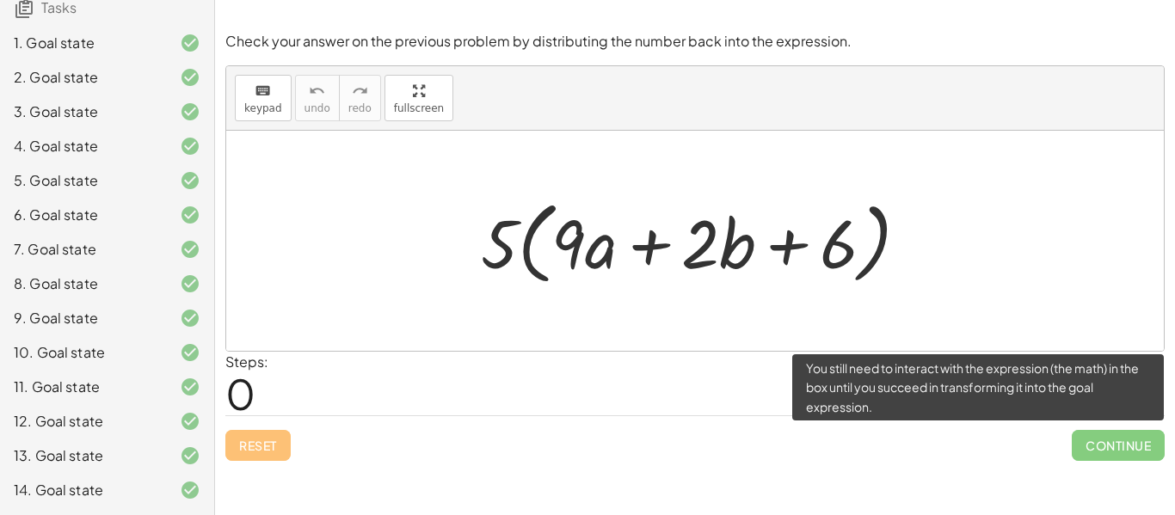
click at [1133, 438] on span "Continue" at bounding box center [1117, 445] width 93 height 31
click at [1090, 457] on span "Continue" at bounding box center [1117, 445] width 93 height 31
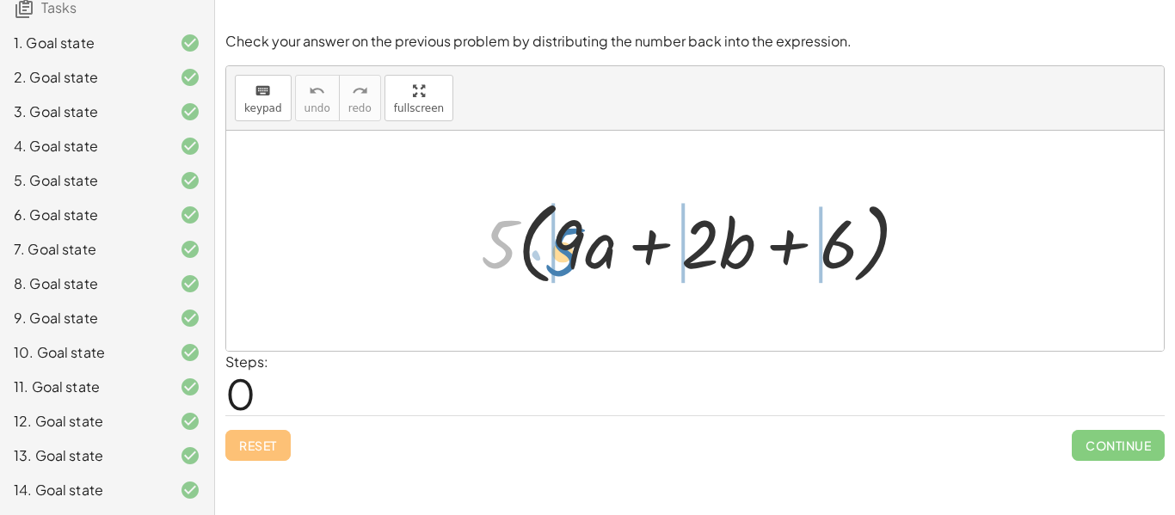
drag, startPoint x: 497, startPoint y: 241, endPoint x: 570, endPoint y: 249, distance: 73.5
click at [570, 249] on div at bounding box center [701, 241] width 458 height 99
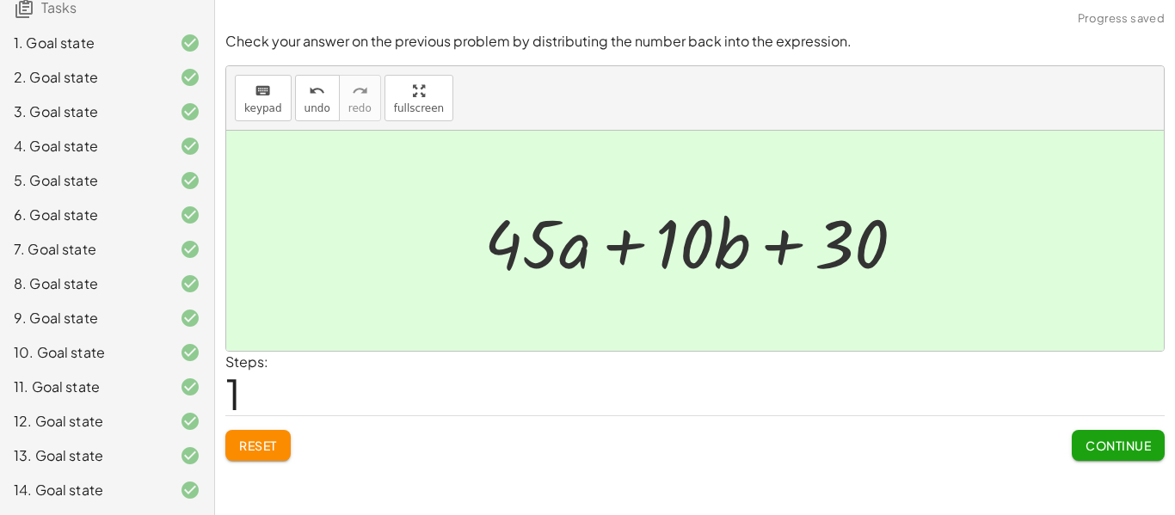
click at [1088, 443] on span "Continue" at bounding box center [1117, 445] width 65 height 15
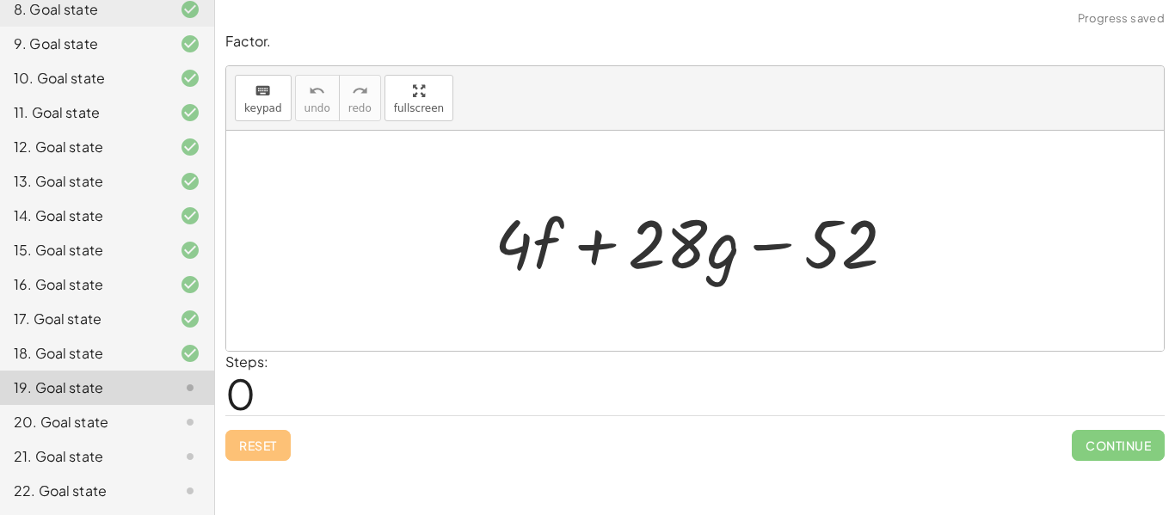
scroll to position [457, 0]
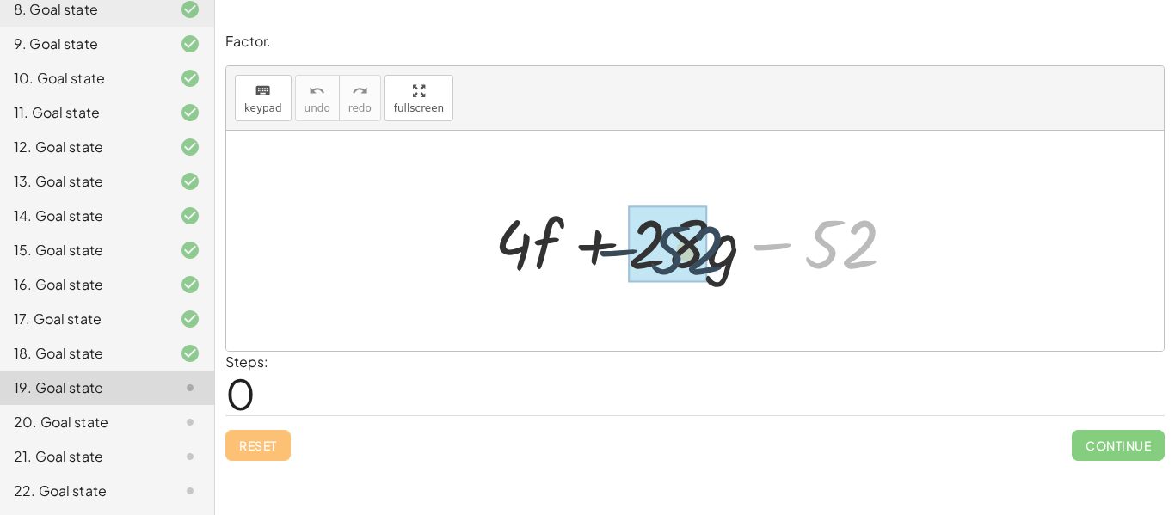
drag, startPoint x: 867, startPoint y: 232, endPoint x: 701, endPoint y: 237, distance: 166.0
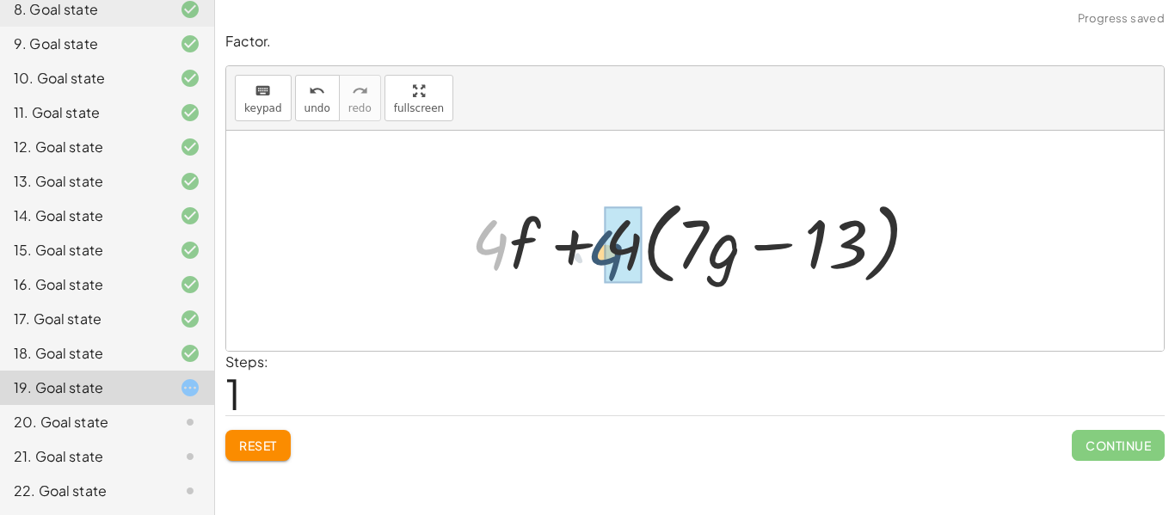
drag, startPoint x: 500, startPoint y: 242, endPoint x: 628, endPoint y: 252, distance: 128.5
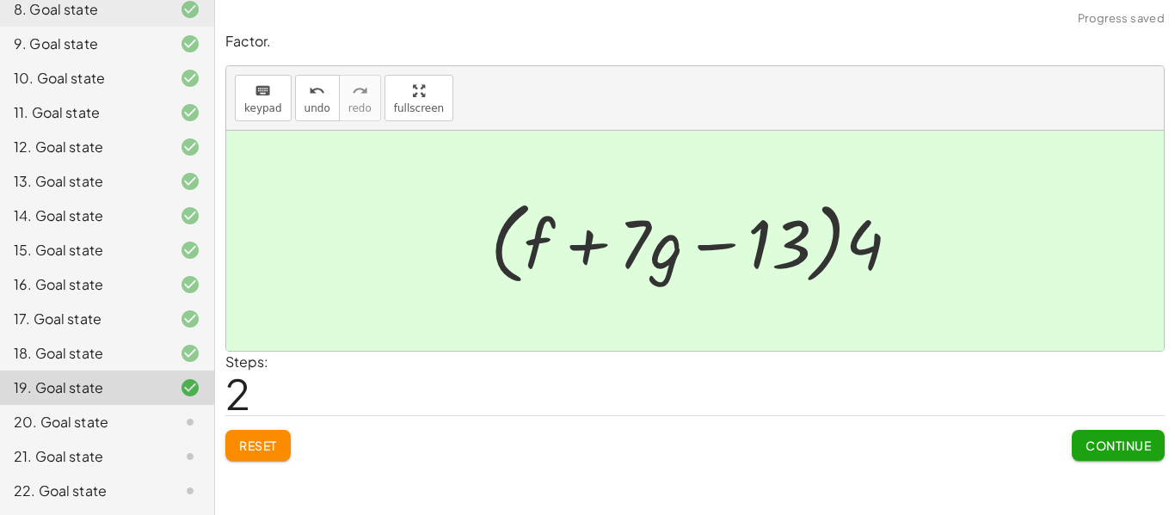
click at [1104, 436] on button "Continue" at bounding box center [1117, 445] width 93 height 31
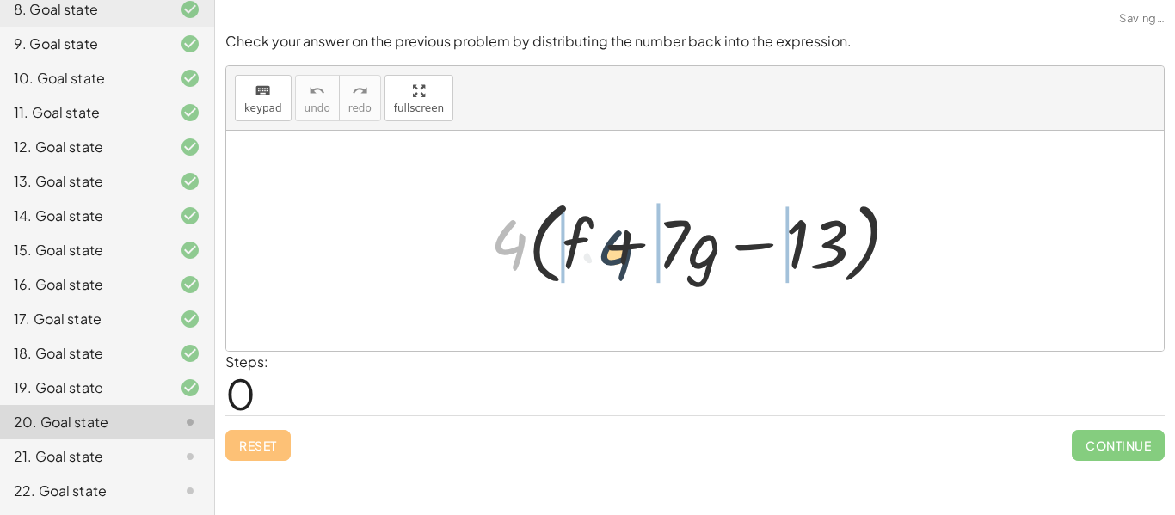
drag, startPoint x: 500, startPoint y: 235, endPoint x: 635, endPoint y: 247, distance: 136.4
click at [635, 247] on div at bounding box center [702, 241] width 440 height 99
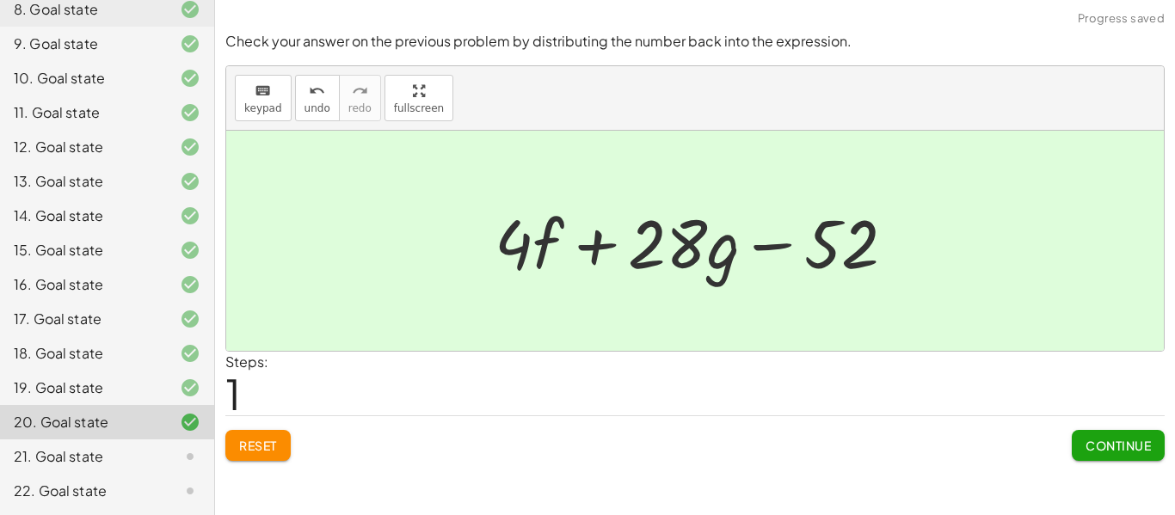
click at [1120, 435] on button "Continue" at bounding box center [1117, 445] width 93 height 31
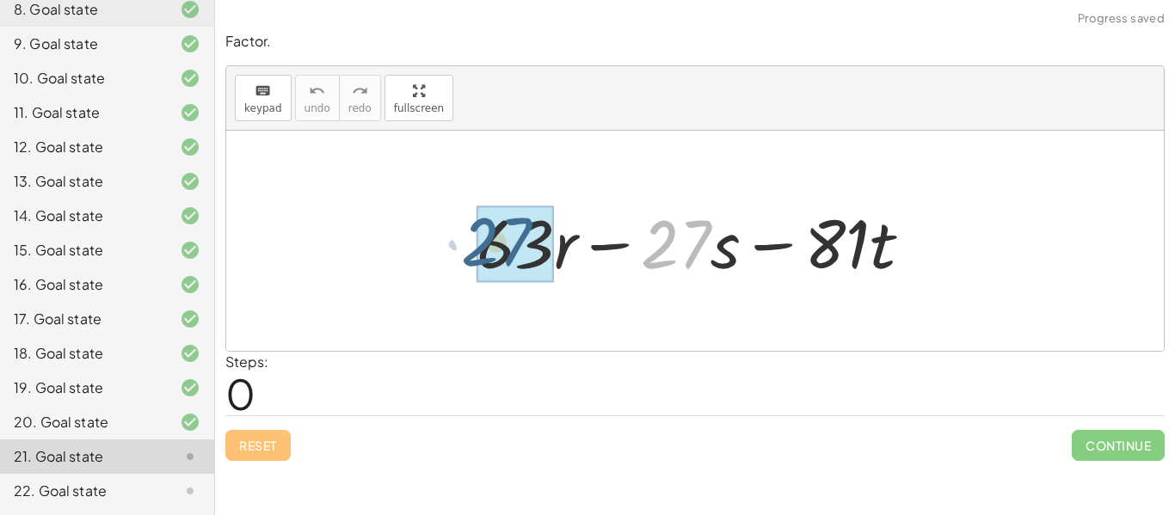
drag, startPoint x: 678, startPoint y: 248, endPoint x: 497, endPoint y: 247, distance: 181.4
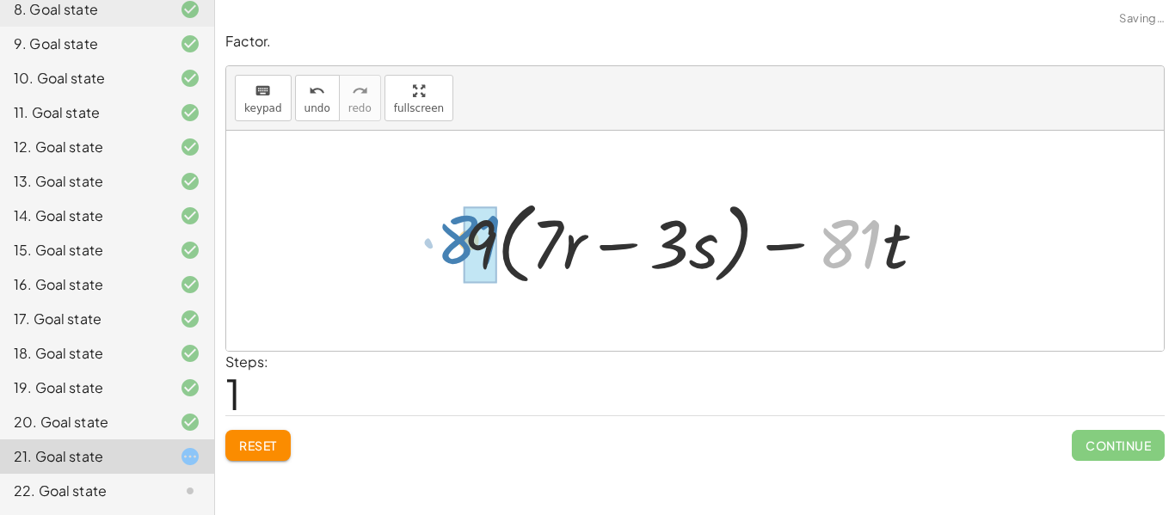
drag, startPoint x: 839, startPoint y: 250, endPoint x: 460, endPoint y: 247, distance: 379.2
click at [460, 247] on div at bounding box center [701, 241] width 492 height 99
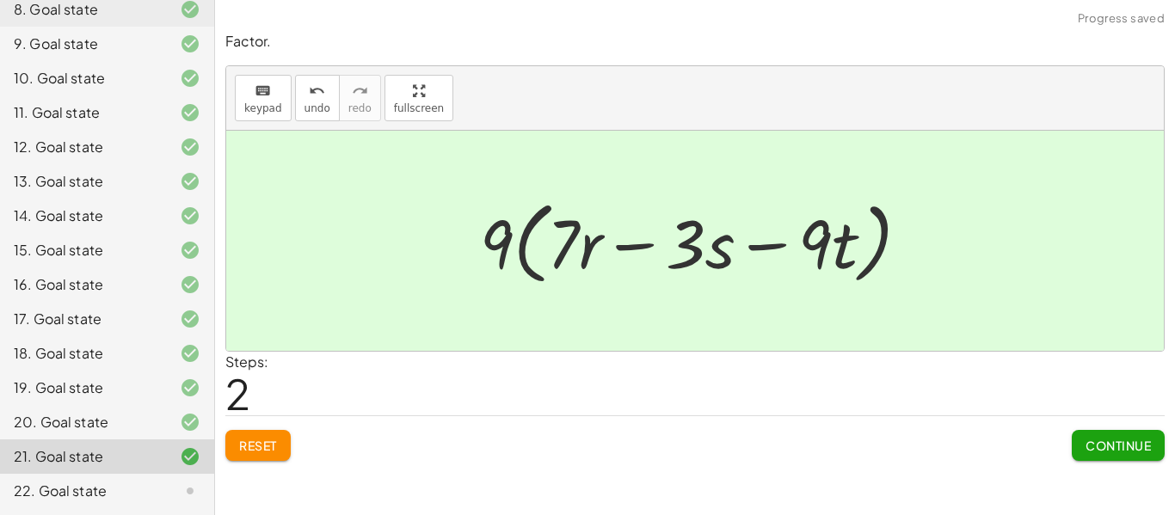
click at [1104, 457] on button "Continue" at bounding box center [1117, 445] width 93 height 31
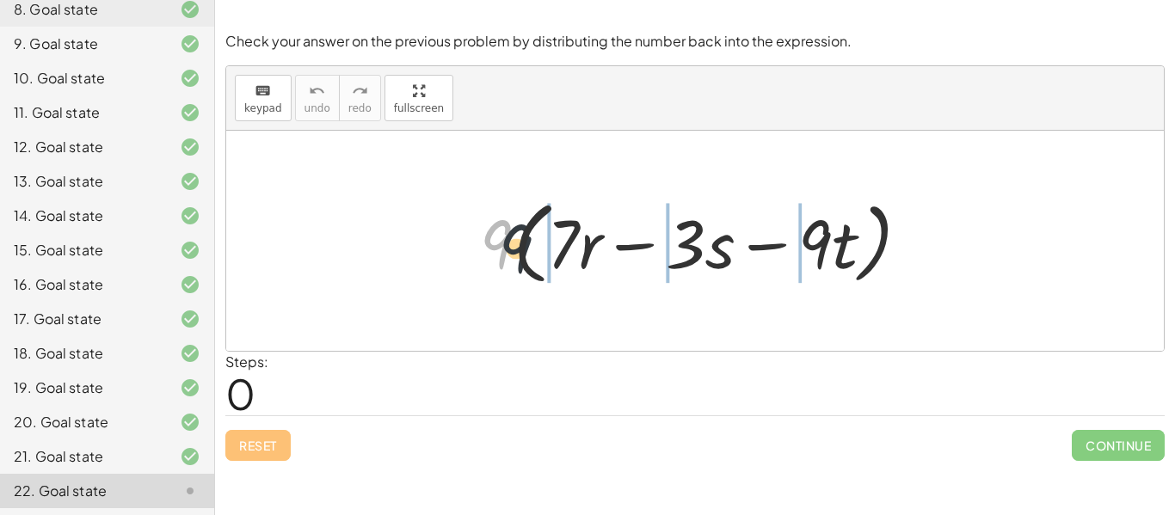
drag, startPoint x: 495, startPoint y: 239, endPoint x: 599, endPoint y: 247, distance: 103.5
click at [599, 247] on div at bounding box center [701, 241] width 461 height 99
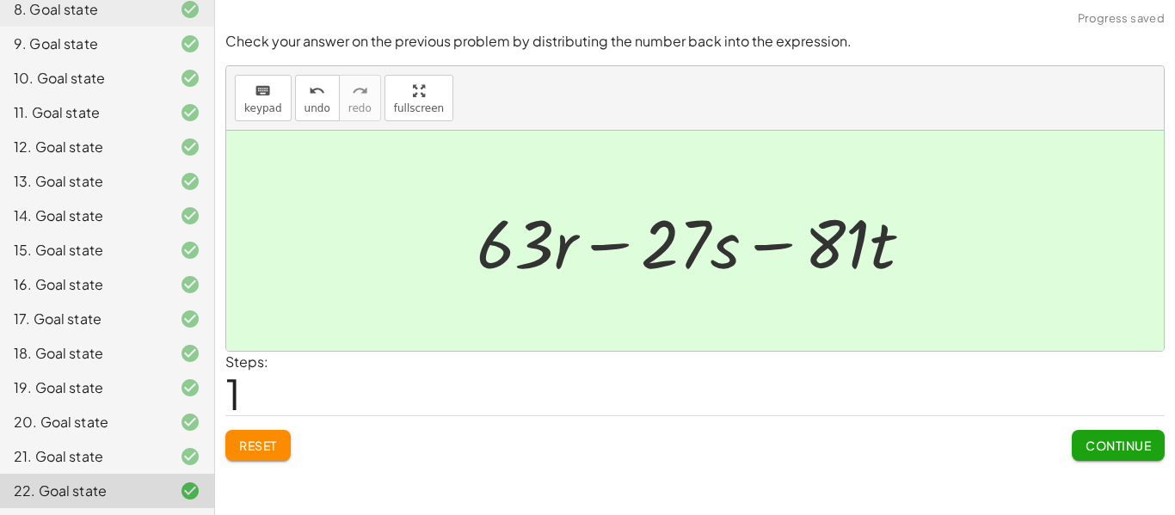
click at [1143, 438] on span "Continue" at bounding box center [1117, 445] width 65 height 15
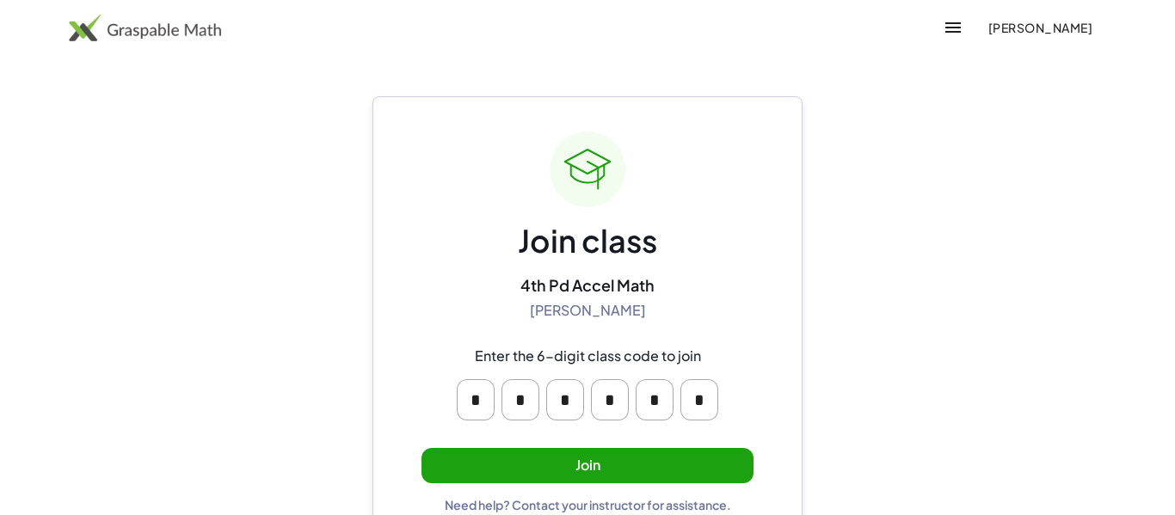
click at [643, 457] on button "Join" at bounding box center [587, 465] width 332 height 35
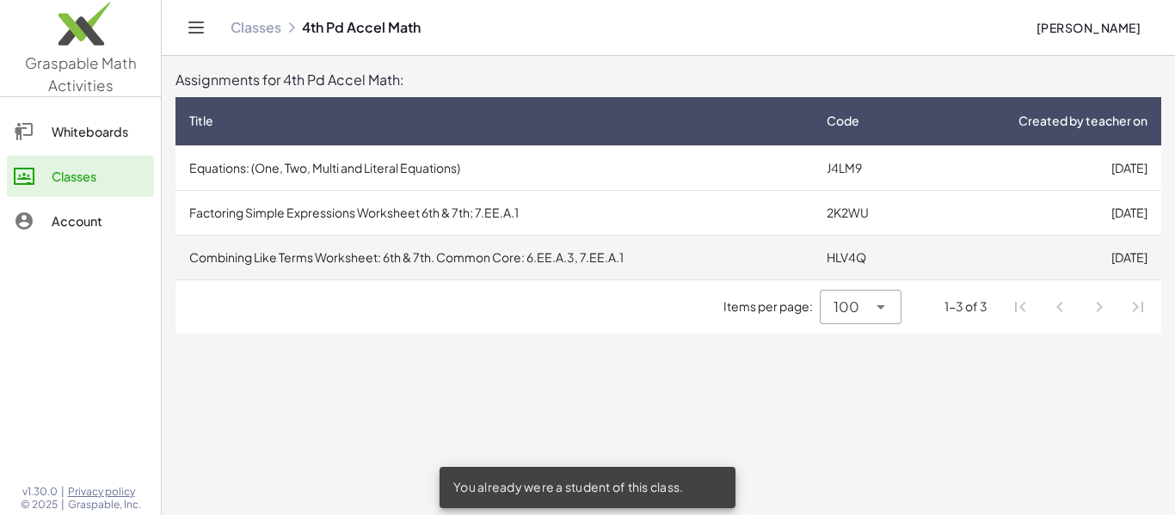
click at [535, 265] on td "Combining Like Terms Worksheet: 6th & 7th. Common Core: 6.EE.A.3, 7.EE.A.1" at bounding box center [493, 257] width 637 height 45
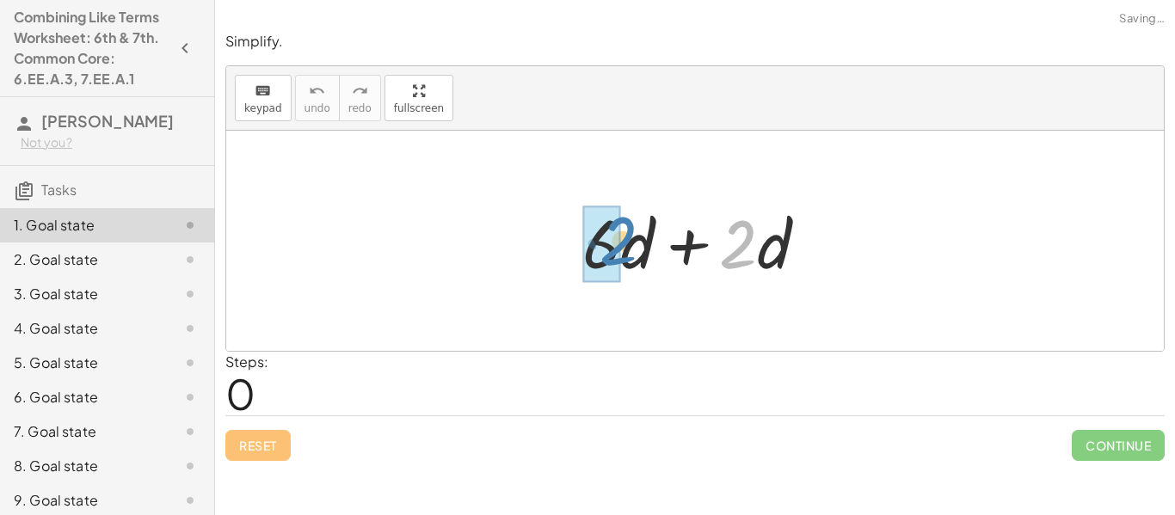
drag, startPoint x: 744, startPoint y: 251, endPoint x: 620, endPoint y: 249, distance: 123.9
click at [620, 249] on div at bounding box center [702, 241] width 256 height 89
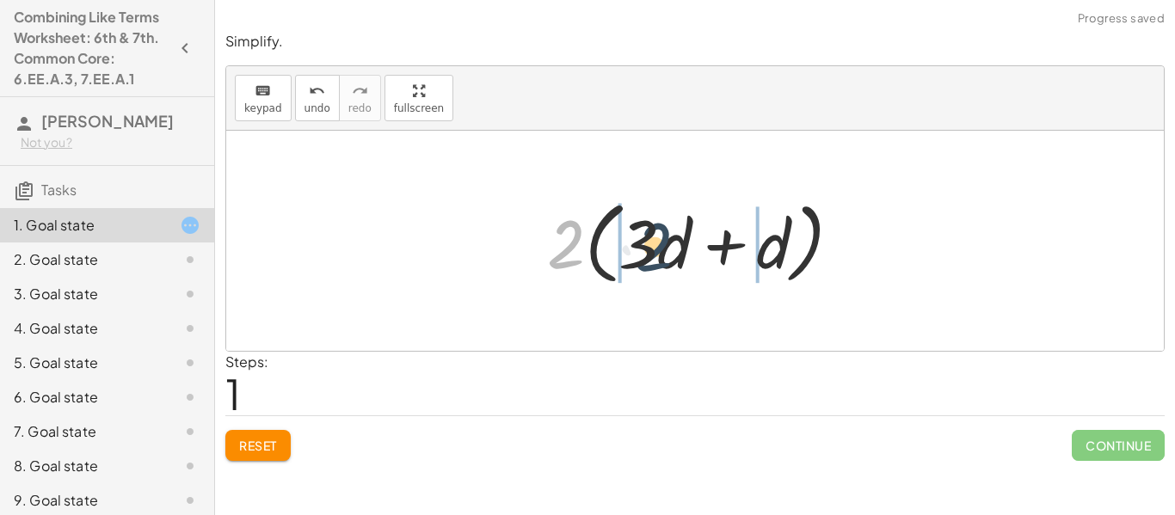
drag, startPoint x: 562, startPoint y: 248, endPoint x: 660, endPoint y: 249, distance: 98.0
click at [660, 249] on div at bounding box center [700, 241] width 325 height 99
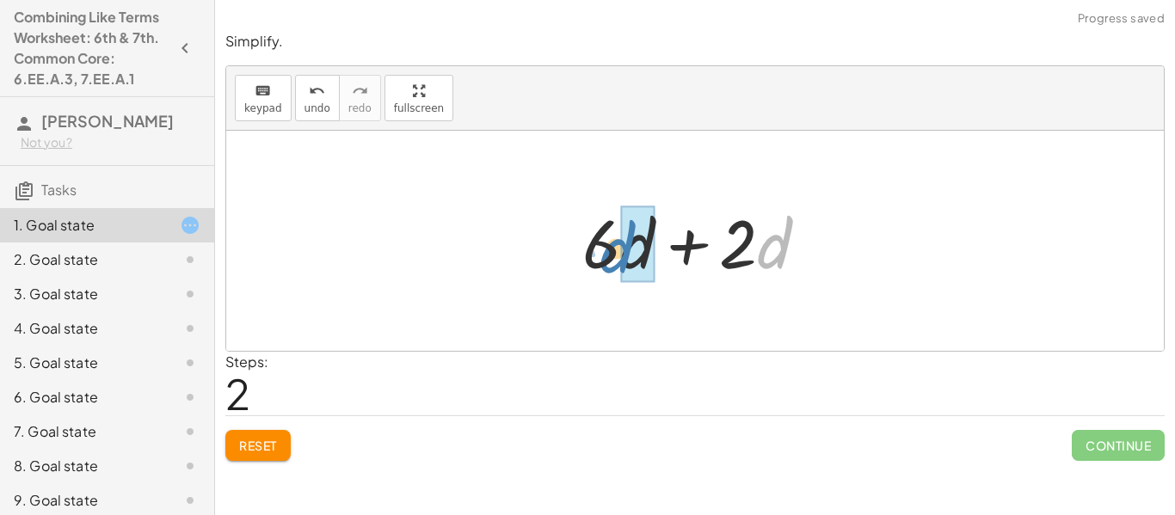
drag, startPoint x: 777, startPoint y: 247, endPoint x: 620, endPoint y: 251, distance: 156.6
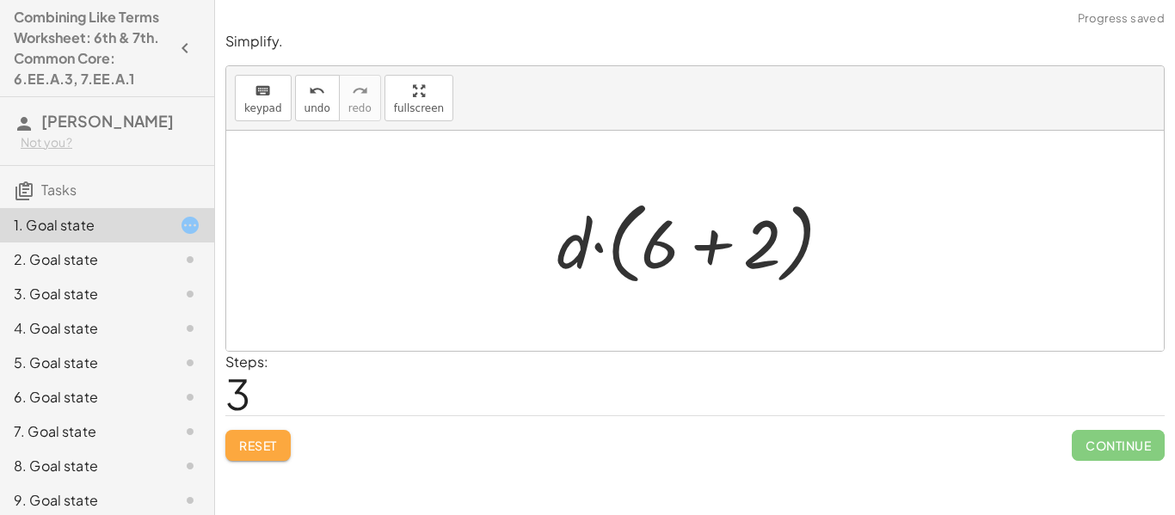
click at [276, 450] on span "Reset" at bounding box center [258, 445] width 38 height 15
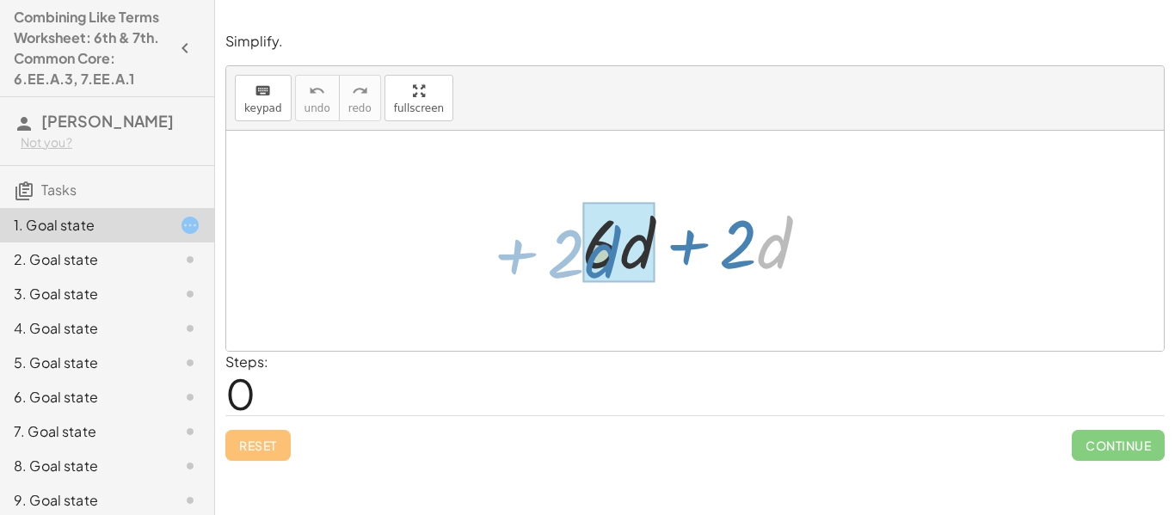
drag, startPoint x: 770, startPoint y: 258, endPoint x: 600, endPoint y: 267, distance: 170.5
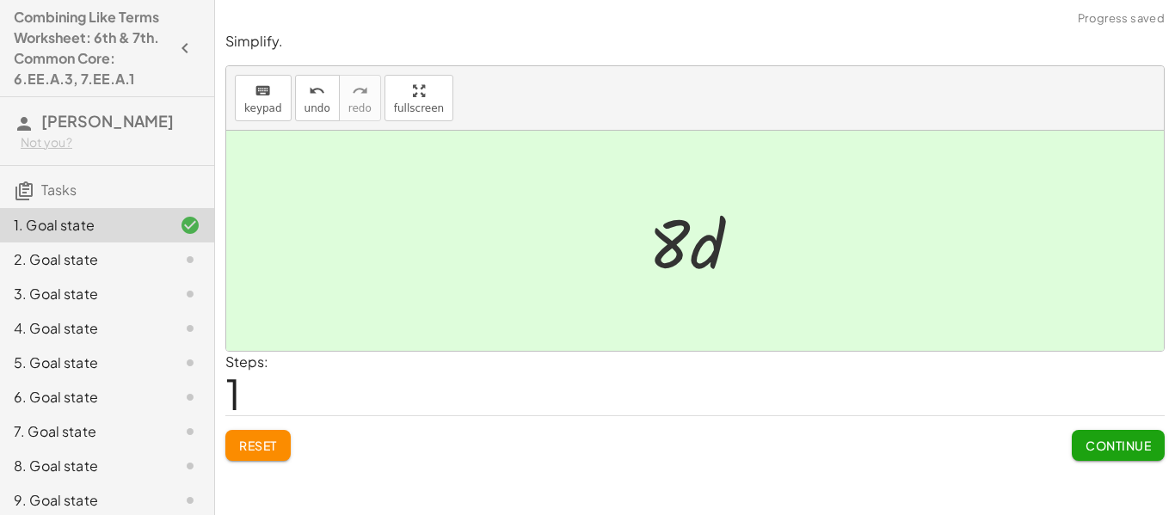
click at [1131, 445] on span "Continue" at bounding box center [1117, 445] width 65 height 15
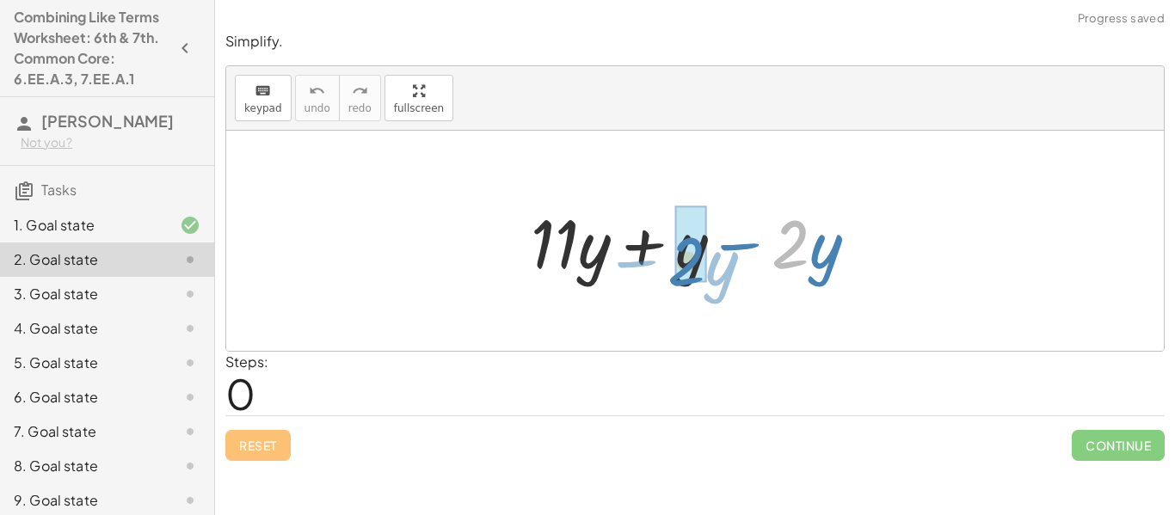
drag, startPoint x: 792, startPoint y: 244, endPoint x: 691, endPoint y: 262, distance: 102.2
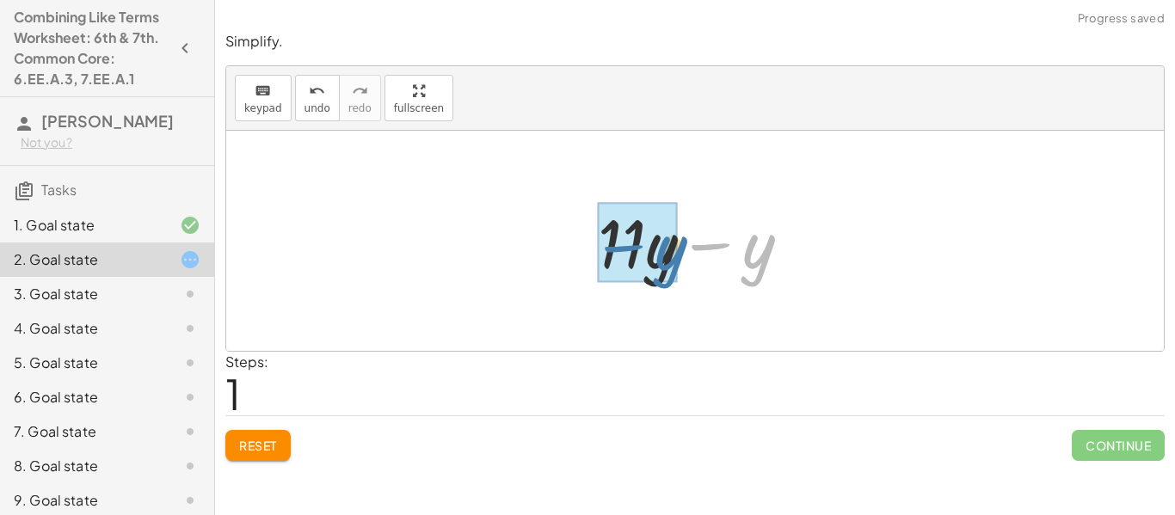
drag, startPoint x: 754, startPoint y: 255, endPoint x: 666, endPoint y: 257, distance: 87.7
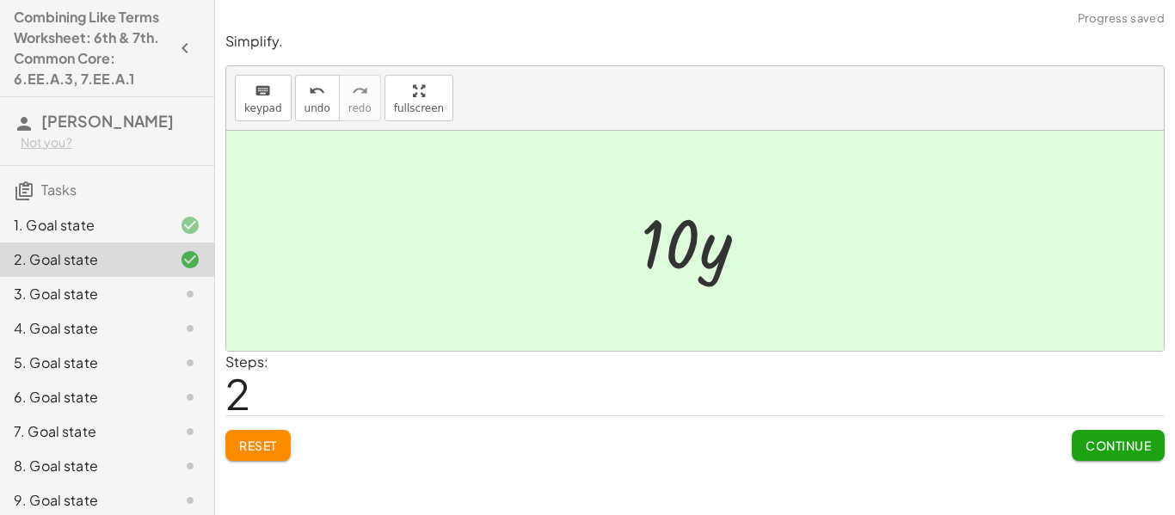
click at [1112, 439] on span "Continue" at bounding box center [1117, 445] width 65 height 15
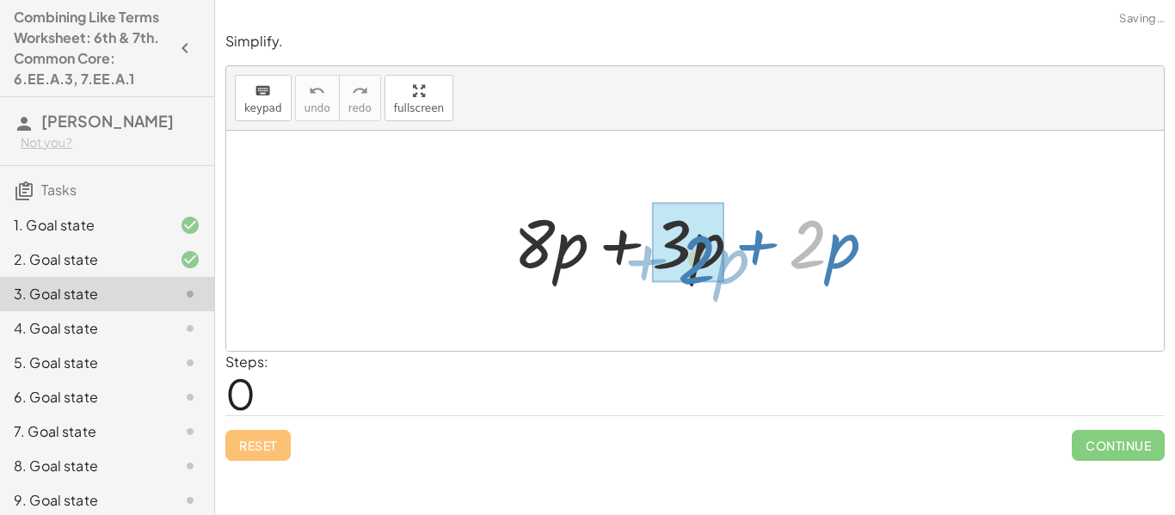
drag, startPoint x: 804, startPoint y: 245, endPoint x: 691, endPoint y: 261, distance: 113.7
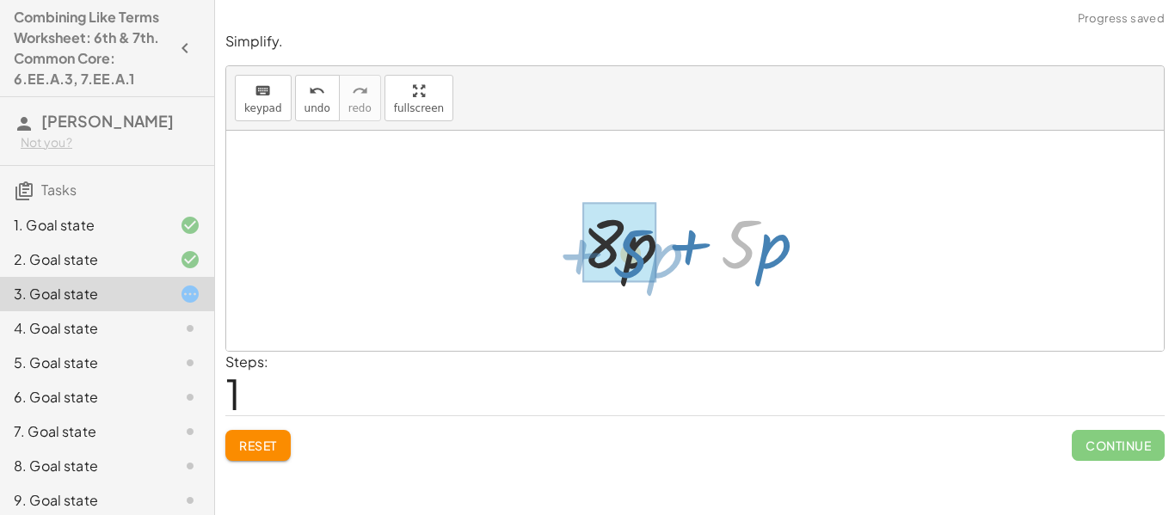
drag, startPoint x: 742, startPoint y: 251, endPoint x: 632, endPoint y: 261, distance: 110.5
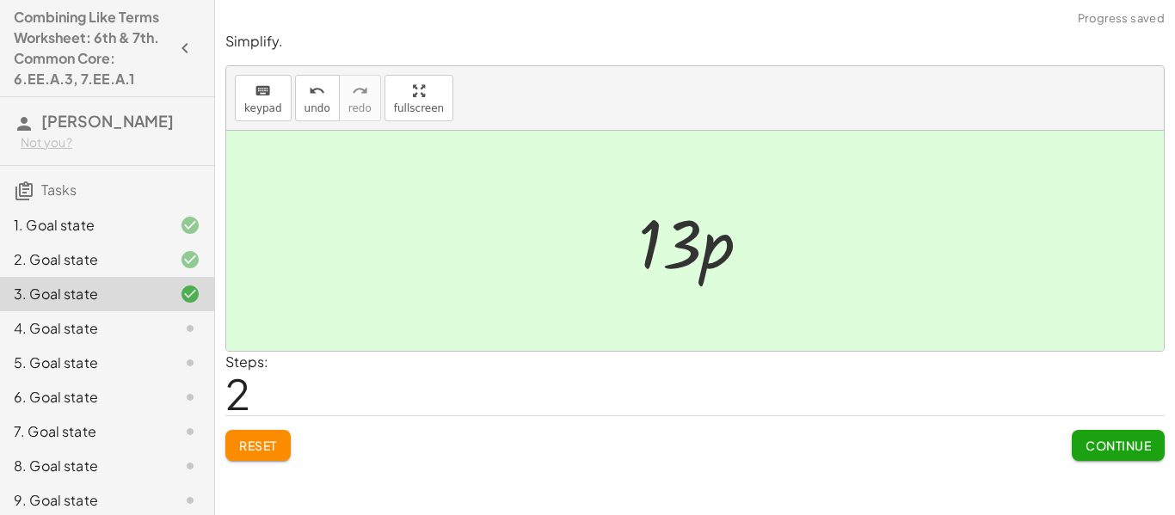
click at [1114, 445] on span "Continue" at bounding box center [1117, 445] width 65 height 15
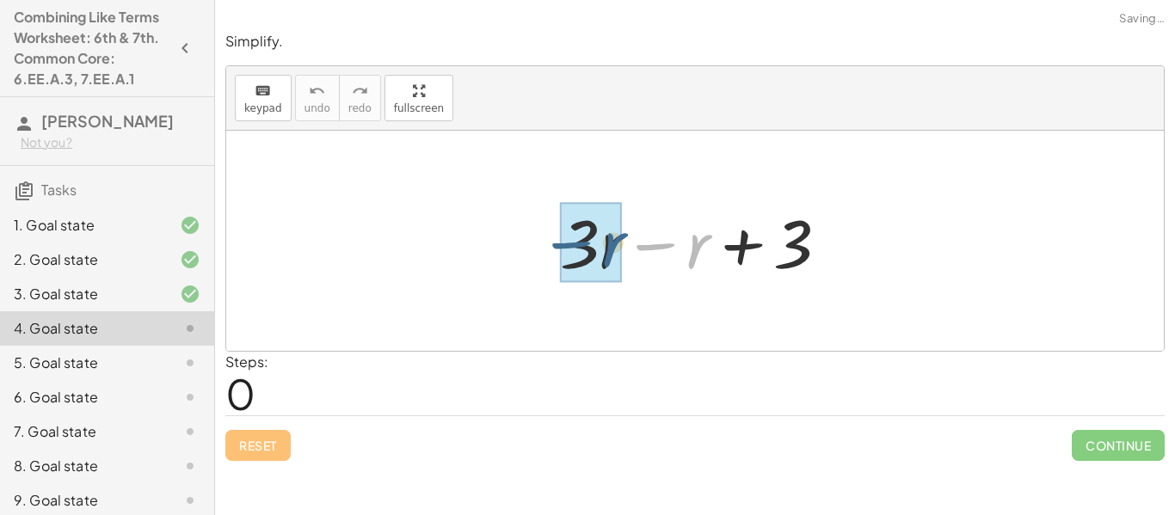
drag, startPoint x: 695, startPoint y: 250, endPoint x: 611, endPoint y: 249, distance: 84.3
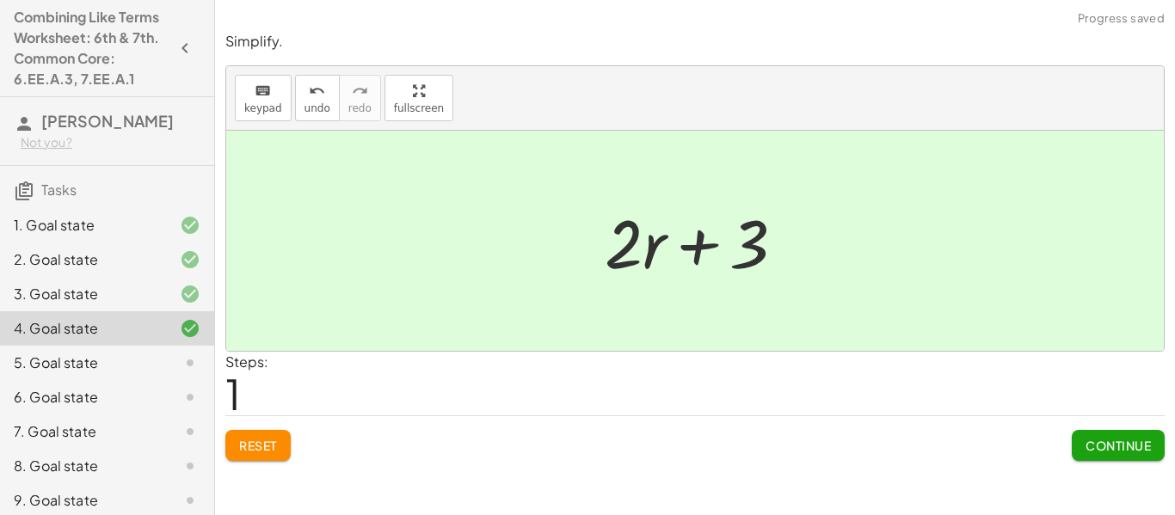
click at [1120, 442] on span "Continue" at bounding box center [1117, 445] width 65 height 15
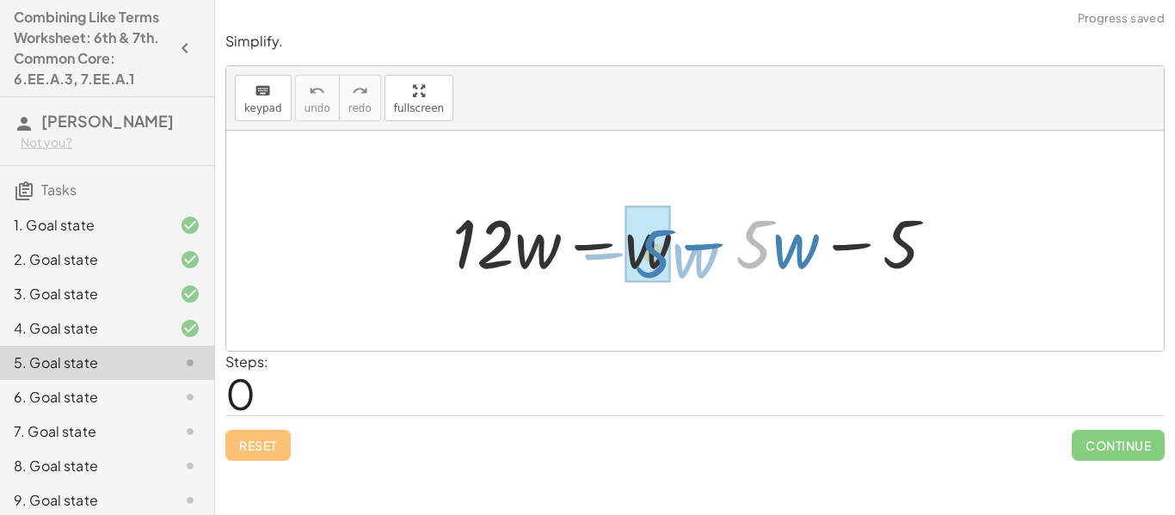
drag, startPoint x: 759, startPoint y: 246, endPoint x: 653, endPoint y: 256, distance: 107.1
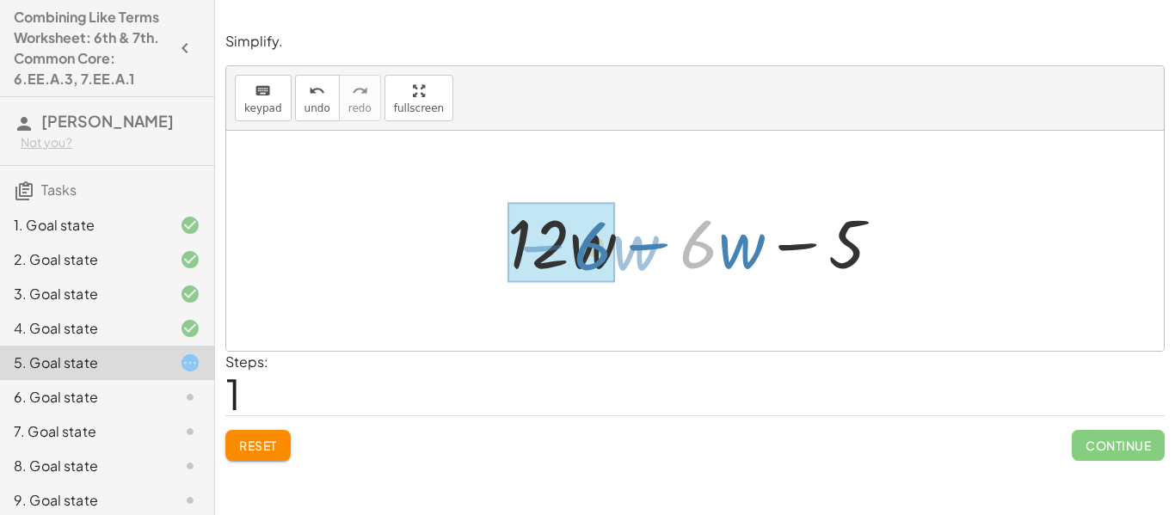
drag, startPoint x: 698, startPoint y: 249, endPoint x: 593, endPoint y: 251, distance: 104.9
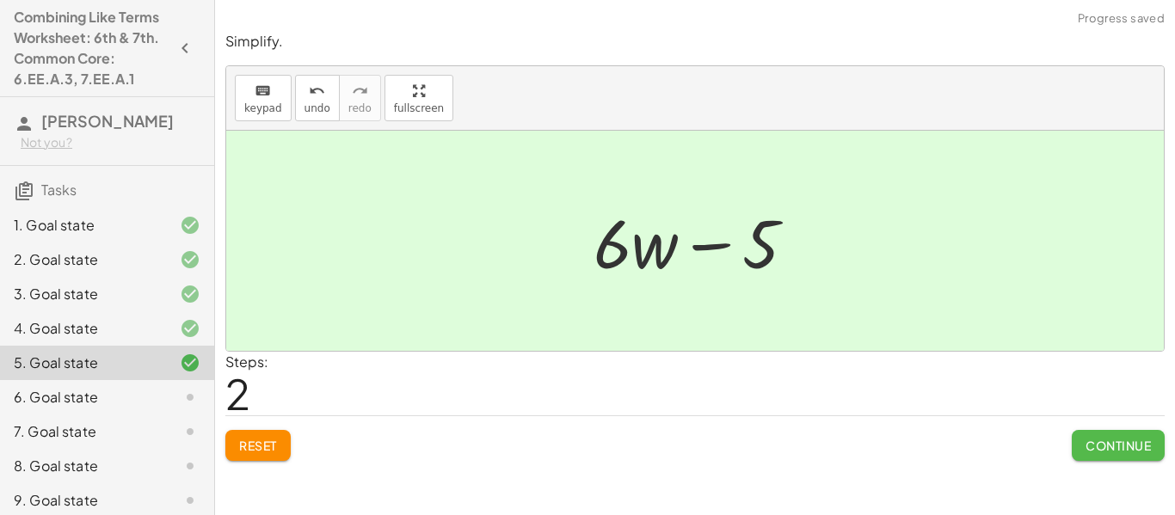
click at [1121, 439] on span "Continue" at bounding box center [1117, 445] width 65 height 15
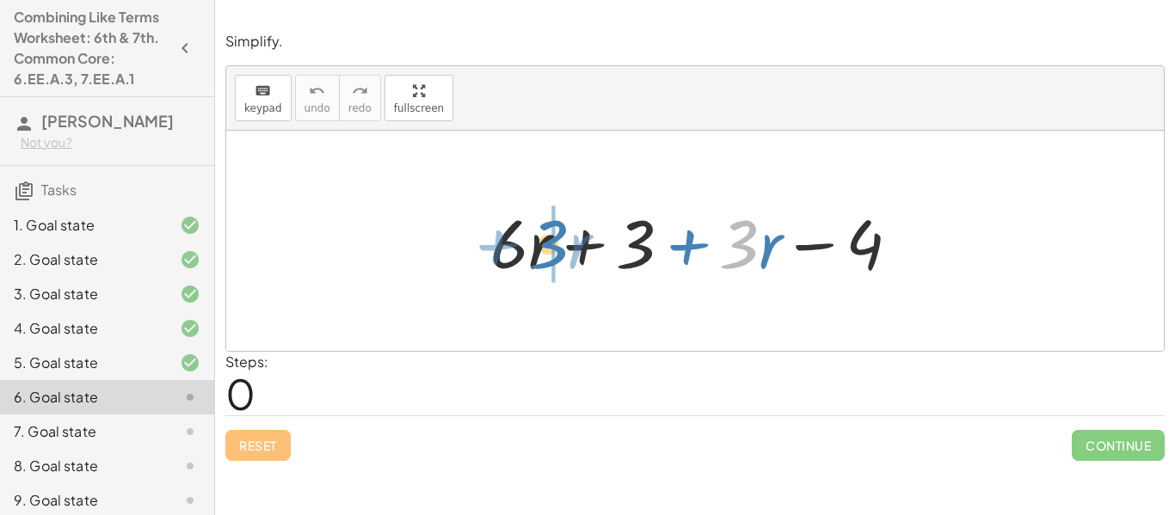
drag, startPoint x: 742, startPoint y: 255, endPoint x: 552, endPoint y: 255, distance: 190.0
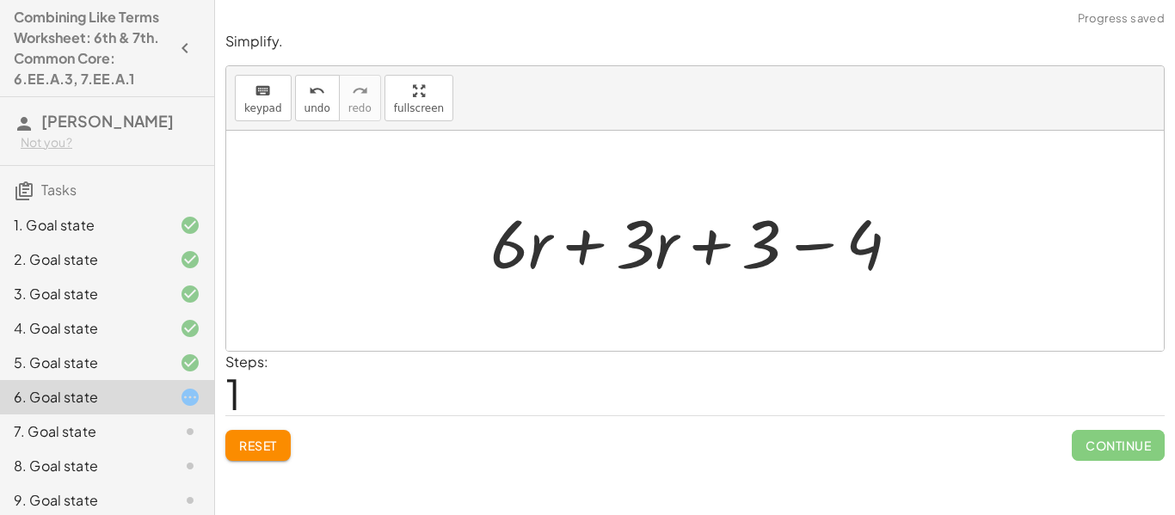
click at [282, 454] on button "Reset" at bounding box center [257, 445] width 65 height 31
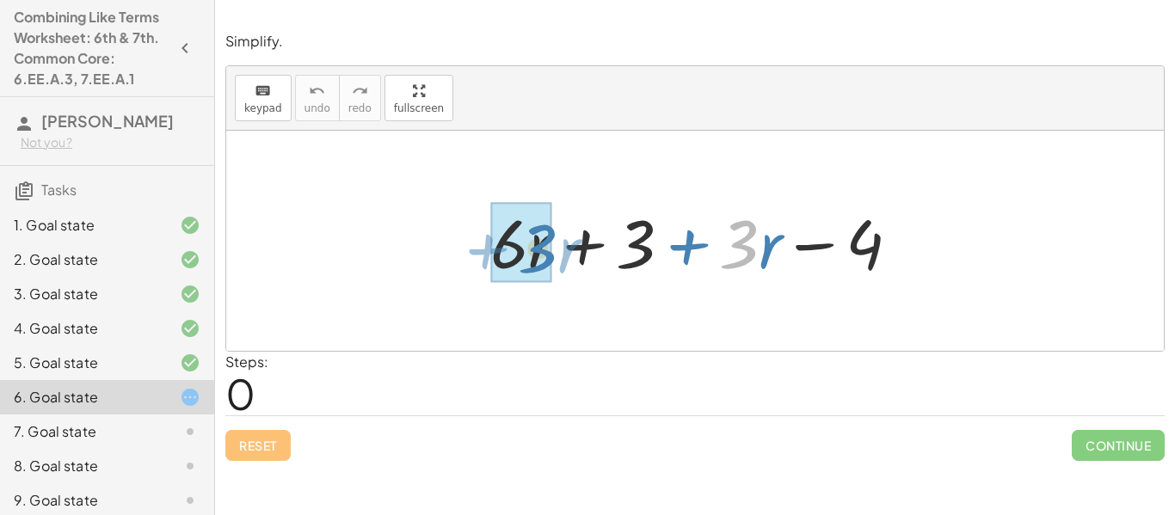
drag, startPoint x: 749, startPoint y: 245, endPoint x: 547, endPoint y: 249, distance: 202.1
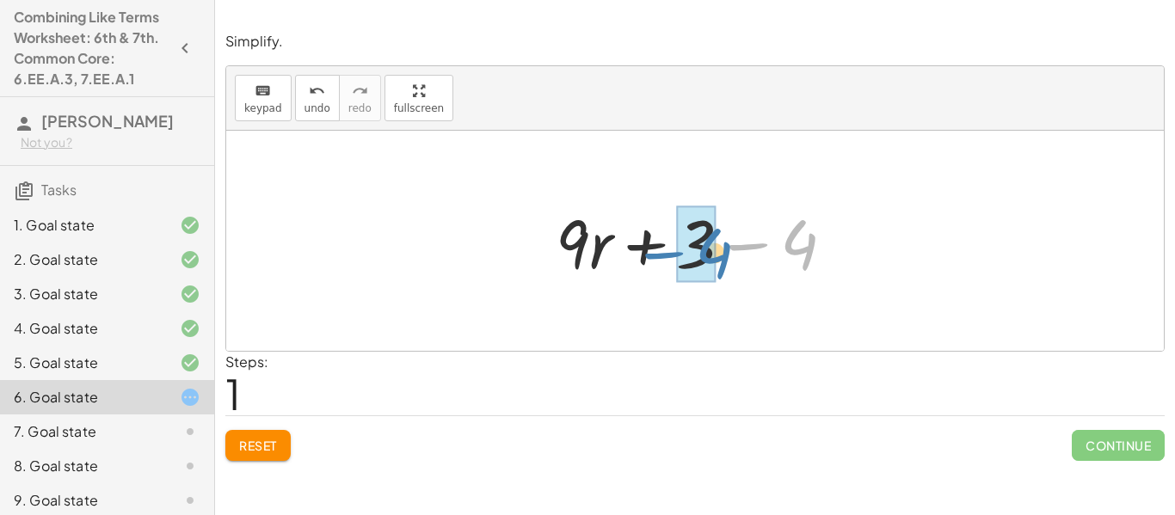
drag, startPoint x: 796, startPoint y: 247, endPoint x: 711, endPoint y: 255, distance: 85.6
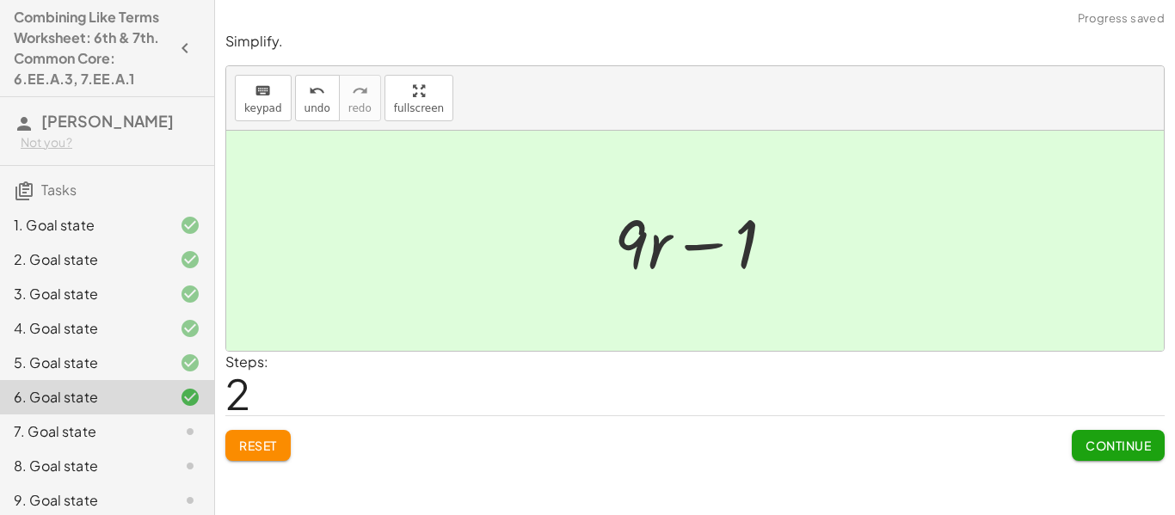
click at [1114, 439] on span "Continue" at bounding box center [1117, 445] width 65 height 15
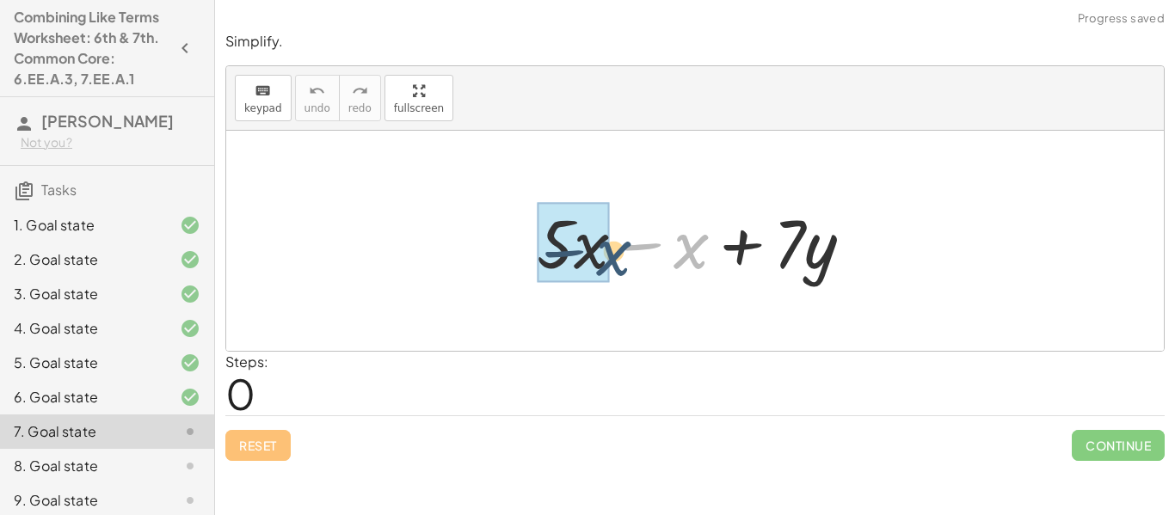
drag, startPoint x: 689, startPoint y: 256, endPoint x: 611, endPoint y: 263, distance: 78.6
click at [611, 263] on div at bounding box center [701, 241] width 347 height 89
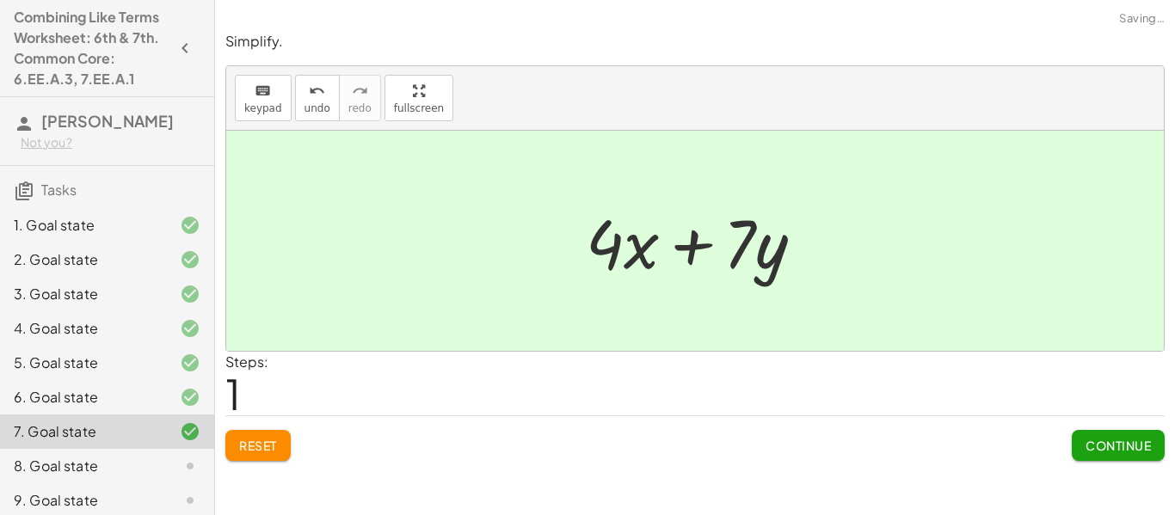
click at [1125, 438] on span "Continue" at bounding box center [1117, 445] width 65 height 15
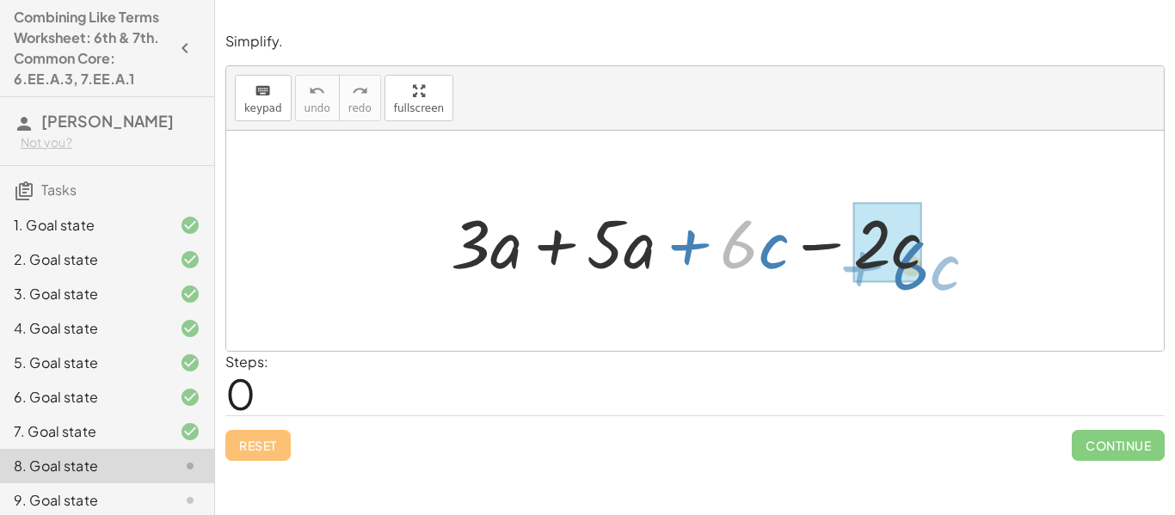
drag, startPoint x: 733, startPoint y: 238, endPoint x: 905, endPoint y: 260, distance: 173.3
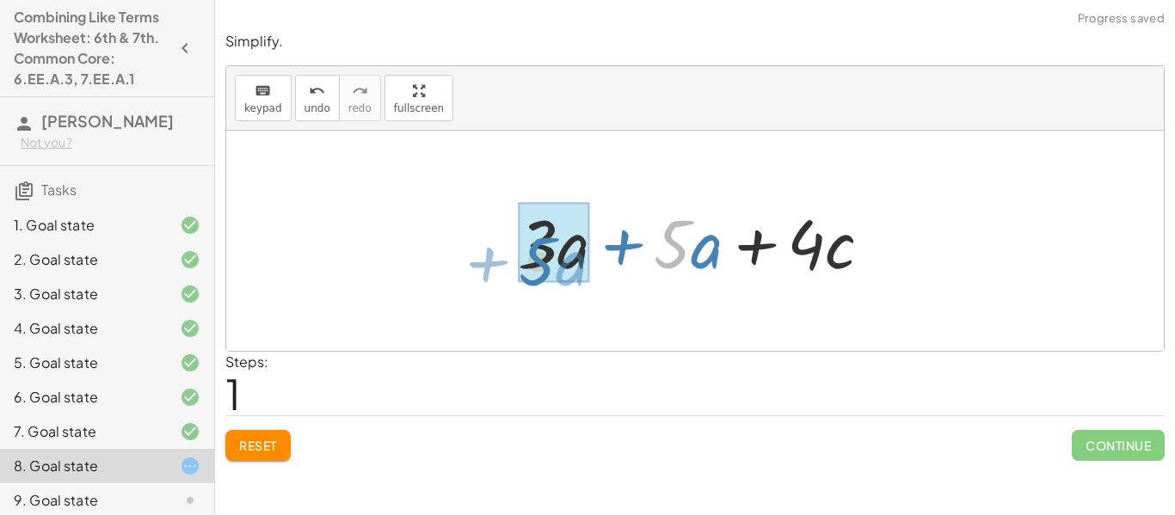
drag, startPoint x: 675, startPoint y: 248, endPoint x: 549, endPoint y: 265, distance: 126.7
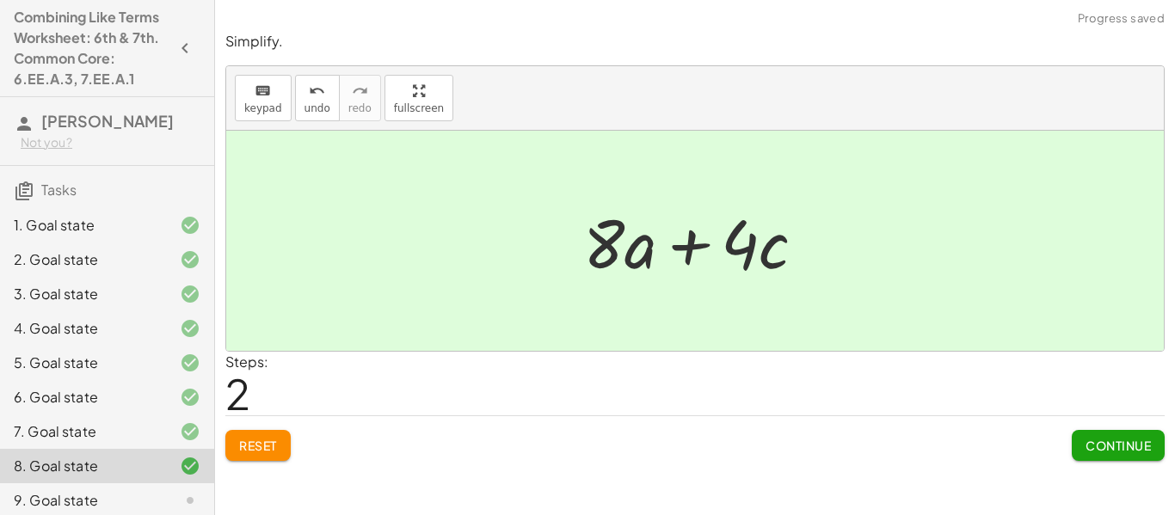
click at [1127, 447] on span "Continue" at bounding box center [1117, 445] width 65 height 15
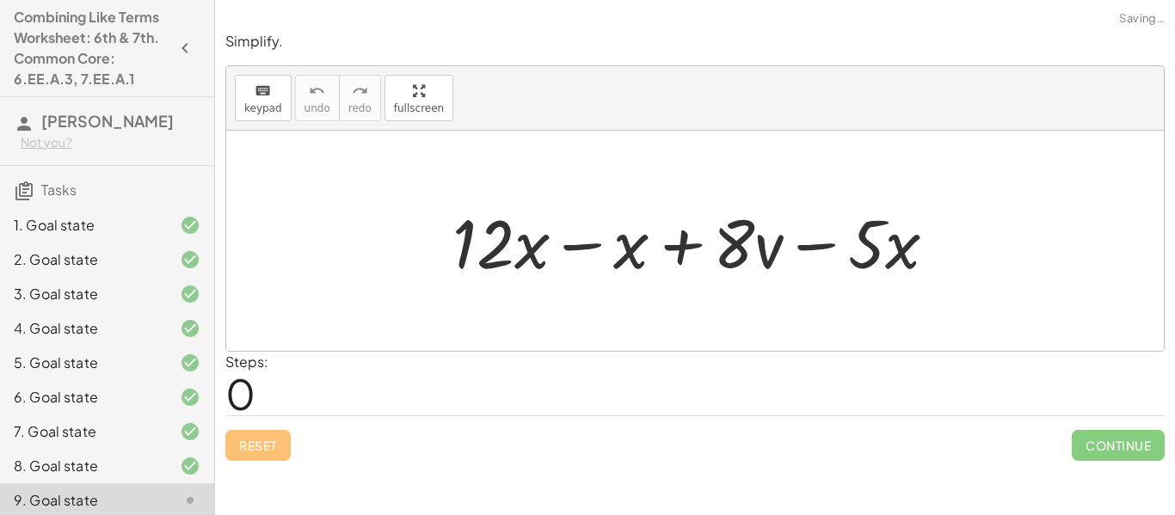
scroll to position [216, 0]
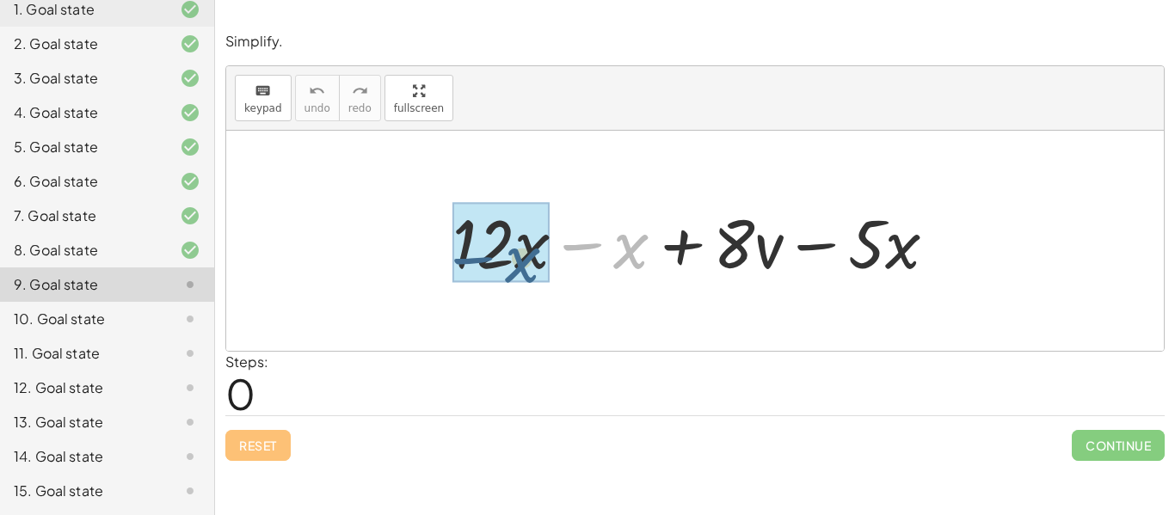
drag, startPoint x: 625, startPoint y: 251, endPoint x: 514, endPoint y: 264, distance: 111.7
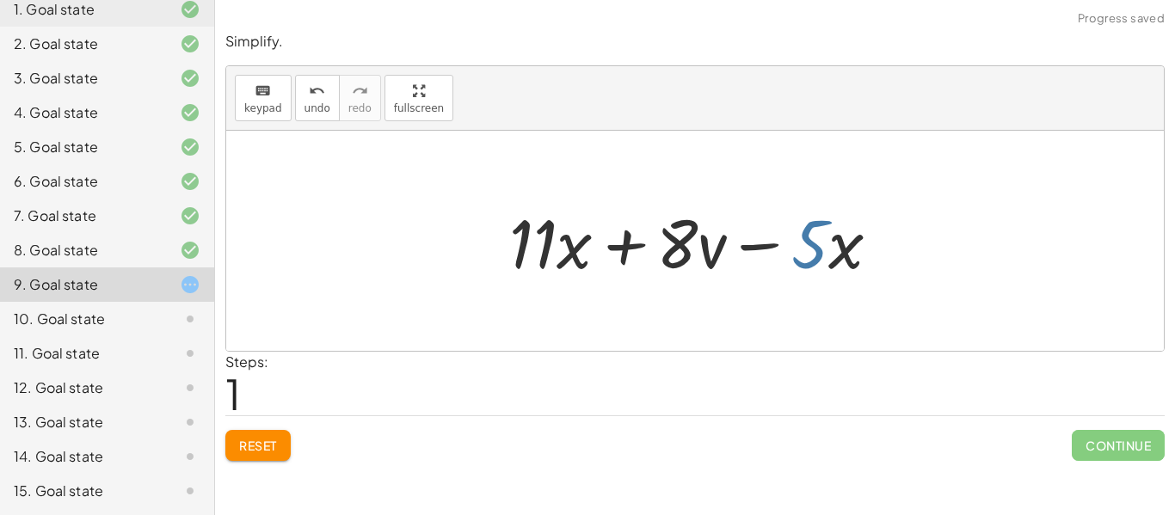
click at [806, 251] on div at bounding box center [701, 241] width 402 height 89
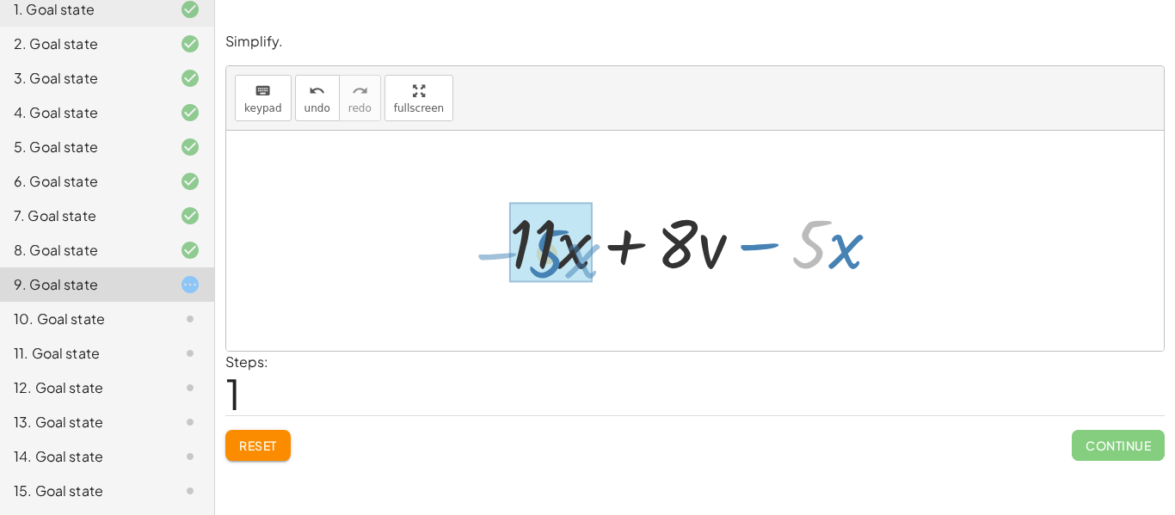
drag, startPoint x: 816, startPoint y: 248, endPoint x: 556, endPoint y: 257, distance: 260.7
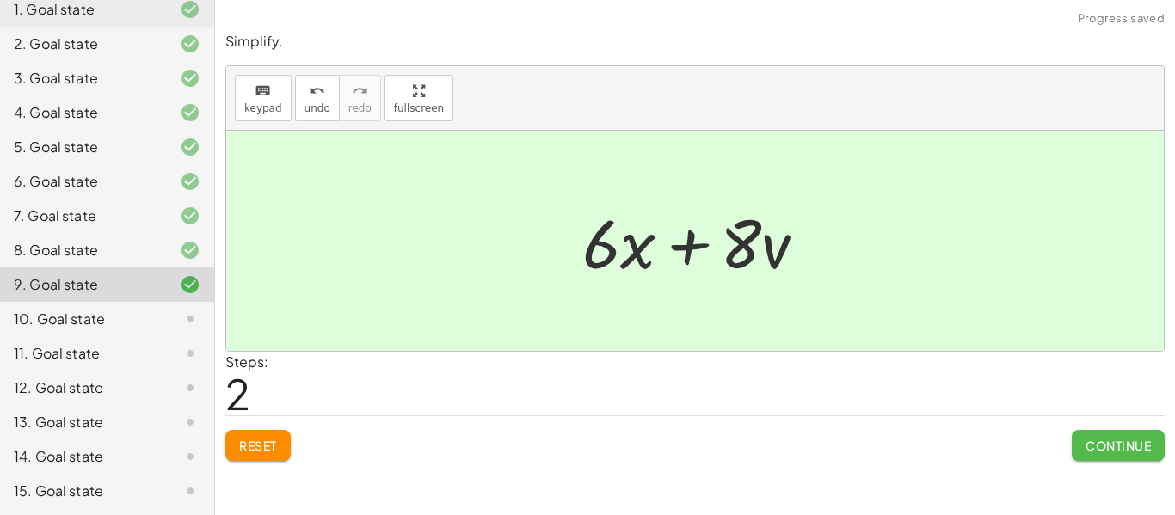
click at [1112, 451] on span "Continue" at bounding box center [1117, 445] width 65 height 15
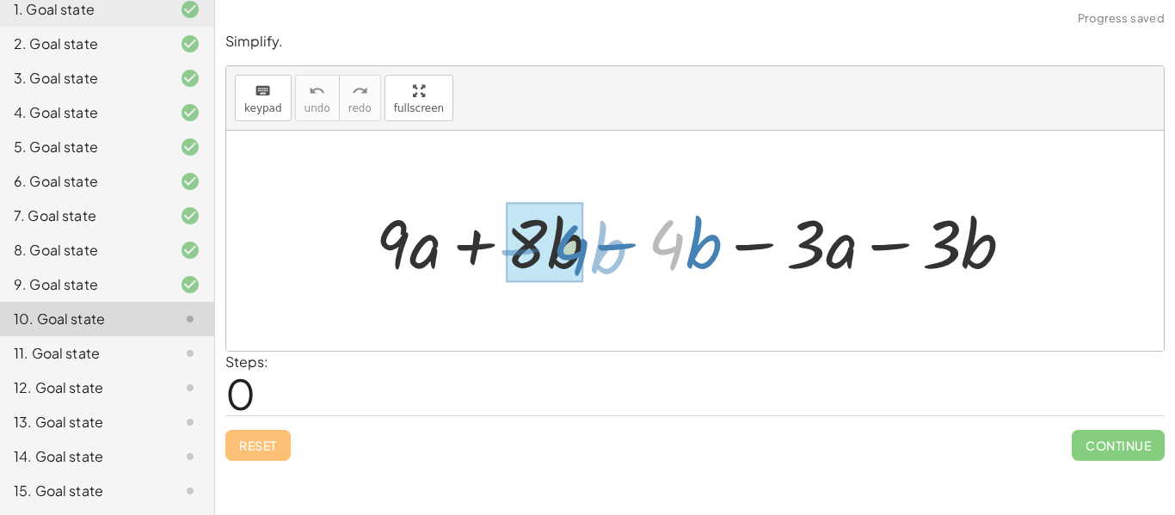
drag, startPoint x: 676, startPoint y: 243, endPoint x: 579, endPoint y: 249, distance: 97.3
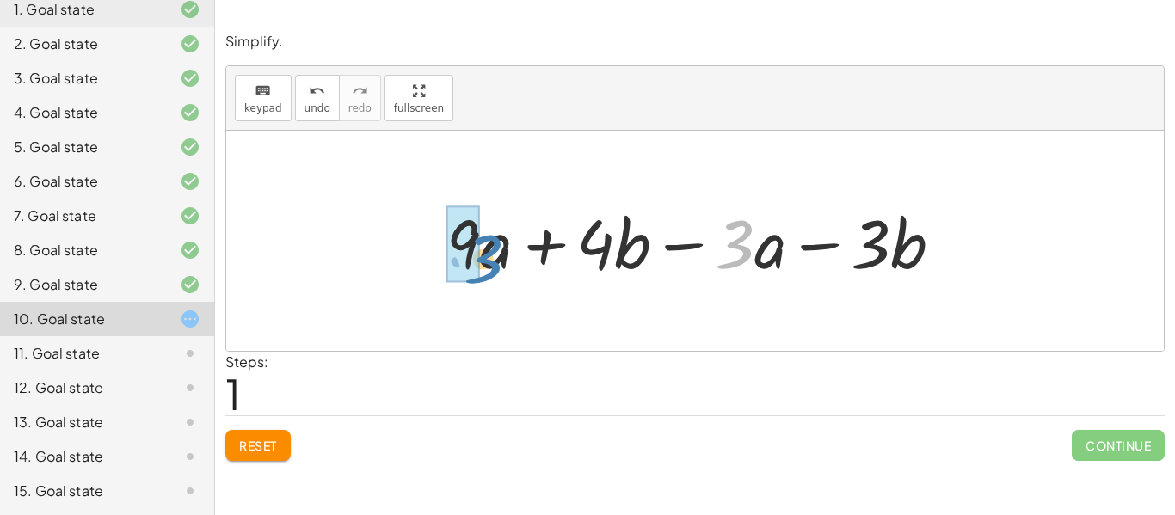
drag, startPoint x: 744, startPoint y: 240, endPoint x: 493, endPoint y: 254, distance: 251.5
click at [493, 254] on div at bounding box center [701, 241] width 527 height 89
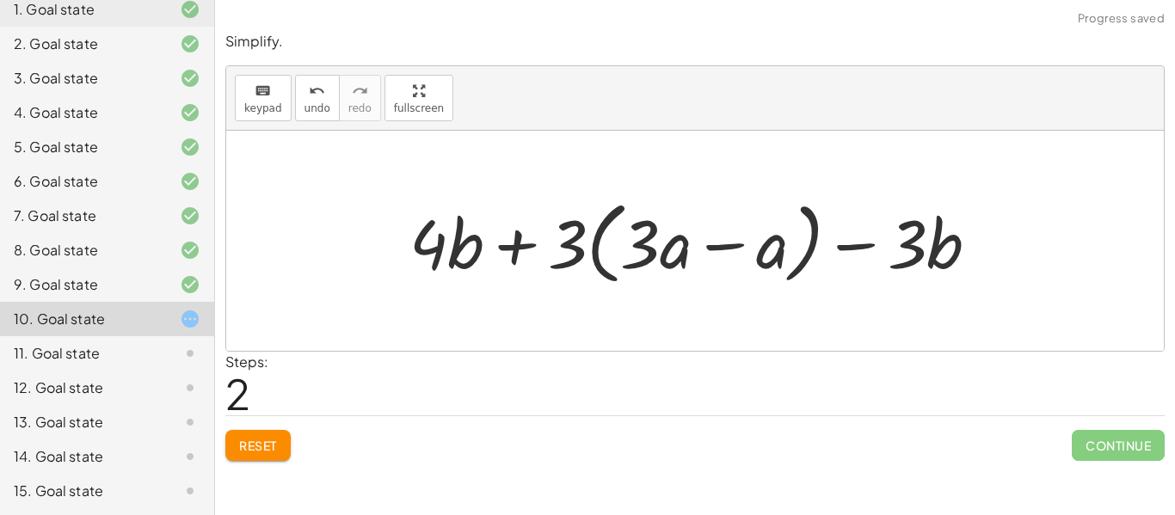
click at [265, 450] on span "Reset" at bounding box center [258, 445] width 38 height 15
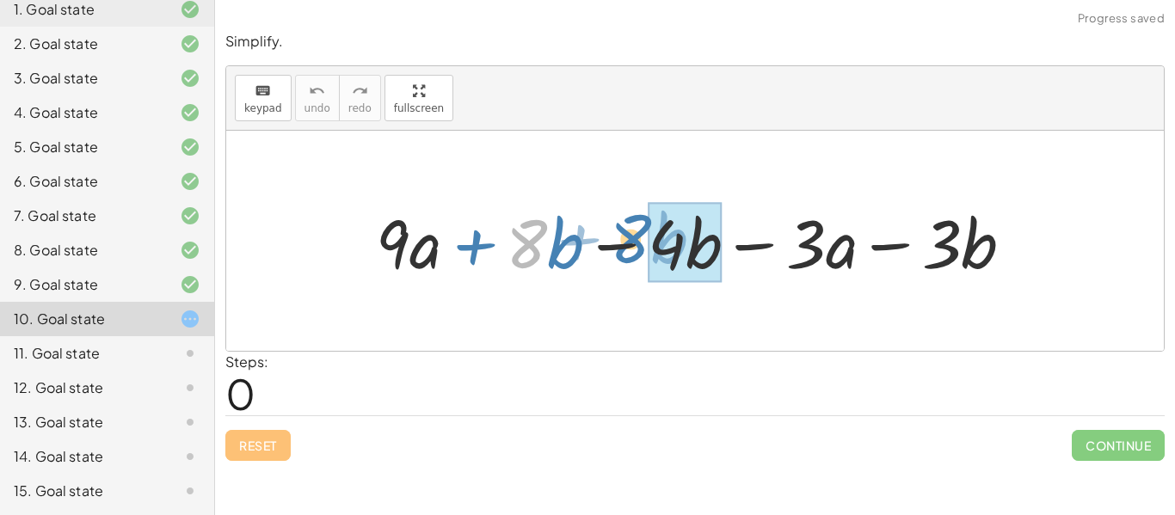
drag, startPoint x: 537, startPoint y: 245, endPoint x: 641, endPoint y: 240, distance: 104.2
click at [641, 240] on div at bounding box center [701, 241] width 668 height 89
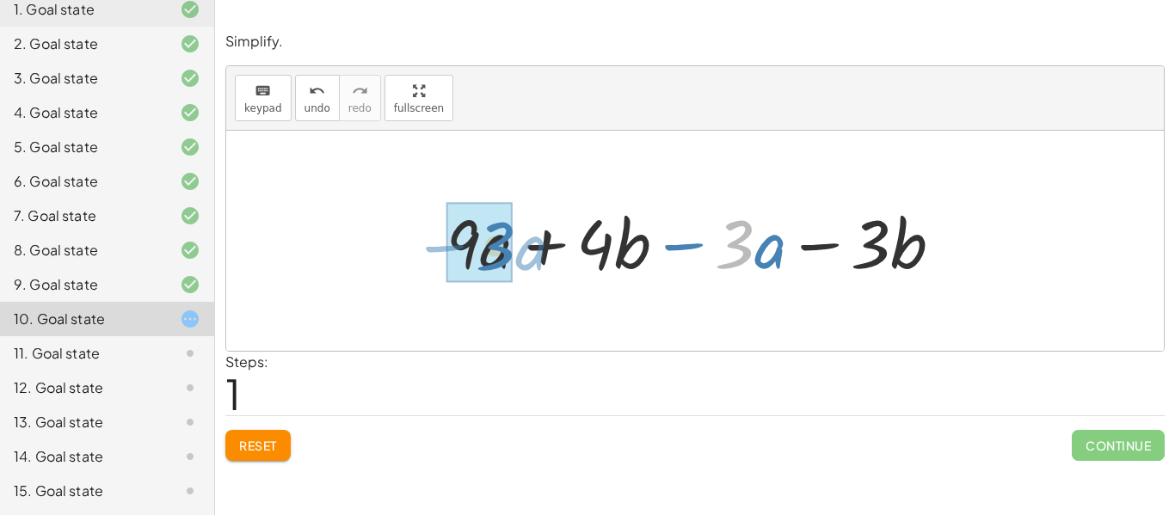
drag, startPoint x: 744, startPoint y: 247, endPoint x: 505, endPoint y: 249, distance: 239.1
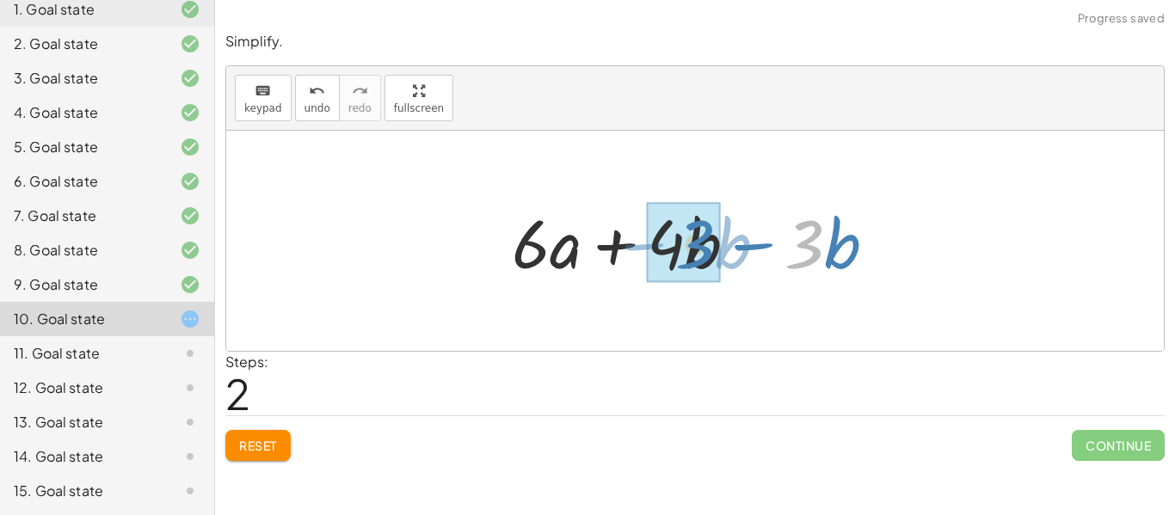
drag, startPoint x: 808, startPoint y: 241, endPoint x: 698, endPoint y: 241, distance: 110.1
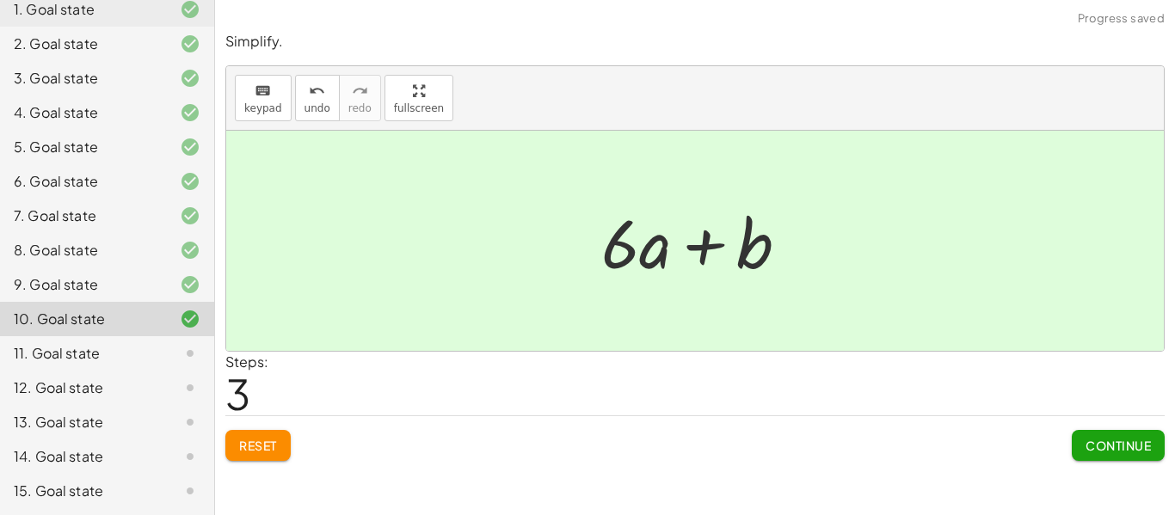
click at [1131, 449] on span "Continue" at bounding box center [1117, 445] width 65 height 15
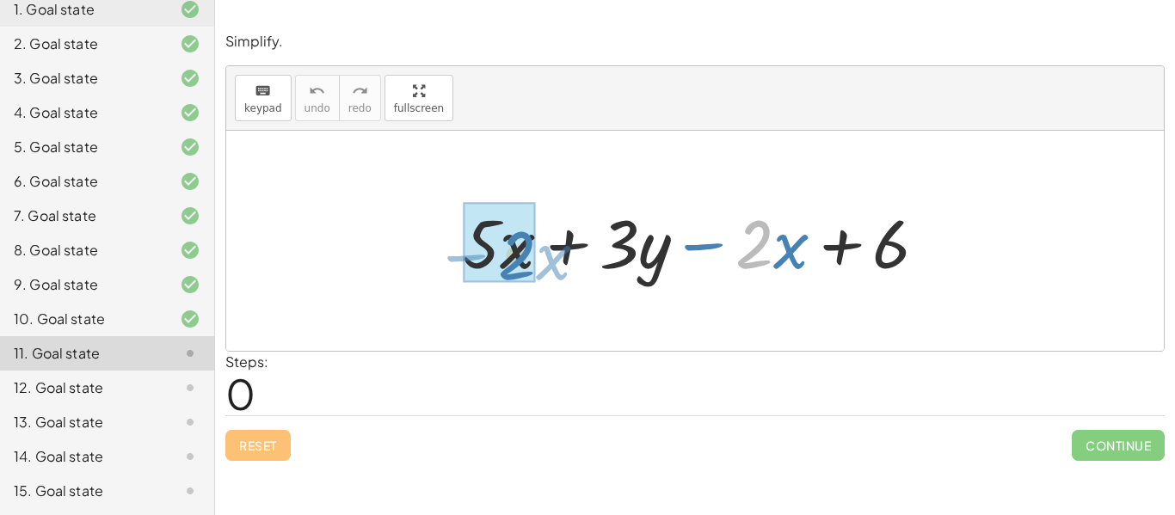
drag, startPoint x: 759, startPoint y: 245, endPoint x: 521, endPoint y: 256, distance: 238.5
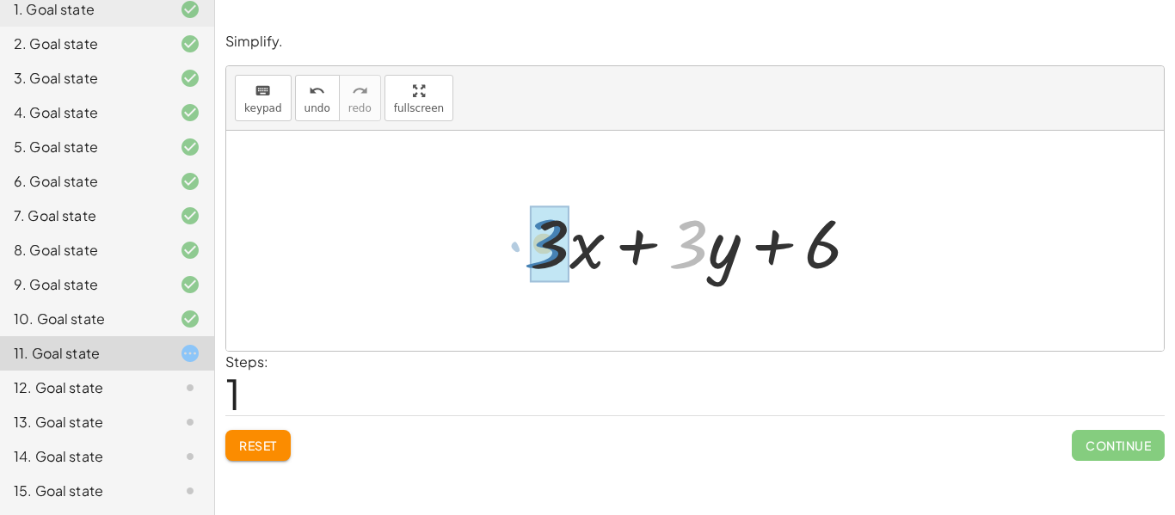
drag, startPoint x: 691, startPoint y: 247, endPoint x: 547, endPoint y: 246, distance: 144.5
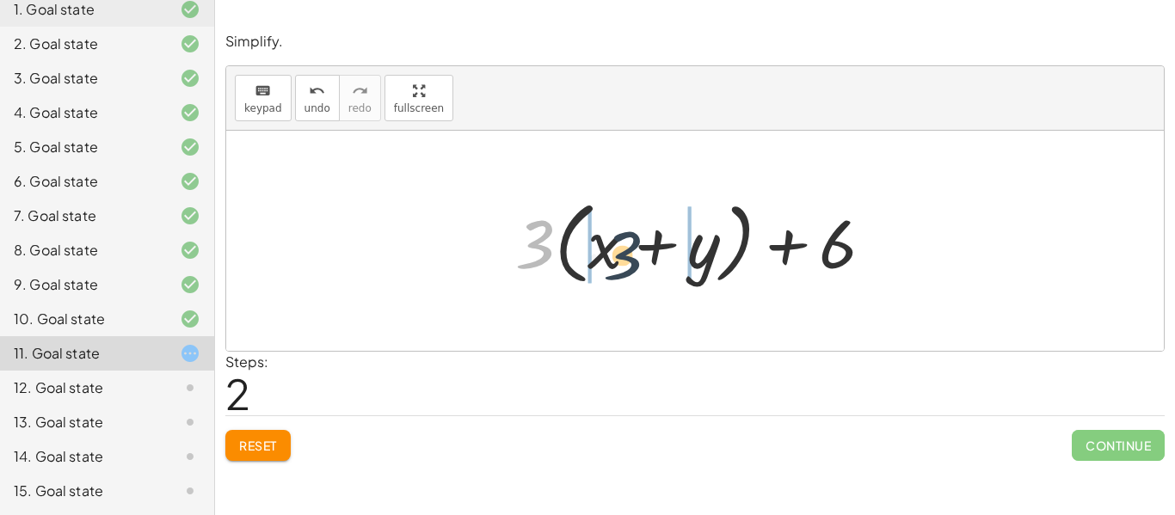
drag, startPoint x: 523, startPoint y: 249, endPoint x: 622, endPoint y: 258, distance: 99.3
click at [622, 258] on div at bounding box center [700, 241] width 389 height 99
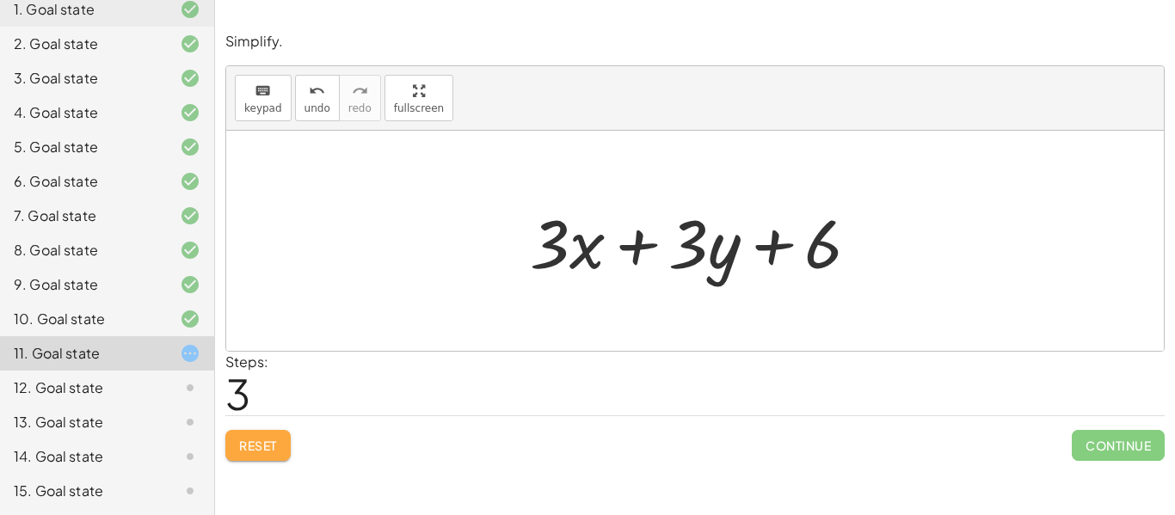
click at [273, 449] on span "Reset" at bounding box center [258, 445] width 38 height 15
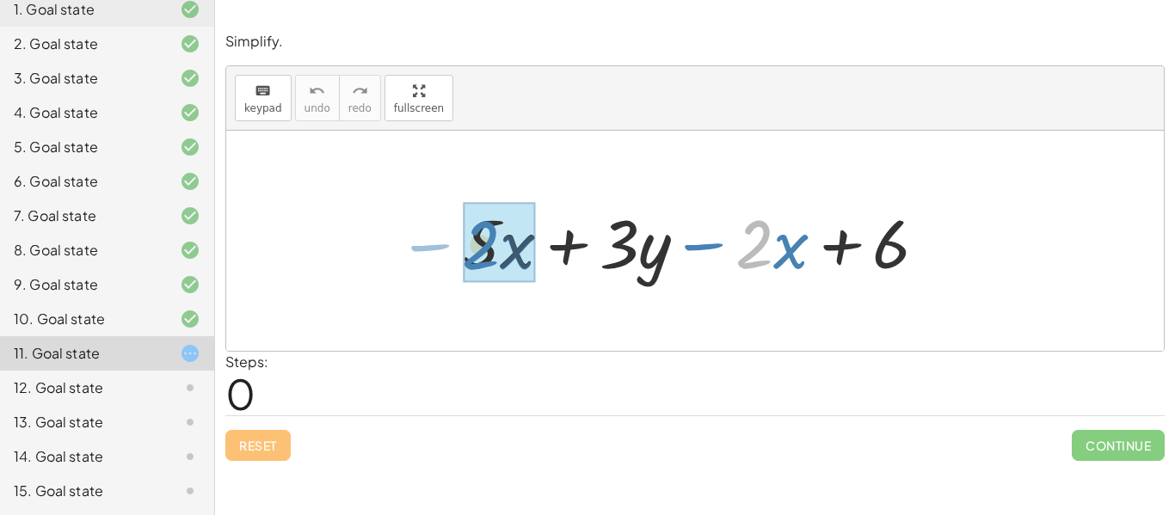
drag, startPoint x: 752, startPoint y: 245, endPoint x: 480, endPoint y: 245, distance: 272.6
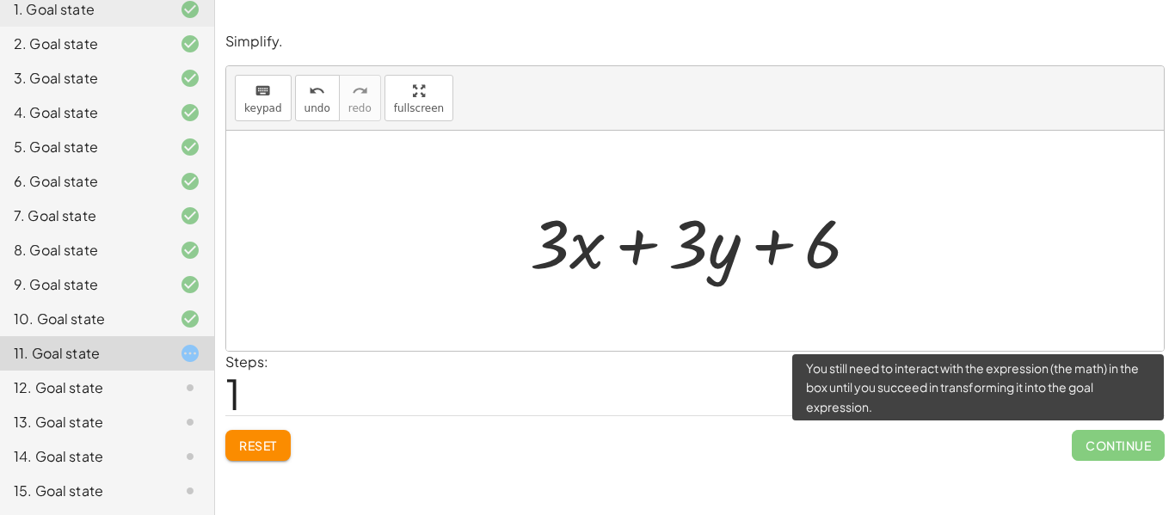
click at [1137, 451] on span "Continue" at bounding box center [1117, 445] width 93 height 31
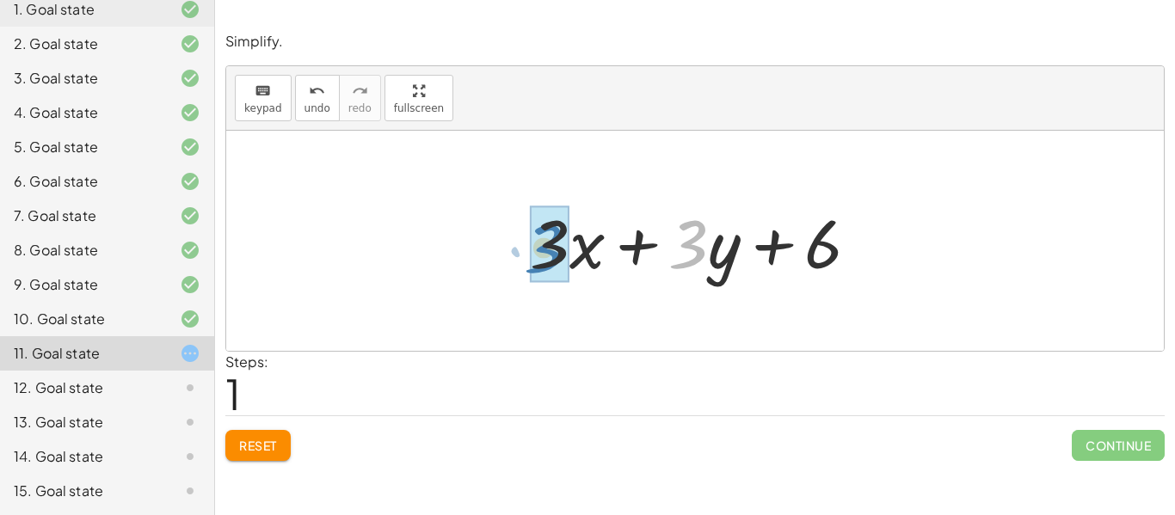
drag, startPoint x: 696, startPoint y: 242, endPoint x: 558, endPoint y: 247, distance: 137.7
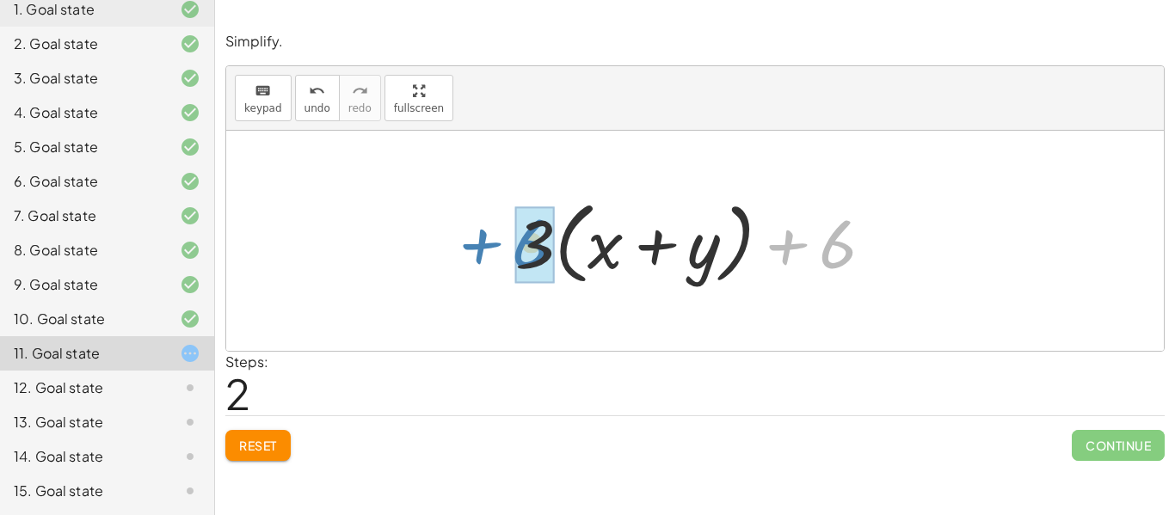
drag, startPoint x: 838, startPoint y: 253, endPoint x: 535, endPoint y: 250, distance: 303.6
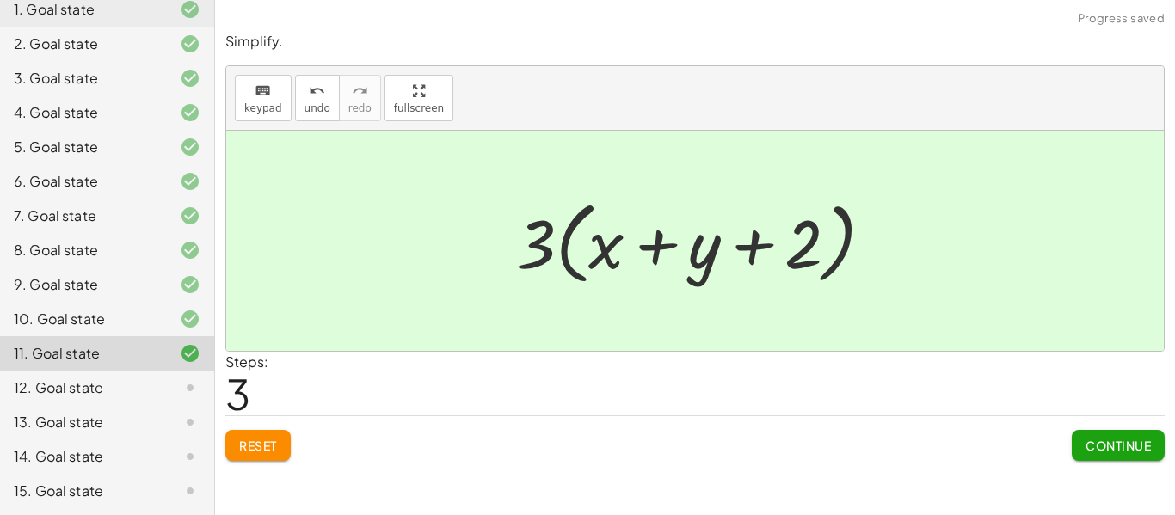
click at [1138, 448] on span "Continue" at bounding box center [1117, 445] width 65 height 15
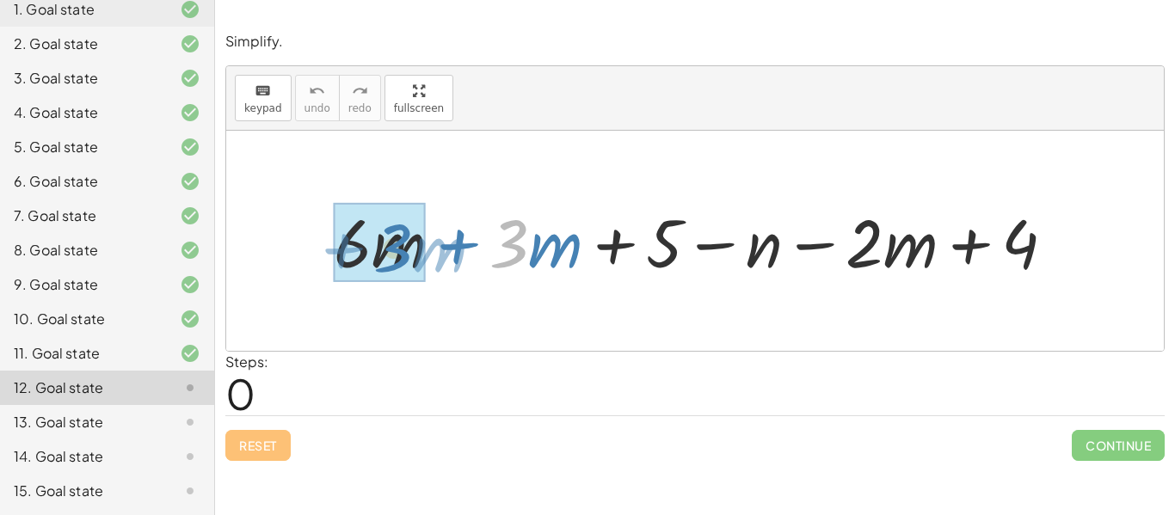
drag, startPoint x: 517, startPoint y: 234, endPoint x: 402, endPoint y: 238, distance: 115.3
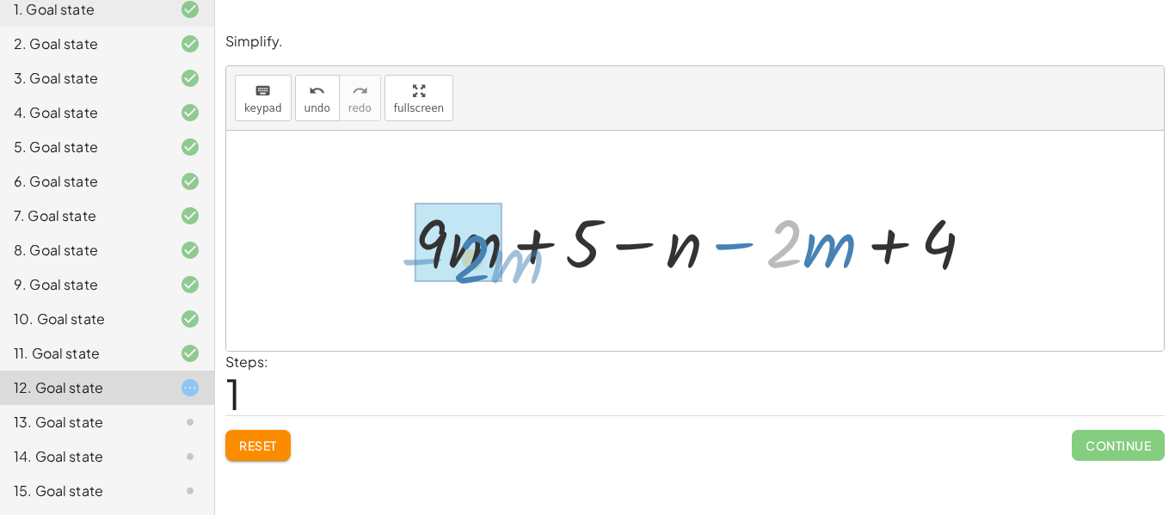
drag, startPoint x: 777, startPoint y: 249, endPoint x: 465, endPoint y: 264, distance: 312.5
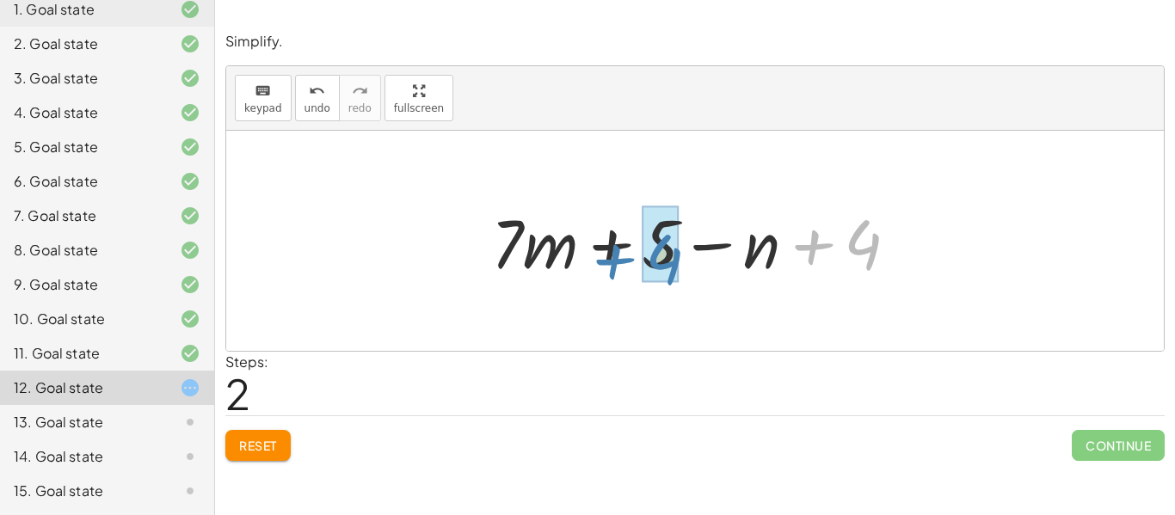
drag, startPoint x: 861, startPoint y: 242, endPoint x: 660, endPoint y: 255, distance: 201.7
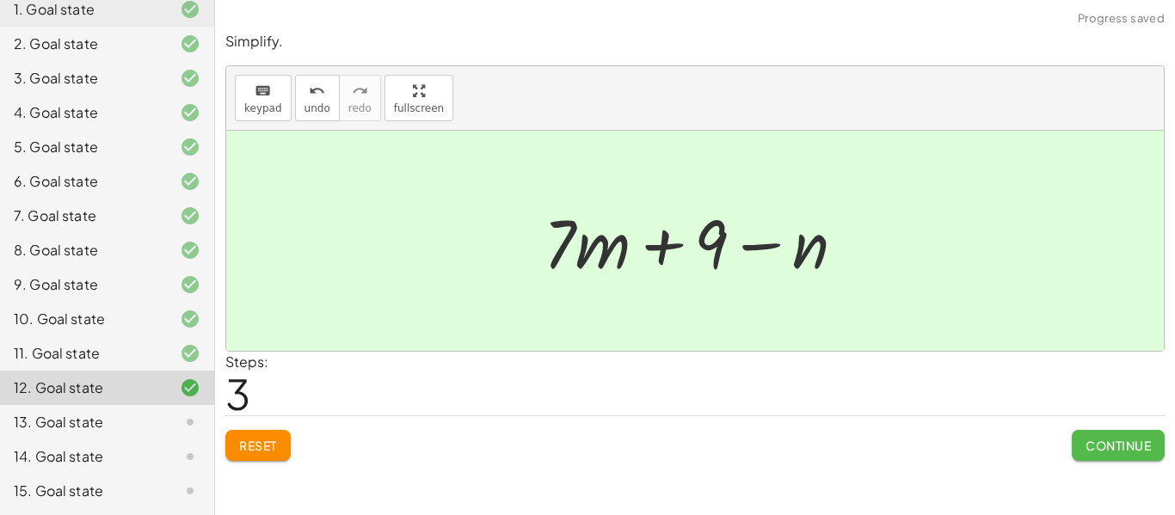
click at [1102, 438] on span "Continue" at bounding box center [1117, 445] width 65 height 15
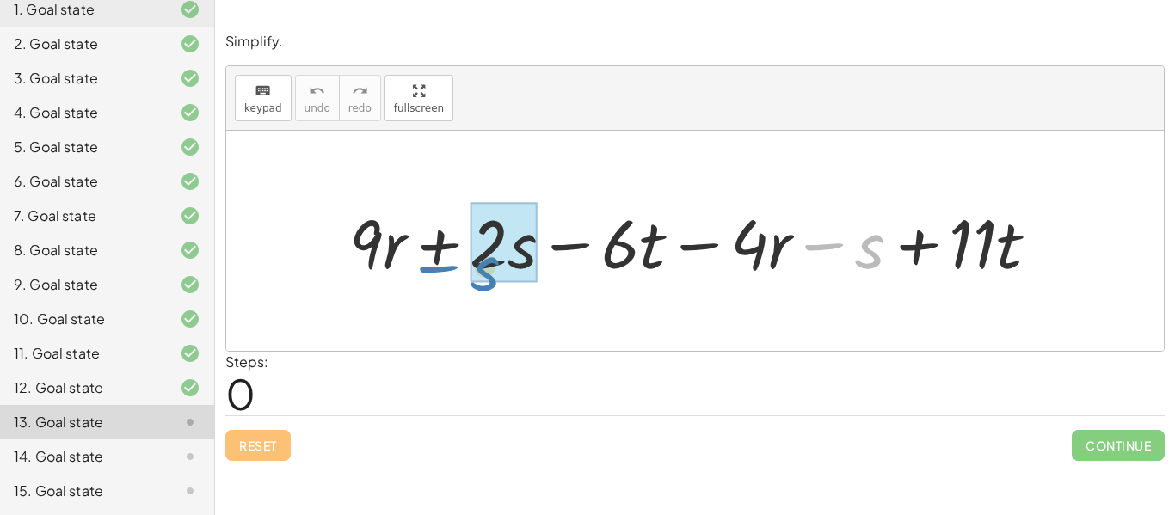
drag, startPoint x: 868, startPoint y: 254, endPoint x: 489, endPoint y: 275, distance: 379.0
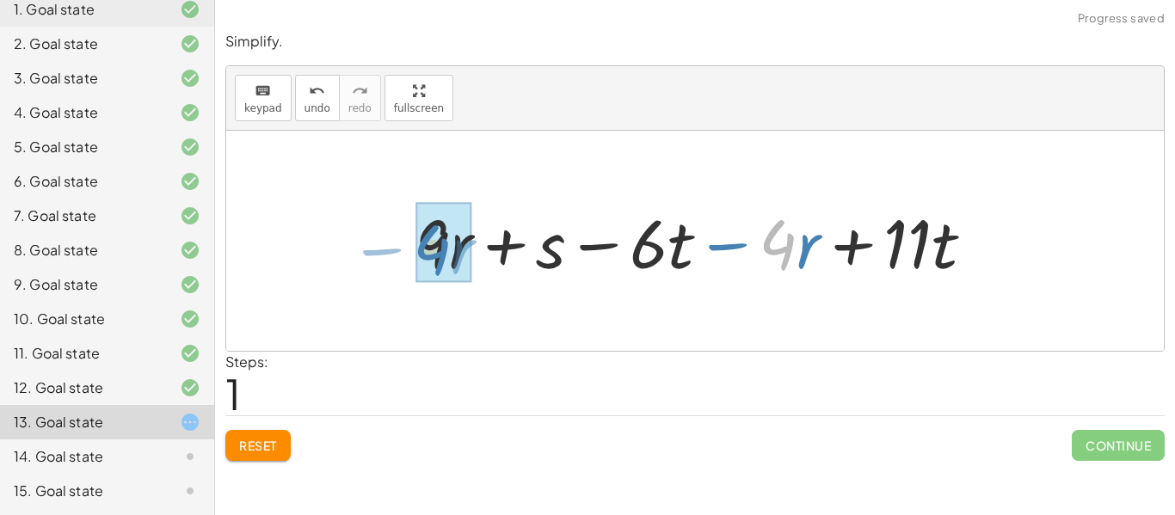
drag, startPoint x: 781, startPoint y: 243, endPoint x: 435, endPoint y: 248, distance: 345.7
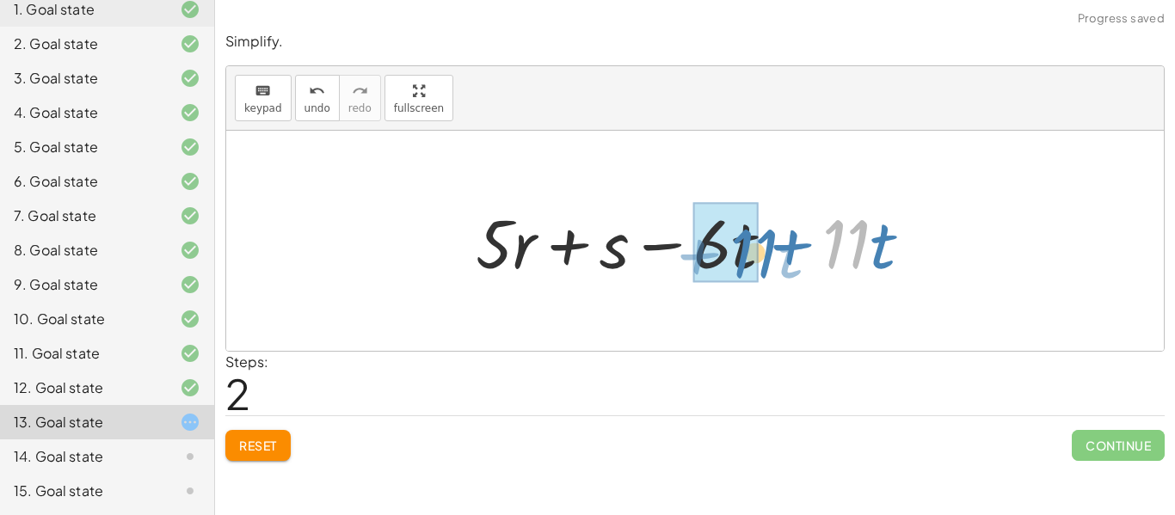
drag, startPoint x: 865, startPoint y: 255, endPoint x: 772, endPoint y: 264, distance: 93.3
click at [772, 264] on div at bounding box center [701, 241] width 468 height 89
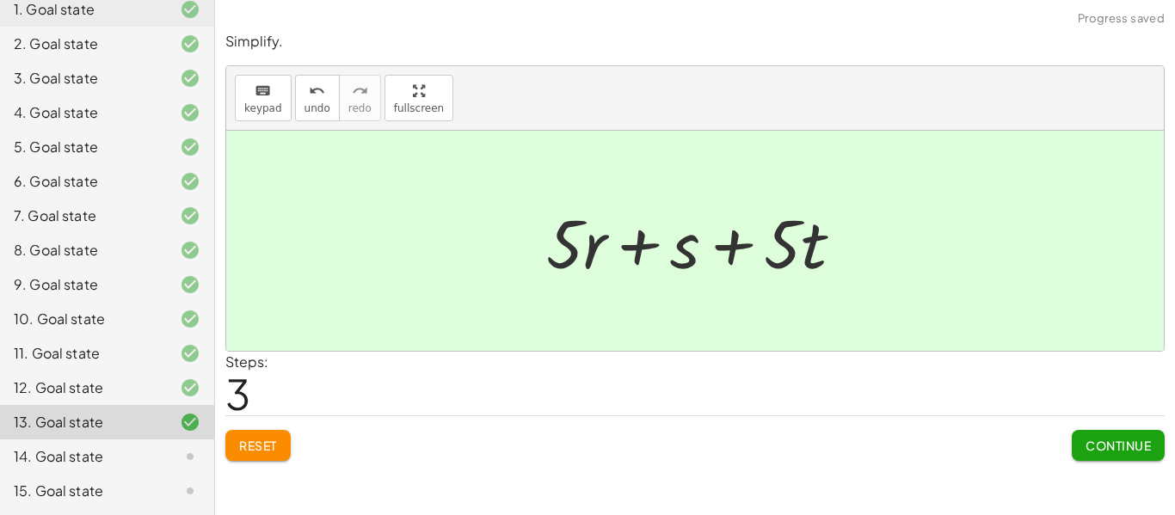
click at [1124, 452] on span "Continue" at bounding box center [1117, 445] width 65 height 15
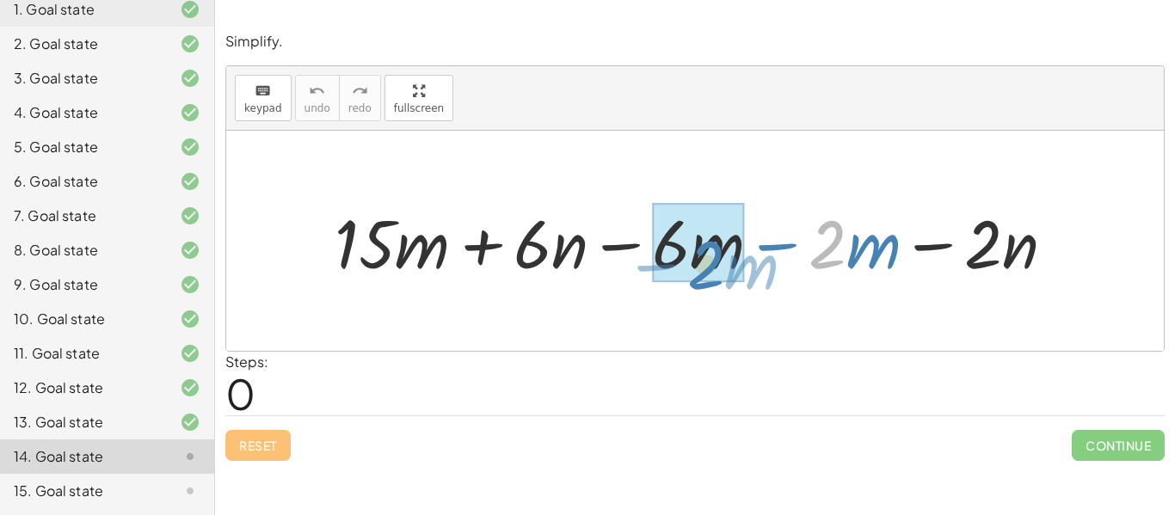
drag, startPoint x: 832, startPoint y: 245, endPoint x: 710, endPoint y: 267, distance: 123.1
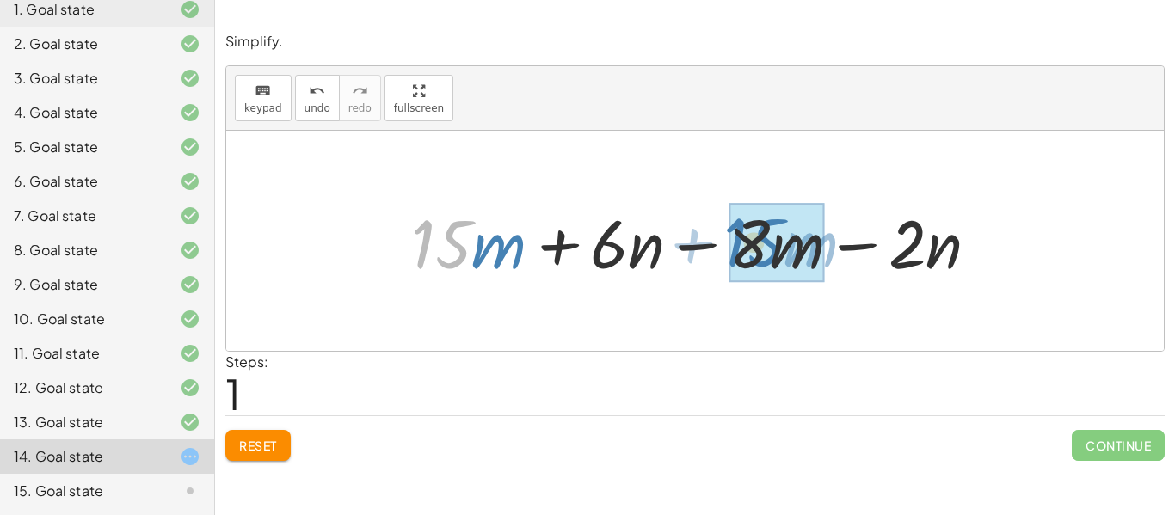
drag, startPoint x: 448, startPoint y: 250, endPoint x: 760, endPoint y: 249, distance: 312.2
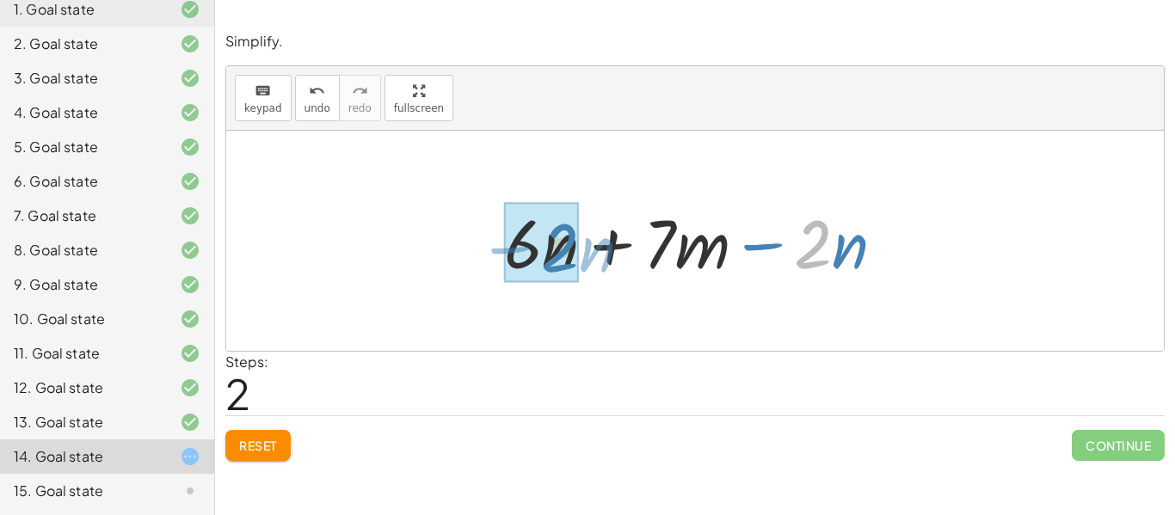
drag, startPoint x: 809, startPoint y: 257, endPoint x: 556, endPoint y: 261, distance: 253.7
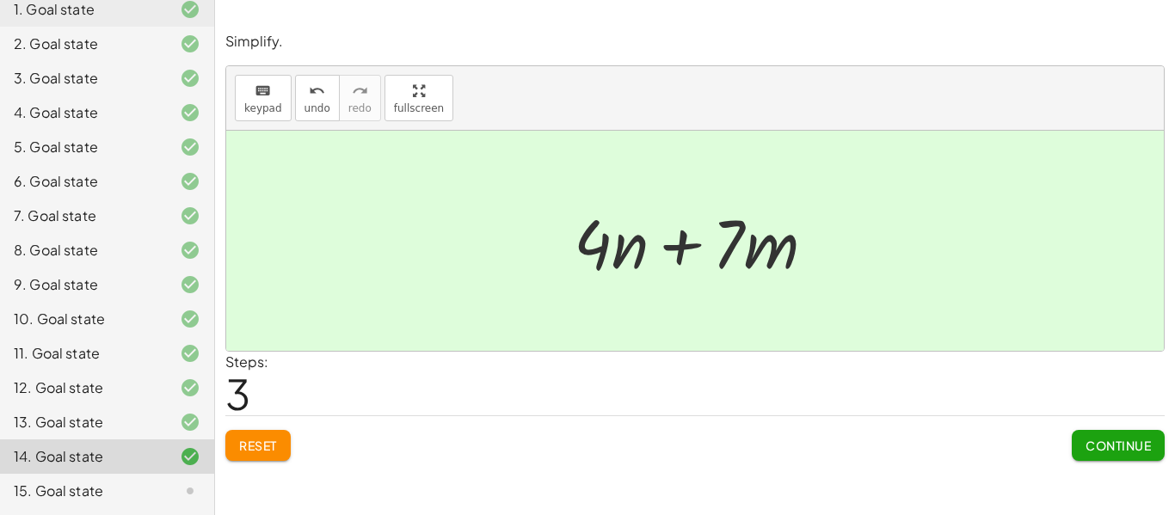
click at [1103, 456] on button "Continue" at bounding box center [1117, 445] width 93 height 31
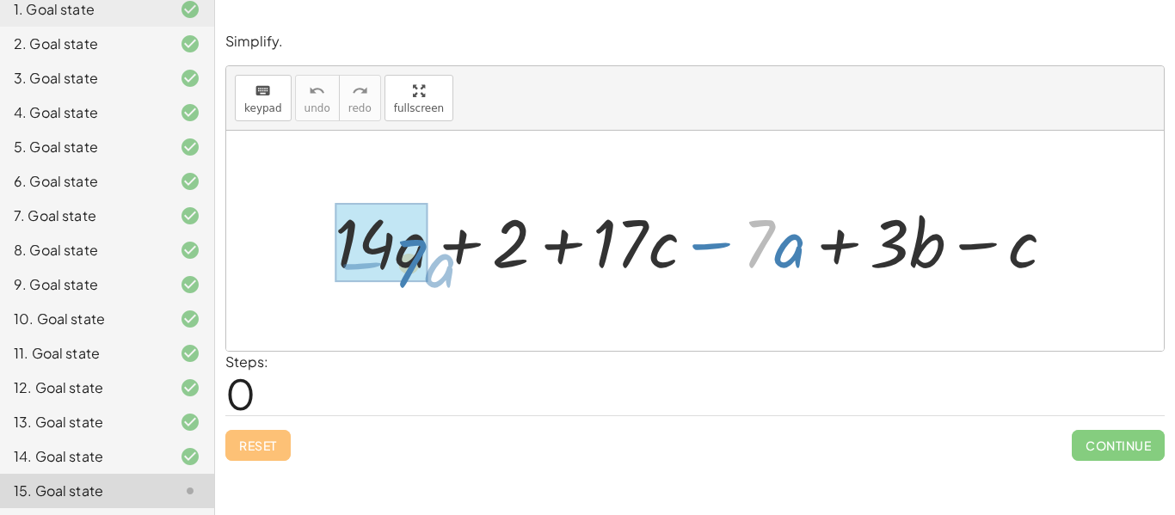
drag, startPoint x: 758, startPoint y: 239, endPoint x: 408, endPoint y: 257, distance: 350.5
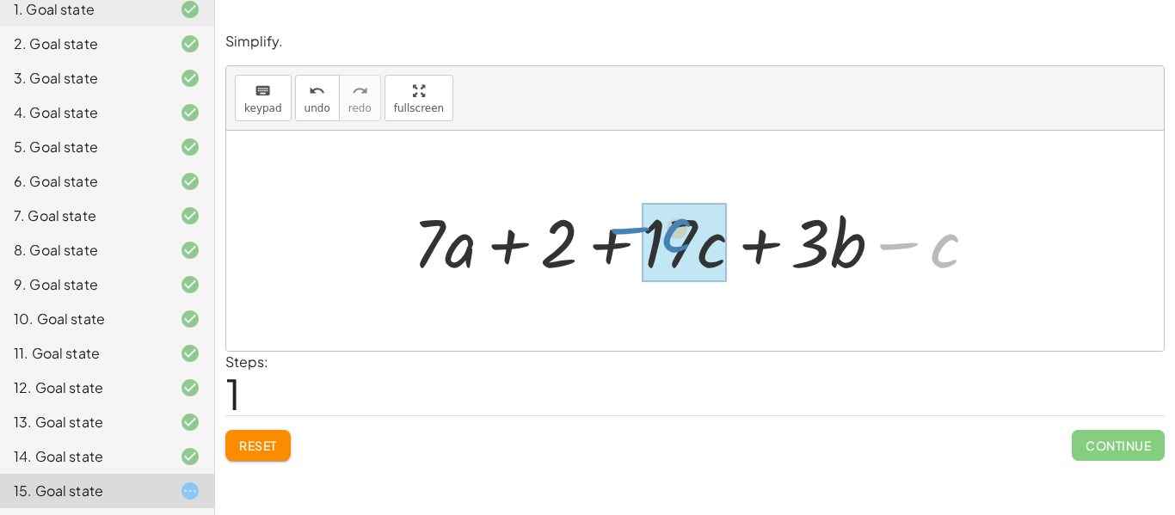
drag, startPoint x: 939, startPoint y: 255, endPoint x: 678, endPoint y: 241, distance: 261.0
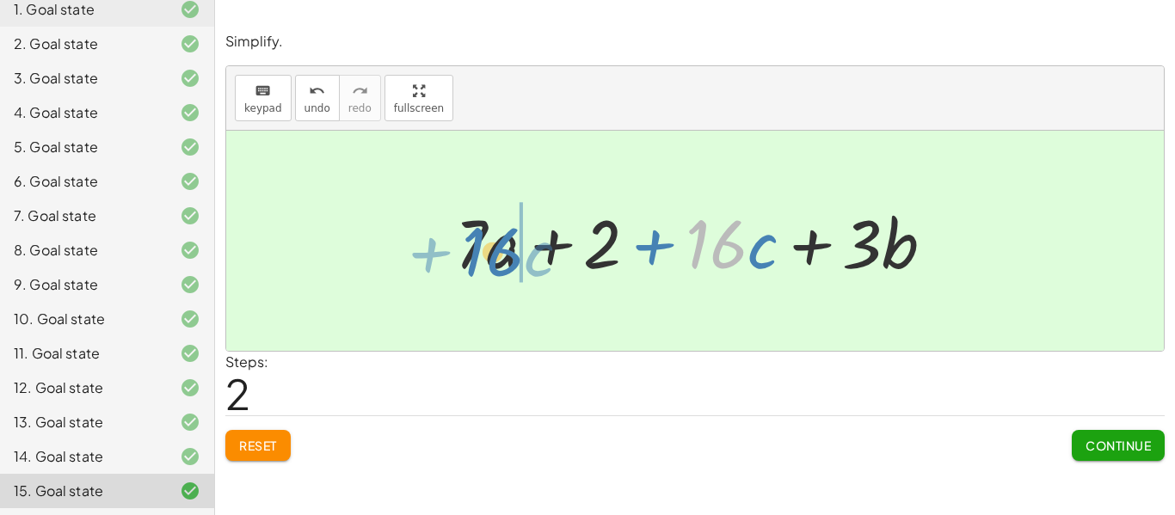
drag, startPoint x: 709, startPoint y: 259, endPoint x: 486, endPoint y: 267, distance: 223.7
click at [486, 267] on div at bounding box center [701, 241] width 510 height 89
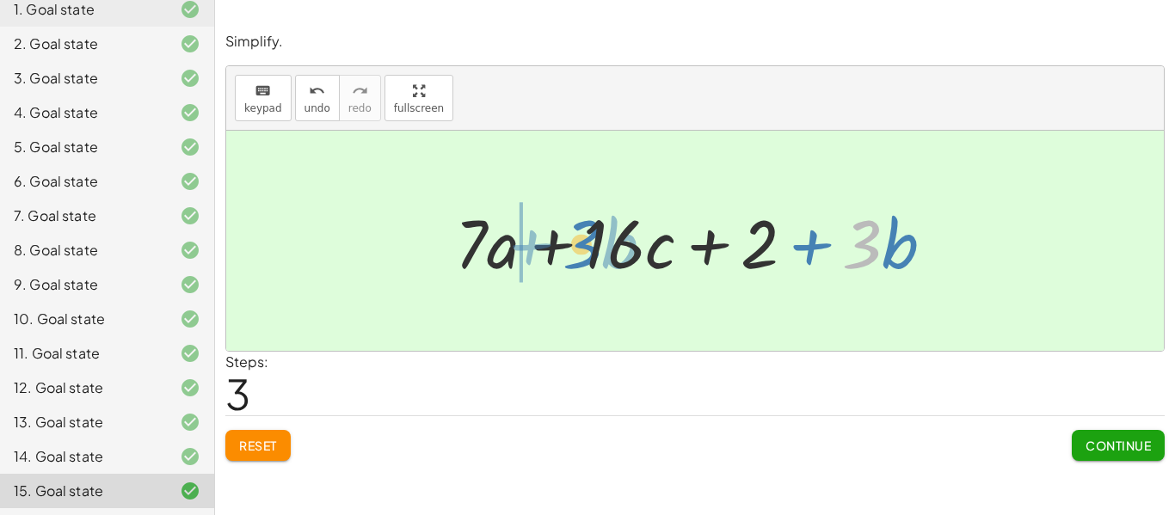
drag, startPoint x: 862, startPoint y: 236, endPoint x: 551, endPoint y: 241, distance: 310.5
click at [551, 241] on div at bounding box center [701, 241] width 510 height 89
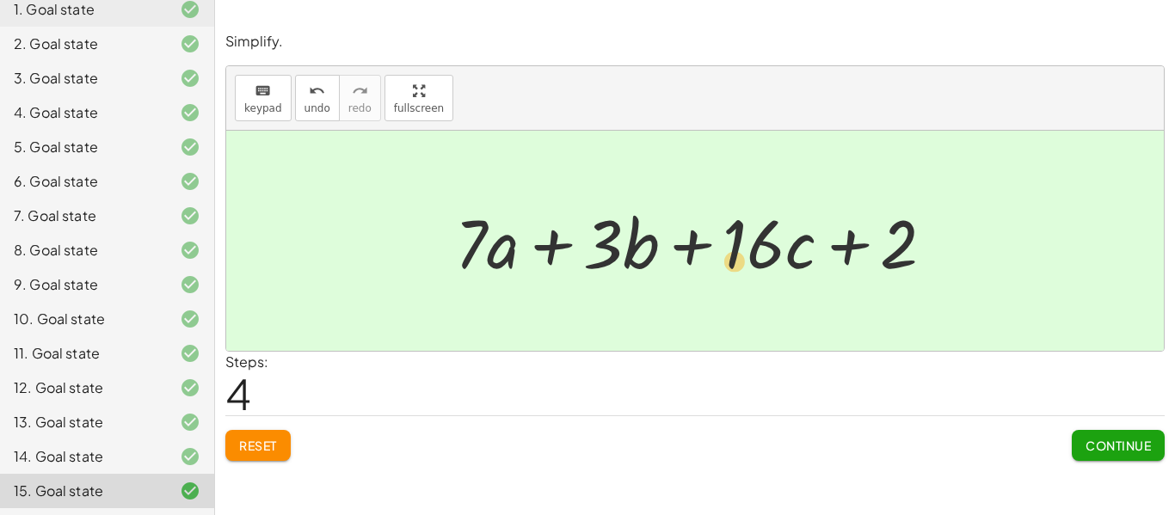
drag, startPoint x: 755, startPoint y: 247, endPoint x: 746, endPoint y: 260, distance: 15.5
click at [746, 260] on div at bounding box center [701, 241] width 510 height 89
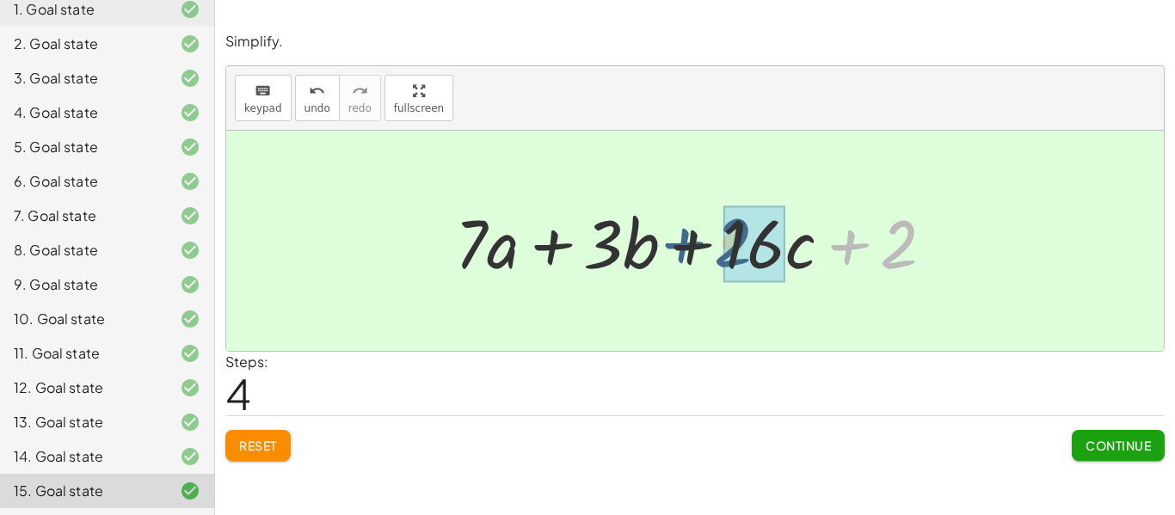
drag, startPoint x: 897, startPoint y: 255, endPoint x: 735, endPoint y: 257, distance: 161.7
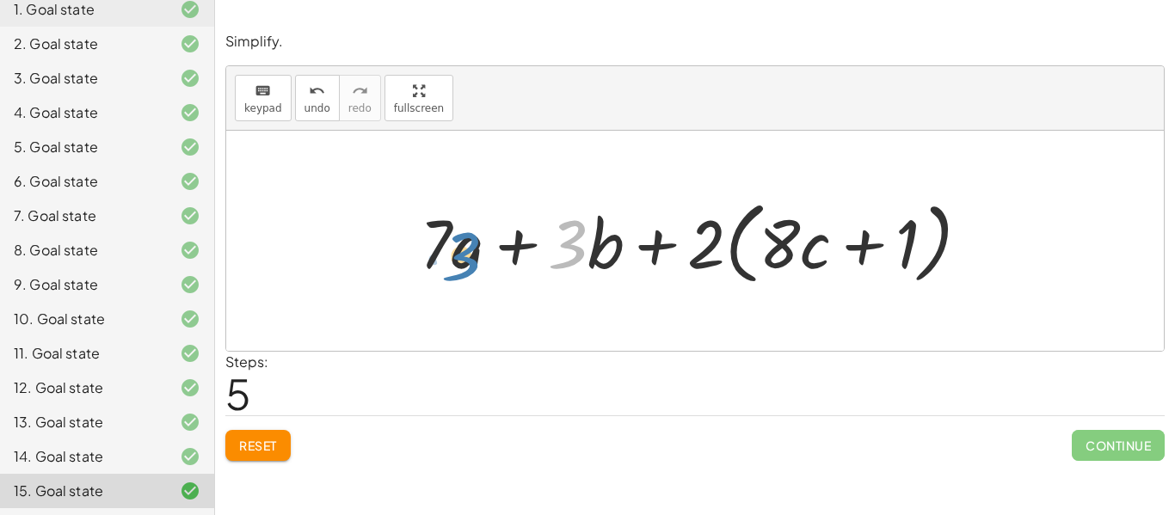
drag, startPoint x: 575, startPoint y: 246, endPoint x: 465, endPoint y: 256, distance: 110.6
click at [465, 256] on div at bounding box center [701, 241] width 581 height 99
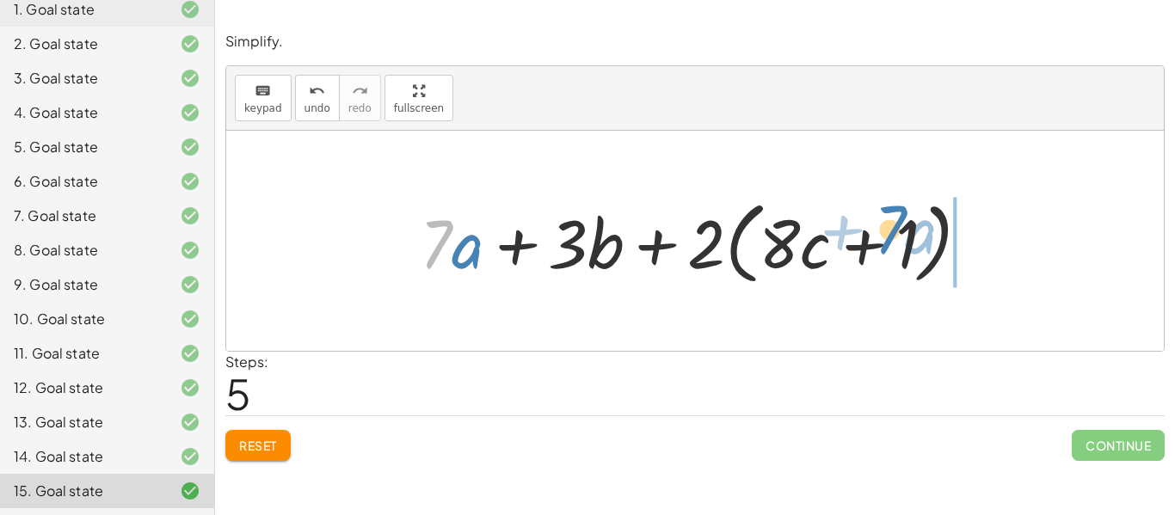
drag, startPoint x: 438, startPoint y: 242, endPoint x: 895, endPoint y: 230, distance: 457.6
click at [895, 230] on div at bounding box center [701, 241] width 581 height 99
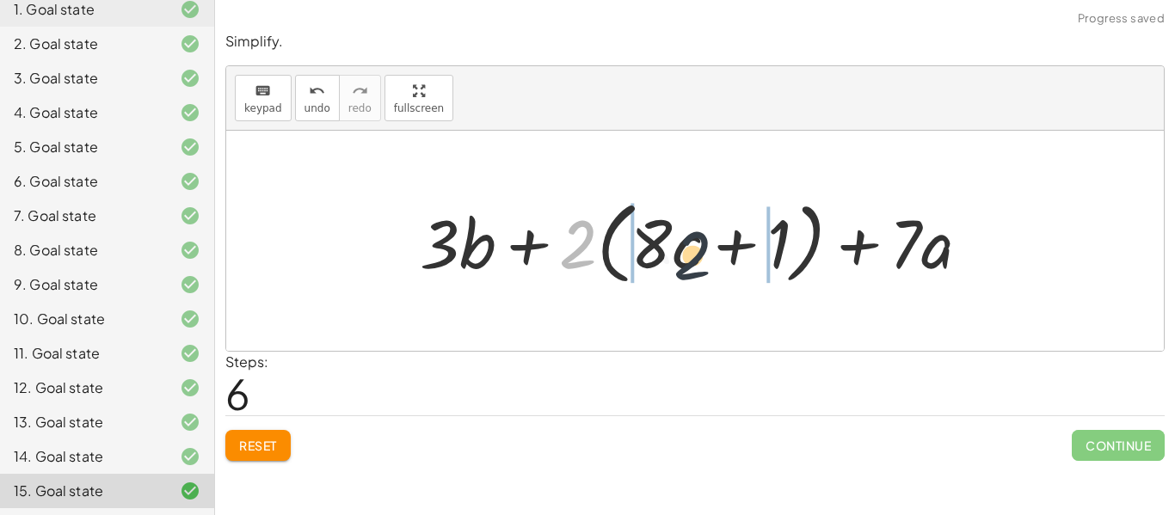
drag, startPoint x: 575, startPoint y: 242, endPoint x: 698, endPoint y: 254, distance: 123.5
click at [698, 254] on div at bounding box center [701, 241] width 581 height 99
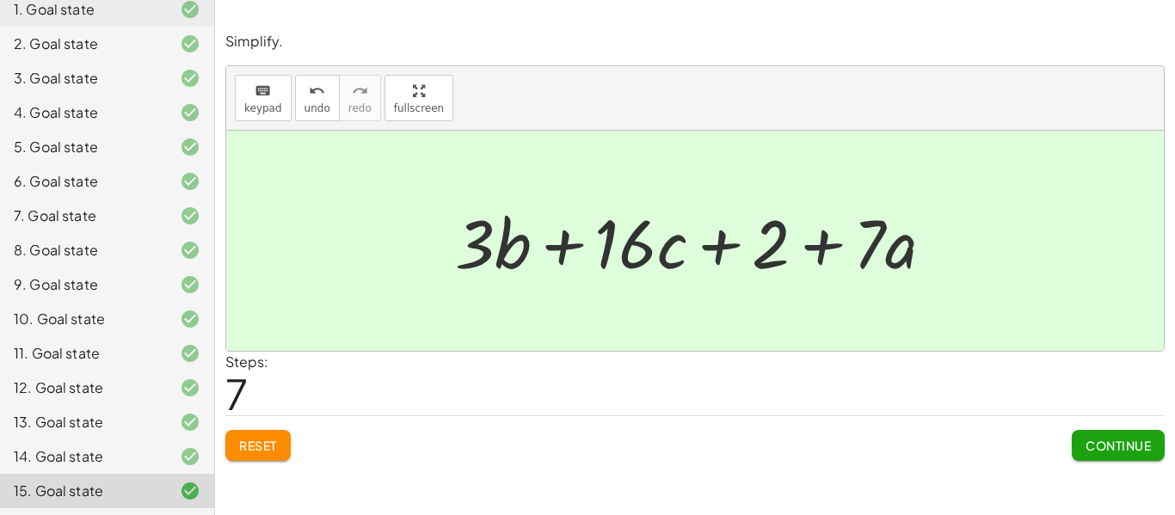
click at [1126, 457] on button "Continue" at bounding box center [1117, 445] width 93 height 31
